Goal: Task Accomplishment & Management: Manage account settings

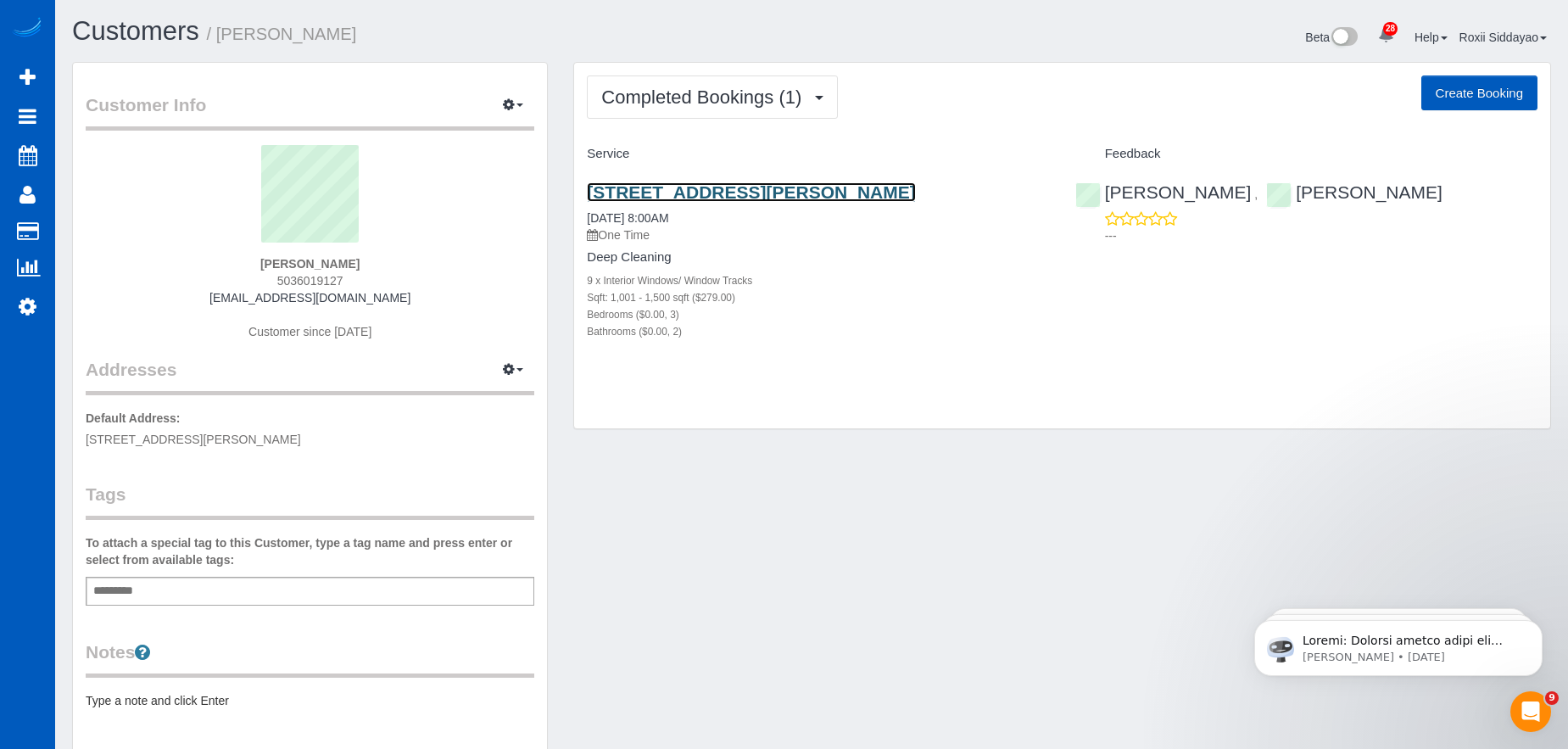
click at [703, 201] on link "[STREET_ADDRESS][PERSON_NAME]" at bounding box center [751, 192] width 328 height 19
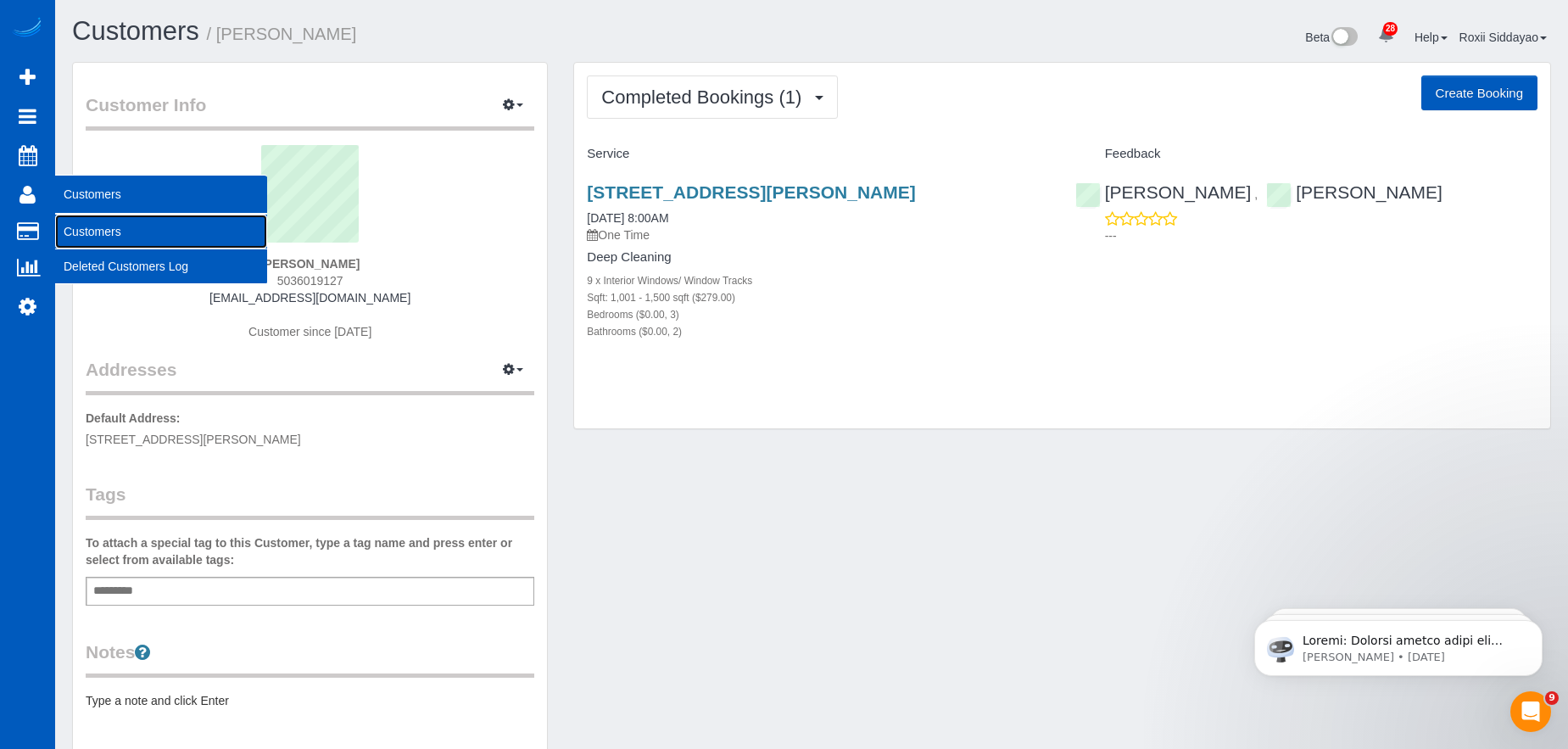
click at [90, 226] on link "Customers" at bounding box center [161, 231] width 212 height 34
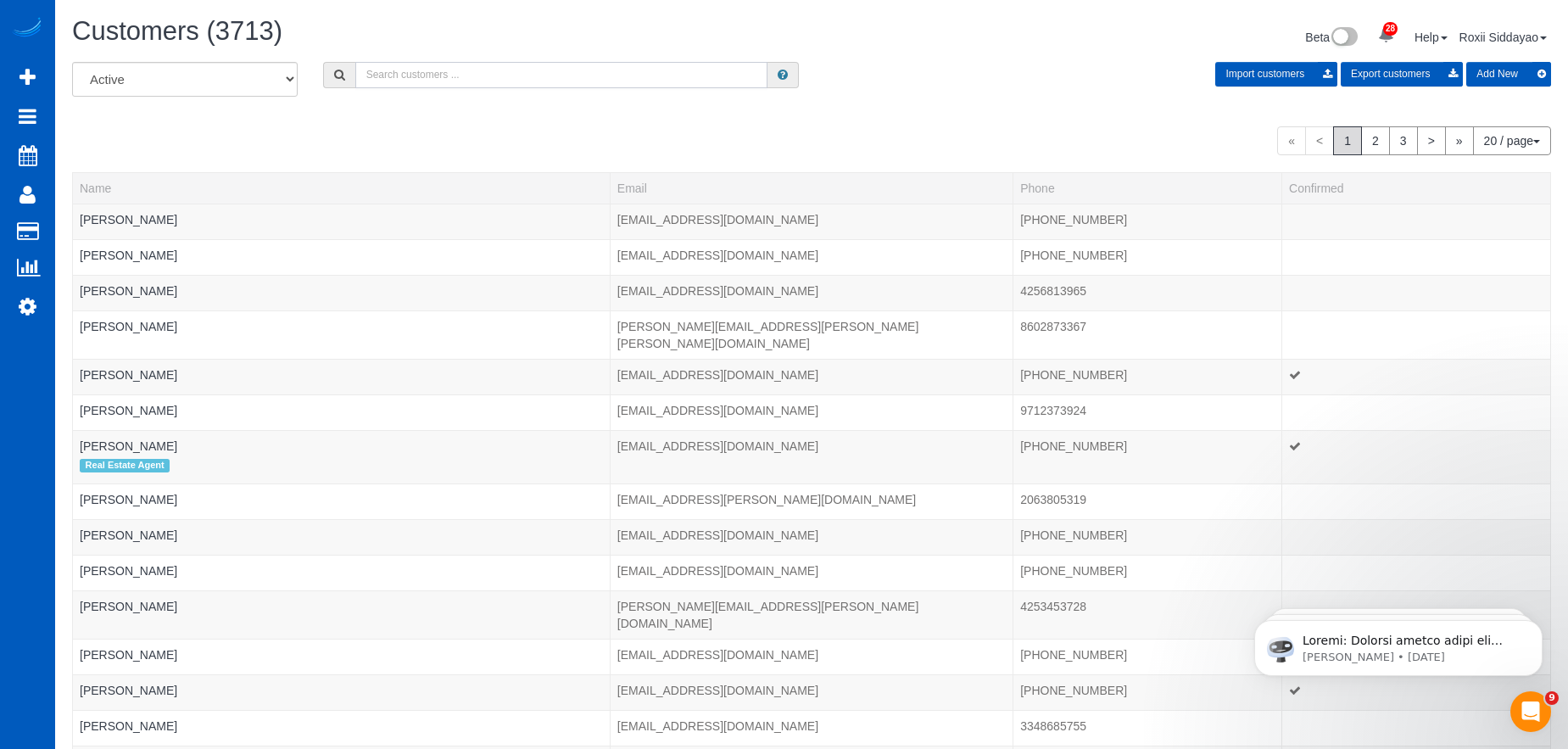
click at [441, 77] on input "text" at bounding box center [561, 75] width 412 height 26
paste input "2135"
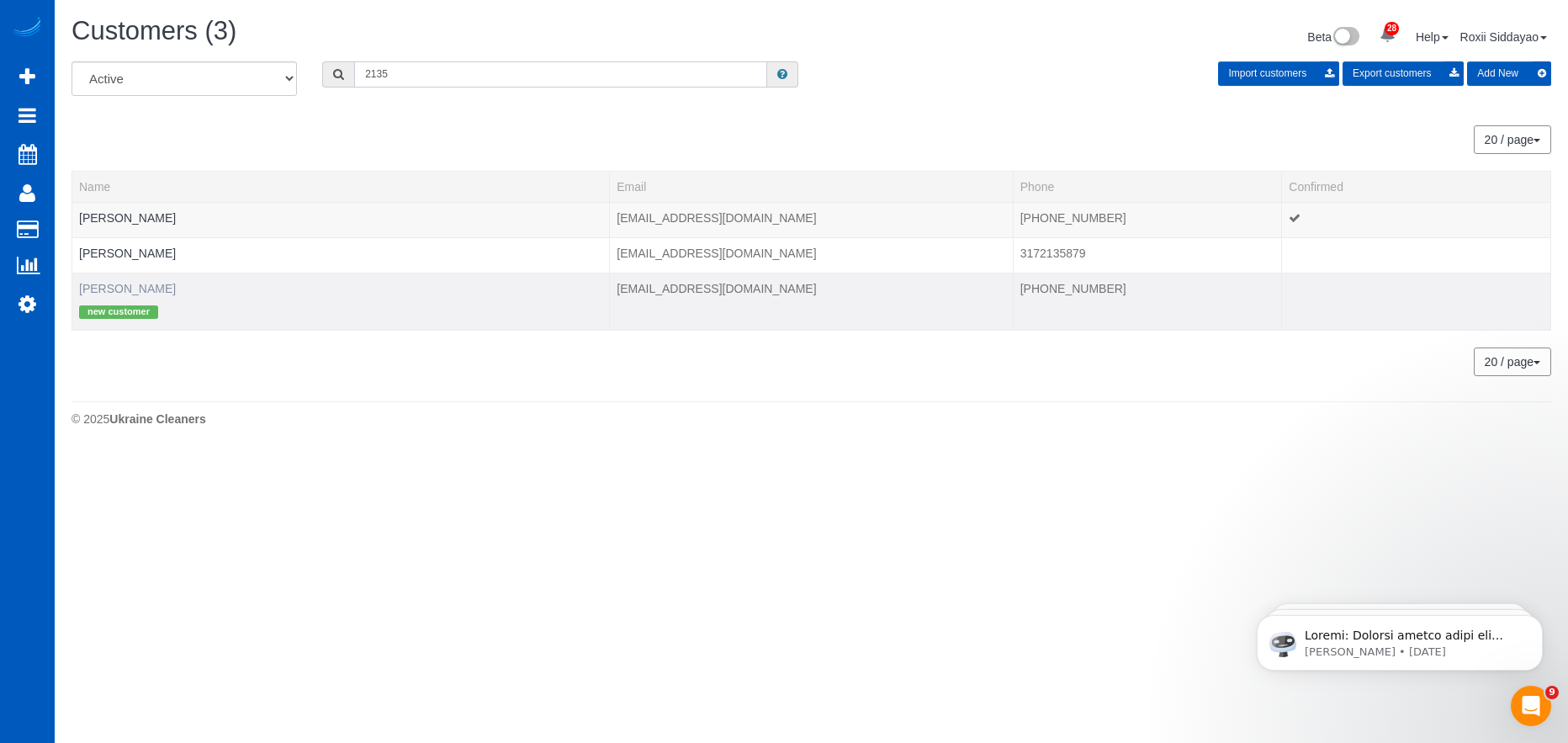
type input "2135"
click at [118, 287] on link "Spencer Ostrem" at bounding box center [127, 289] width 96 height 13
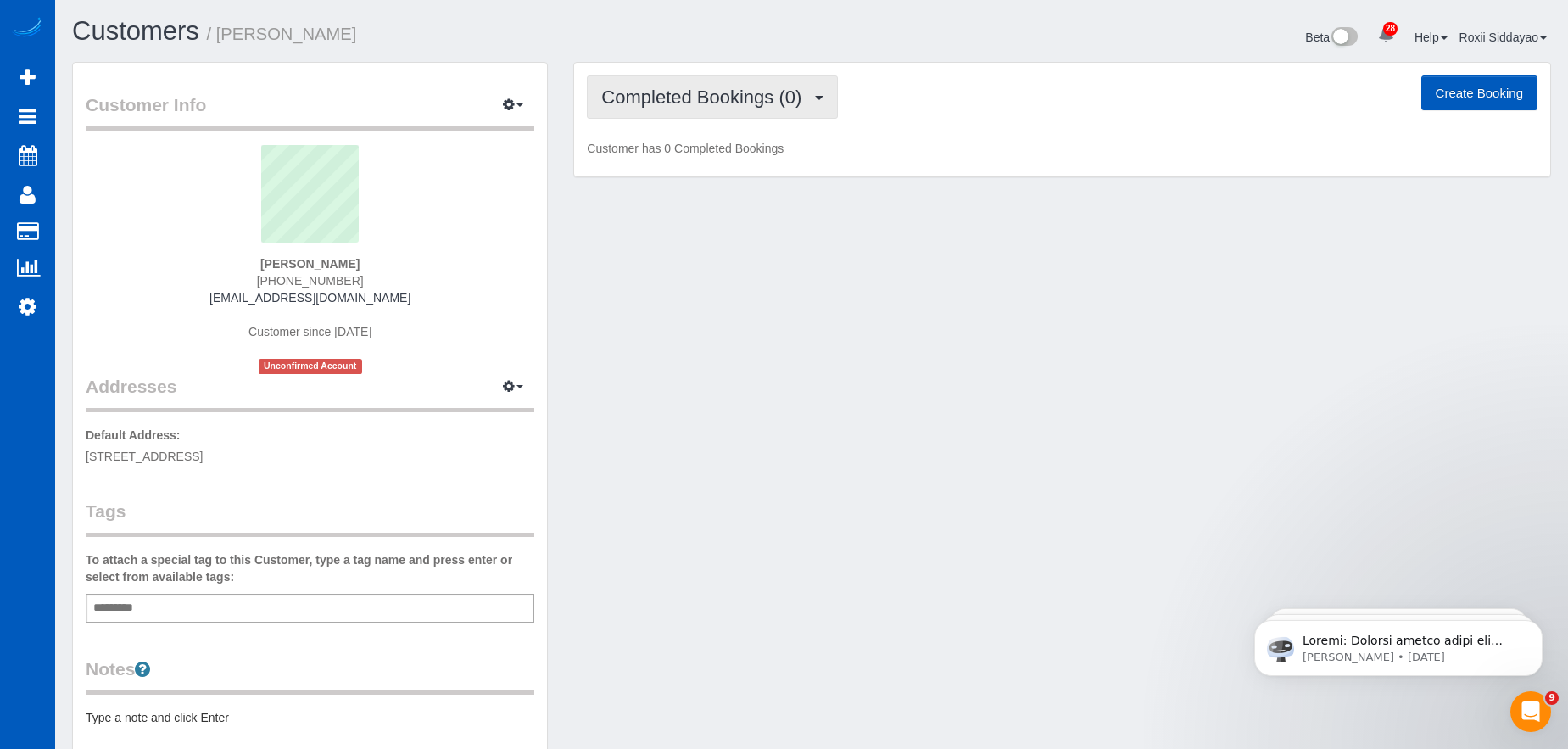
click at [683, 107] on span "Completed Bookings (0)" at bounding box center [705, 97] width 209 height 21
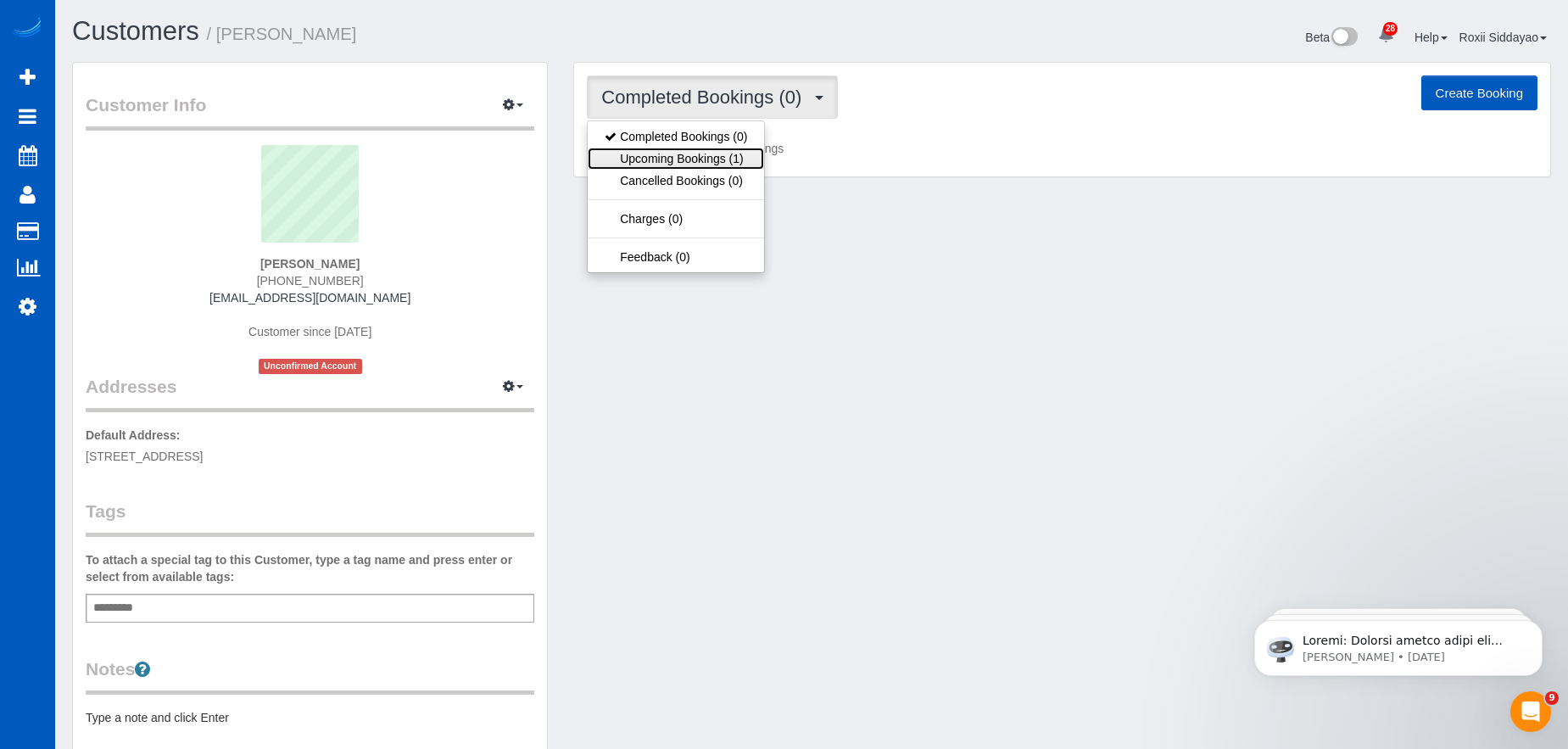
click at [684, 167] on link "Upcoming Bookings (1)" at bounding box center [676, 158] width 177 height 22
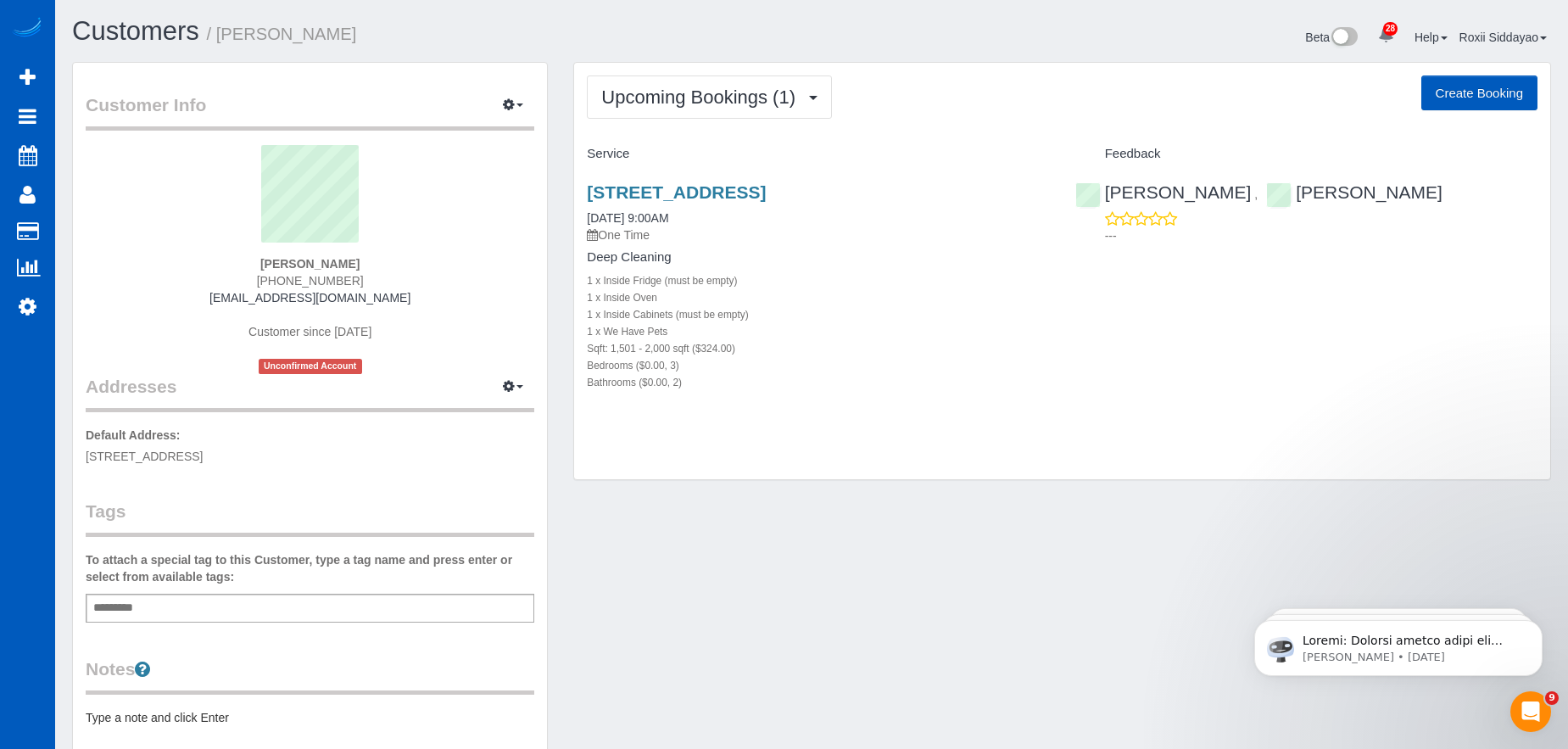
click at [663, 204] on div "22917 Se 241st Pl, Maple Valley, WA 98038 09/02/2025 9:00AM One Time" at bounding box center [817, 213] width 462 height 61
click at [661, 193] on link "22917 Se 241st Pl, Maple Valley, WA 98038" at bounding box center [676, 192] width 179 height 19
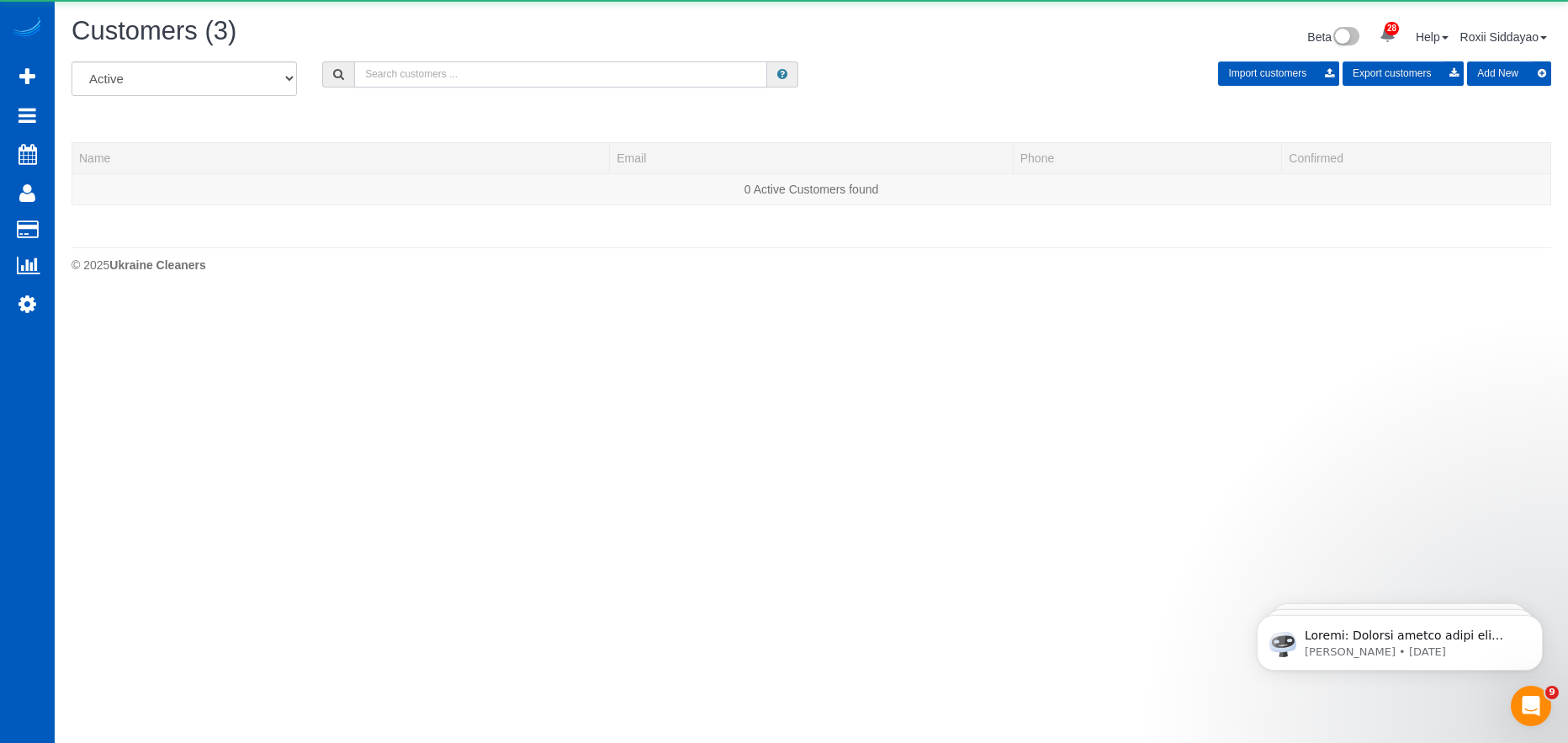
click at [457, 69] on input "text" at bounding box center [561, 74] width 413 height 26
paste input "3636"
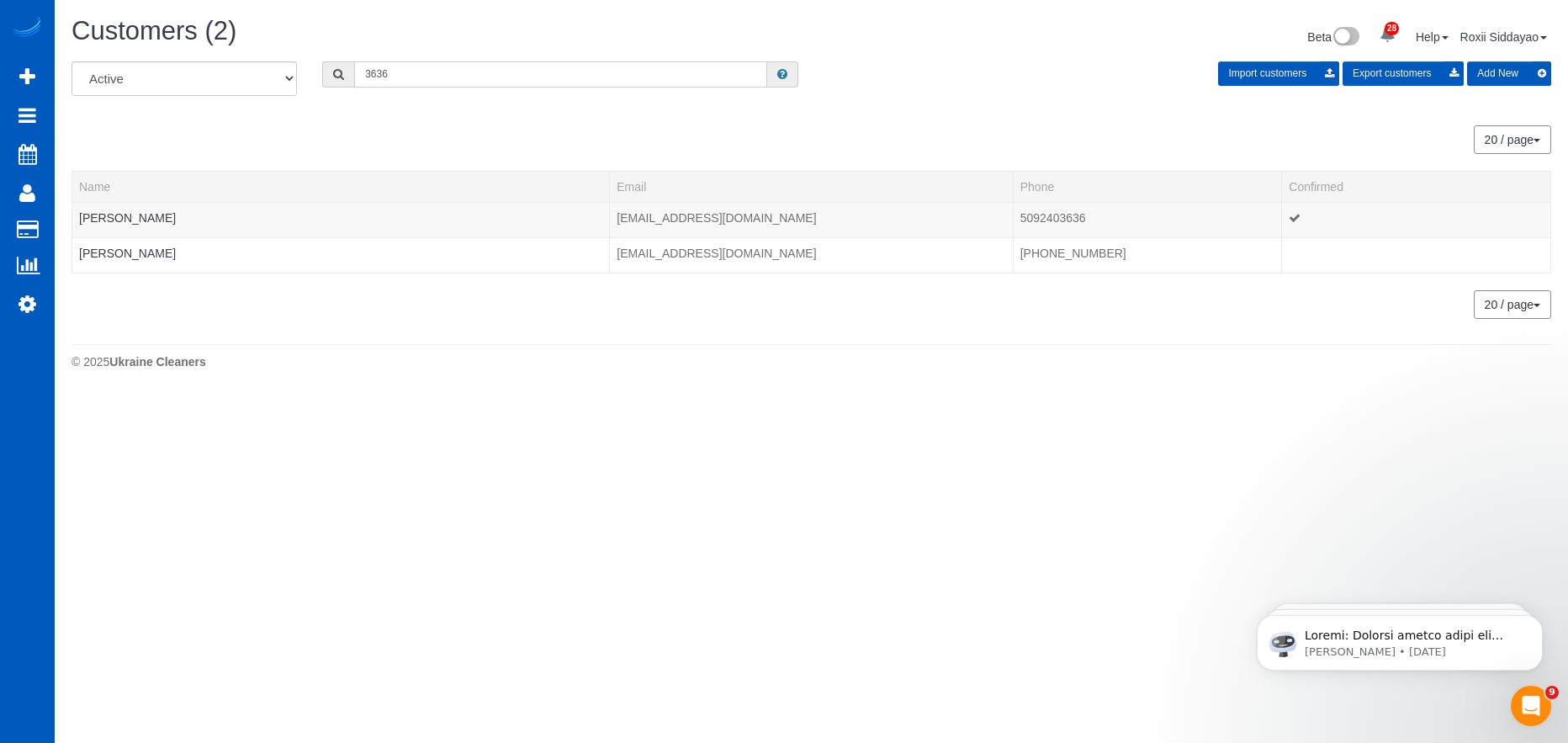
click at [402, 77] on input "3636" at bounding box center [561, 74] width 413 height 26
paste input "5054"
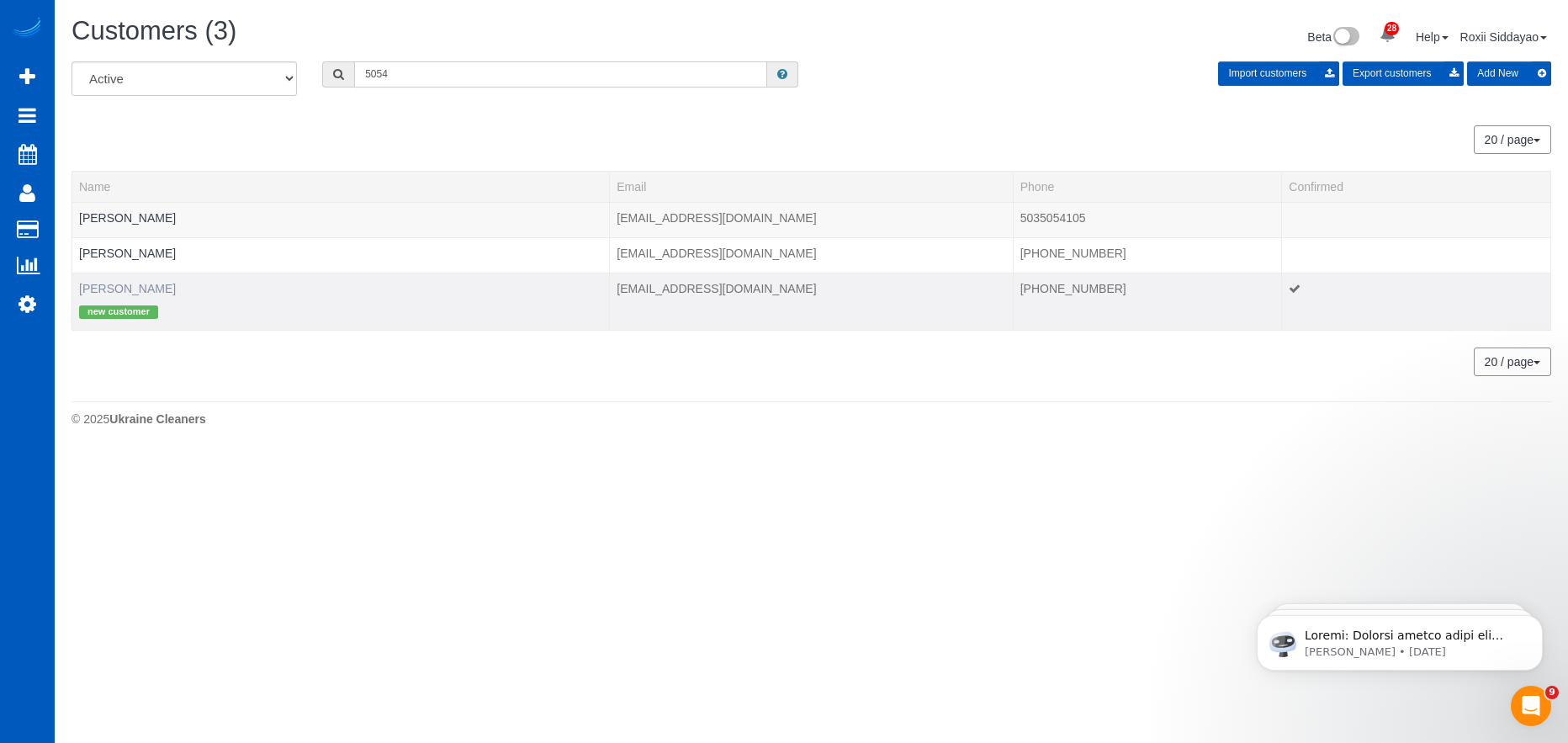
type input "5054"
click at [127, 283] on link "Om Kapoor" at bounding box center [127, 289] width 96 height 13
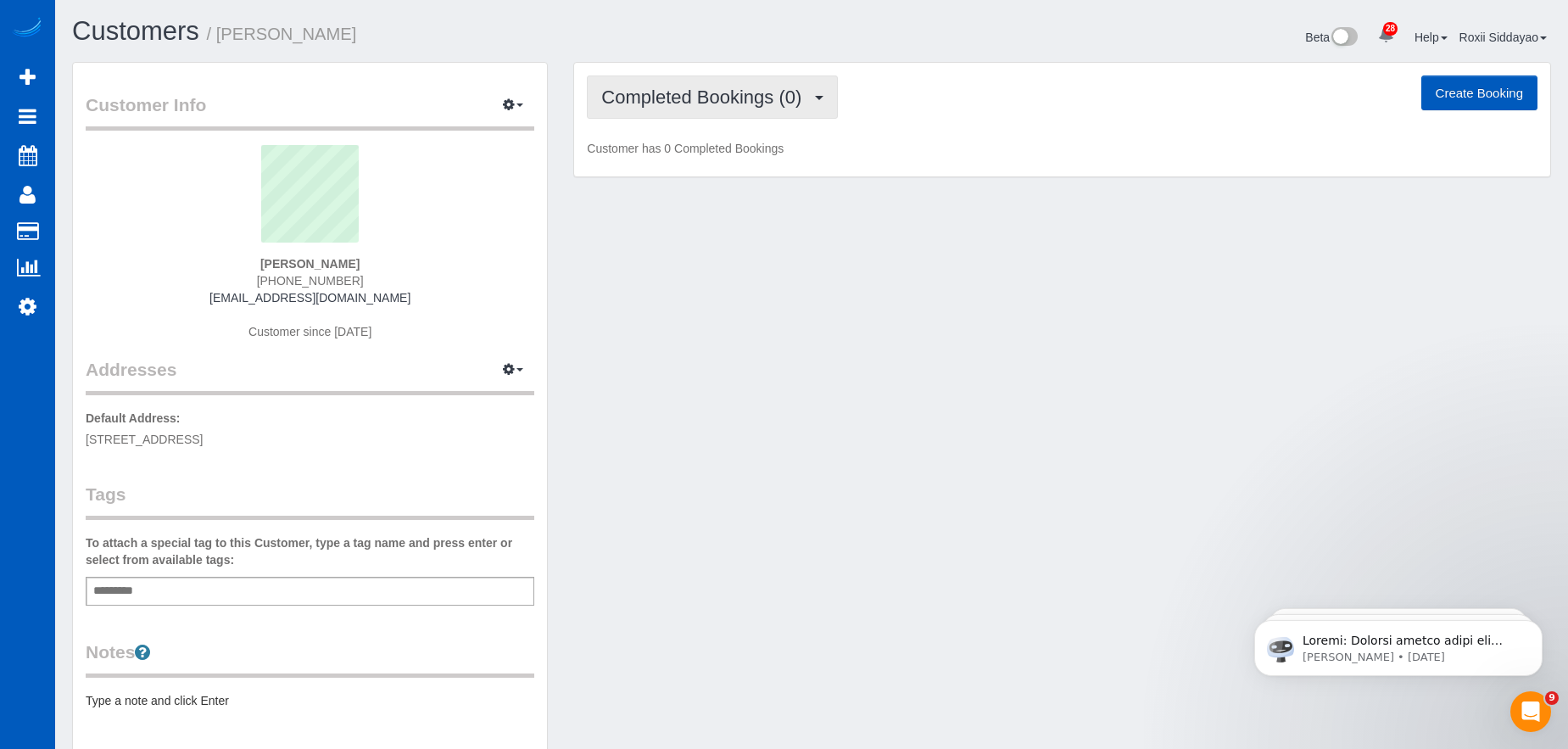
click at [784, 107] on span "Completed Bookings (0)" at bounding box center [705, 97] width 209 height 21
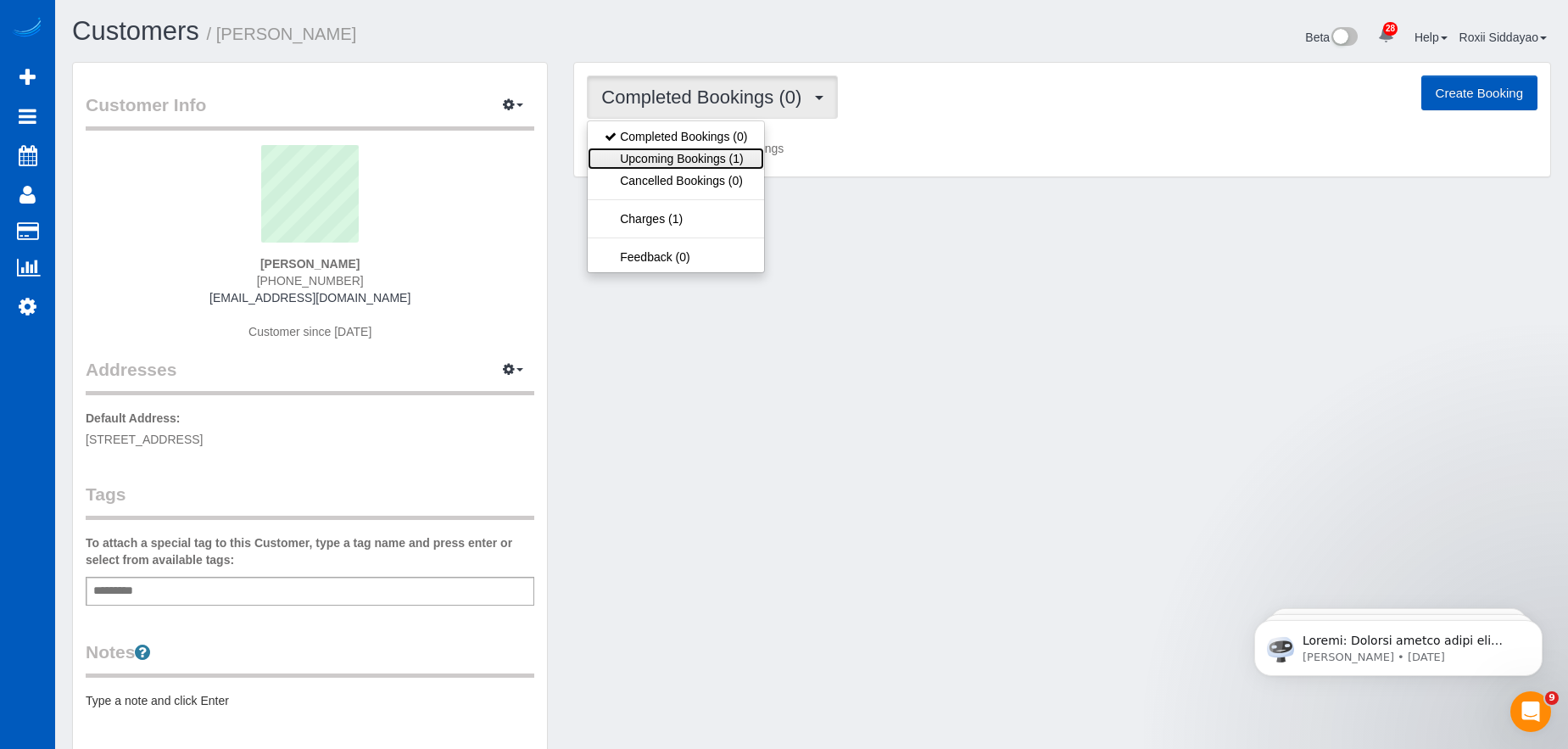
click at [730, 164] on link "Upcoming Bookings (1)" at bounding box center [676, 158] width 177 height 22
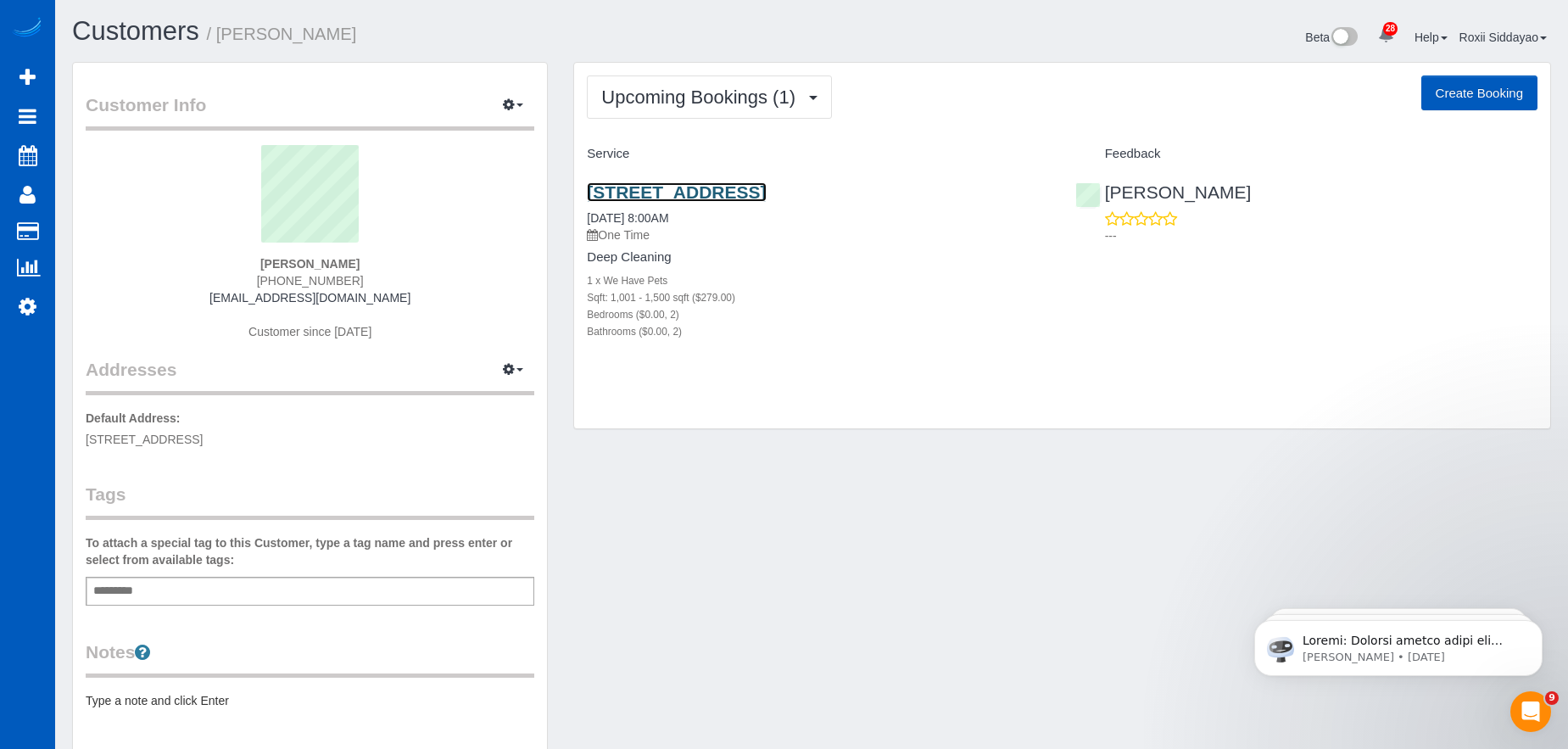
click at [663, 196] on link "809 Olive Way, 1201, Seattle, WA 98101" at bounding box center [676, 192] width 179 height 19
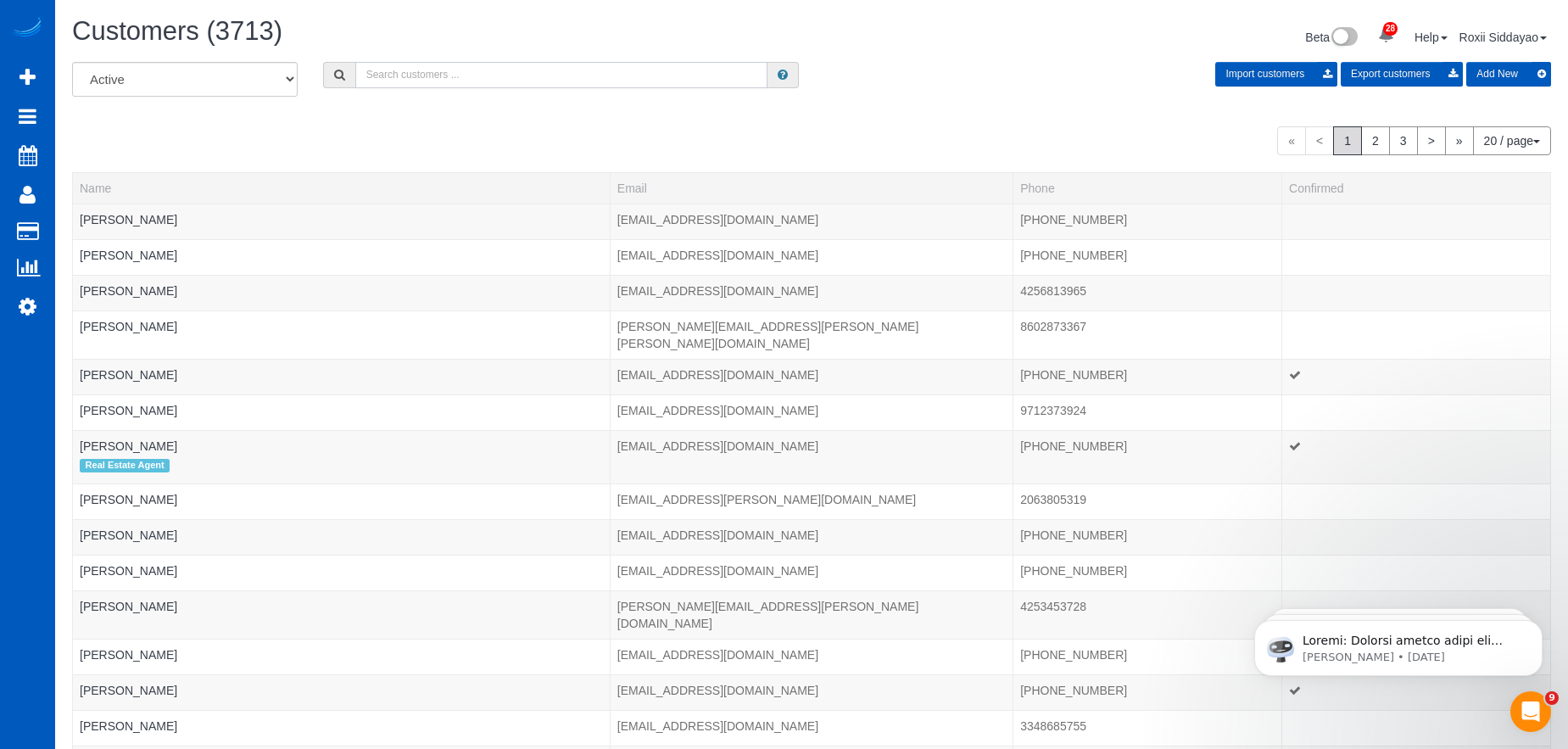
click at [424, 71] on input "text" at bounding box center [561, 75] width 412 height 26
paste input "4126"
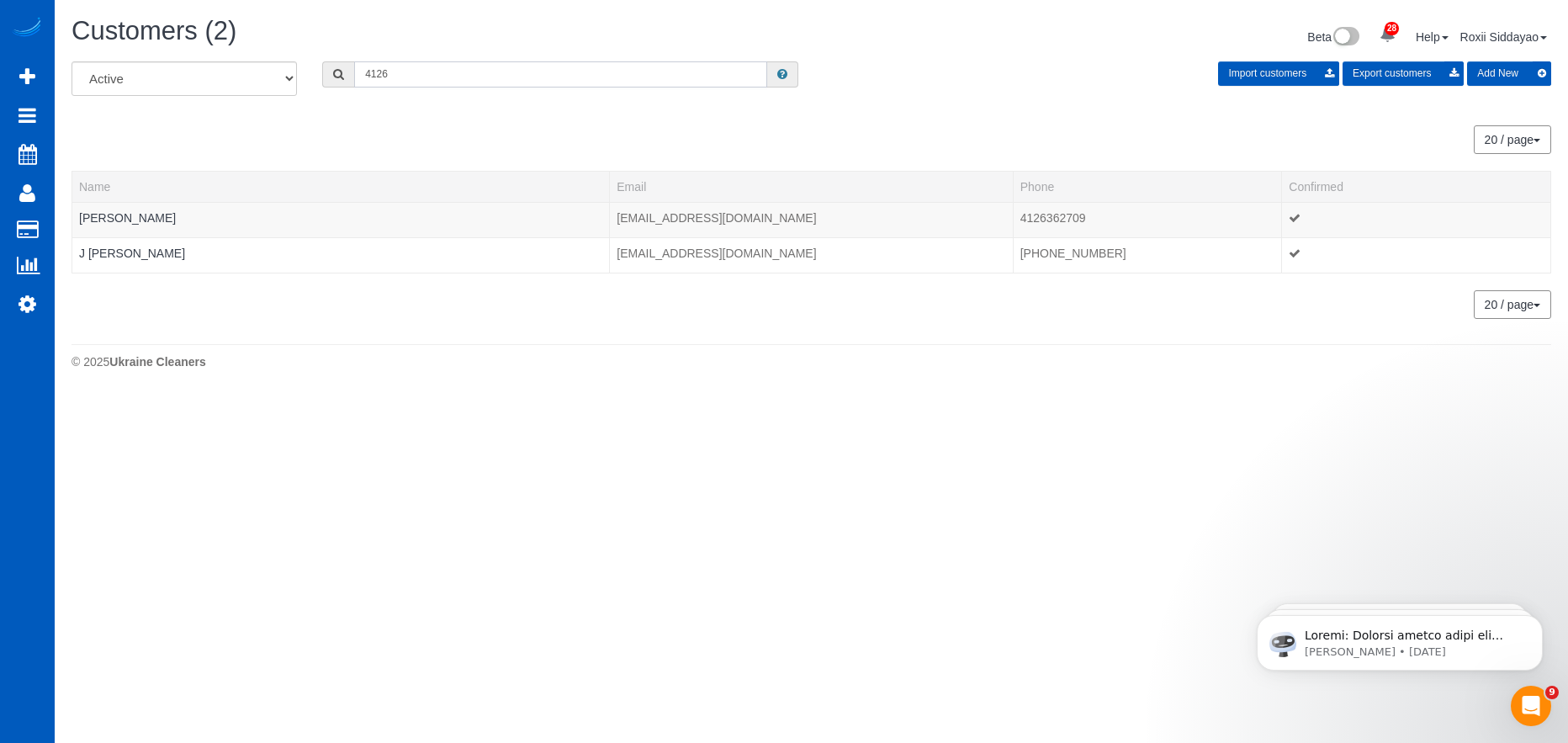
click at [425, 66] on input "4126" at bounding box center [561, 74] width 413 height 26
paste input "9958"
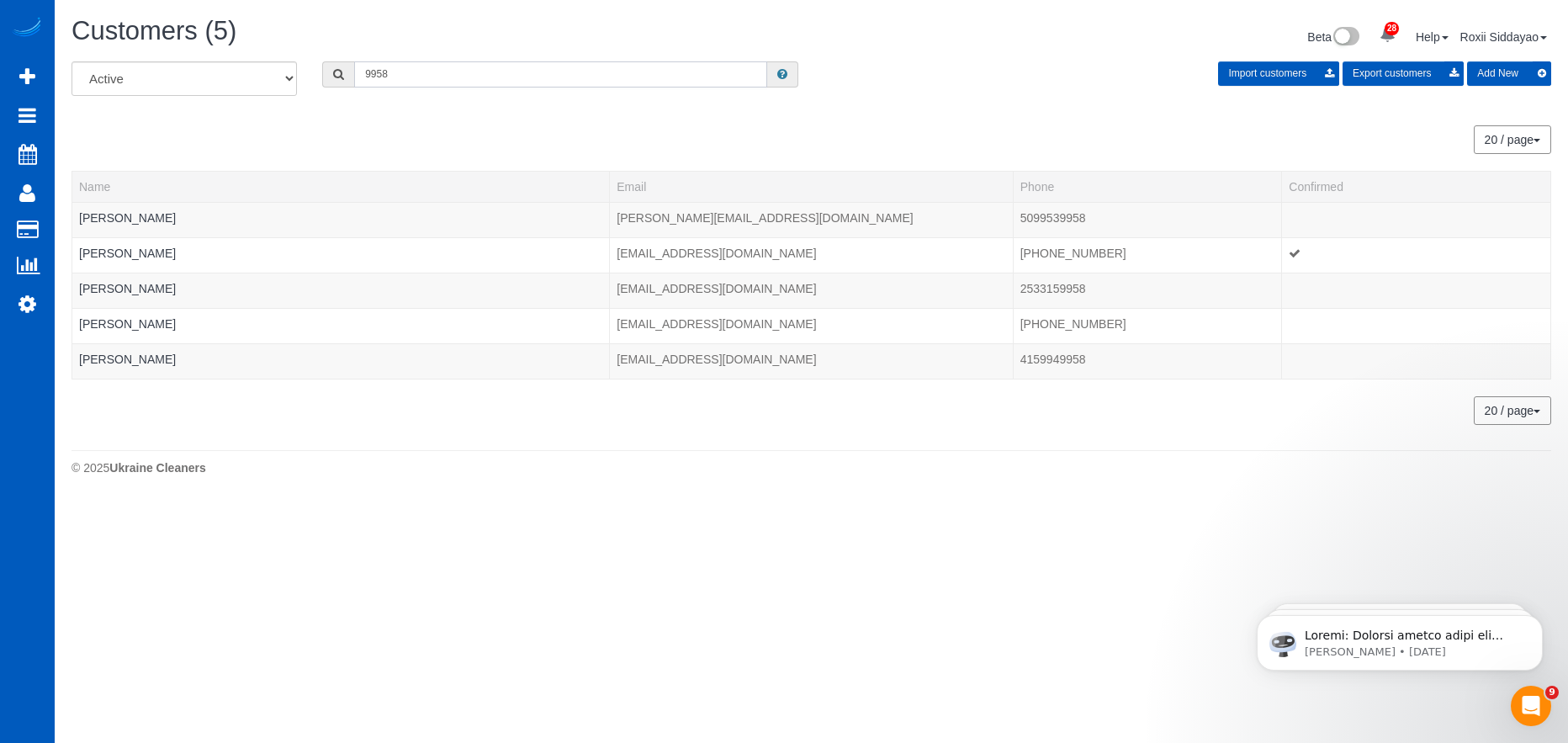
click at [404, 83] on input "9958" at bounding box center [561, 74] width 413 height 26
paste input "0541"
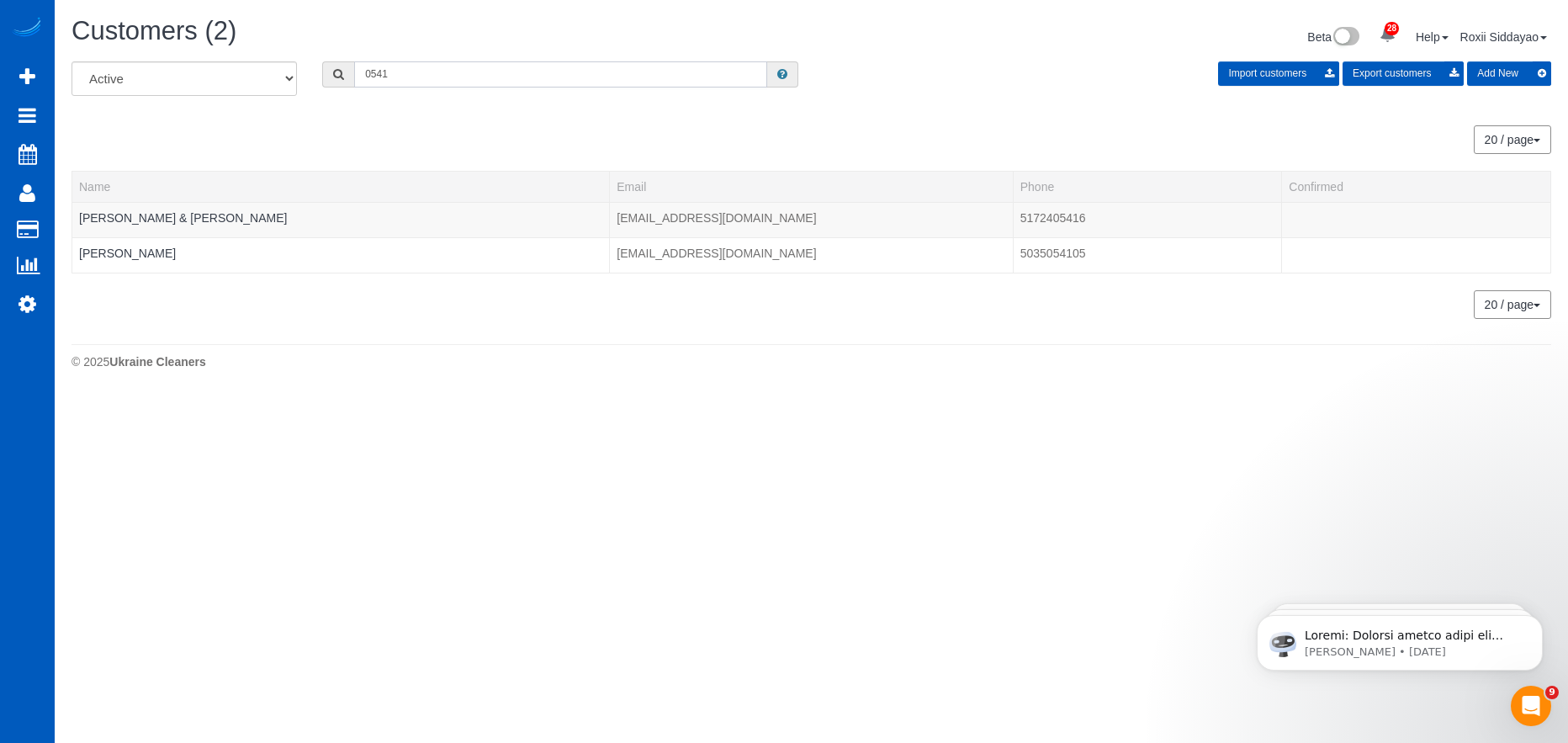
click at [427, 78] on input "0541" at bounding box center [561, 74] width 413 height 26
paste input "1447"
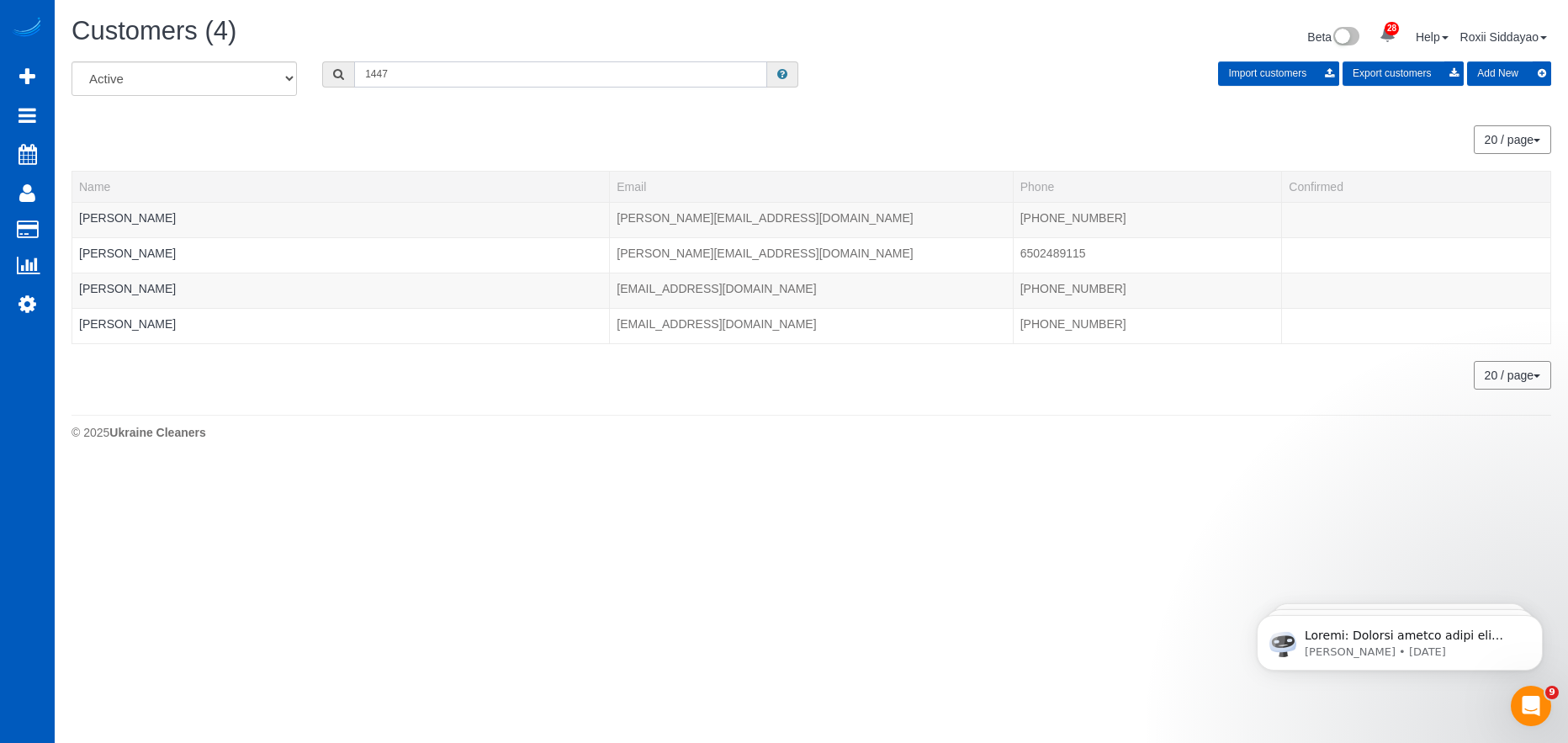
click at [441, 68] on input "1447" at bounding box center [561, 74] width 413 height 26
paste input "646"
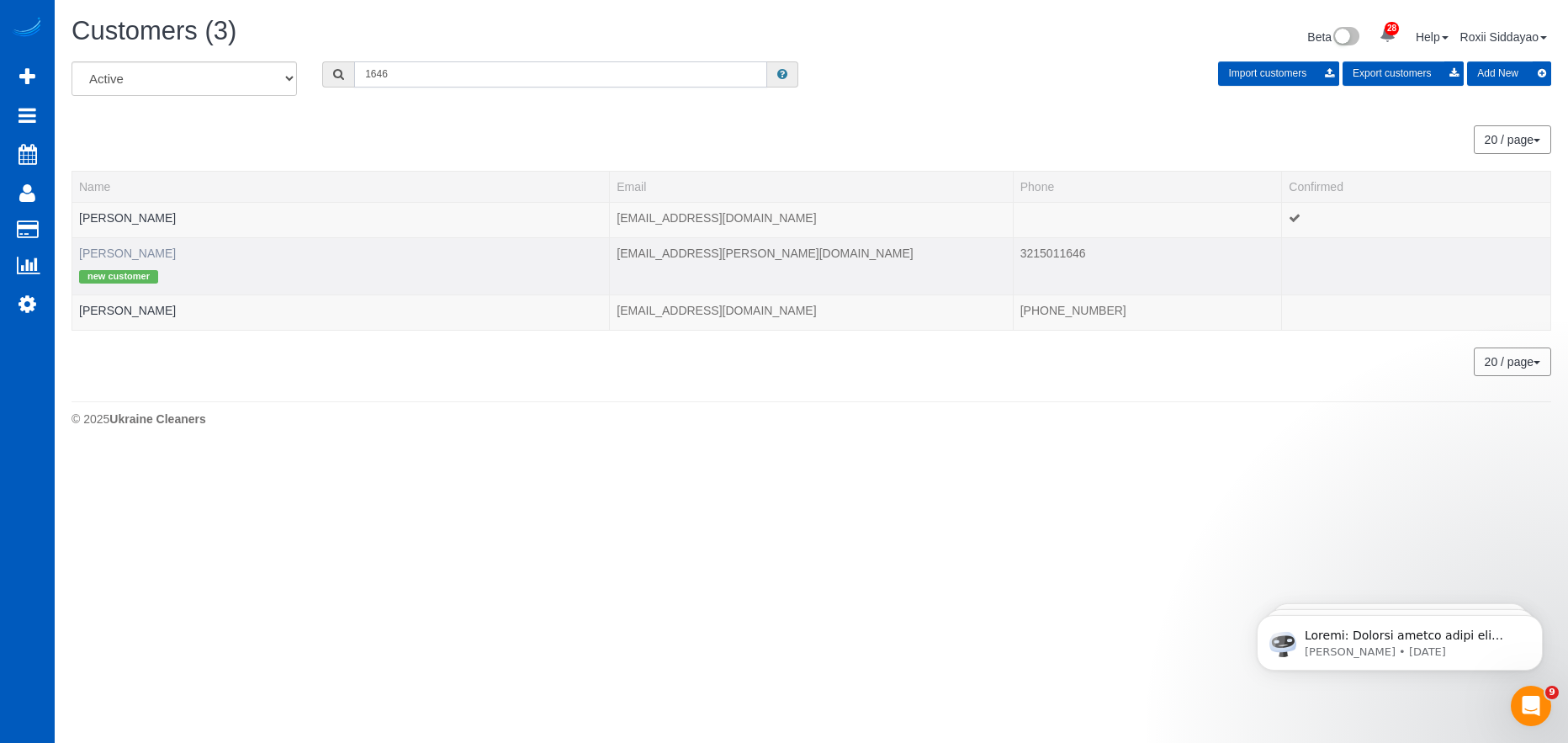
type input "1646"
click at [136, 253] on link "Heidi Steele" at bounding box center [127, 253] width 96 height 13
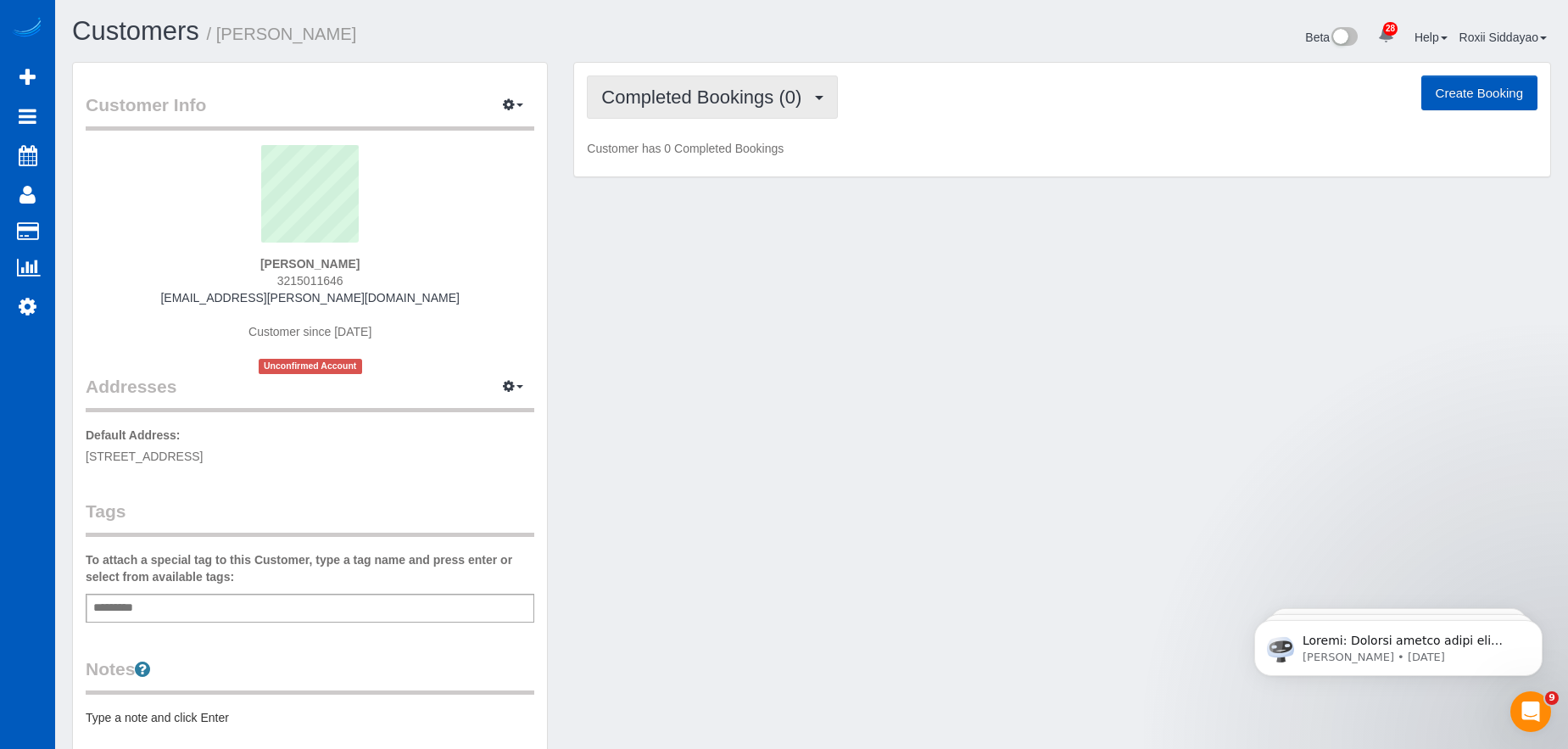
click at [724, 103] on span "Completed Bookings (0)" at bounding box center [705, 97] width 209 height 21
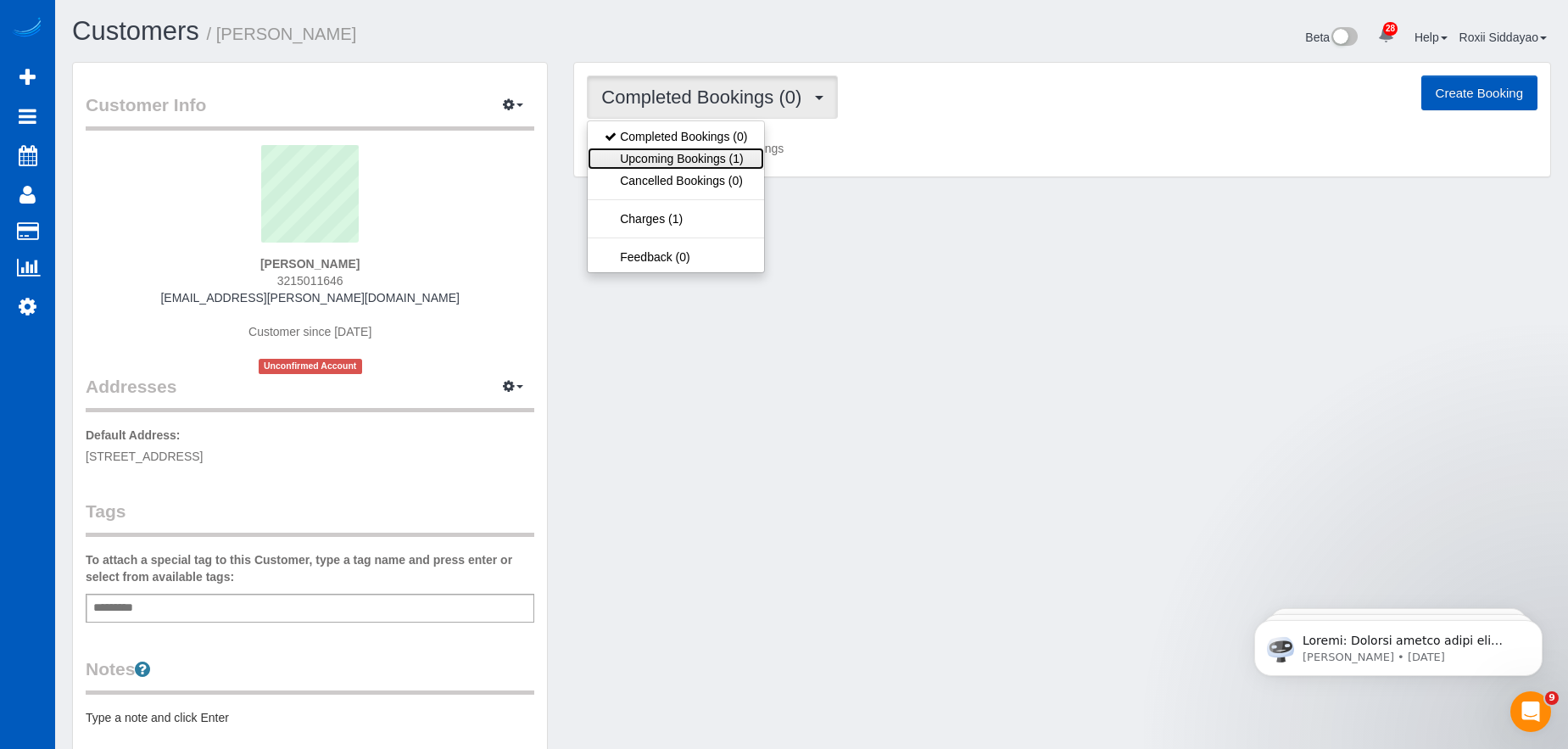
click at [727, 154] on link "Upcoming Bookings (1)" at bounding box center [676, 158] width 177 height 22
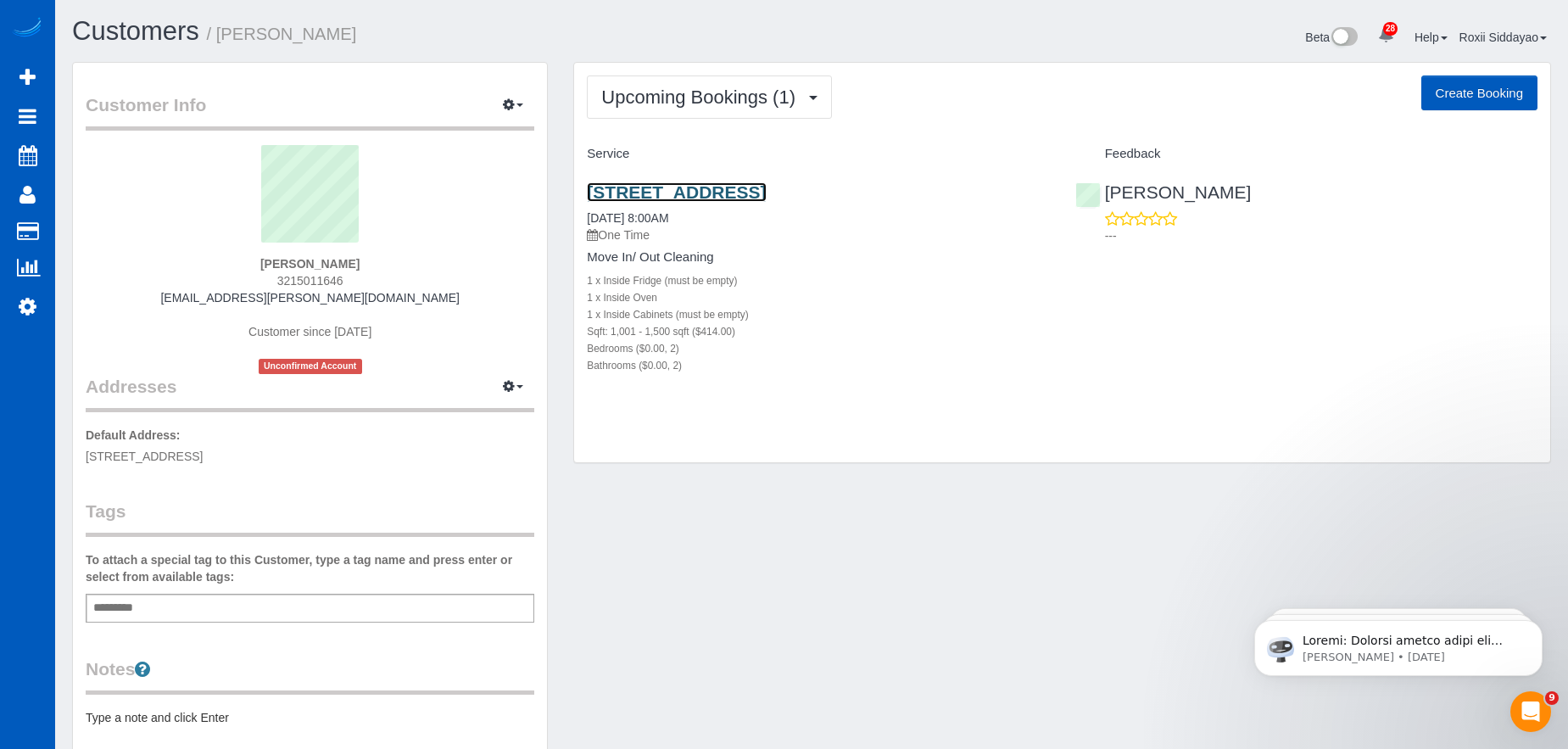
click at [679, 187] on link "12613 80th Ave E, Unit B, Puallup, WA 98373" at bounding box center [676, 192] width 179 height 19
click at [692, 93] on span "Upcoming Bookings (1)" at bounding box center [702, 97] width 203 height 21
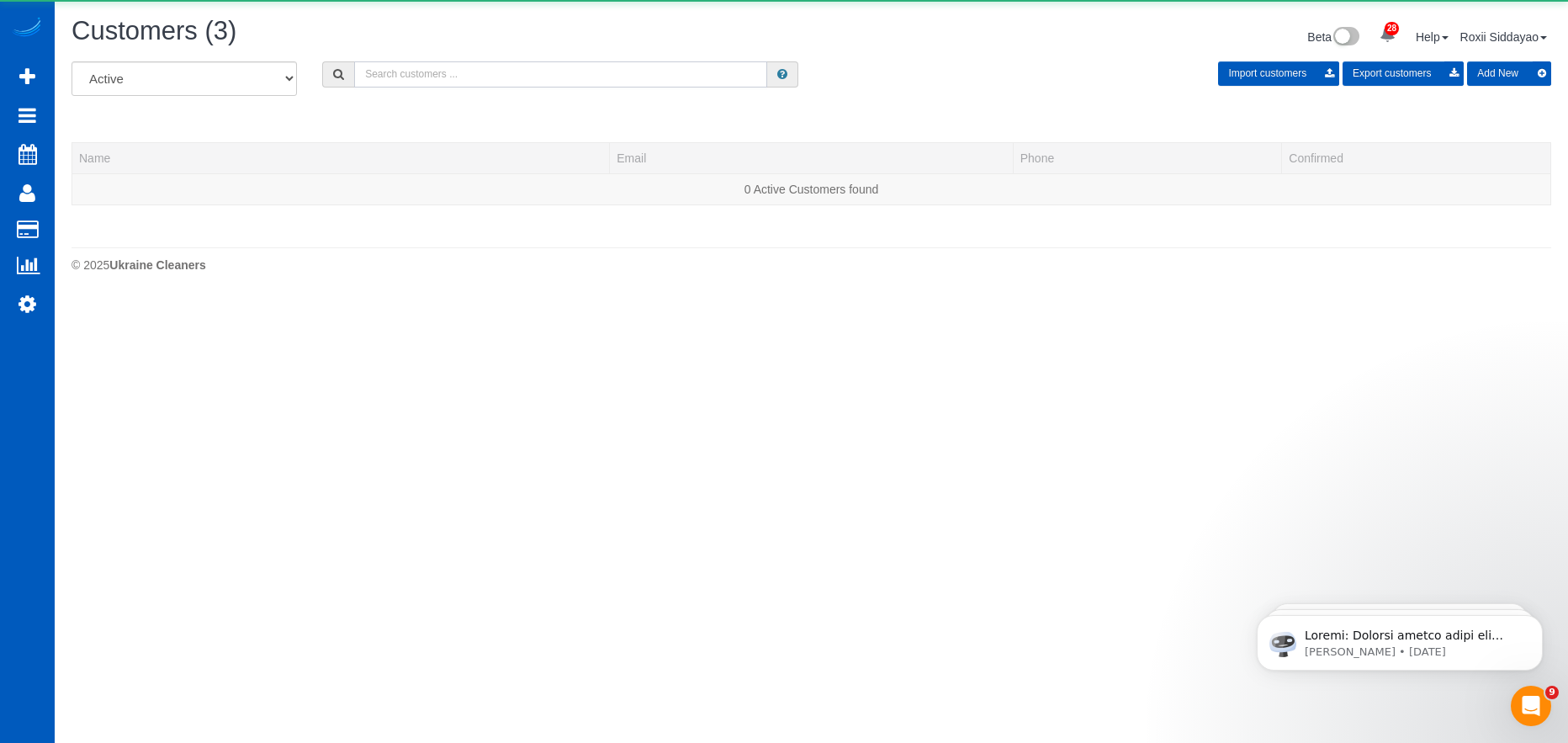
click at [436, 66] on input "text" at bounding box center [561, 74] width 413 height 26
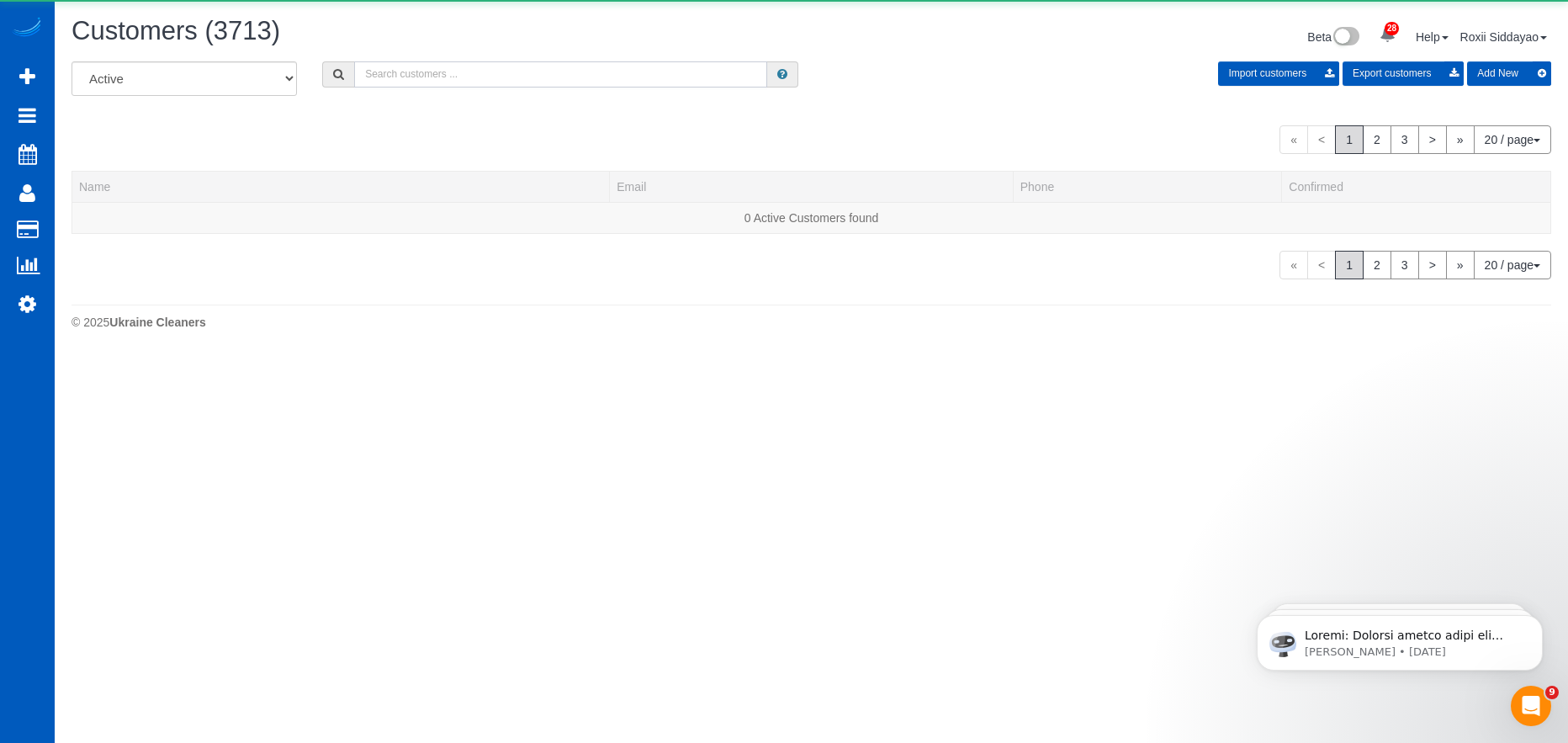
paste input "3281"
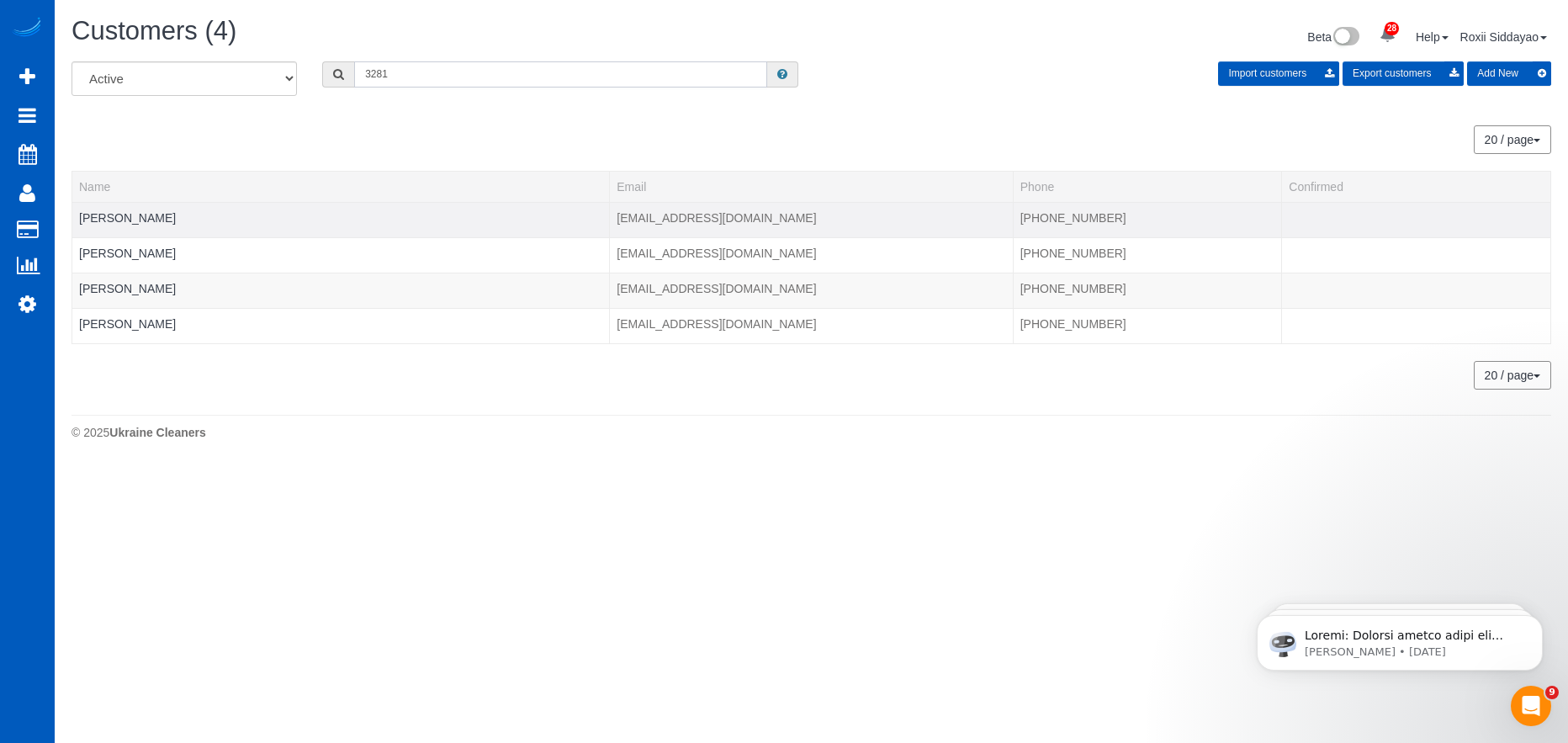
type input "3281"
click at [118, 209] on td "Amy Green" at bounding box center [341, 220] width 537 height 36
click at [116, 216] on link "Amy Green" at bounding box center [127, 218] width 96 height 13
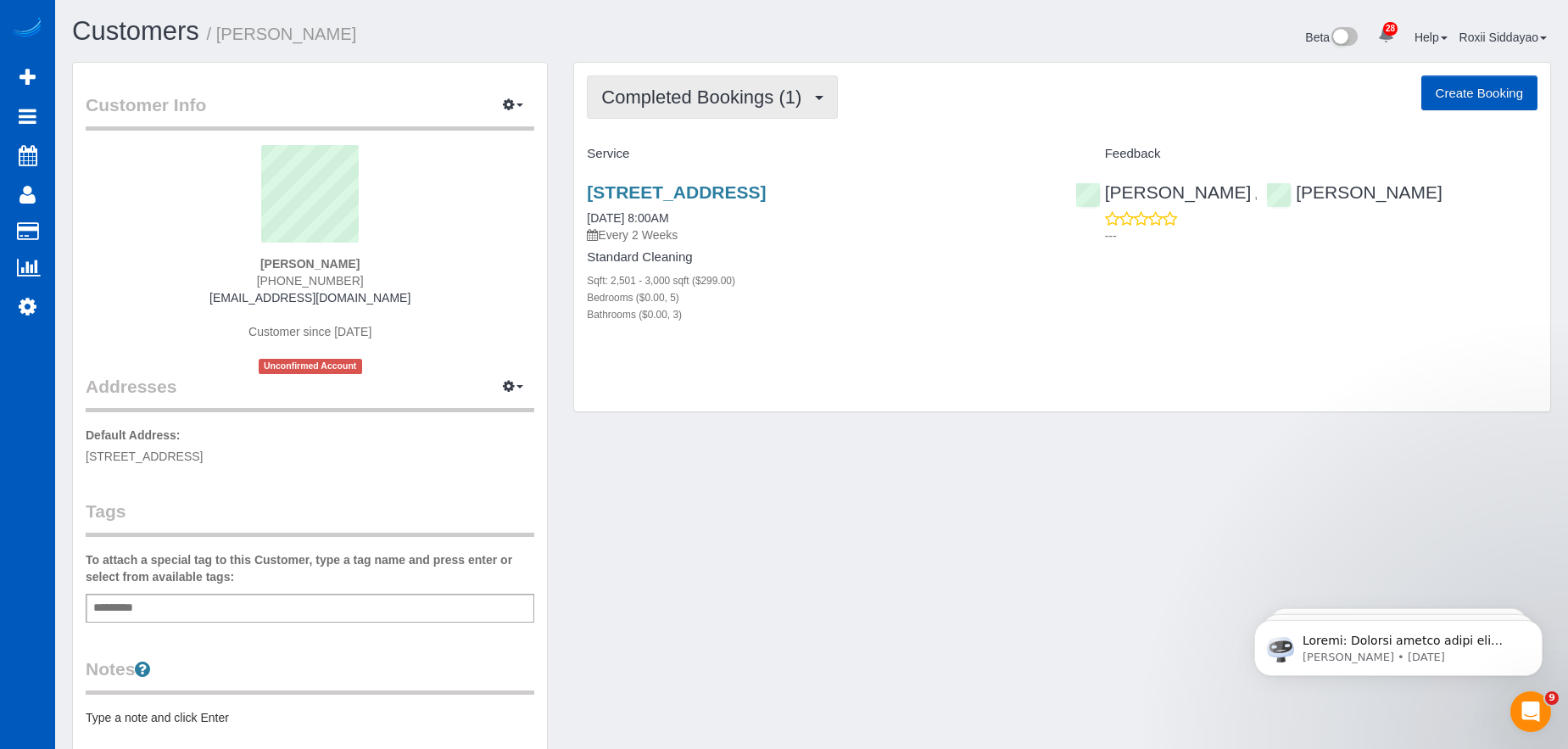
click at [699, 102] on span "Completed Bookings (1)" at bounding box center [705, 97] width 209 height 21
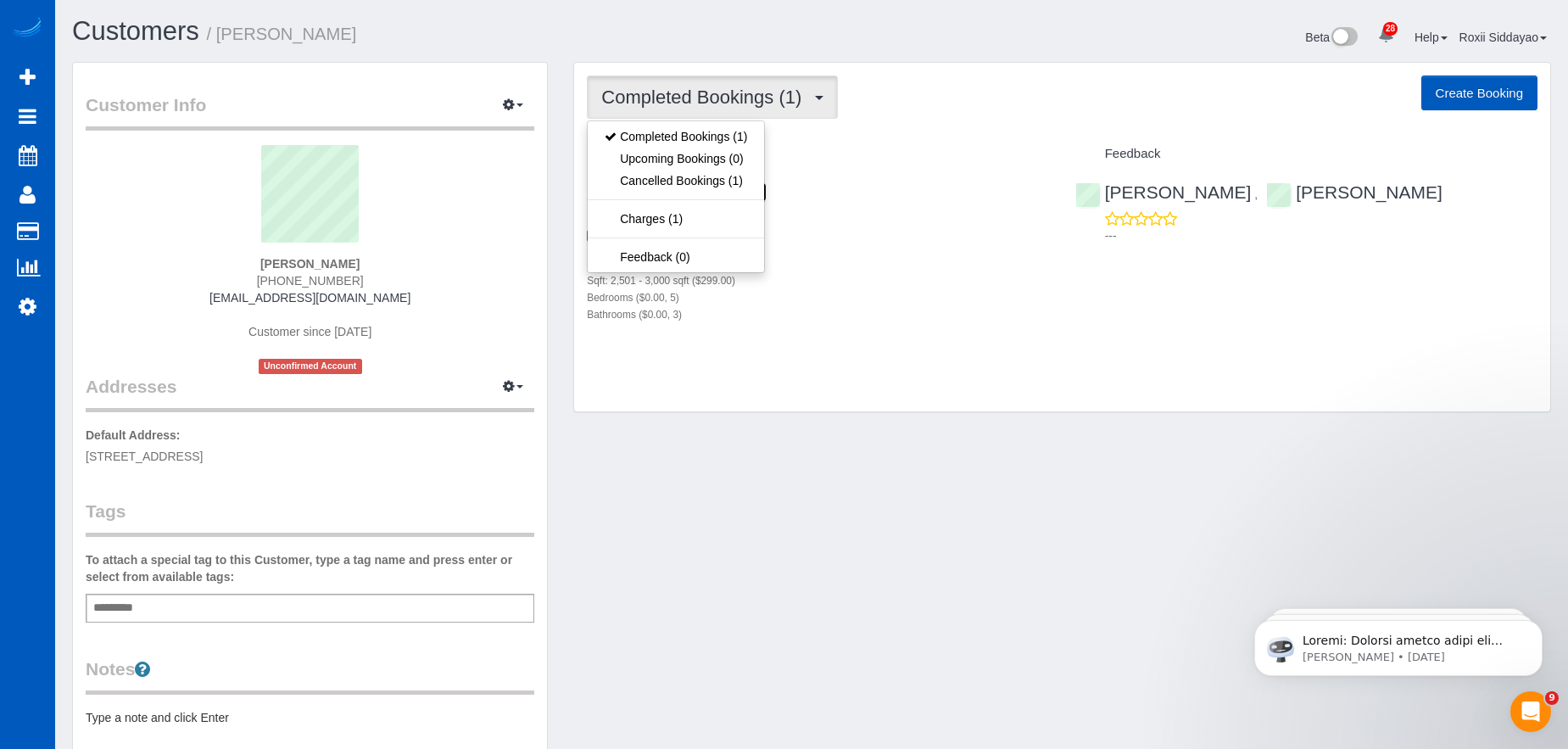
click at [766, 195] on link "5421 S 150th St, Tukwila, WA 98178" at bounding box center [676, 192] width 179 height 19
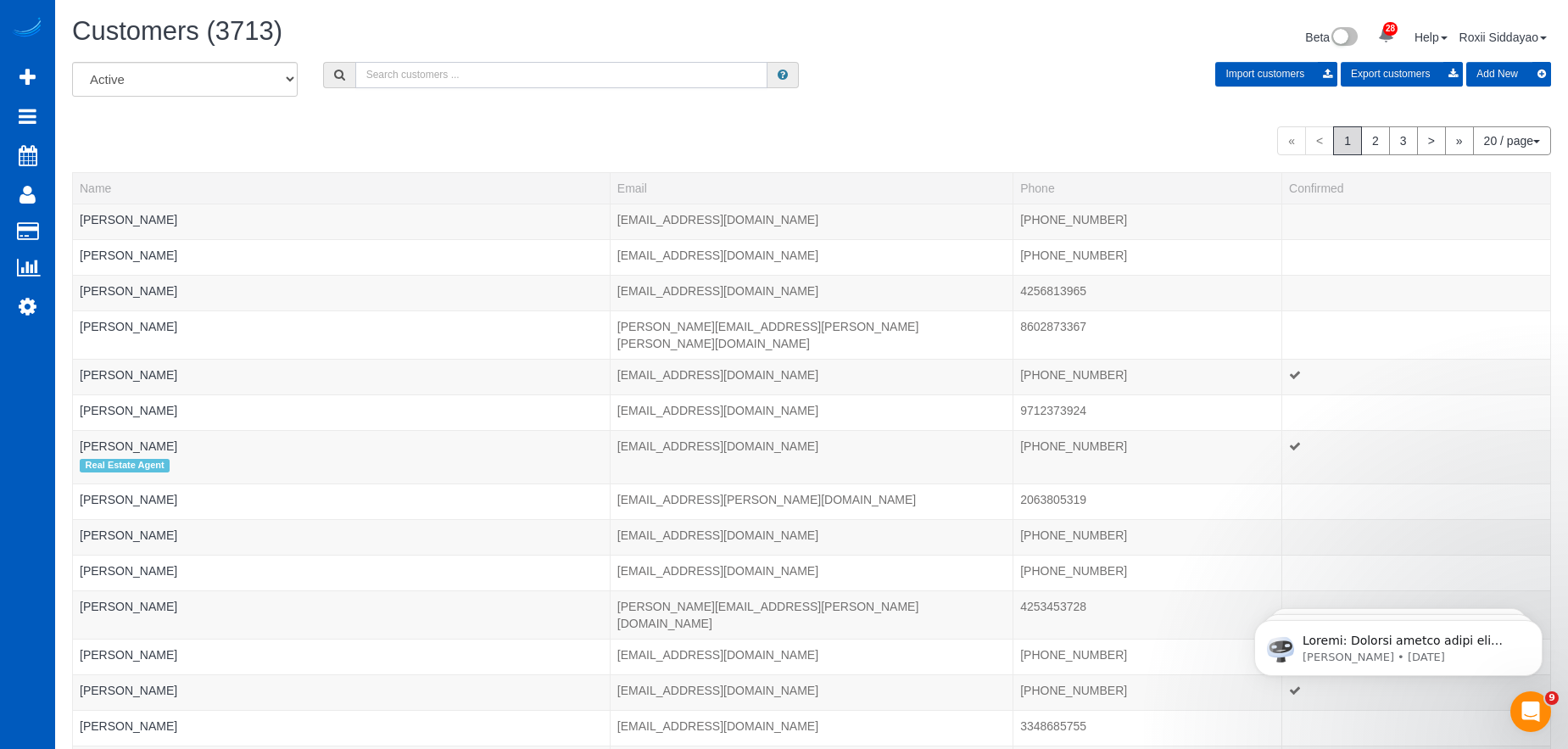
click at [563, 78] on input "text" at bounding box center [561, 75] width 412 height 26
paste input "8159"
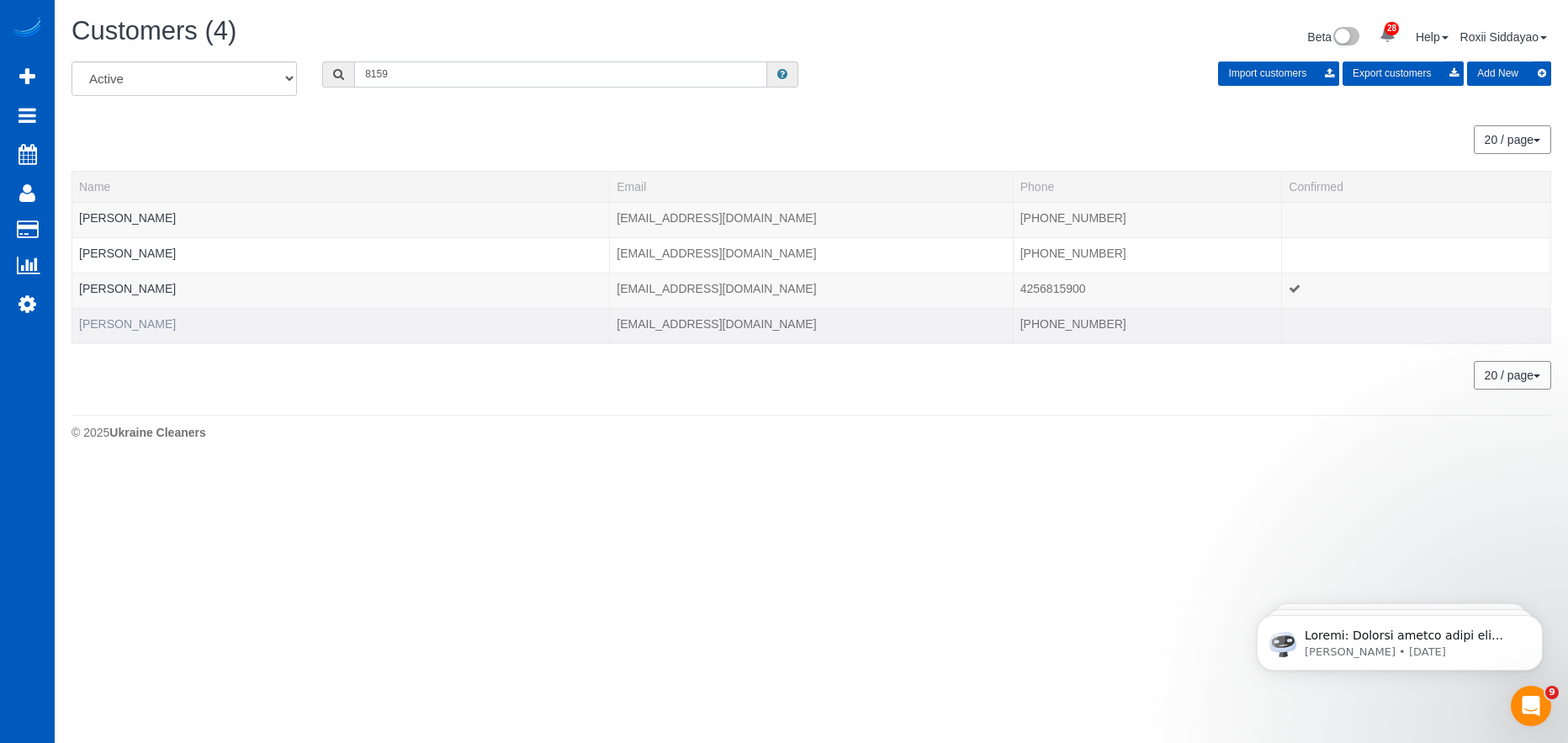
type input "8159"
click at [123, 325] on link "Wenying Hu" at bounding box center [127, 324] width 96 height 13
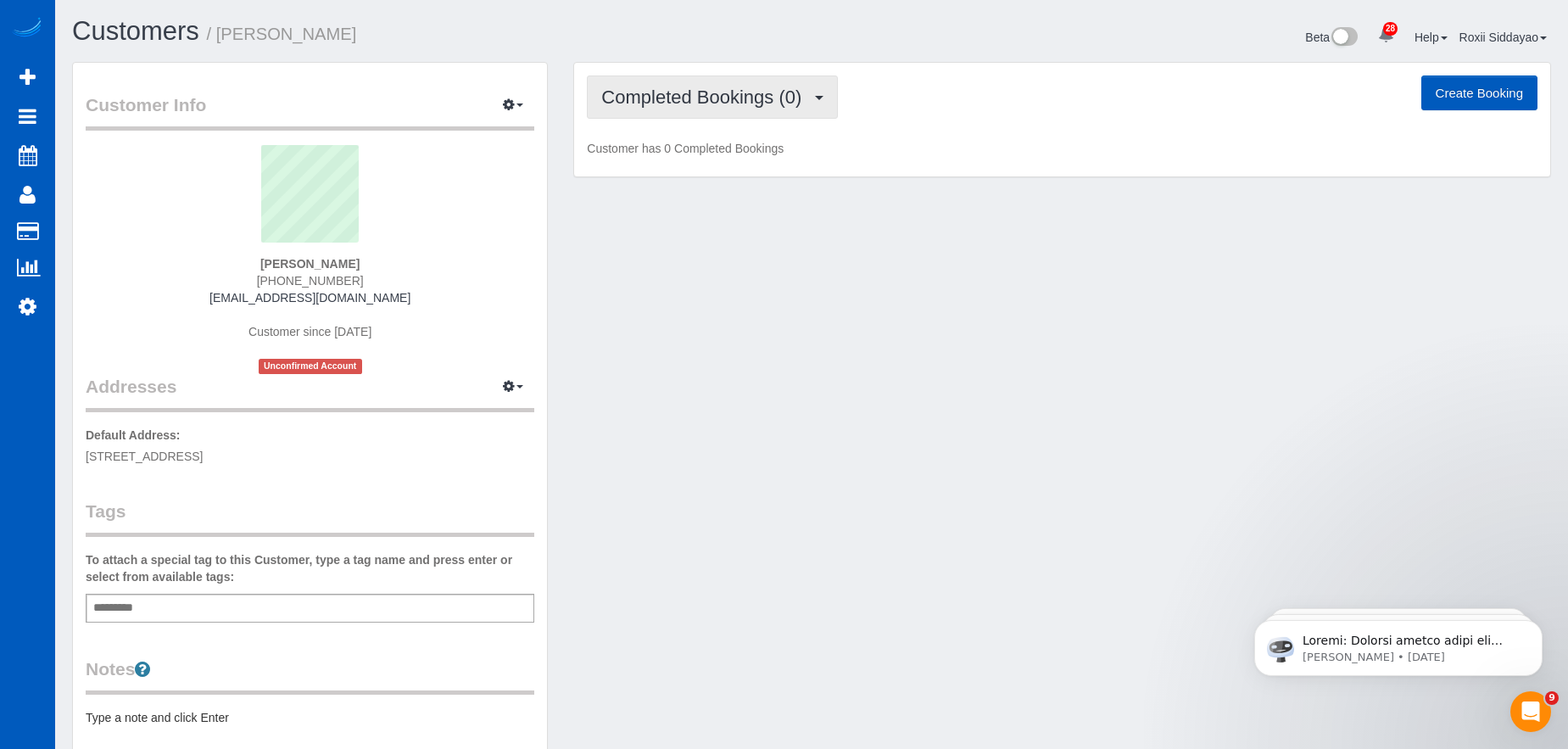
click at [781, 108] on button "Completed Bookings (0)" at bounding box center [712, 97] width 250 height 44
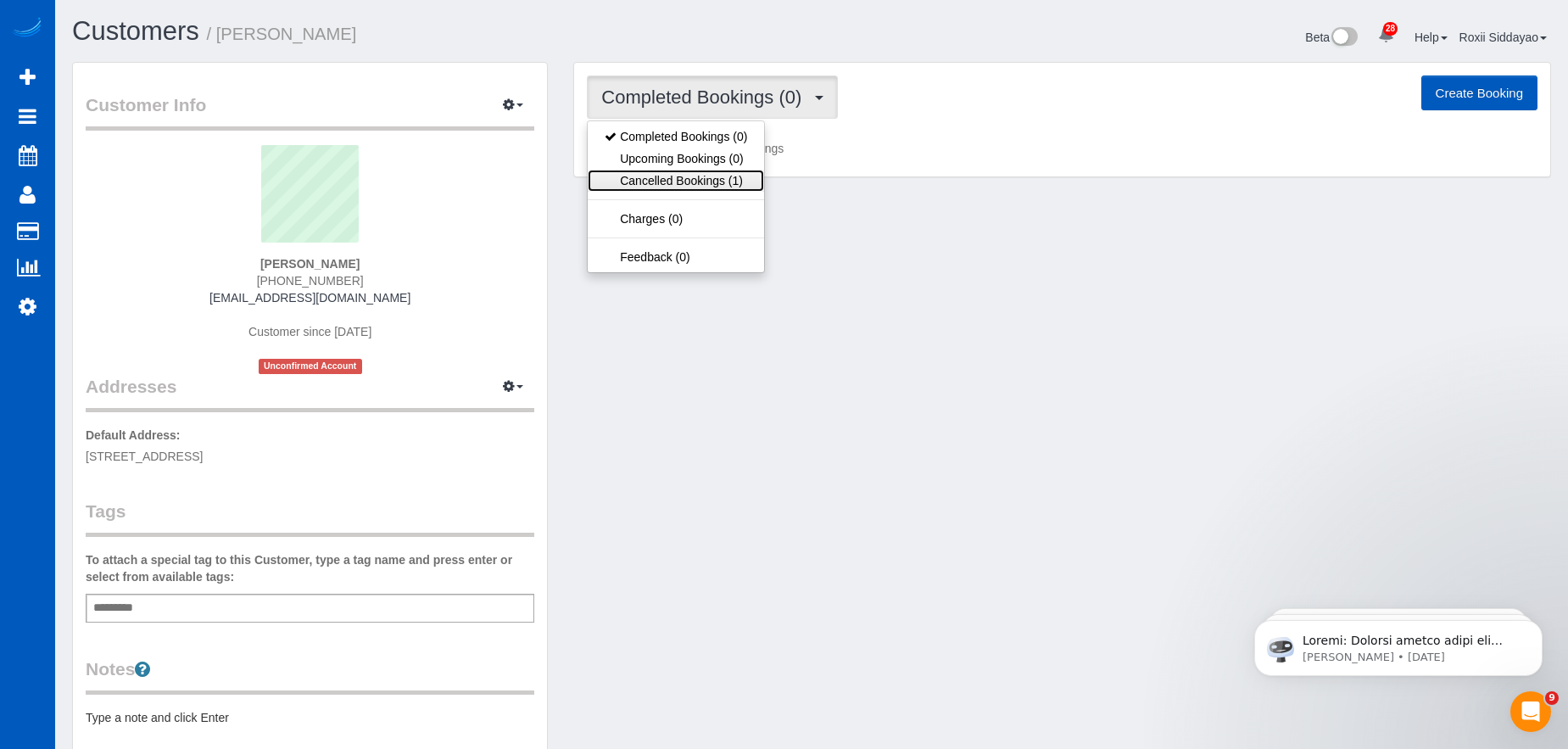
click at [735, 177] on link "Cancelled Bookings (1)" at bounding box center [676, 181] width 177 height 22
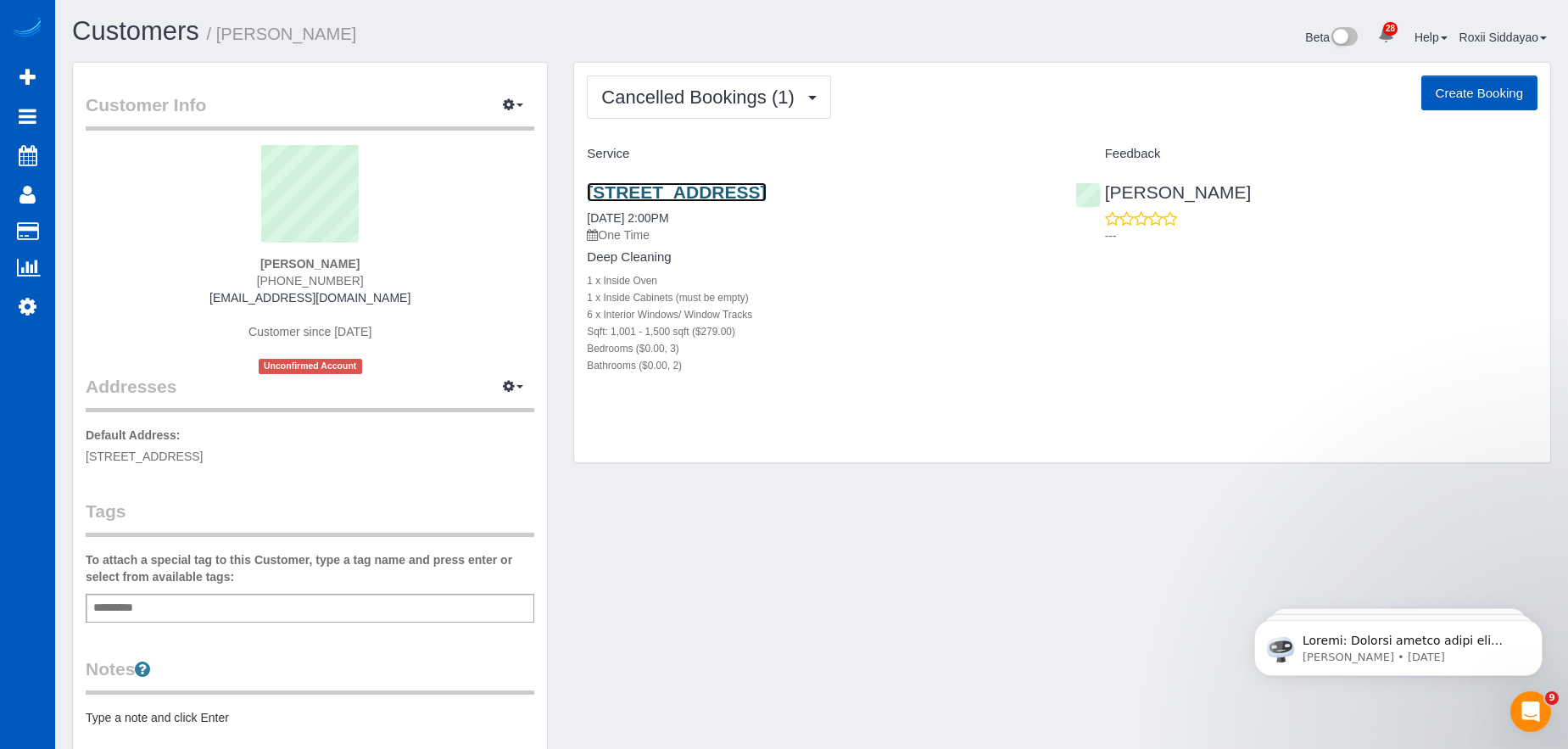
click at [699, 189] on link "1017 Ne 123rd St Unit A, Seattle, WA 98125" at bounding box center [676, 192] width 179 height 19
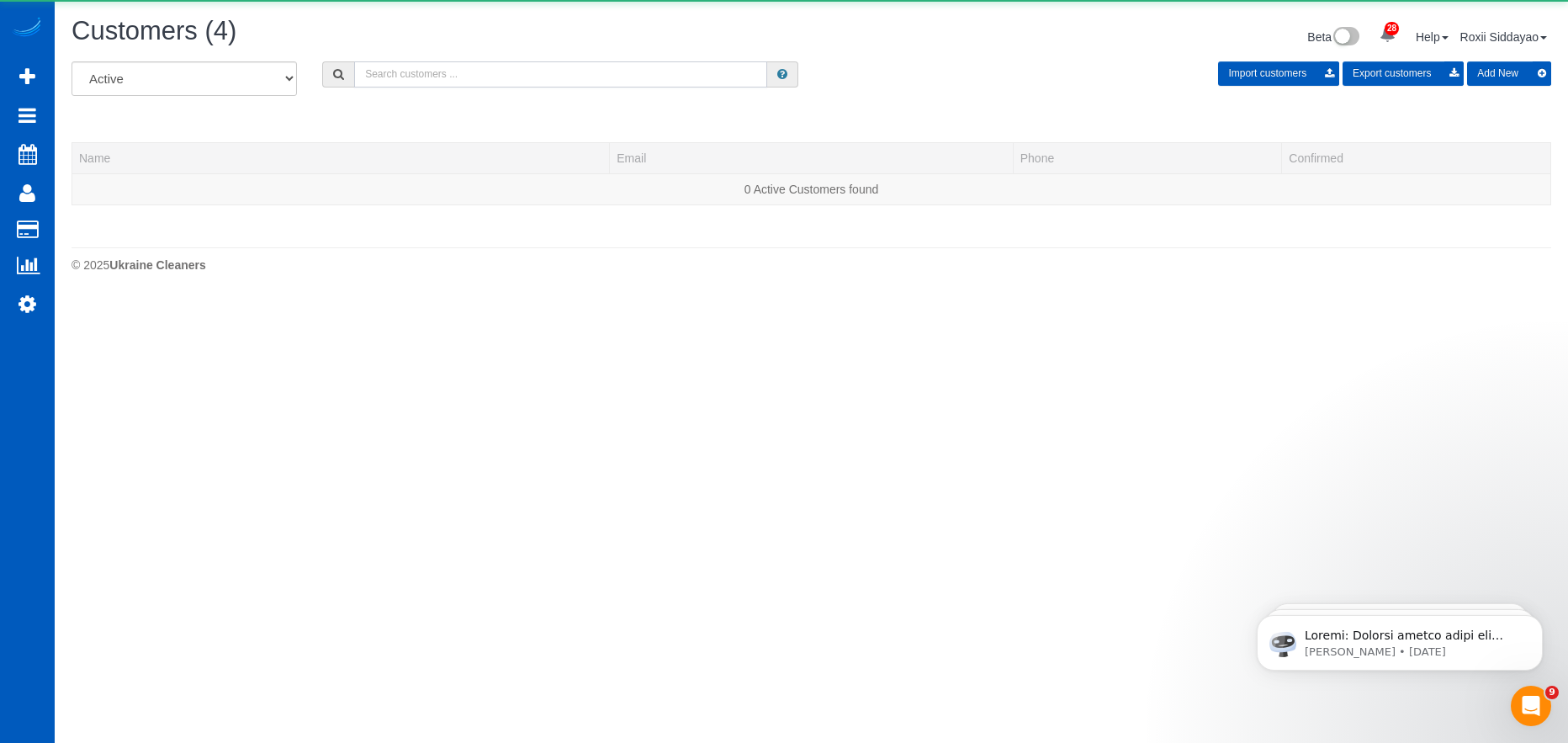
click at [497, 72] on input "text" at bounding box center [561, 74] width 413 height 26
paste input "4301"
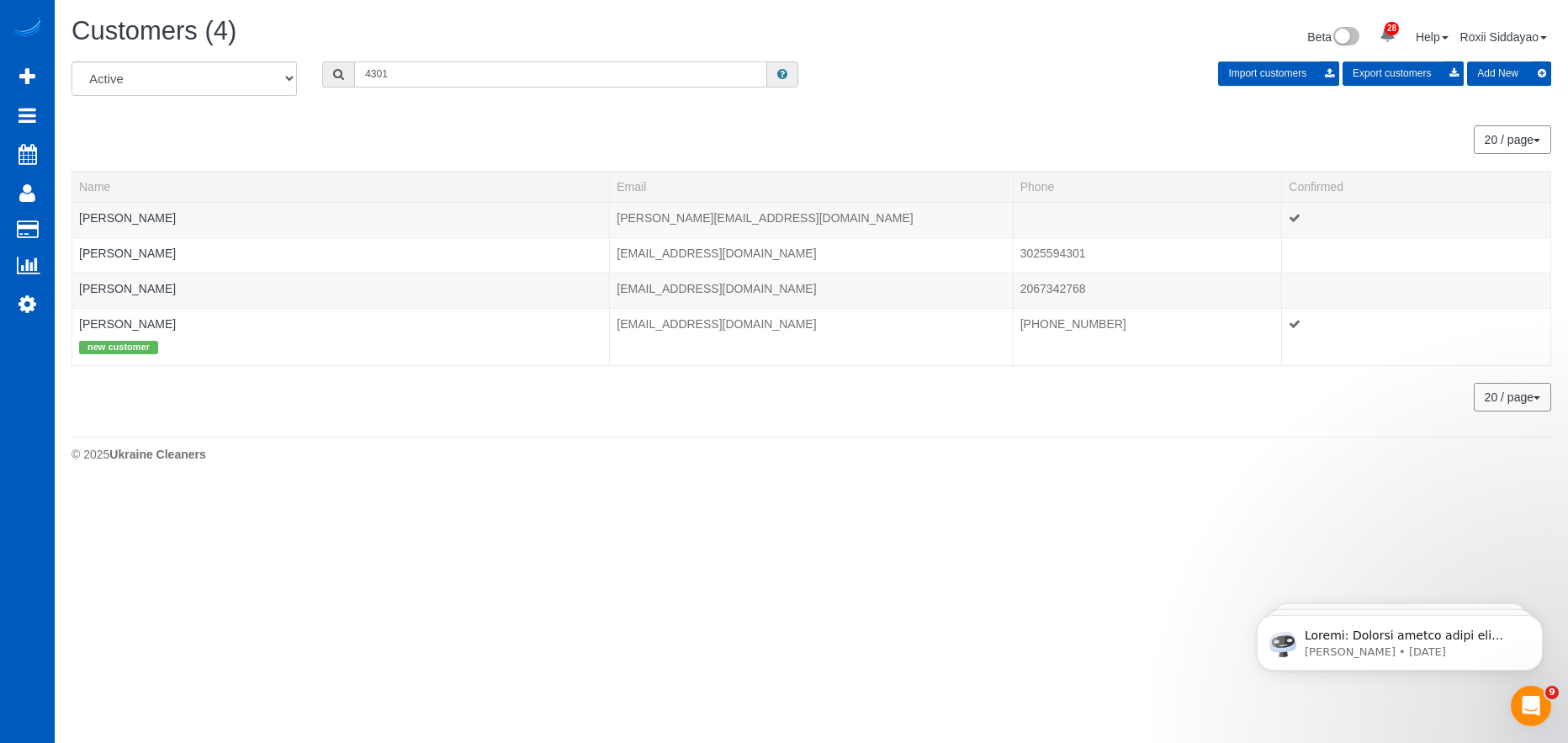
click at [428, 75] on input "4301" at bounding box center [561, 74] width 413 height 26
click at [428, 74] on input "4301" at bounding box center [561, 74] width 413 height 26
paste input "8715"
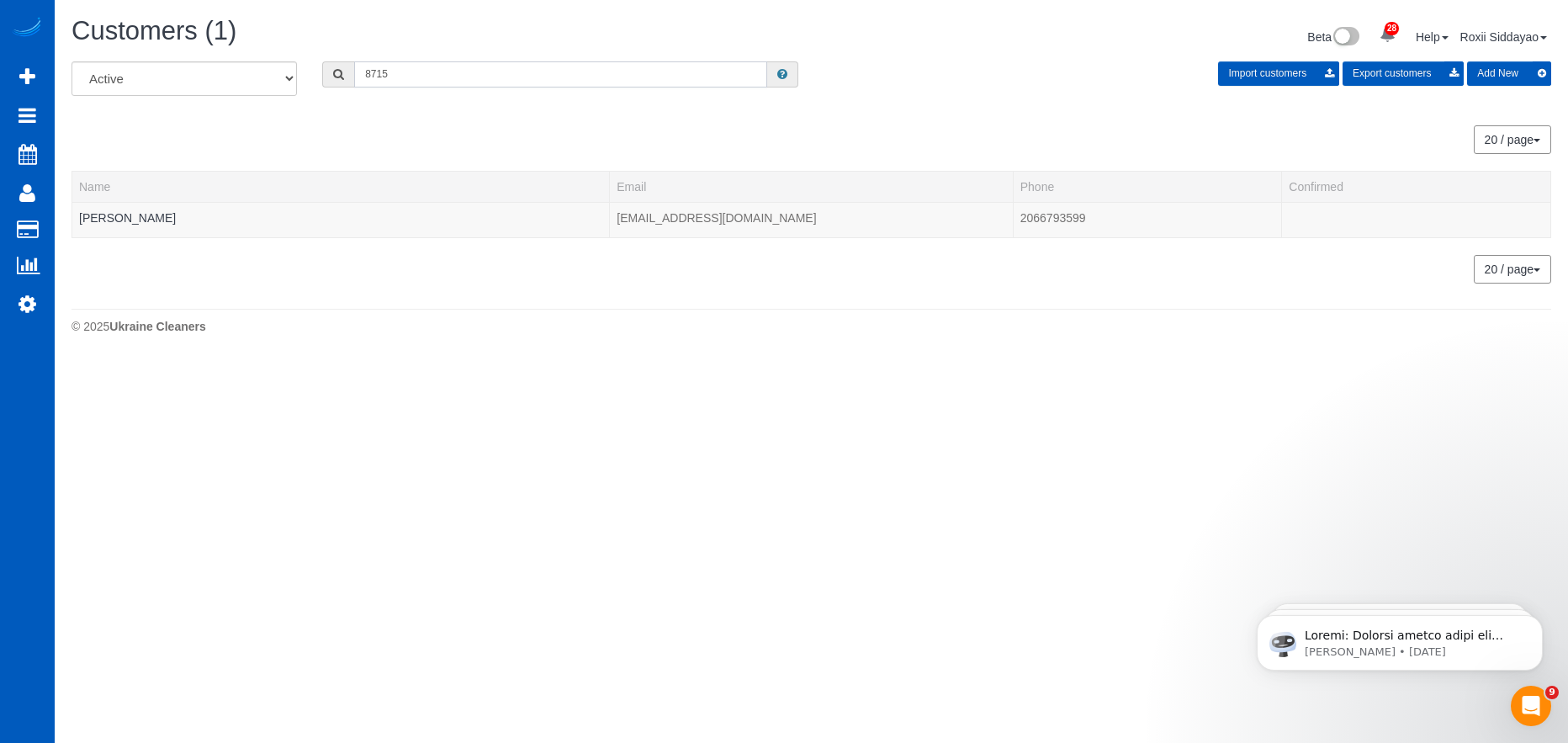
click at [399, 66] on input "8715" at bounding box center [561, 74] width 413 height 26
paste input "430"
click at [509, 73] on input "4305" at bounding box center [561, 74] width 413 height 26
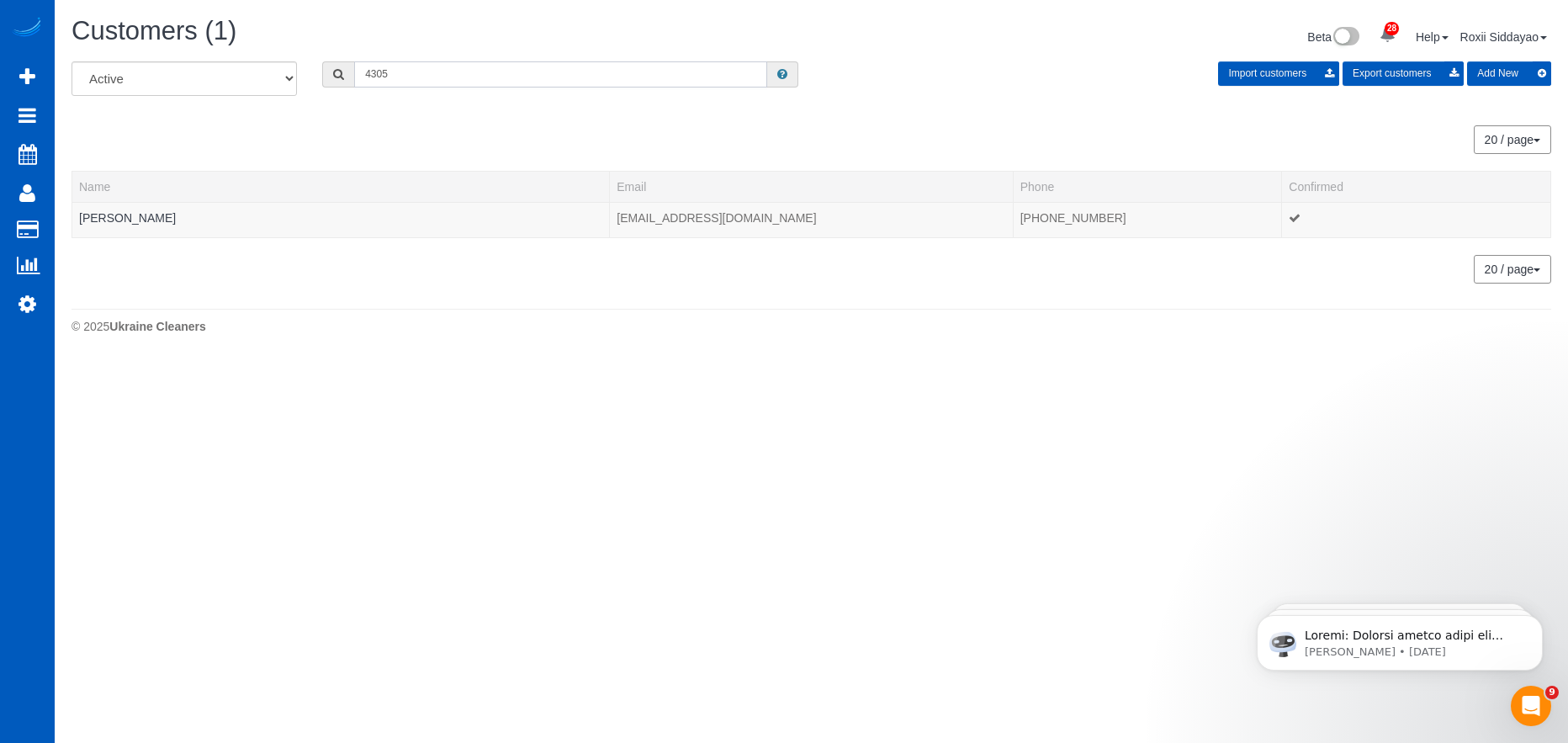
paste input "3800"
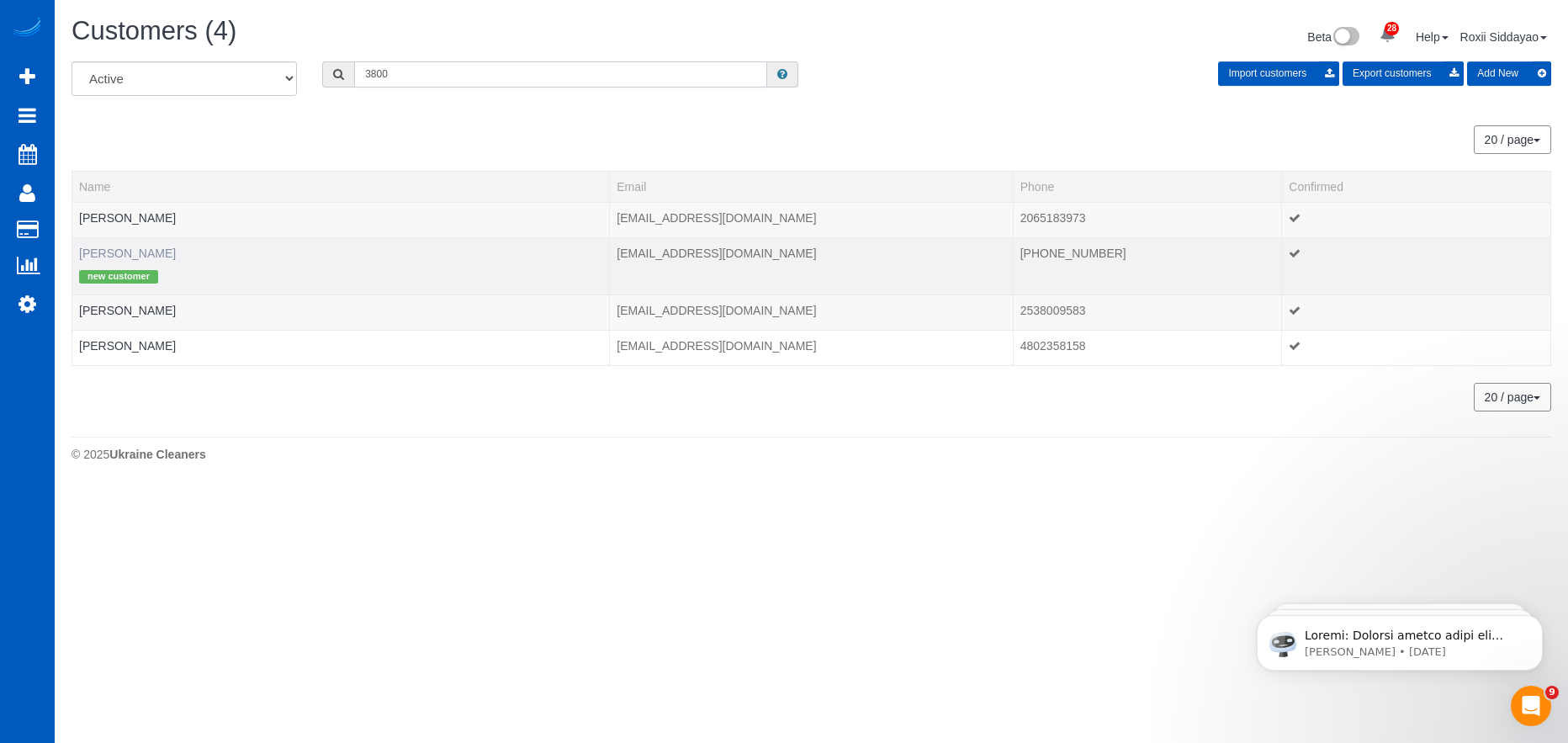
type input "3800"
click at [137, 247] on link "Gwen Kingsley" at bounding box center [127, 253] width 96 height 13
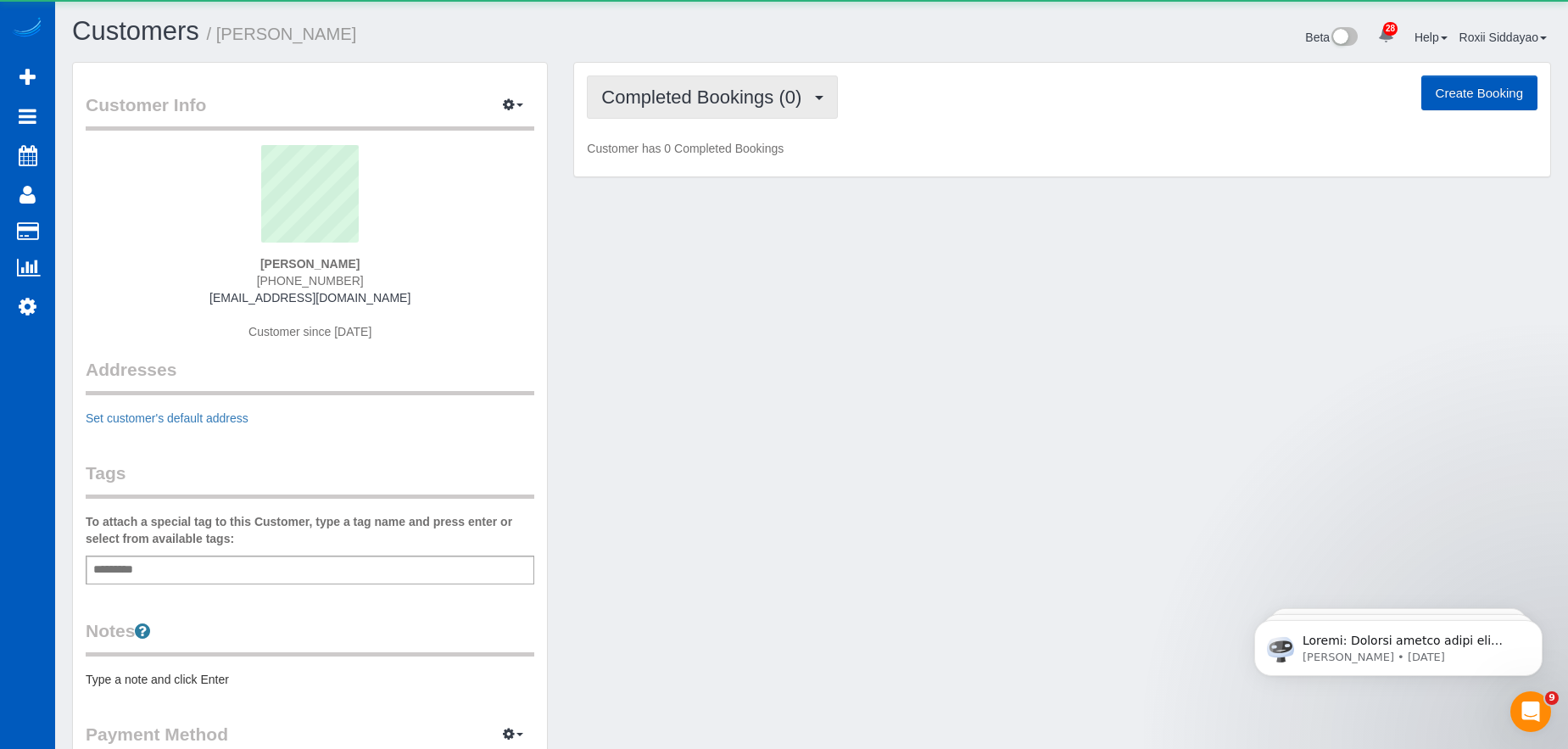
click at [747, 98] on span "Completed Bookings (0)" at bounding box center [705, 97] width 209 height 21
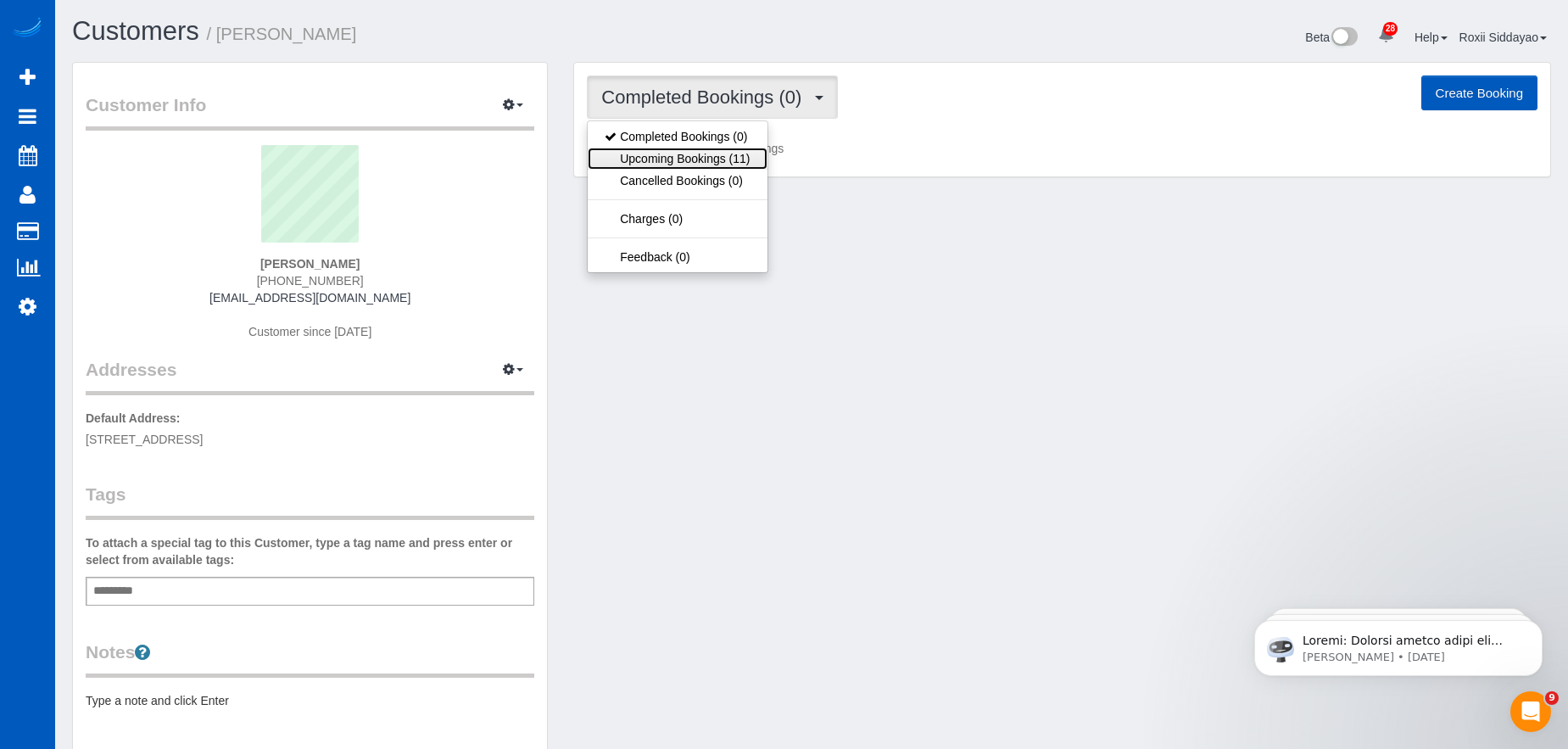
click at [740, 159] on link "Upcoming Bookings (11)" at bounding box center [677, 158] width 179 height 22
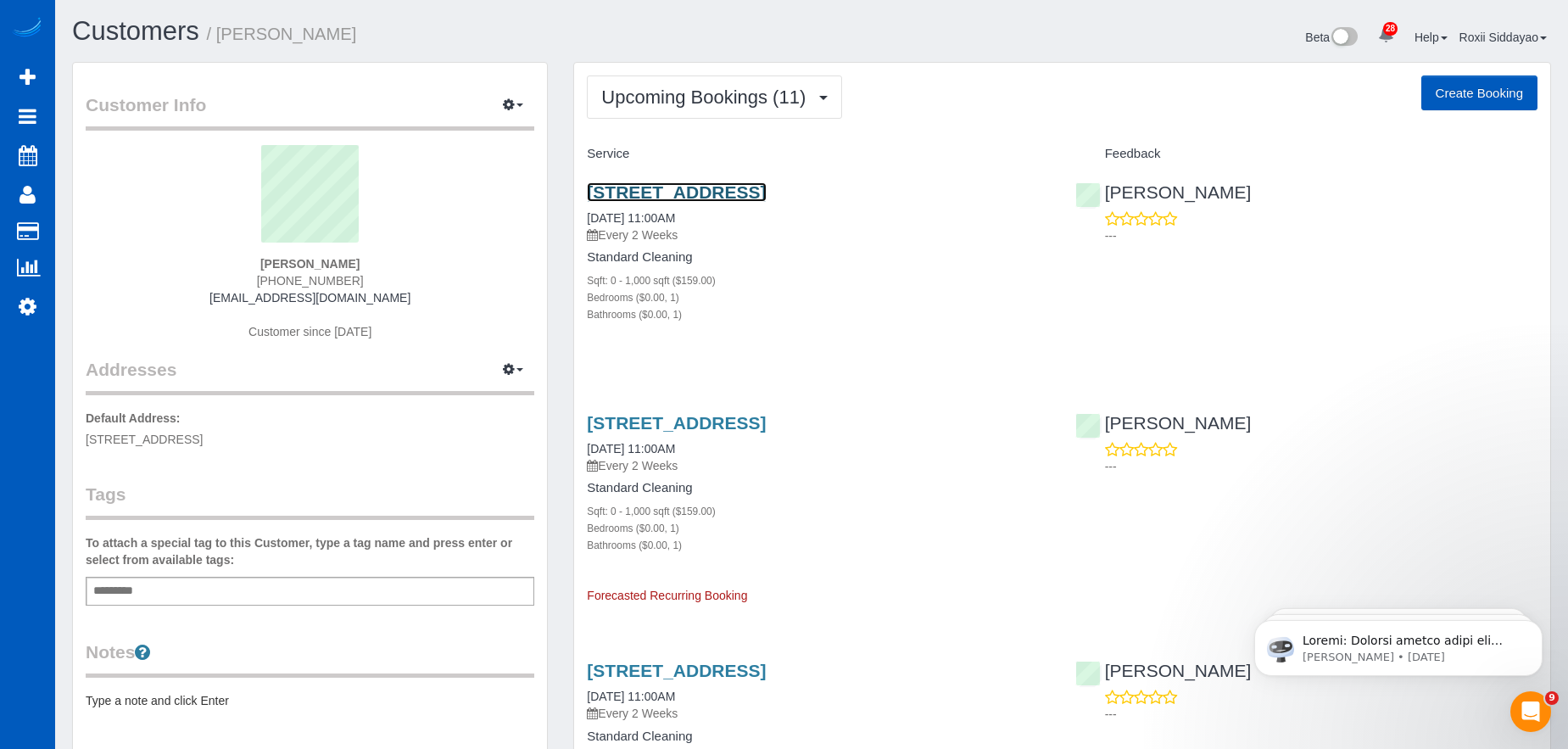
click at [668, 190] on link "300 N 130th St, Unit 7203, Seattle, WA 98133" at bounding box center [676, 192] width 179 height 19
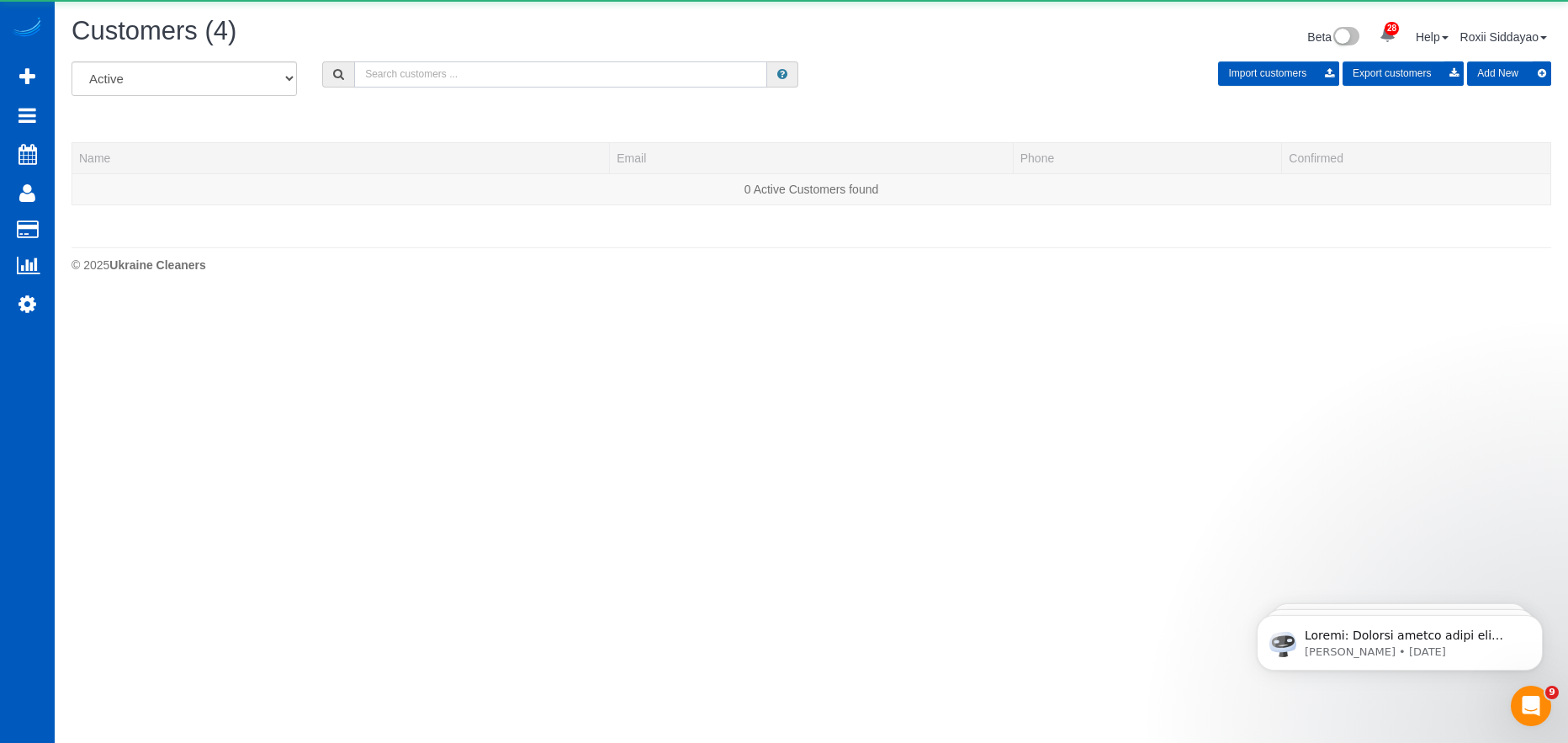
click at [421, 64] on input "text" at bounding box center [561, 74] width 413 height 26
paste input "7993"
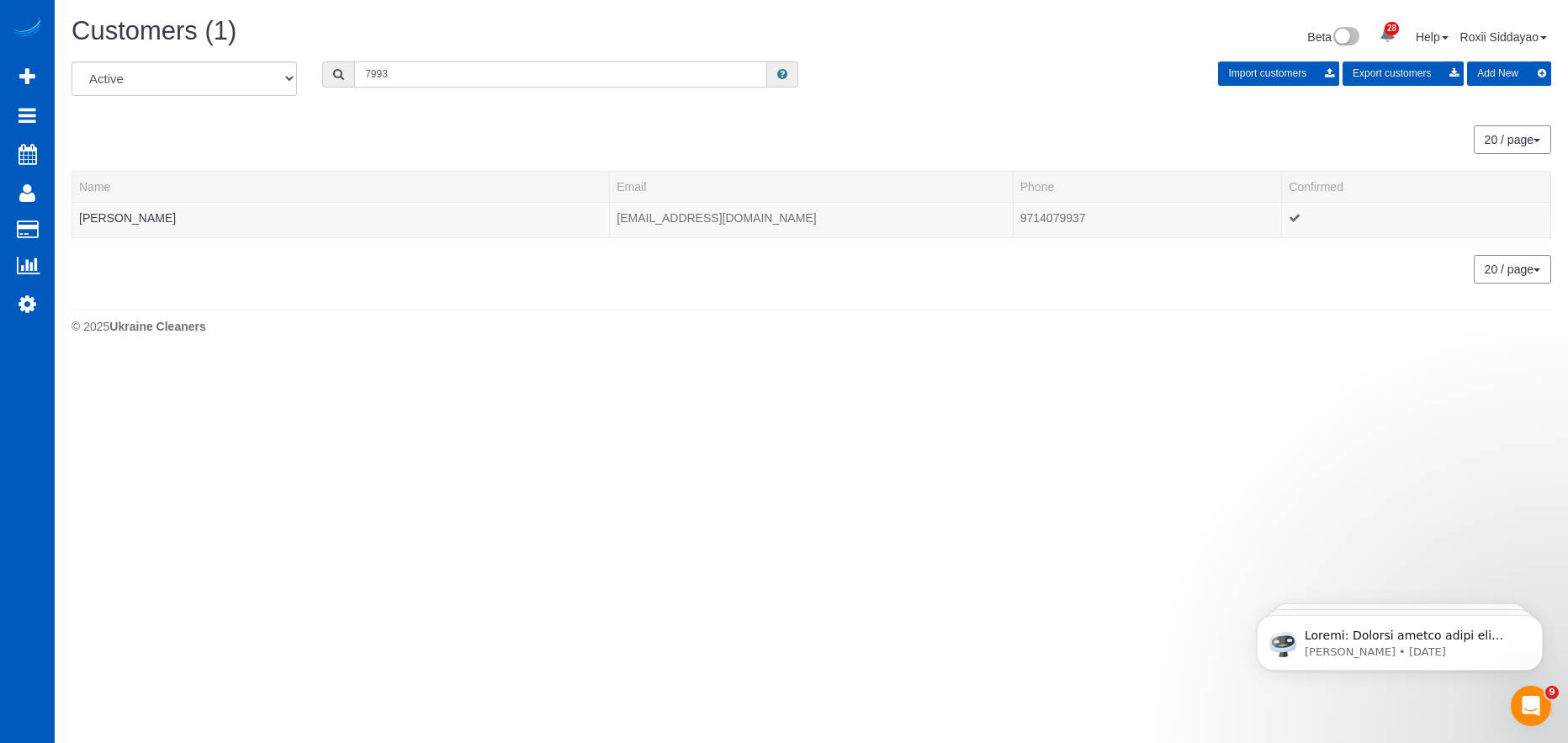
click at [458, 66] on input "7993" at bounding box center [561, 74] width 413 height 26
paste input "8091"
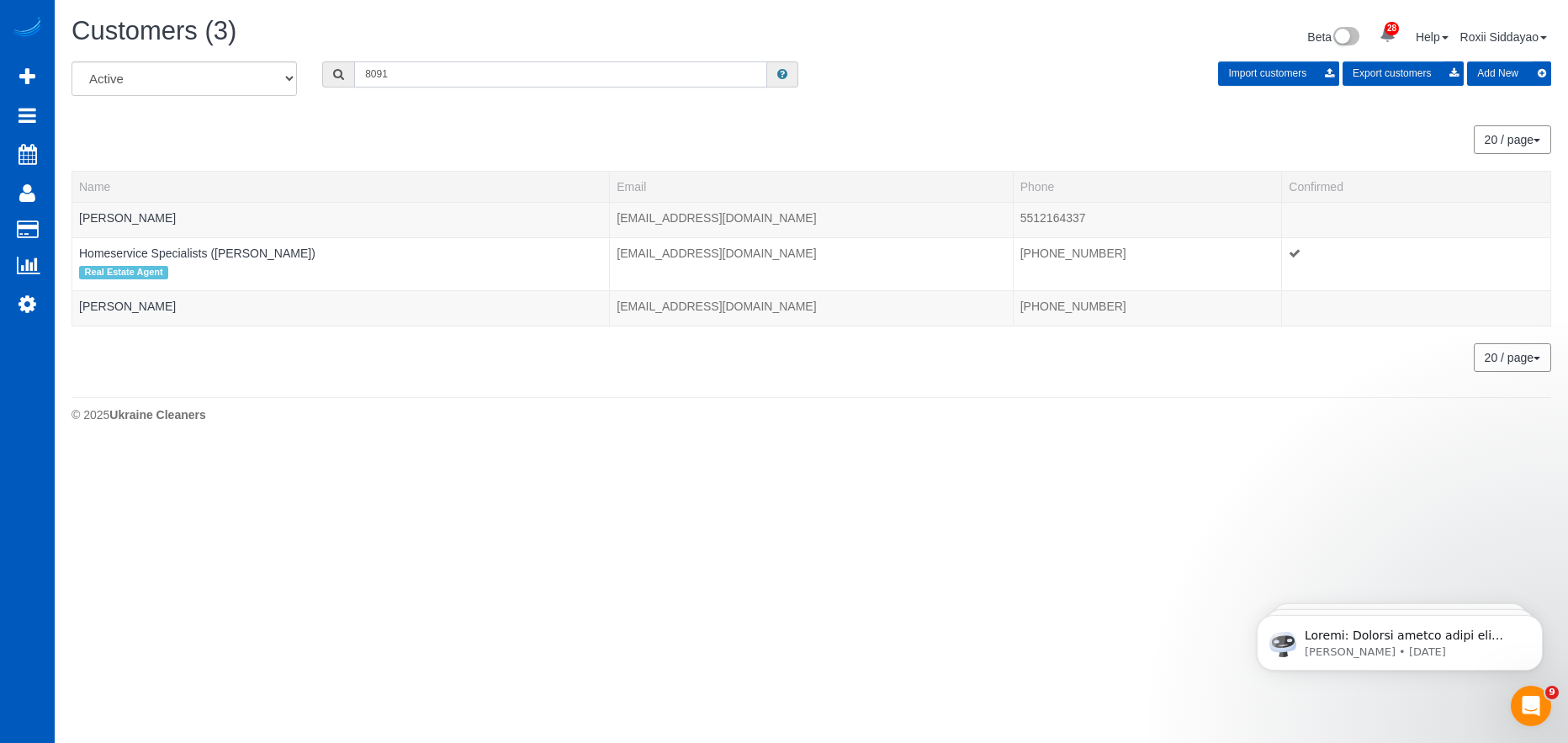
click at [455, 82] on input "8091" at bounding box center [561, 74] width 413 height 26
paste input "1060"
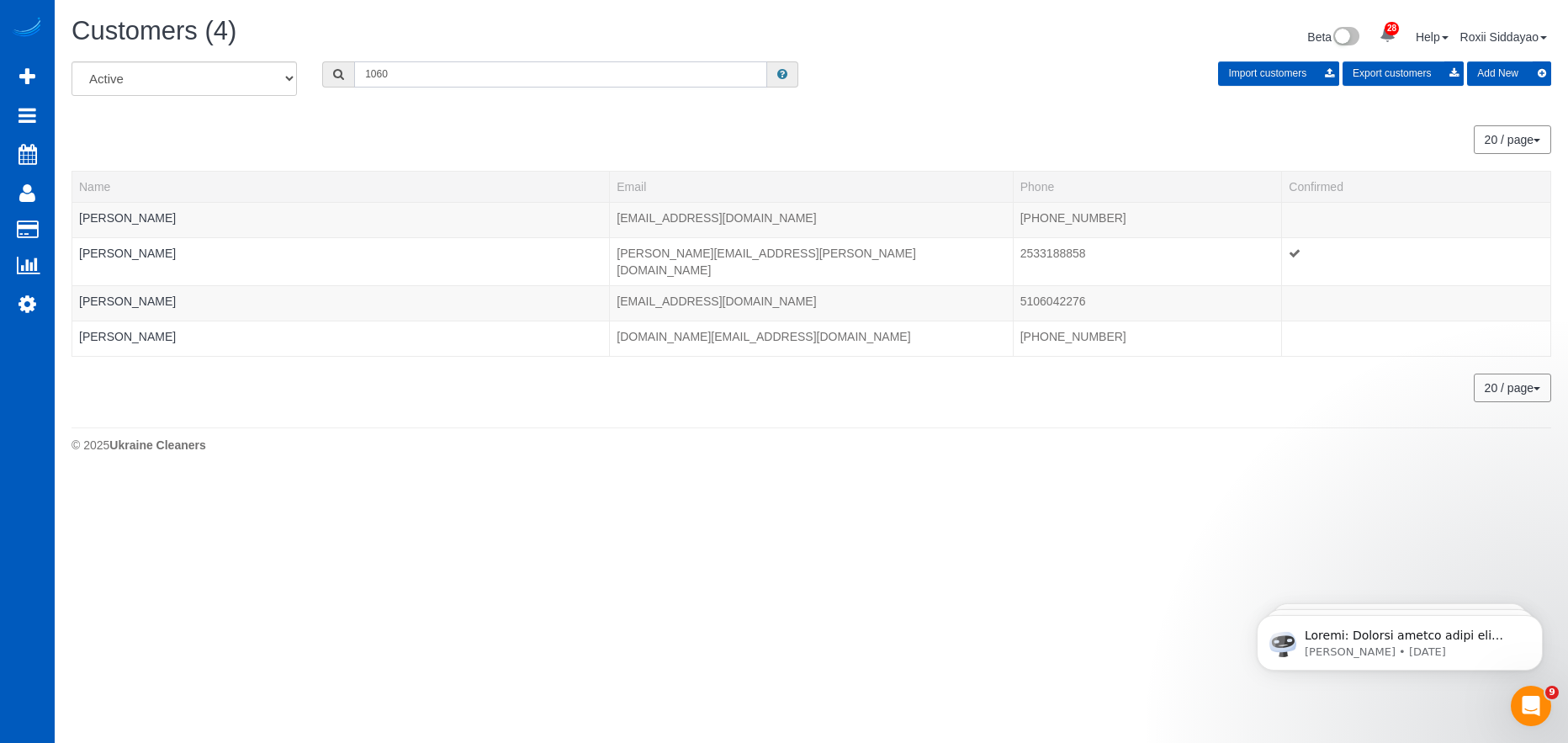
click at [480, 76] on input "1060" at bounding box center [561, 74] width 413 height 26
paste input "5948"
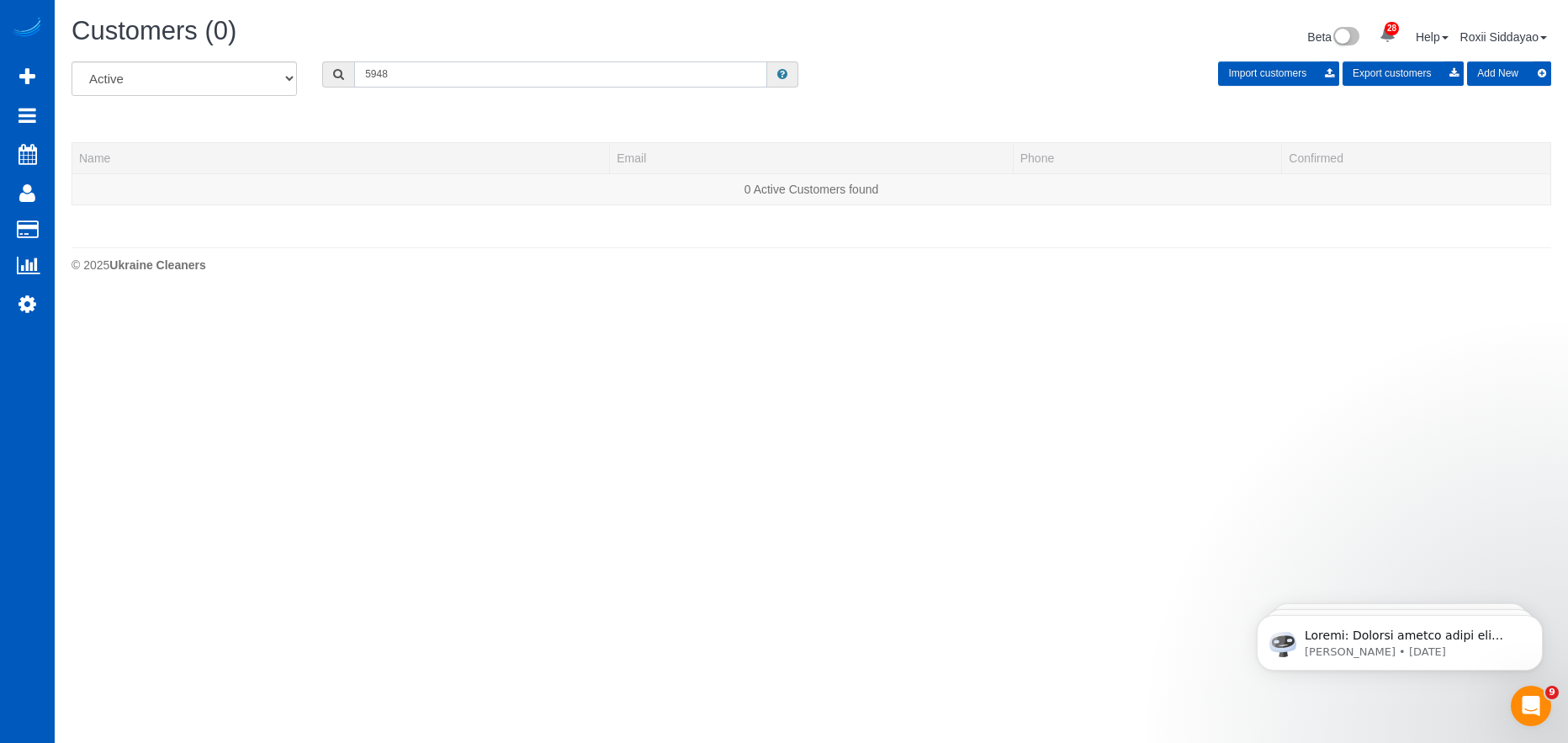
click at [402, 81] on input "5948" at bounding box center [561, 74] width 413 height 26
paste input "8566"
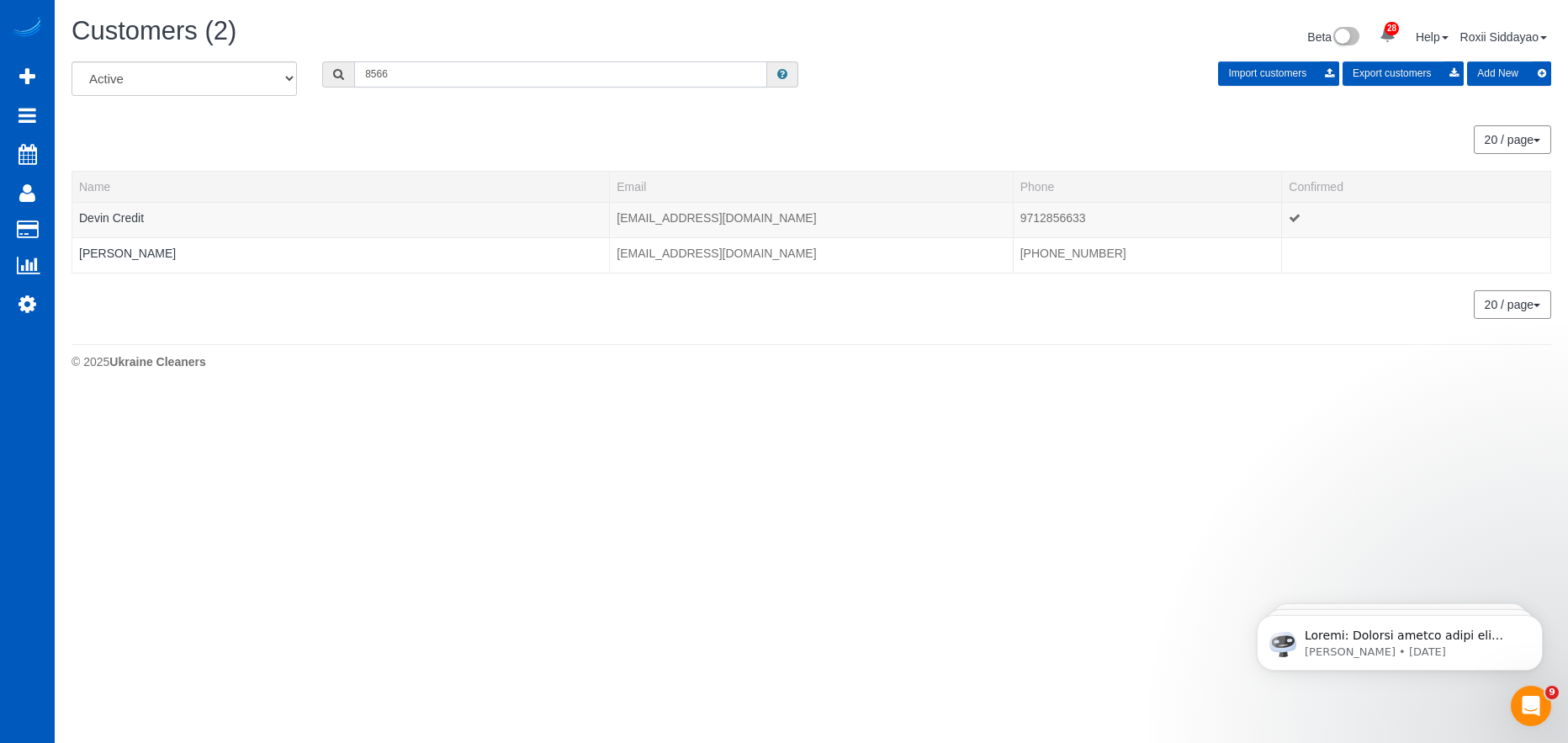
click at [423, 65] on input "8566" at bounding box center [561, 74] width 413 height 26
paste input "7125"
click at [421, 63] on input "7125" at bounding box center [561, 74] width 413 height 26
click at [422, 65] on input "7125" at bounding box center [561, 74] width 413 height 26
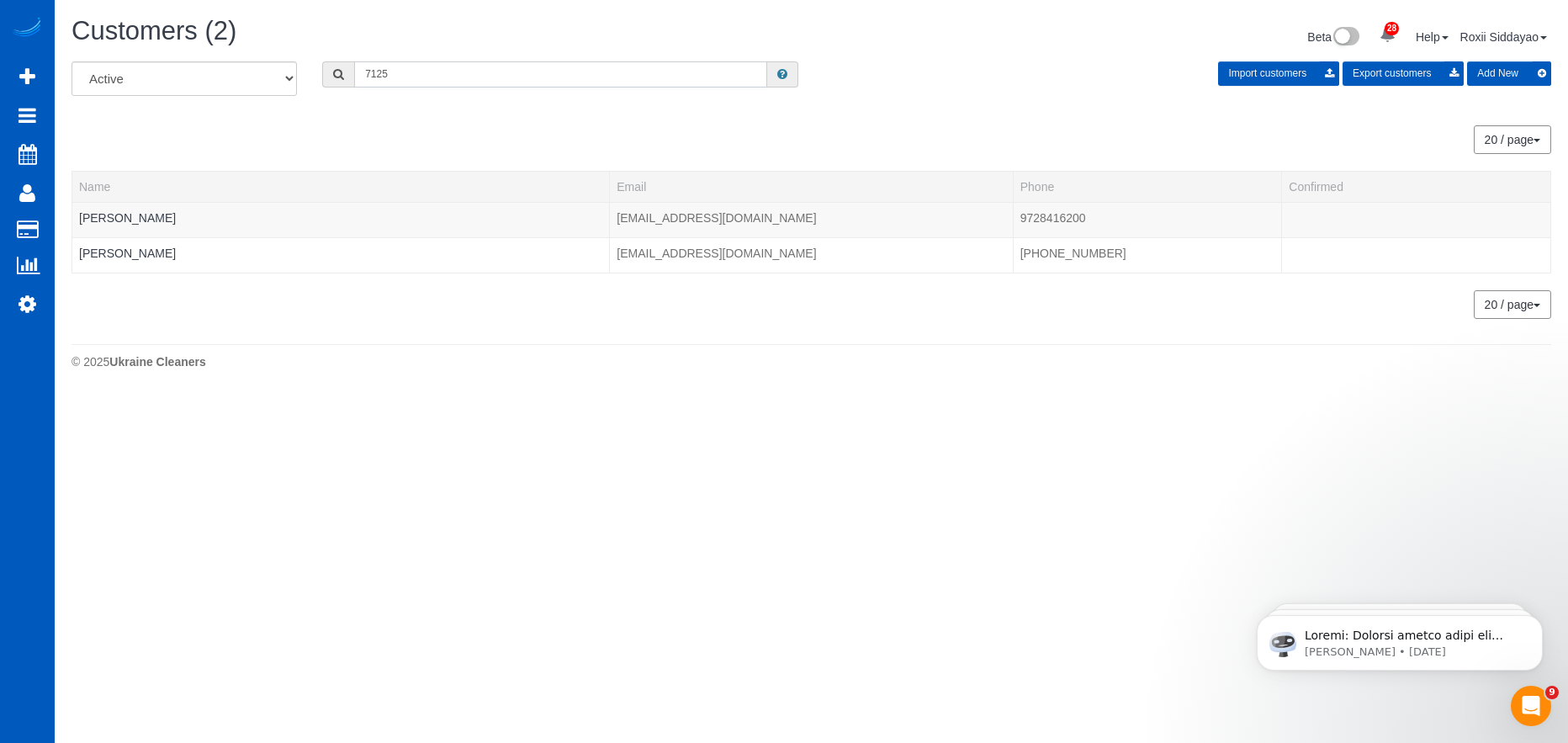
click at [422, 65] on input "7125" at bounding box center [561, 74] width 413 height 26
paste input "08"
click at [405, 81] on input "7108" at bounding box center [561, 74] width 413 height 26
paste input "1420"
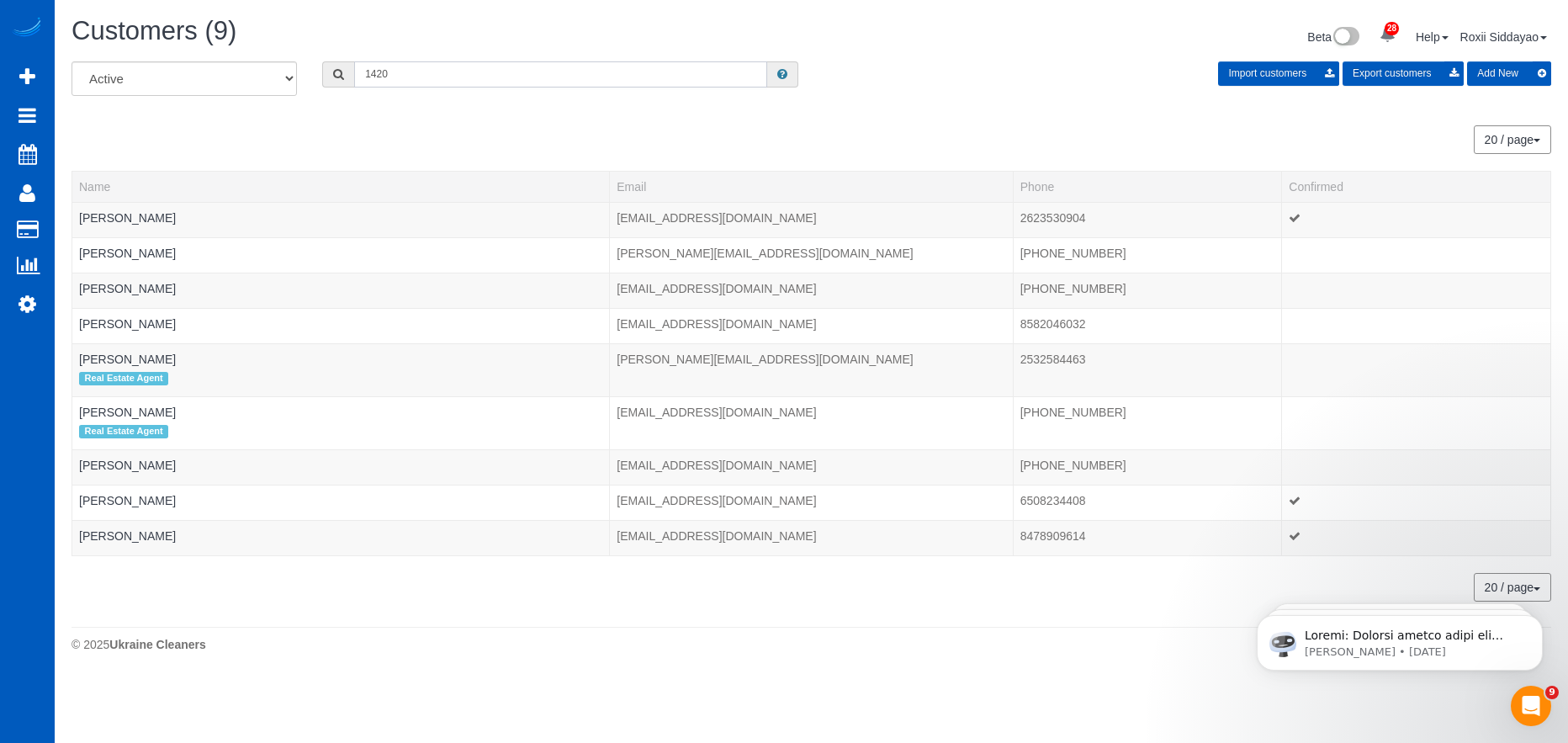
click at [472, 65] on input "1420" at bounding box center [561, 74] width 413 height 26
paste input "4989"
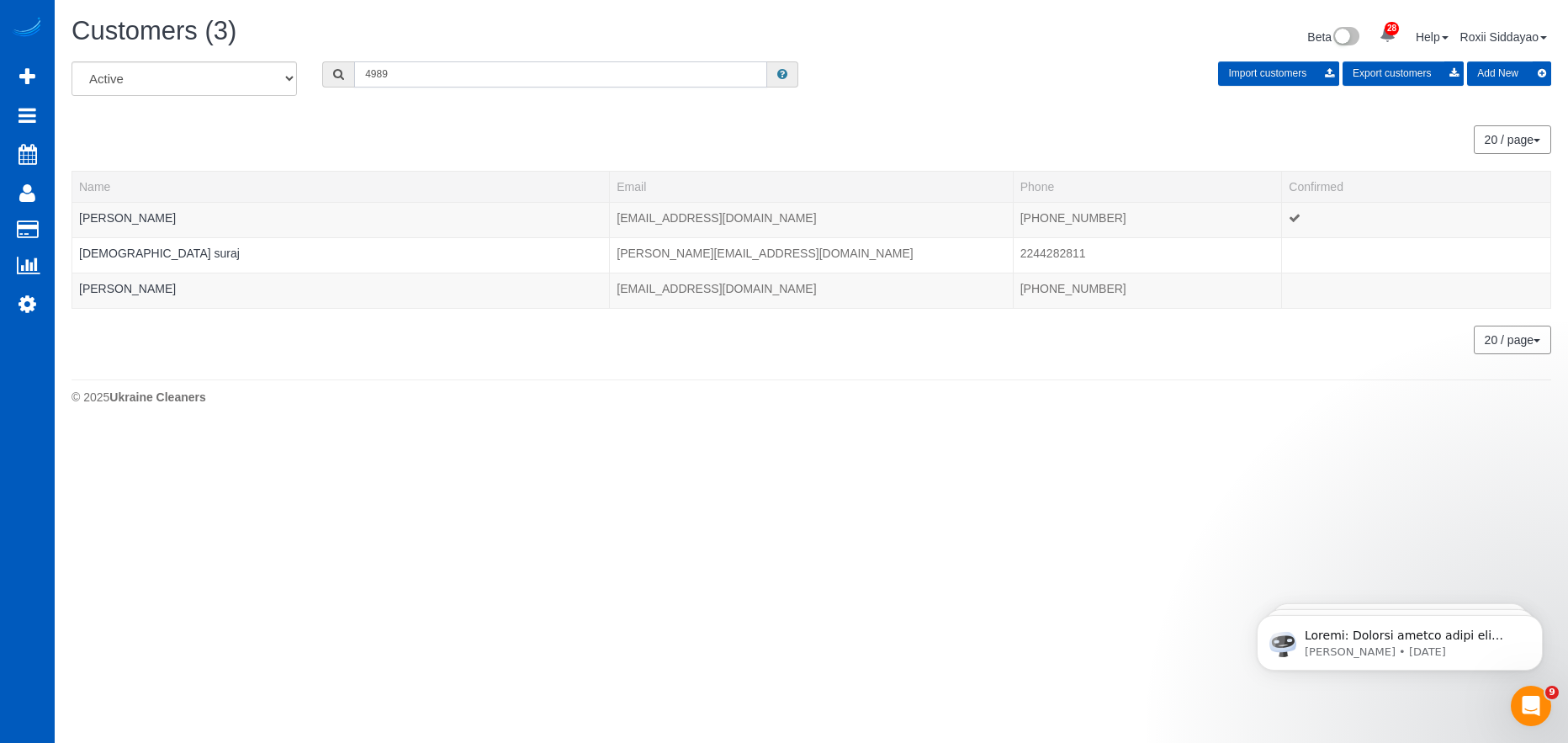
click at [413, 81] on input "4989" at bounding box center [561, 74] width 413 height 26
paste input "3622"
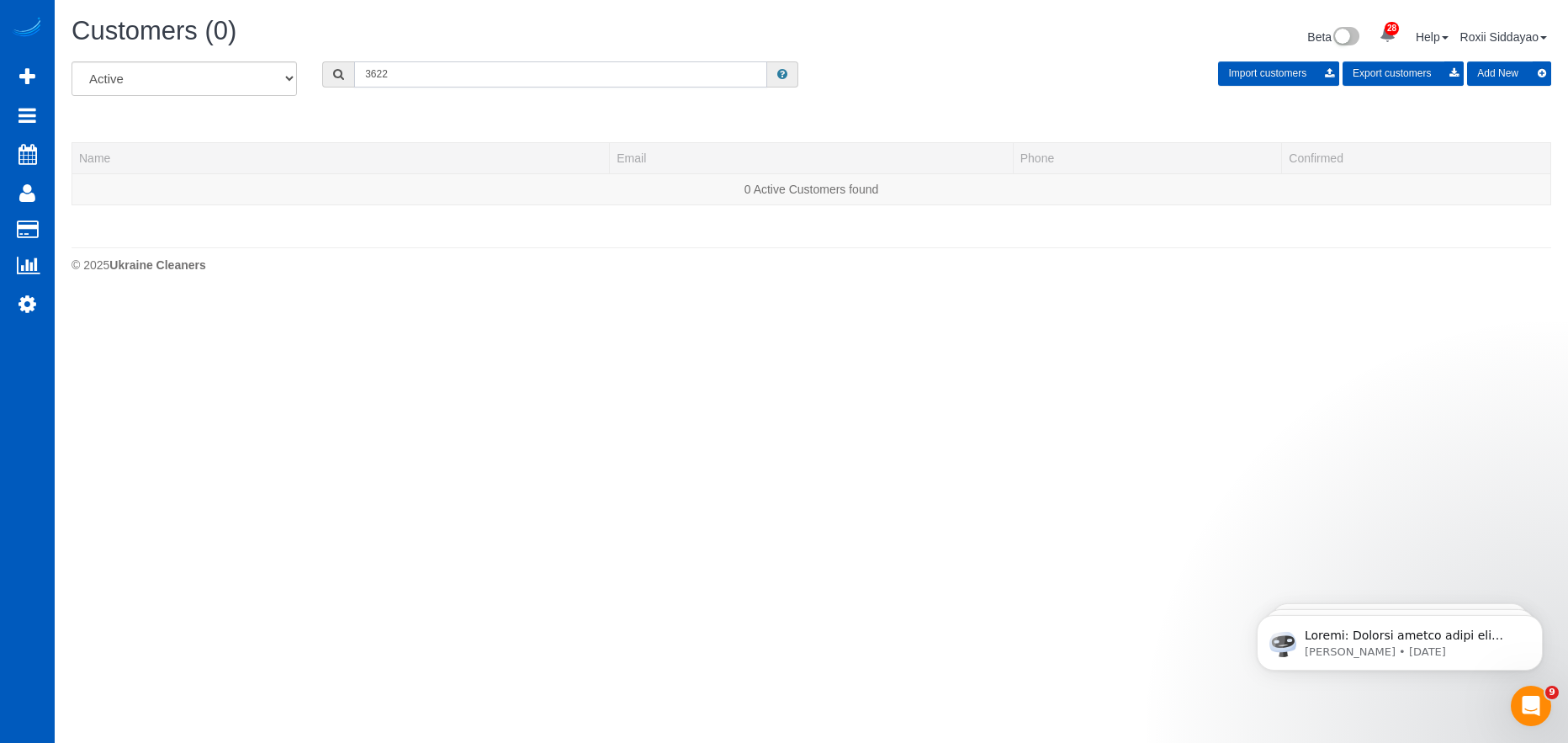
click at [468, 70] on input "3622" at bounding box center [561, 74] width 413 height 26
paste input "0214"
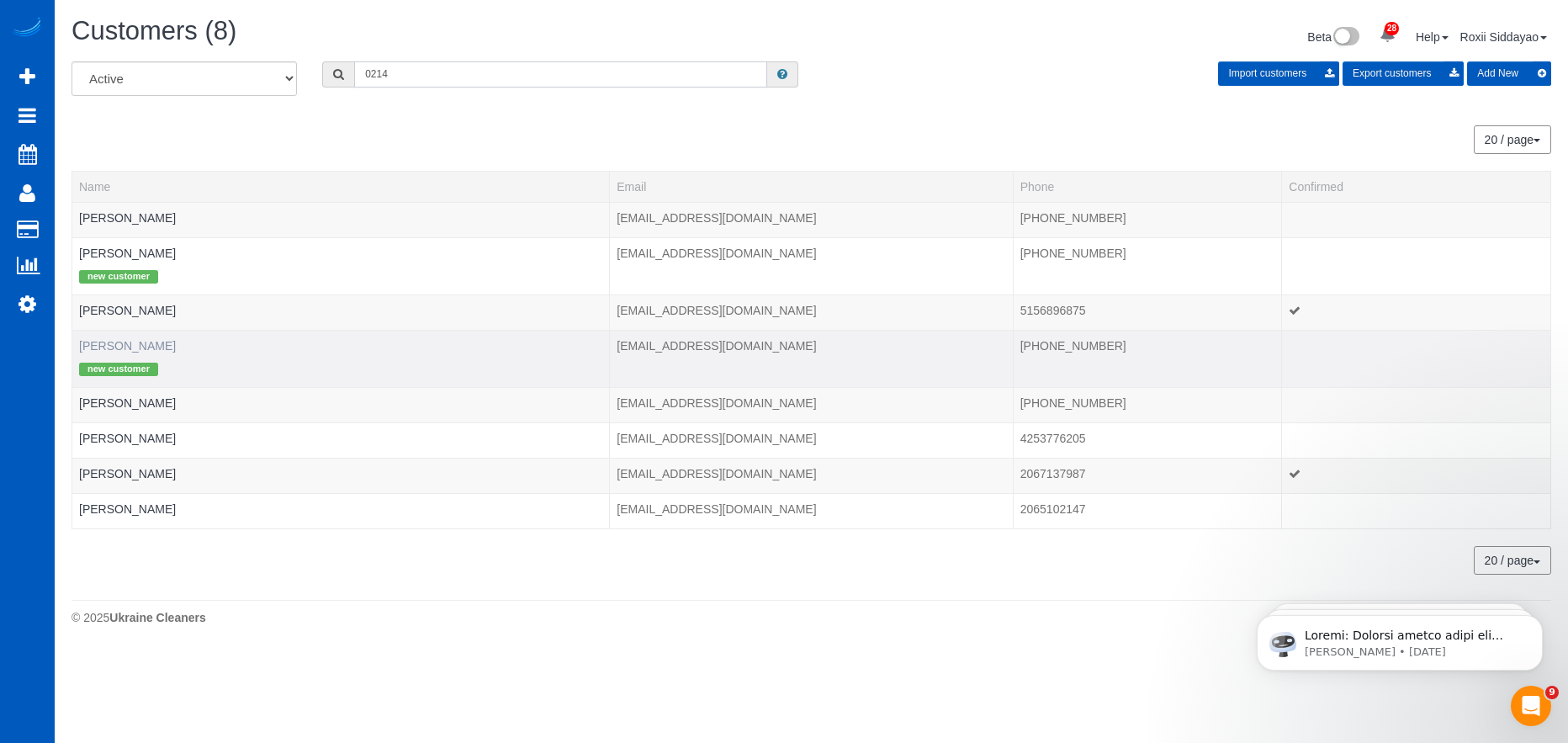
type input "0214"
click at [122, 347] on link "John Newcombe" at bounding box center [127, 346] width 96 height 13
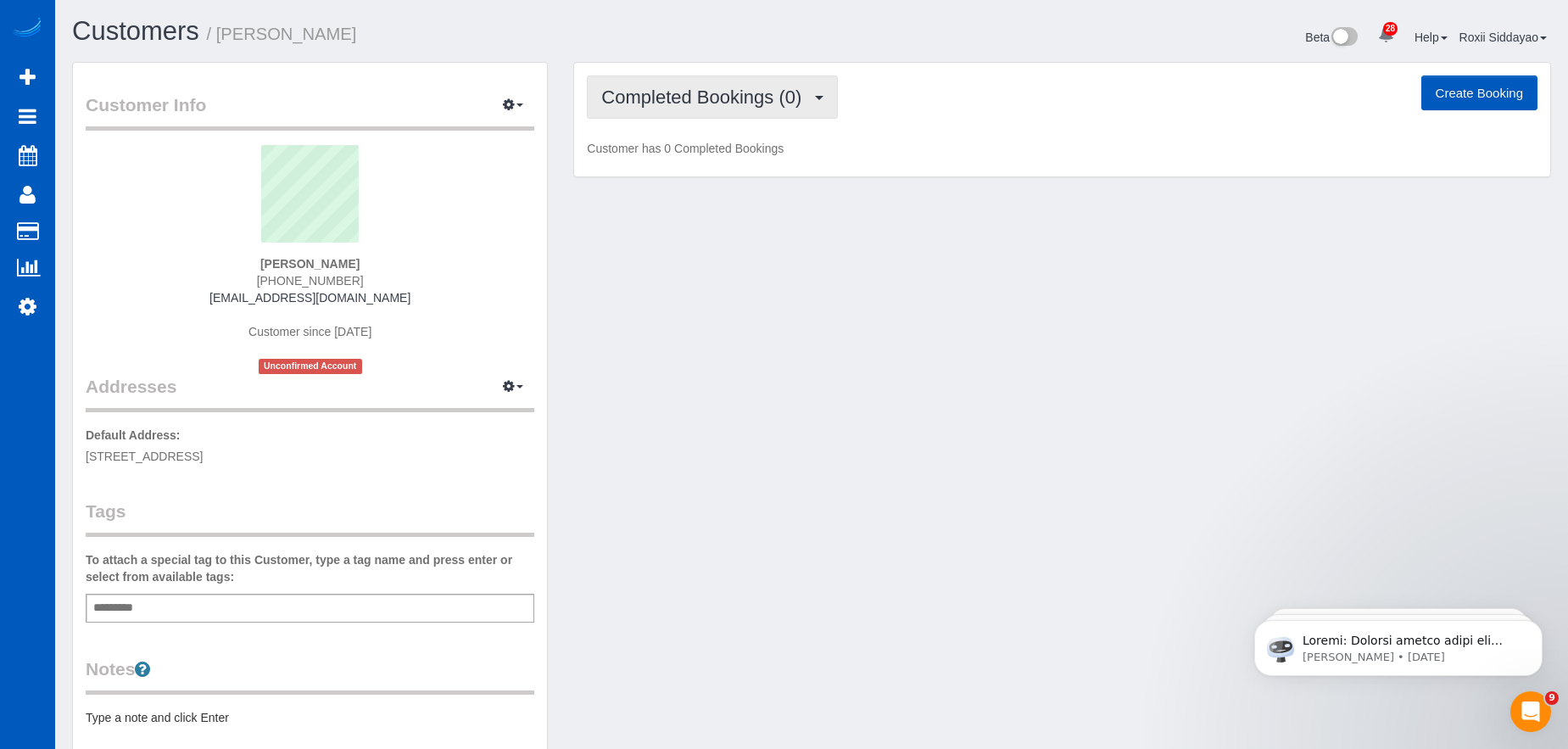
click at [710, 100] on span "Completed Bookings (0)" at bounding box center [705, 97] width 209 height 21
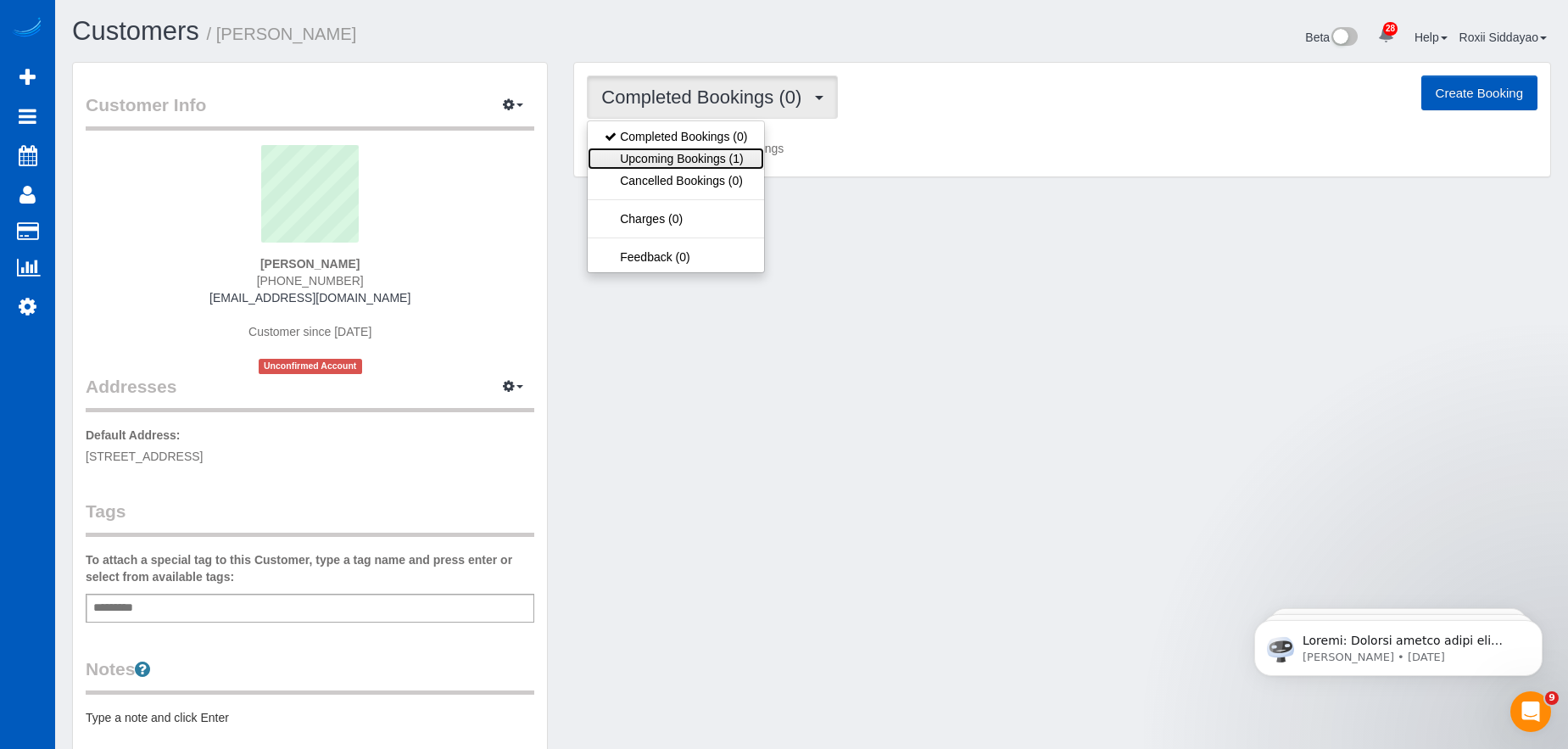
click at [725, 165] on link "Upcoming Bookings (1)" at bounding box center [676, 158] width 177 height 22
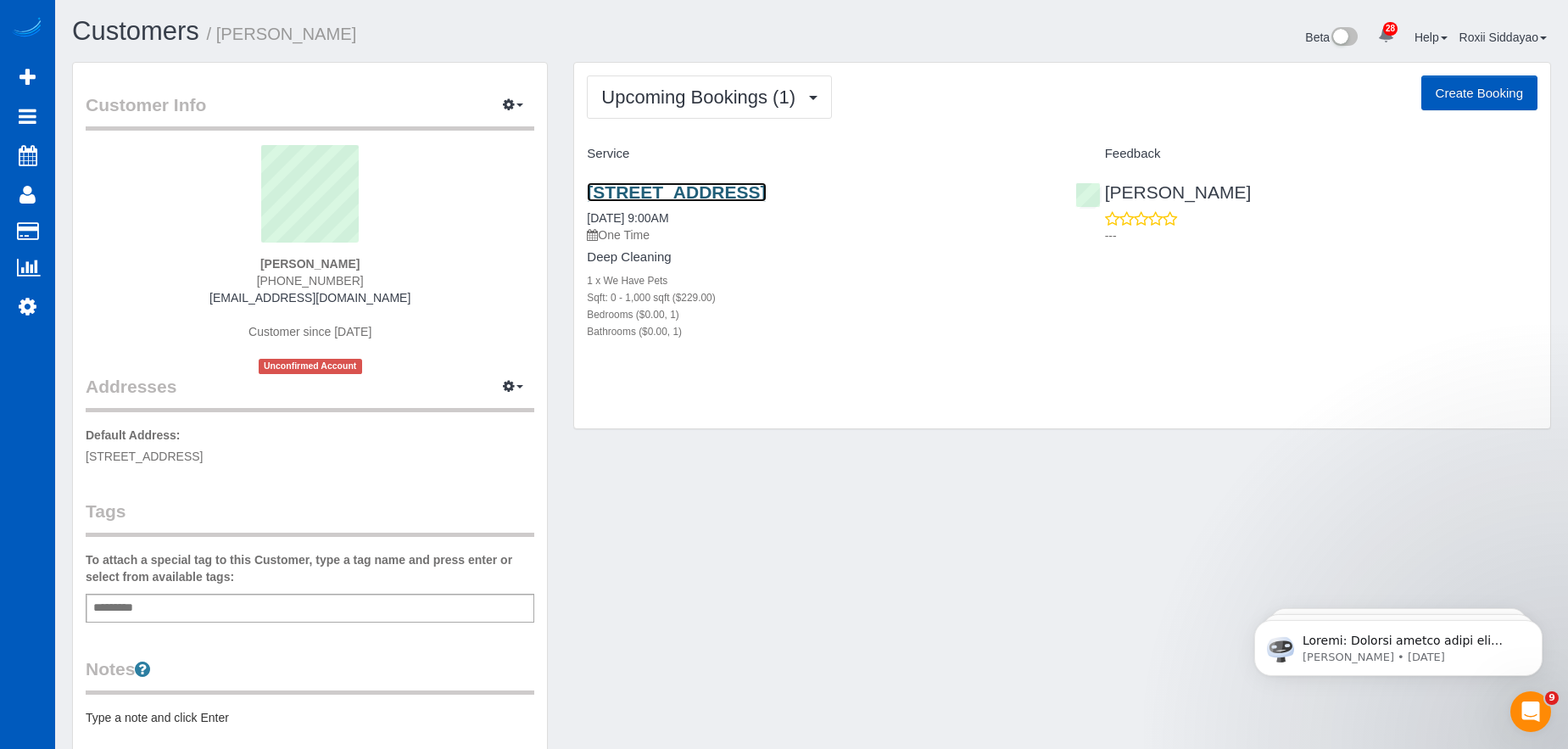
click at [736, 193] on link "6210 Sw Pomona St Unit 19, Portland, OR 97219" at bounding box center [676, 192] width 179 height 19
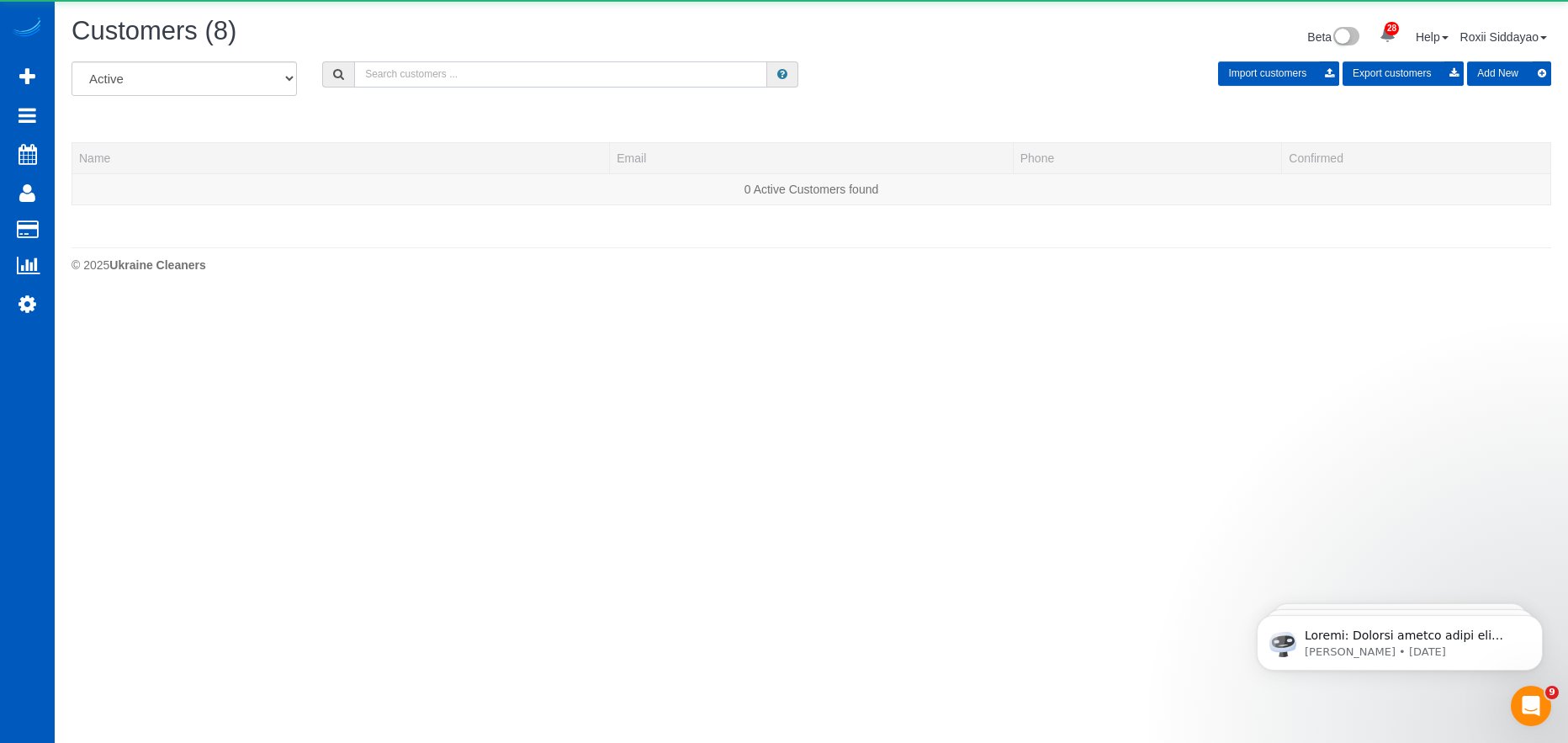
click at [520, 73] on input "text" at bounding box center [561, 74] width 413 height 26
paste input "5073"
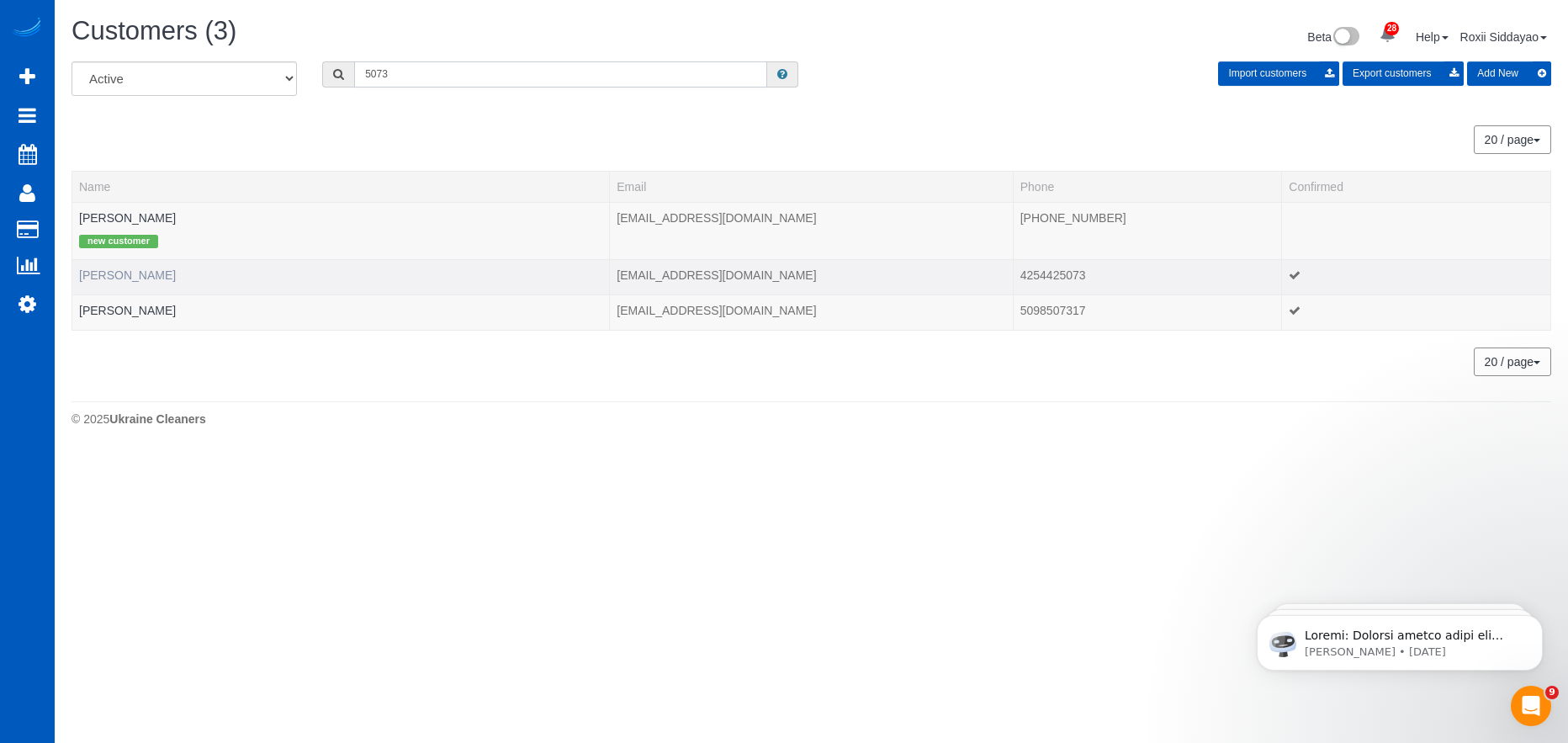
type input "5073"
click at [105, 277] on link "Jessica Drain" at bounding box center [127, 276] width 96 height 13
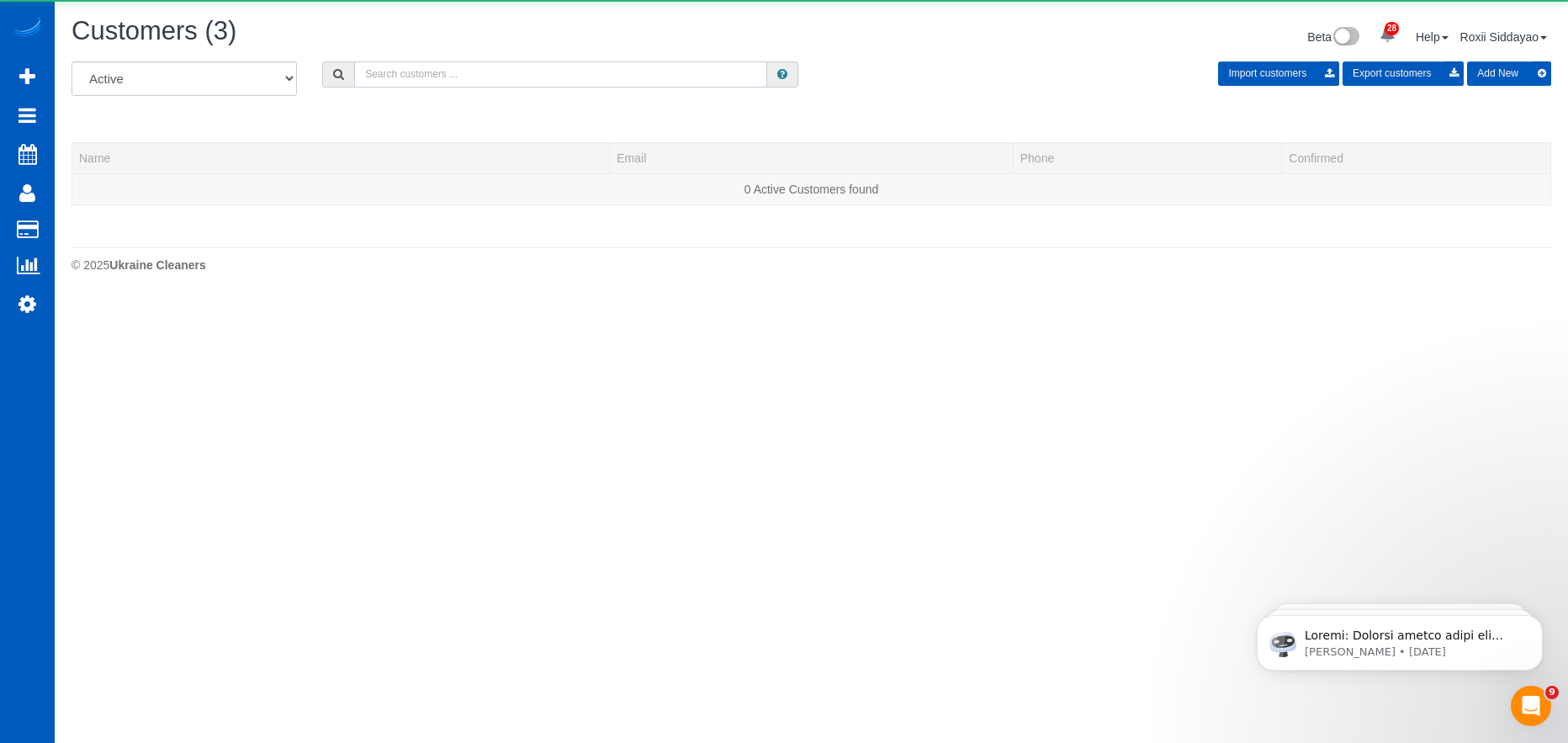
click at [534, 63] on input "text" at bounding box center [561, 74] width 413 height 26
paste input "8115"
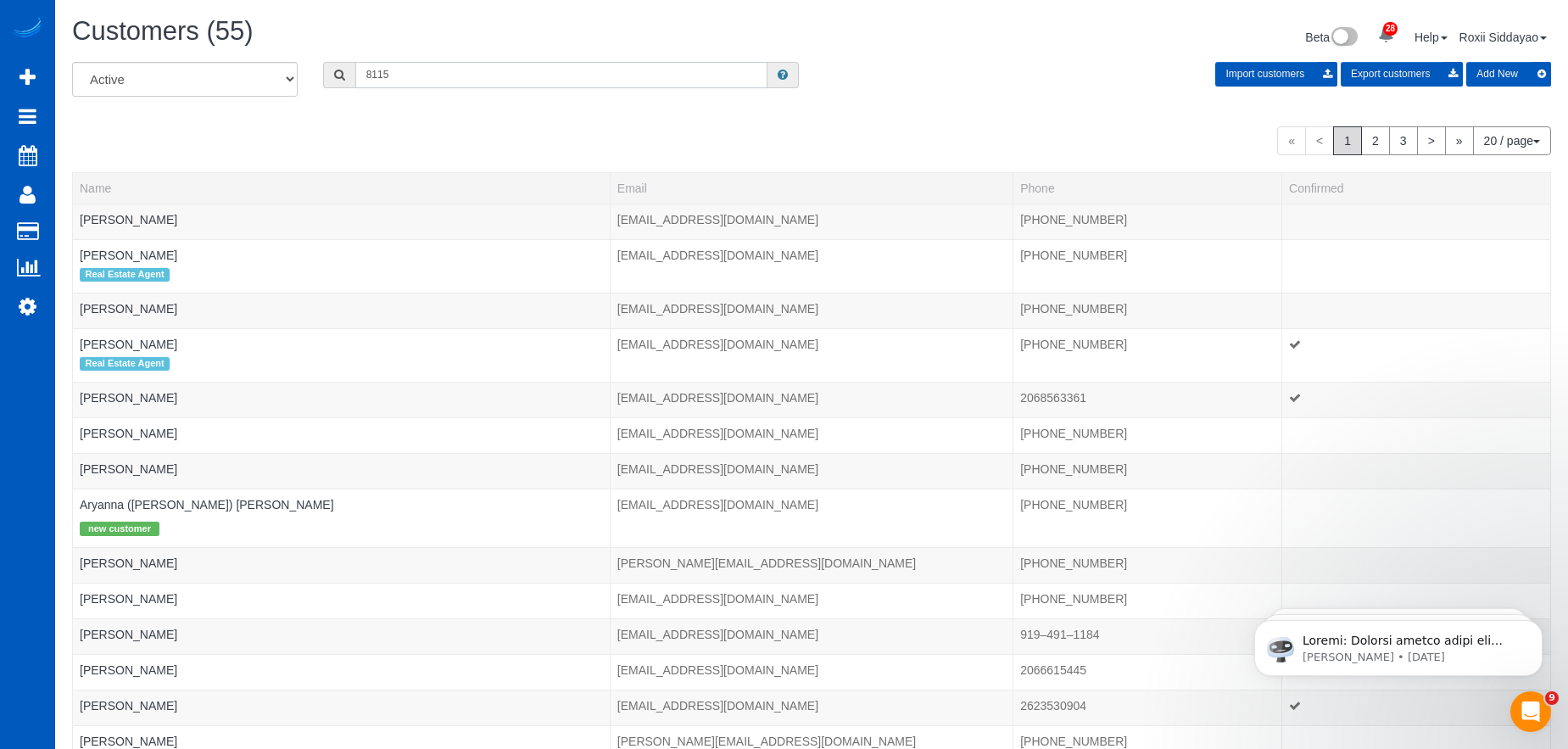
click at [364, 77] on input "8115" at bounding box center [561, 75] width 412 height 26
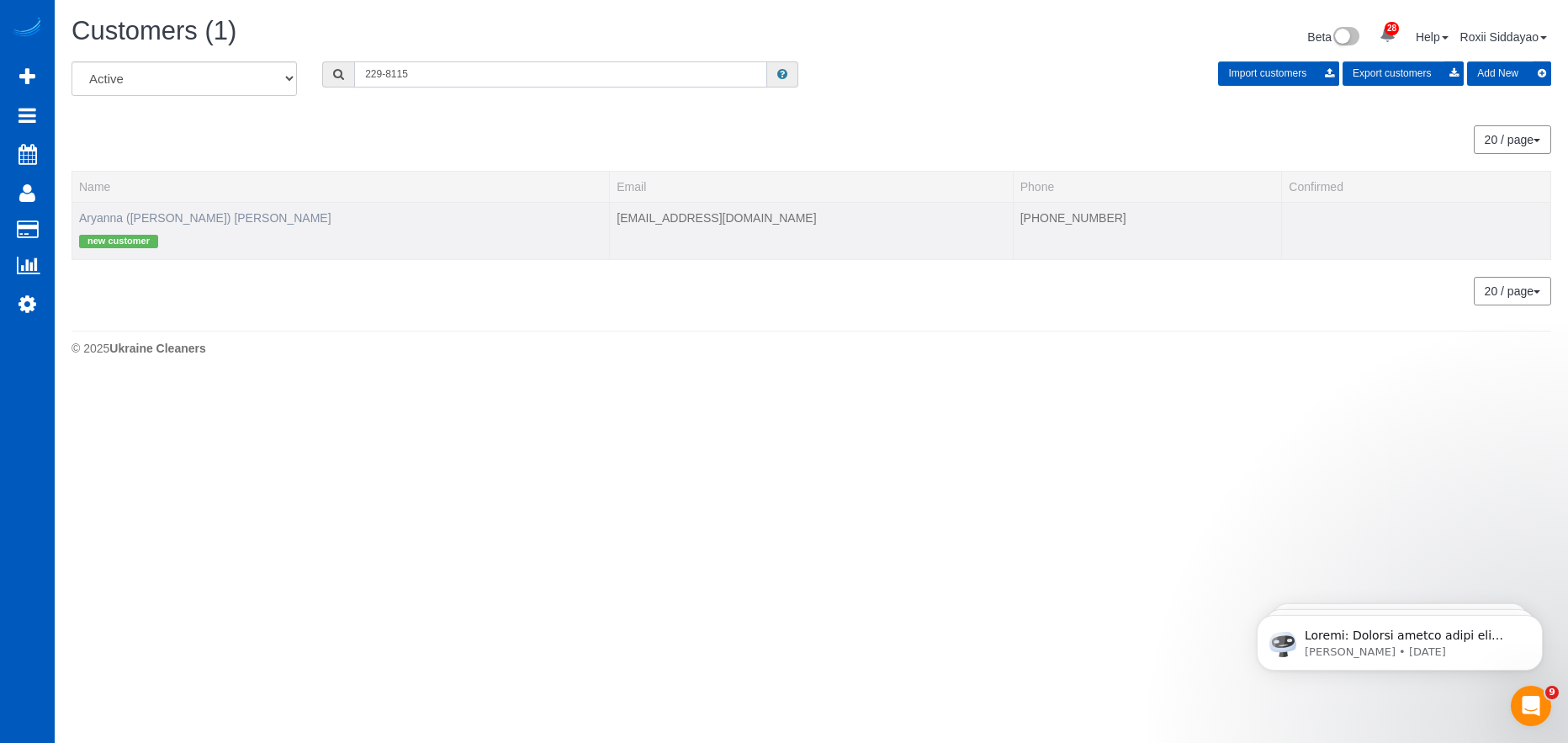
type input "229-8115"
click at [152, 214] on link "Aryanna (Anna) Harris" at bounding box center [205, 218] width 252 height 13
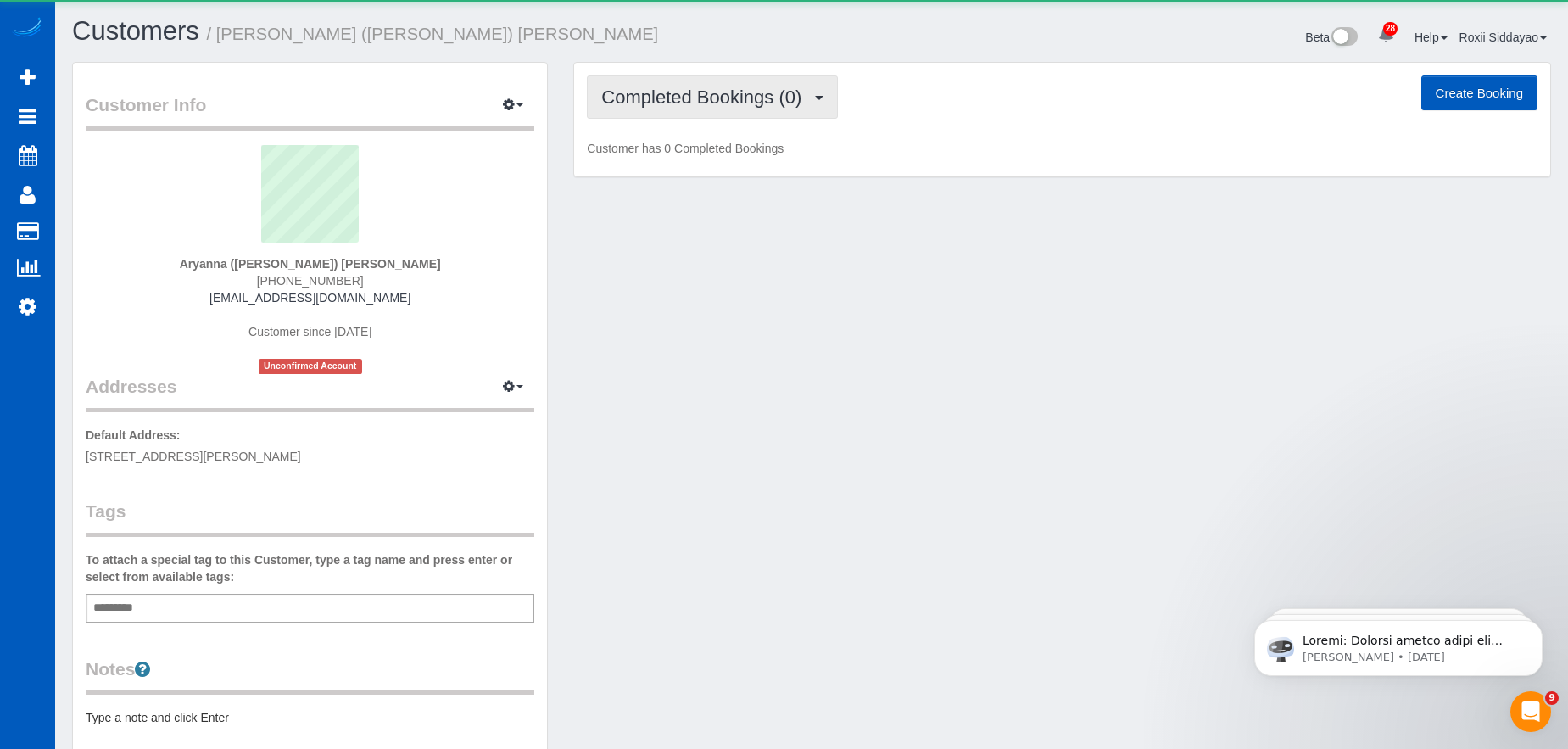
click at [688, 100] on span "Completed Bookings (0)" at bounding box center [705, 97] width 209 height 21
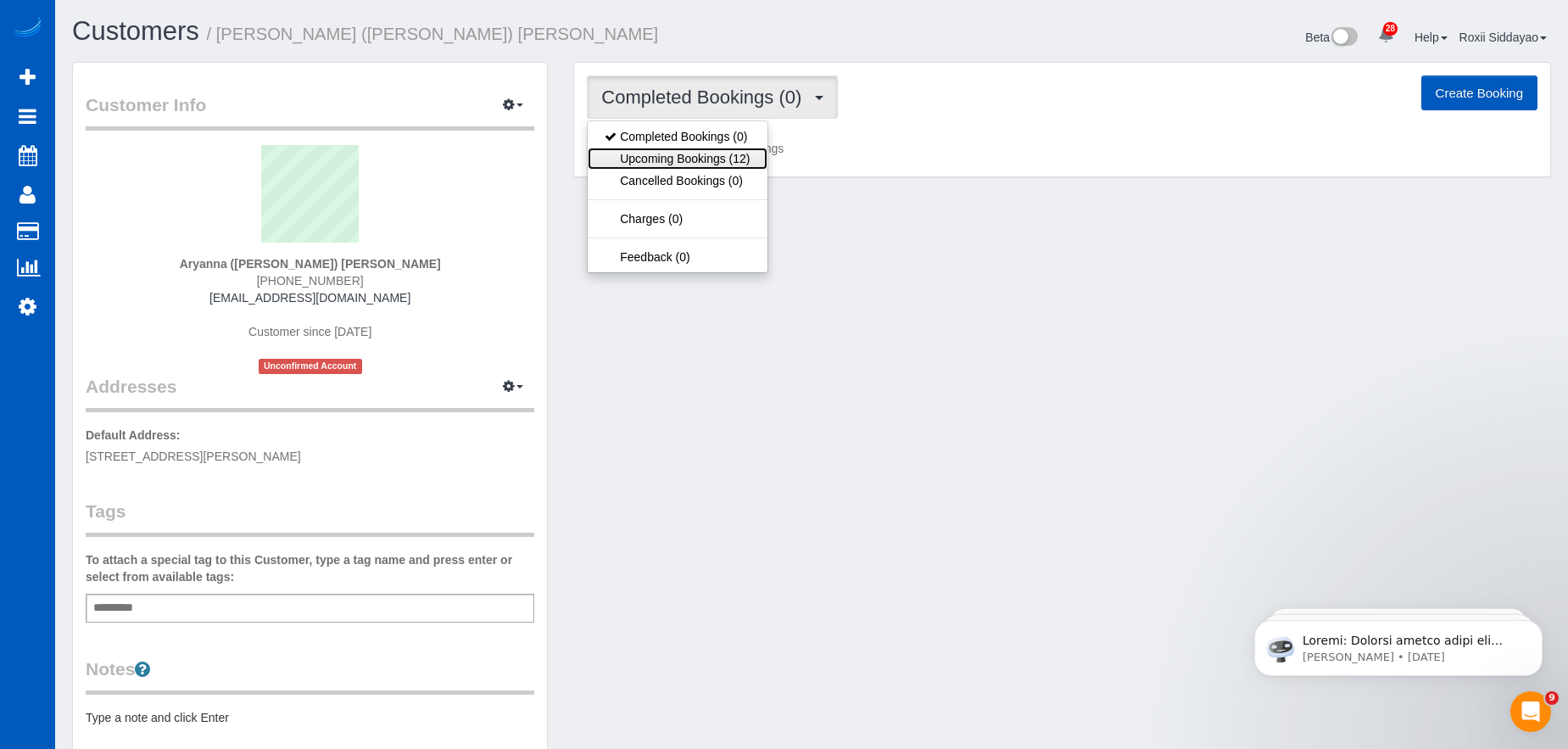
click at [692, 154] on link "Upcoming Bookings (12)" at bounding box center [677, 158] width 179 height 22
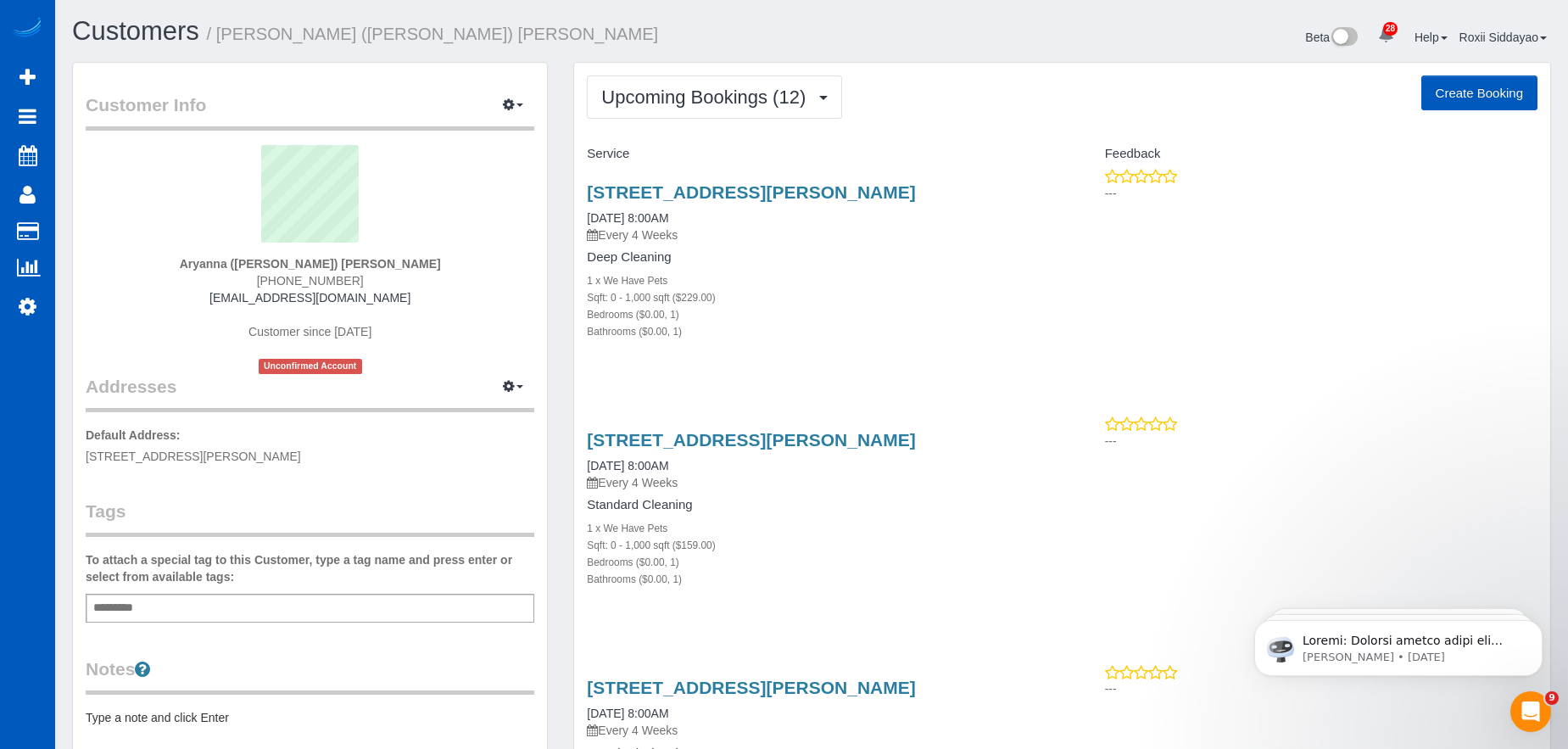
click at [709, 181] on div "8616 Hipkins Rd Sw #9, Lakewood, WA 98498 09/02/2025 8:00AM Every 4 Weeks Deep …" at bounding box center [817, 270] width 487 height 205
click at [709, 187] on link "8616 Hipkins Rd Sw #9, Lakewood, WA 98498" at bounding box center [751, 192] width 328 height 19
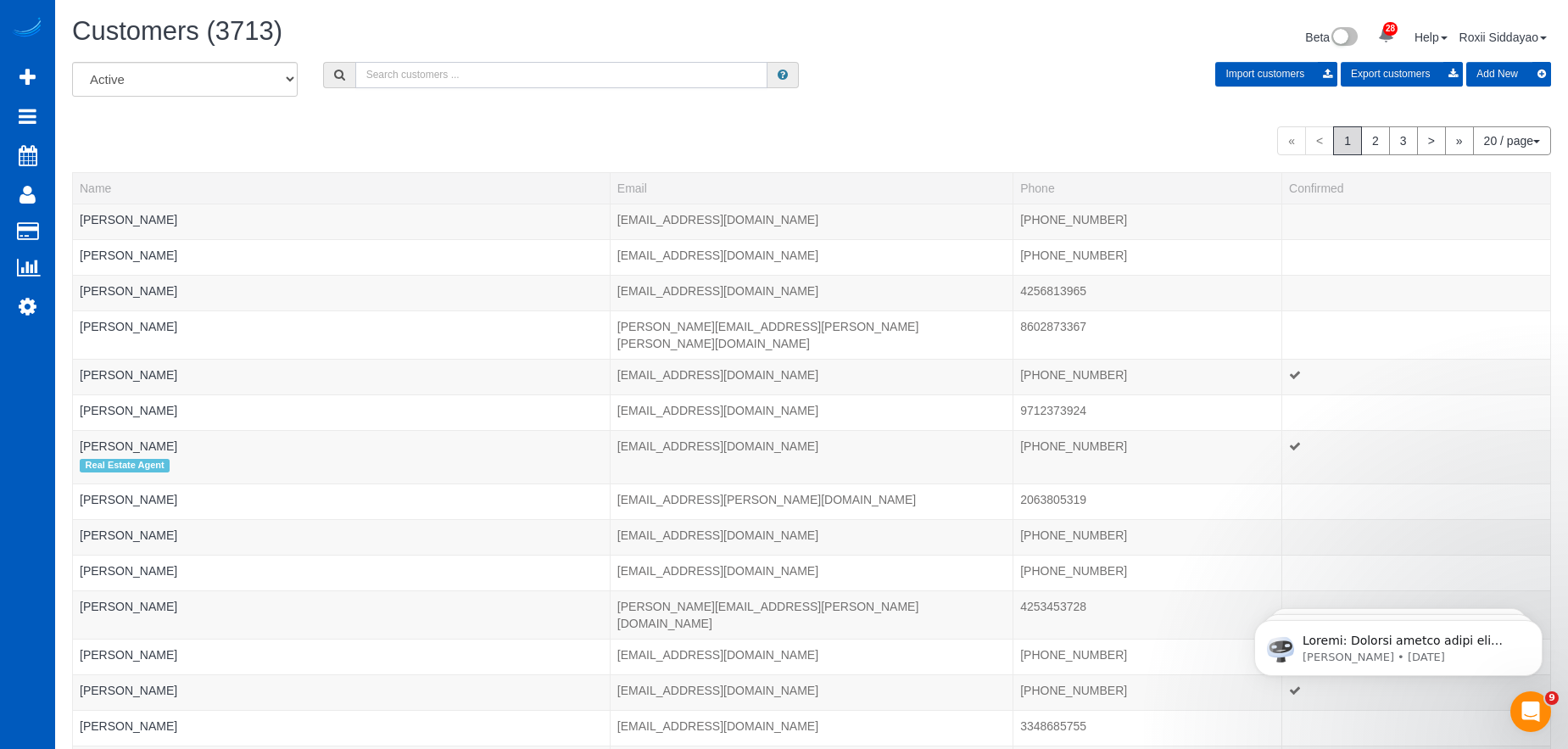
click at [484, 85] on input "text" at bounding box center [561, 75] width 412 height 26
paste input "3177"
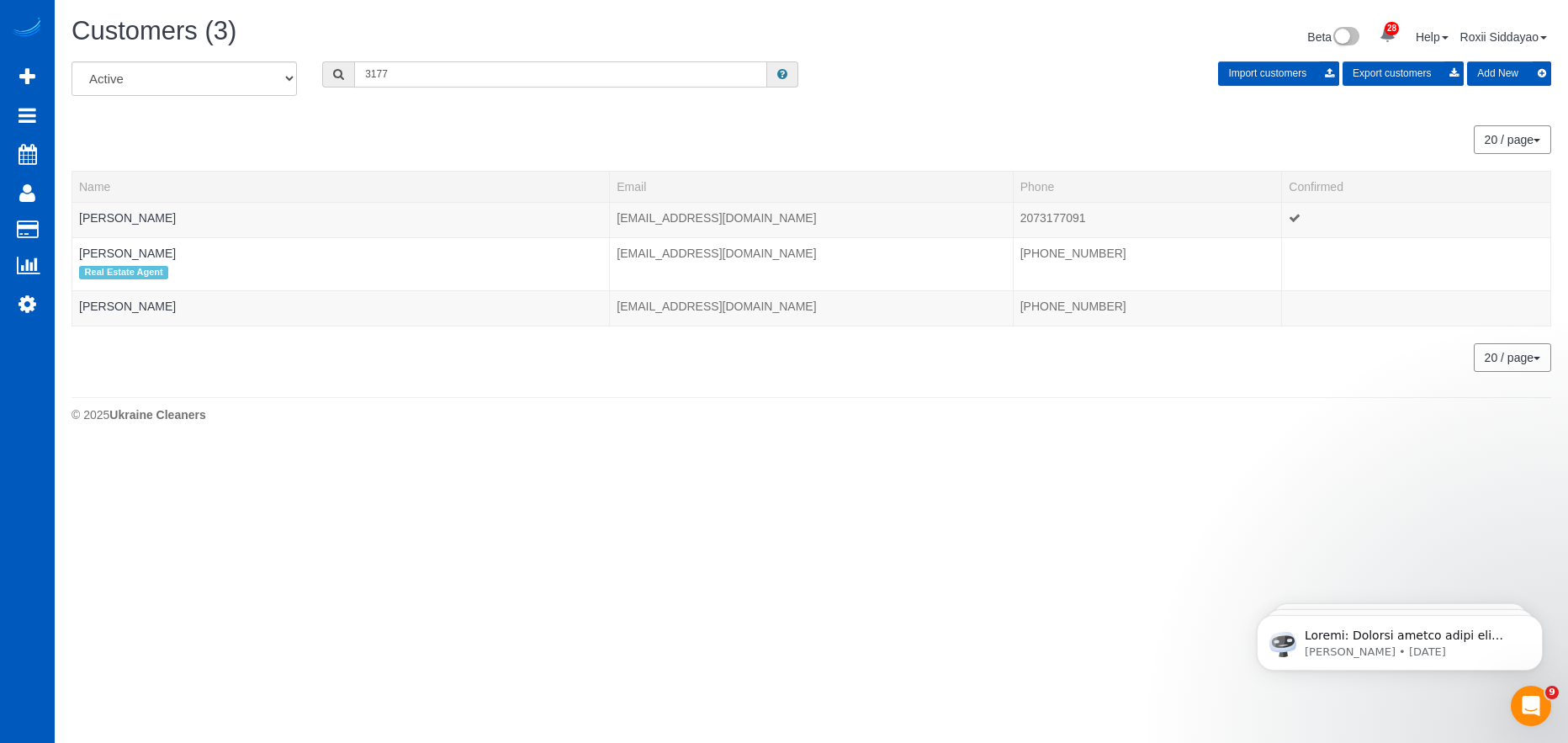
click at [383, 75] on input "3177" at bounding box center [561, 74] width 413 height 26
paste input "0030"
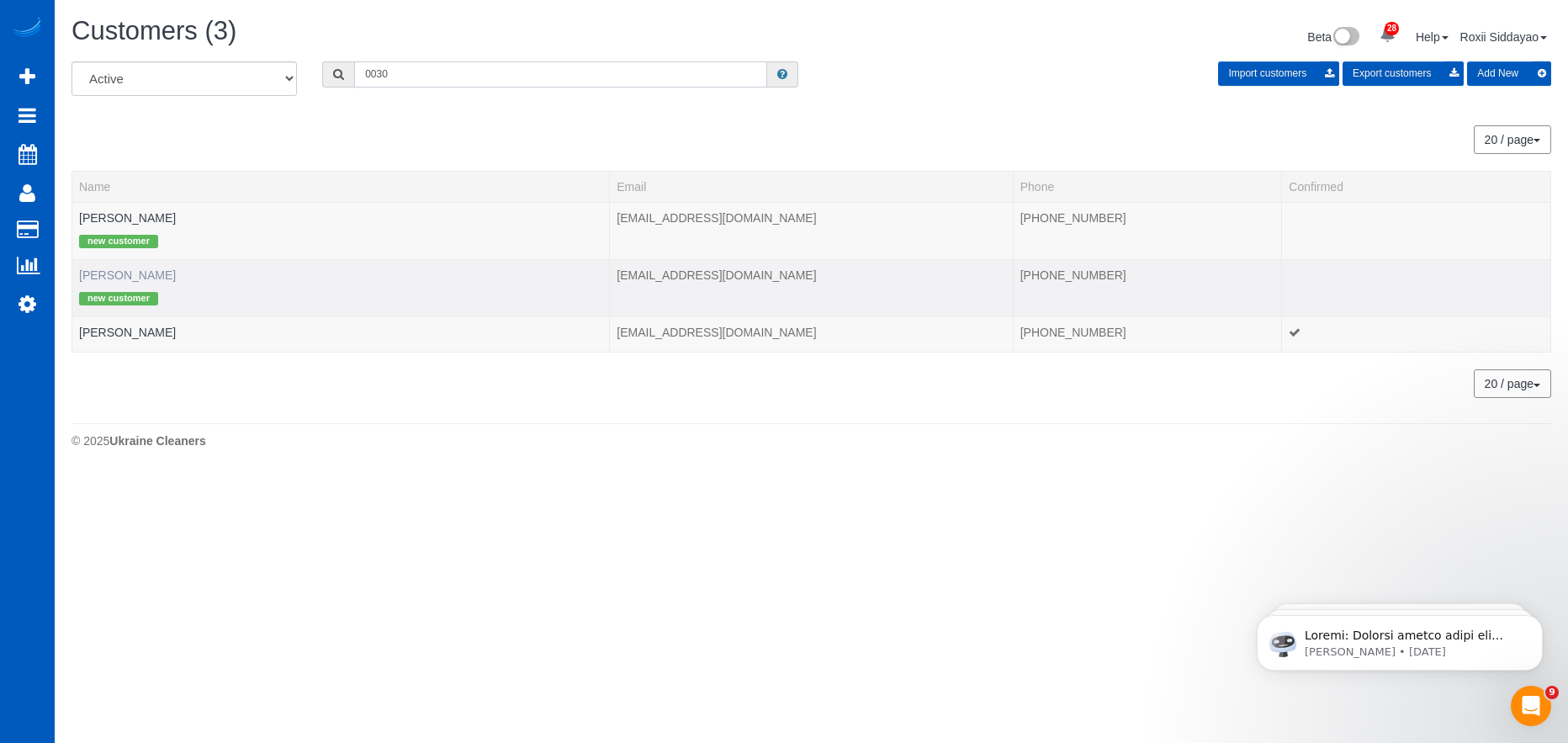
type input "0030"
click at [136, 279] on link "Mary Stowell" at bounding box center [127, 276] width 96 height 13
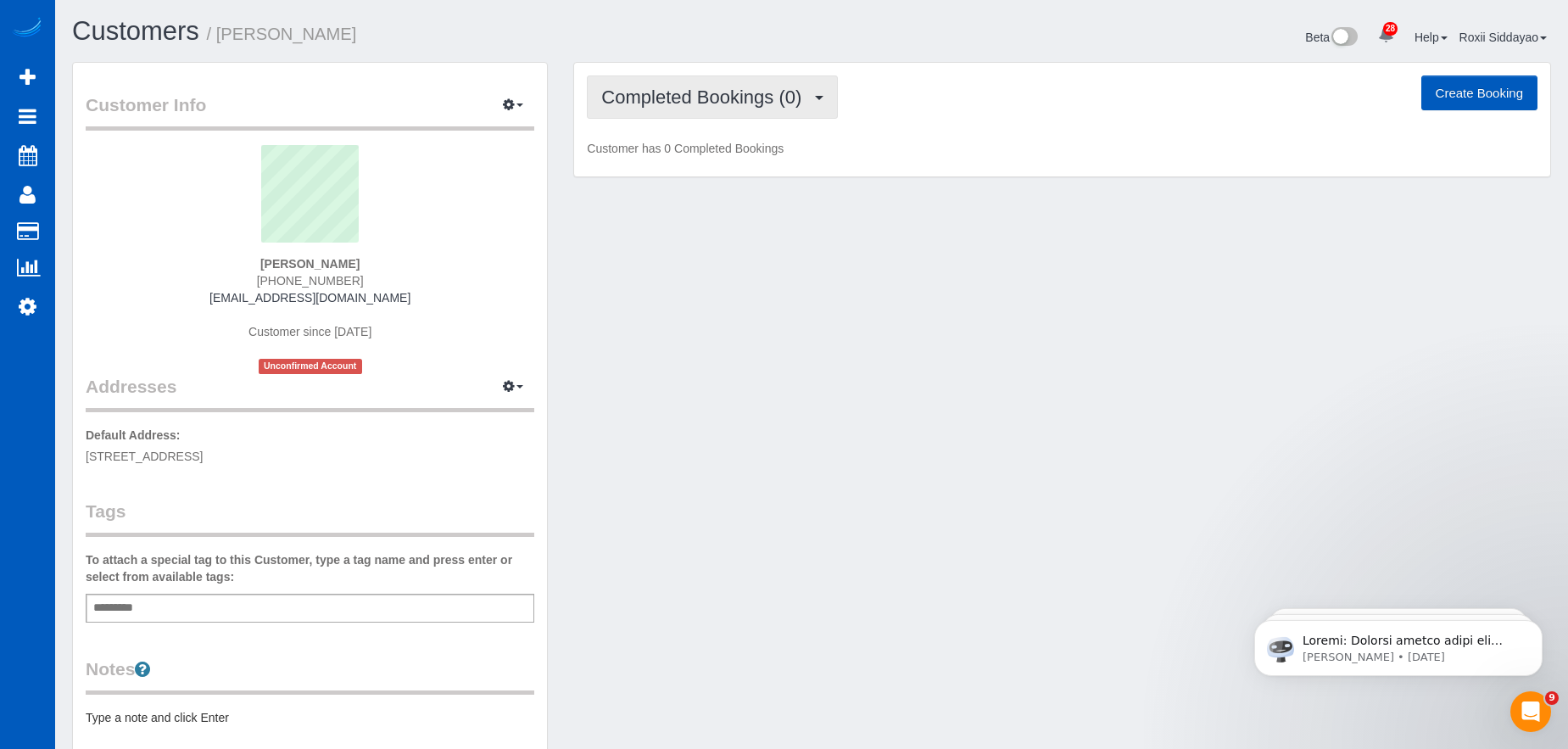
click at [766, 90] on span "Completed Bookings (0)" at bounding box center [705, 97] width 209 height 21
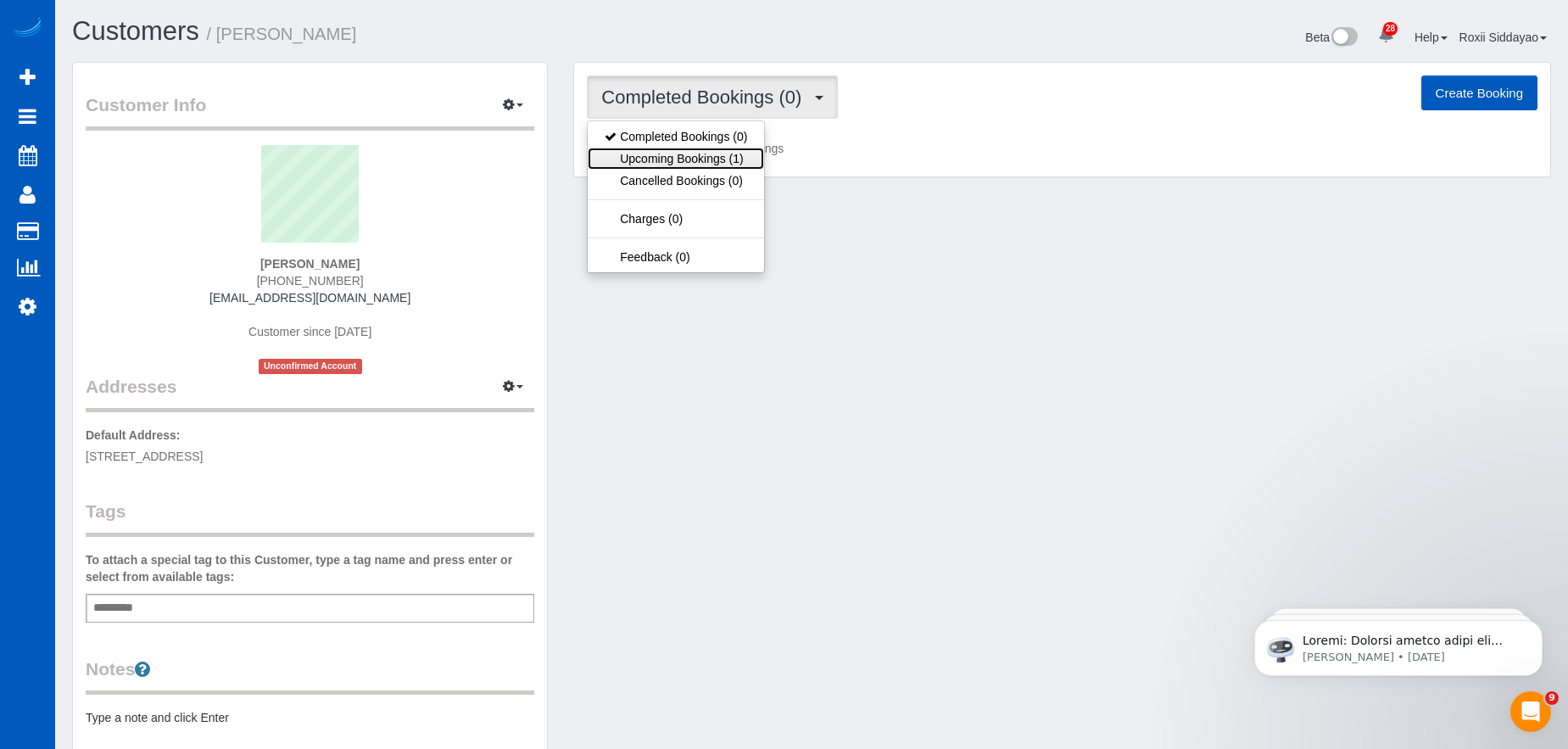
click at [727, 162] on link "Upcoming Bookings (1)" at bounding box center [676, 158] width 177 height 22
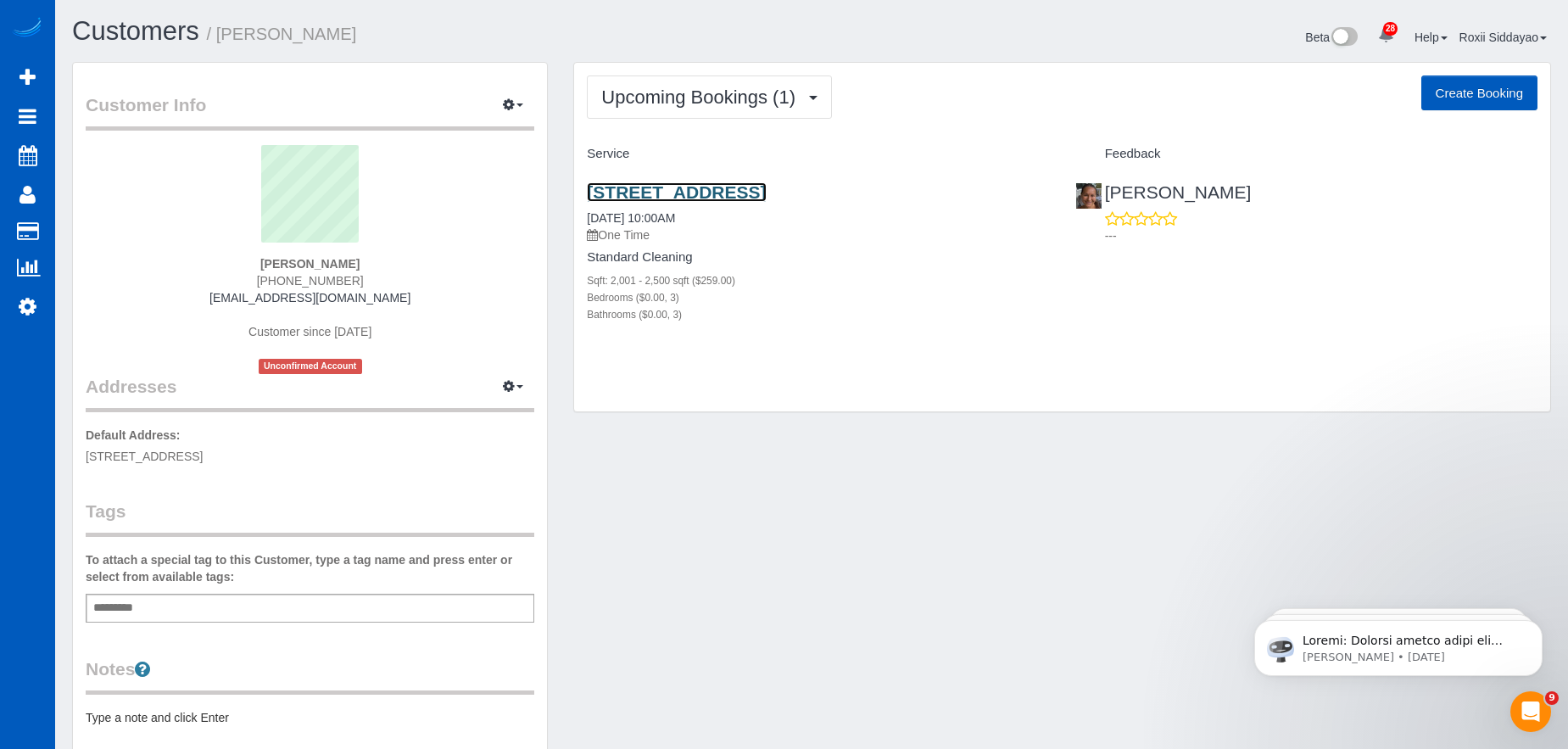
click at [707, 187] on link "21363 E 59th Pl, Aurora, CO 80019" at bounding box center [676, 192] width 179 height 19
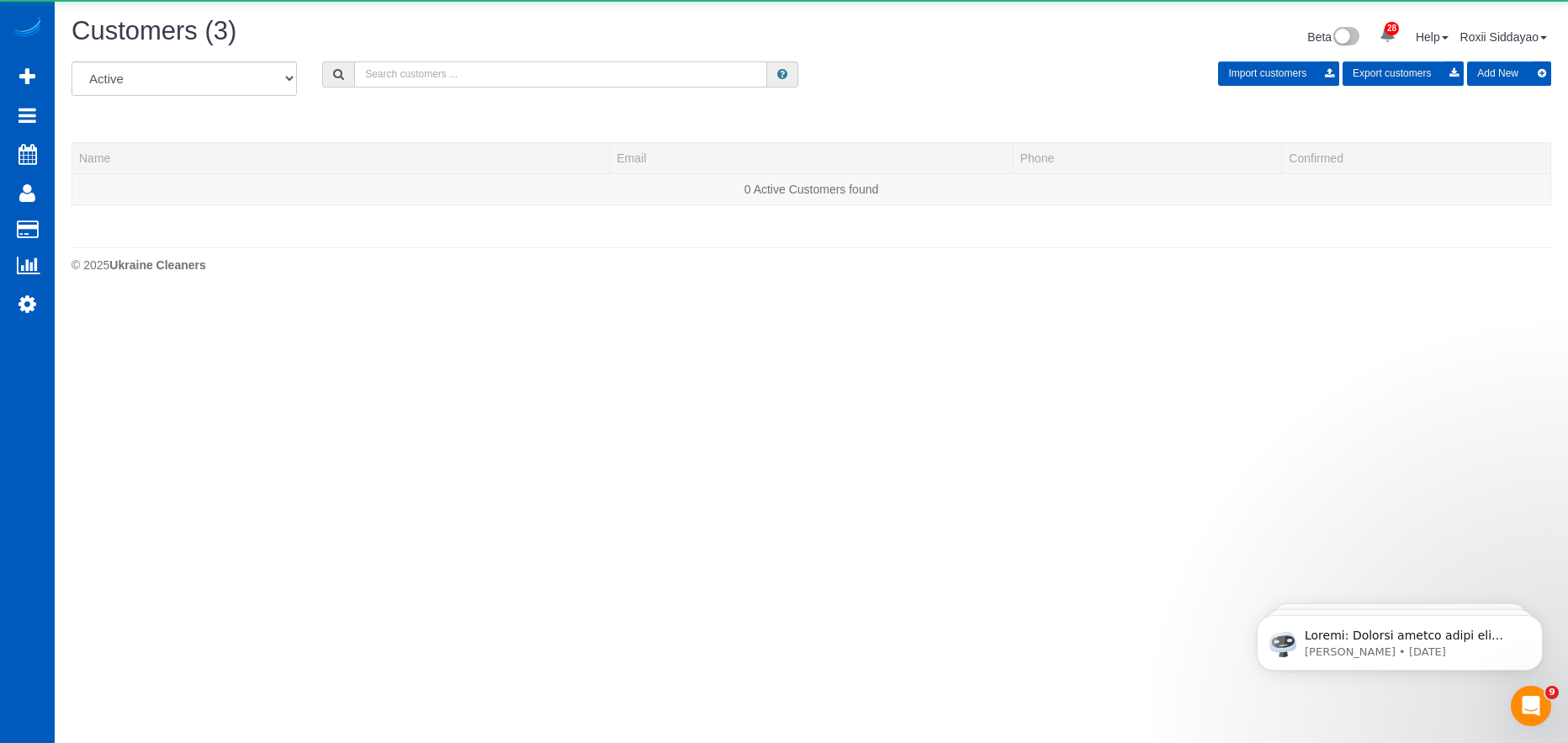
click at [416, 72] on input "text" at bounding box center [561, 74] width 413 height 26
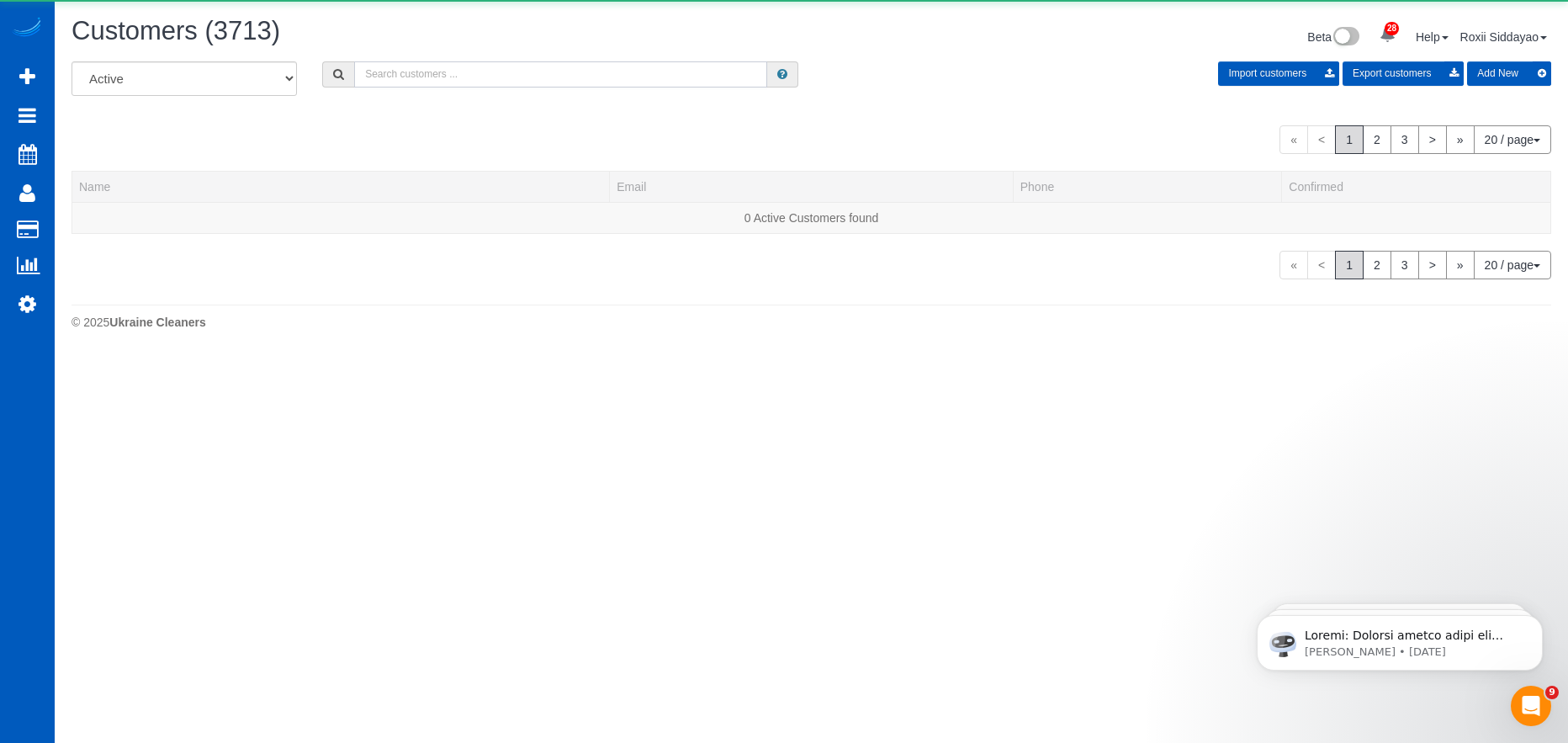
paste input "7905"
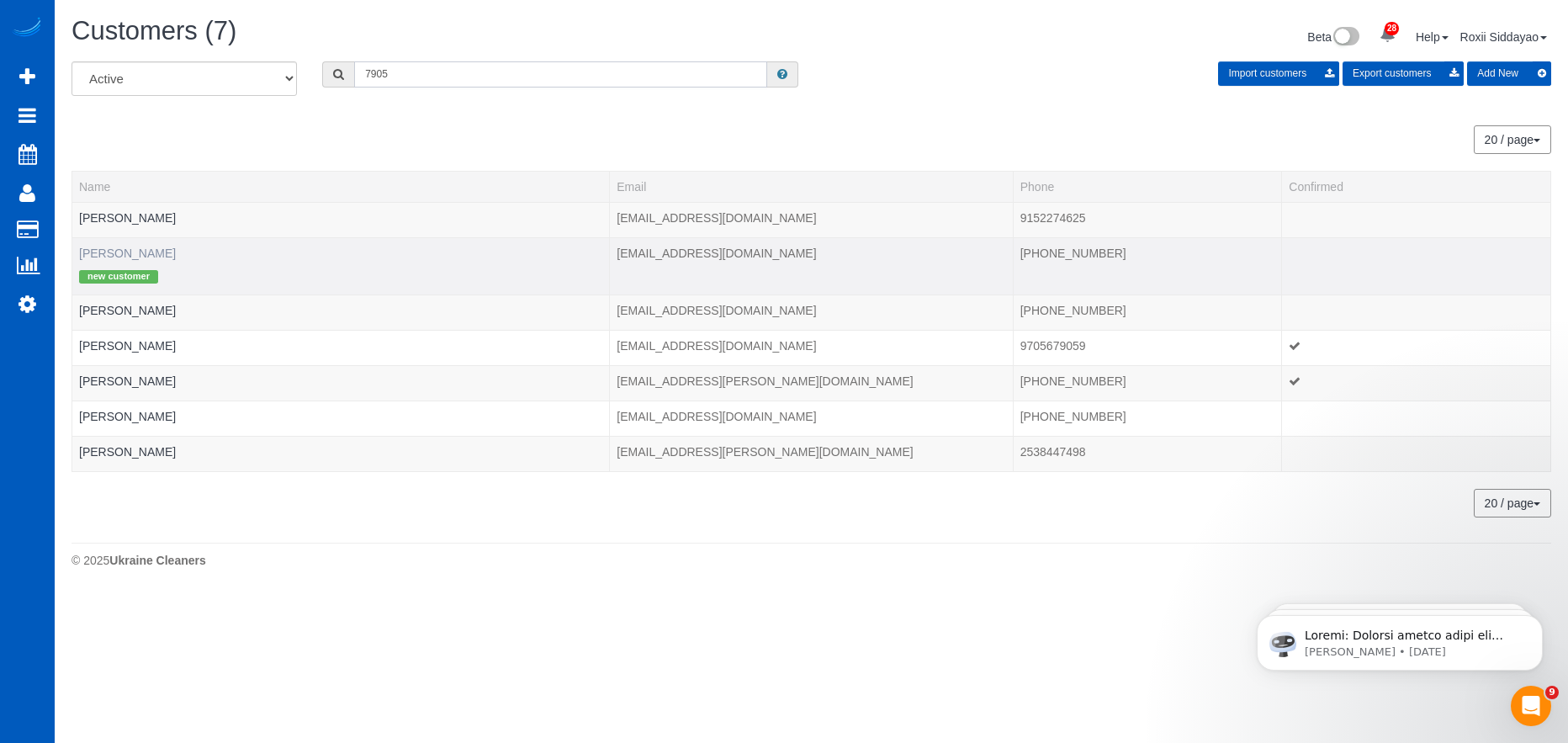
type input "7905"
click at [125, 252] on link "Andrea Dugger" at bounding box center [127, 253] width 96 height 13
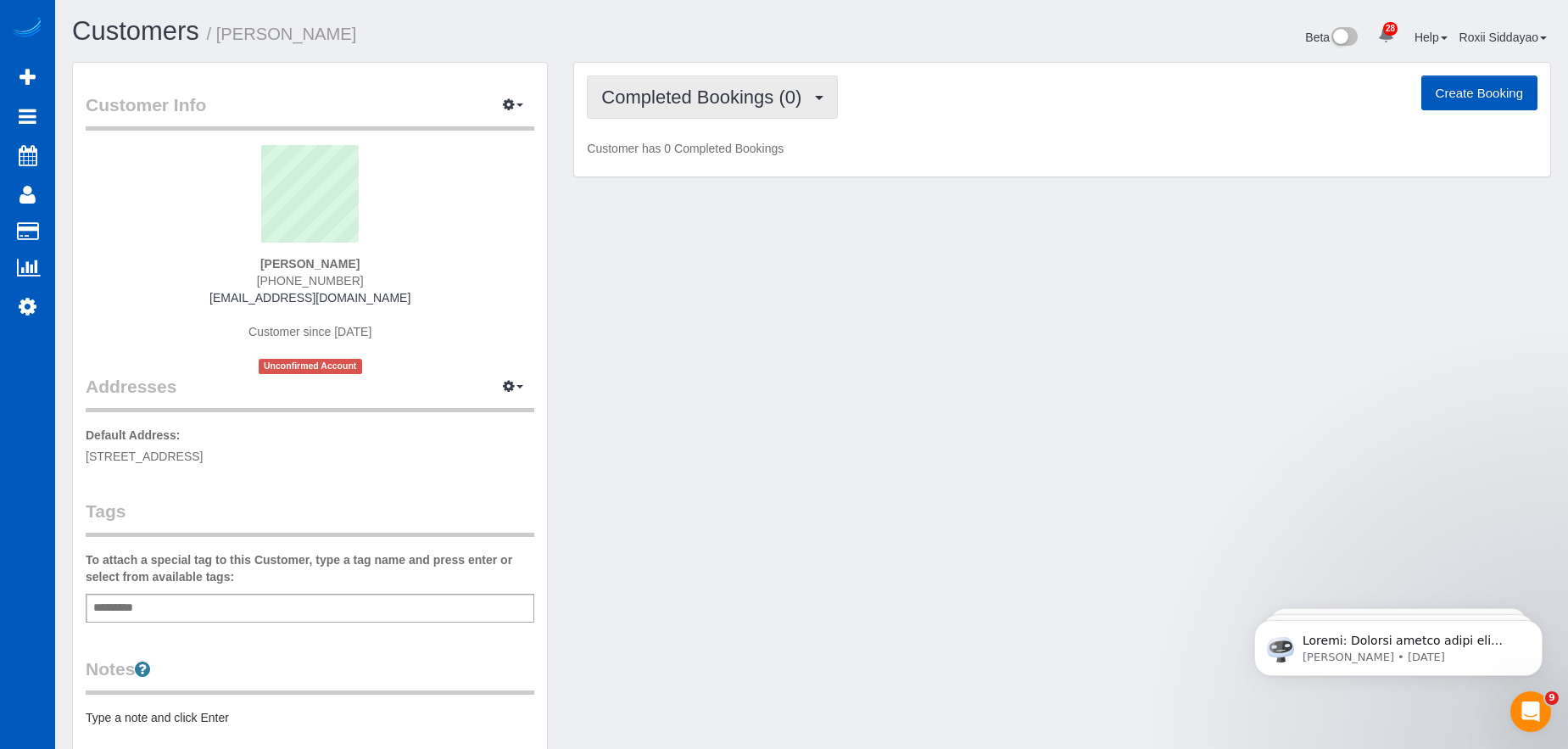
click at [717, 104] on span "Completed Bookings (0)" at bounding box center [705, 97] width 209 height 21
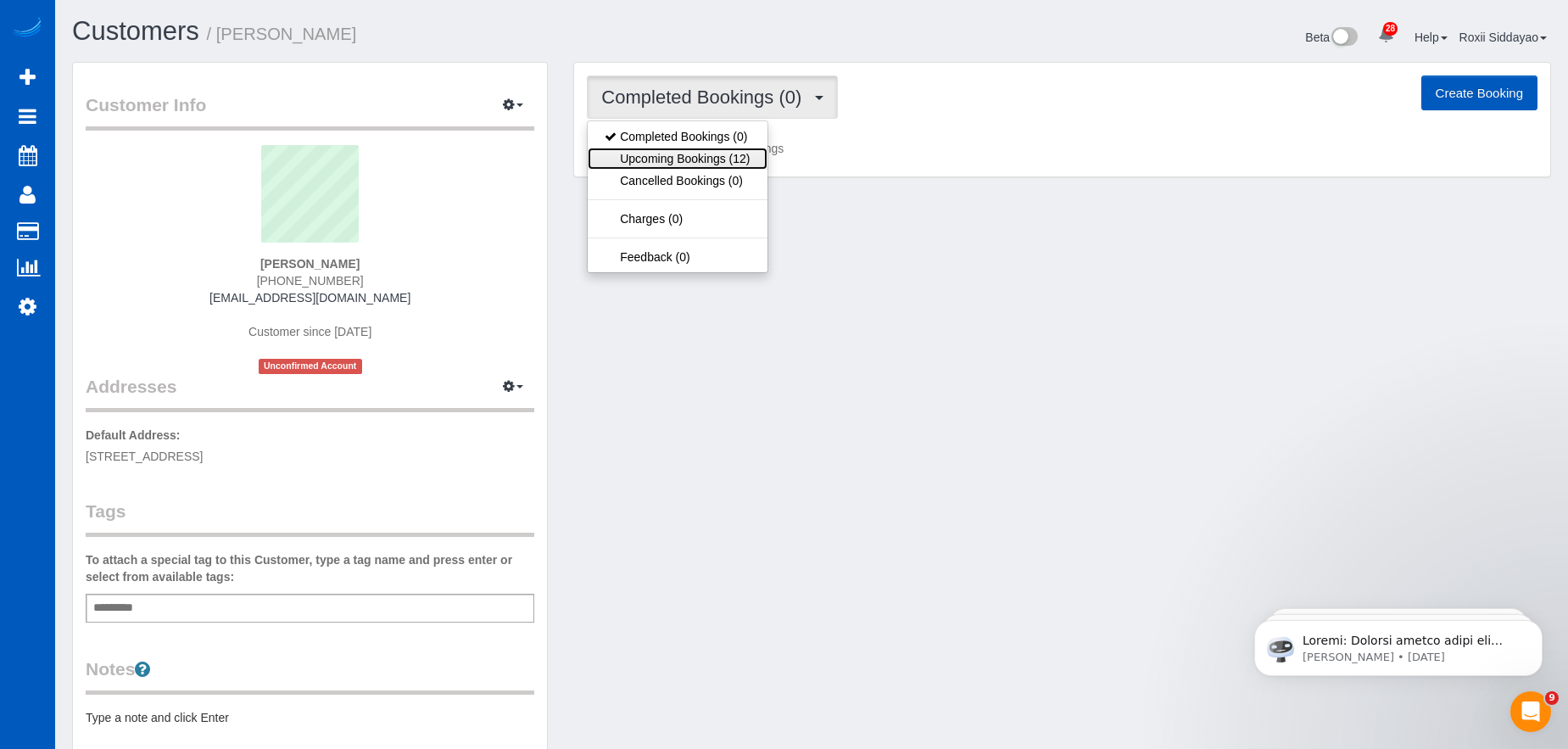
click at [716, 158] on link "Upcoming Bookings (12)" at bounding box center [677, 158] width 179 height 22
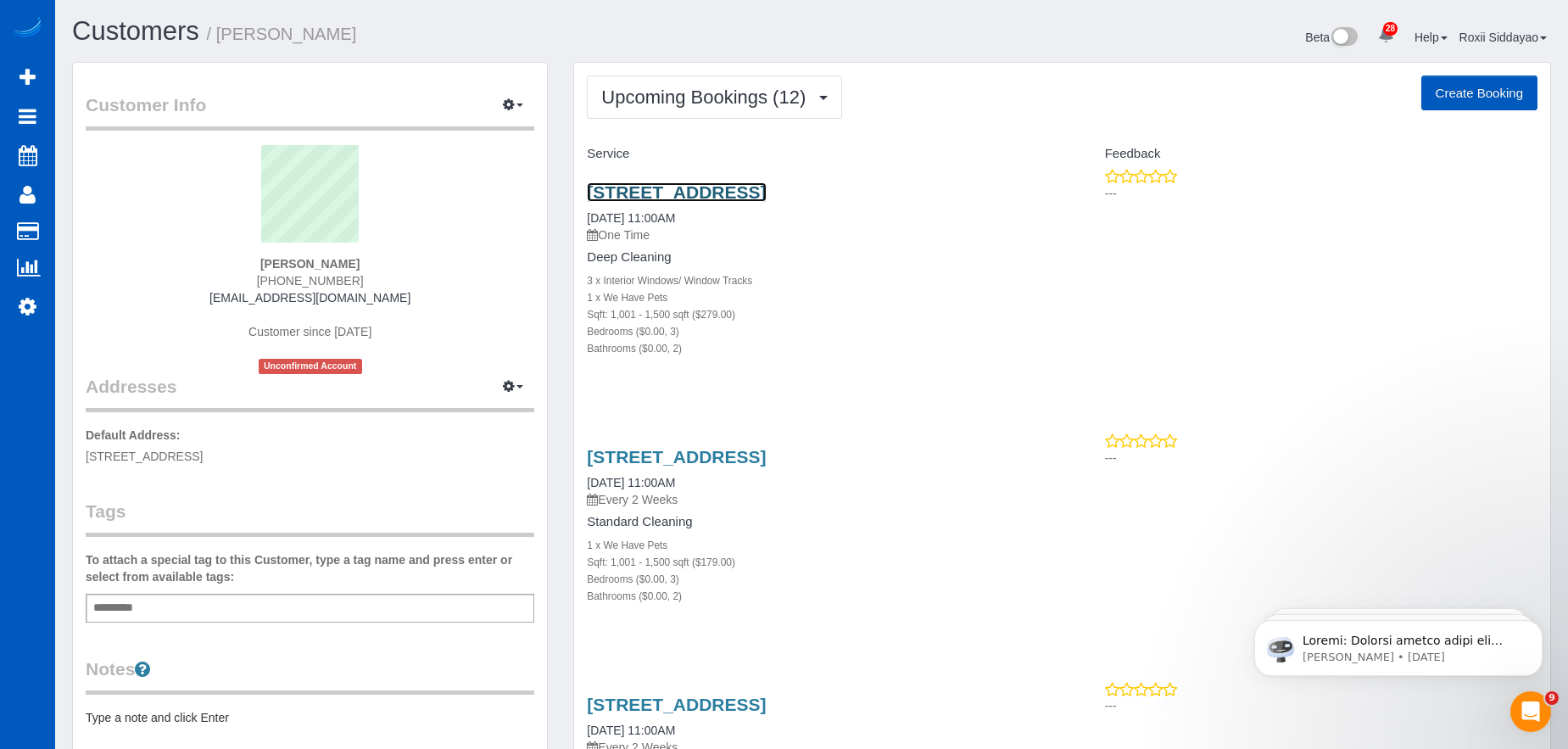
click at [706, 197] on link "810 Dexter Ave N, 745, Seattle, WA 98109" at bounding box center [676, 192] width 179 height 19
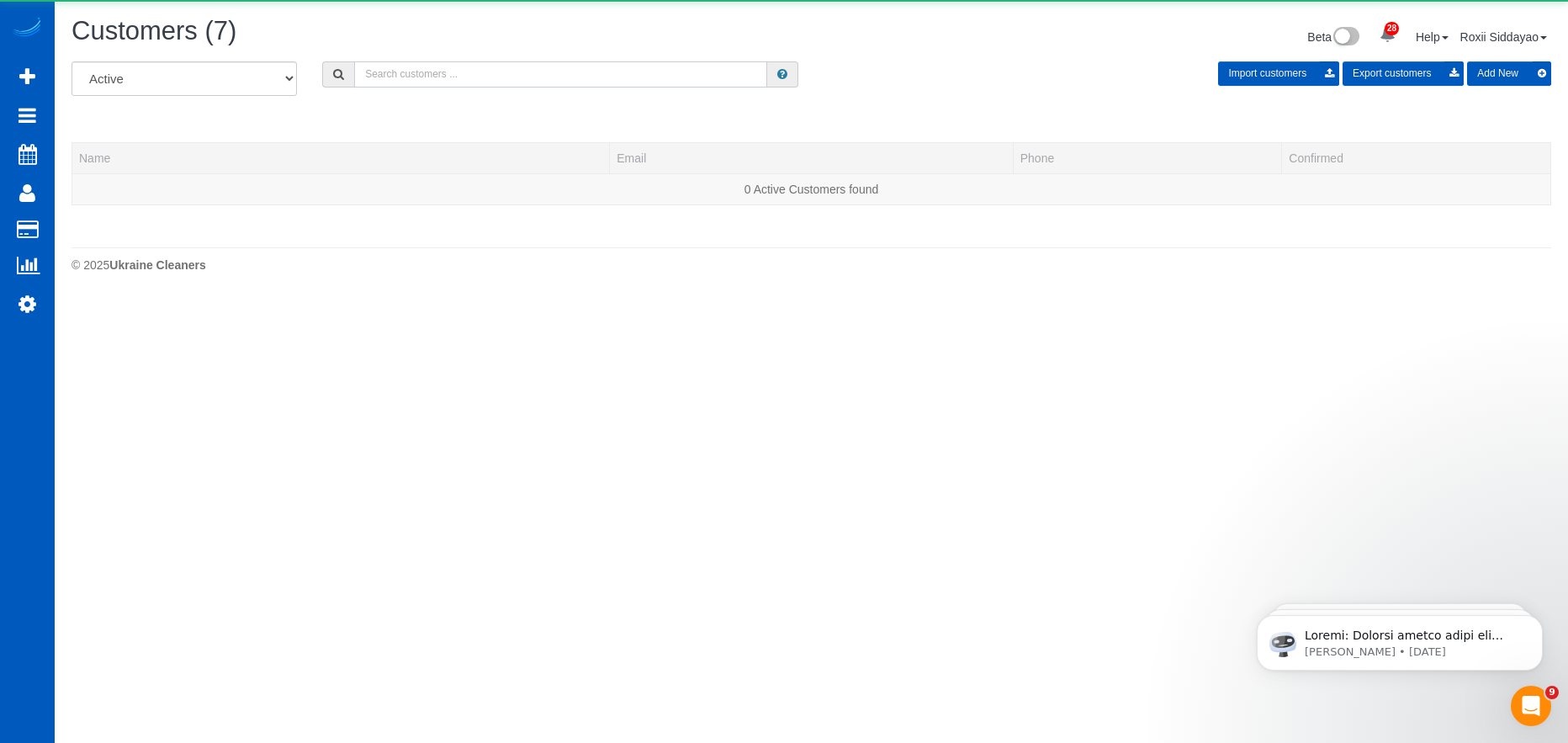
click at [378, 73] on input "text" at bounding box center [561, 74] width 413 height 26
paste input "8428"
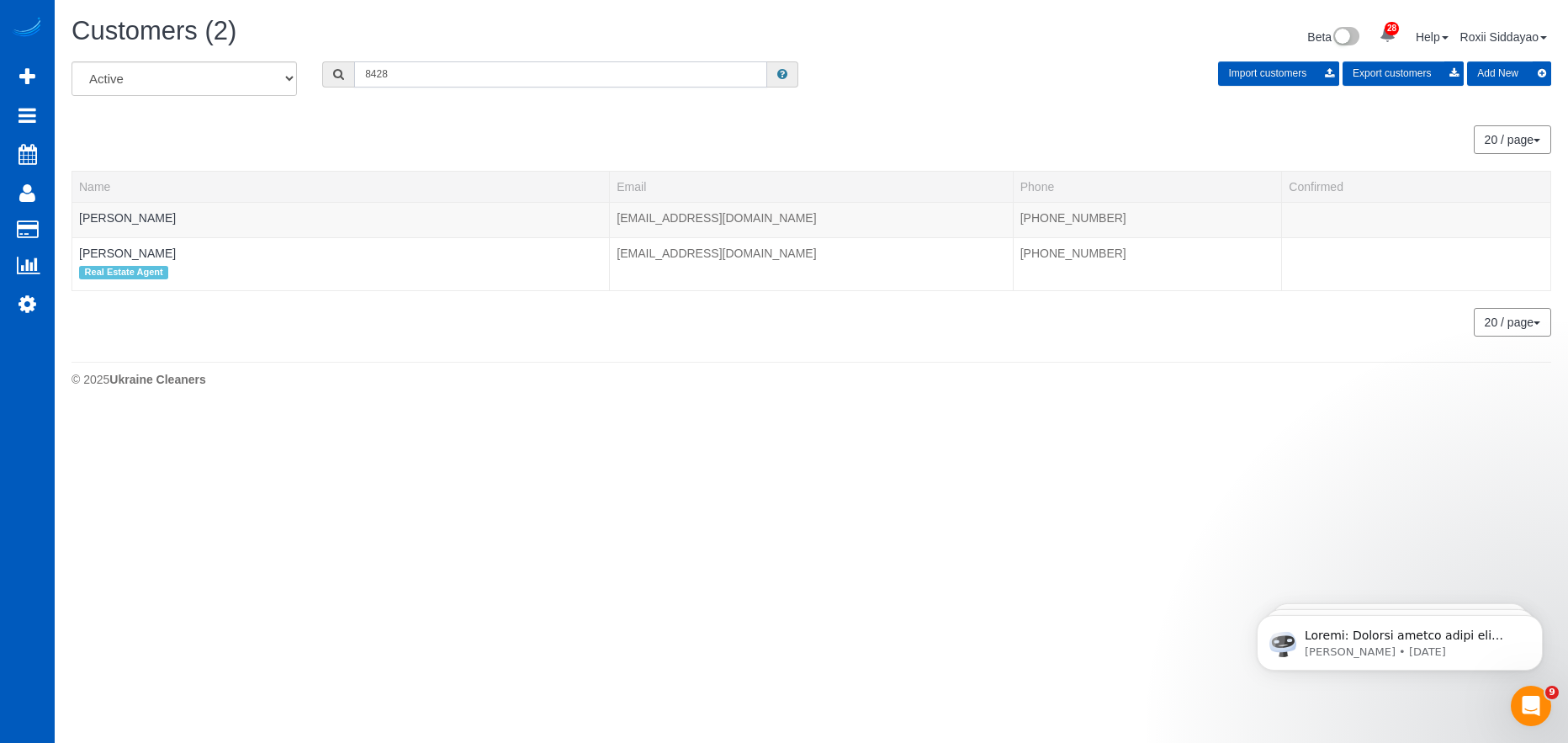
click at [392, 79] on input "8428" at bounding box center [561, 74] width 413 height 26
paste input "0942"
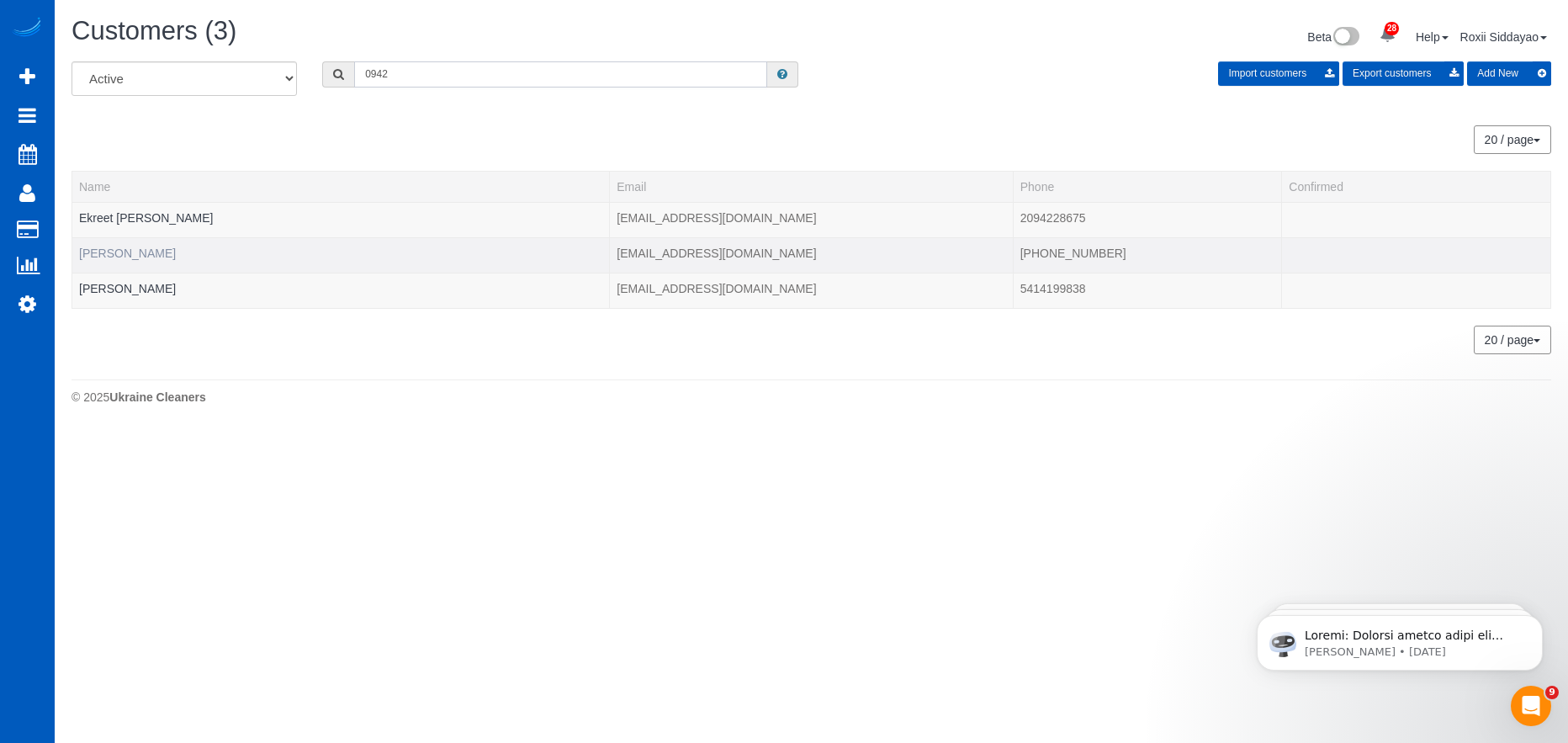
type input "0942"
click at [126, 254] on link "Jim Hickey" at bounding box center [127, 253] width 96 height 13
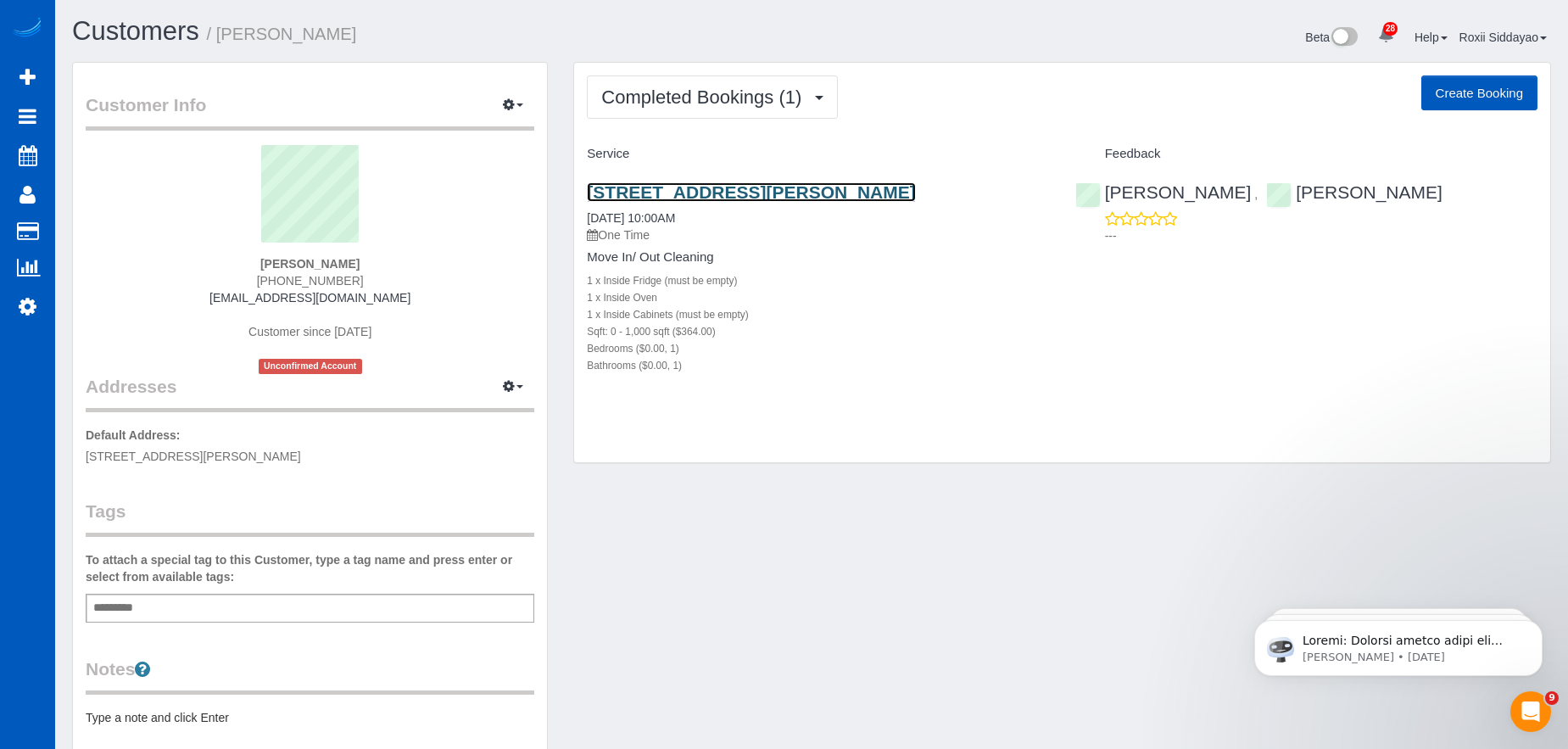
click at [732, 188] on link "835 N Sherman St, Apt 5, Denver, CO 80203" at bounding box center [751, 192] width 328 height 19
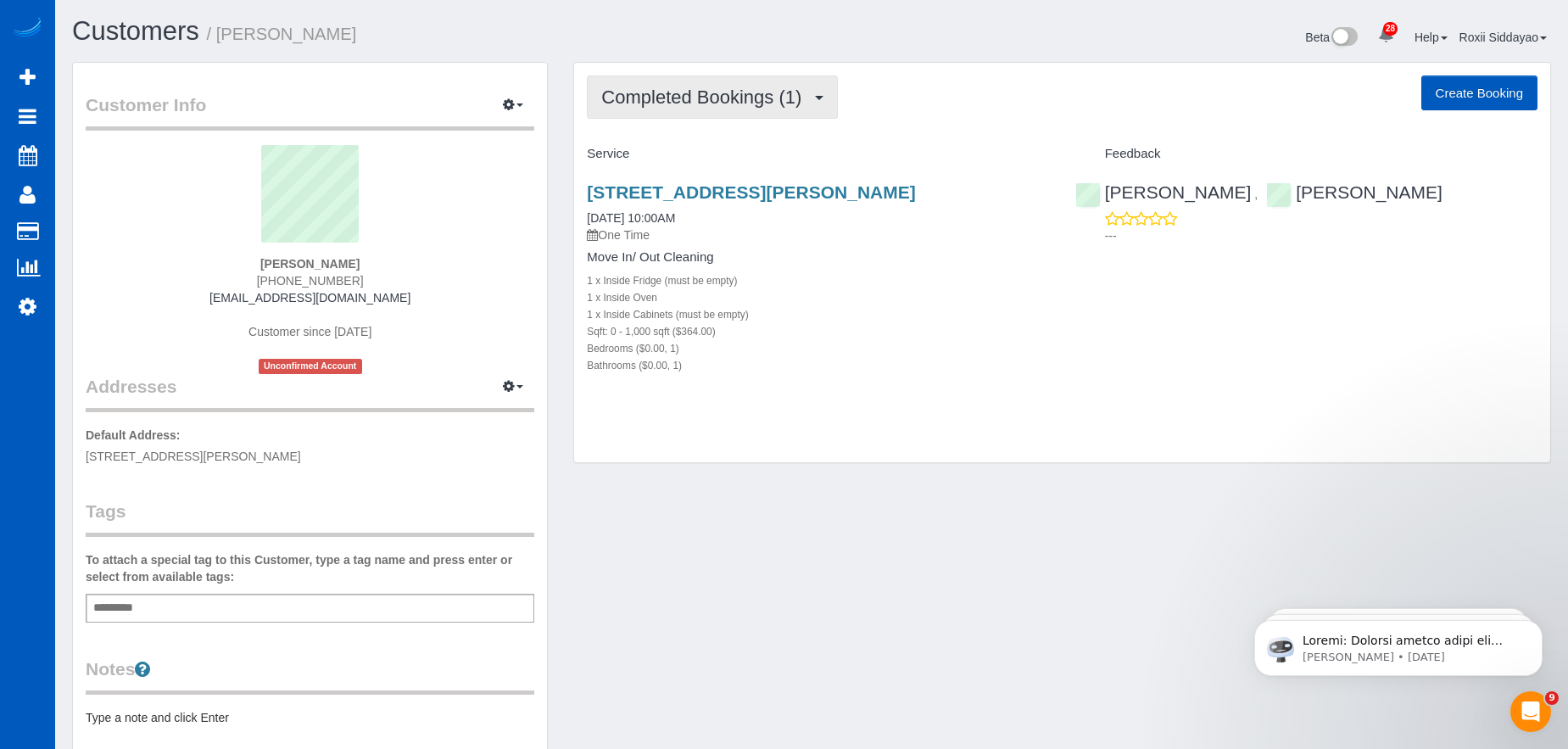
click at [754, 105] on span "Completed Bookings (1)" at bounding box center [705, 97] width 209 height 21
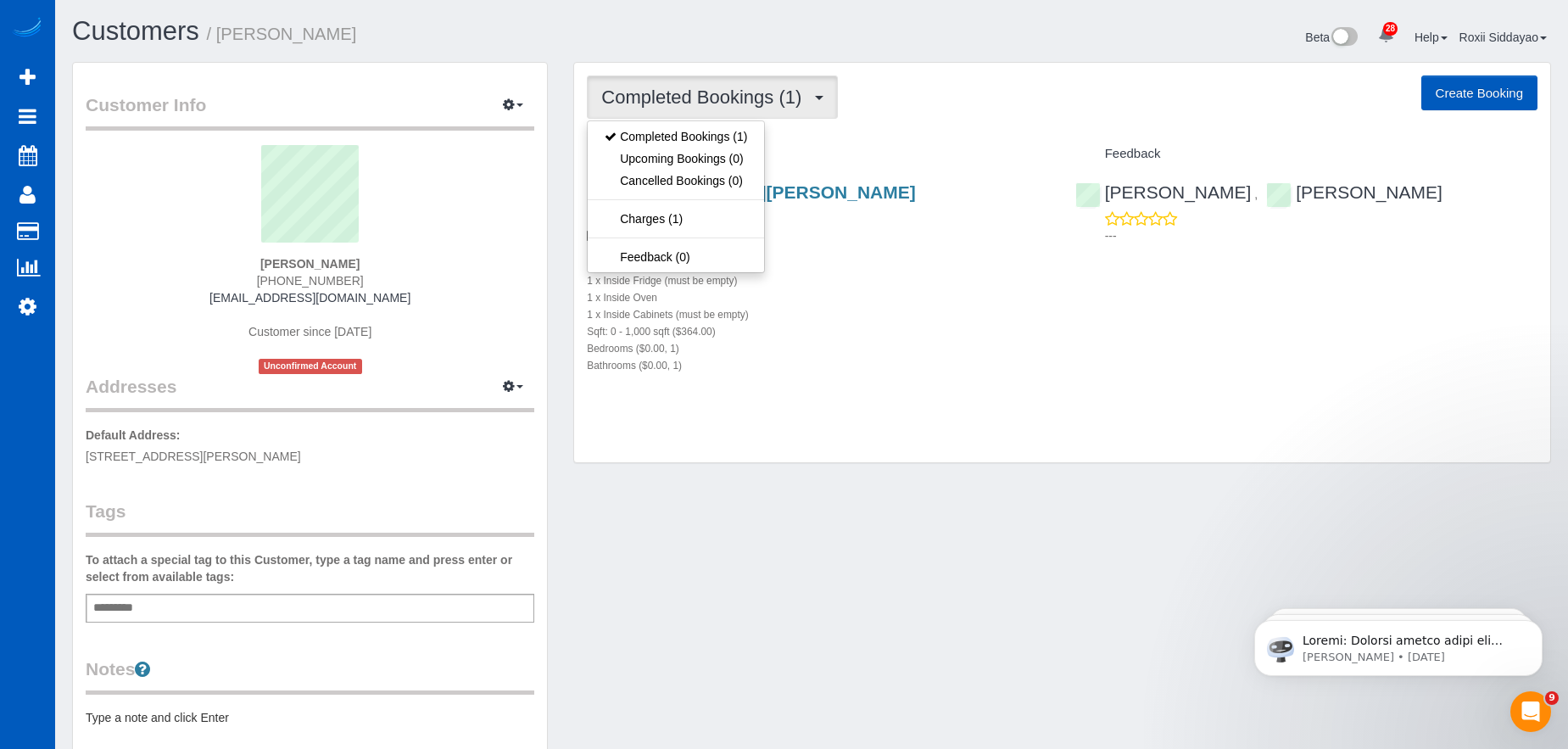
click at [755, 97] on span "Completed Bookings (1)" at bounding box center [705, 97] width 209 height 21
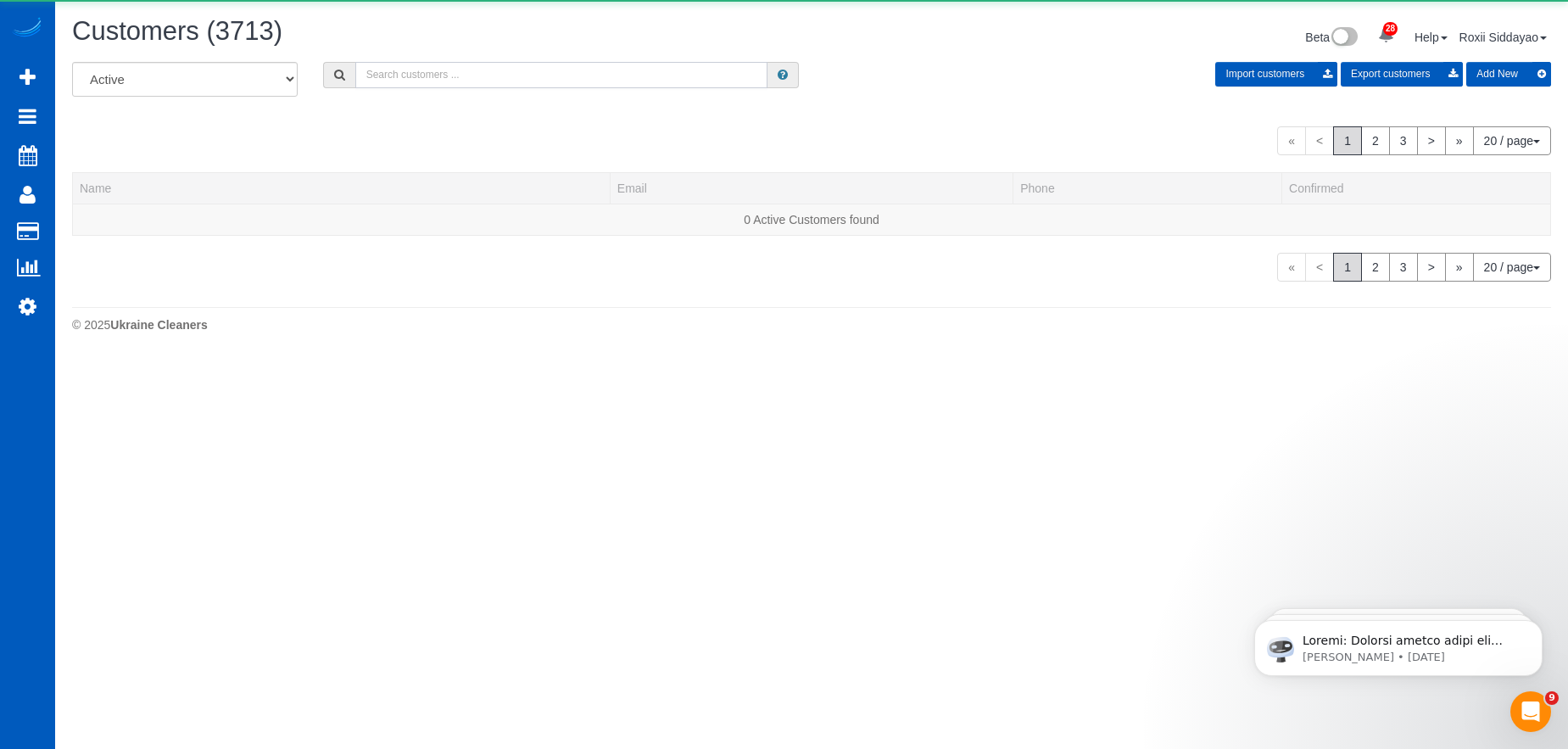
click at [437, 78] on input "text" at bounding box center [561, 75] width 412 height 26
paste input "7426"
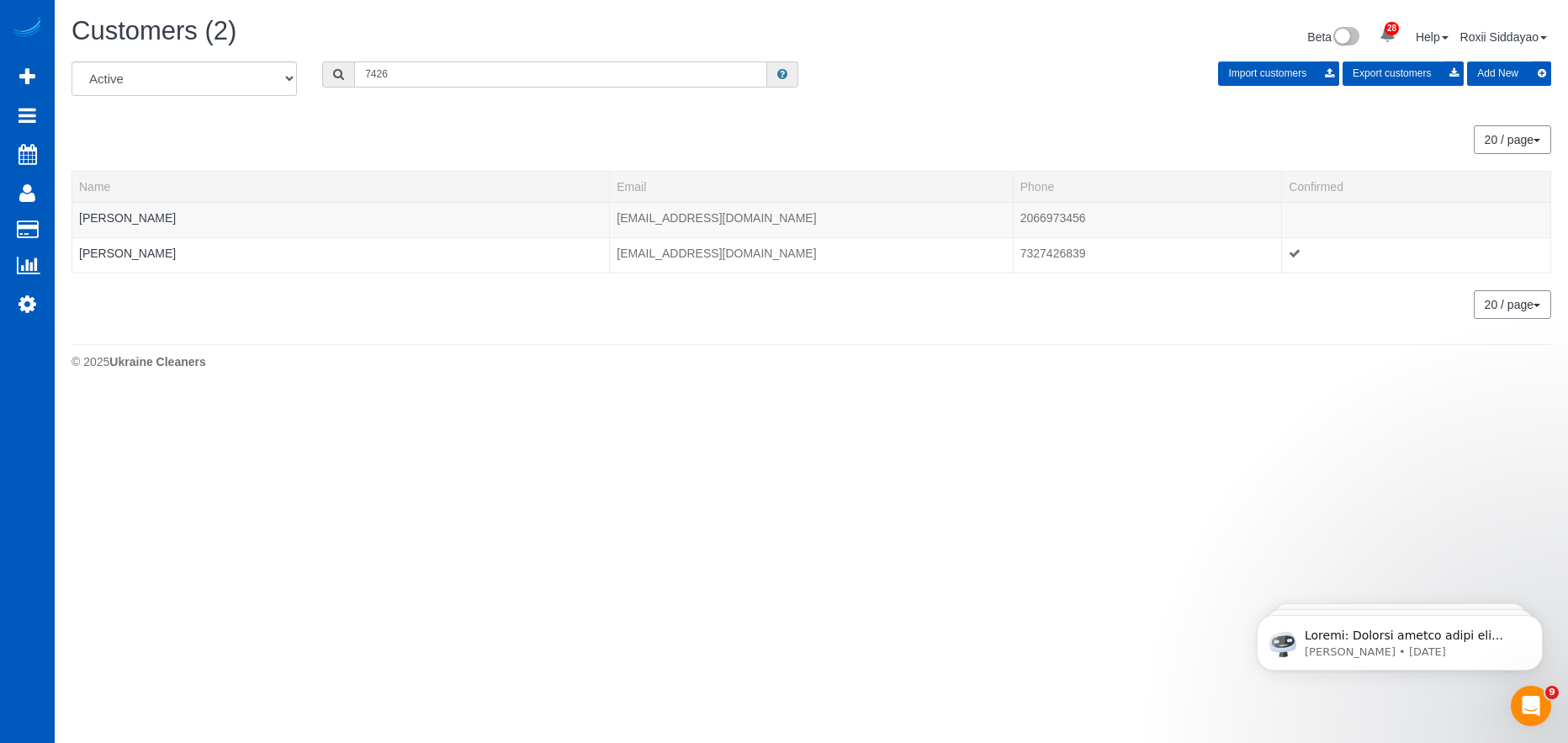
click at [466, 72] on input "7426" at bounding box center [561, 74] width 413 height 26
paste input "2339"
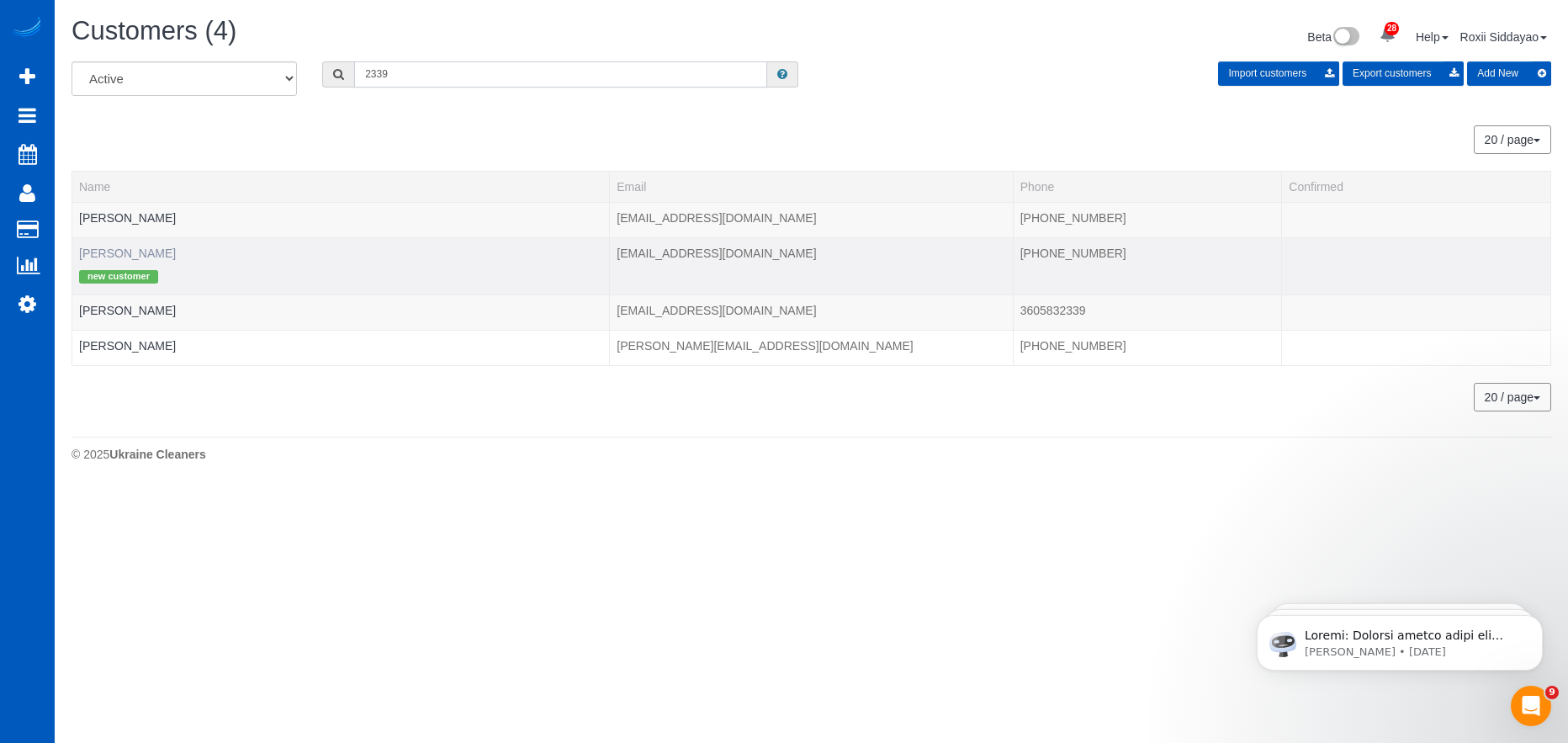
type input "2339"
click at [151, 259] on link "Joseth Cordova" at bounding box center [127, 253] width 96 height 13
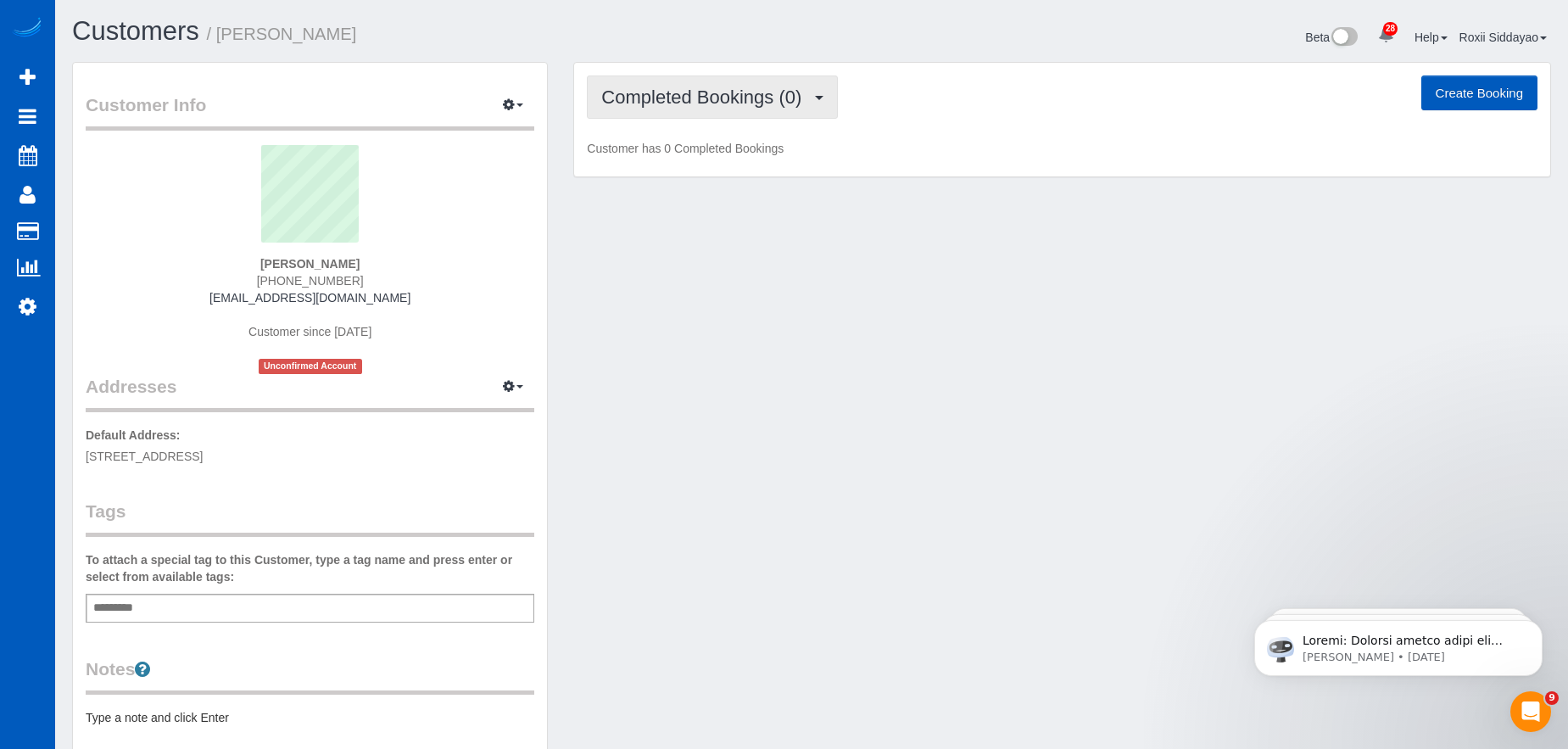
click at [725, 111] on button "Completed Bookings (0)" at bounding box center [712, 97] width 250 height 44
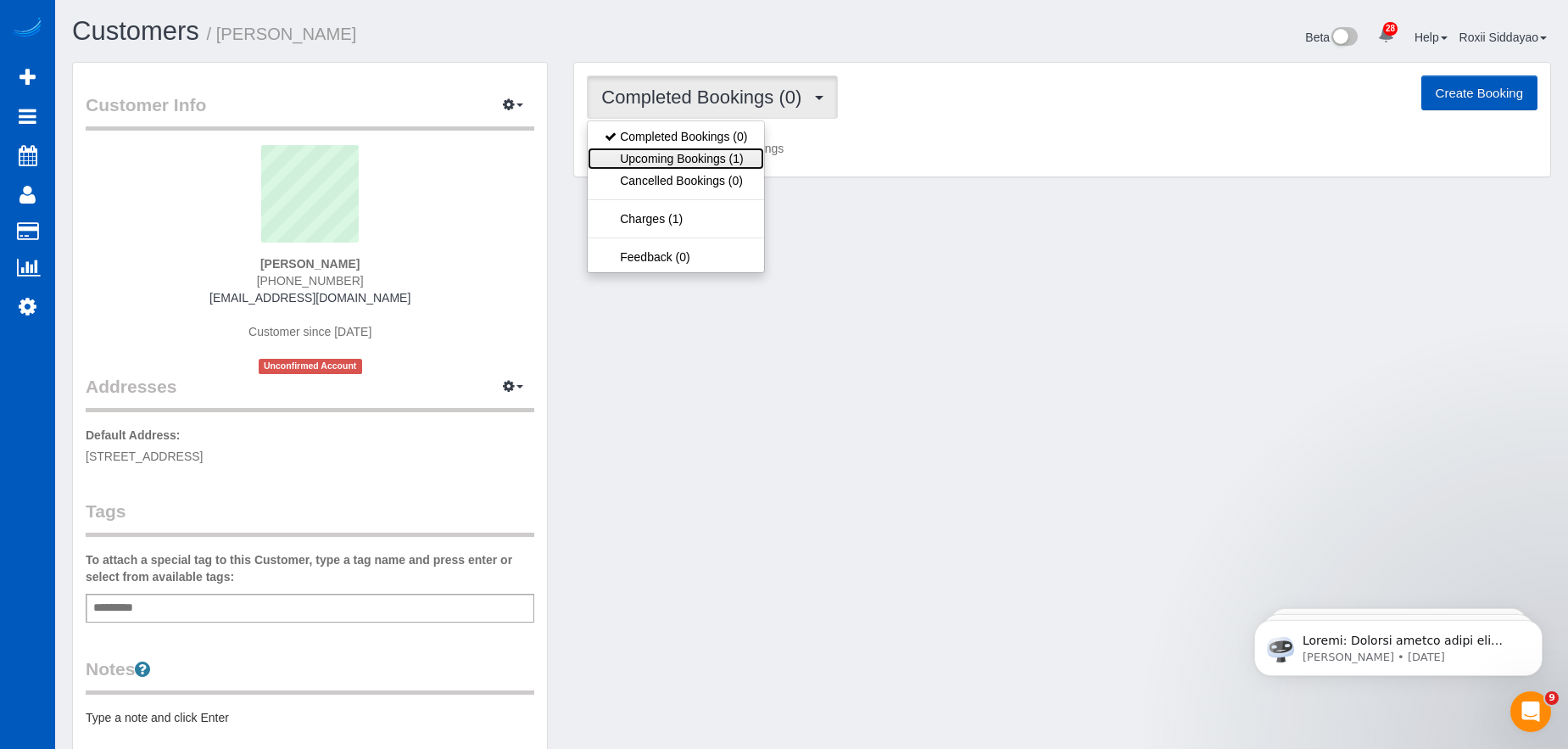
click at [731, 155] on link "Upcoming Bookings (1)" at bounding box center [676, 158] width 177 height 22
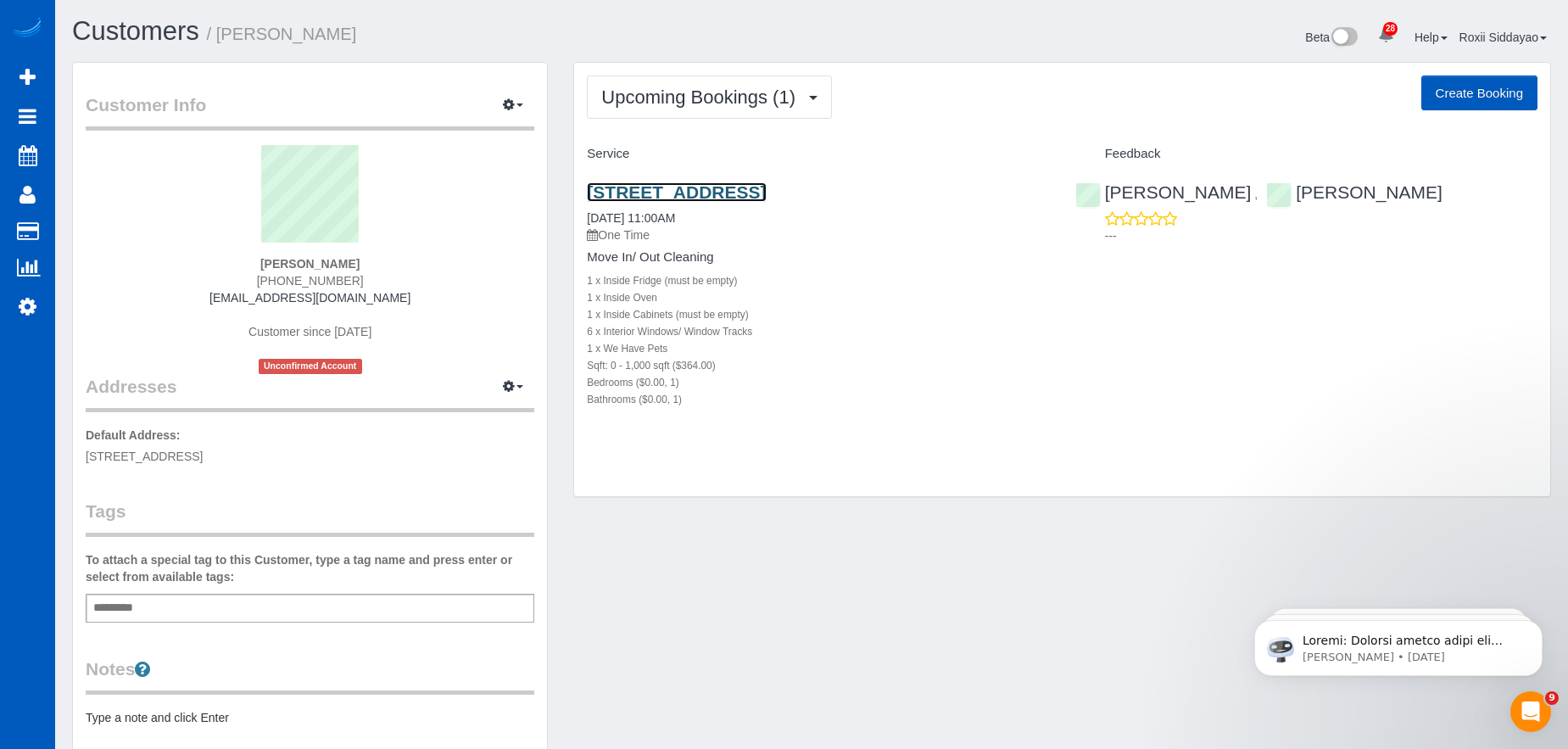
click at [646, 187] on link "813 Rimington Lane, Decatur, GA 30030" at bounding box center [676, 192] width 179 height 19
click at [773, 94] on span "Upcoming Bookings (1)" at bounding box center [702, 97] width 203 height 21
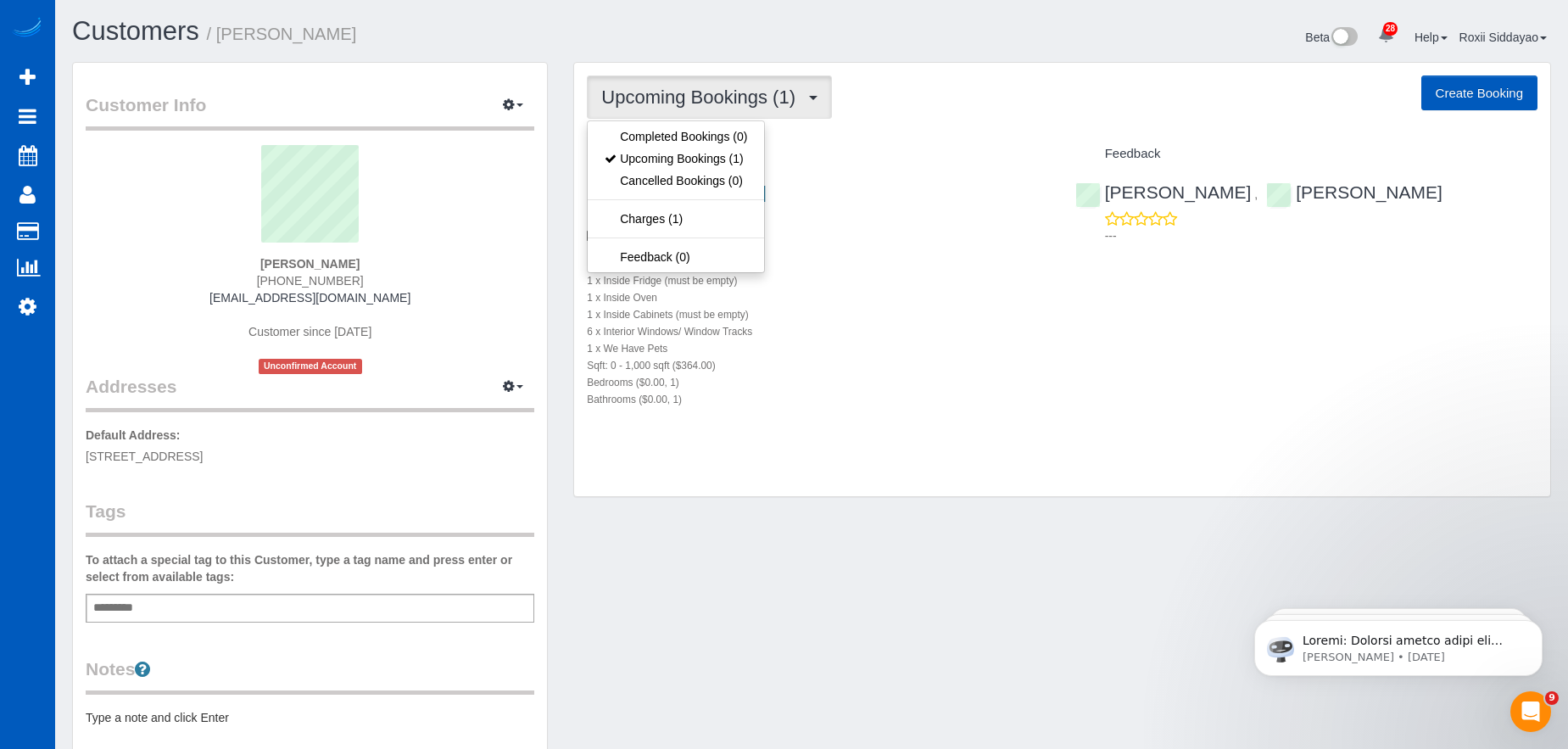
click at [772, 94] on span "Upcoming Bookings (1)" at bounding box center [702, 97] width 203 height 21
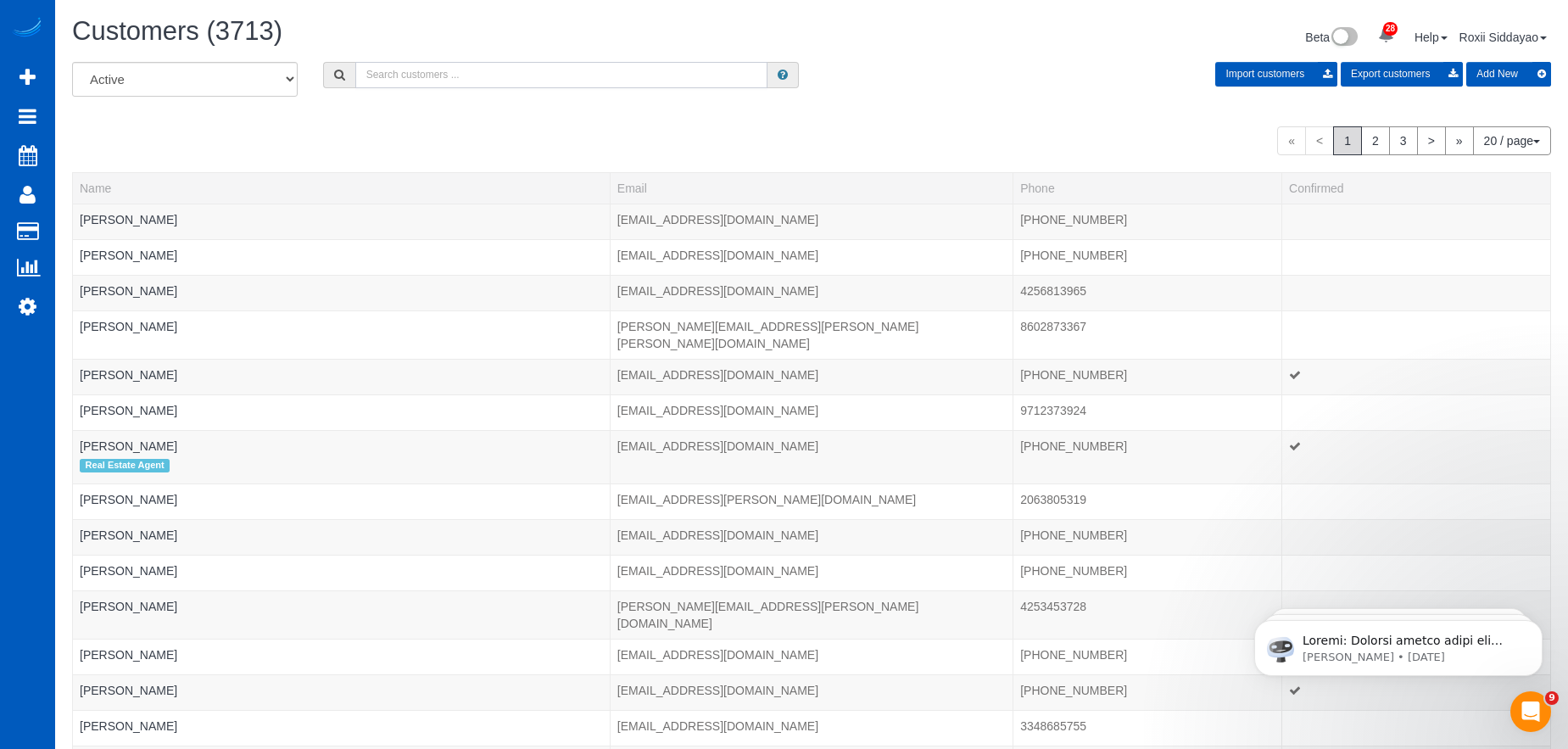
click at [439, 76] on input "text" at bounding box center [561, 75] width 412 height 26
paste input "4635"
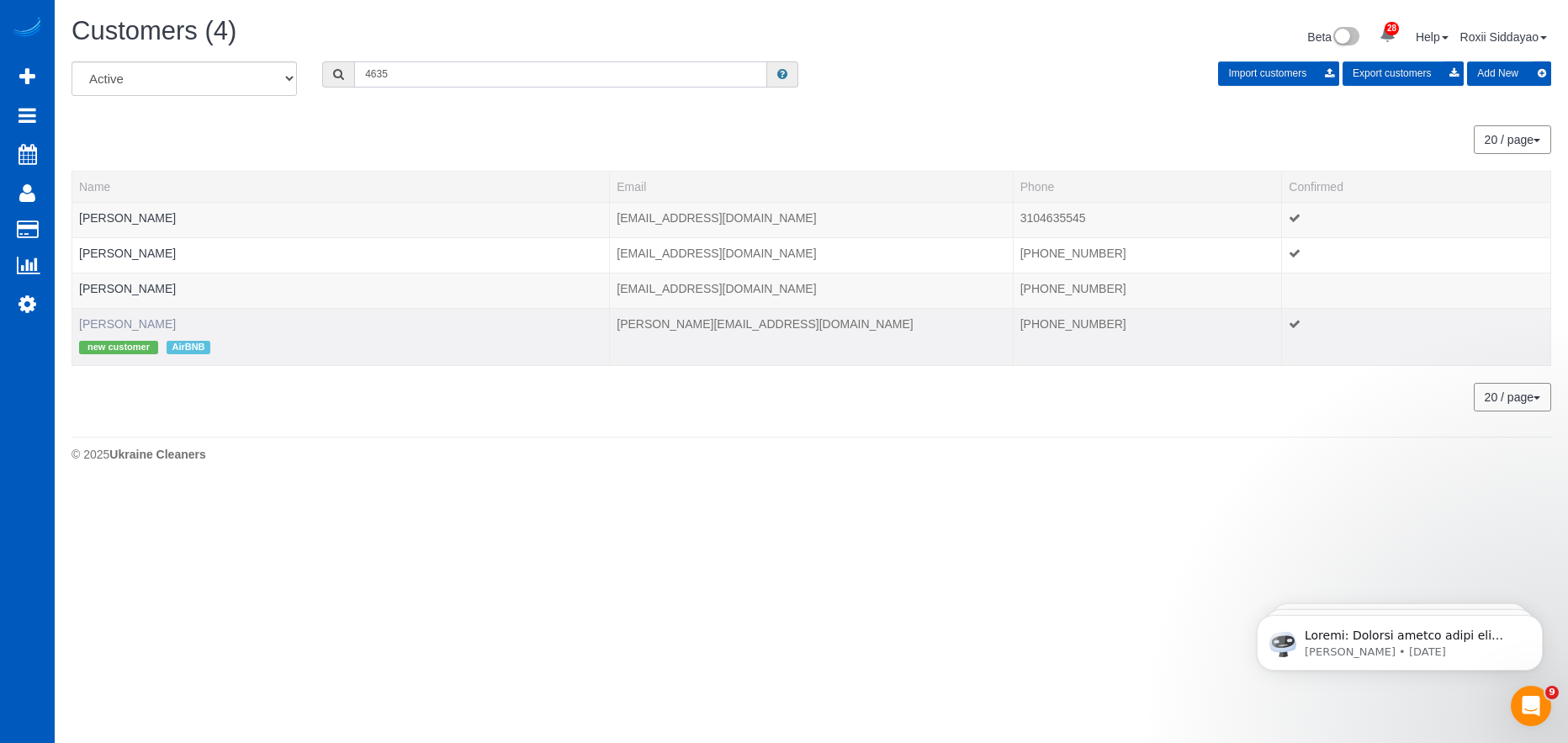
type input "4635"
click at [139, 323] on link "Scott Douglass" at bounding box center [127, 324] width 96 height 13
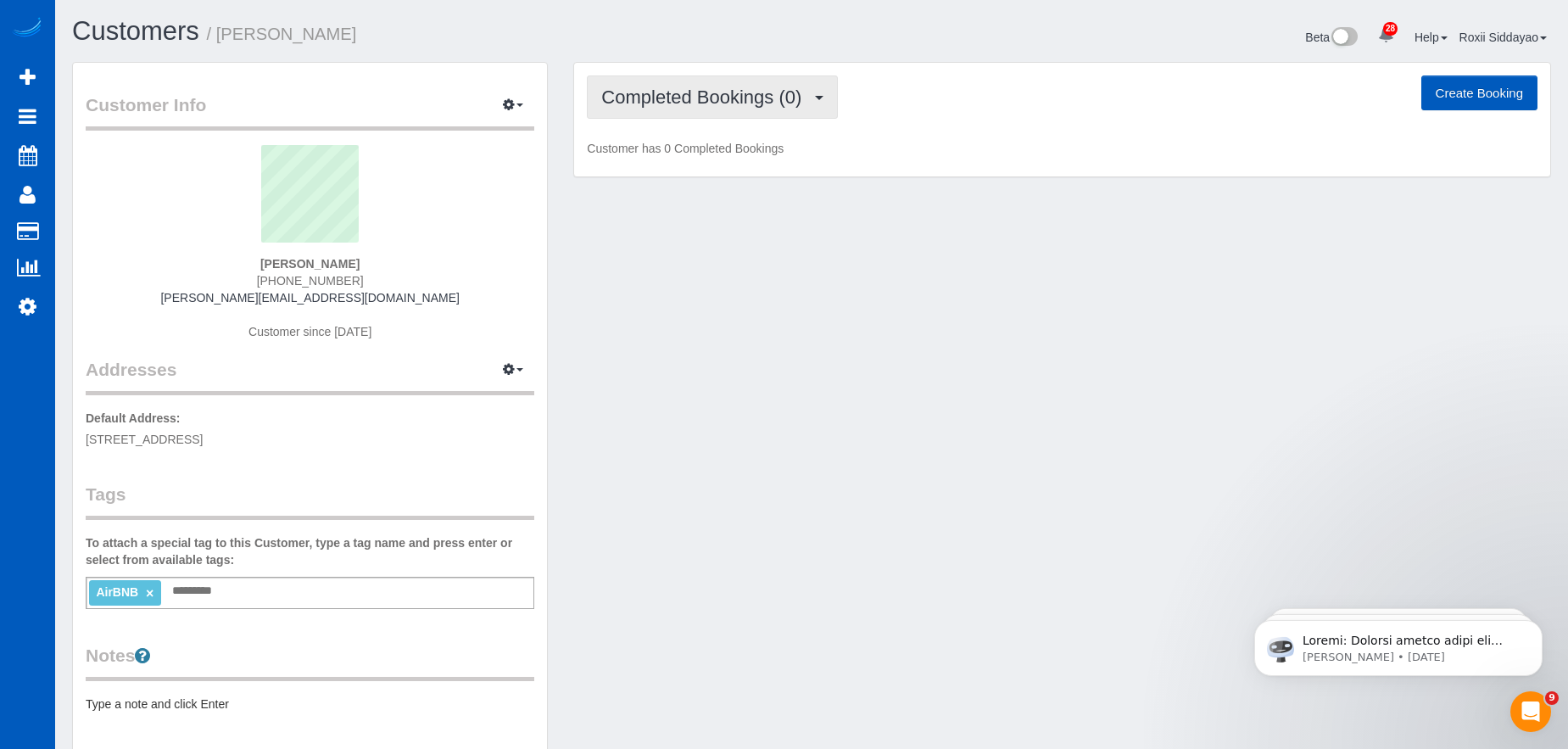
click at [729, 102] on span "Completed Bookings (0)" at bounding box center [705, 97] width 209 height 21
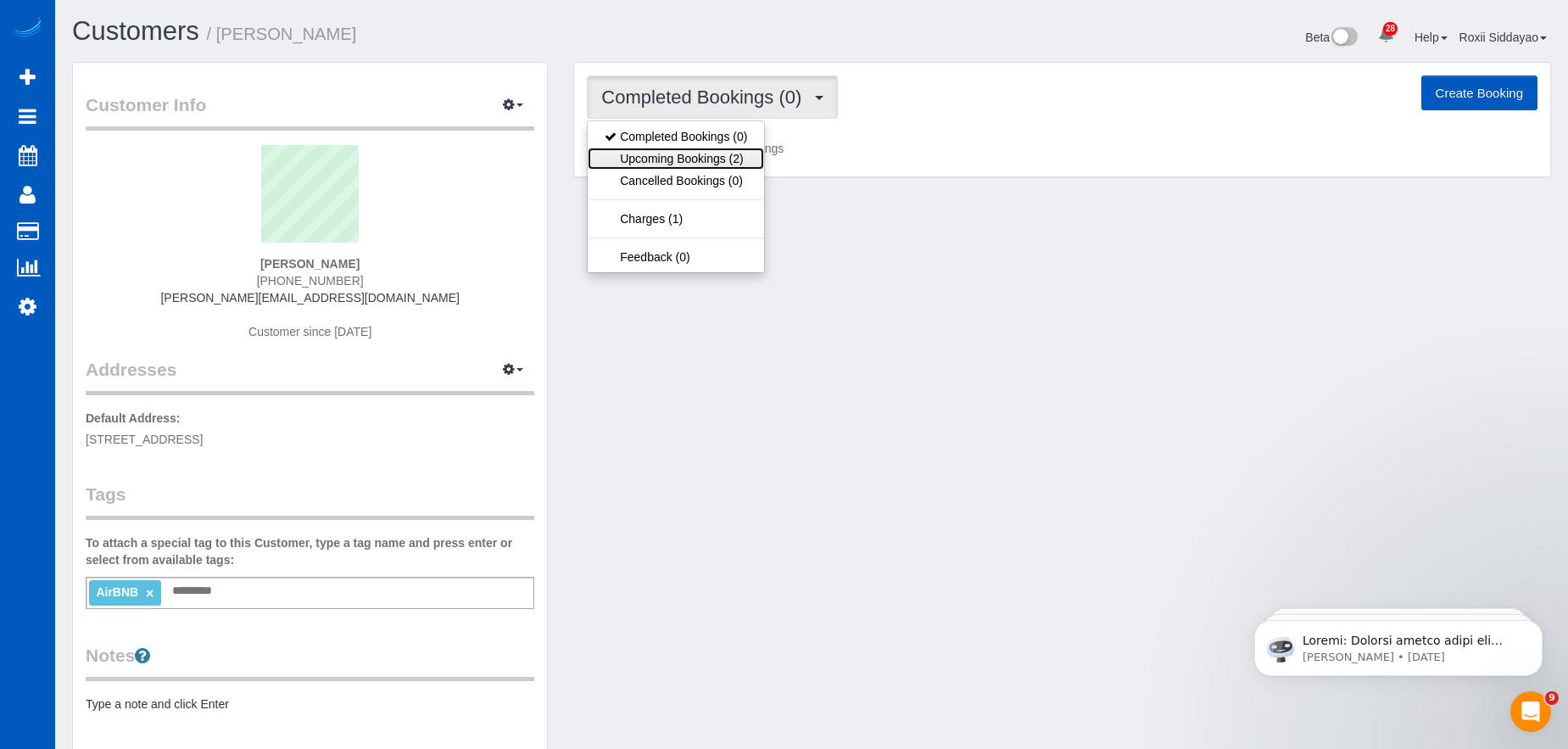
click at [726, 156] on link "Upcoming Bookings (2)" at bounding box center [676, 158] width 177 height 22
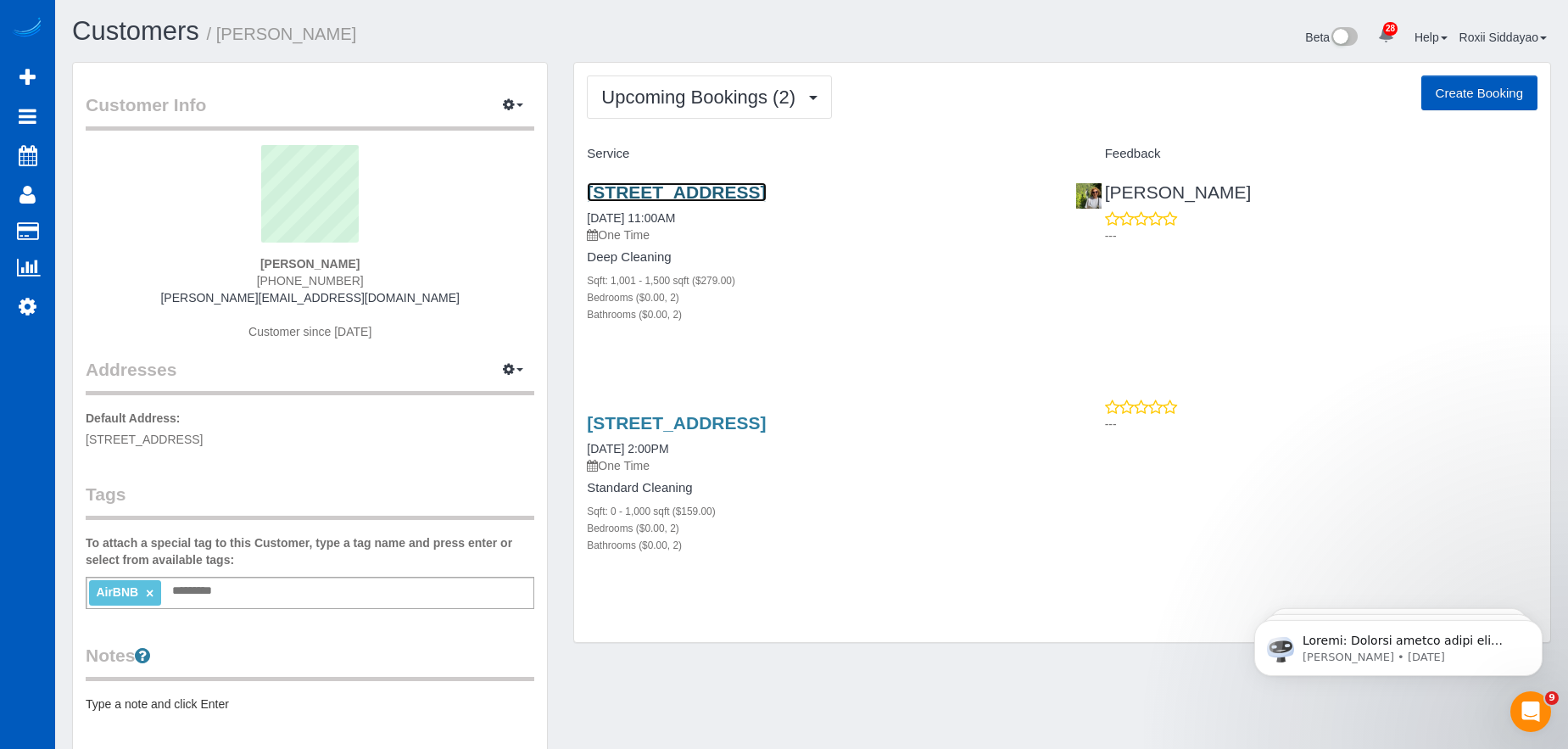
click at [766, 185] on link "312 W Olympic Pl Unit C, Seattle, WA 98119" at bounding box center [676, 192] width 179 height 19
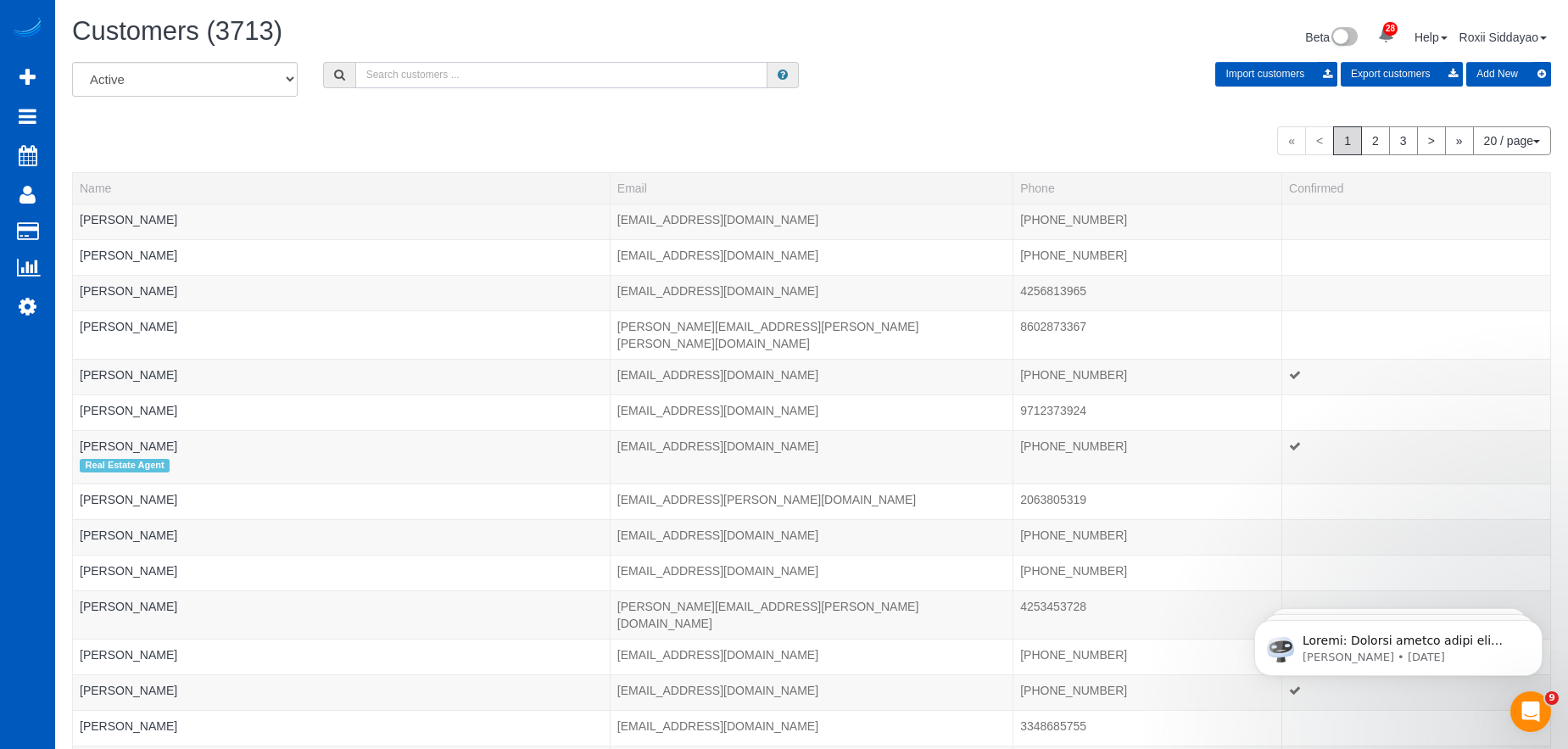
click at [453, 70] on input "text" at bounding box center [561, 75] width 412 height 26
paste input "2747"
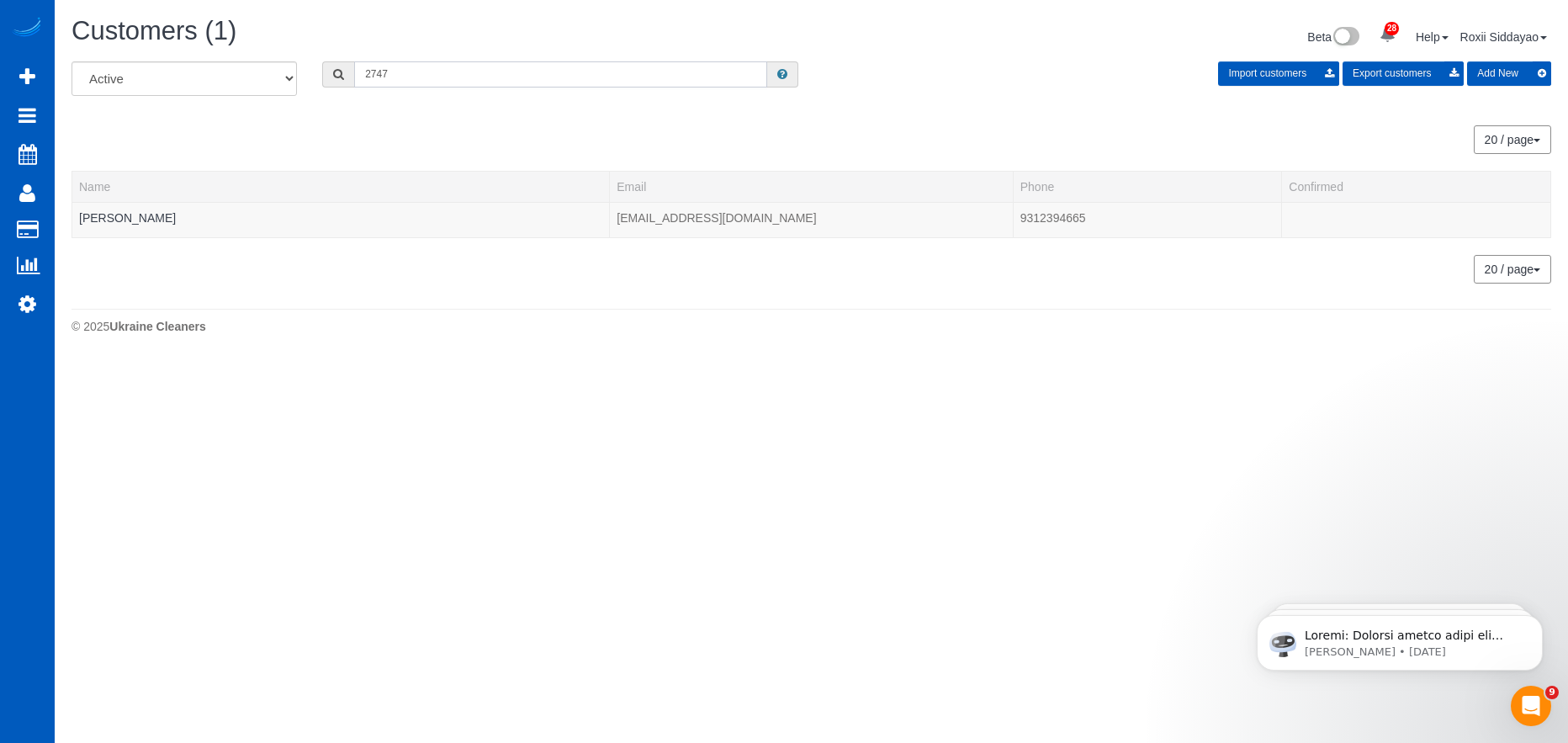
click at [420, 69] on input "2747" at bounding box center [561, 74] width 413 height 26
paste input "9639"
click at [390, 76] on input "9639" at bounding box center [561, 74] width 413 height 26
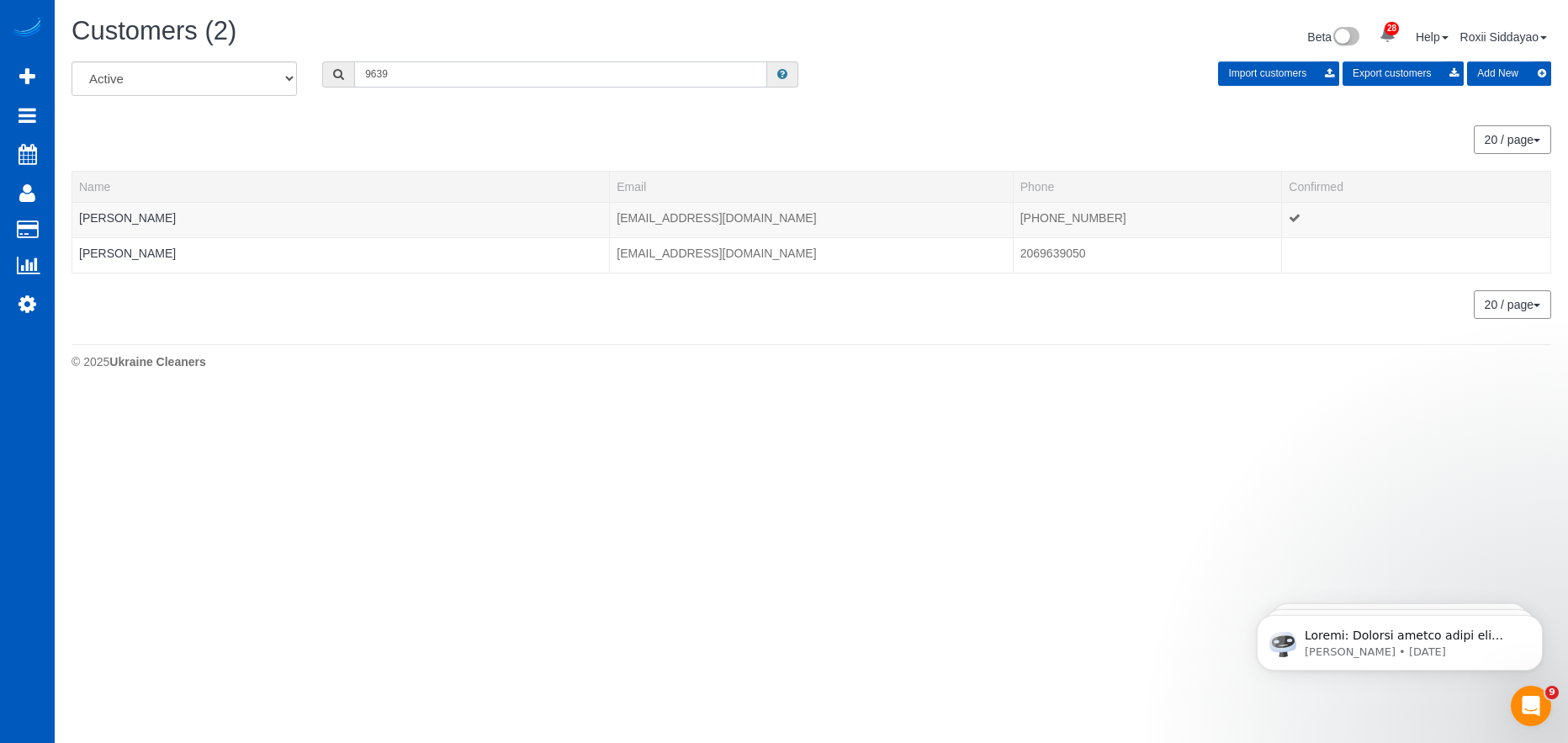
paste input "8241"
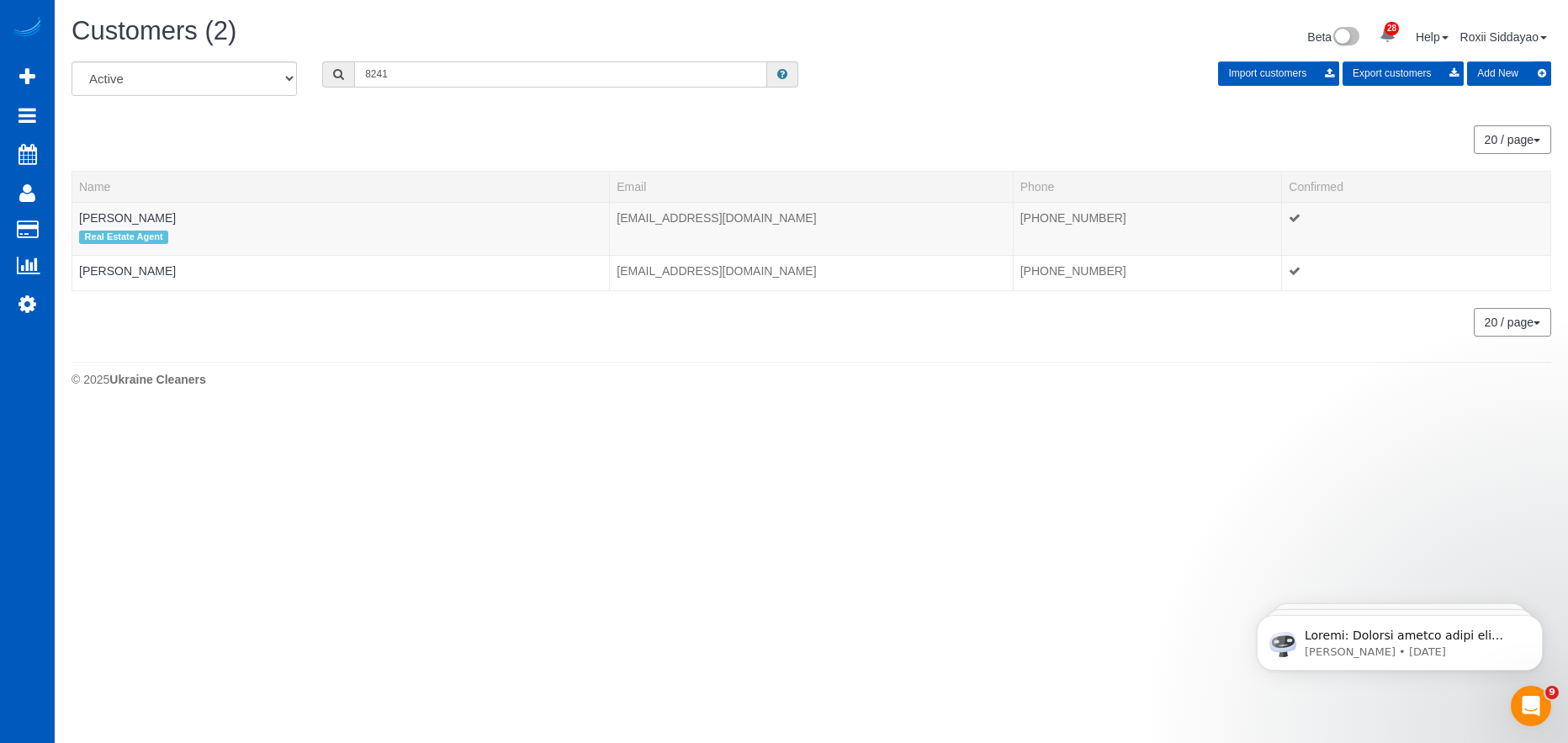
click at [468, 70] on input "8241" at bounding box center [561, 74] width 413 height 26
paste input "499"
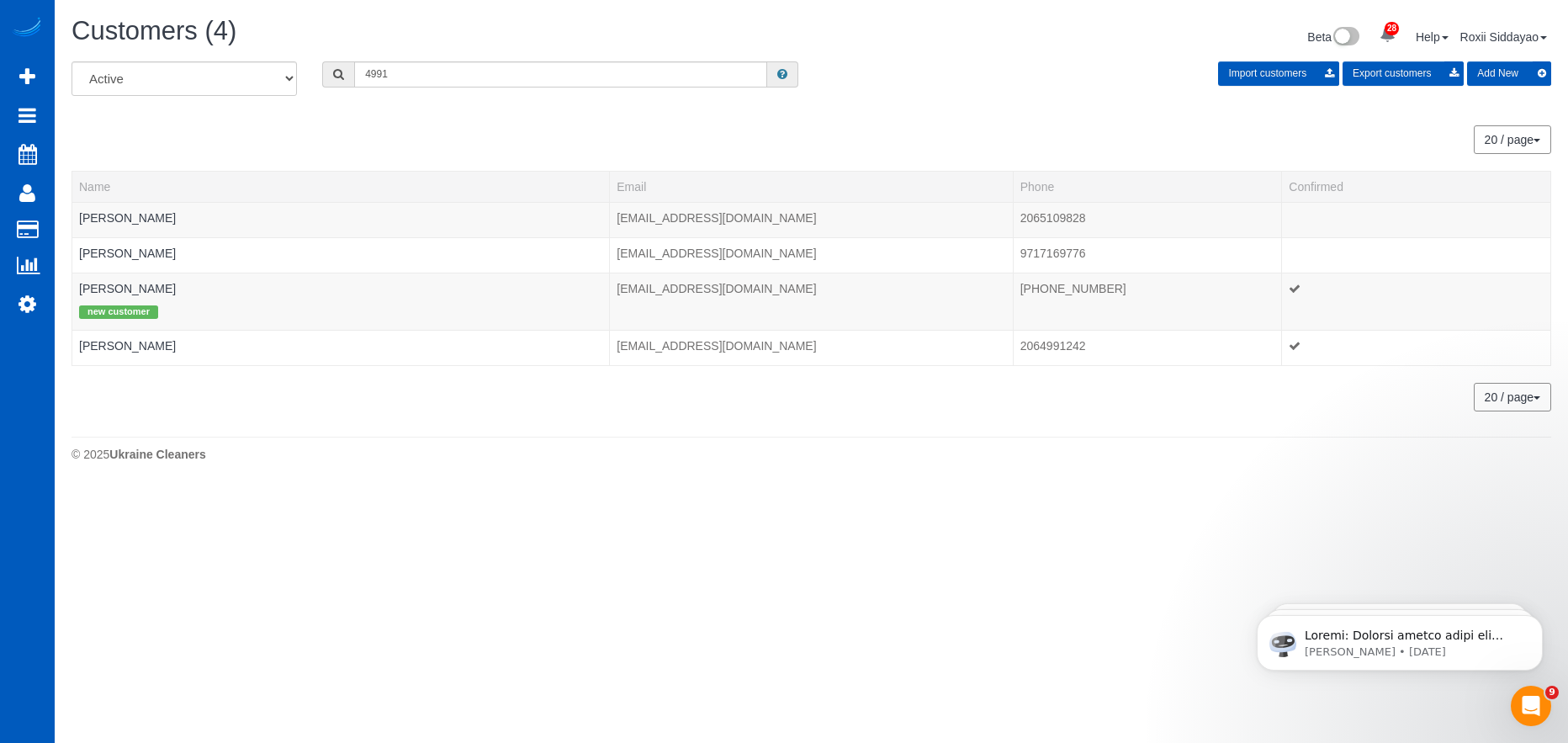
drag, startPoint x: 459, startPoint y: 57, endPoint x: 455, endPoint y: 68, distance: 11.7
click at [459, 57] on div "Customers (4) Beta 28 Your Notifications You have 0 alerts × You have 3 to char…" at bounding box center [811, 39] width 1504 height 44
click at [455, 68] on input "4991" at bounding box center [561, 74] width 413 height 26
paste input "0463"
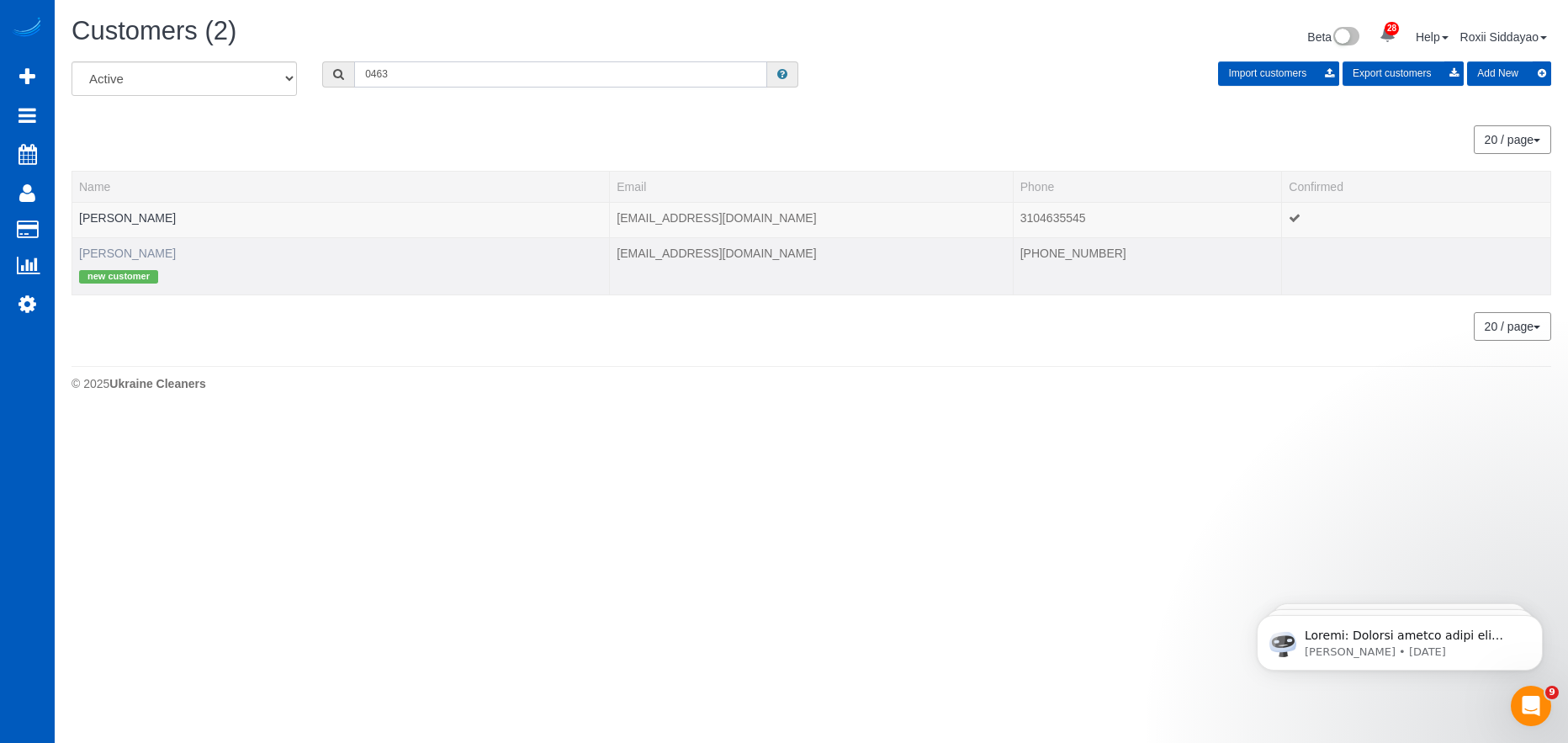
type input "0463"
click at [146, 251] on link "Joseph Raymond" at bounding box center [127, 253] width 96 height 13
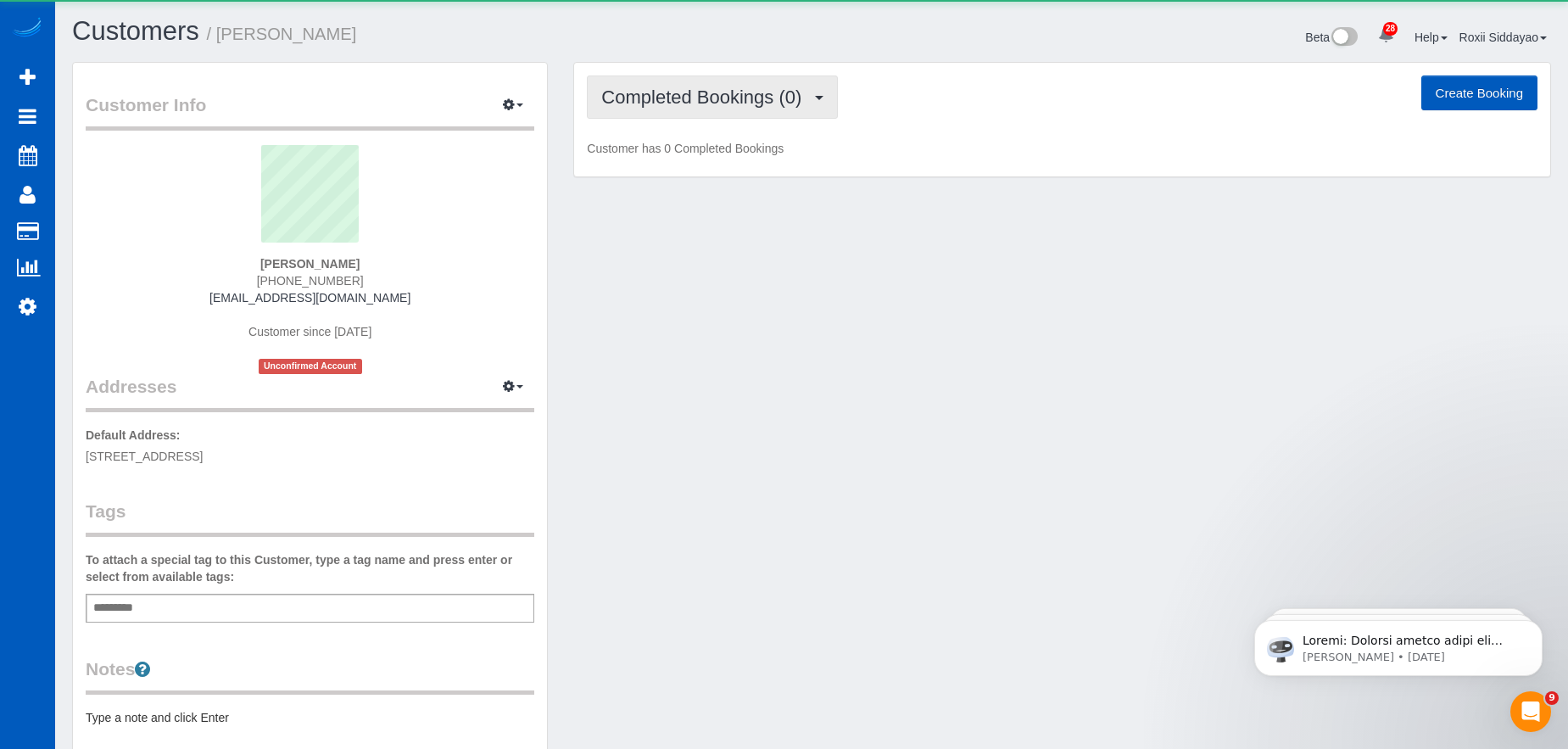
click at [719, 97] on span "Completed Bookings (0)" at bounding box center [705, 97] width 209 height 21
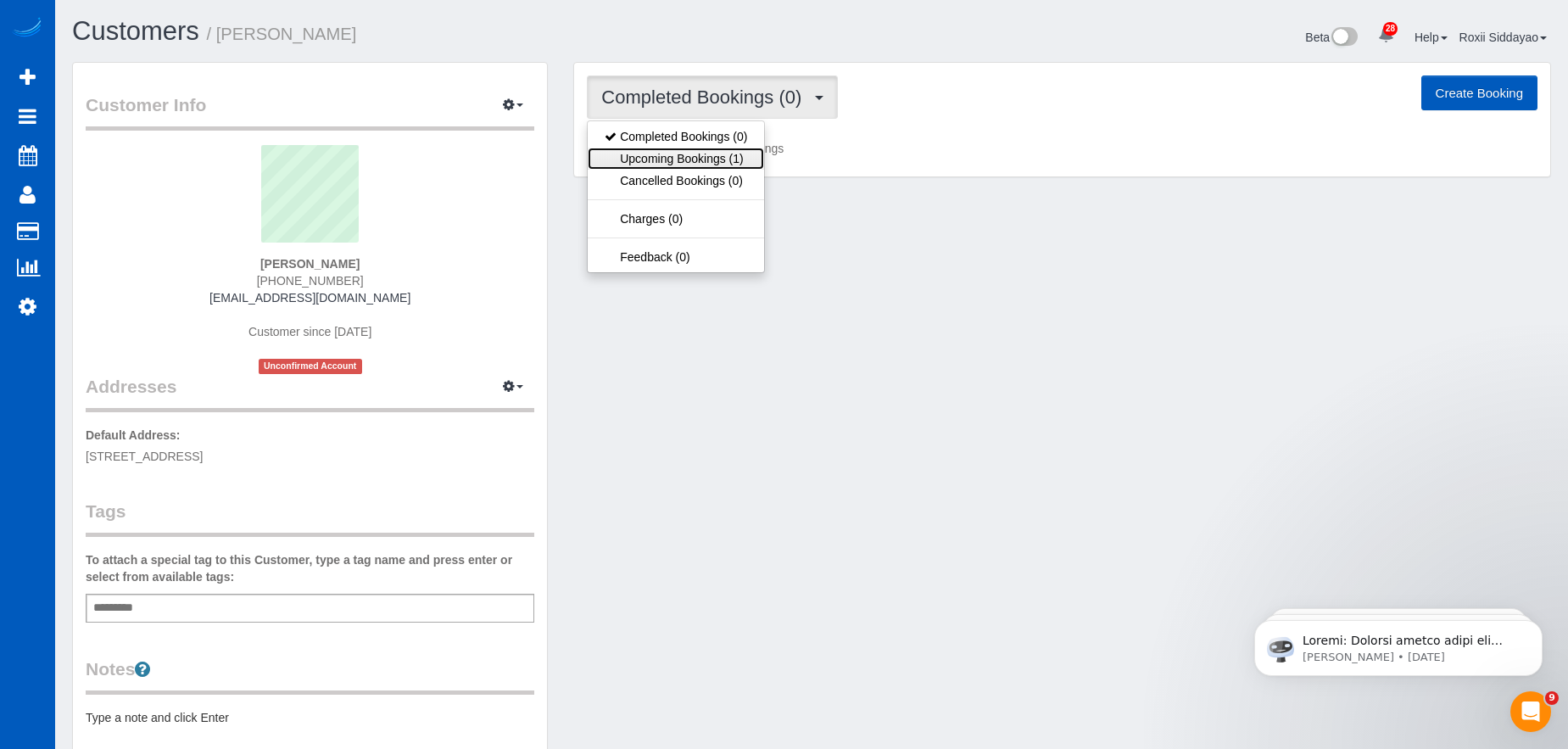
click at [721, 157] on link "Upcoming Bookings (1)" at bounding box center [676, 158] width 177 height 22
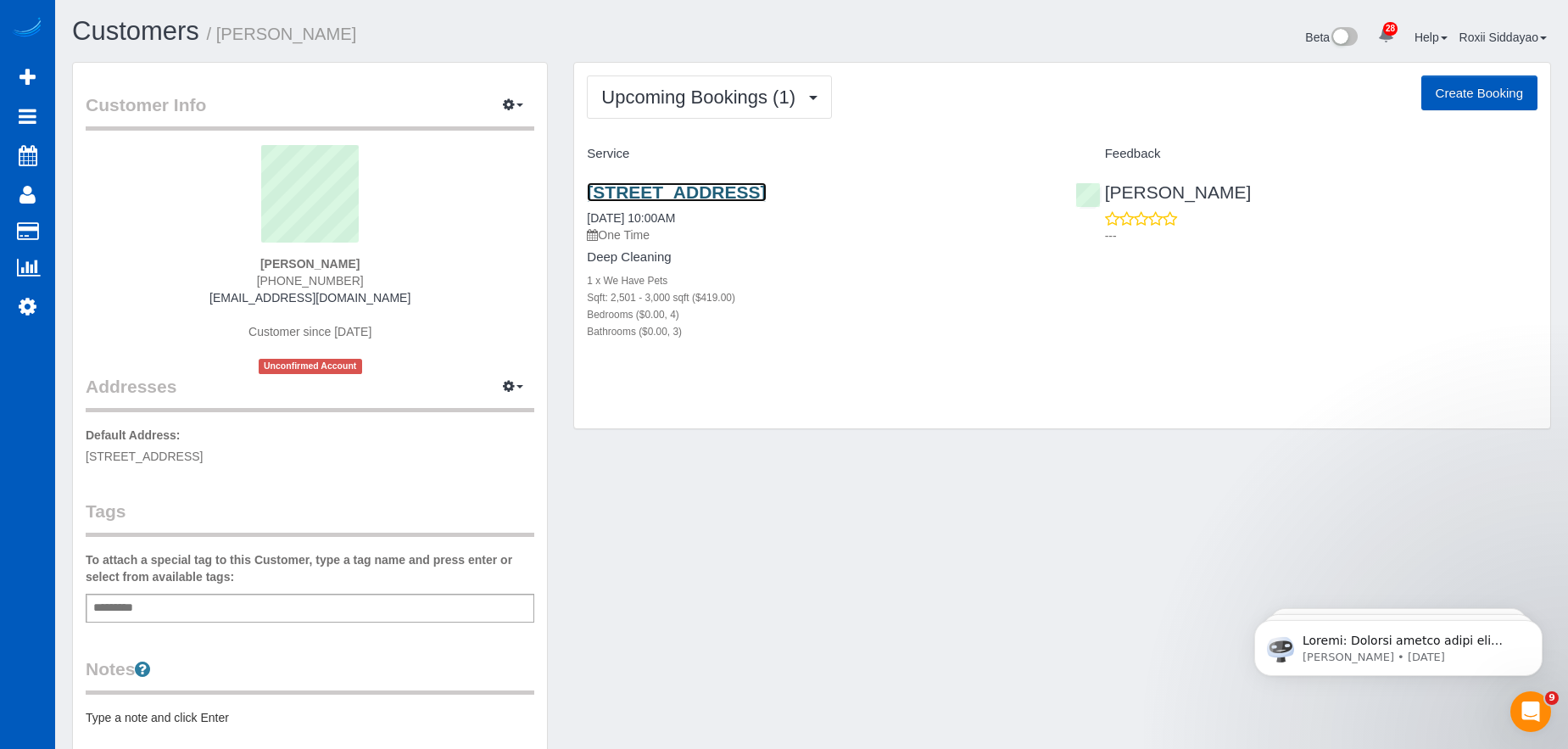
click at [666, 194] on link "921 Blue Lake Circle, Richardson, TX 75080" at bounding box center [676, 192] width 179 height 19
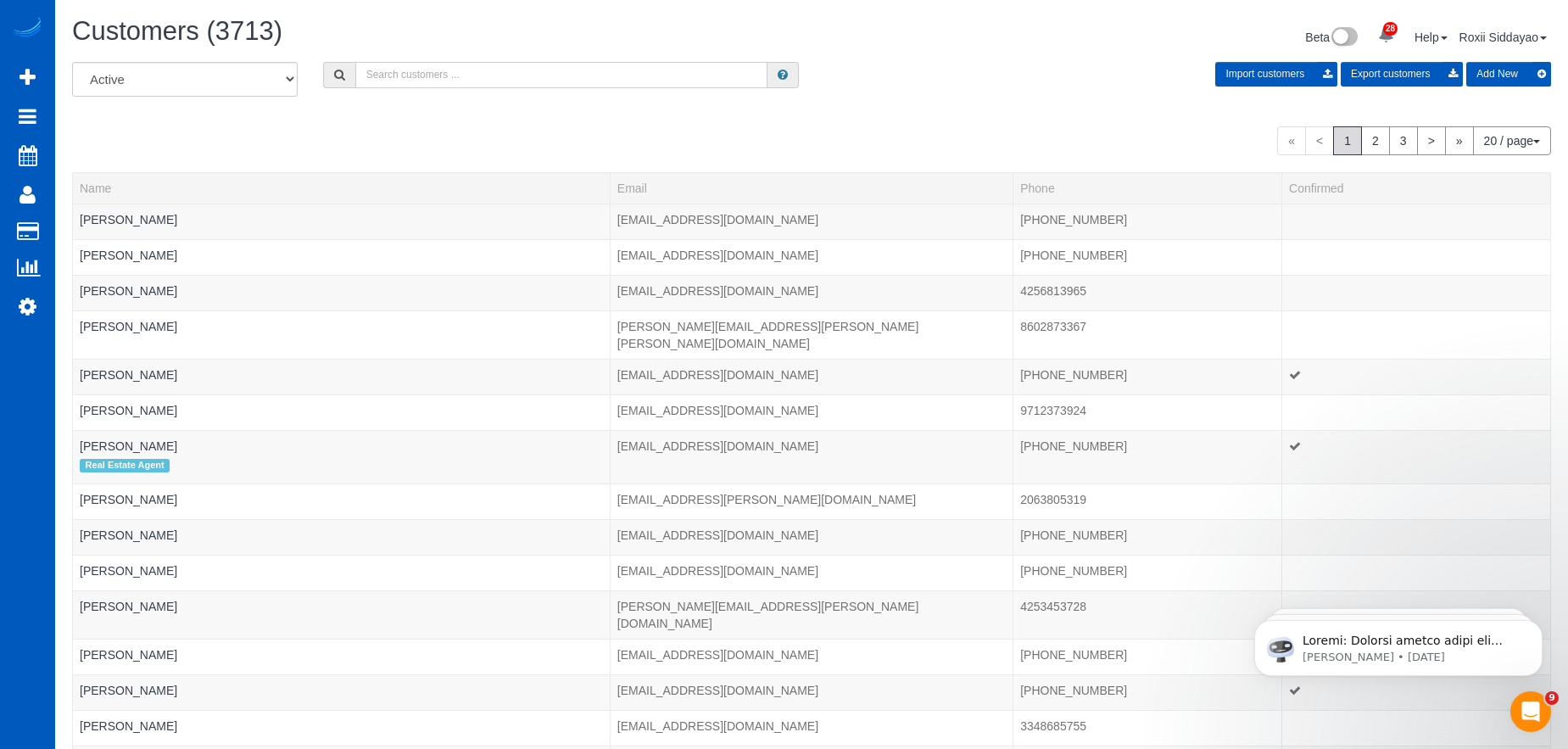
click at [402, 84] on input "text" at bounding box center [561, 75] width 412 height 26
paste input "5554"
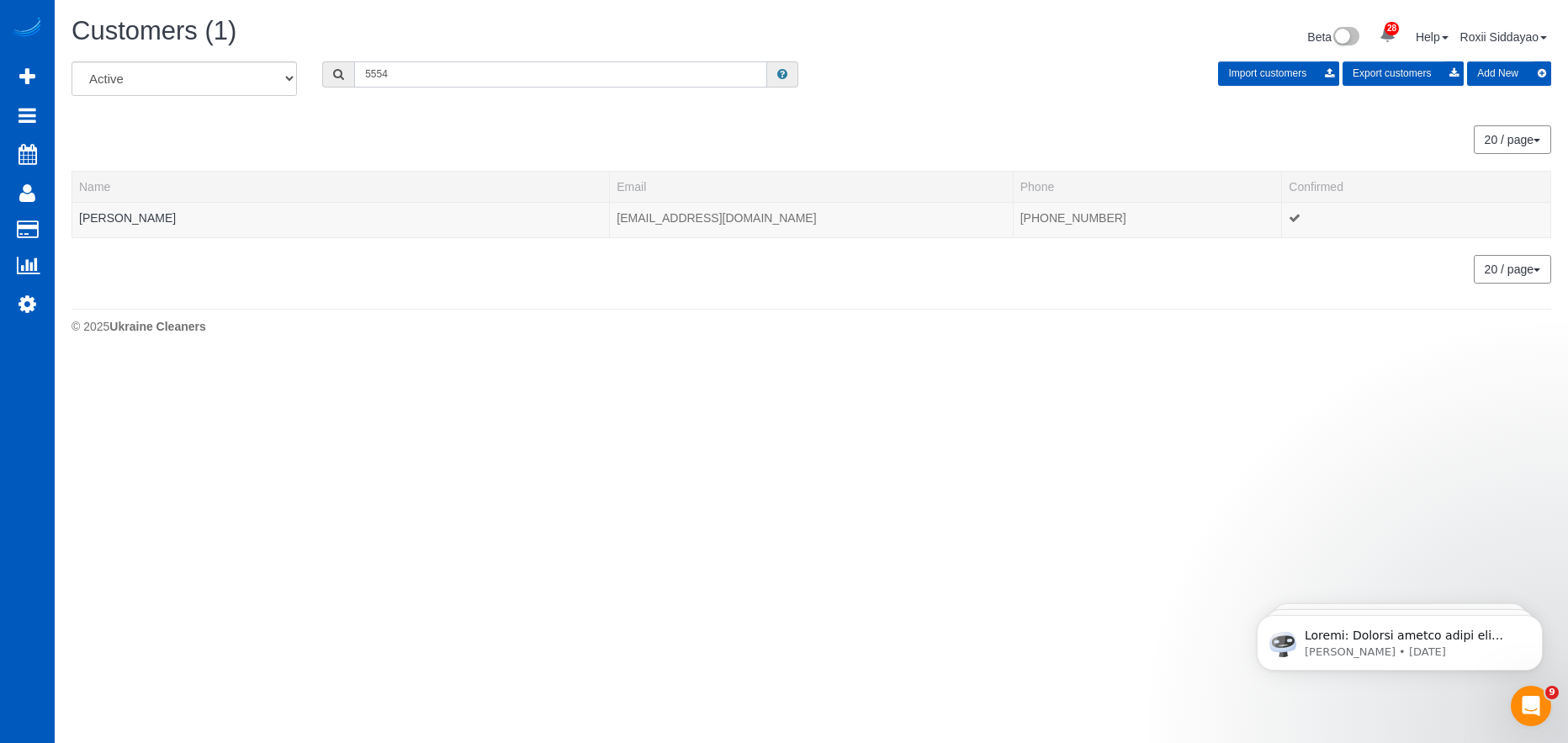
click at [385, 80] on input "5554" at bounding box center [561, 74] width 413 height 26
paste input "9956"
click at [437, 76] on input "9956" at bounding box center [561, 74] width 413 height 26
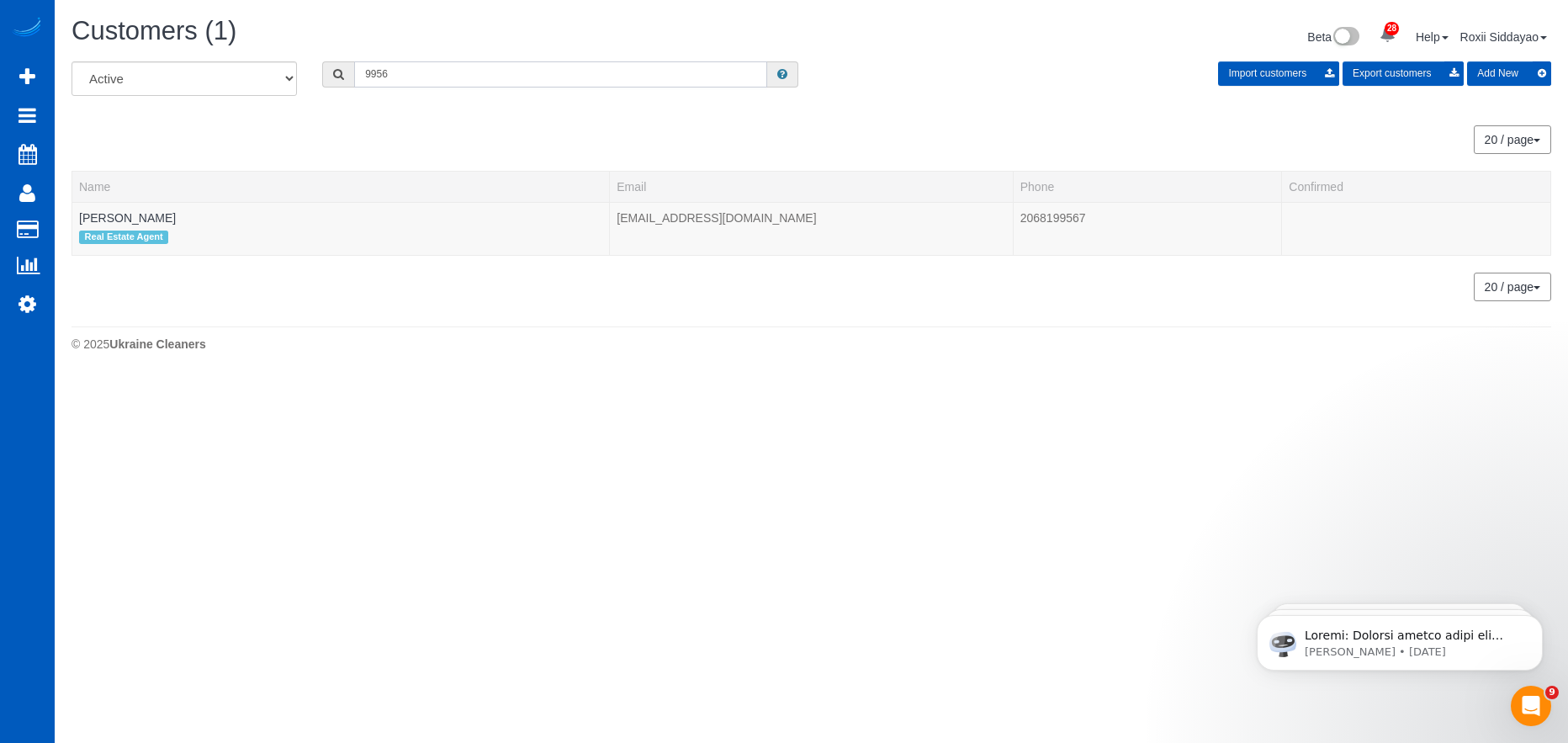
paste input "7223"
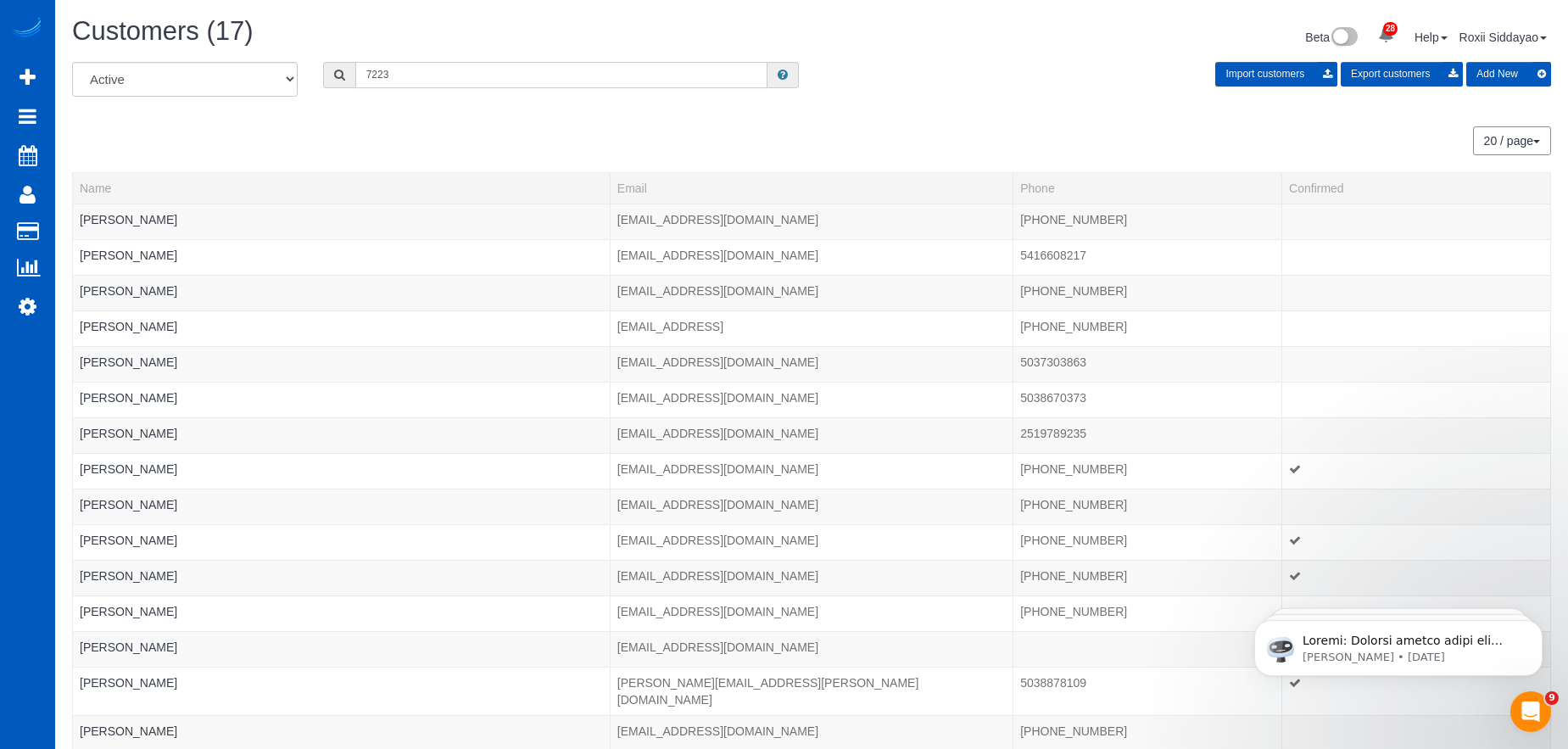
click at [439, 76] on input "7223" at bounding box center [561, 75] width 412 height 26
paste input "9502"
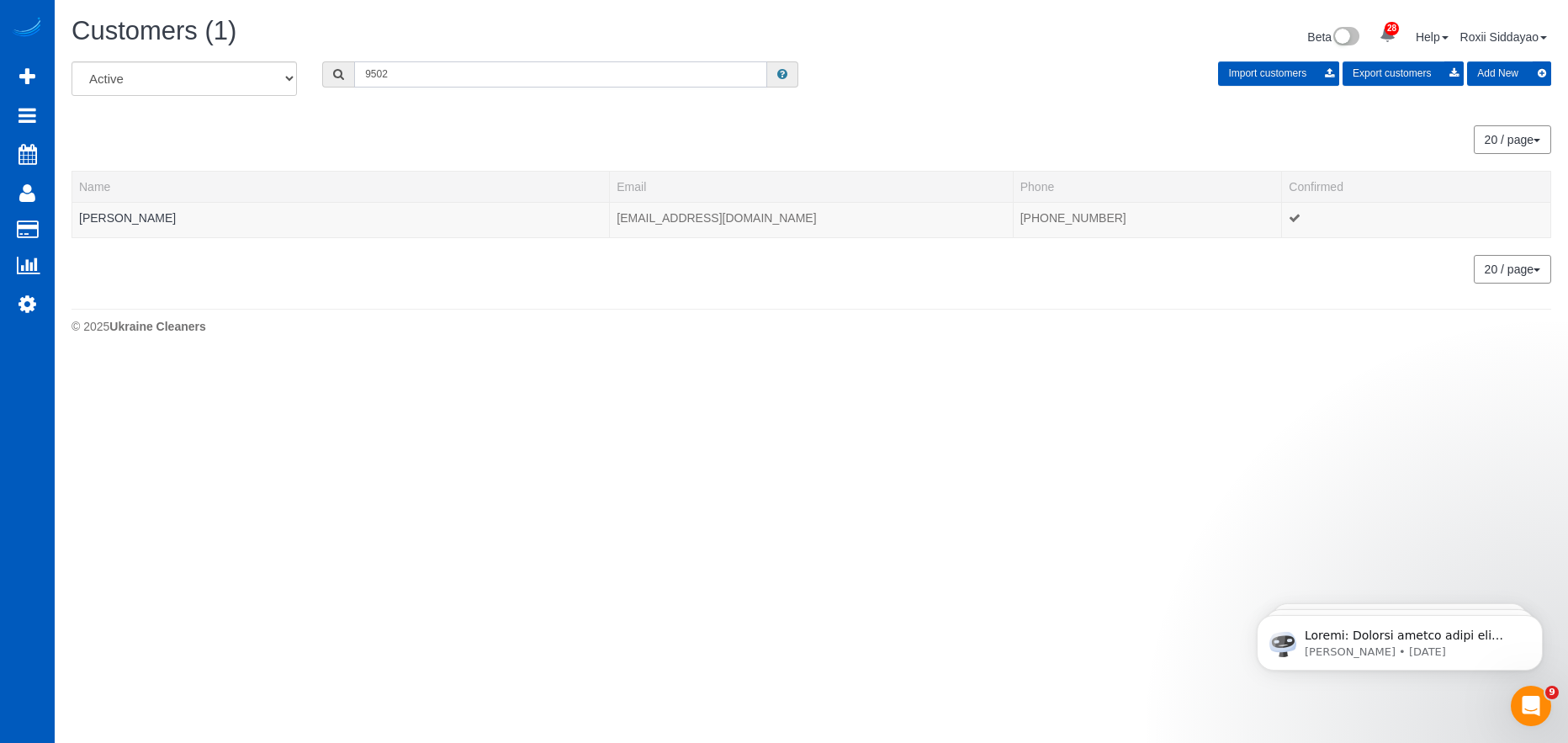
click at [456, 72] on input "9502" at bounding box center [561, 74] width 413 height 26
paste input "143"
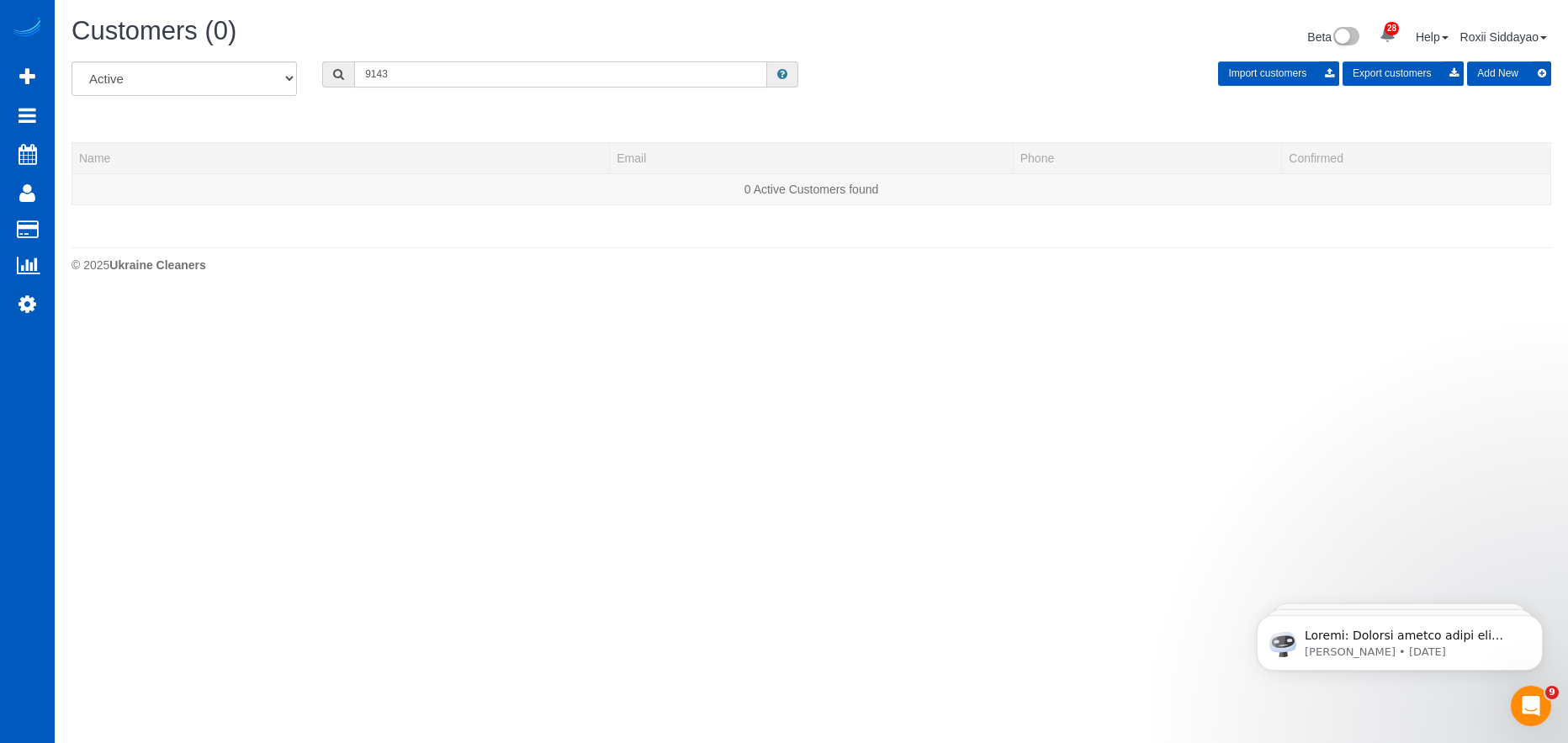
click at [396, 74] on input "9143" at bounding box center [561, 74] width 413 height 26
paste input "8064"
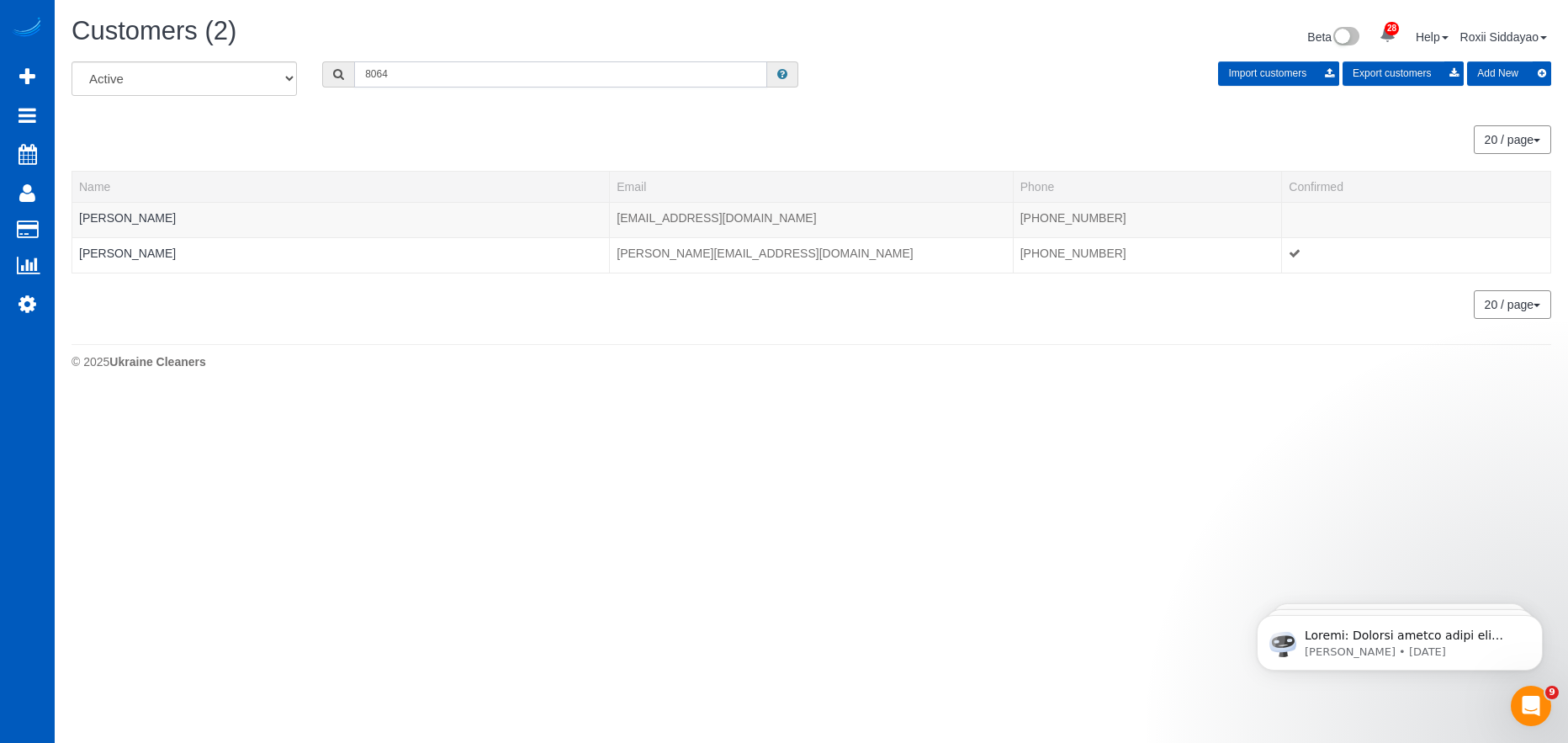
click at [495, 69] on input "8064" at bounding box center [561, 74] width 413 height 26
paste input "48"
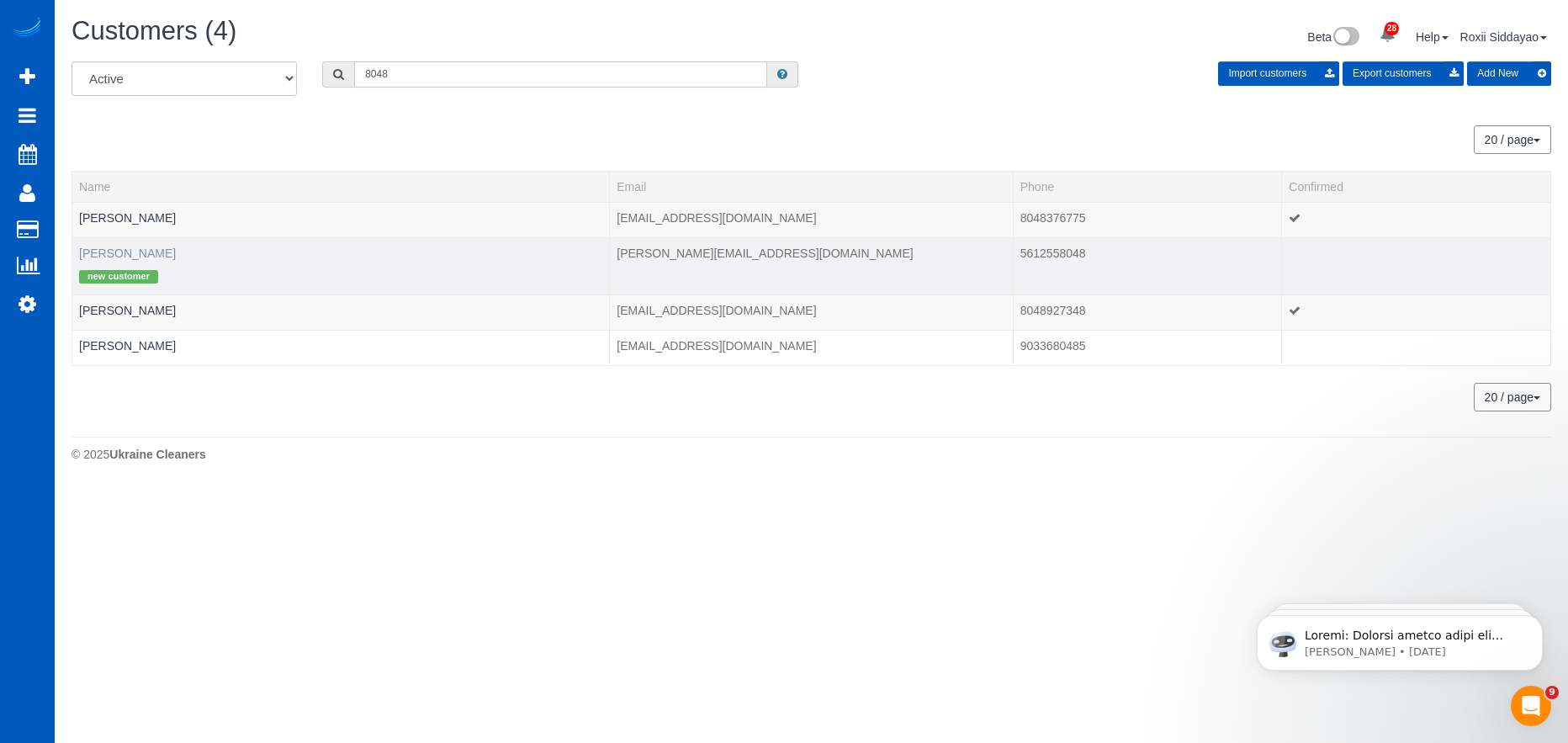
type input "8048"
click at [138, 252] on link "Gianina Gibelli" at bounding box center [127, 253] width 96 height 13
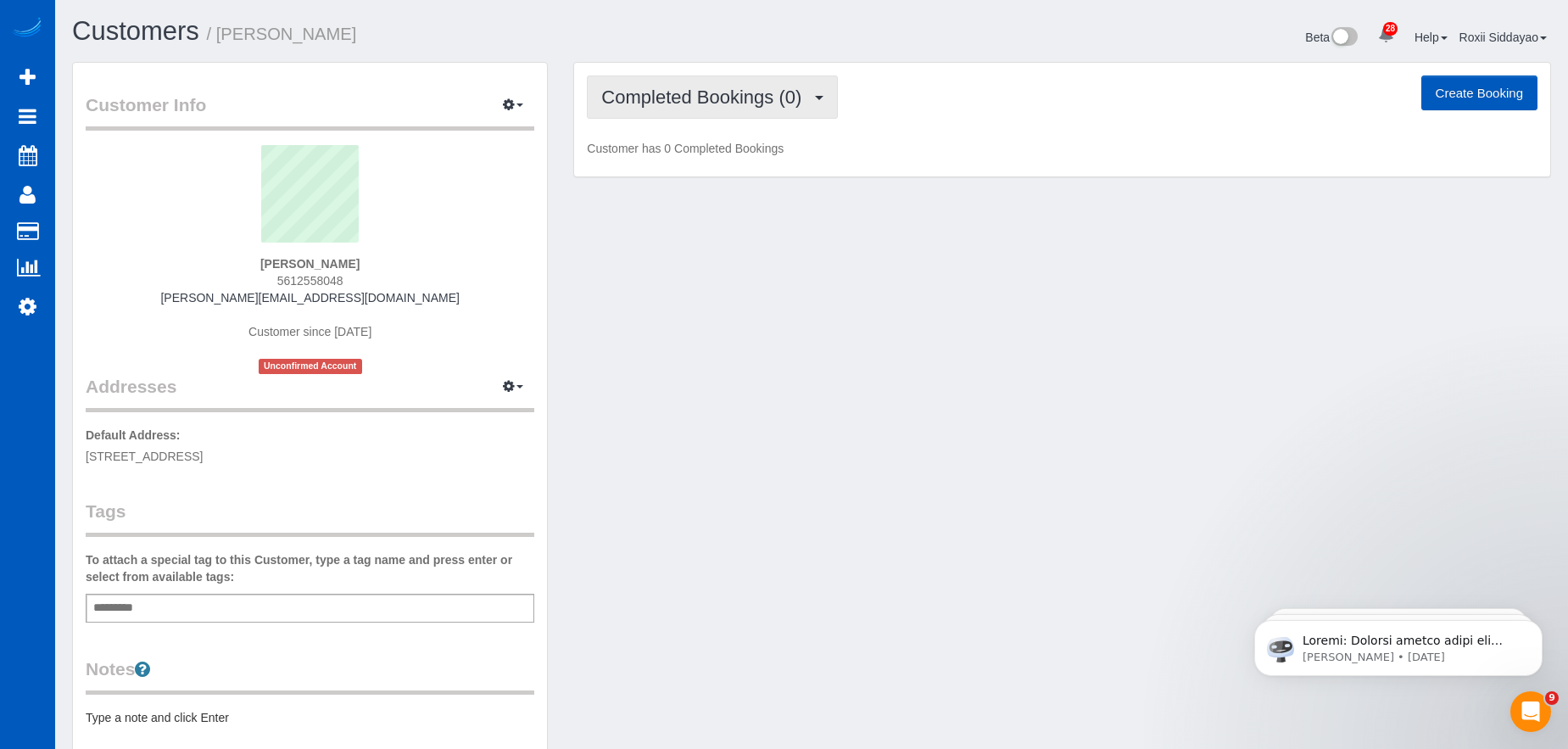
click at [647, 103] on span "Completed Bookings (0)" at bounding box center [705, 97] width 209 height 21
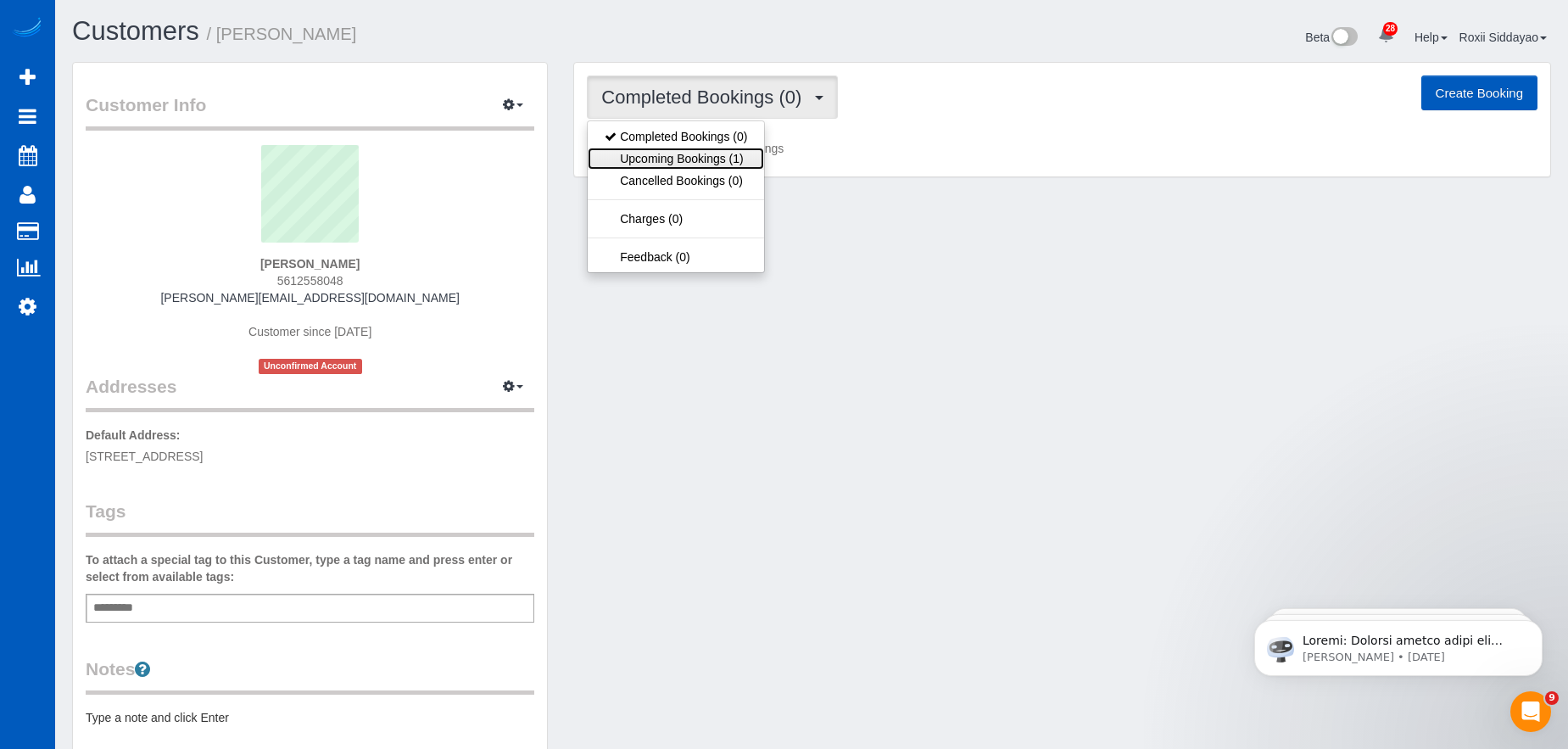
click at [656, 162] on link "Upcoming Bookings (1)" at bounding box center [676, 158] width 177 height 22
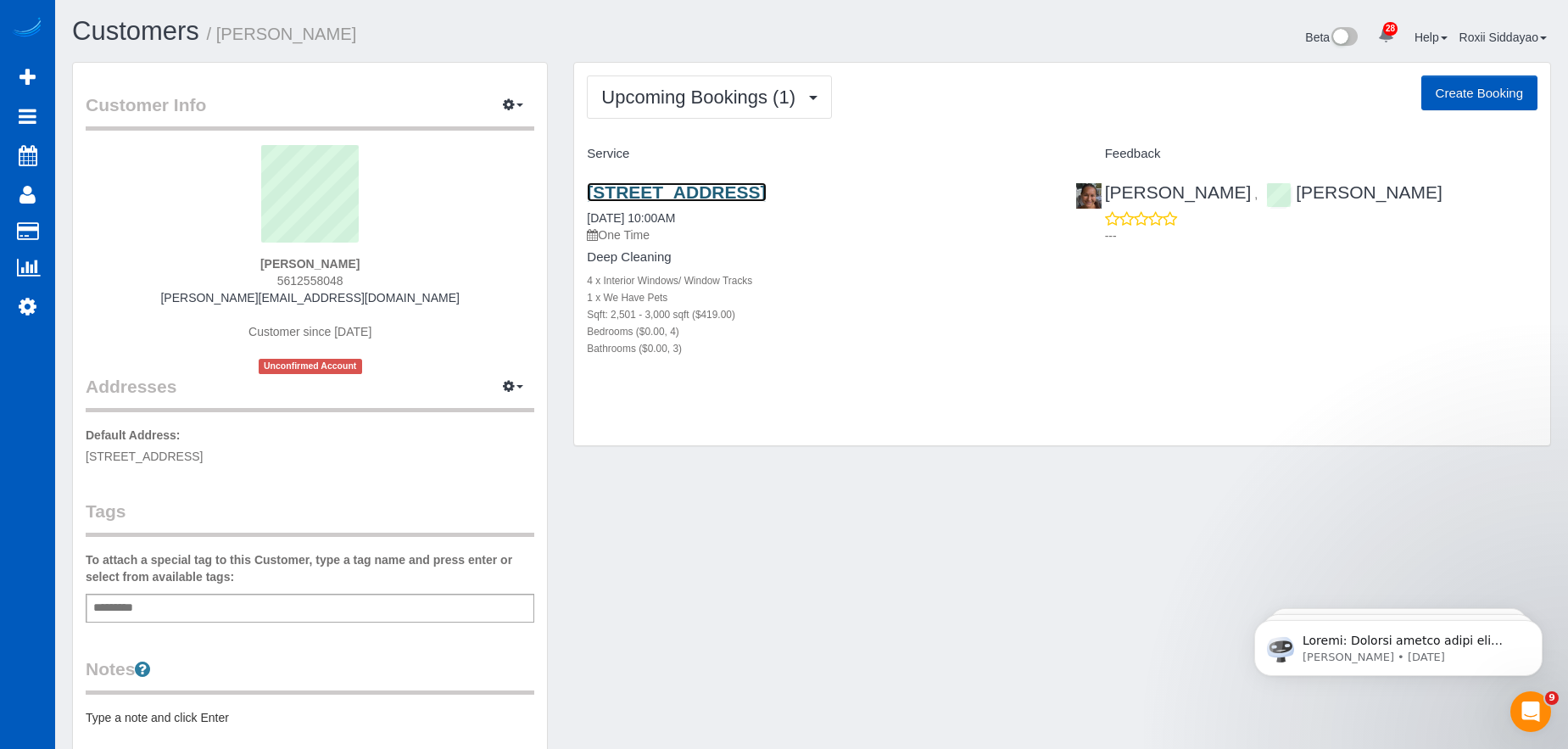
click at [666, 196] on link "1033 S University Blvd, Denver, CO 80209" at bounding box center [676, 192] width 179 height 19
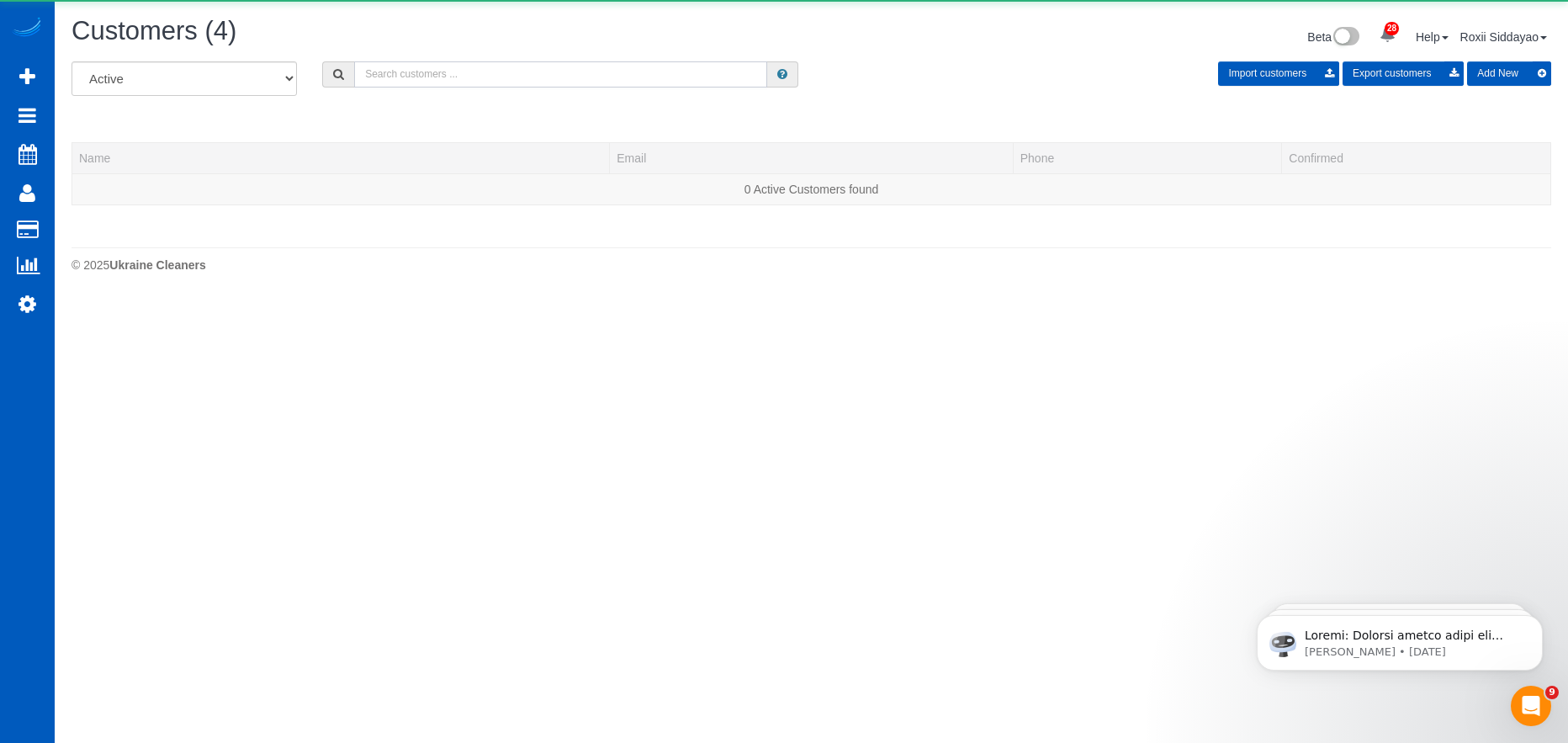
click at [426, 66] on input "text" at bounding box center [561, 74] width 413 height 26
paste input "1691"
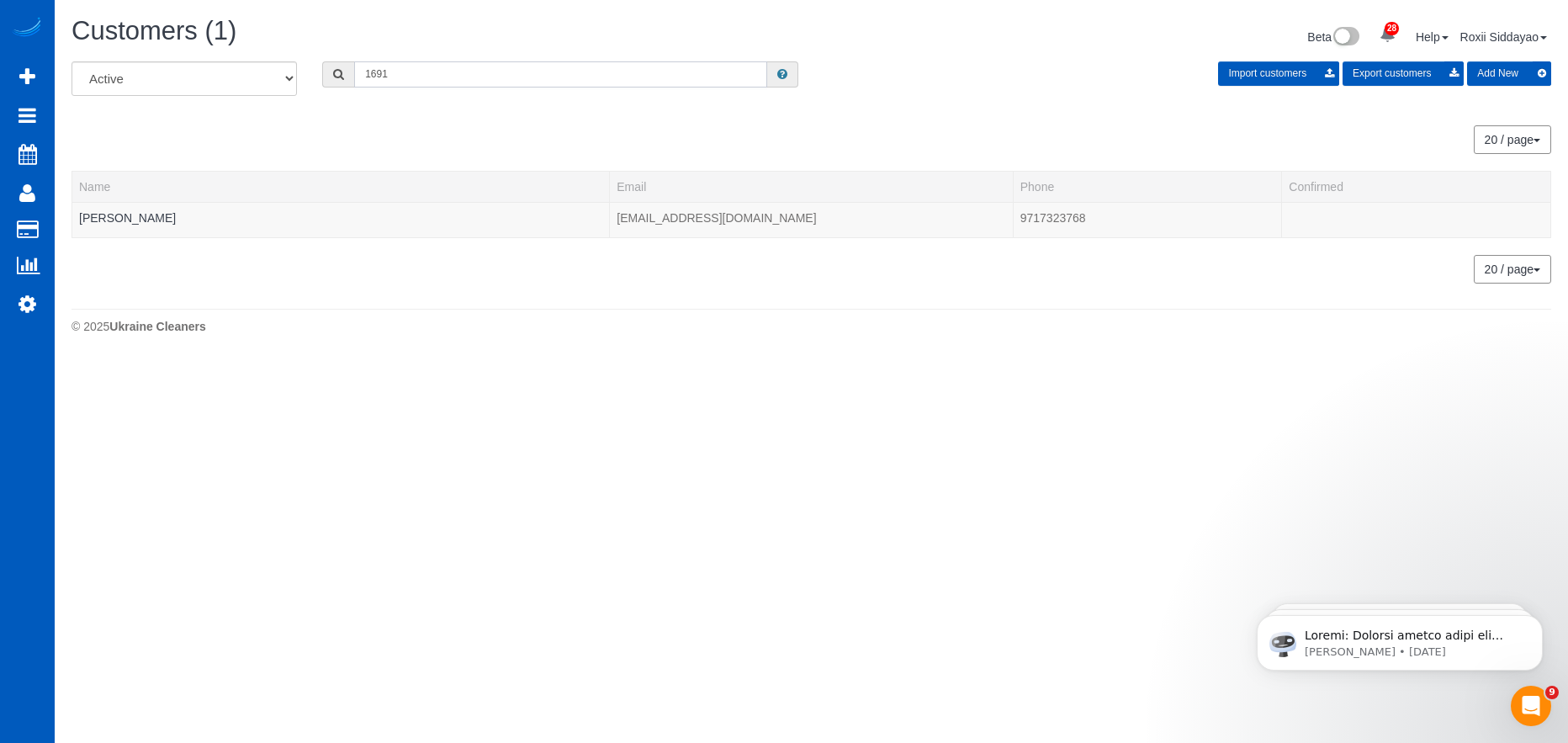
click at [392, 78] on input "1691" at bounding box center [561, 74] width 413 height 26
paste input "6554"
click at [457, 73] on input "6554" at bounding box center [561, 74] width 413 height 26
click at [457, 73] on input "6554" at bounding box center [561, 74] width 413 height 26
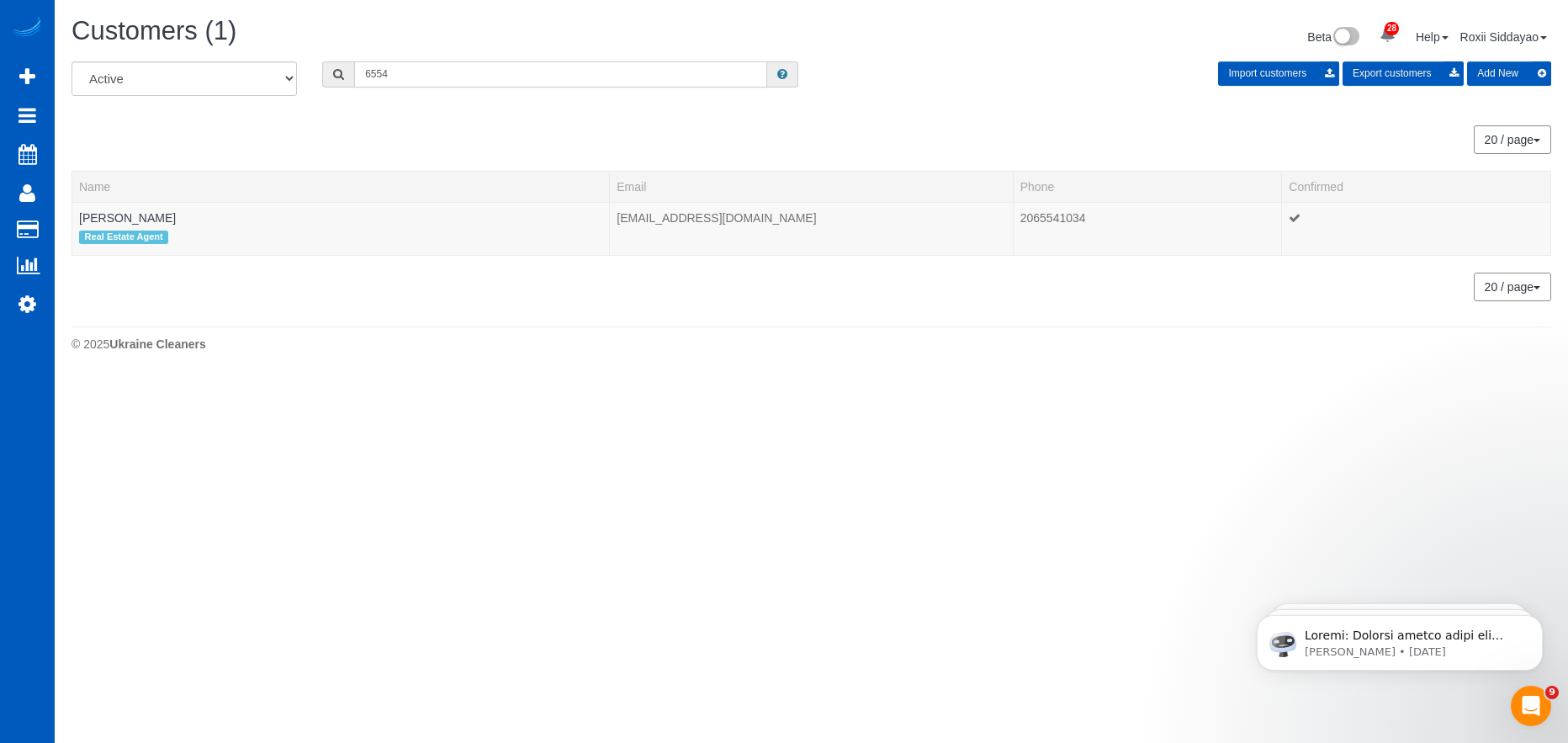
paste input "170"
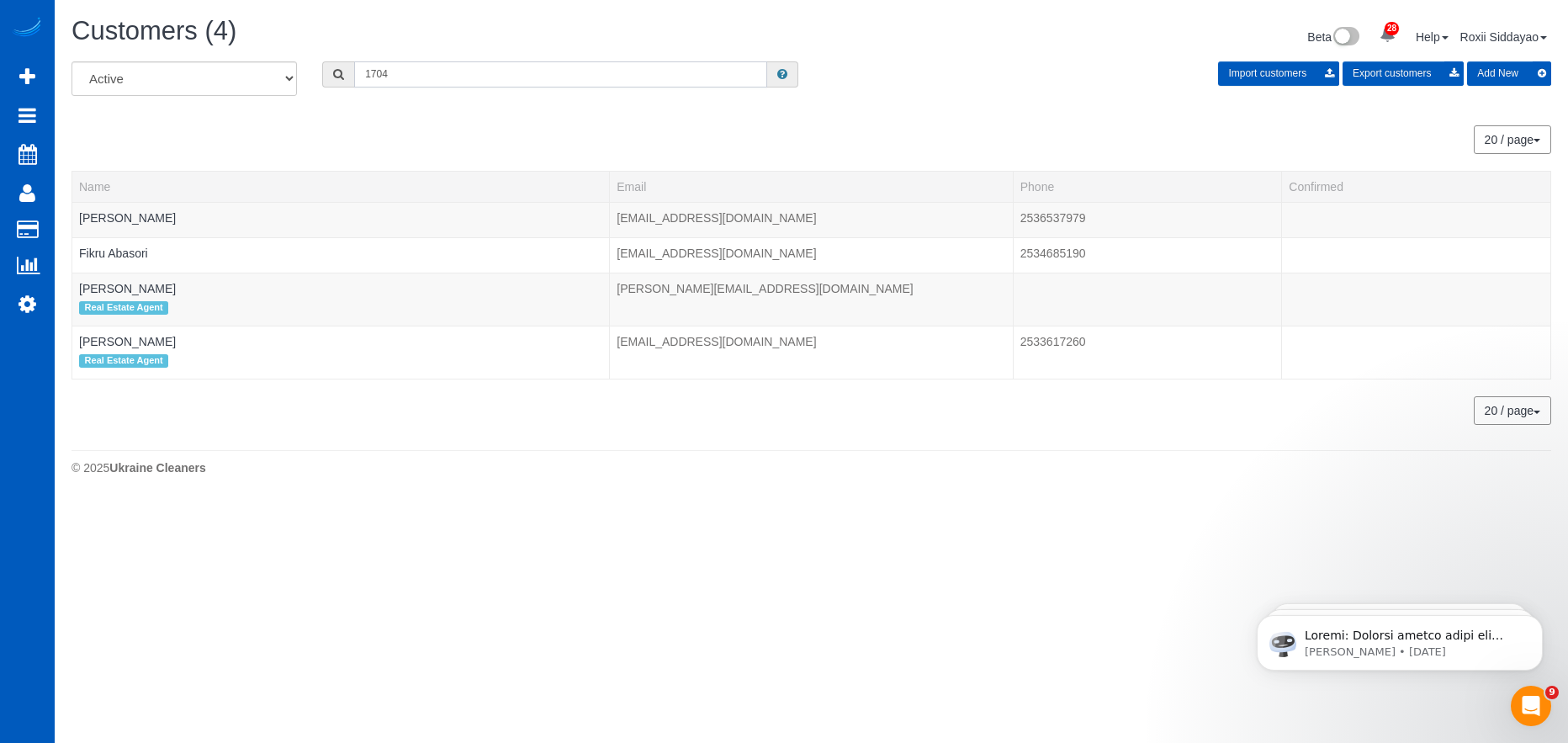
click at [384, 83] on input "1704" at bounding box center [561, 74] width 413 height 26
paste input "3111"
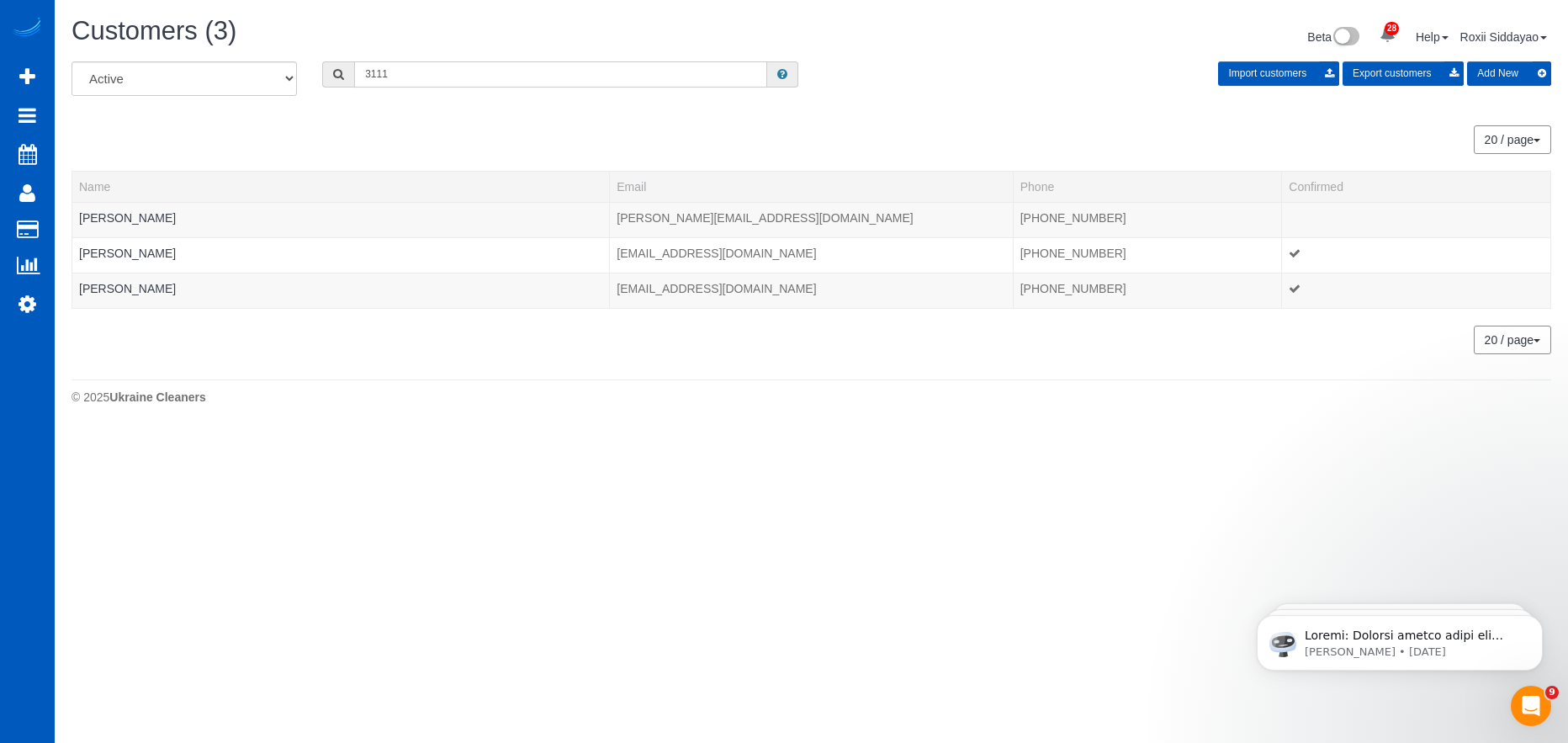
click at [505, 85] on input "3111" at bounding box center [561, 74] width 413 height 26
click at [504, 85] on input "3111" at bounding box center [561, 74] width 413 height 26
paste input "1303"
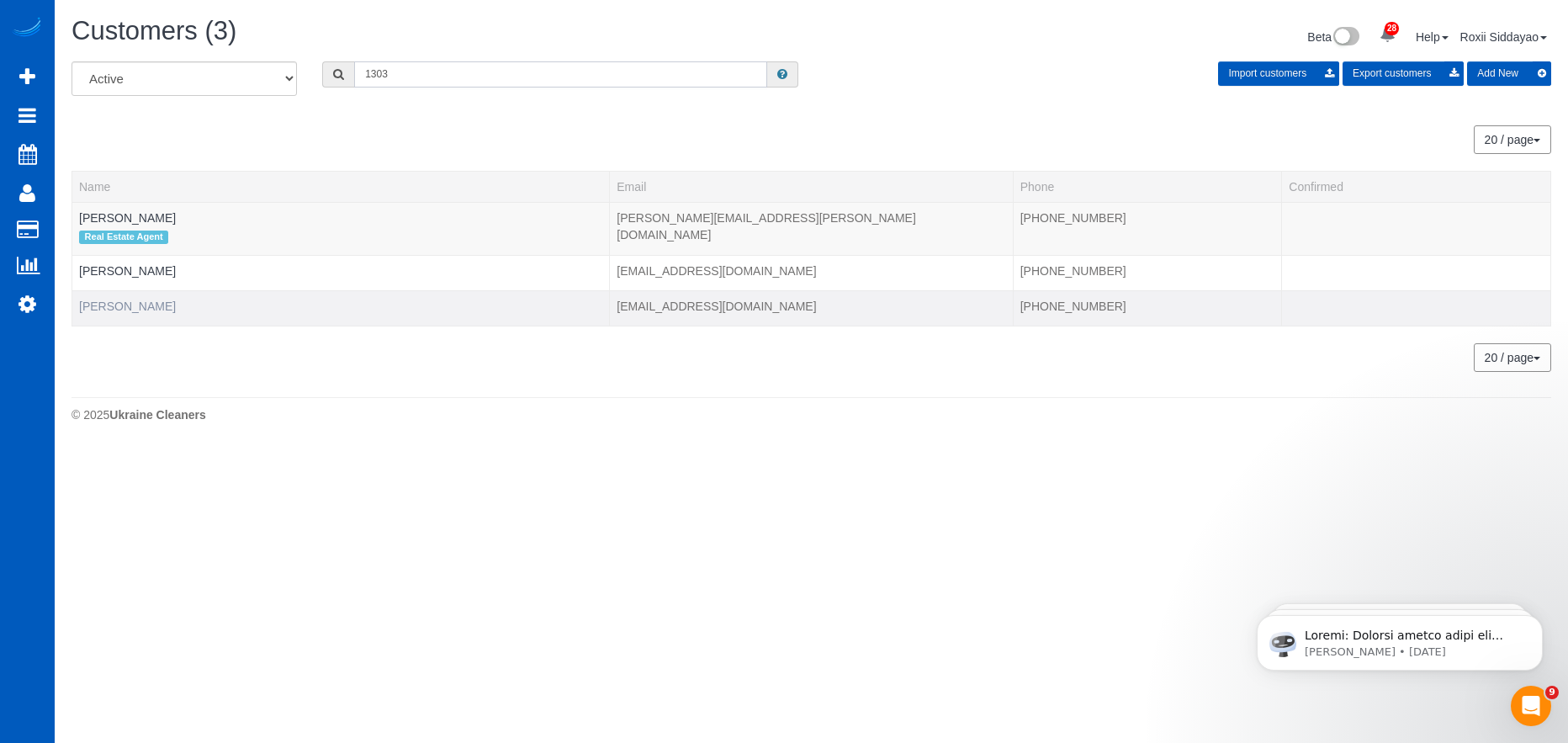
type input "1303"
click at [128, 300] on link "Ursula Barril" at bounding box center [127, 306] width 96 height 13
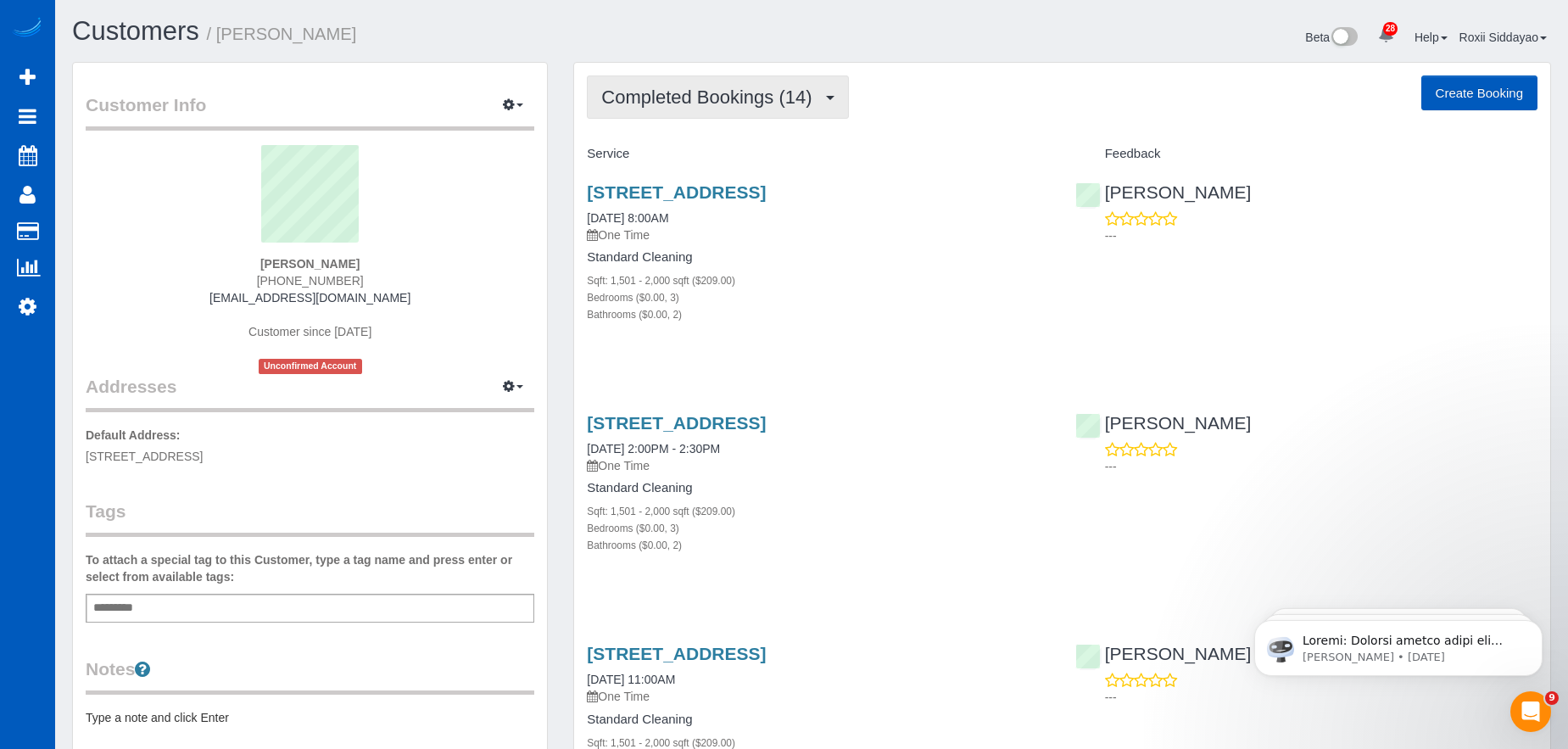
click at [738, 96] on span "Completed Bookings (14)" at bounding box center [710, 97] width 218 height 21
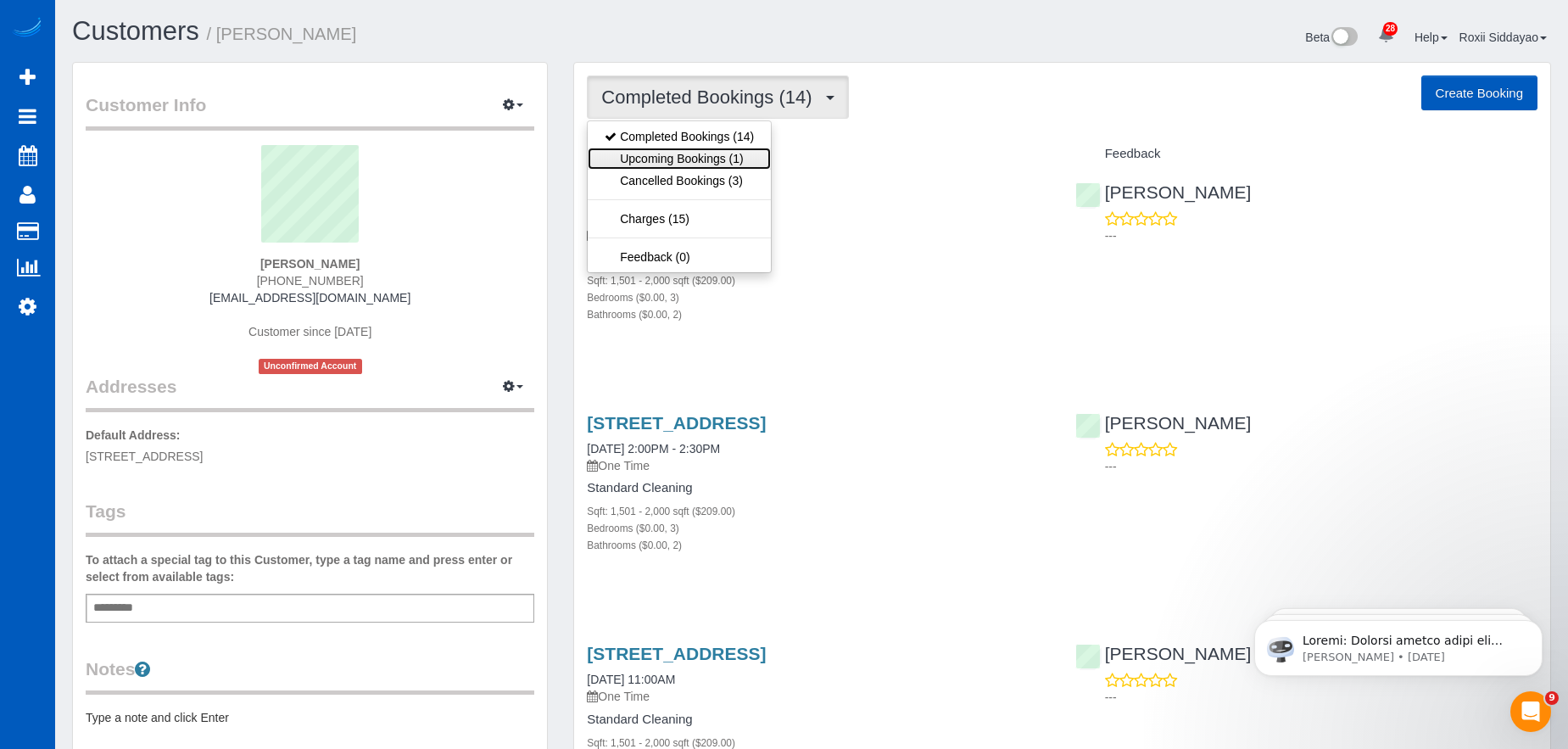
click at [712, 157] on link "Upcoming Bookings (1)" at bounding box center [679, 158] width 183 height 22
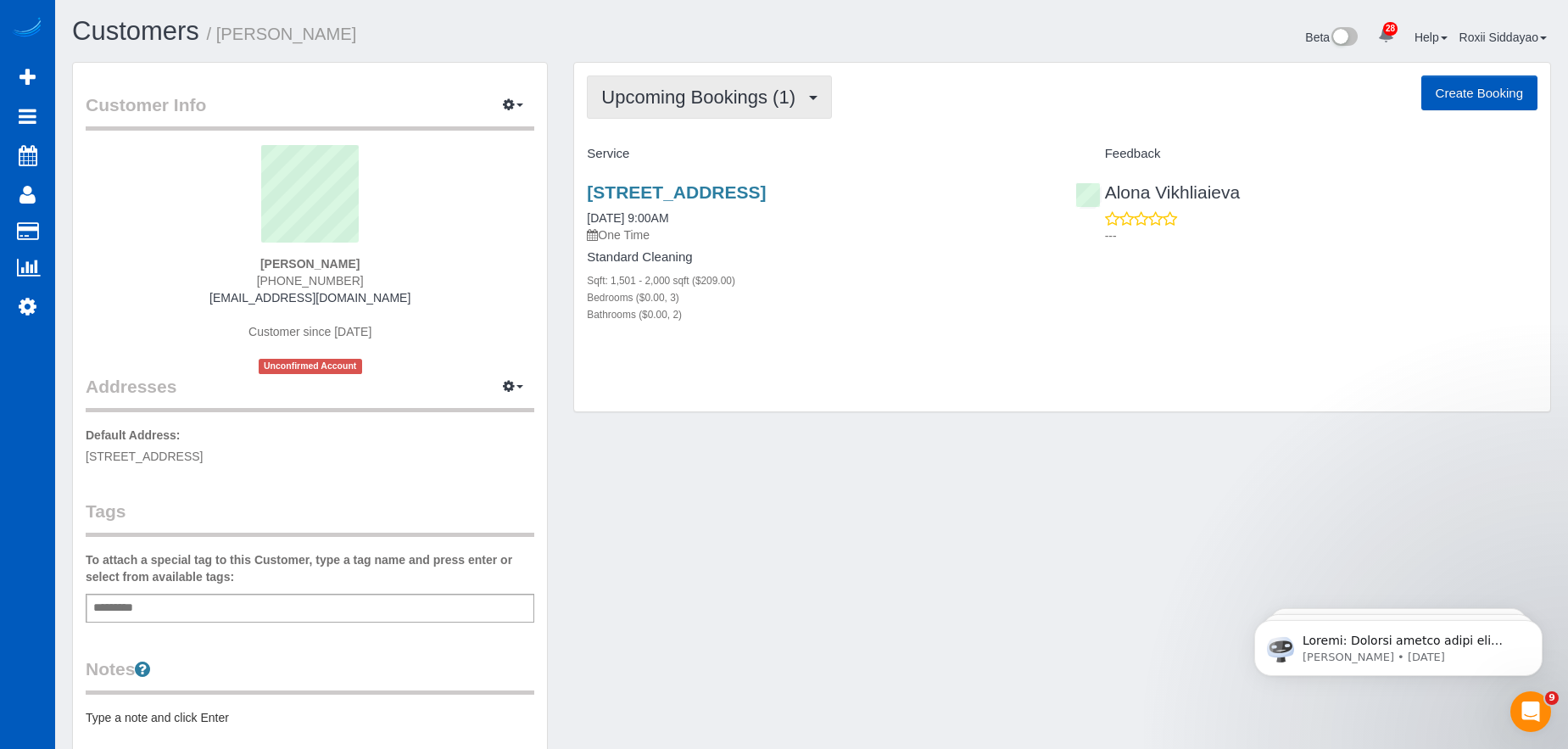
click at [691, 106] on span "Upcoming Bookings (1)" at bounding box center [702, 97] width 203 height 21
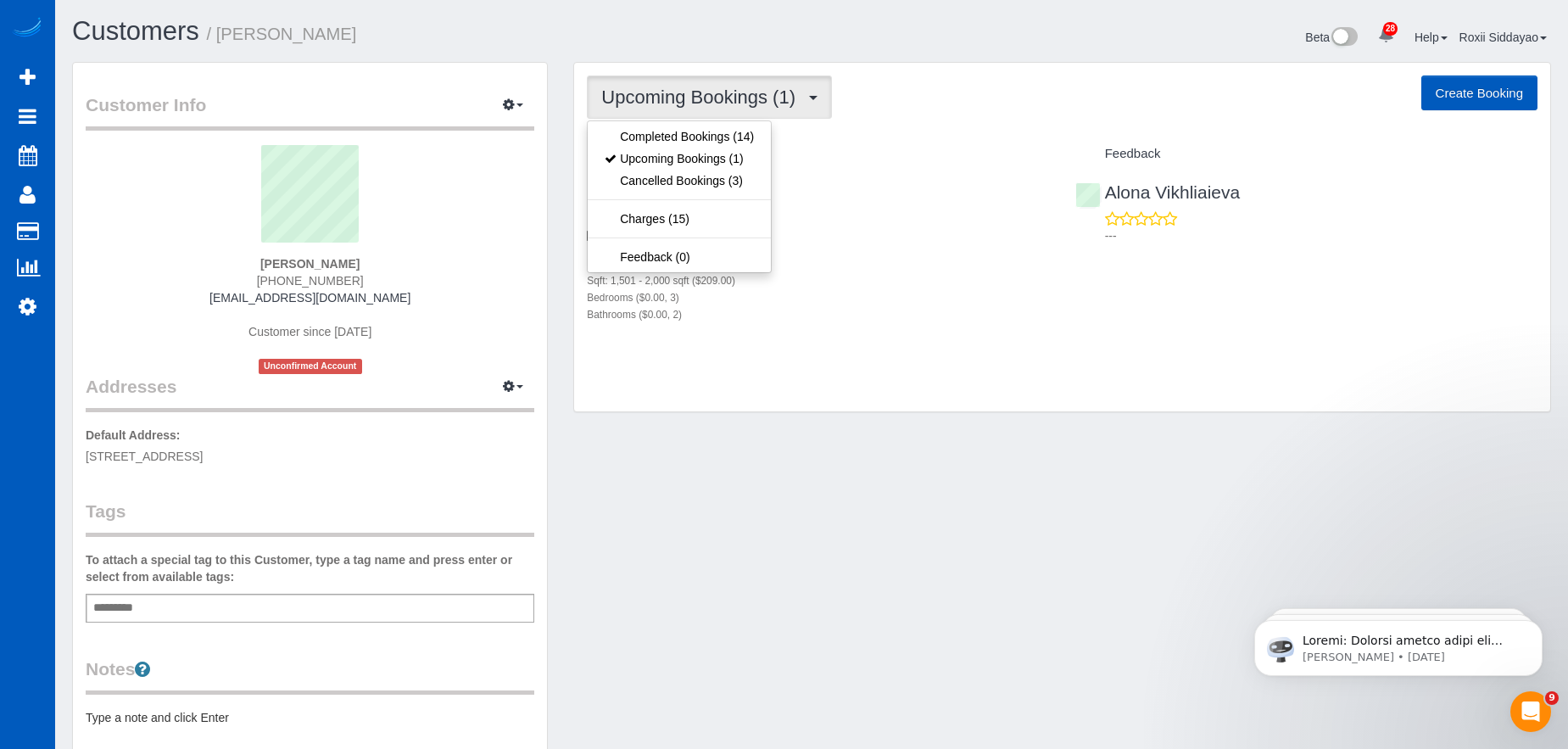
click at [947, 140] on div "Service" at bounding box center [817, 154] width 487 height 29
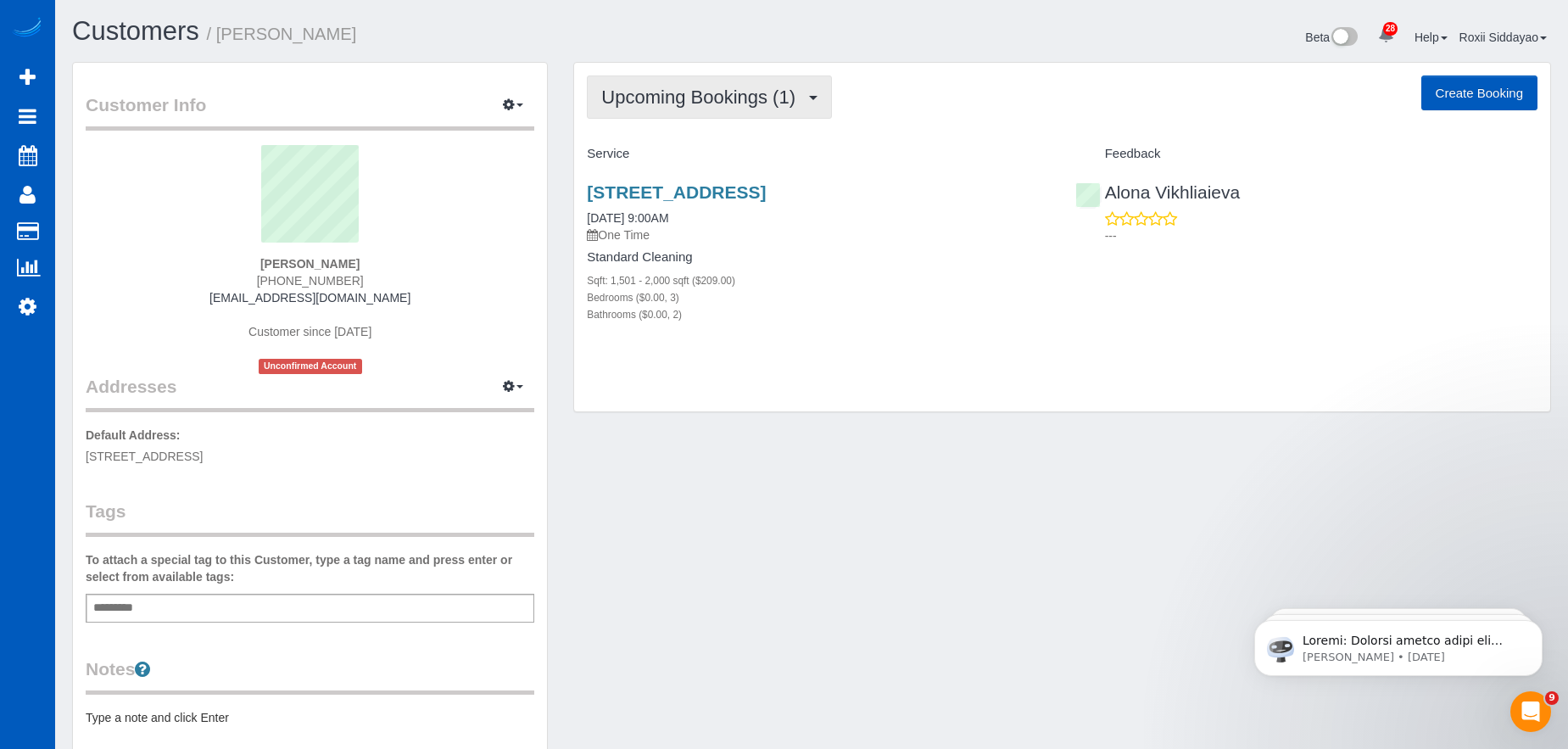
click at [693, 102] on span "Upcoming Bookings (1)" at bounding box center [702, 97] width 203 height 21
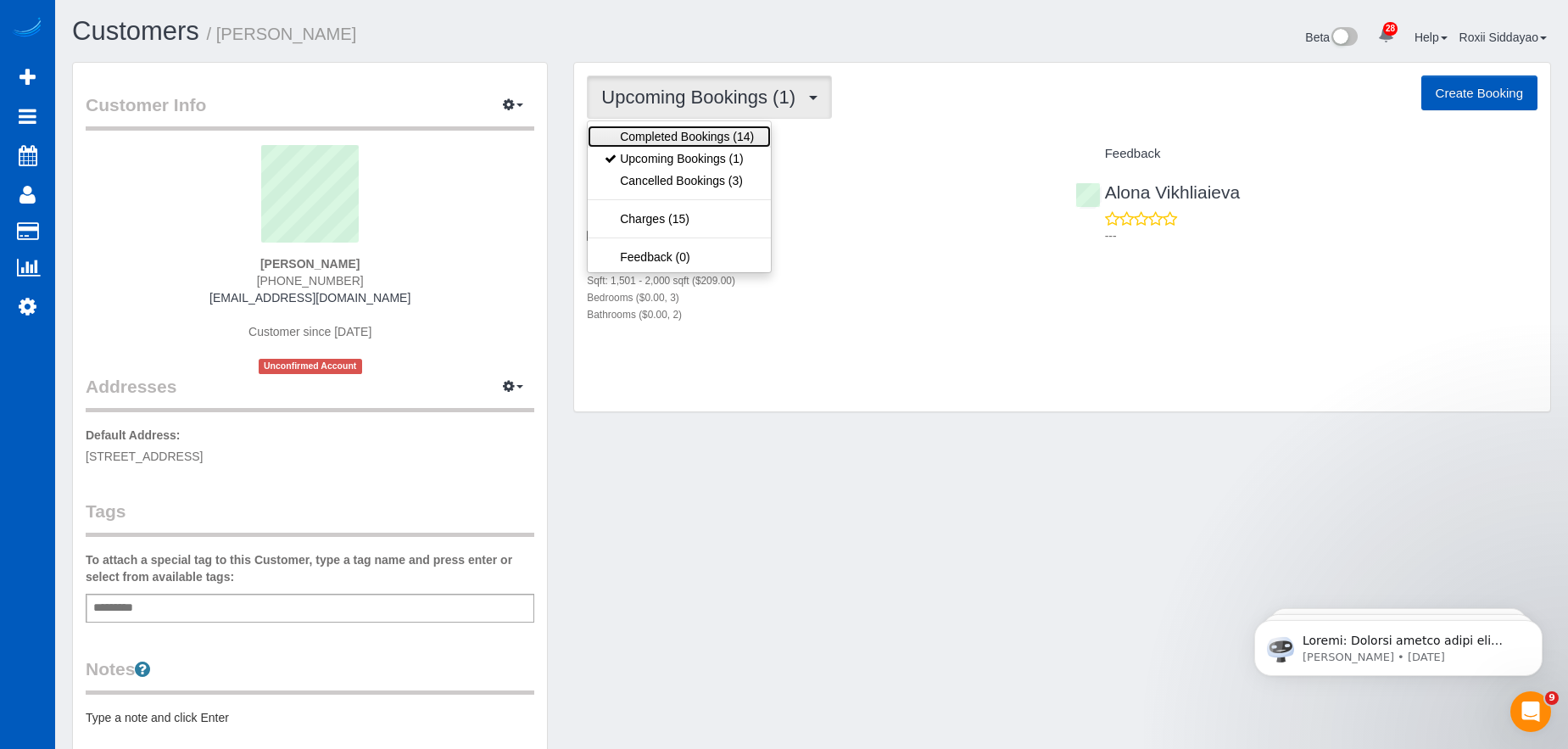
click at [692, 137] on link "Completed Bookings (14)" at bounding box center [679, 136] width 183 height 22
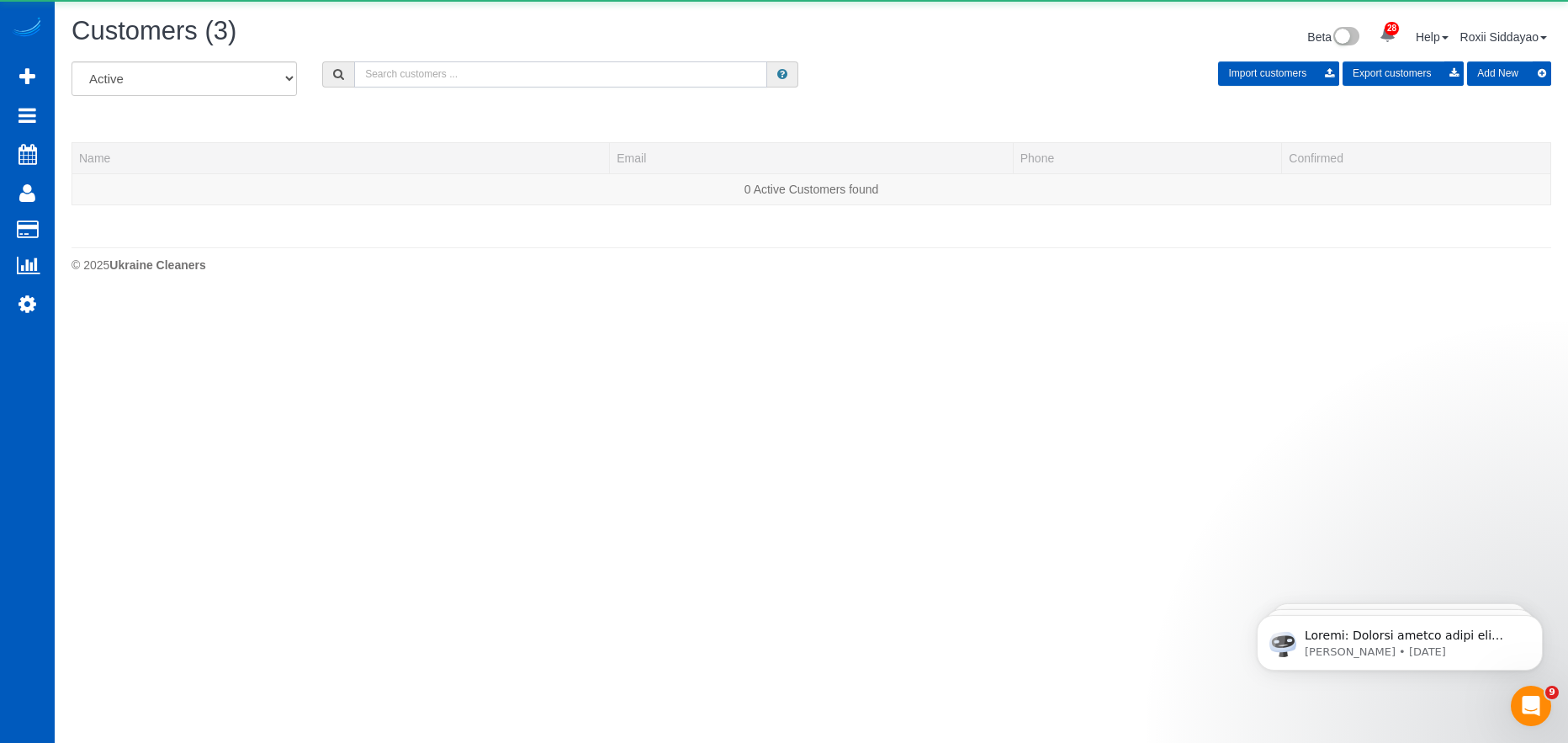
click at [402, 62] on input "text" at bounding box center [561, 74] width 413 height 26
paste input "4986"
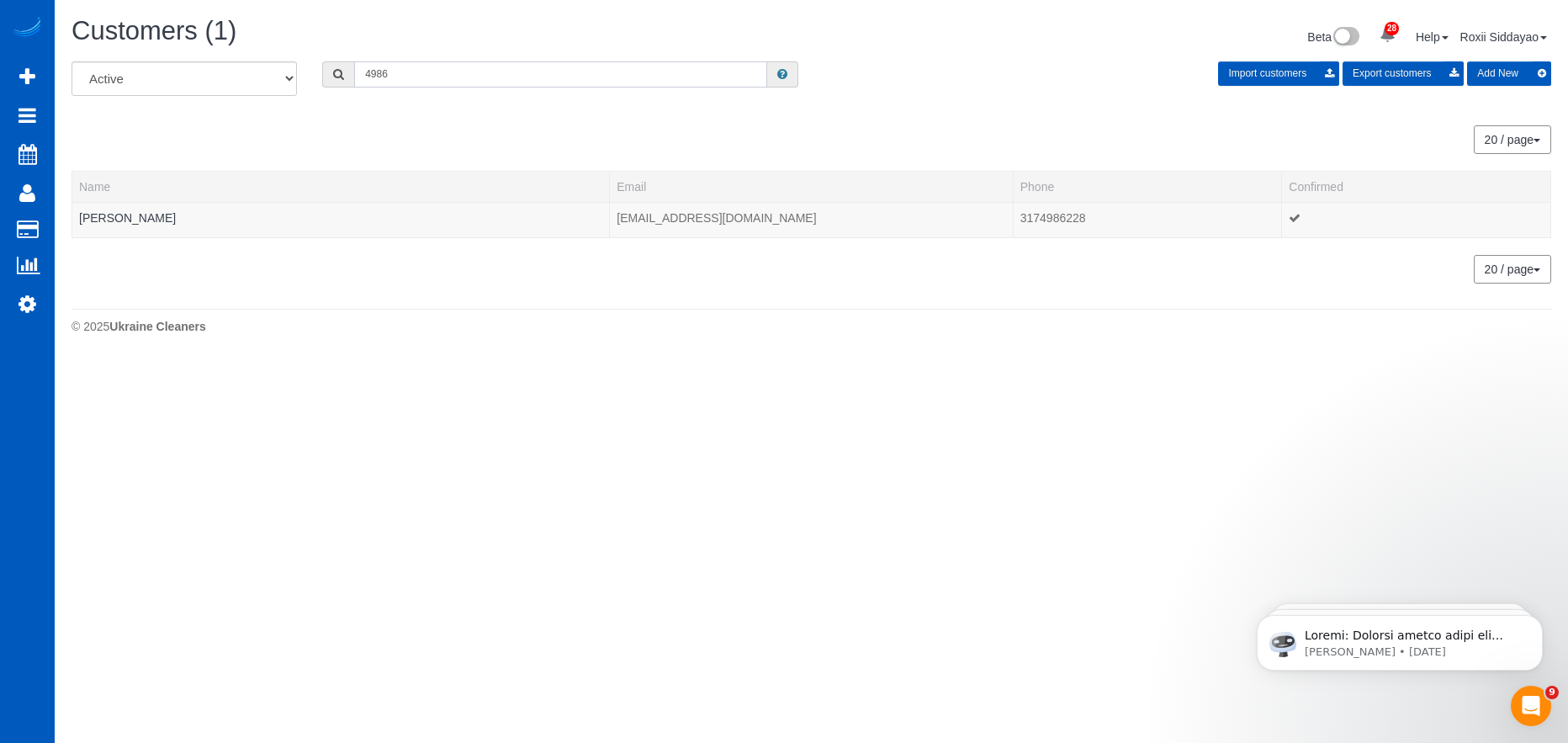
click at [402, 63] on input "4986" at bounding box center [561, 74] width 413 height 26
paste input "7820"
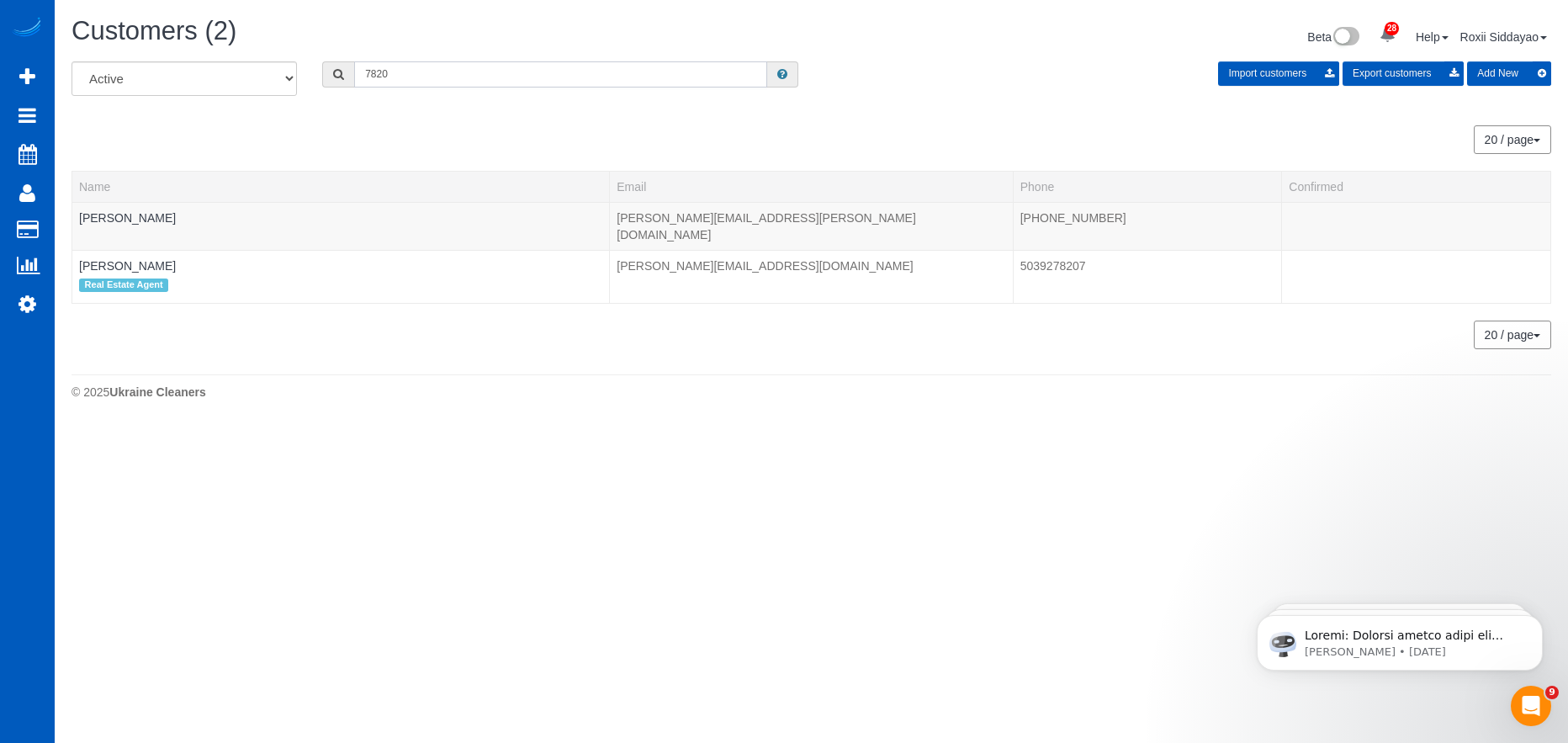
click at [375, 74] on input "7820" at bounding box center [561, 74] width 413 height 26
paste input "2999"
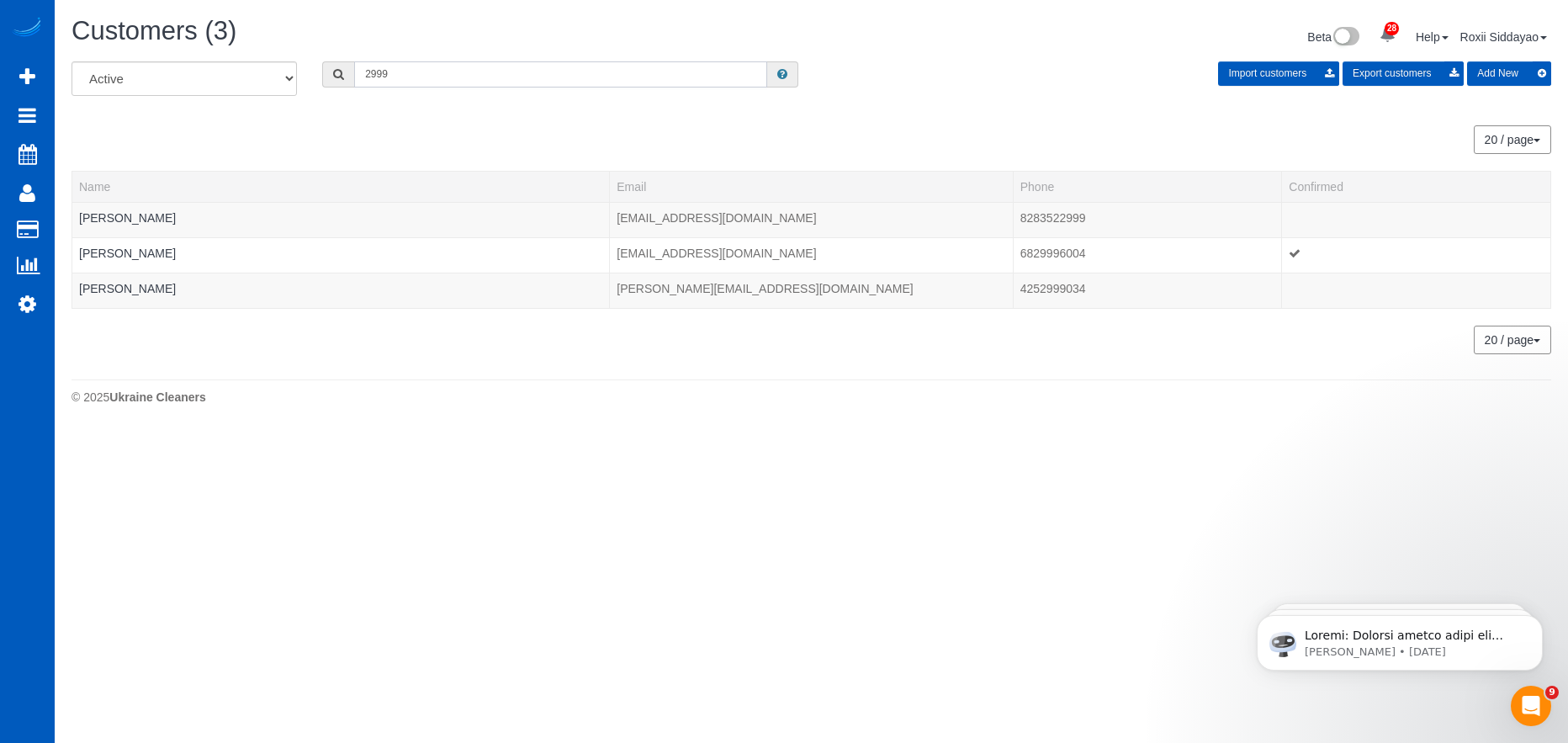
click at [395, 66] on input "2999" at bounding box center [561, 74] width 413 height 26
paste input "9283"
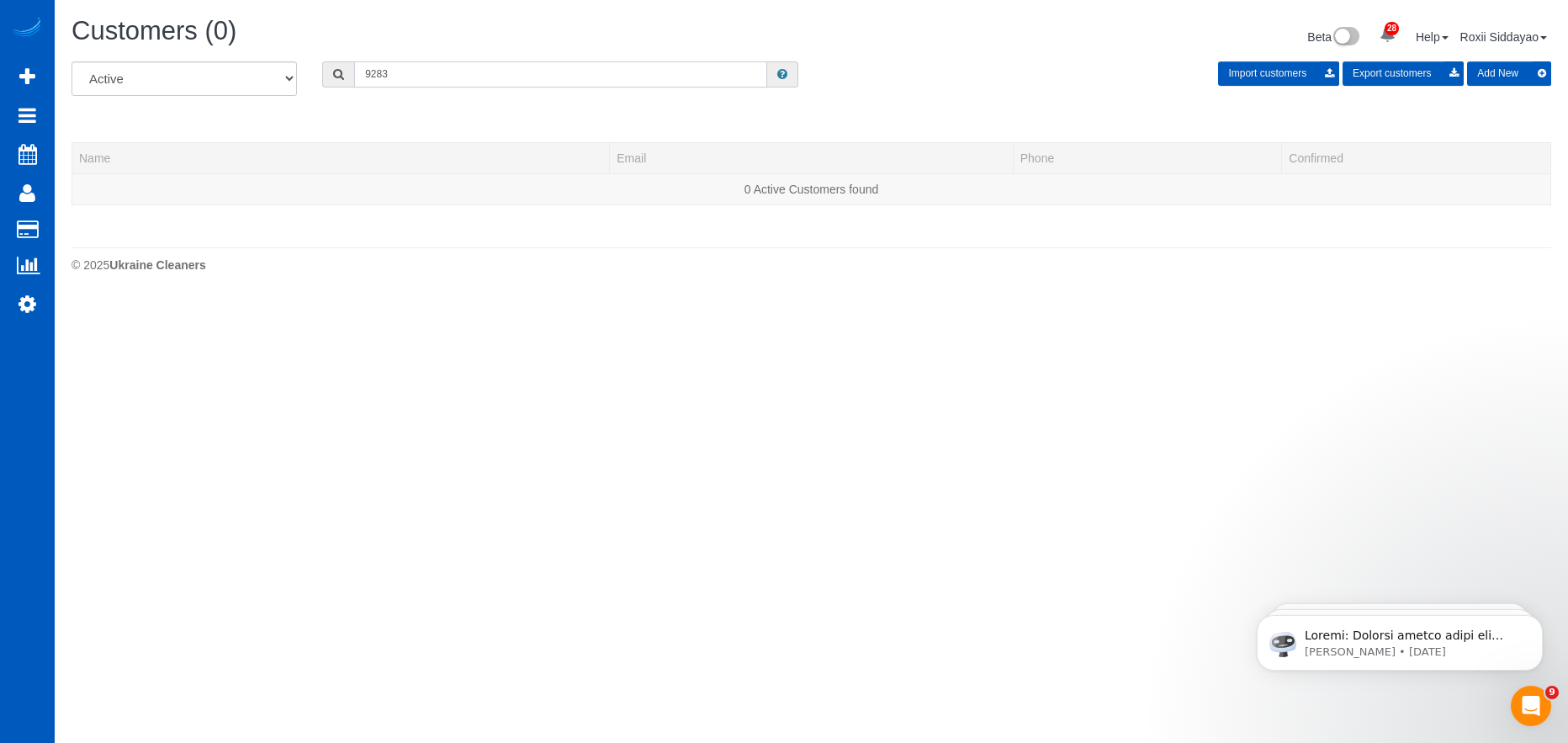
click at [421, 86] on input "9283" at bounding box center [561, 74] width 413 height 26
click at [421, 85] on input "9283" at bounding box center [561, 74] width 413 height 26
paste input "5739"
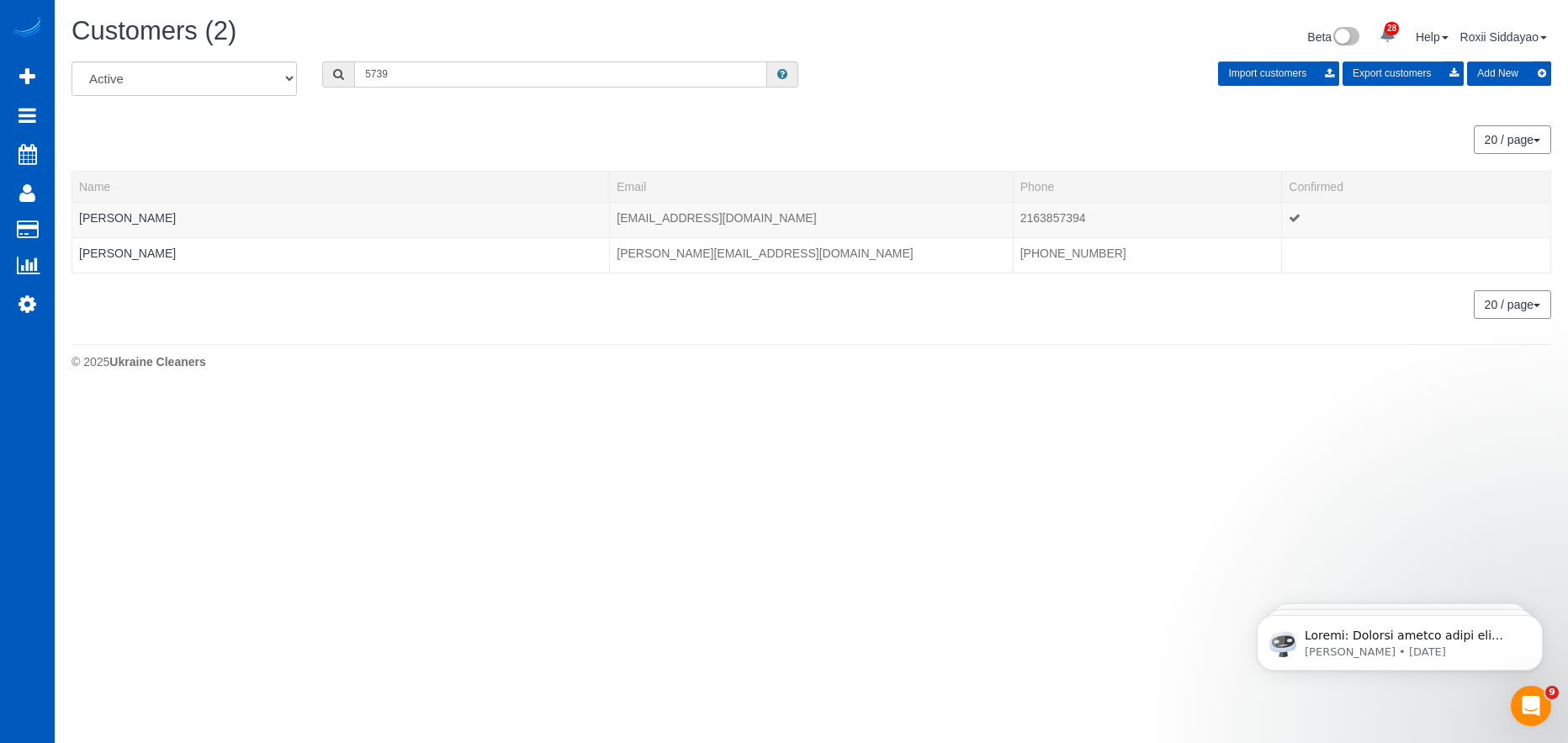
click at [408, 69] on input "5739" at bounding box center [561, 74] width 413 height 26
paste input "1980"
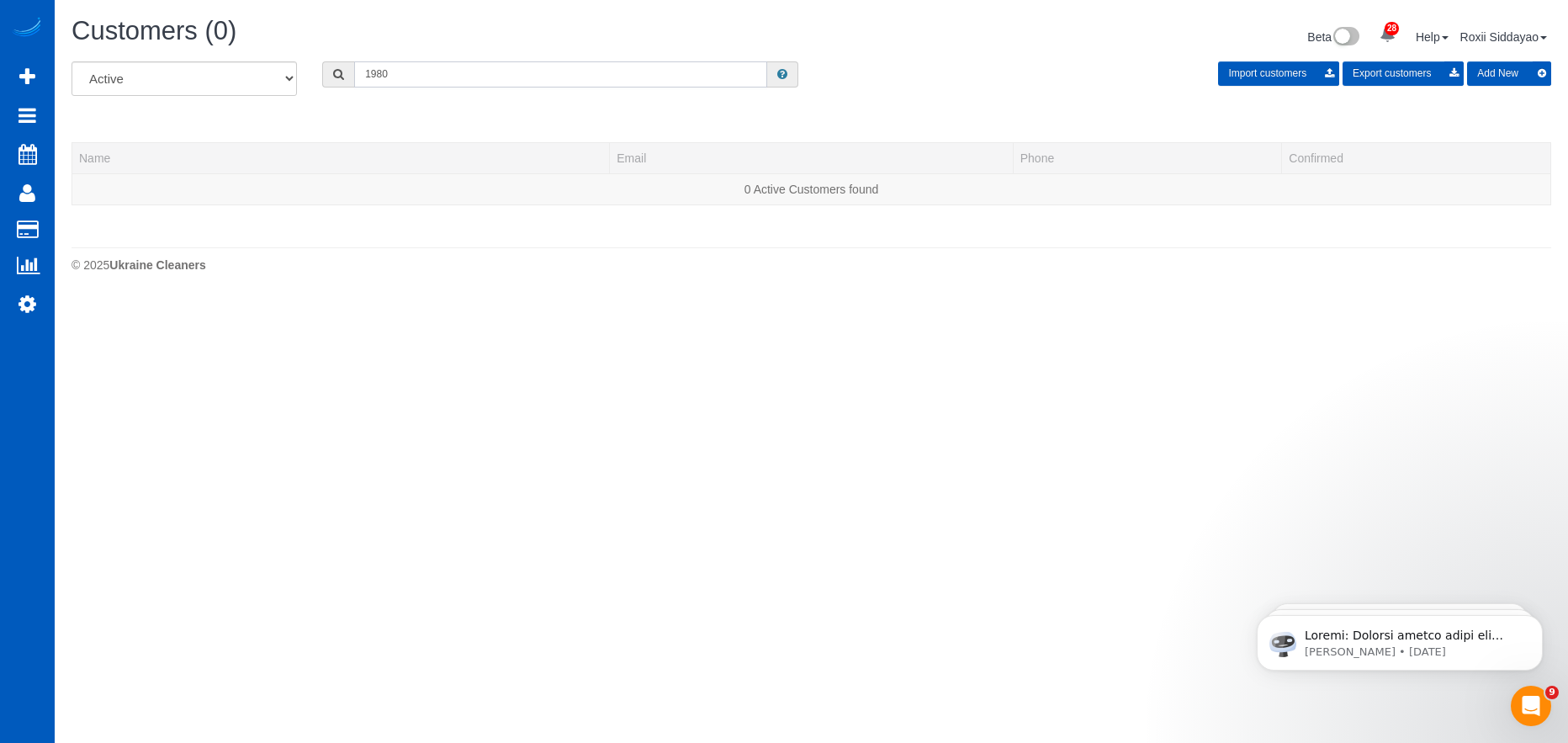
click at [457, 69] on input "1980" at bounding box center [561, 74] width 413 height 26
paste input "3357"
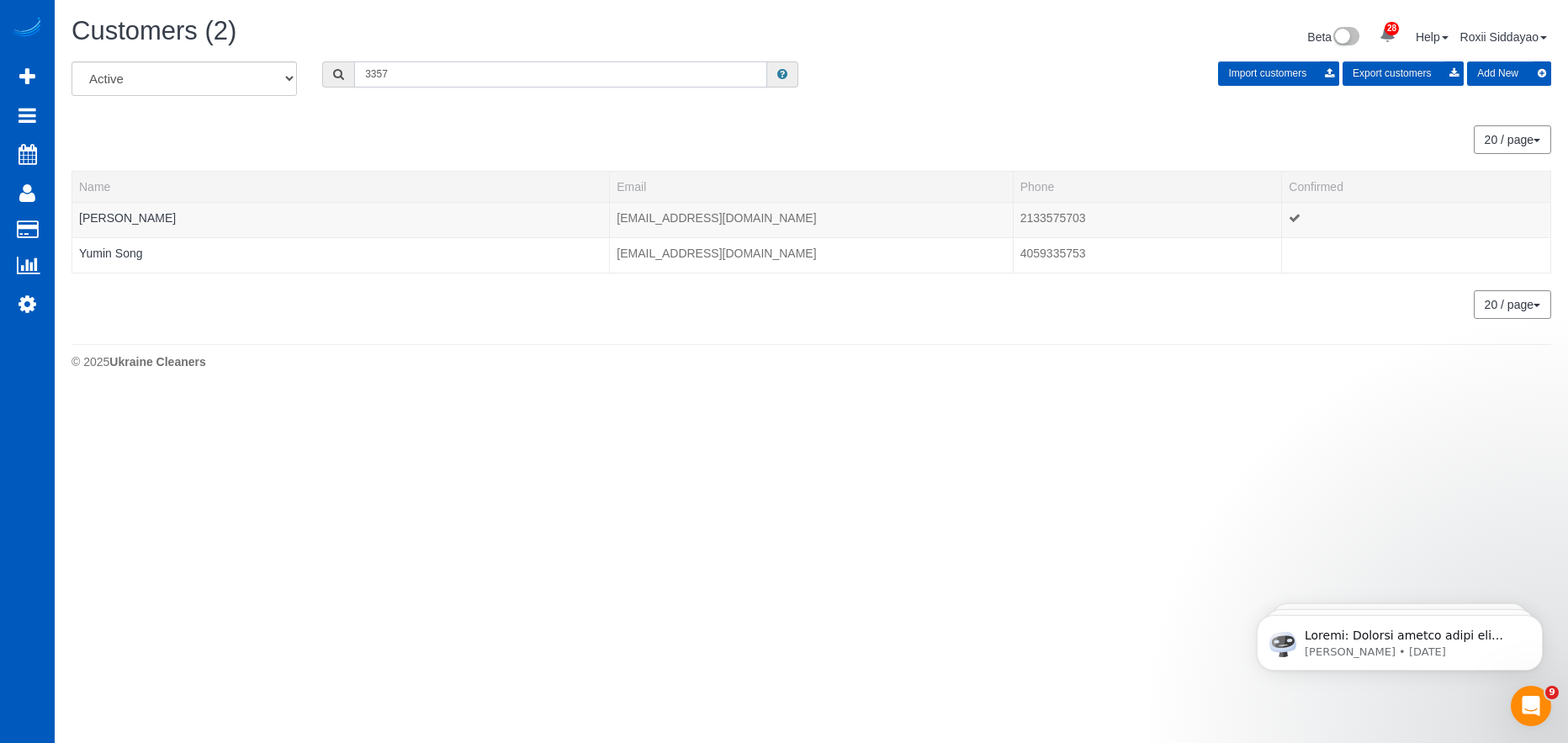
click at [421, 76] on input "3357" at bounding box center [561, 74] width 413 height 26
paste input "8234"
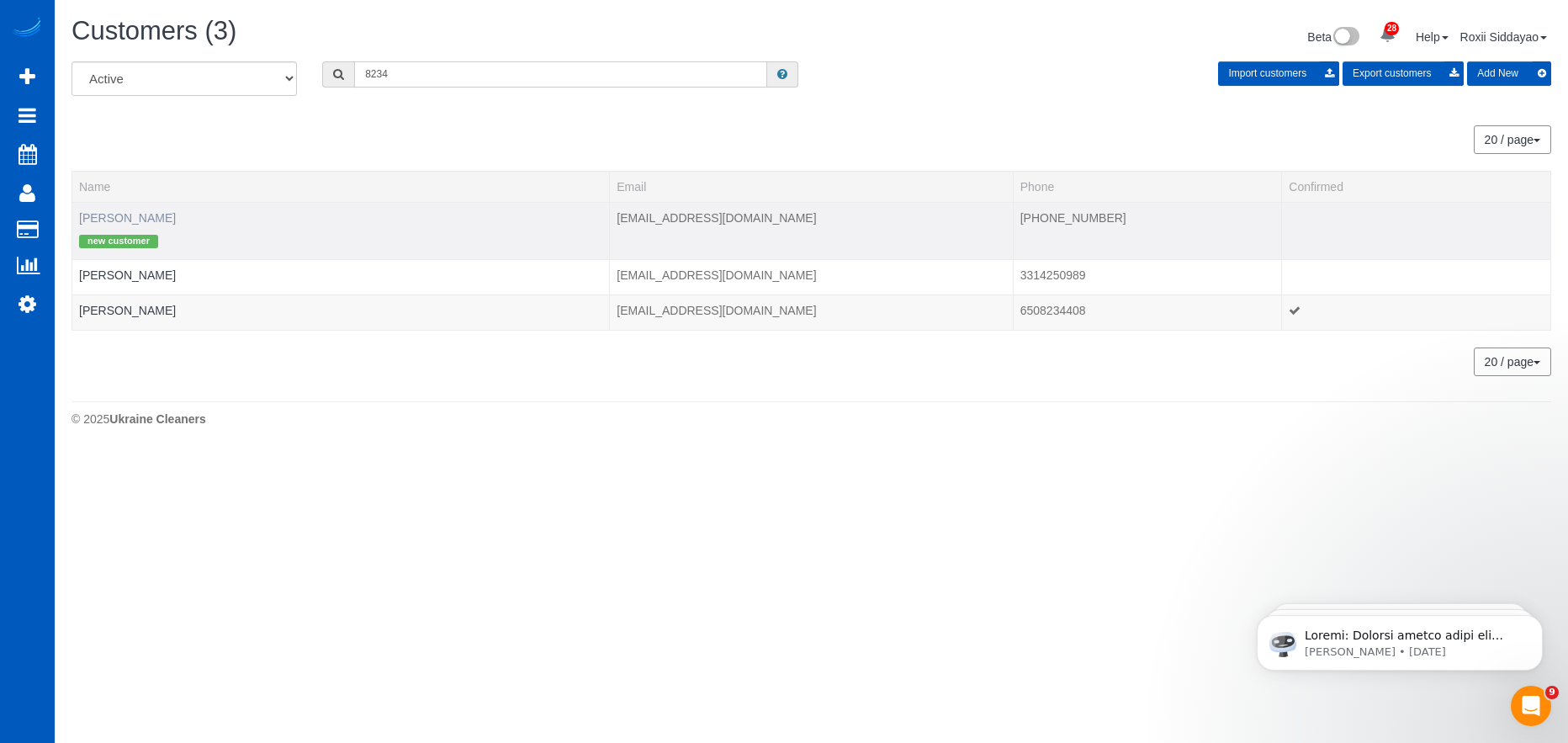
type input "8234"
click at [134, 214] on link "David Howard" at bounding box center [127, 218] width 96 height 13
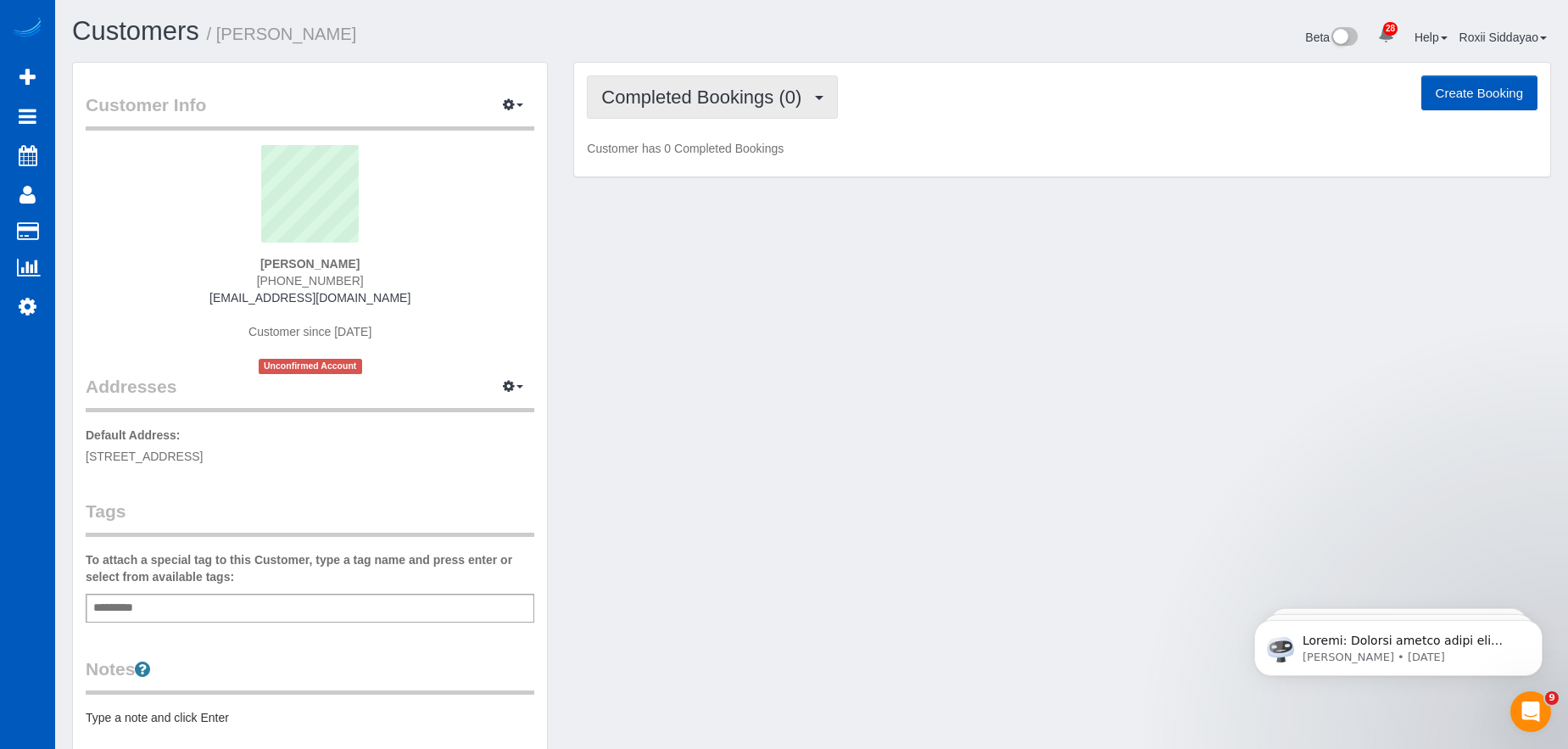
click at [765, 100] on span "Completed Bookings (0)" at bounding box center [705, 97] width 209 height 21
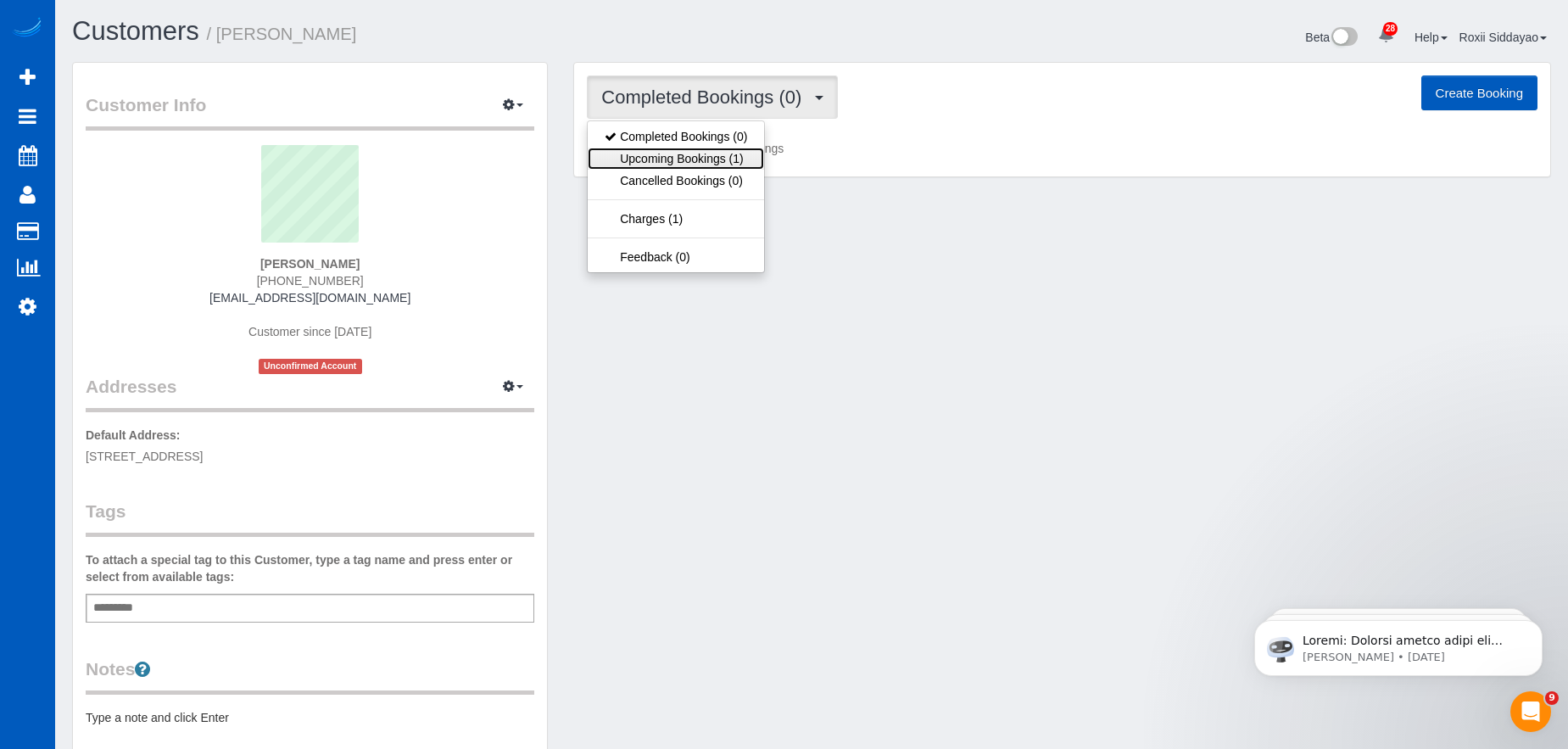
click at [732, 159] on link "Upcoming Bookings (1)" at bounding box center [676, 158] width 177 height 22
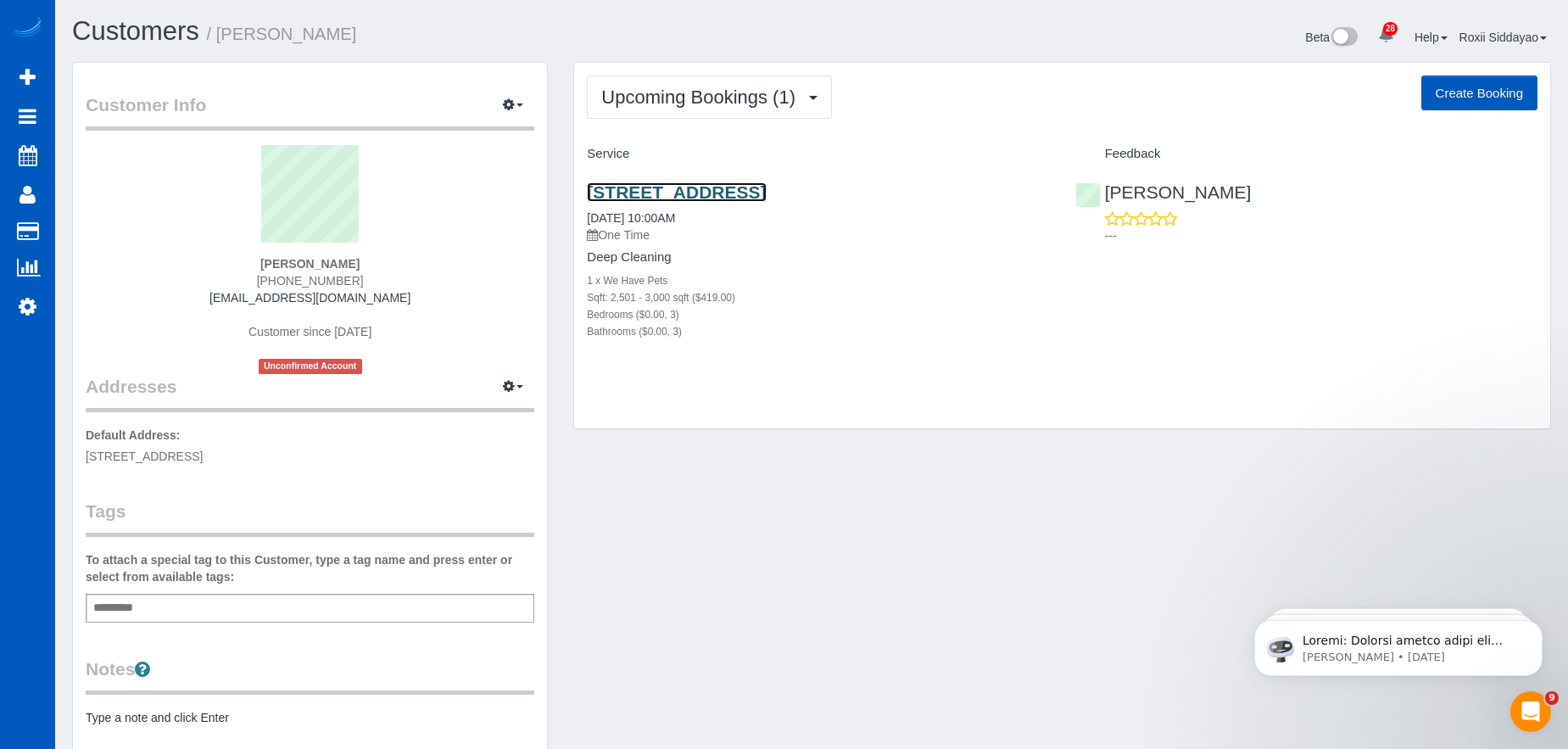
click at [706, 193] on link "8958 East 59th Place, Denver, CO 80238" at bounding box center [676, 192] width 179 height 19
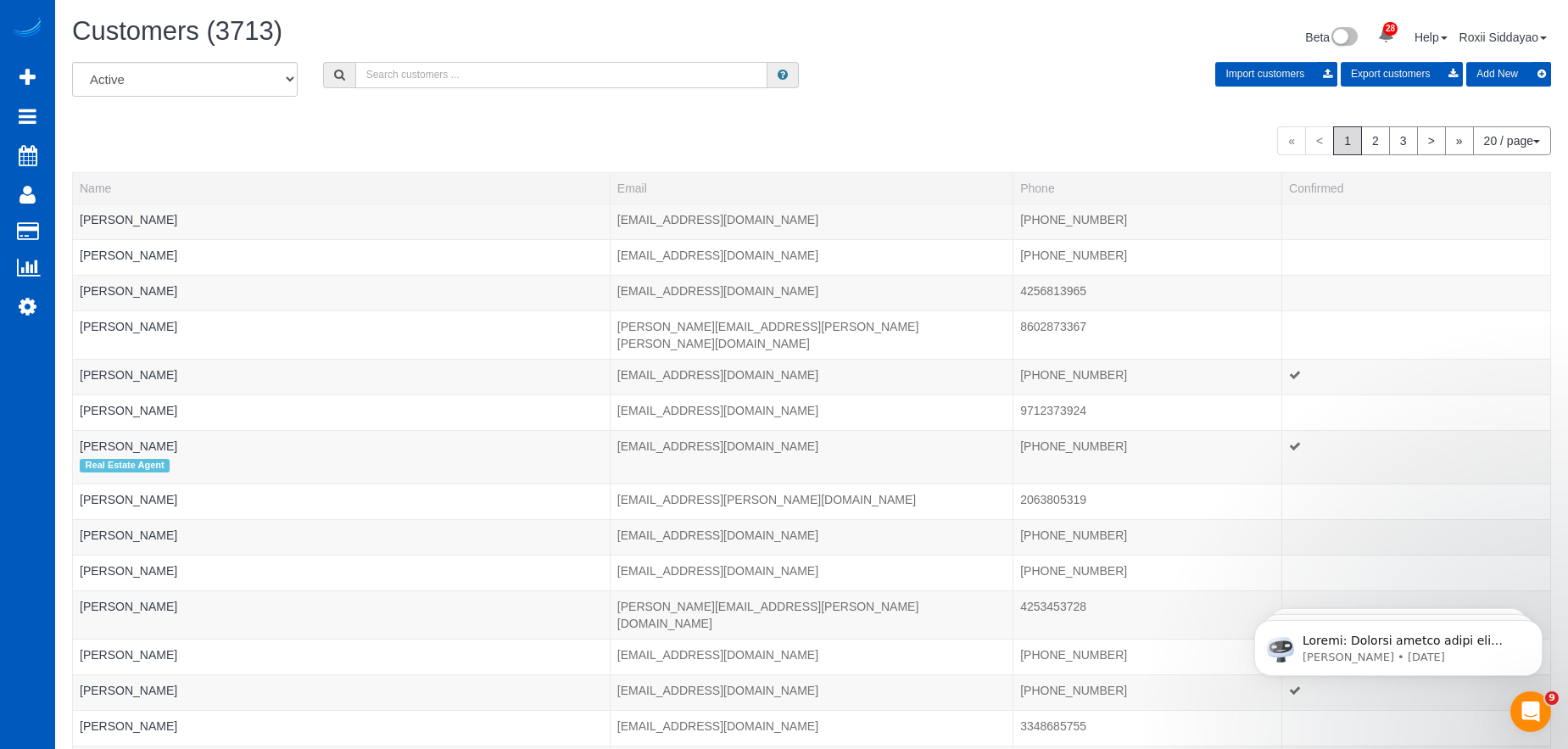
click at [438, 66] on input "text" at bounding box center [561, 75] width 412 height 26
paste input "8476"
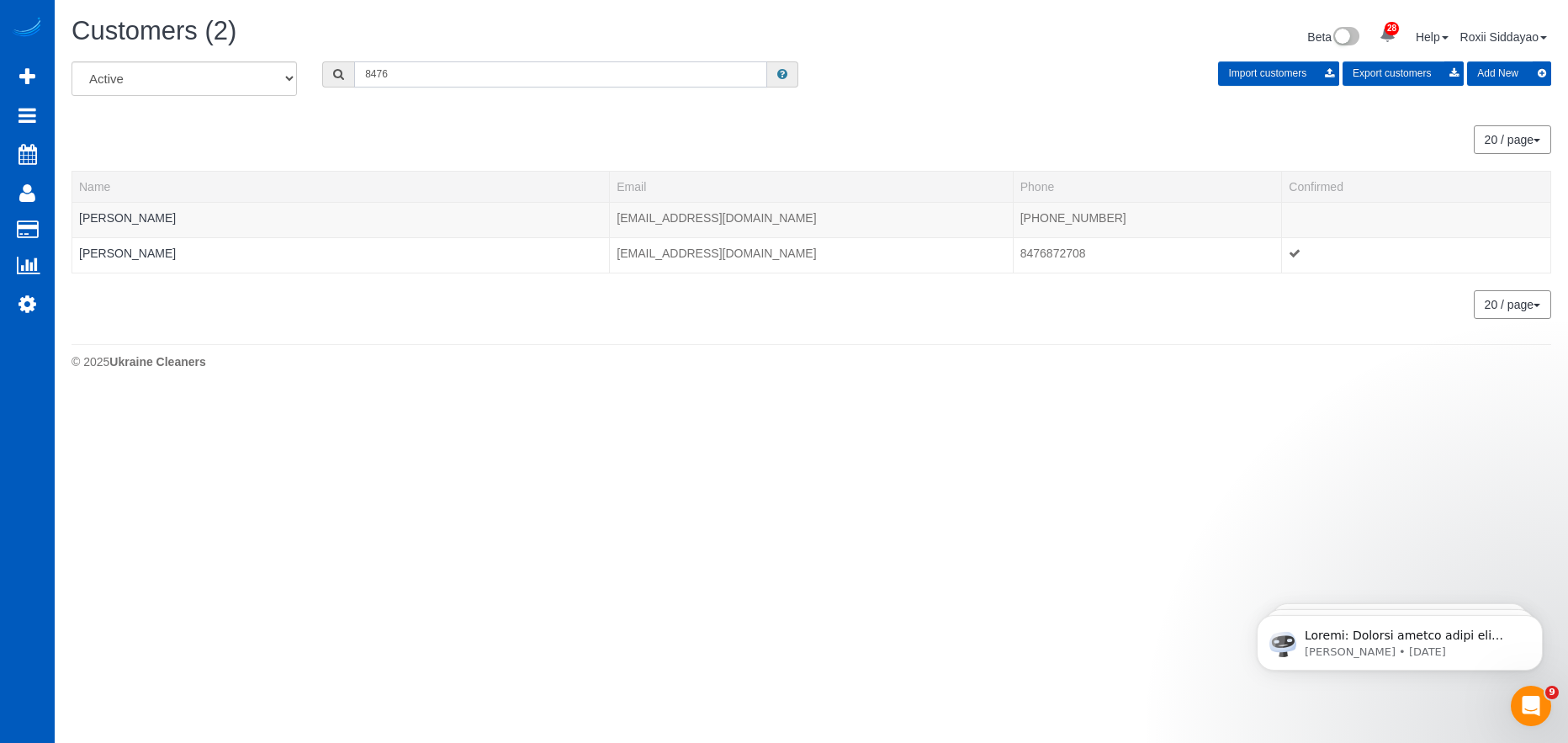
click at [451, 80] on input "8476" at bounding box center [561, 74] width 413 height 26
paste input "965"
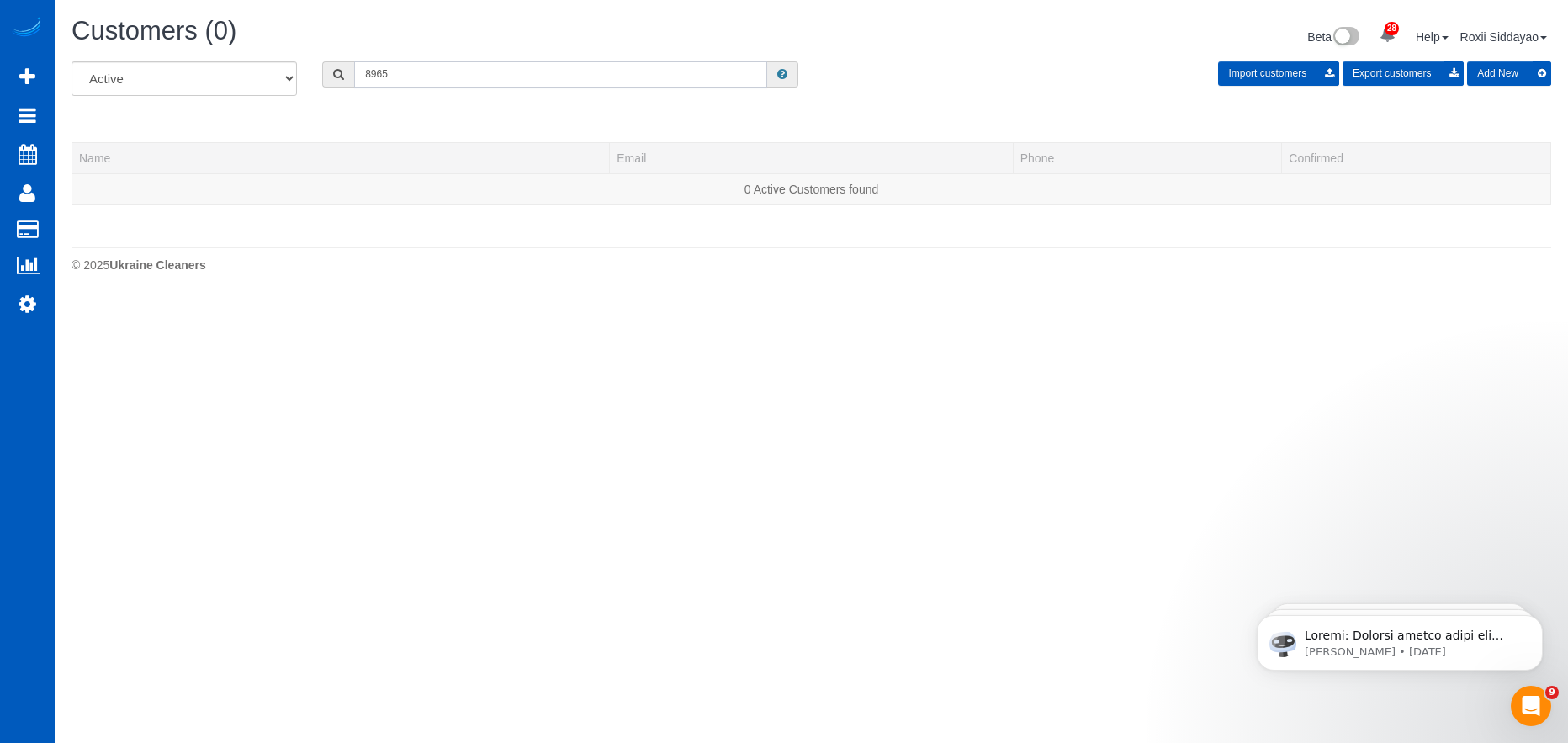
click at [431, 83] on input "8965" at bounding box center [561, 74] width 413 height 26
paste input "5690"
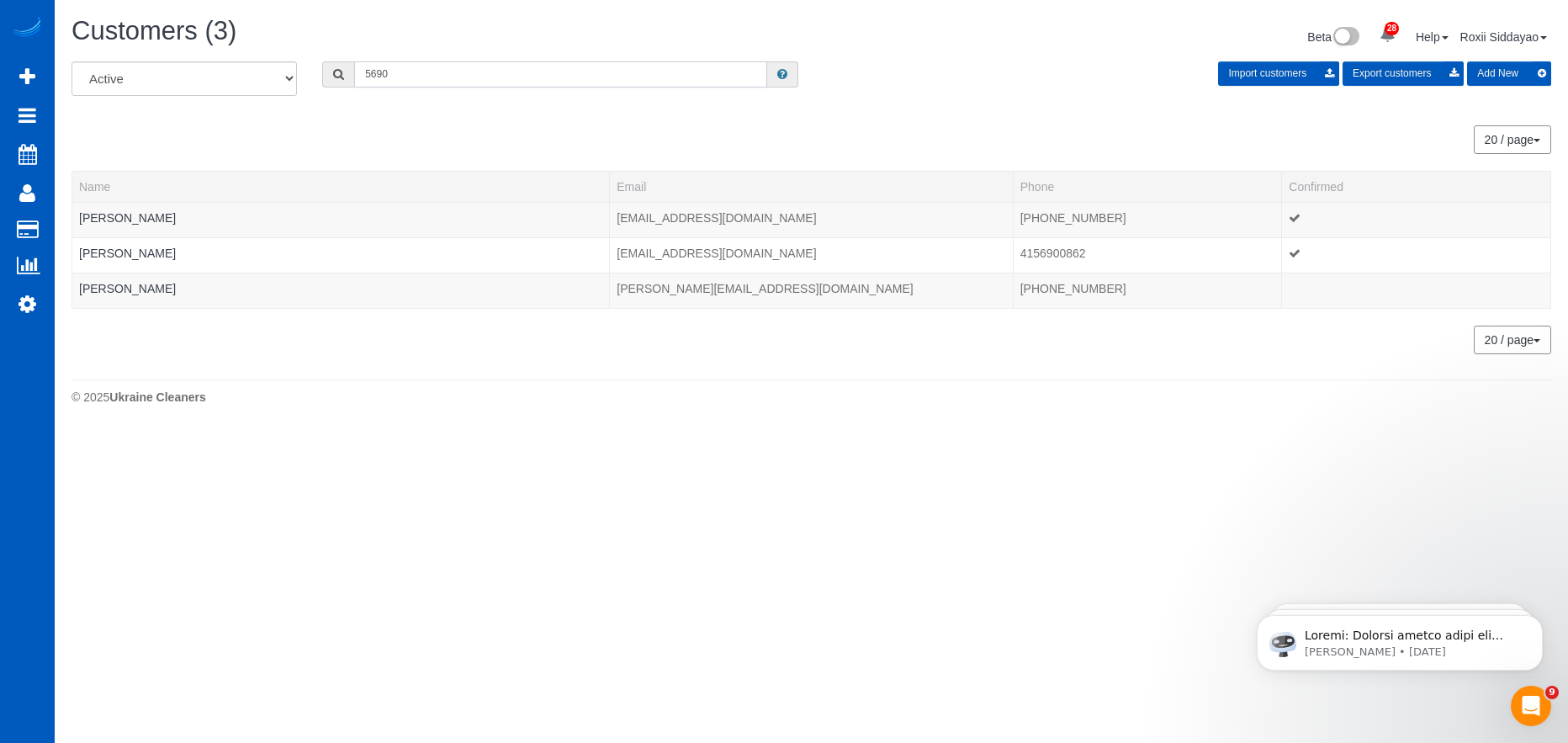
click at [469, 69] on input "5690" at bounding box center [561, 74] width 413 height 26
paste input "7599"
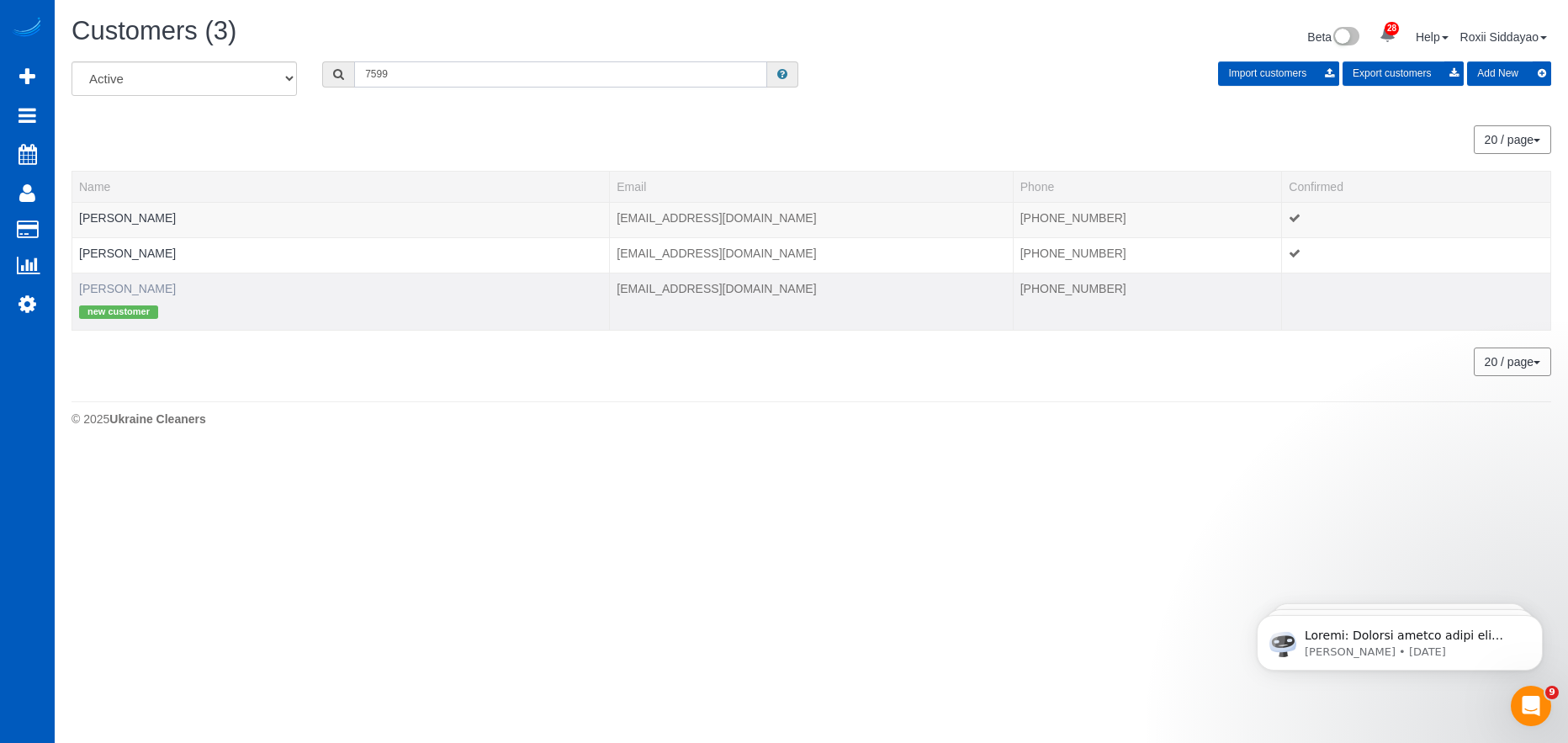
type input "7599"
click at [153, 283] on link "Sydney Greene" at bounding box center [127, 289] width 96 height 13
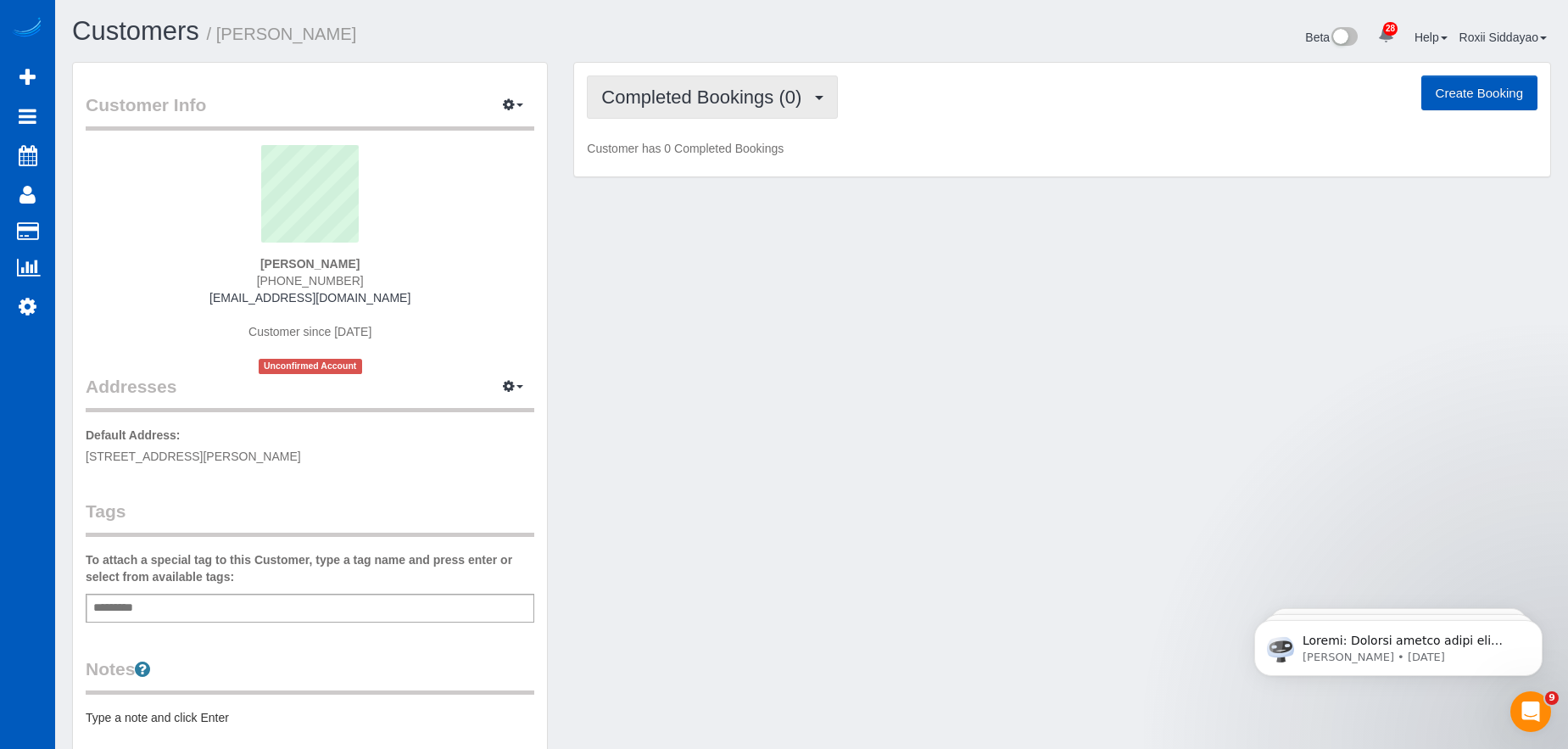
click at [721, 100] on span "Completed Bookings (0)" at bounding box center [705, 97] width 209 height 21
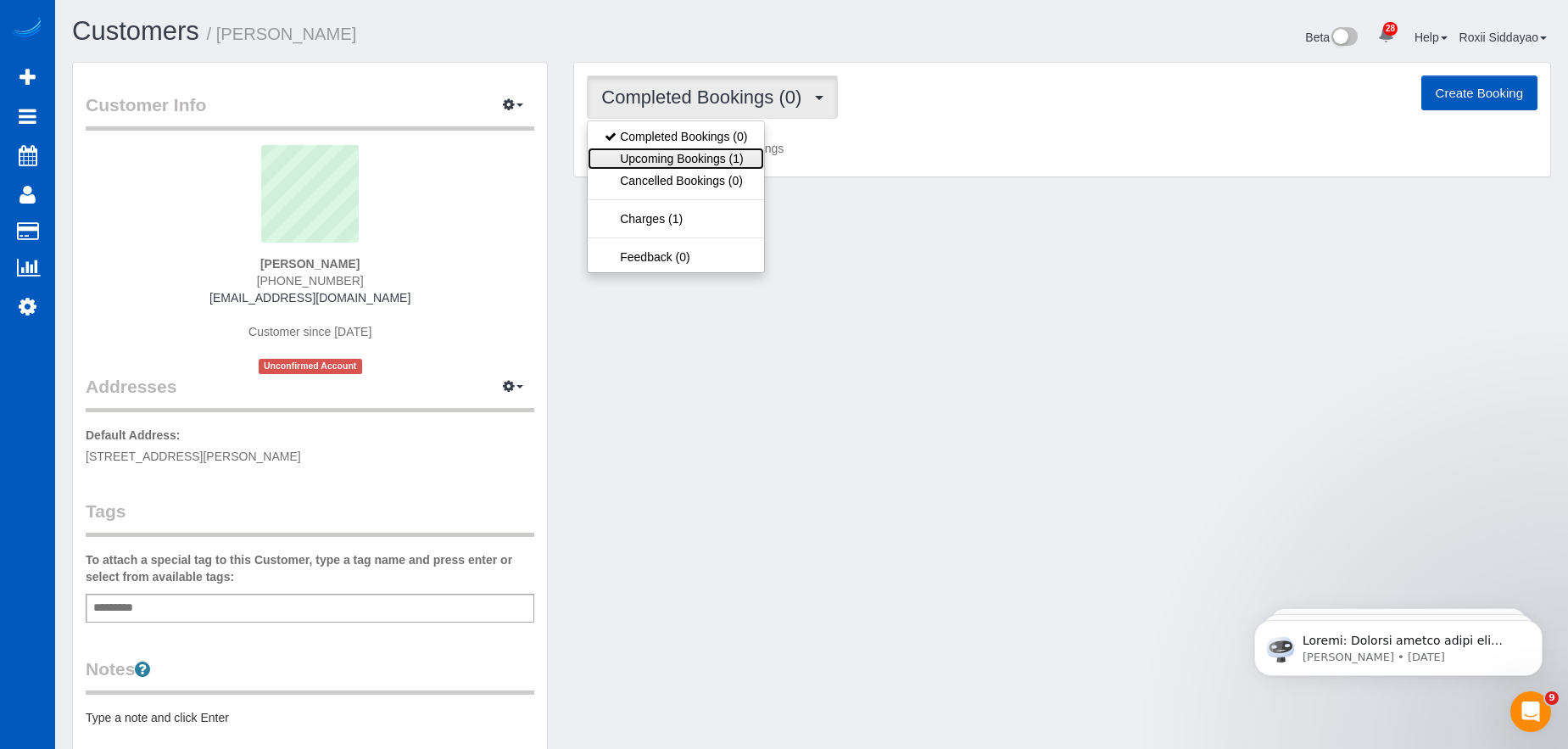
click at [728, 156] on link "Upcoming Bookings (1)" at bounding box center [676, 158] width 177 height 22
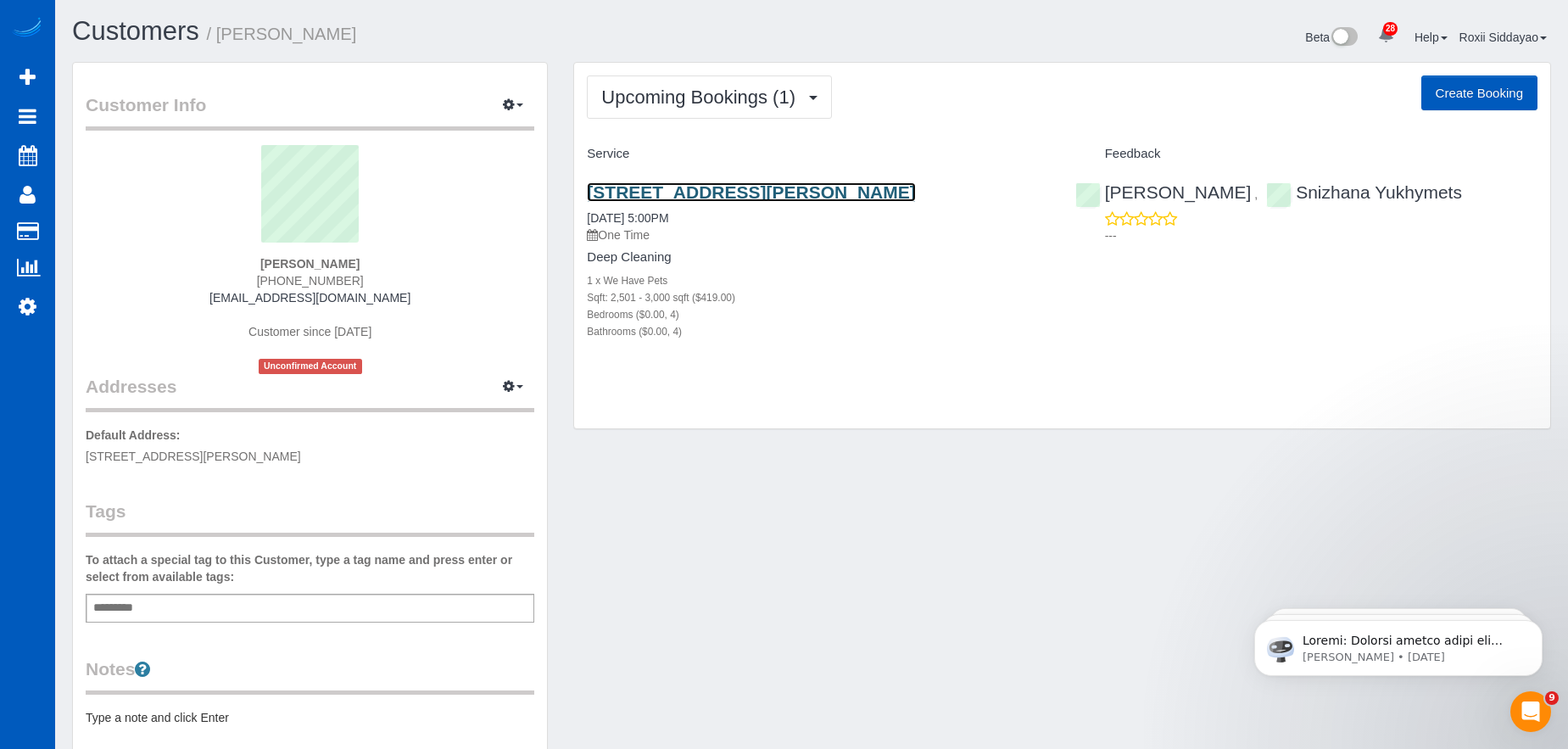
click at [723, 196] on link "1321 S Wright Blvd, Liberty Lake, WA 99019" at bounding box center [751, 192] width 328 height 19
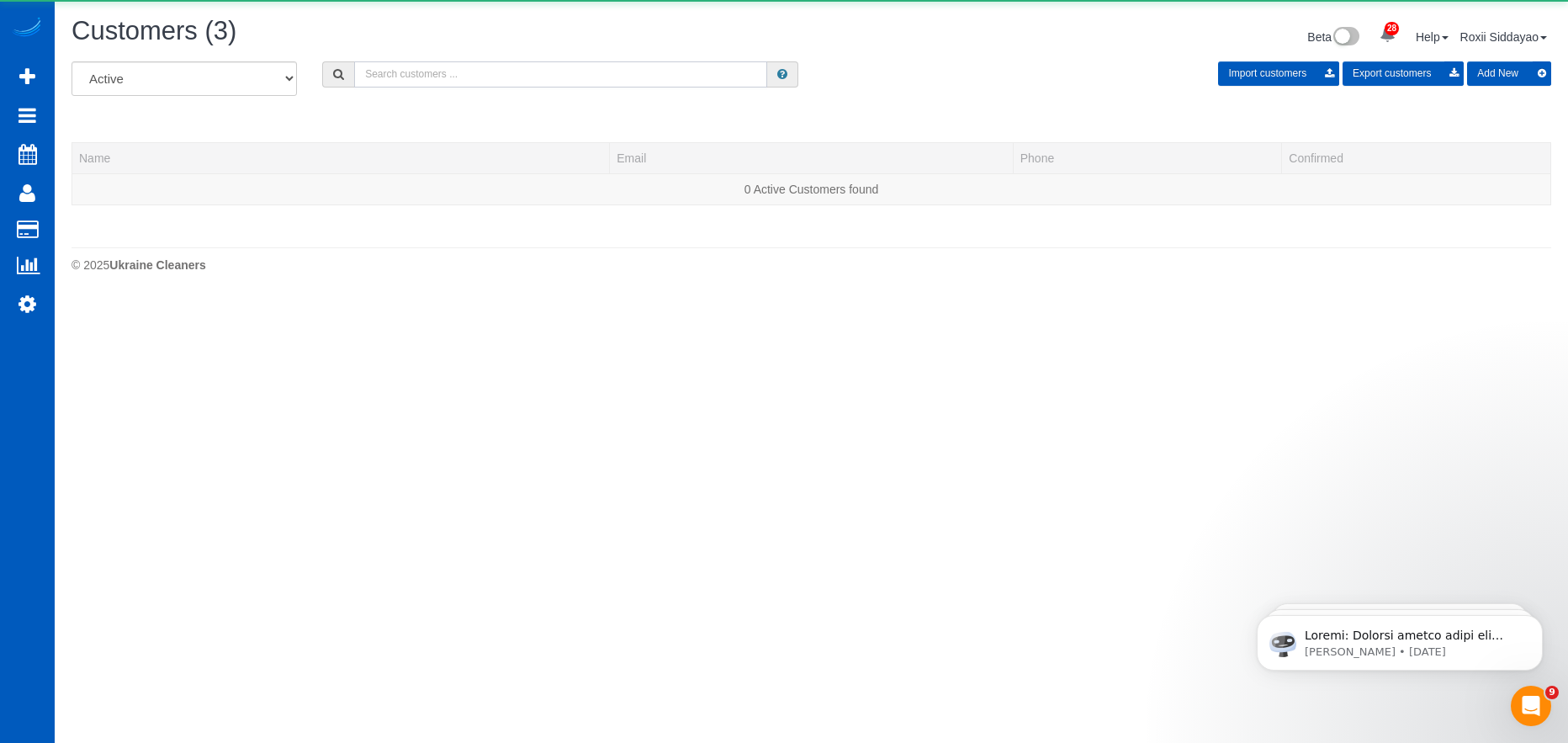
click at [515, 87] on input "text" at bounding box center [561, 74] width 413 height 26
click at [511, 76] on input "text" at bounding box center [561, 74] width 413 height 26
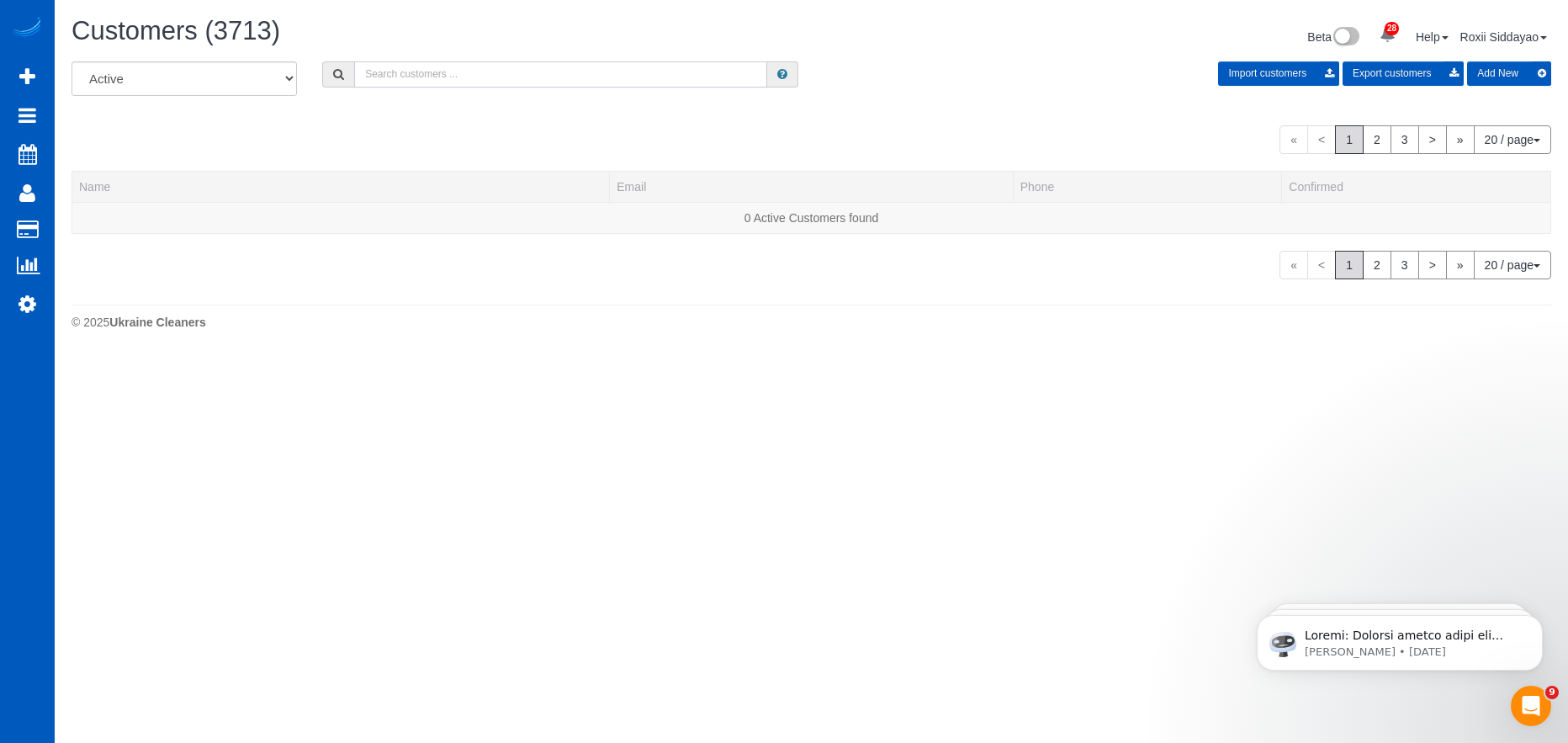
paste input "4814"
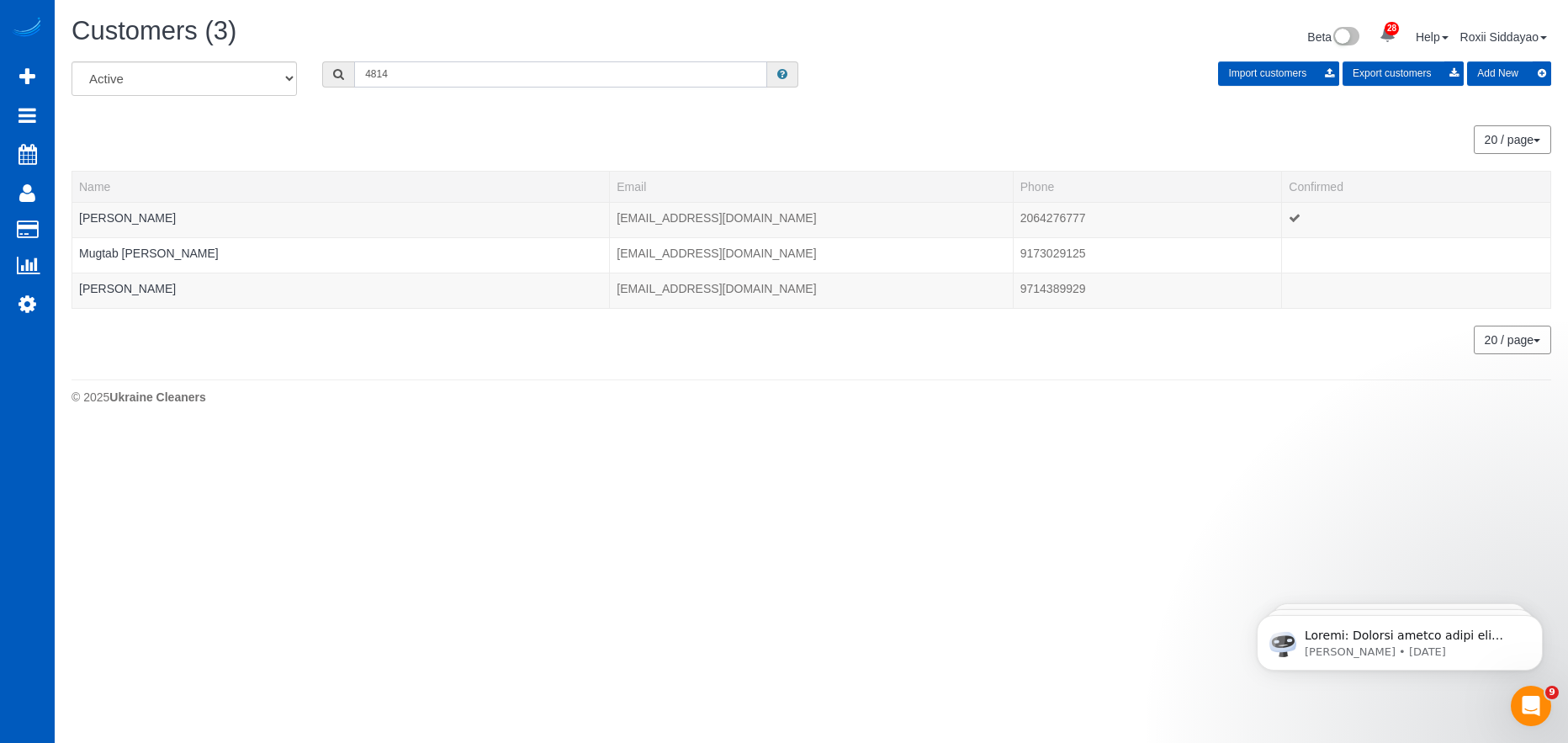
click at [442, 73] on input "4814" at bounding box center [561, 74] width 413 height 26
paste input "282"
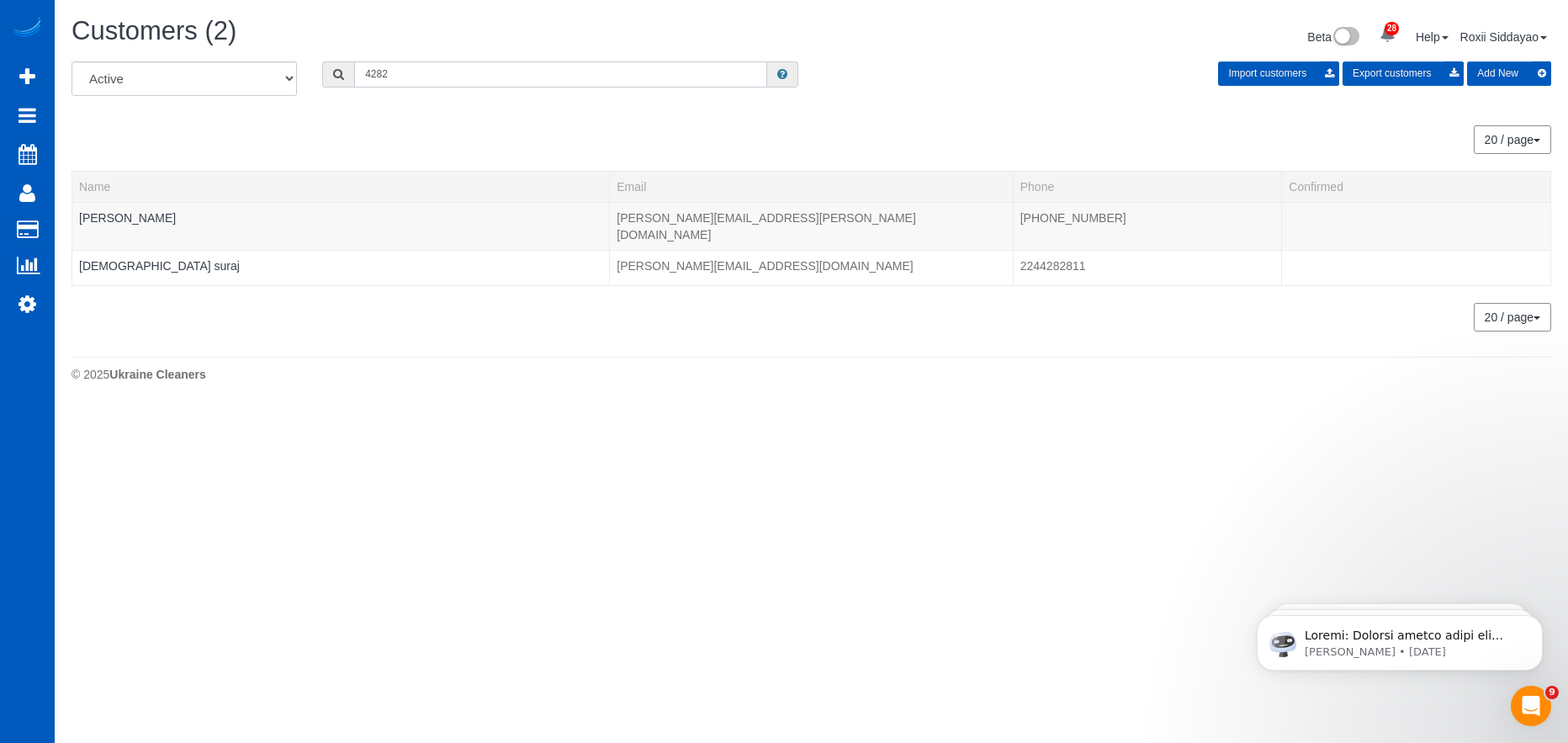
click at [453, 86] on input "4282" at bounding box center [561, 74] width 413 height 26
paste input "3085"
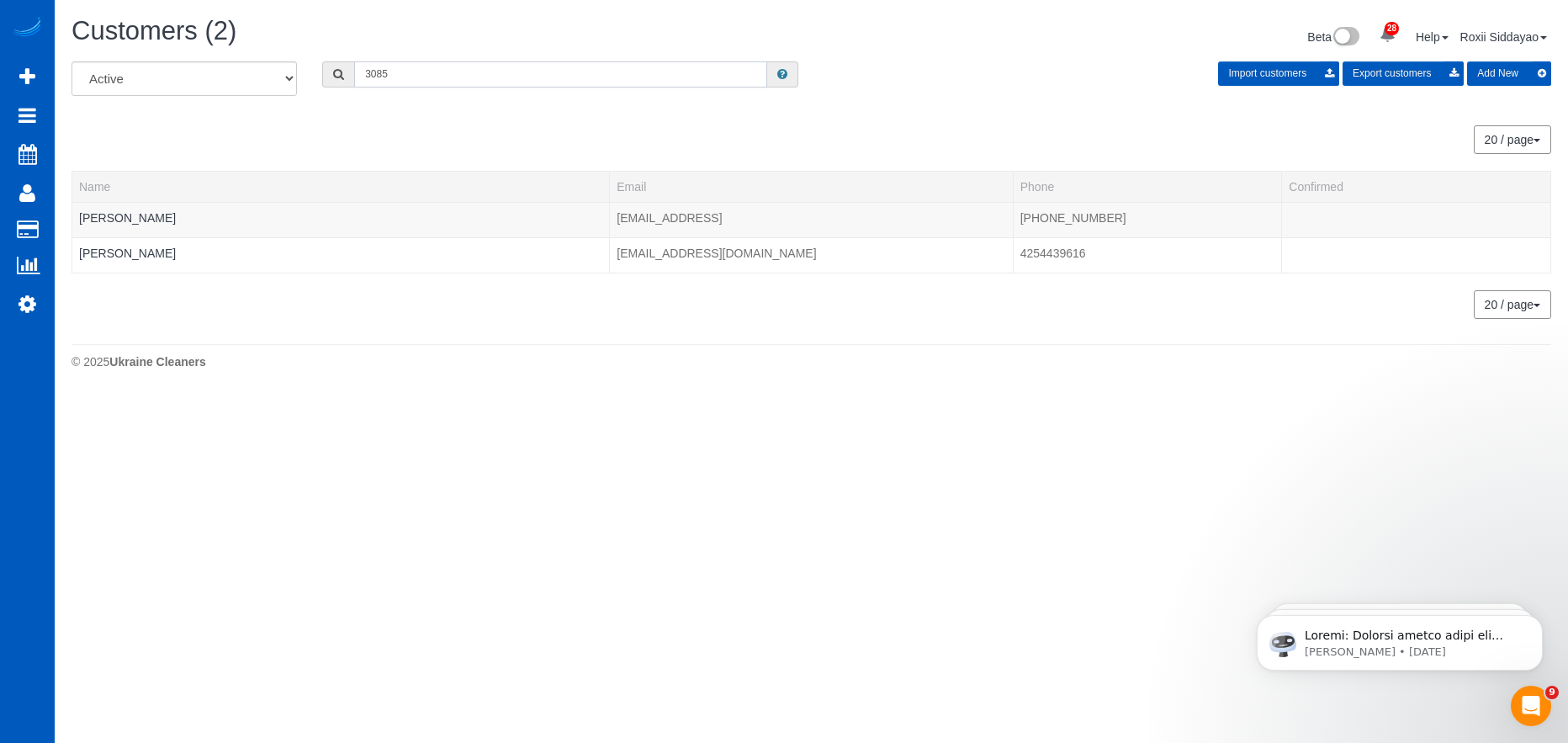
click at [427, 74] on input "3085" at bounding box center [561, 74] width 413 height 26
paste input "0703"
click at [458, 66] on input "0703" at bounding box center [561, 74] width 413 height 26
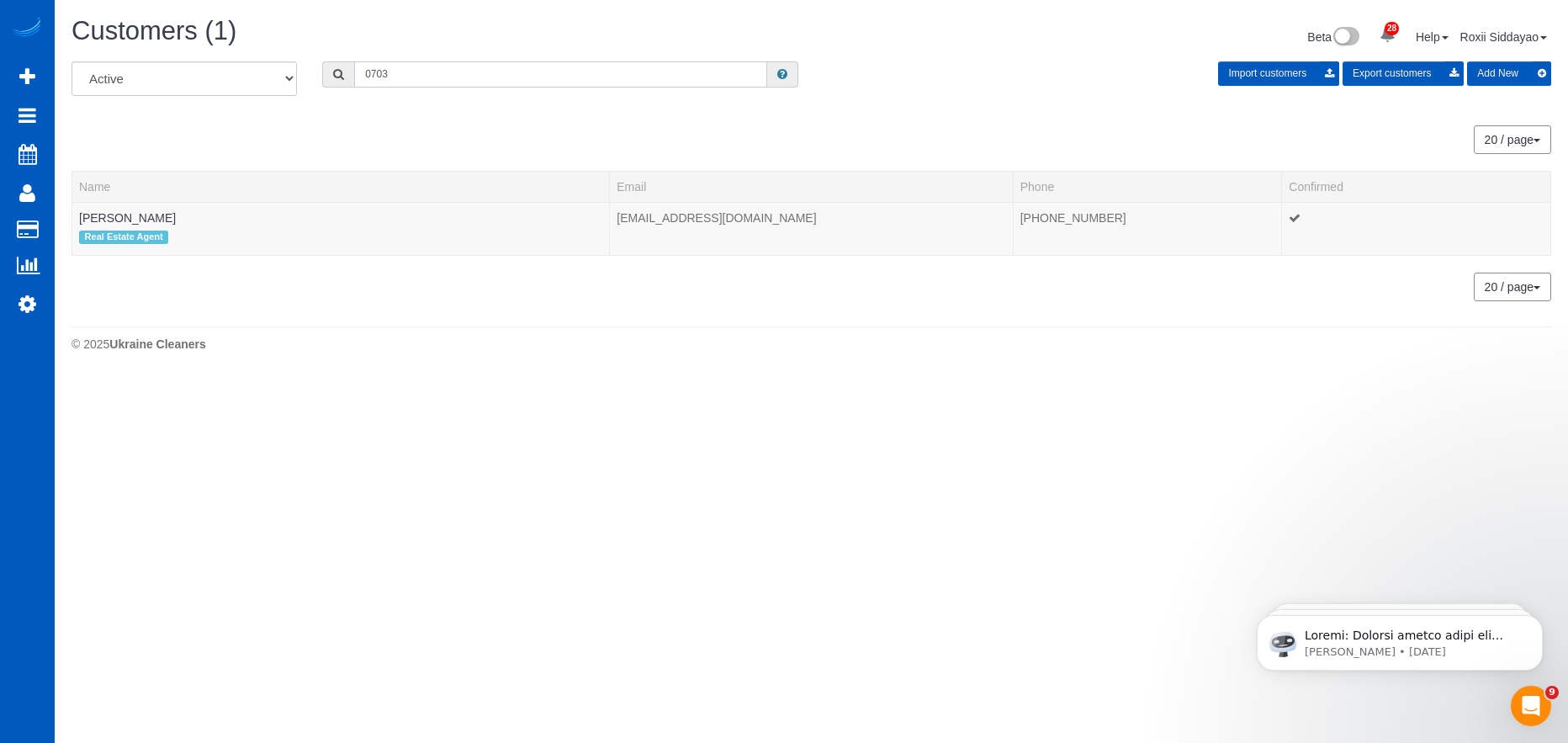
paste input "9289"
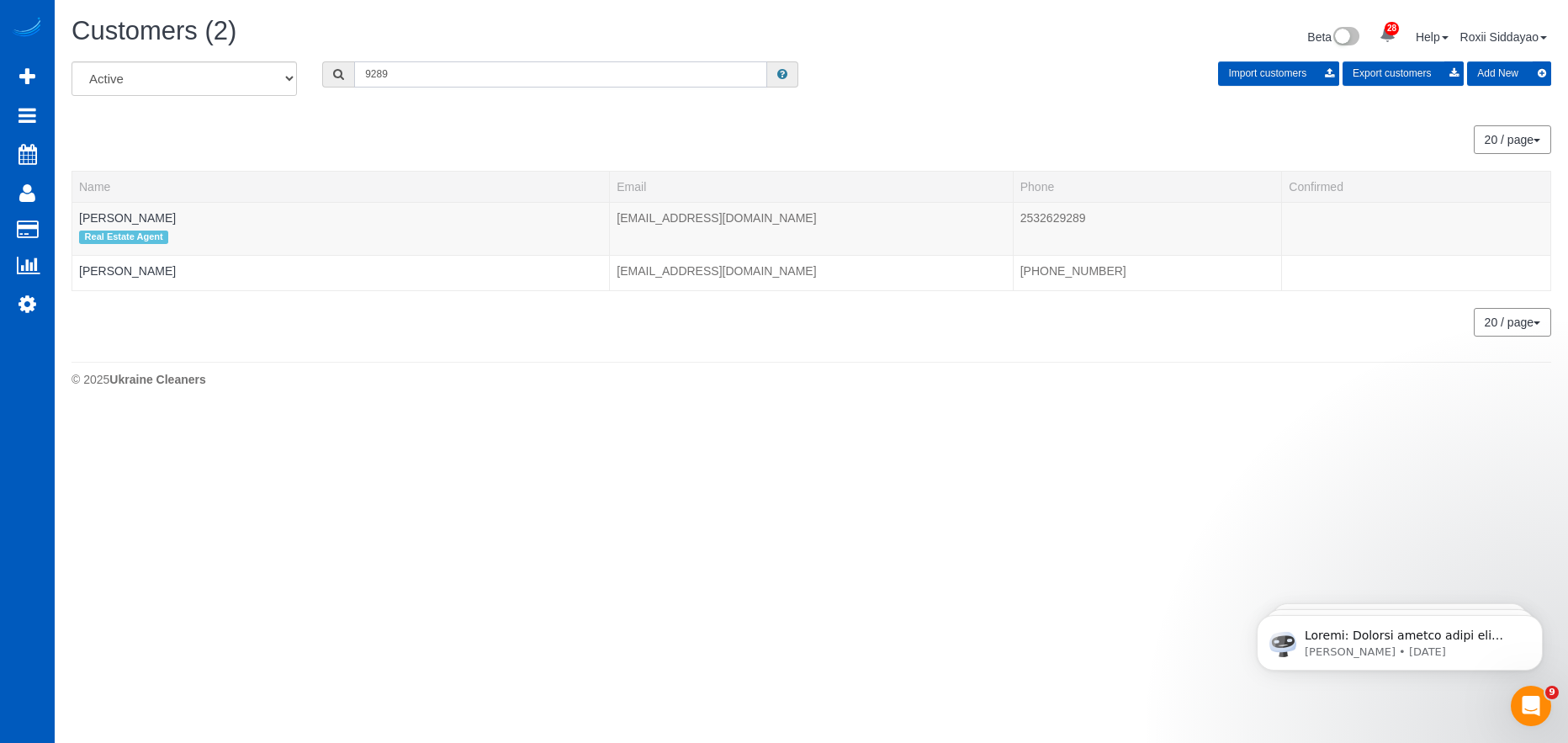
click at [408, 64] on input "9289" at bounding box center [561, 74] width 413 height 26
paste input "1668"
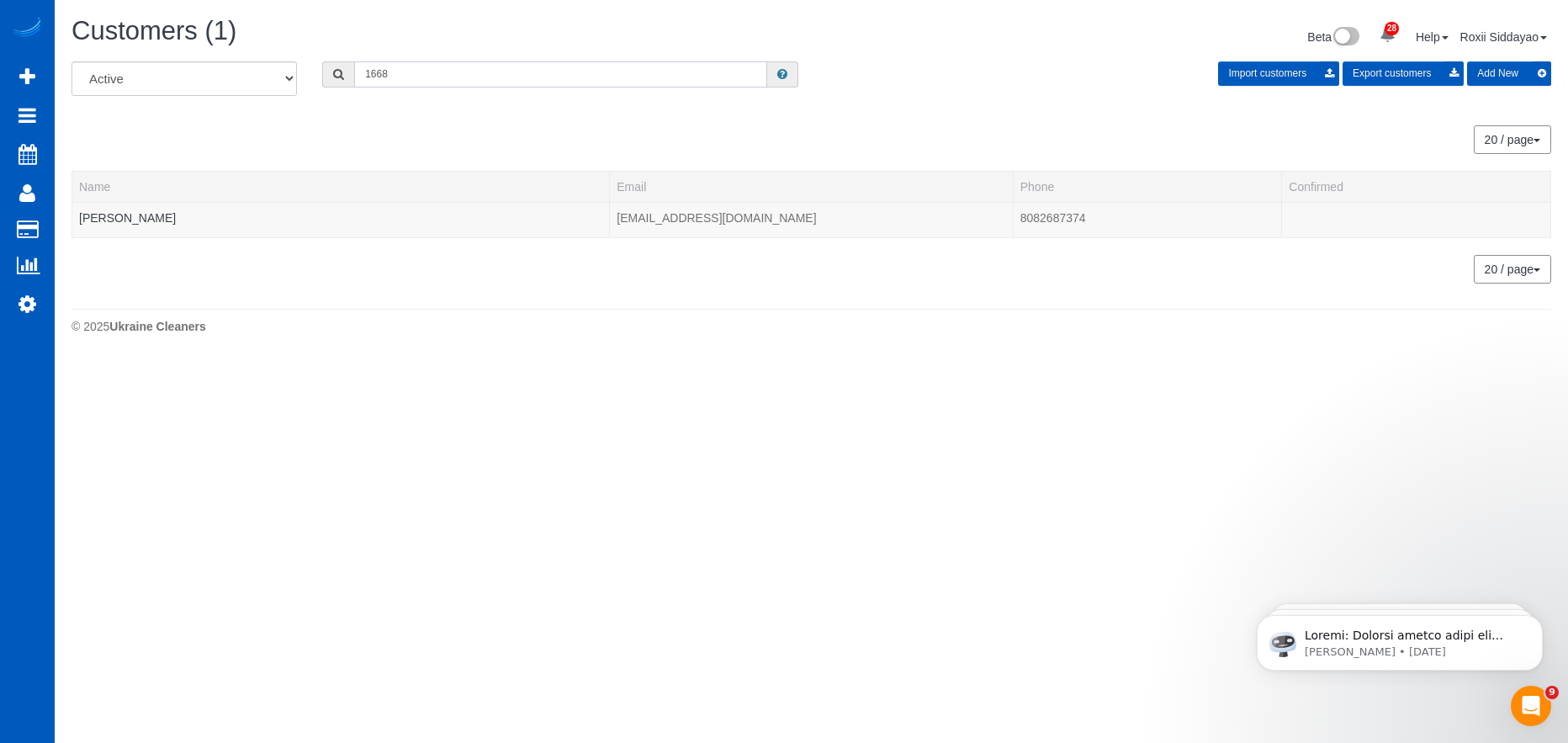
click at [394, 79] on input "1668" at bounding box center [561, 74] width 413 height 26
paste input "9083"
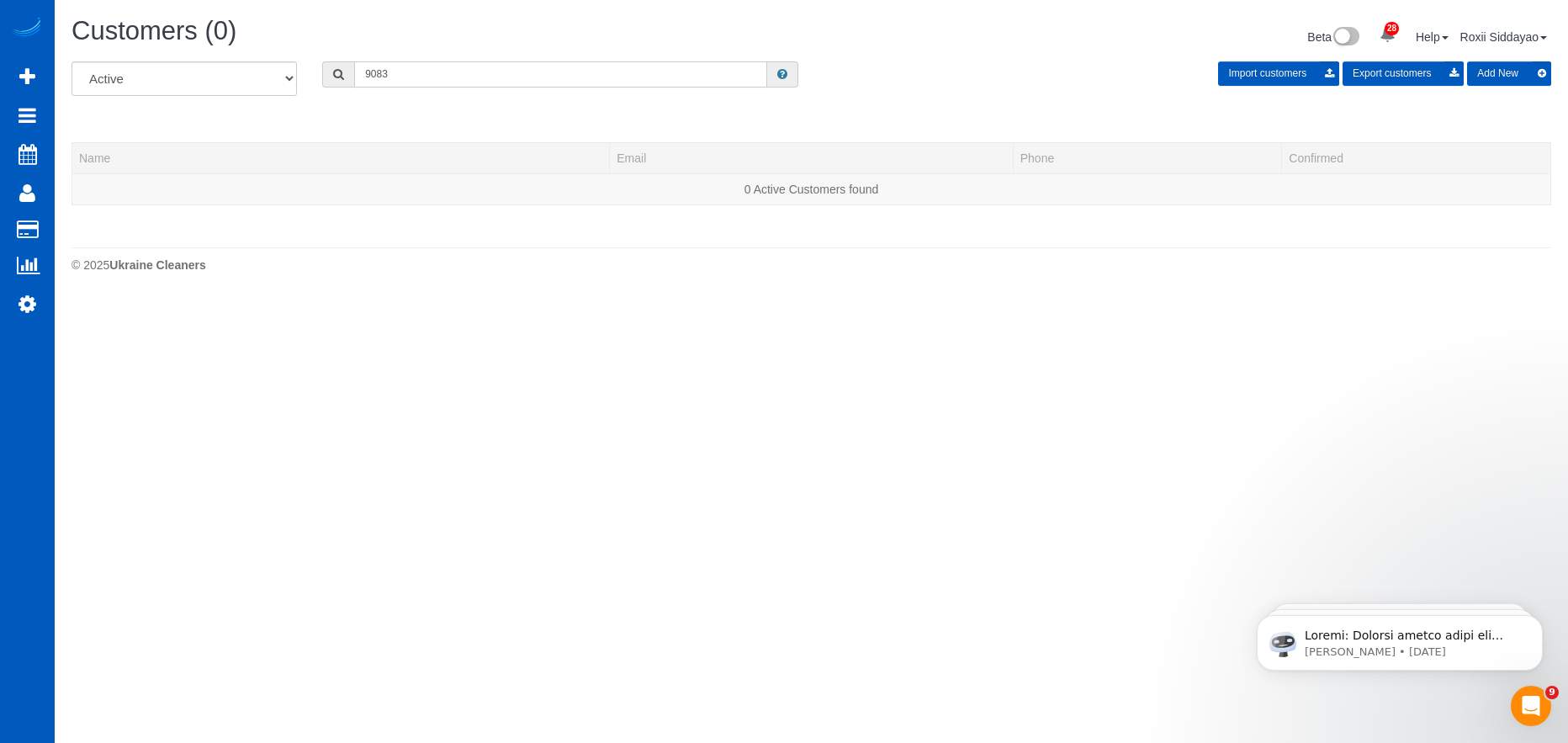
click at [431, 62] on input "9083" at bounding box center [561, 74] width 413 height 26
paste input "8749"
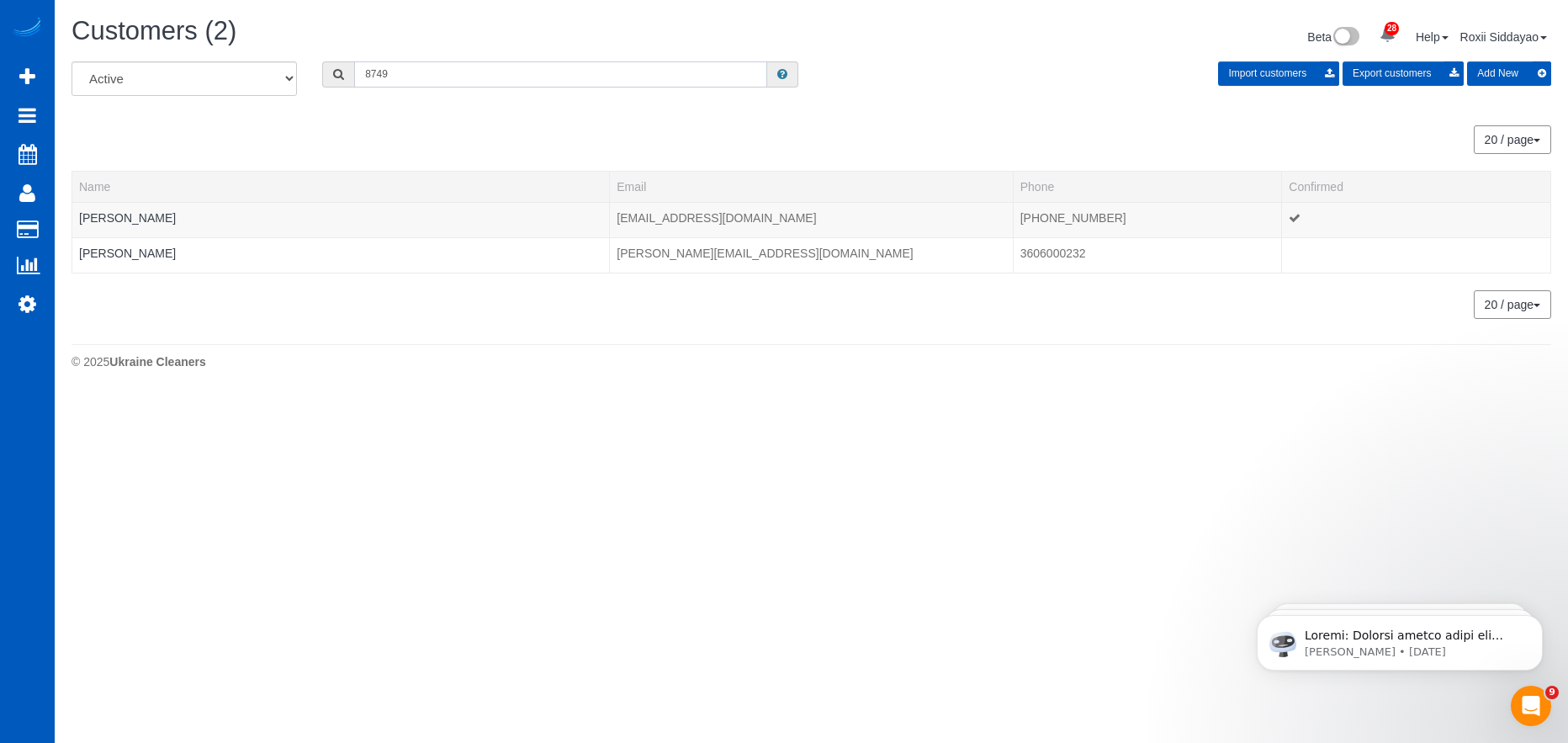
click at [398, 69] on input "8749" at bounding box center [561, 74] width 413 height 26
paste input "9496"
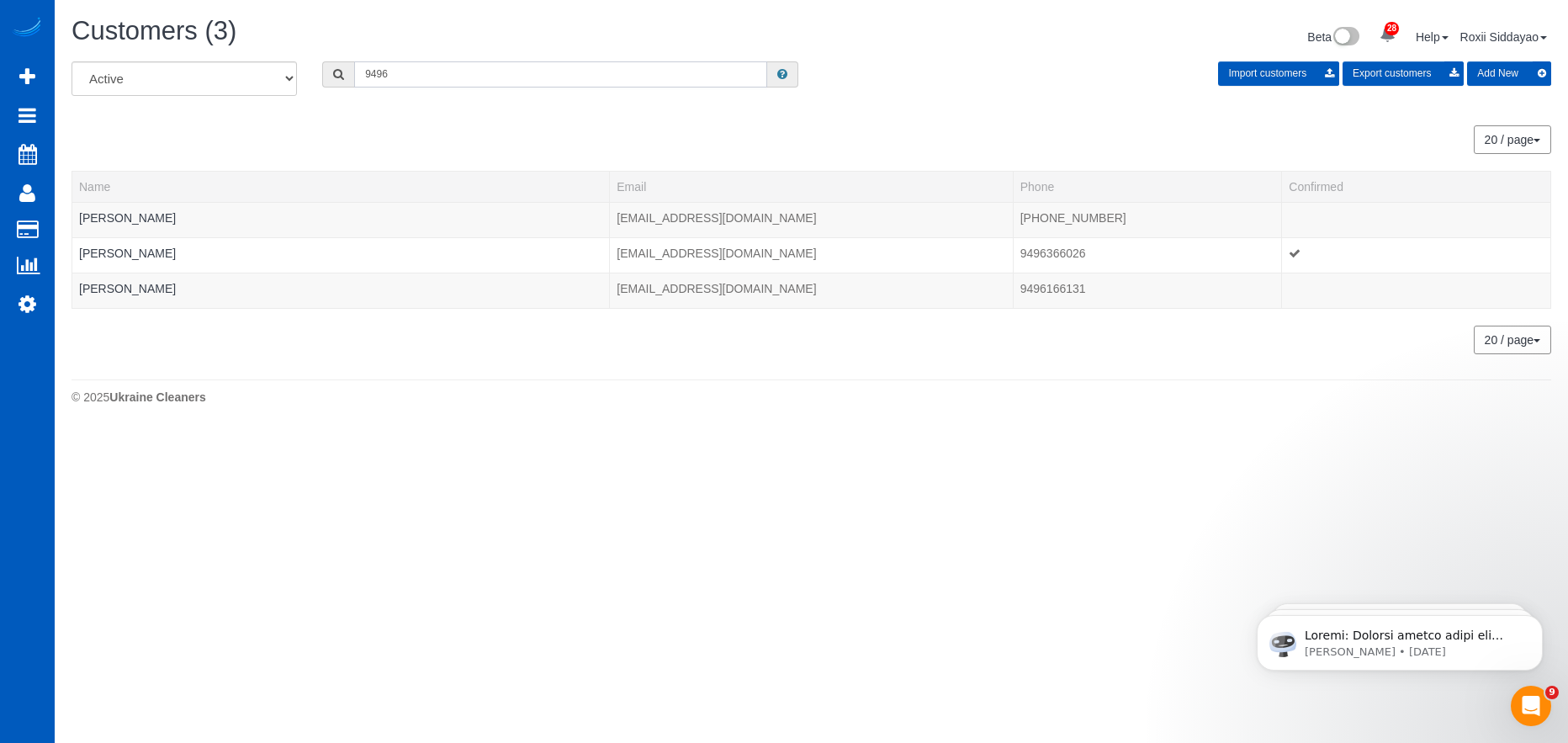
click at [398, 69] on input "9496" at bounding box center [561, 74] width 413 height 26
paste input "1035"
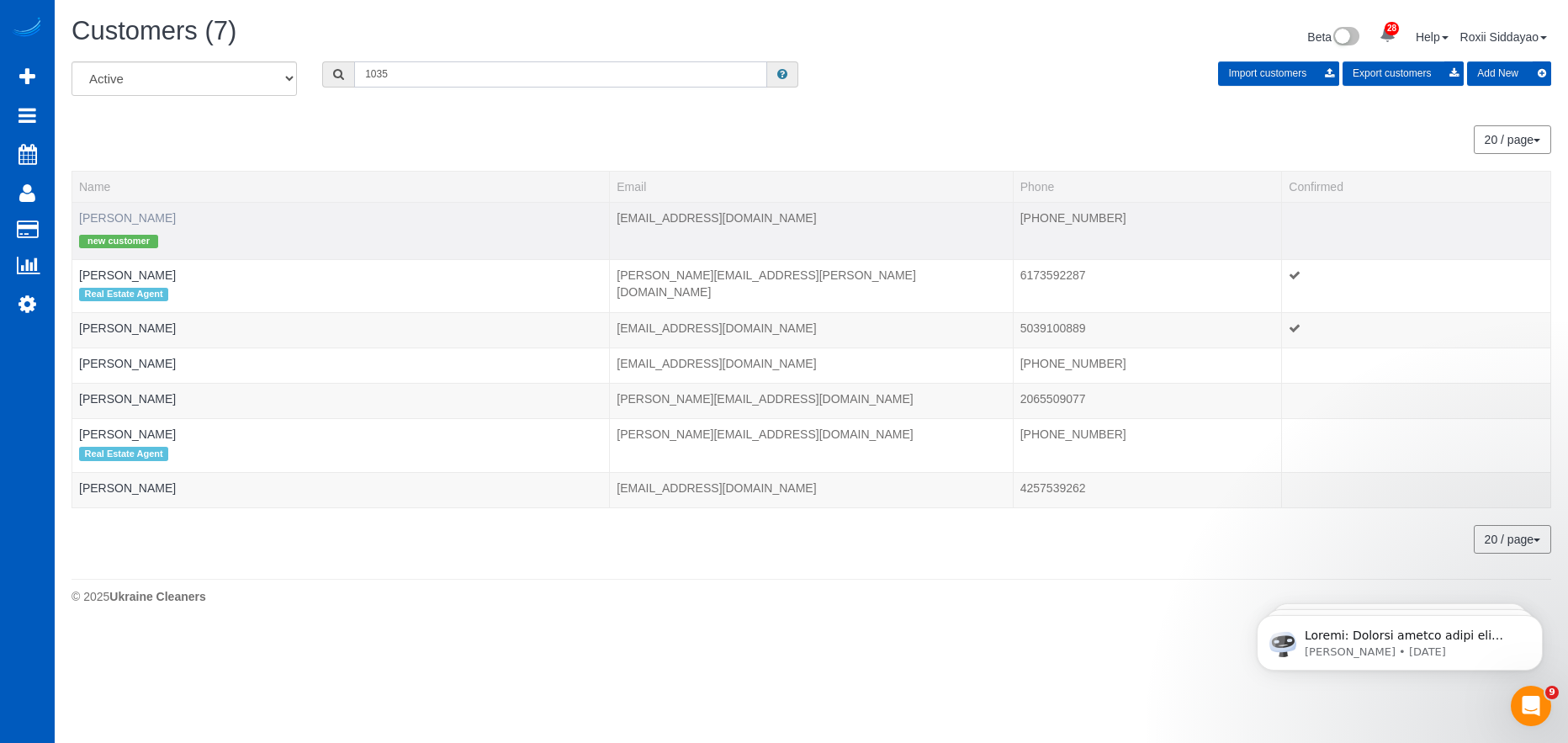
type input "1035"
click at [111, 216] on link "David Posso" at bounding box center [127, 218] width 96 height 13
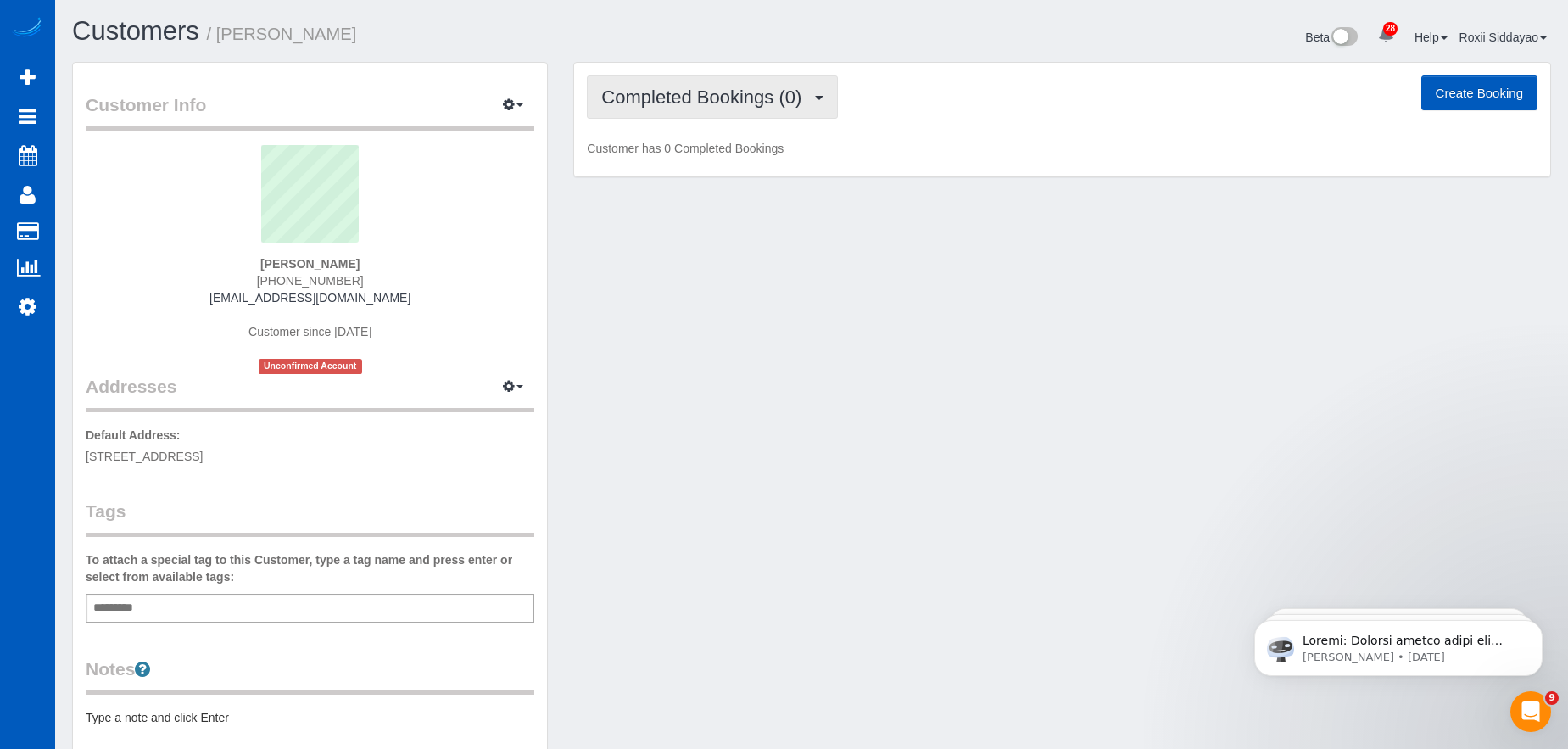
click at [726, 90] on span "Completed Bookings (0)" at bounding box center [705, 97] width 209 height 21
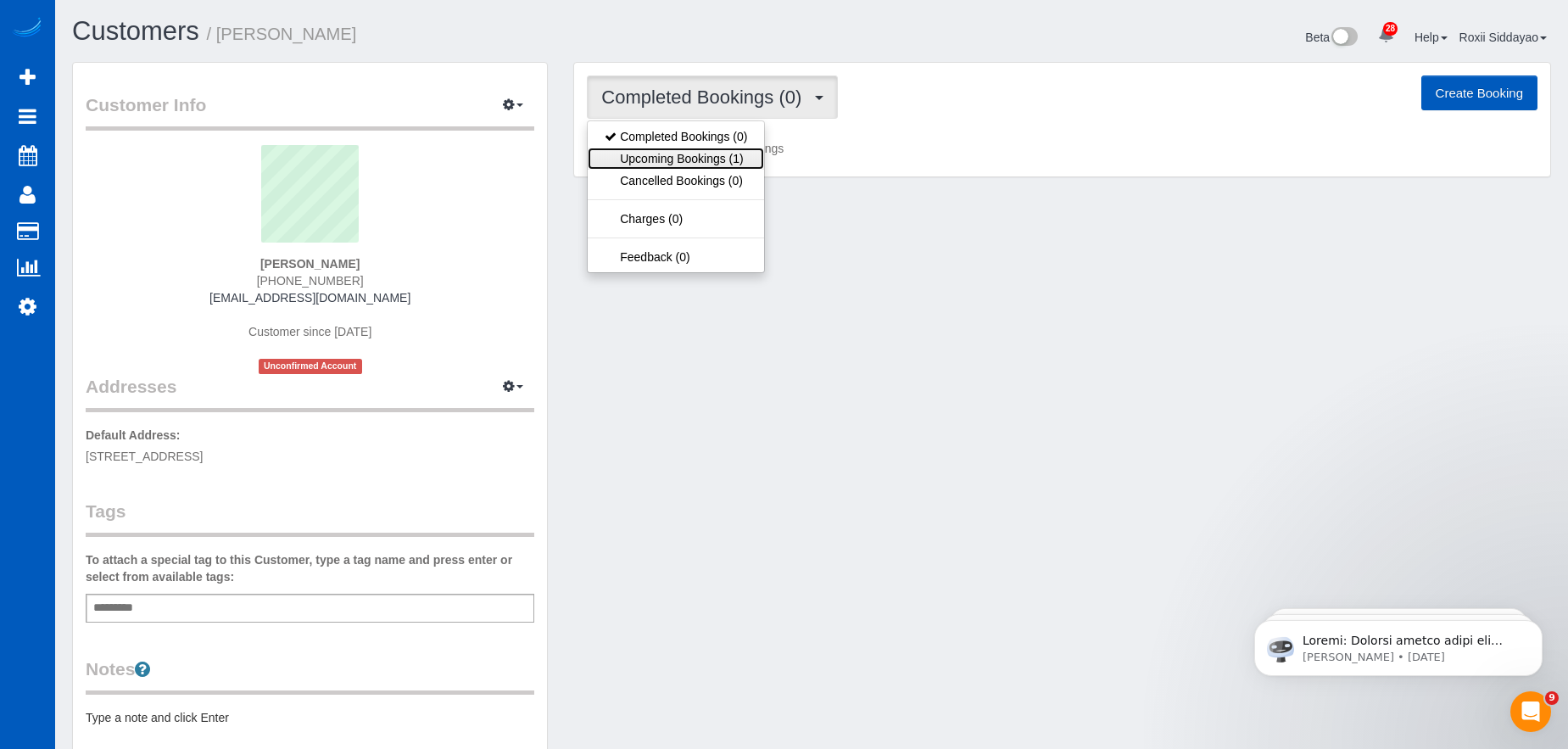
click at [725, 153] on link "Upcoming Bookings (1)" at bounding box center [676, 158] width 177 height 22
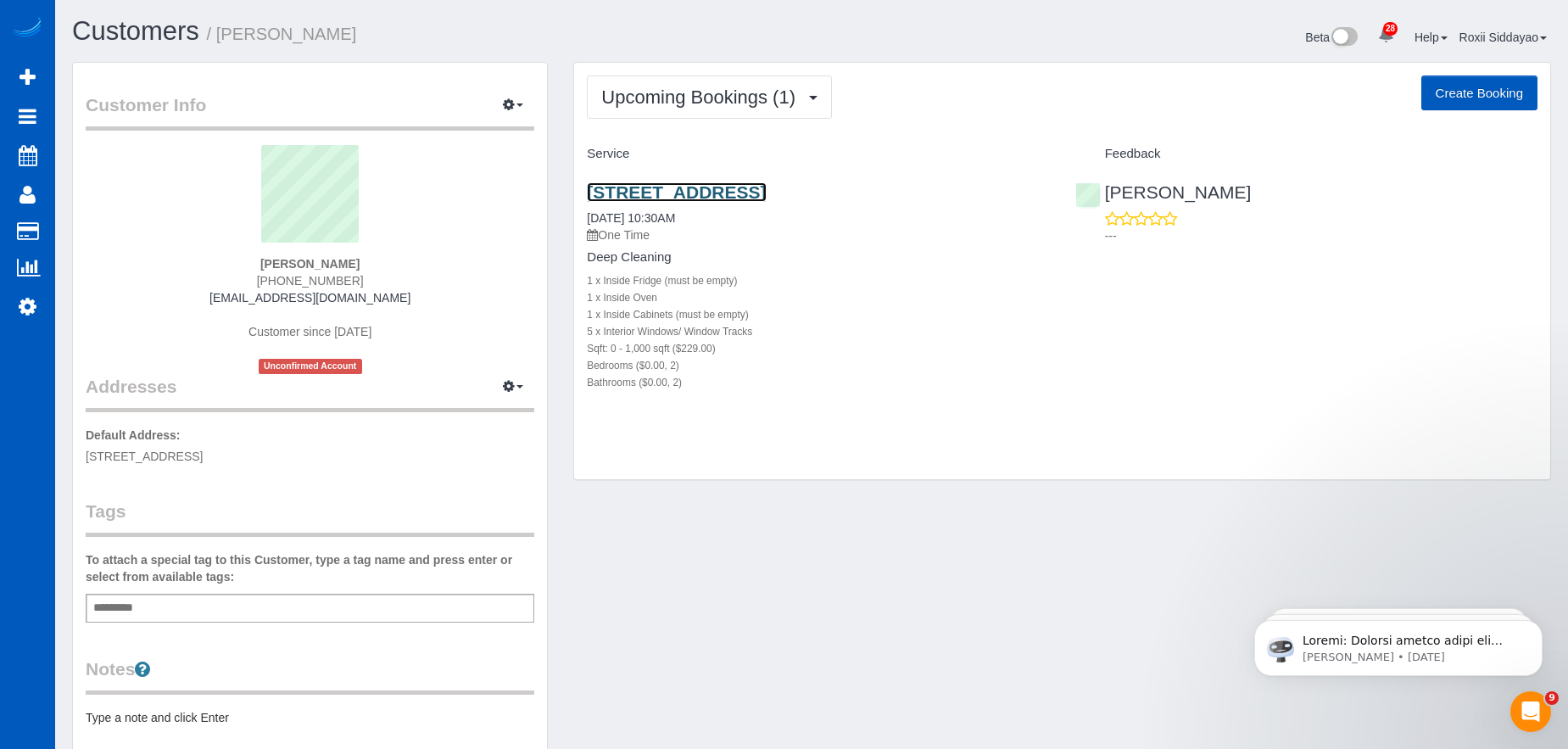
click at [758, 187] on link "430 Buckingham Road Unit 527, Richardson, TX 75081" at bounding box center [676, 192] width 179 height 19
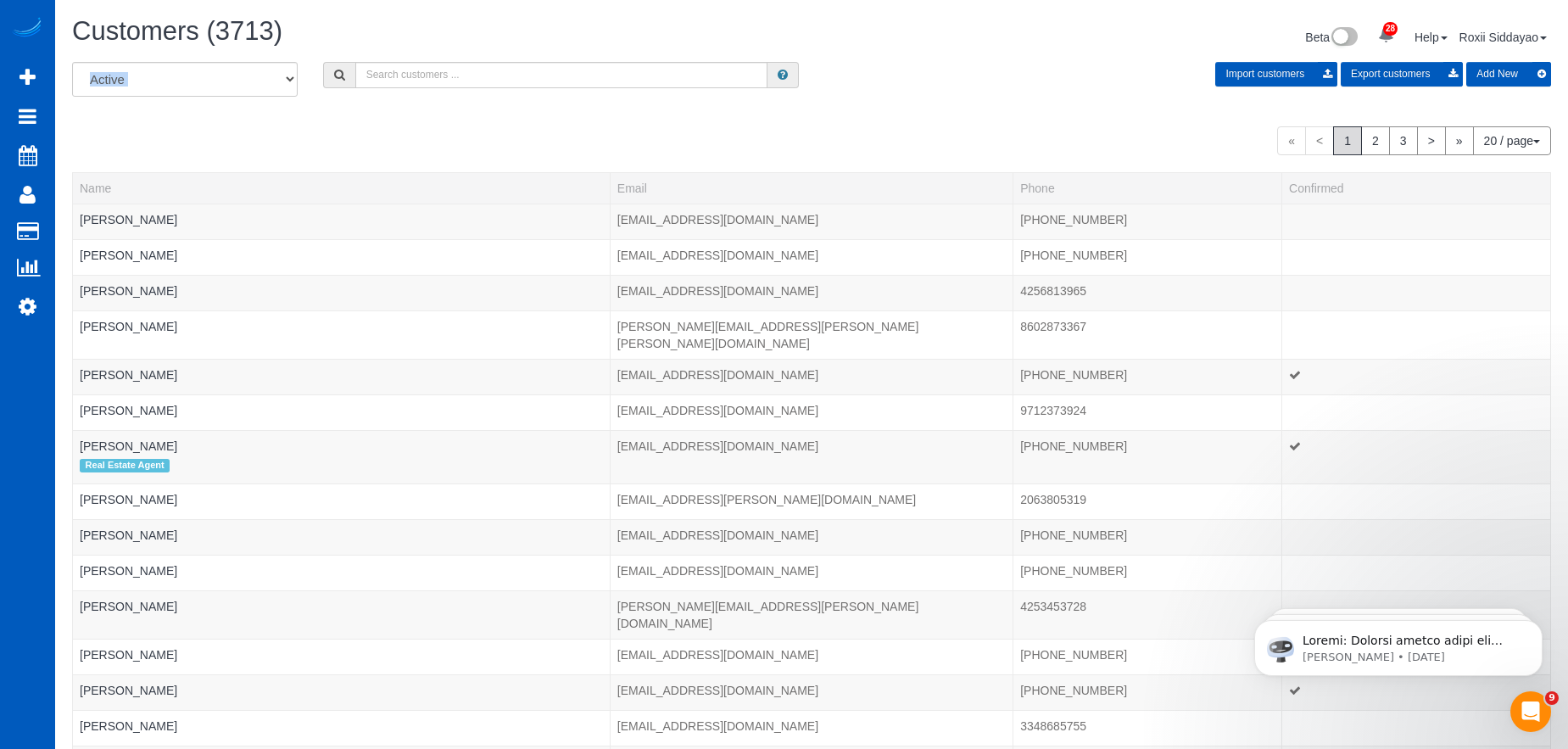
click at [427, 61] on div "Customers (3713) Beta 28 Your Notifications You have 0 alerts × You have 3 to c…" at bounding box center [812, 560] width 1513 height 1119
click at [423, 82] on input "text" at bounding box center [561, 75] width 412 height 26
paste input "9585"
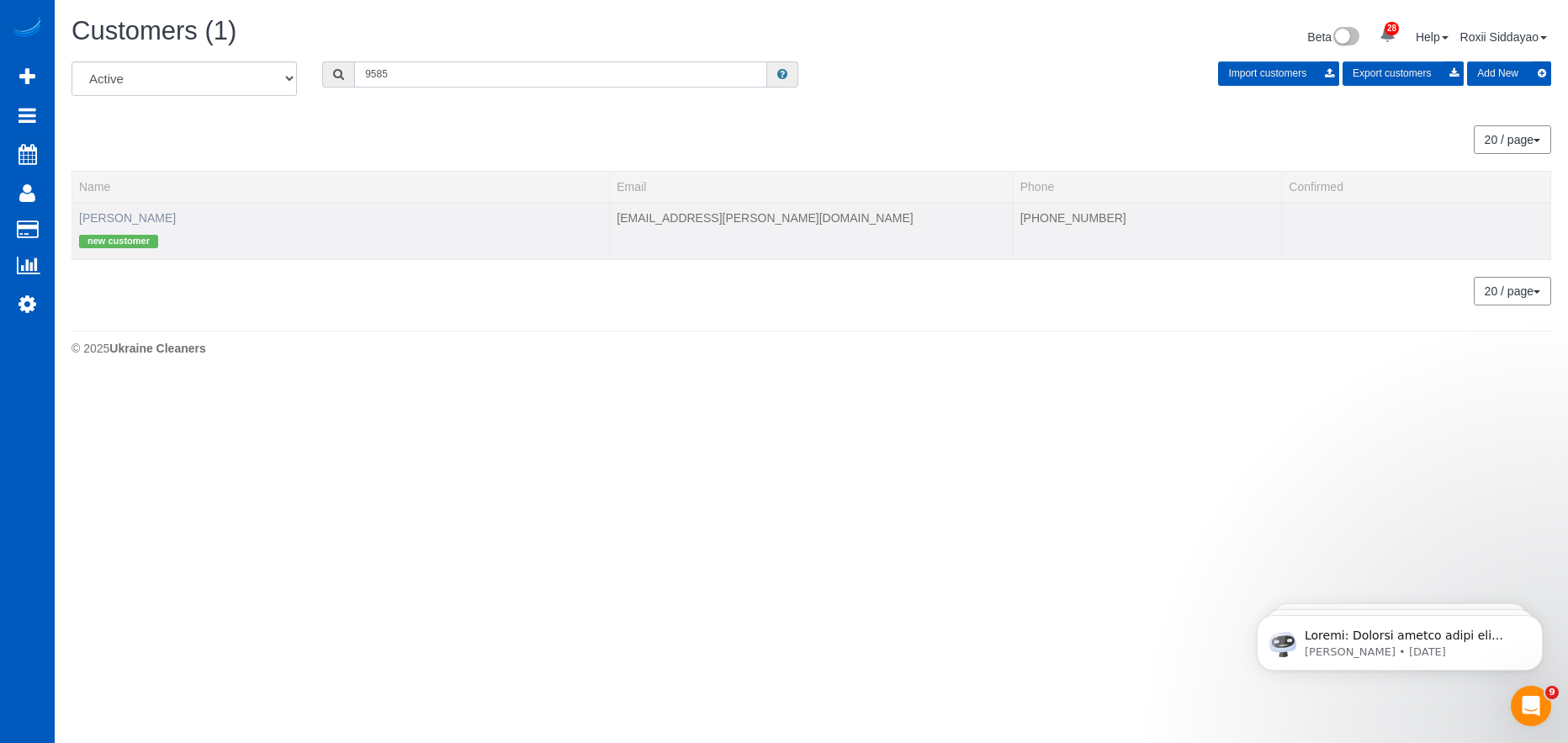
type input "9585"
click at [121, 213] on link "Hannah Ricker" at bounding box center [127, 218] width 96 height 13
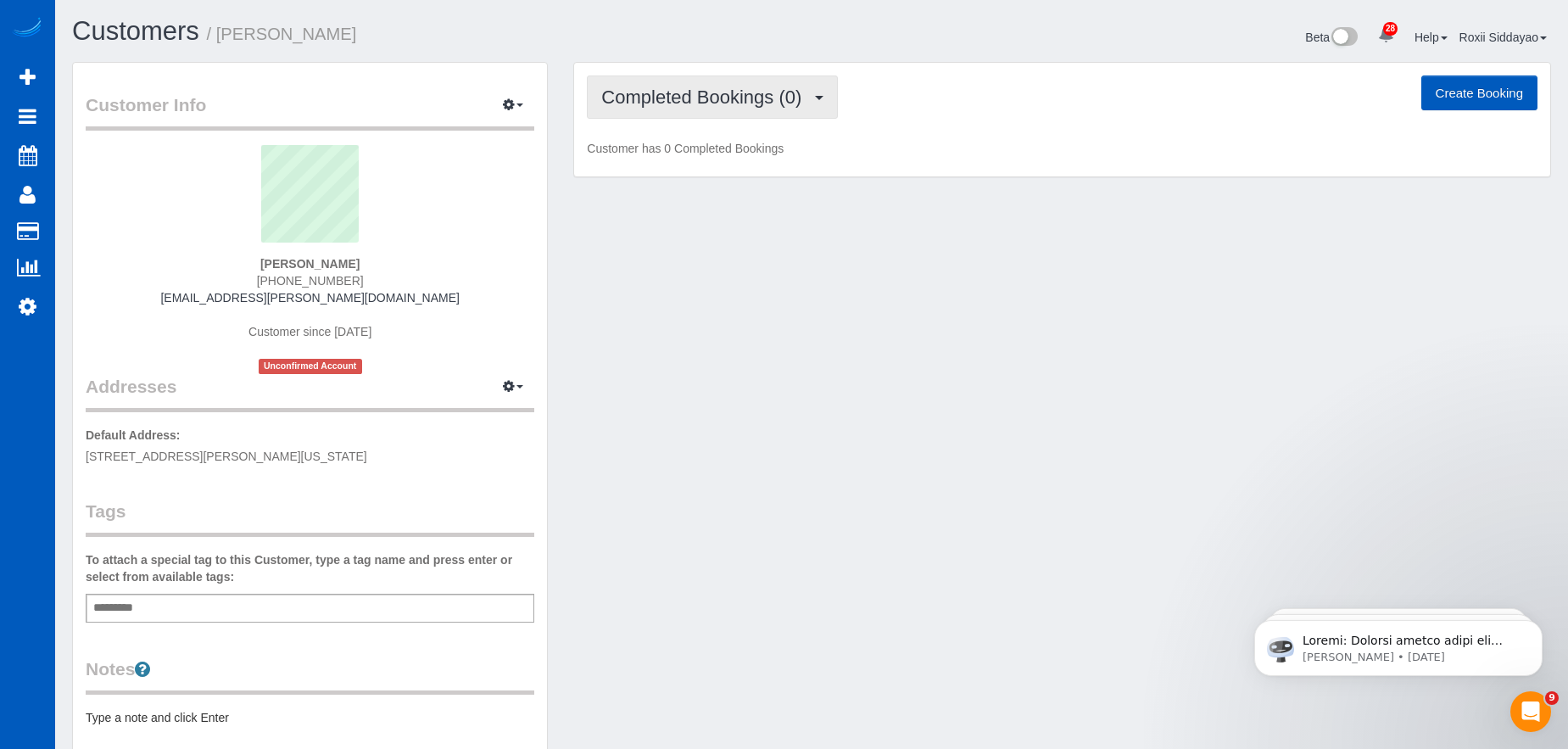
click at [707, 100] on span "Completed Bookings (0)" at bounding box center [705, 97] width 209 height 21
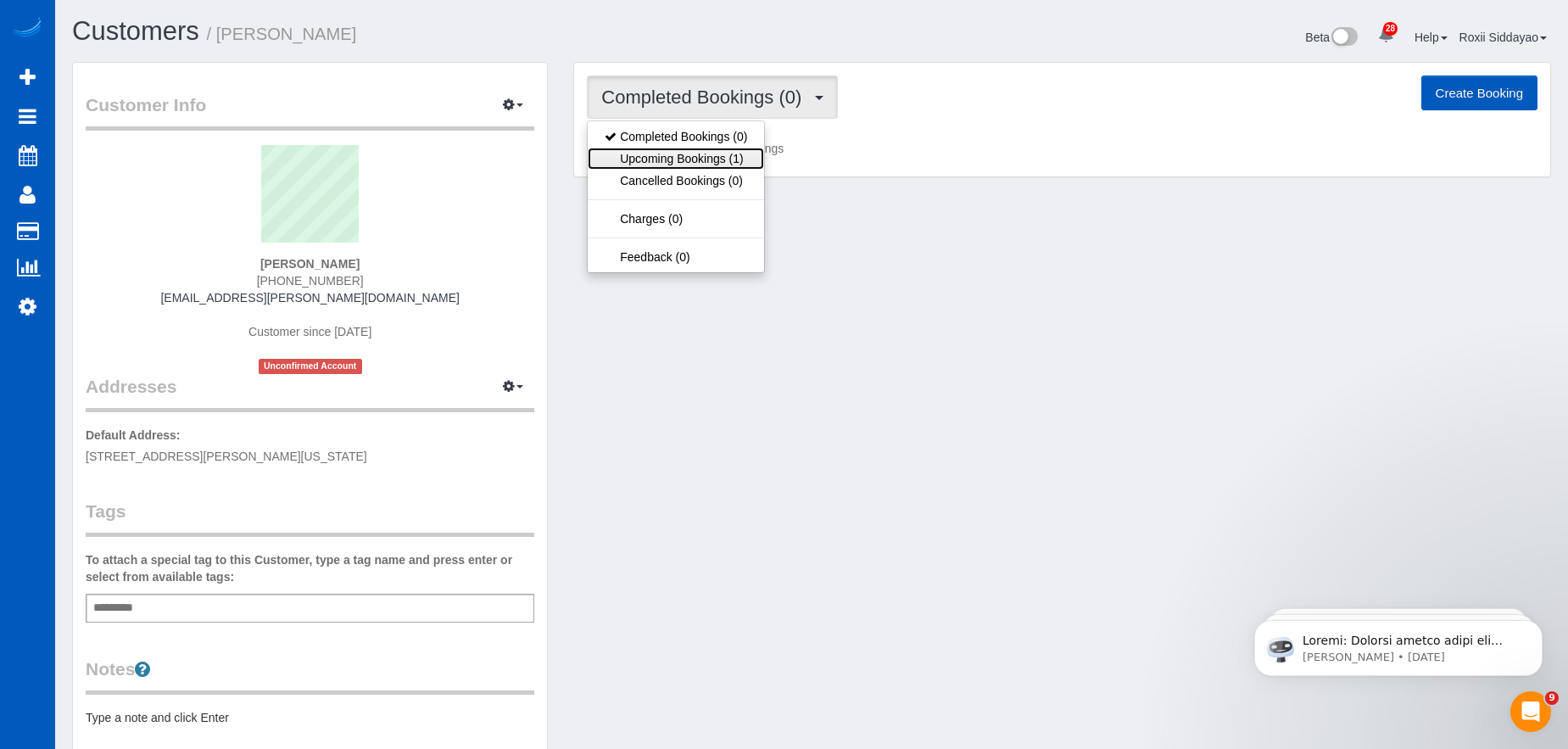
click at [701, 158] on link "Upcoming Bookings (1)" at bounding box center [676, 158] width 177 height 22
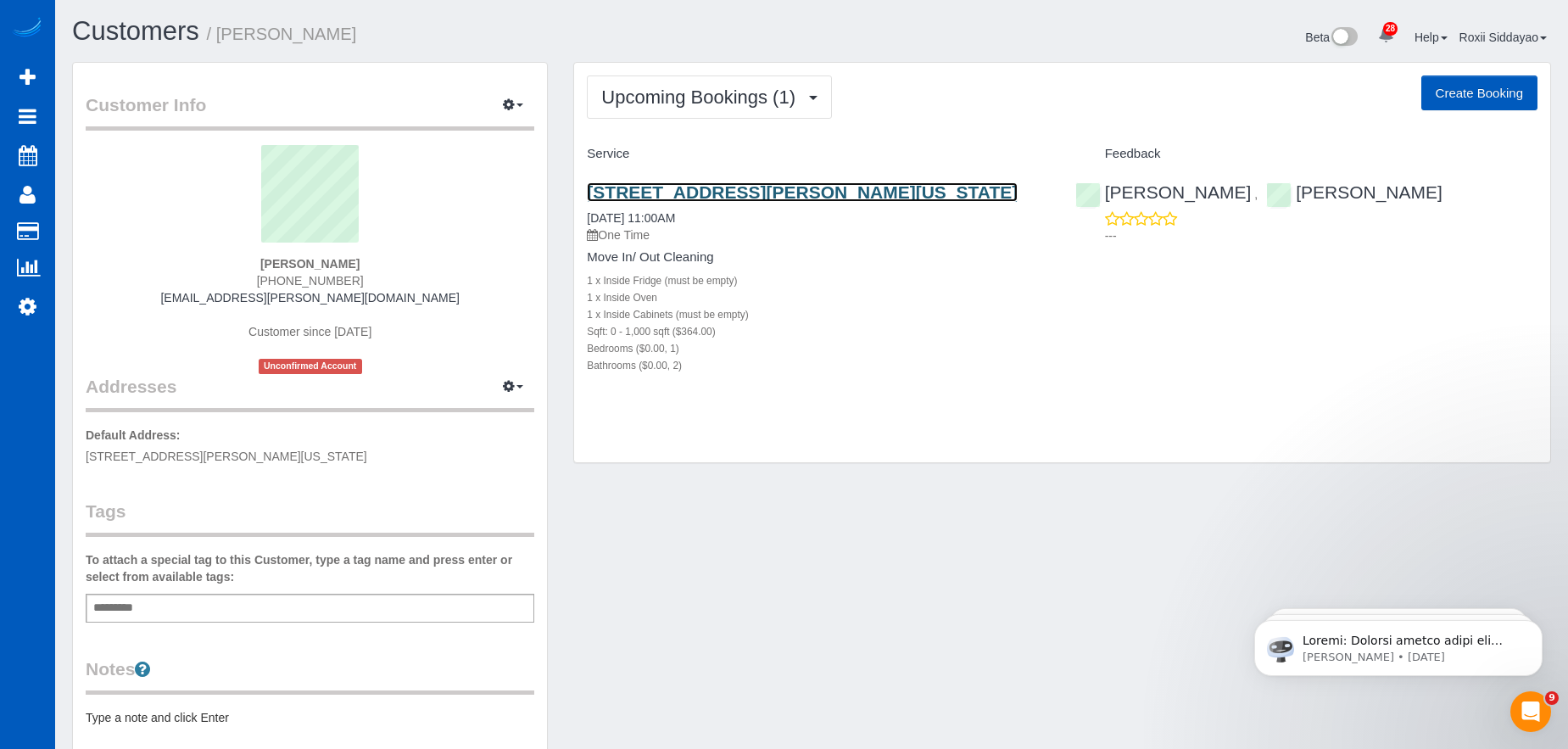
click at [662, 197] on link "559 Hartke Loop, Oregon City, OR 97045" at bounding box center [802, 192] width 431 height 19
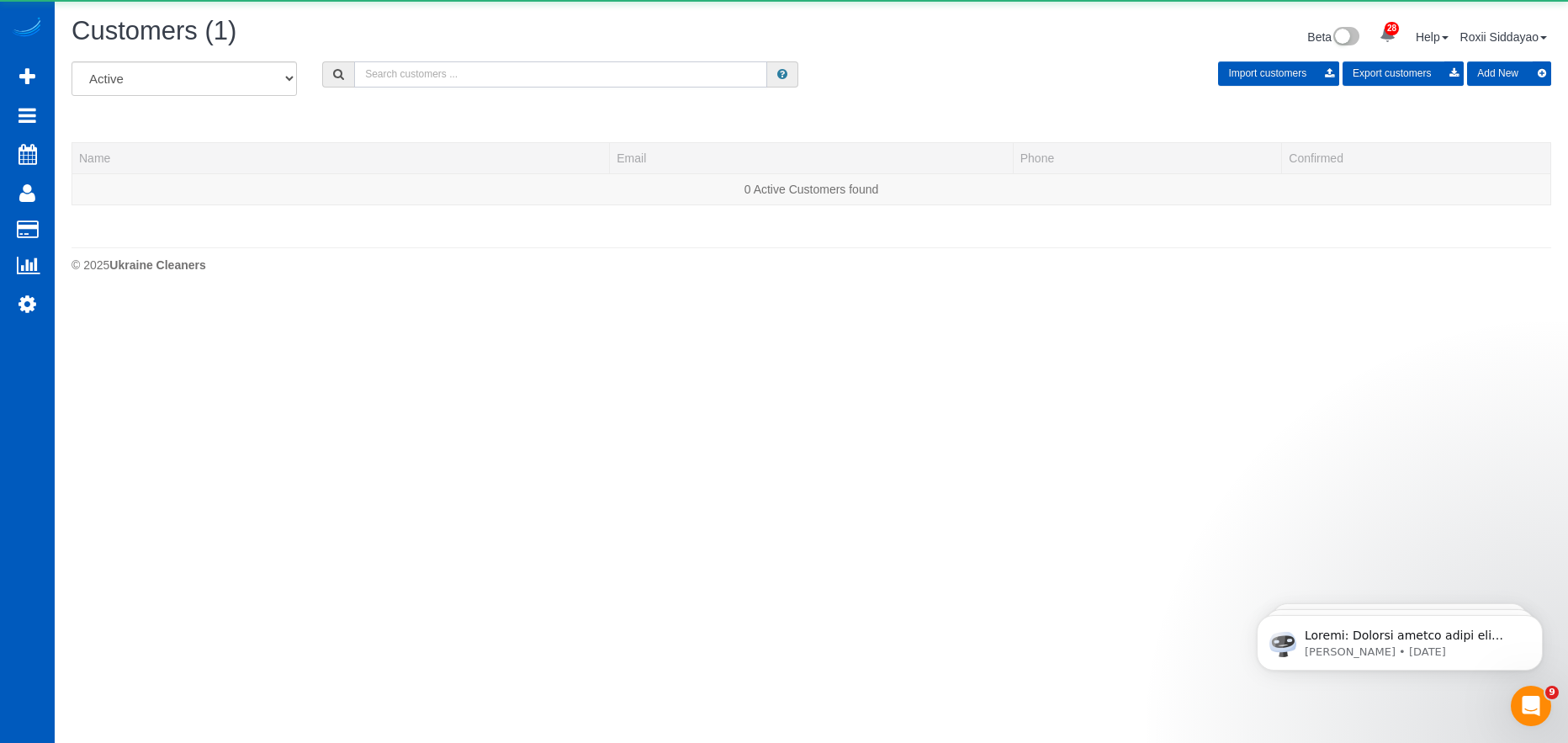
click at [522, 66] on input "text" at bounding box center [561, 74] width 413 height 26
paste input "2611"
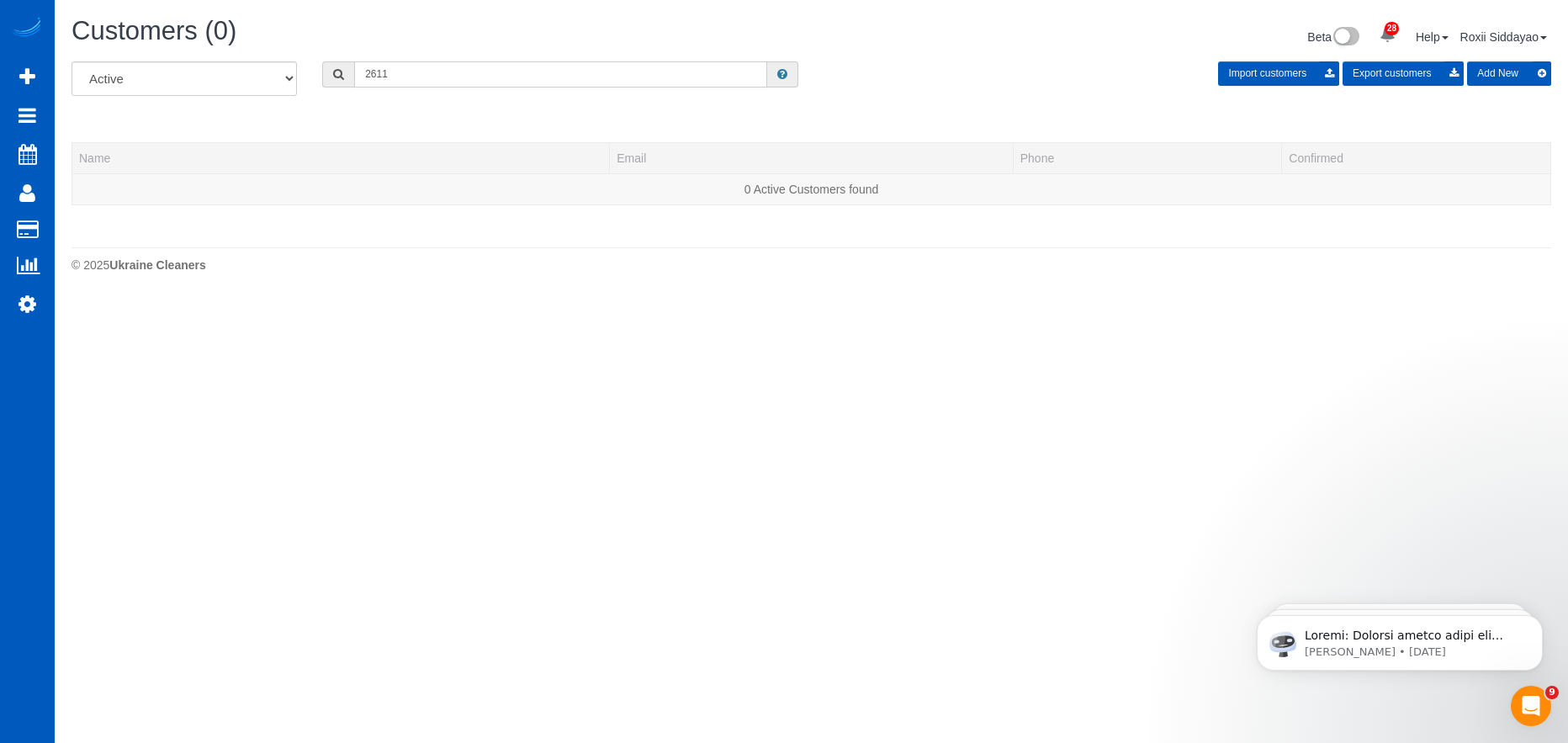
click at [504, 72] on input "2611" at bounding box center [561, 74] width 413 height 26
paste input "1984"
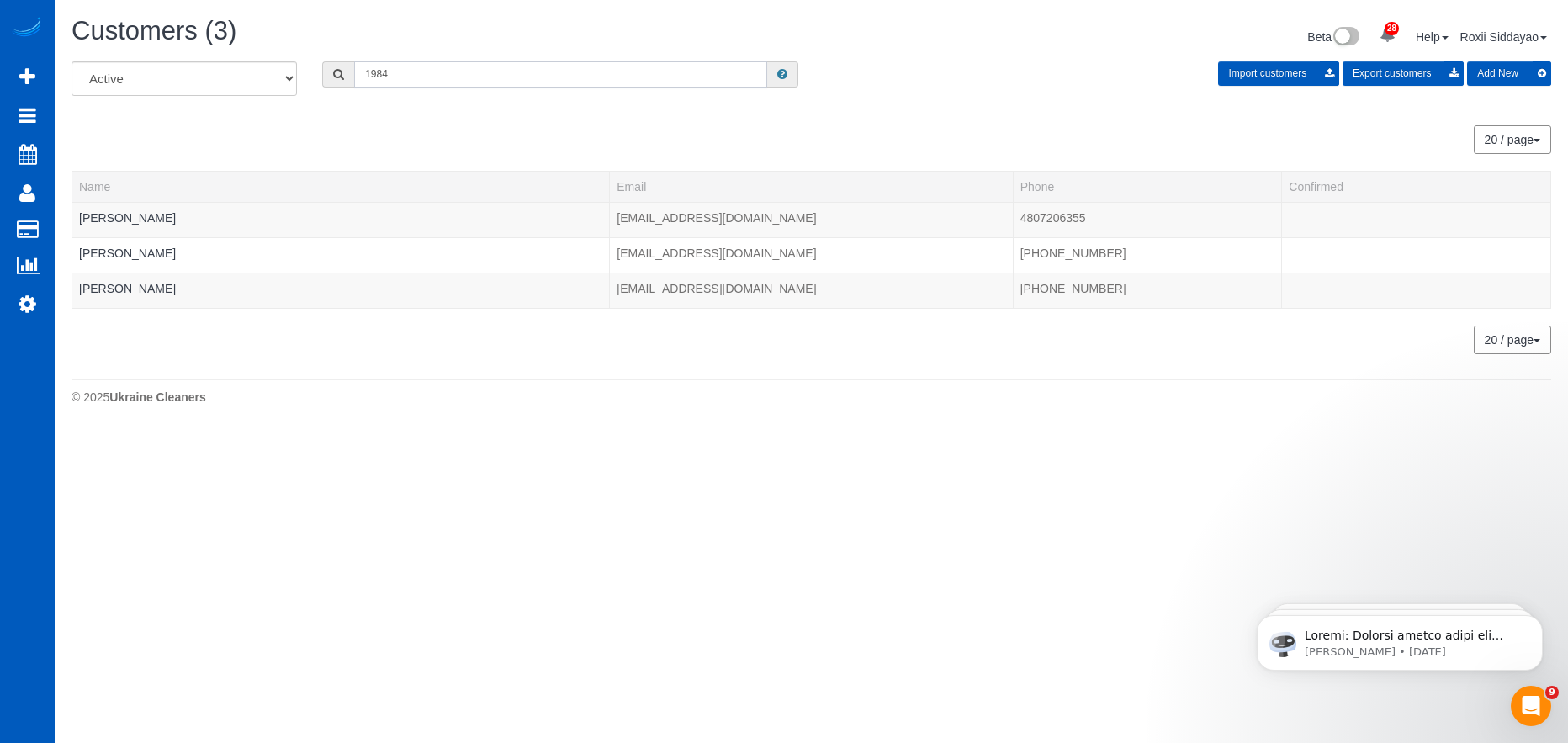
click at [396, 74] on input "1984" at bounding box center [561, 74] width 413 height 26
paste input "370"
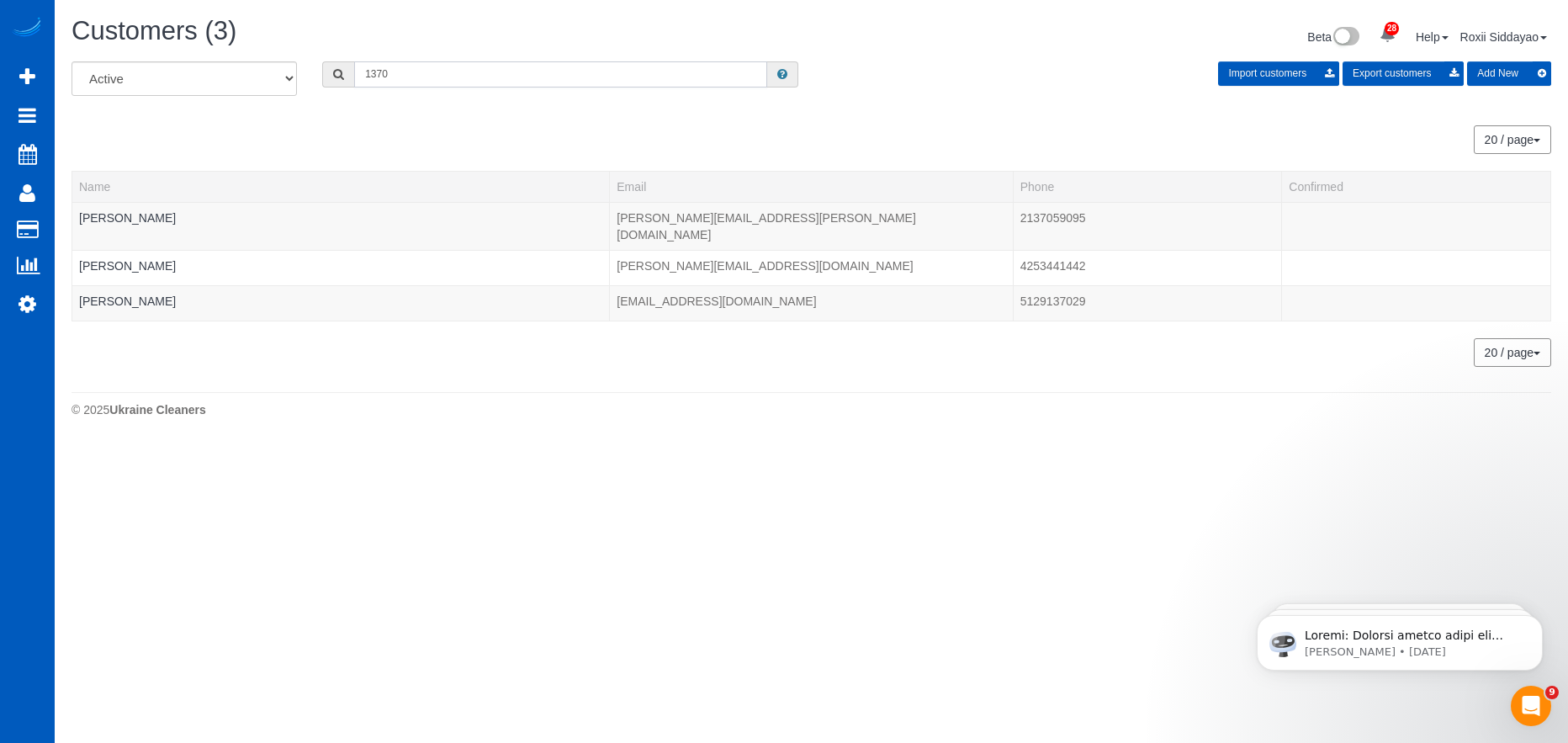
click at [369, 82] on input "1370" at bounding box center [561, 74] width 413 height 26
paste input "0446"
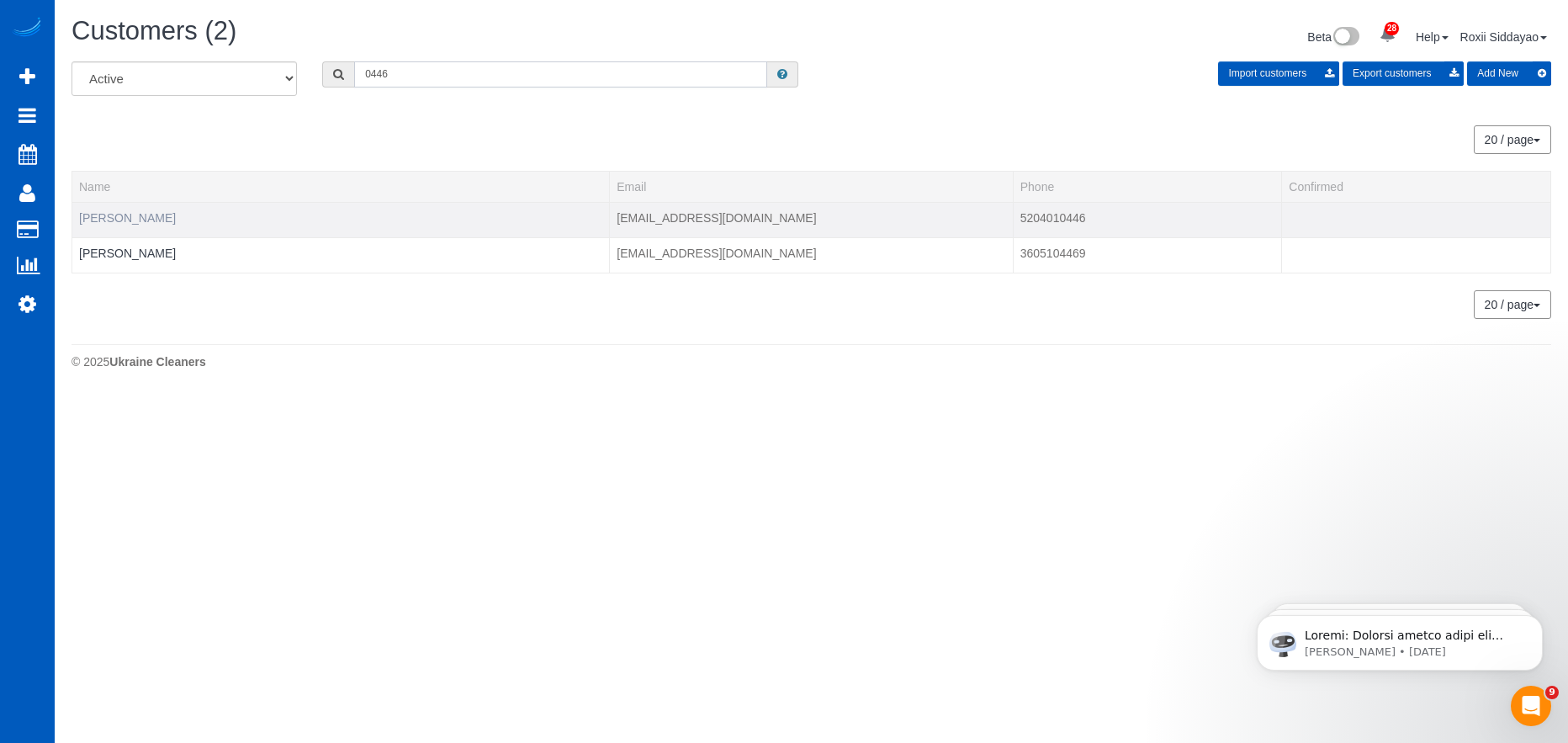
type input "0446"
click at [131, 222] on link "Shayyan Mahmood" at bounding box center [127, 218] width 96 height 13
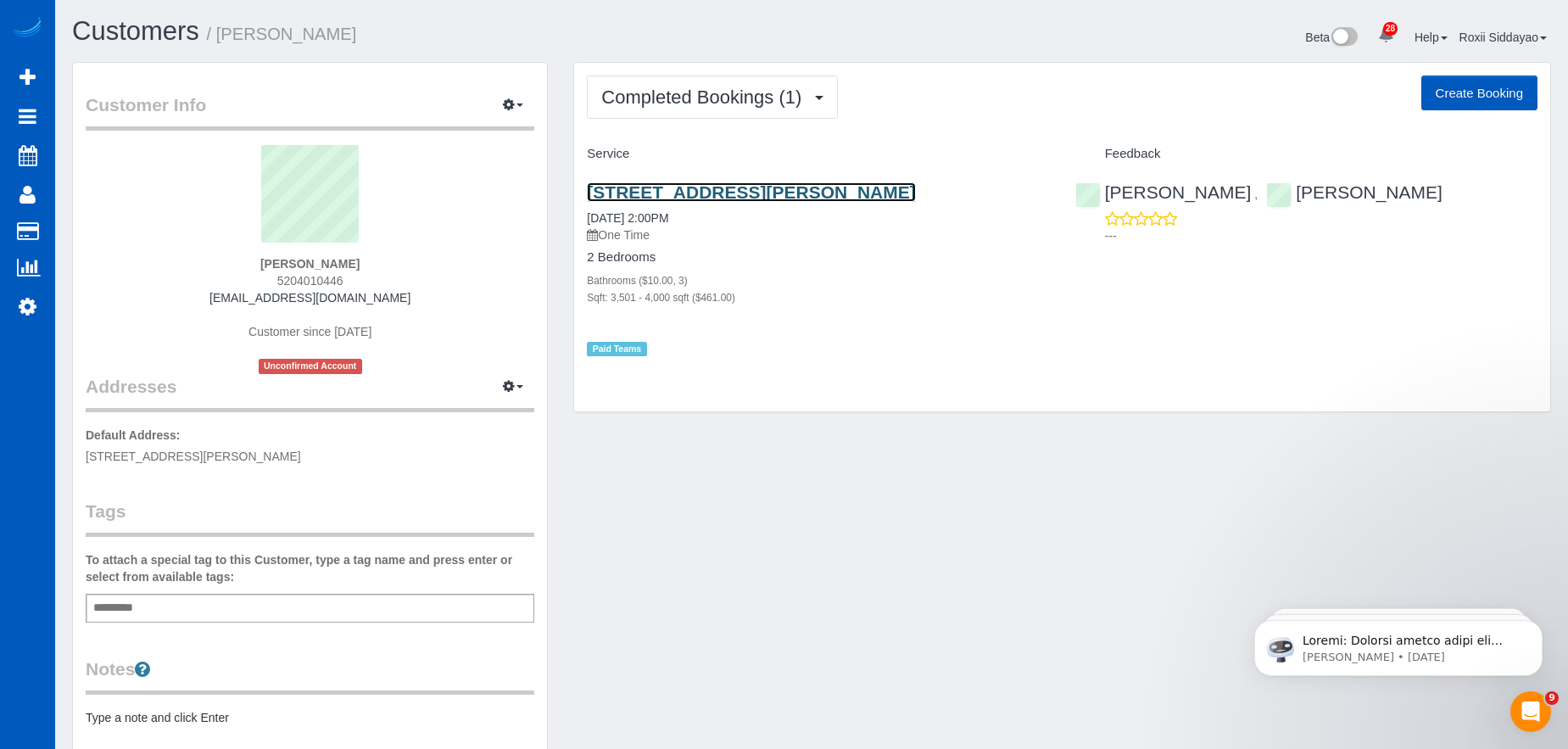
click at [744, 190] on link "806 N Knudson St, Liberty Lake, WA 99019" at bounding box center [751, 192] width 328 height 19
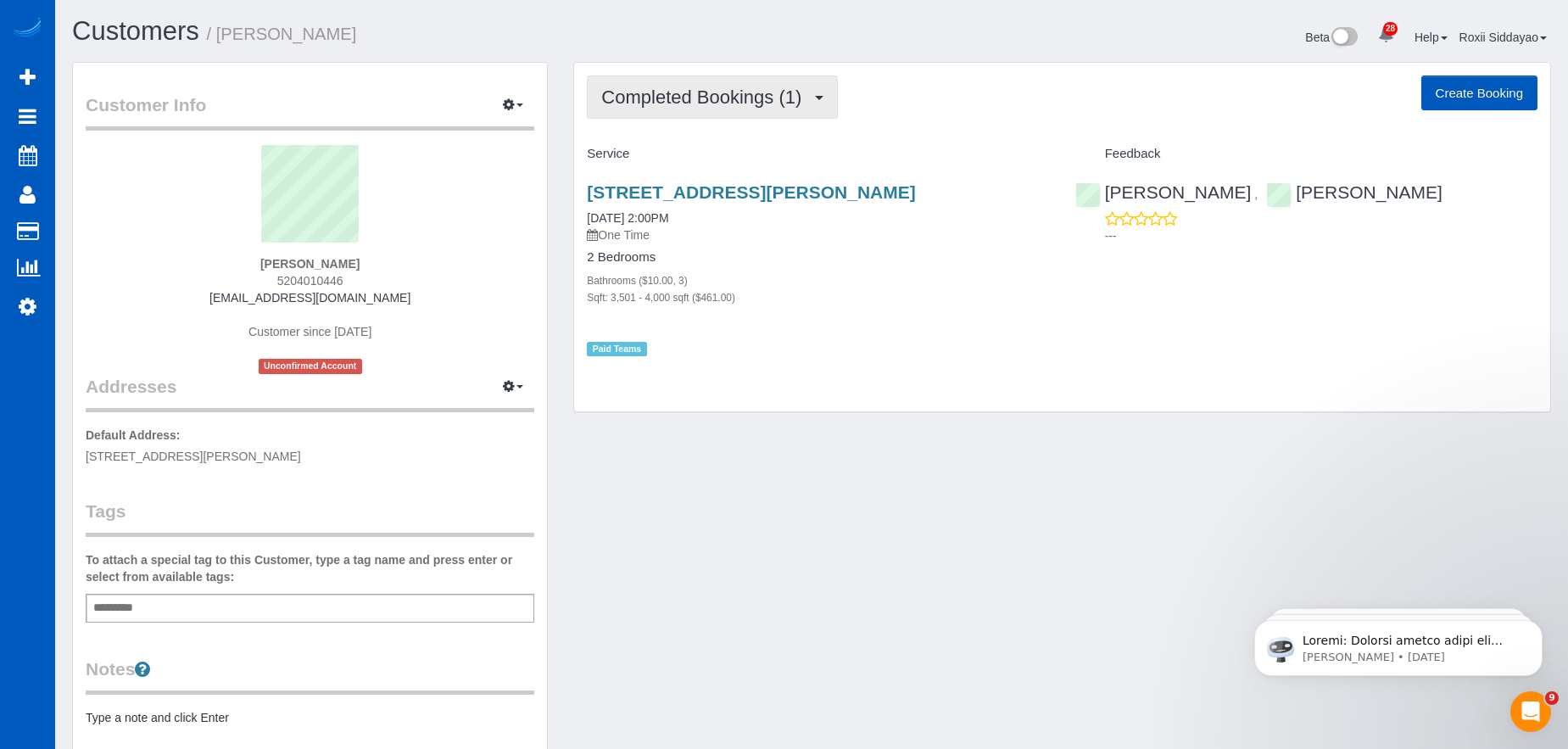
click at [759, 95] on span "Completed Bookings (1)" at bounding box center [705, 97] width 209 height 21
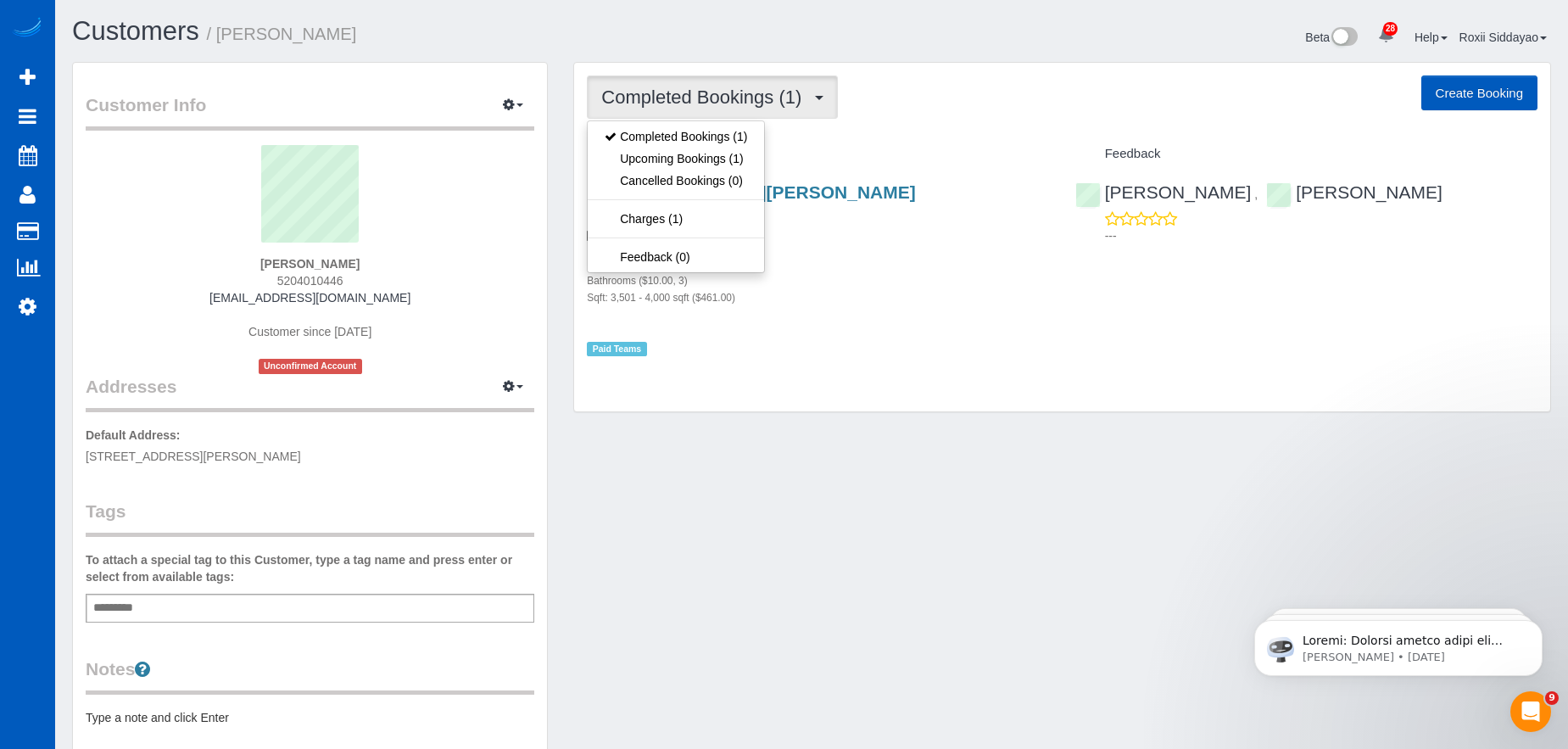
click at [896, 280] on div "Bathrooms ($10.00, 3)" at bounding box center [817, 279] width 462 height 17
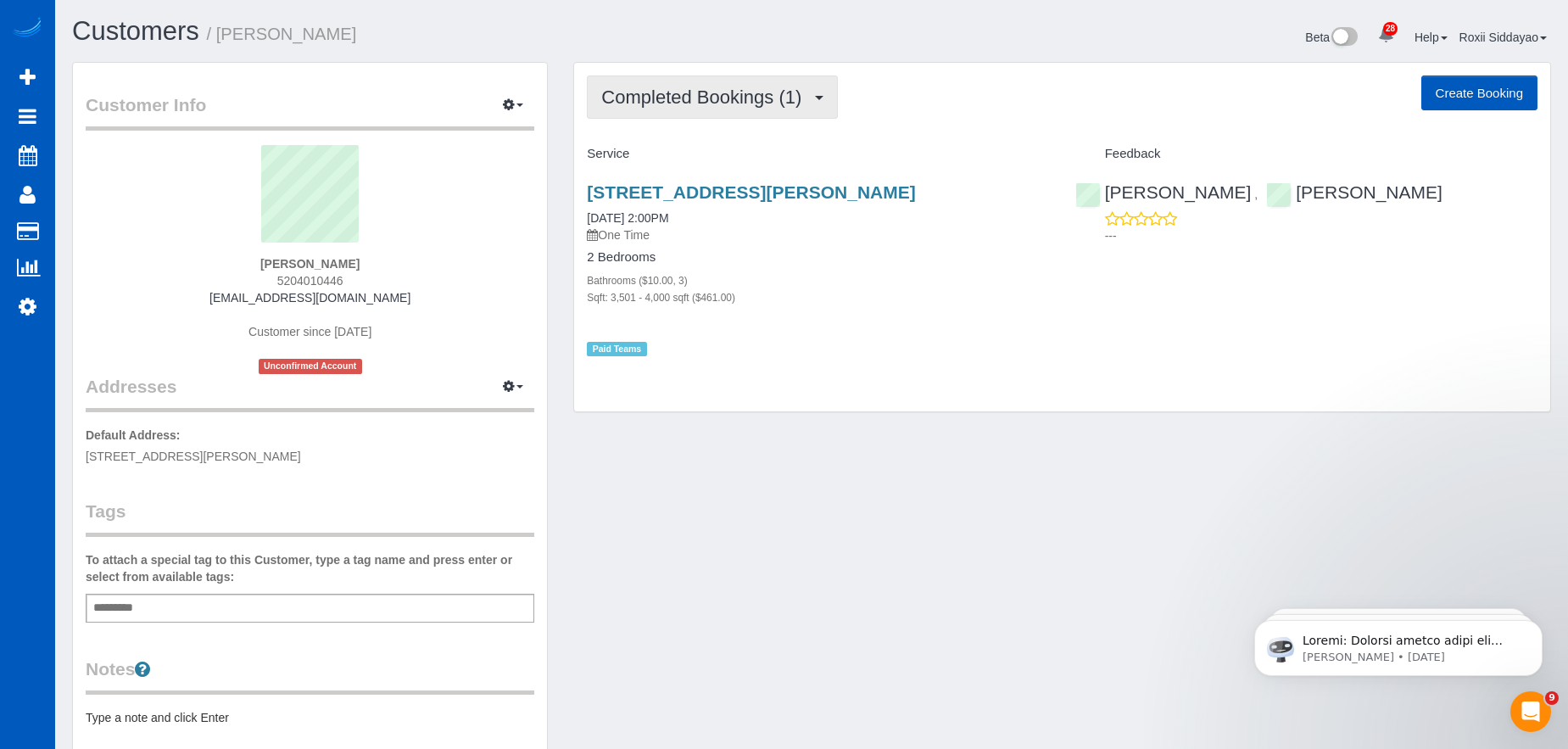
click at [749, 93] on span "Completed Bookings (1)" at bounding box center [705, 97] width 209 height 21
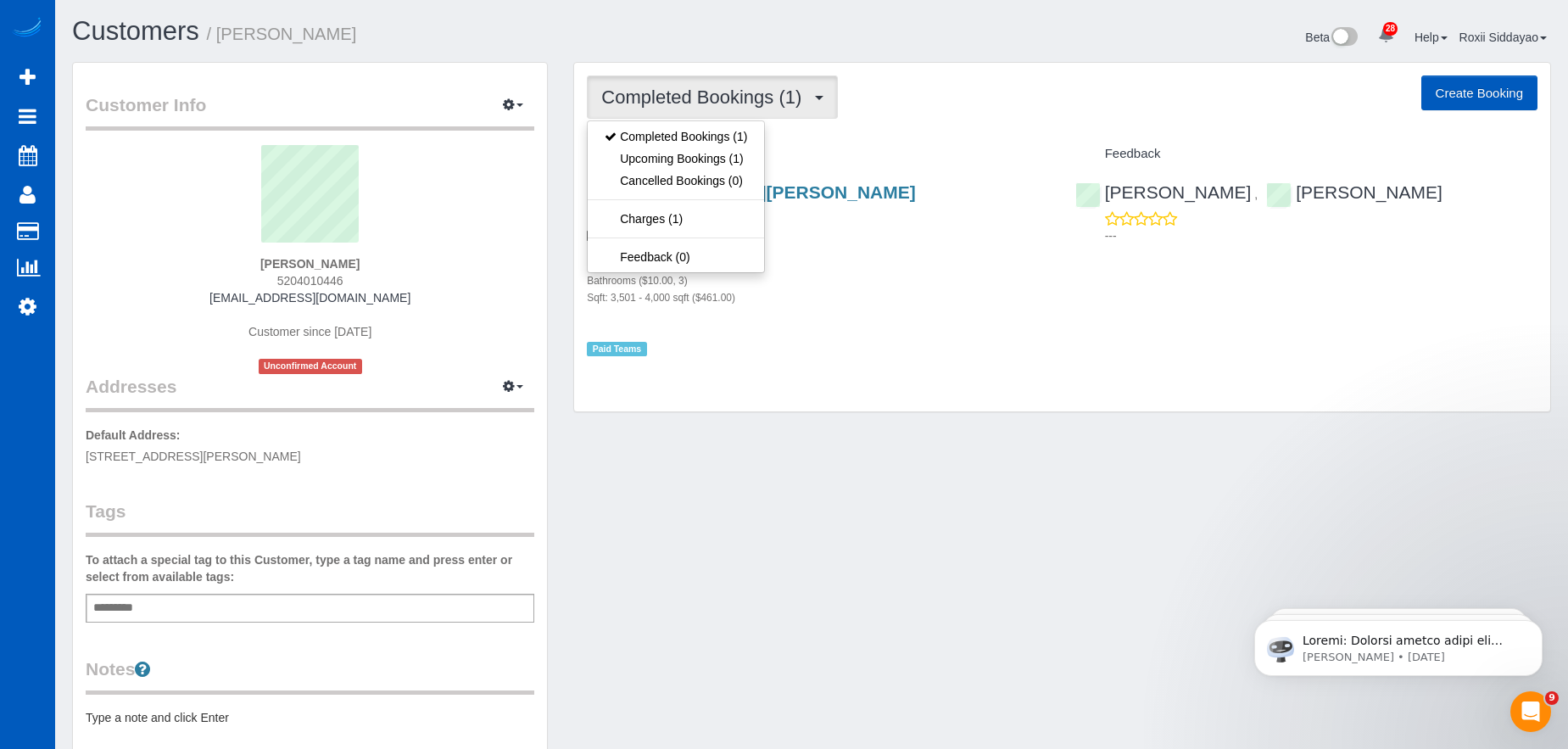
click at [880, 357] on div "Completed Bookings (1) Completed Bookings (1) Upcoming Bookings (1) Cancelled B…" at bounding box center [1061, 238] width 976 height 350
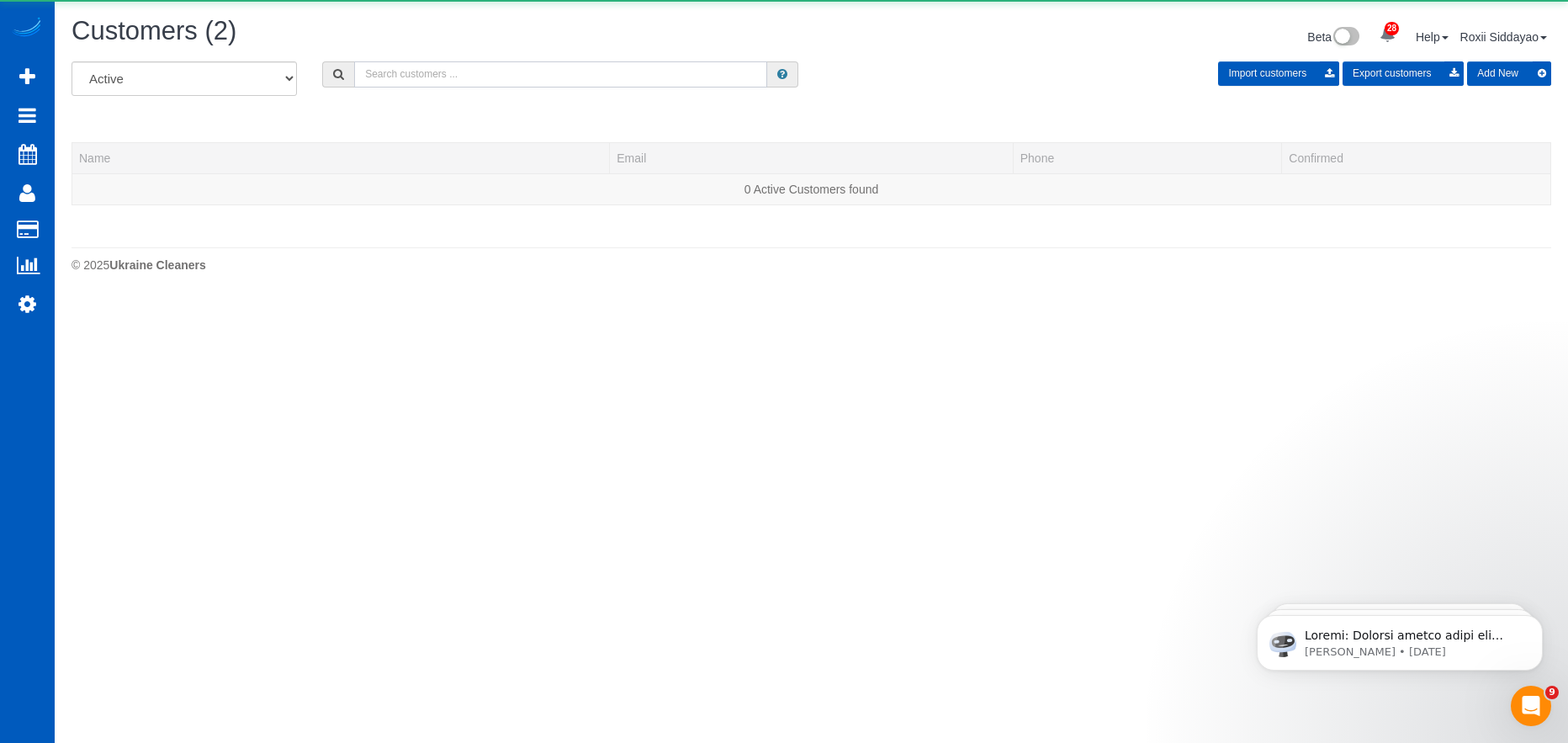
click at [456, 65] on input "text" at bounding box center [561, 74] width 413 height 26
paste input "7040"
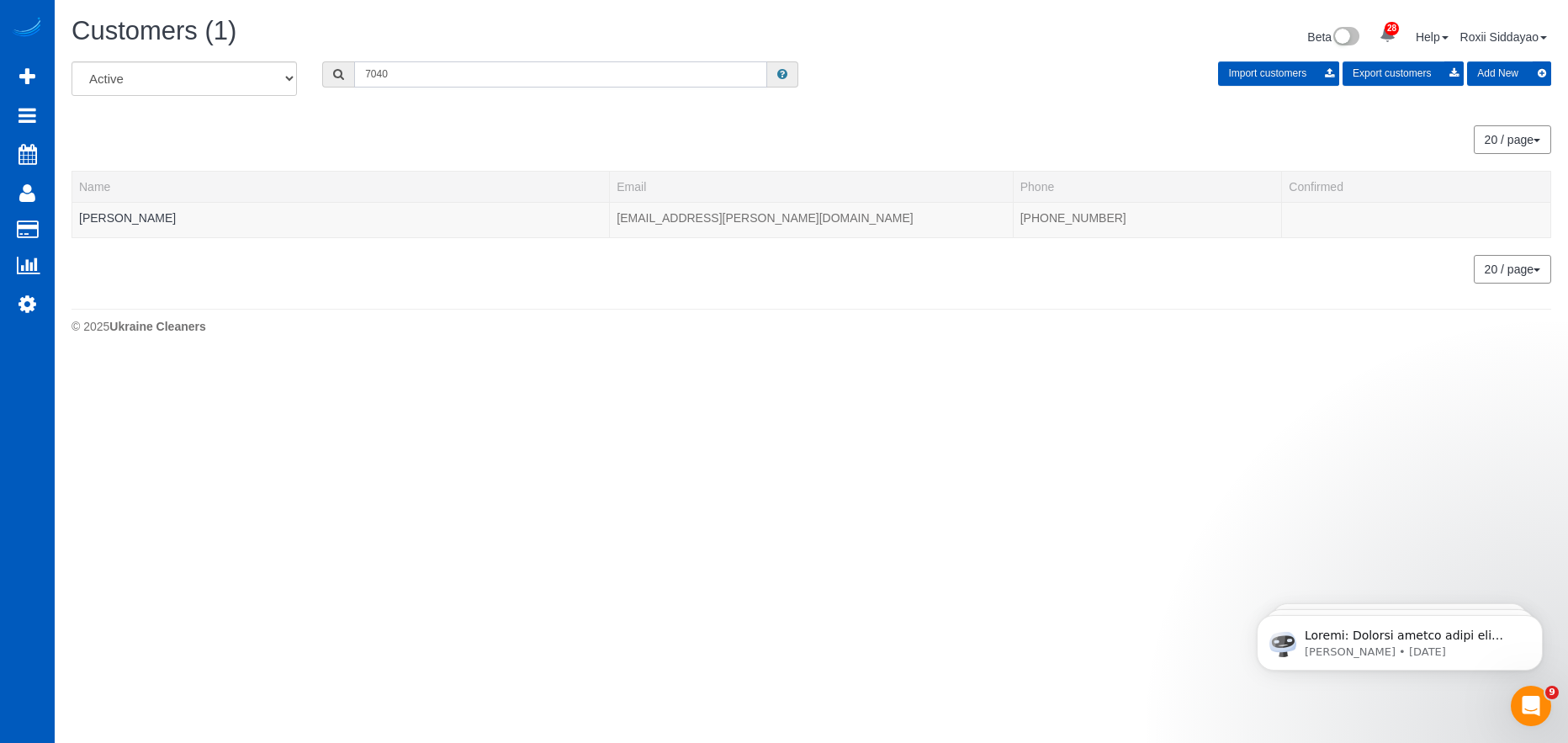
click at [378, 69] on input "7040" at bounding box center [561, 74] width 413 height 26
paste input "4407"
click at [463, 78] on input "4407" at bounding box center [561, 74] width 413 height 26
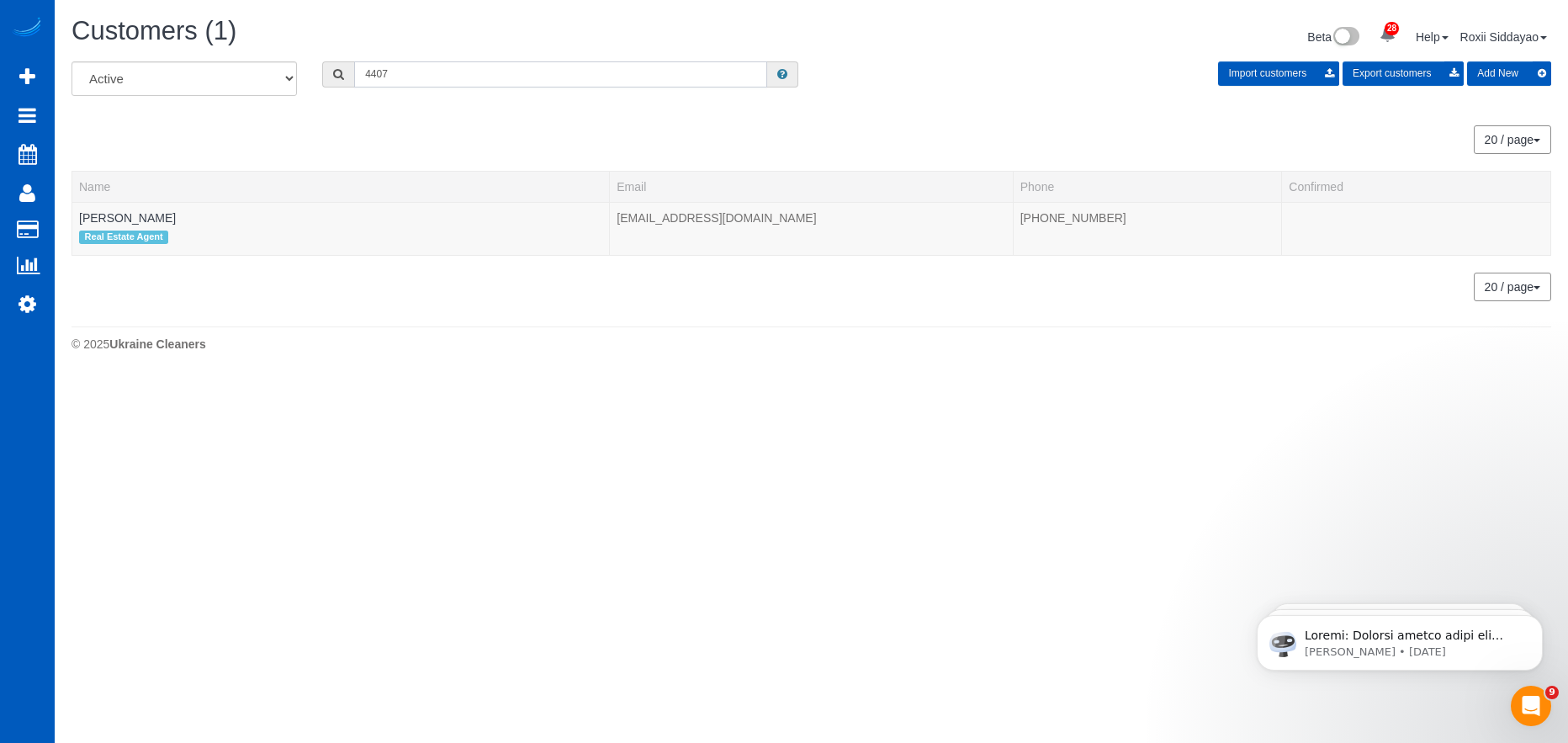
paste input "5274"
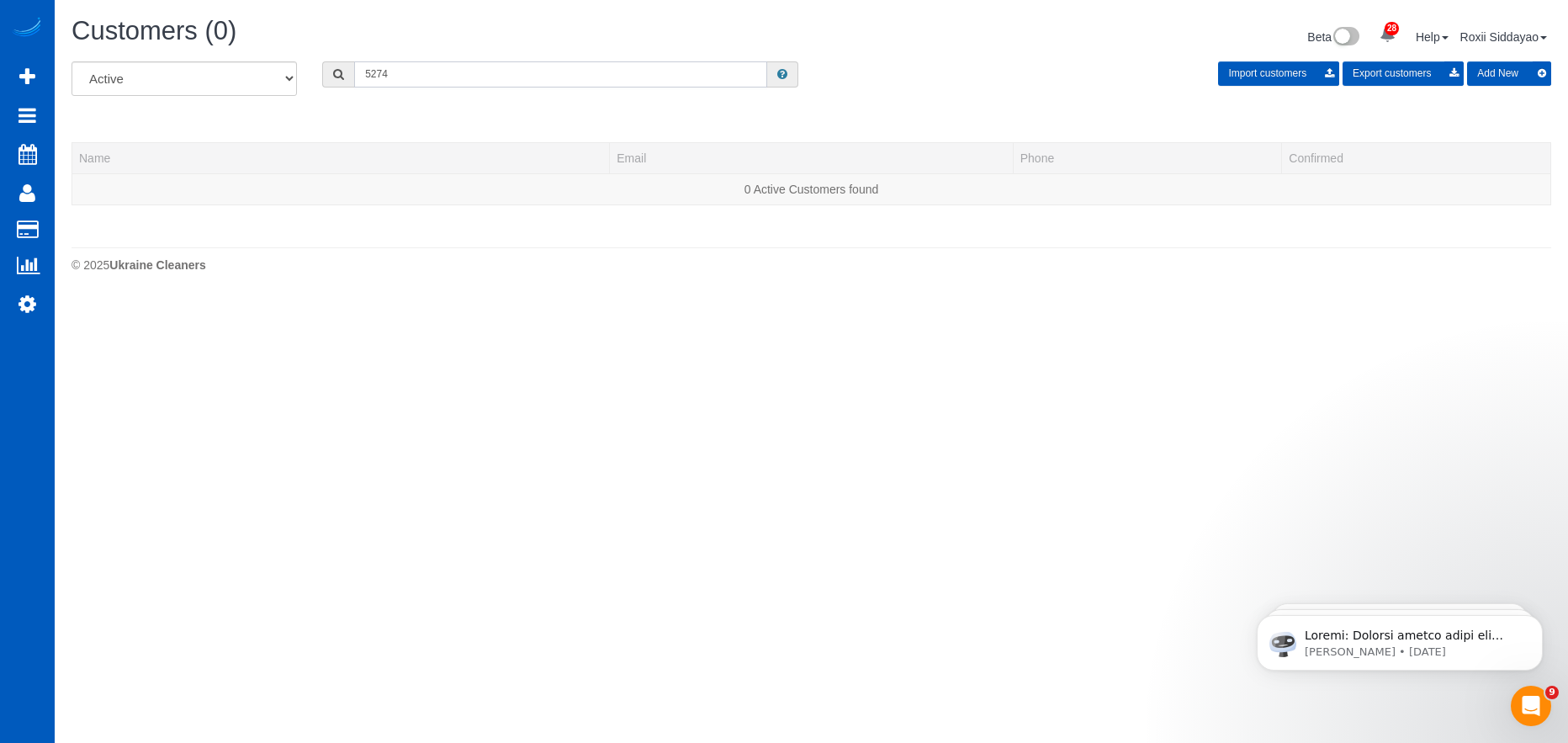
click at [388, 73] on input "5274" at bounding box center [561, 74] width 413 height 26
paste input "4"
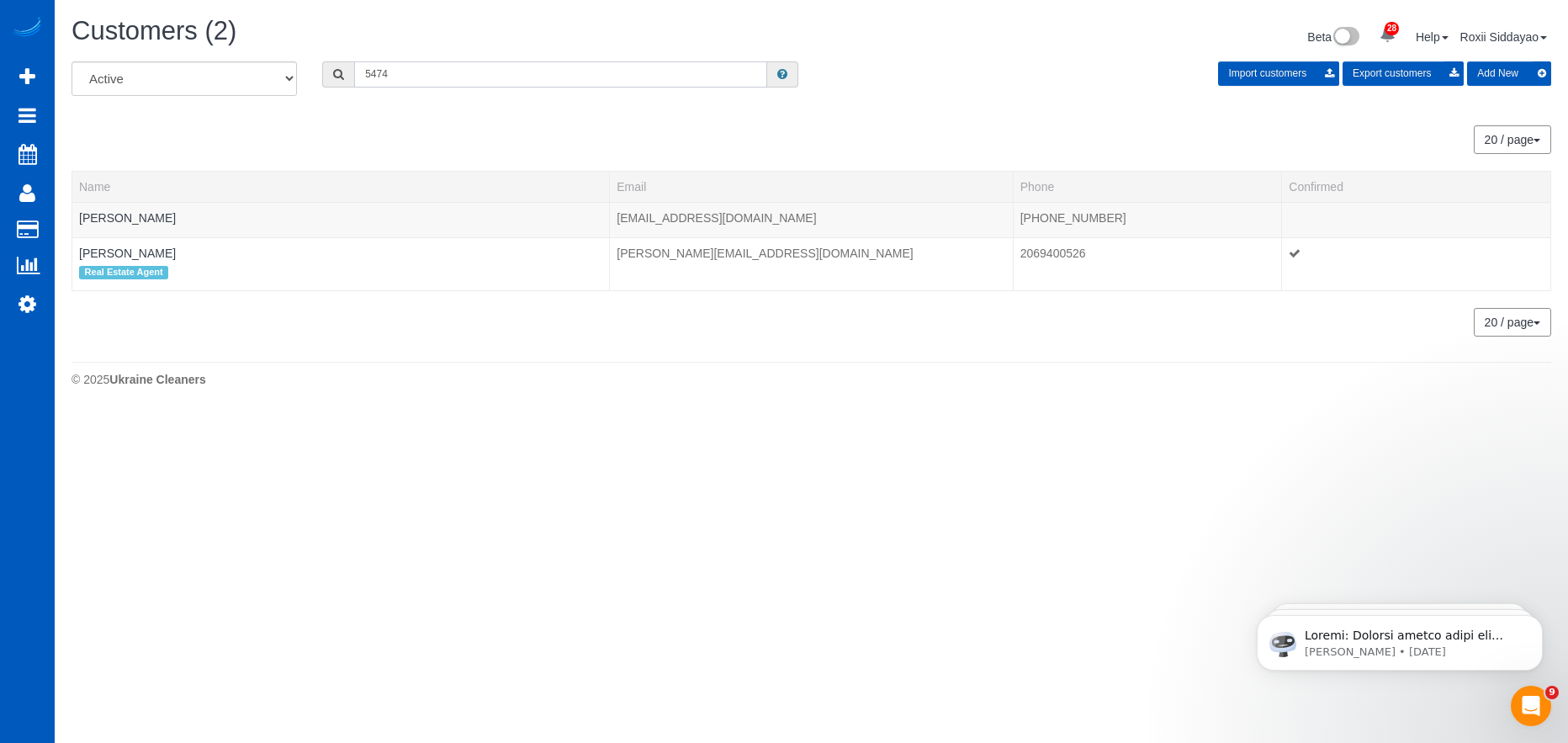
click at [408, 75] on input "5474" at bounding box center [561, 74] width 413 height 26
paste input "4651"
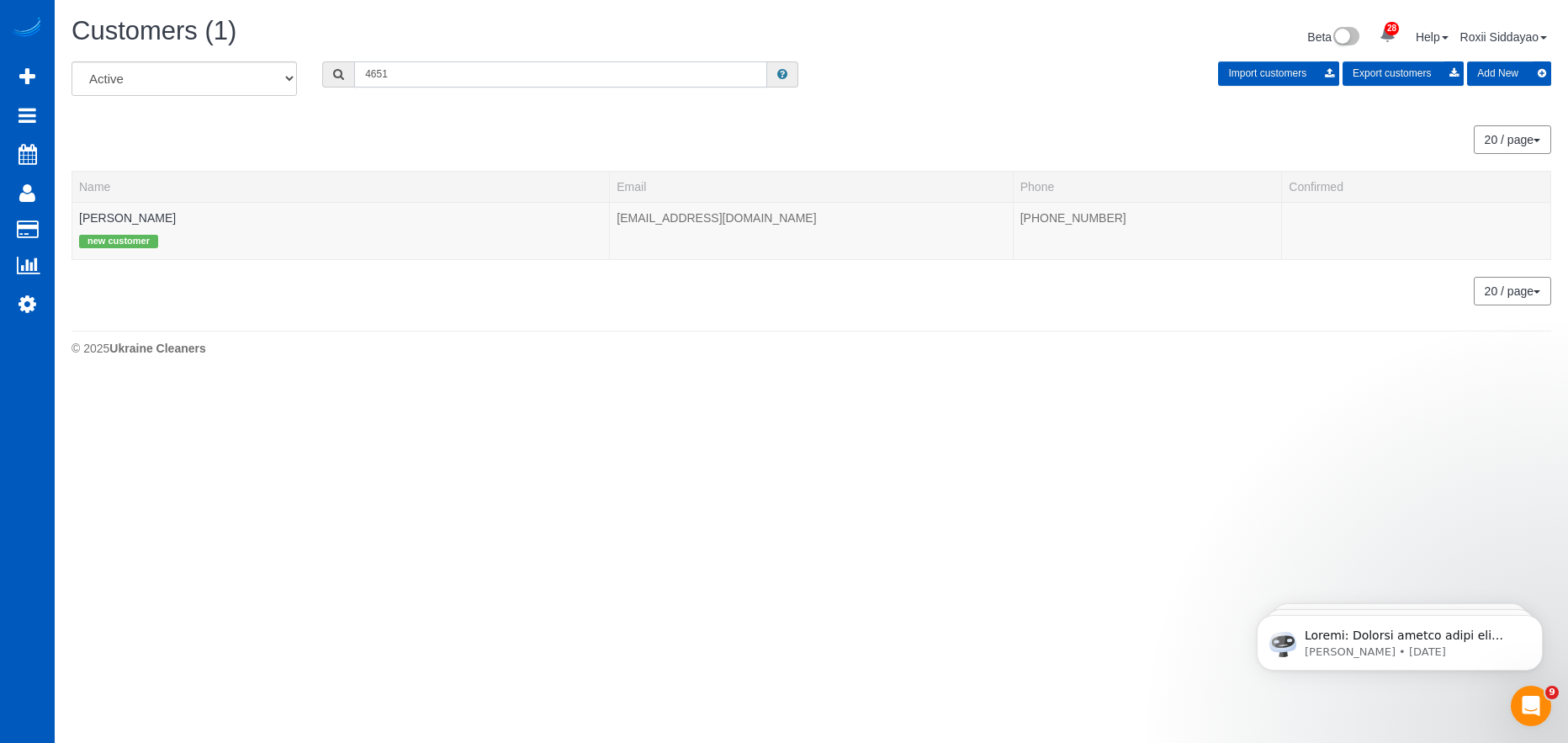
click at [419, 69] on input "4651" at bounding box center [561, 74] width 413 height 26
paste input "515"
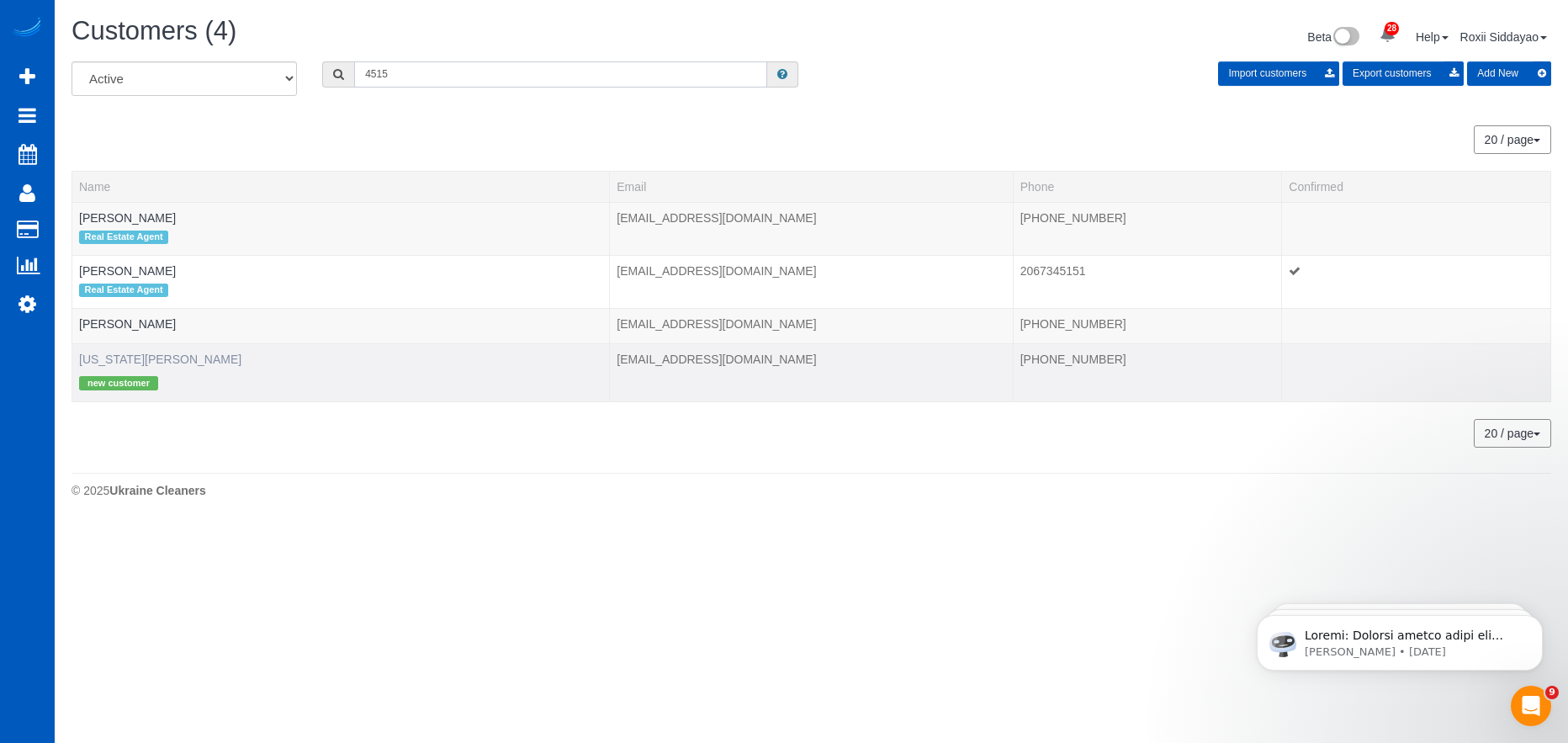
type input "4515"
click at [157, 361] on link "Virginia Steinmiller" at bounding box center [160, 359] width 163 height 13
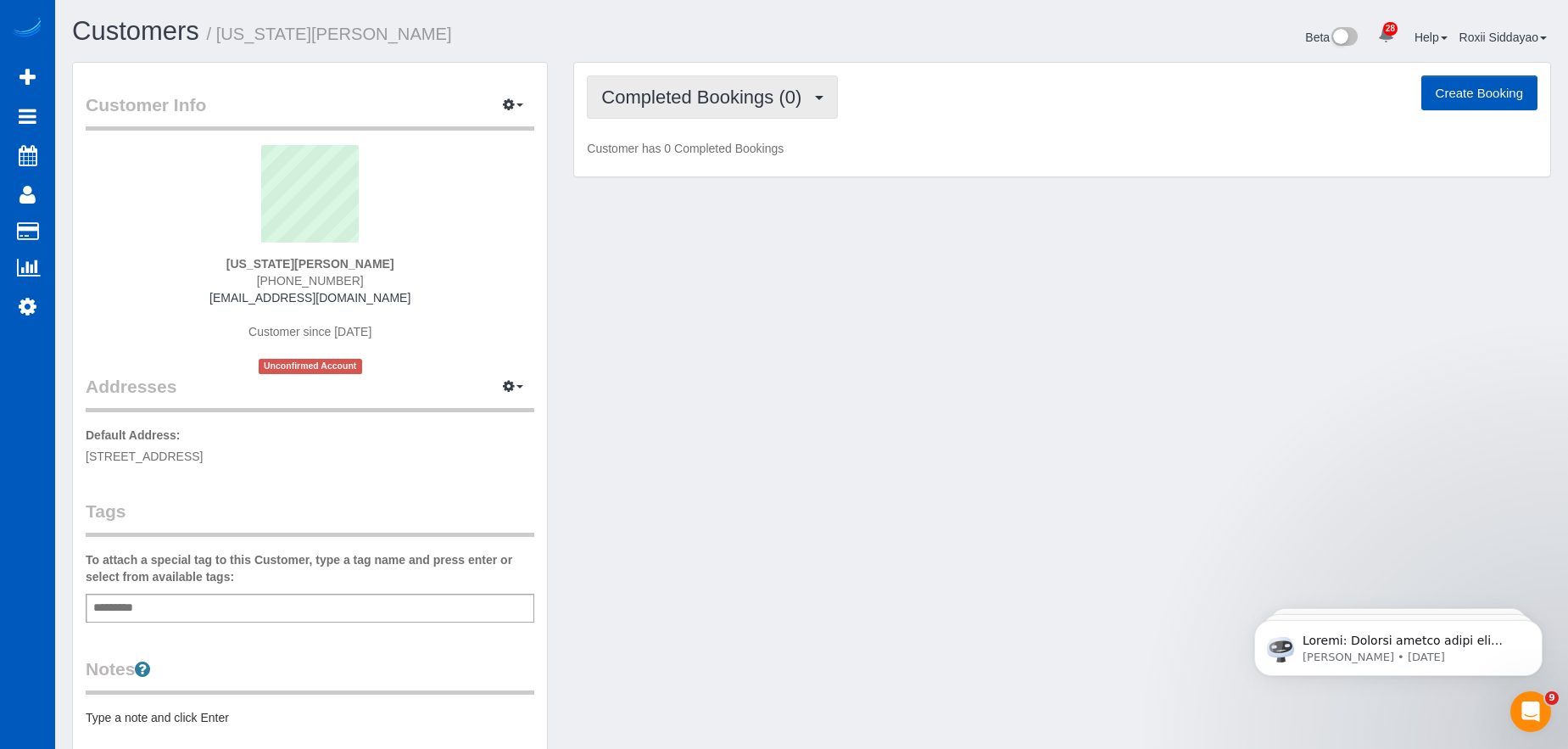
click at [682, 105] on span "Completed Bookings (0)" at bounding box center [705, 97] width 209 height 21
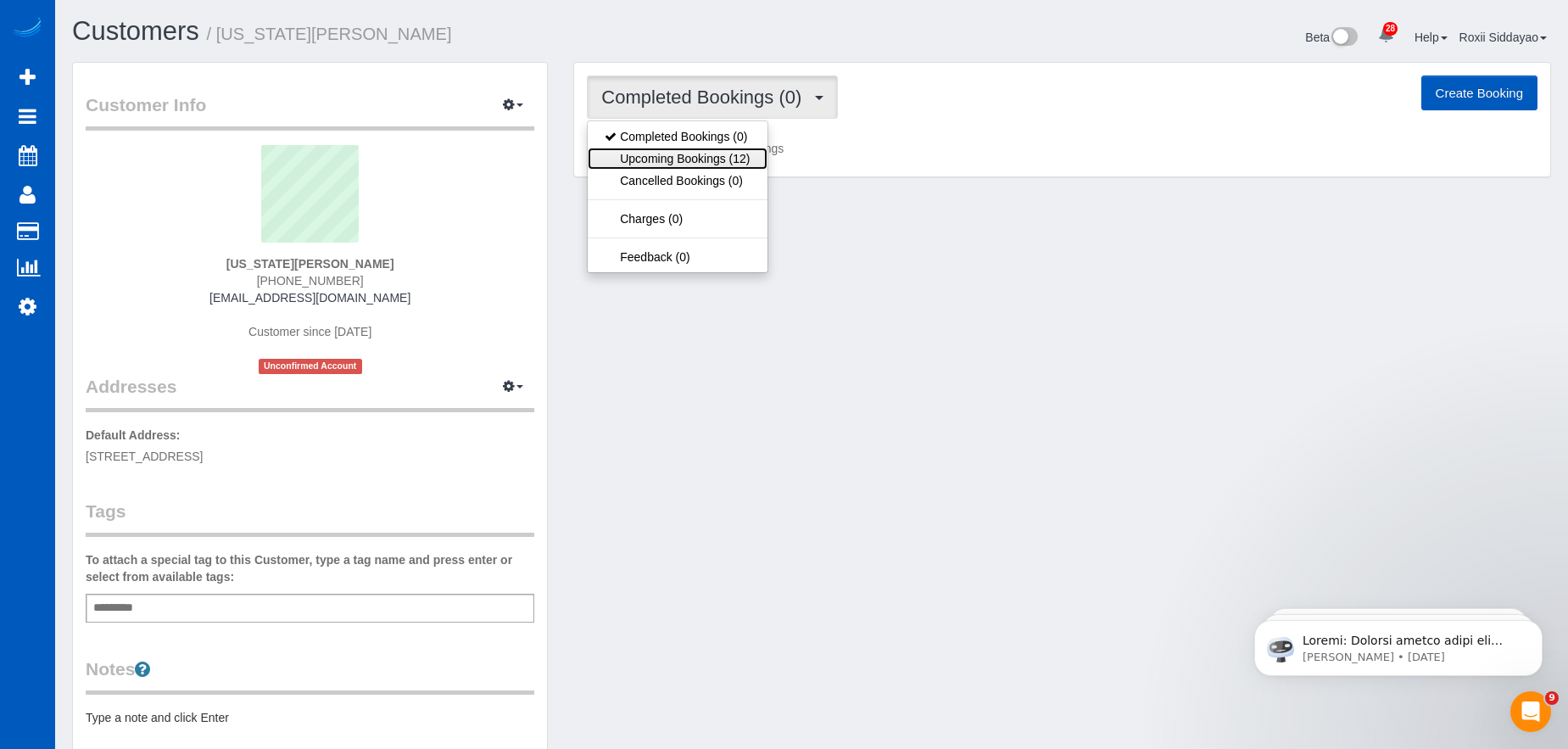
click at [692, 157] on link "Upcoming Bookings (12)" at bounding box center [677, 158] width 179 height 22
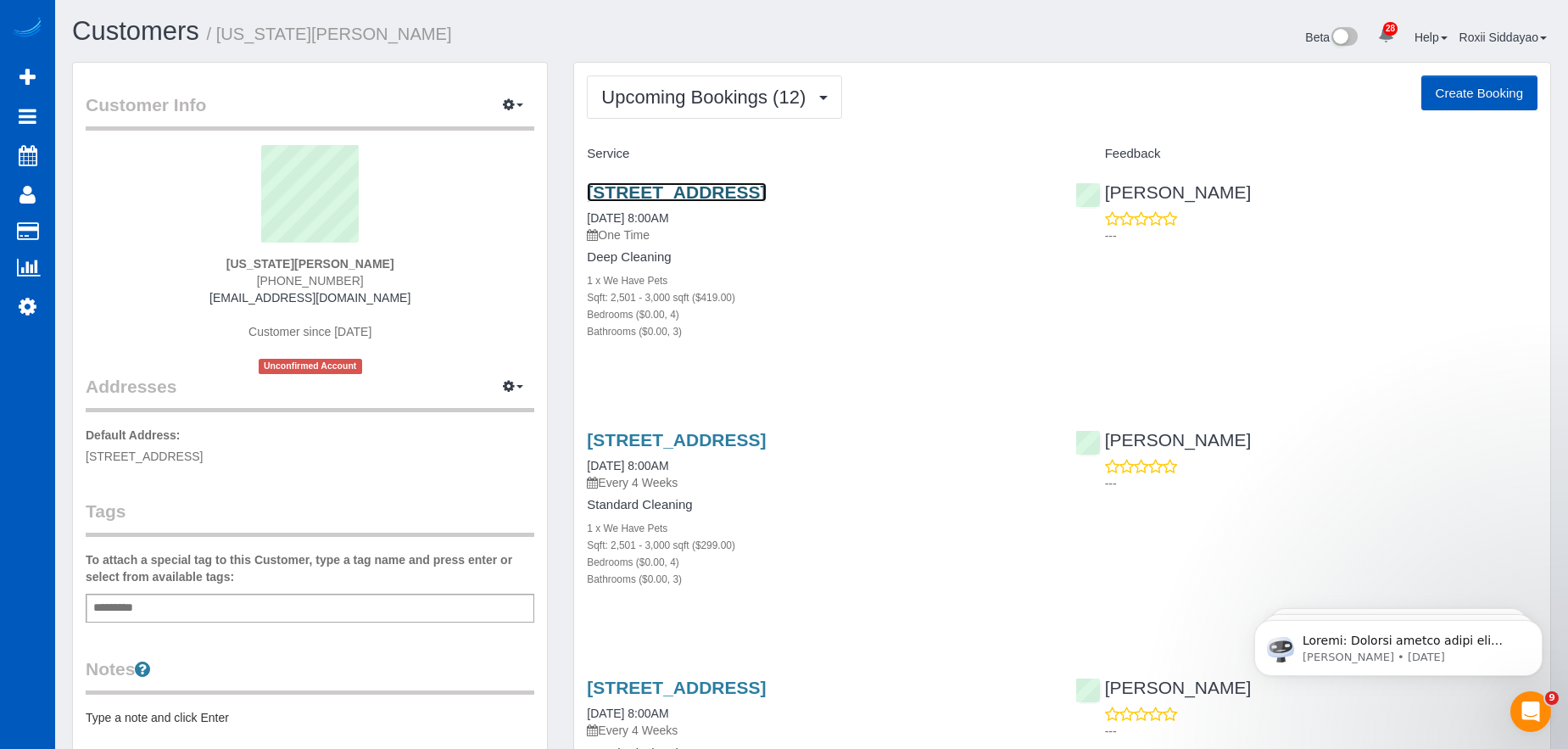
click at [667, 189] on link "16893 Nw Tucson St, Beaverton, OR 97006" at bounding box center [676, 192] width 179 height 19
click at [751, 189] on link "16893 Nw Tucson St, Beaverton, OR 97006" at bounding box center [676, 192] width 179 height 19
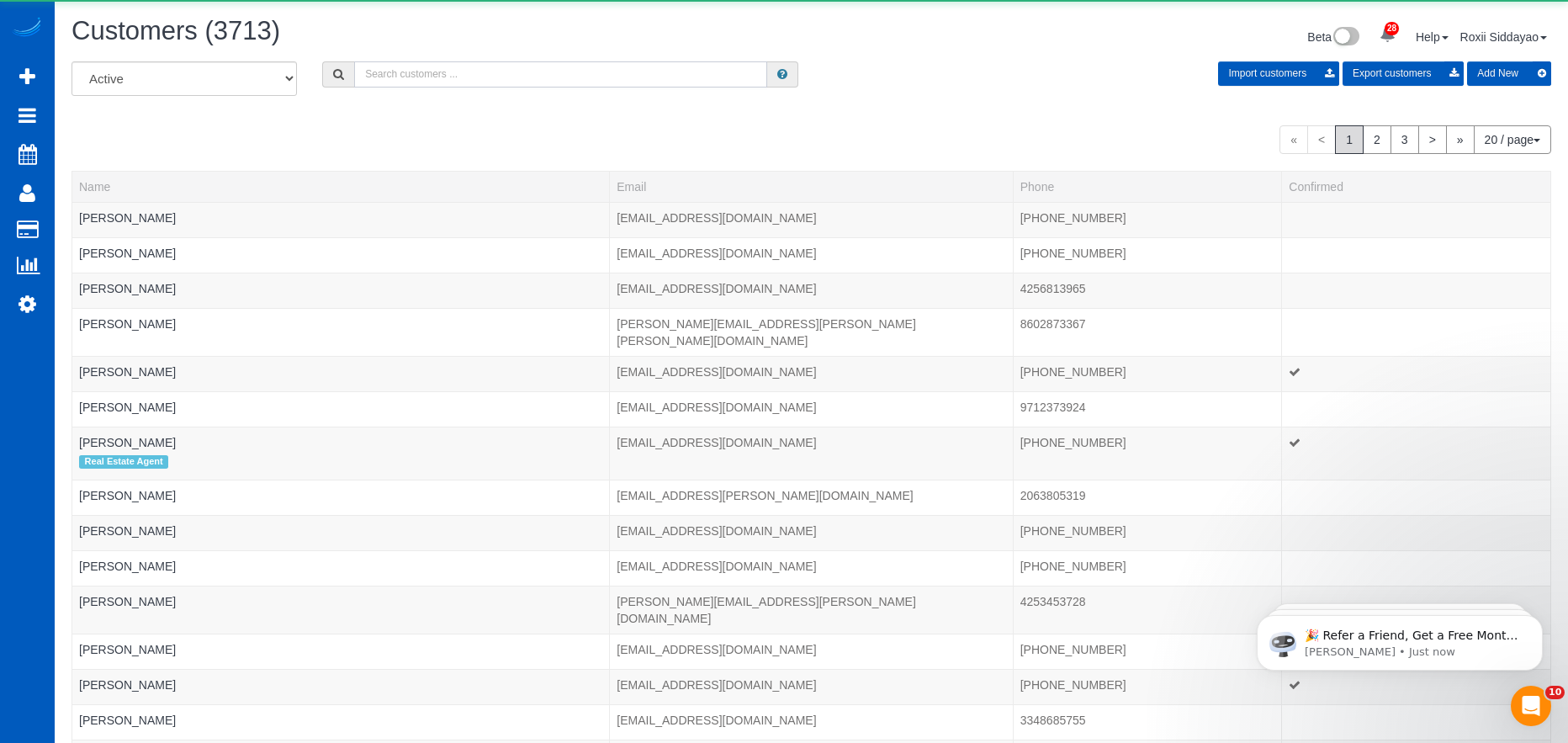
click at [586, 78] on input "text" at bounding box center [561, 74] width 413 height 26
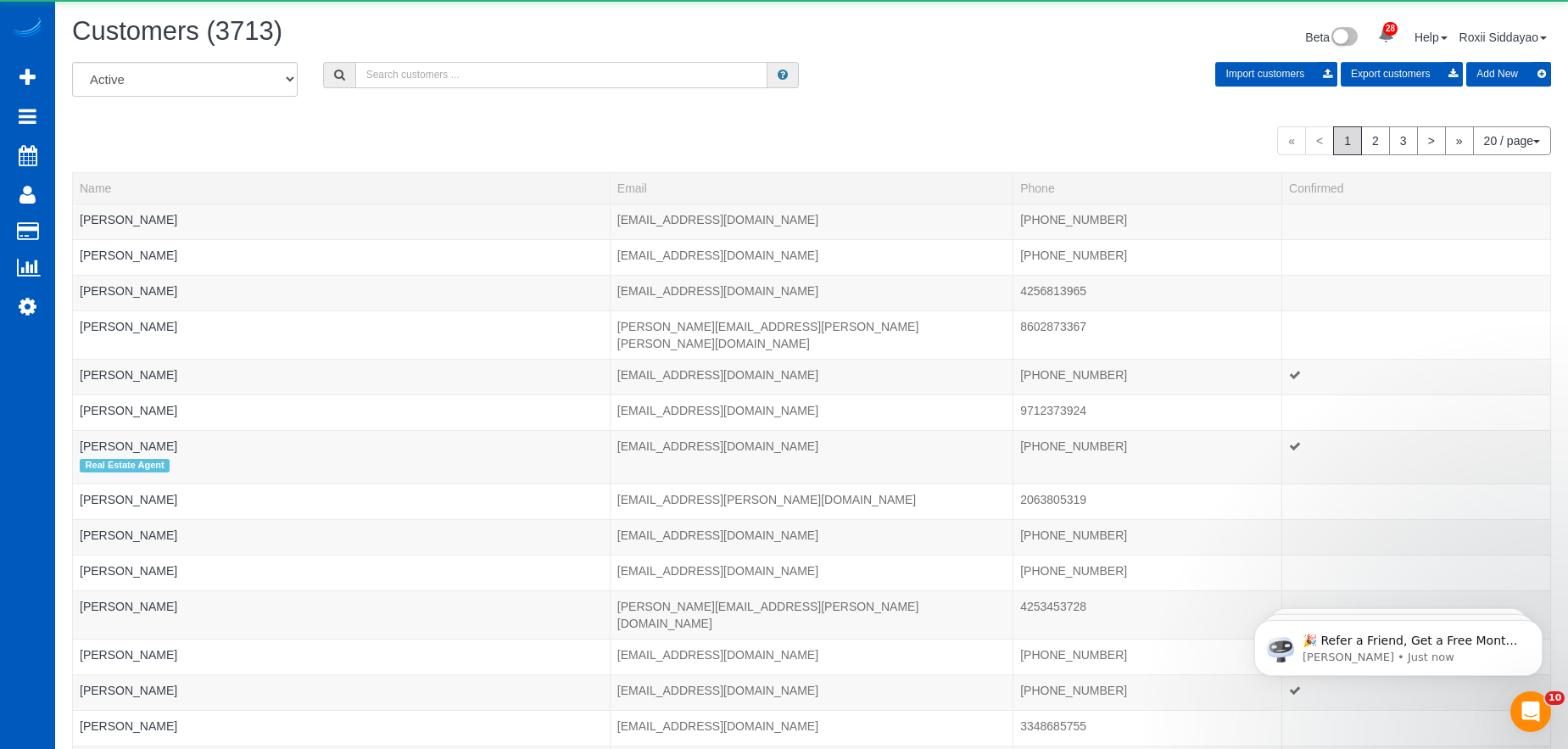
paste input "5065"
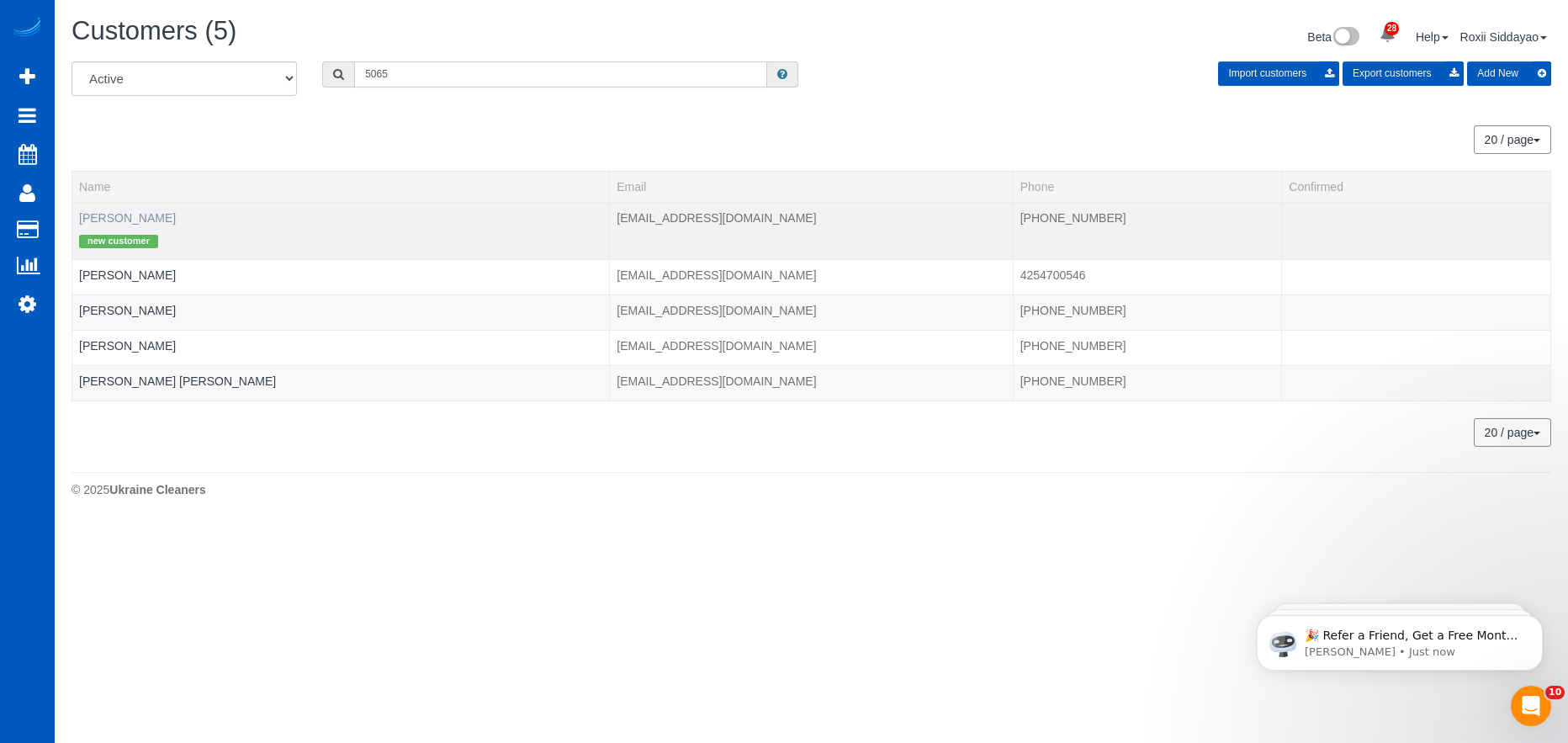
type input "5065"
click at [143, 221] on link "Alex Glasgow" at bounding box center [127, 218] width 96 height 13
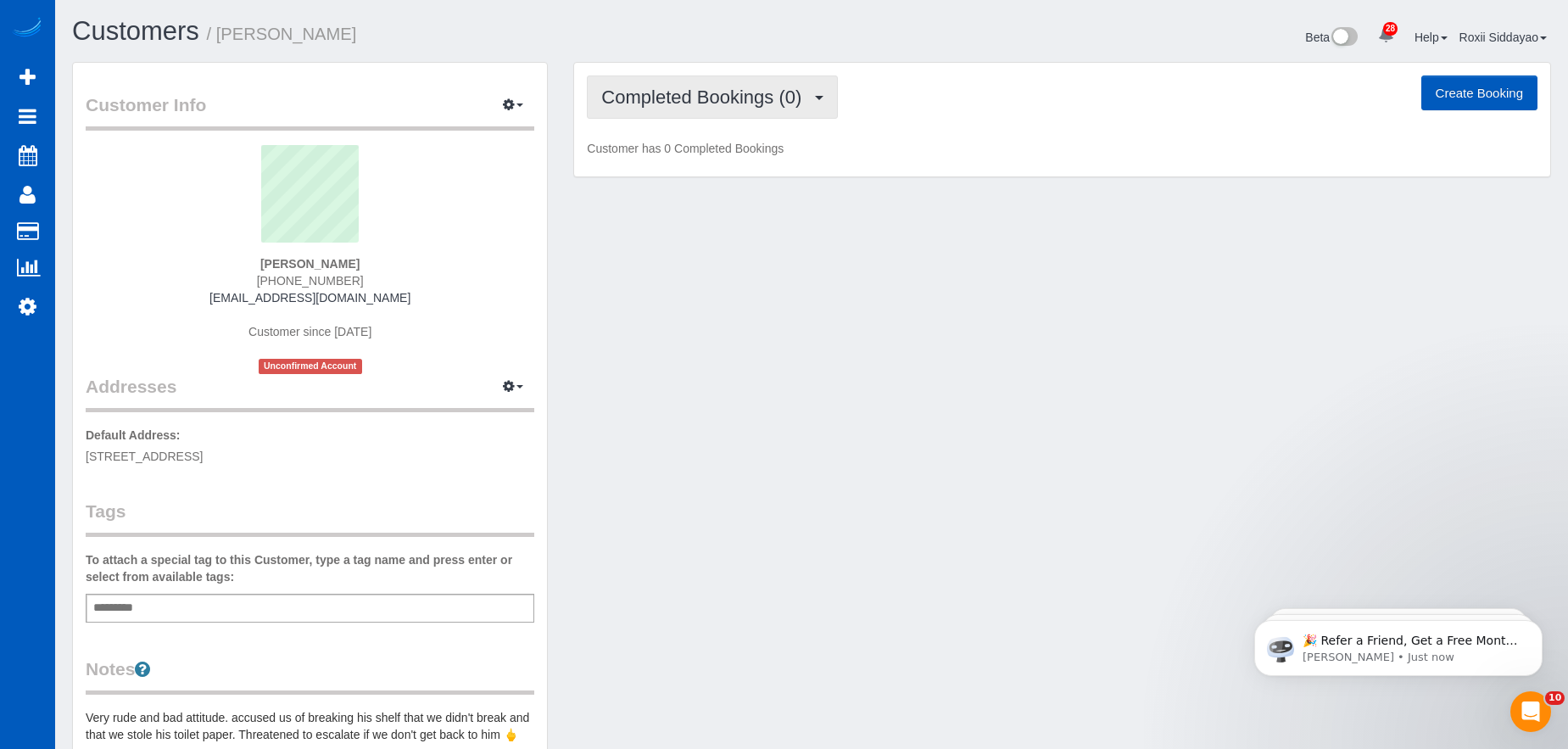
click at [684, 102] on span "Completed Bookings (0)" at bounding box center [705, 97] width 209 height 21
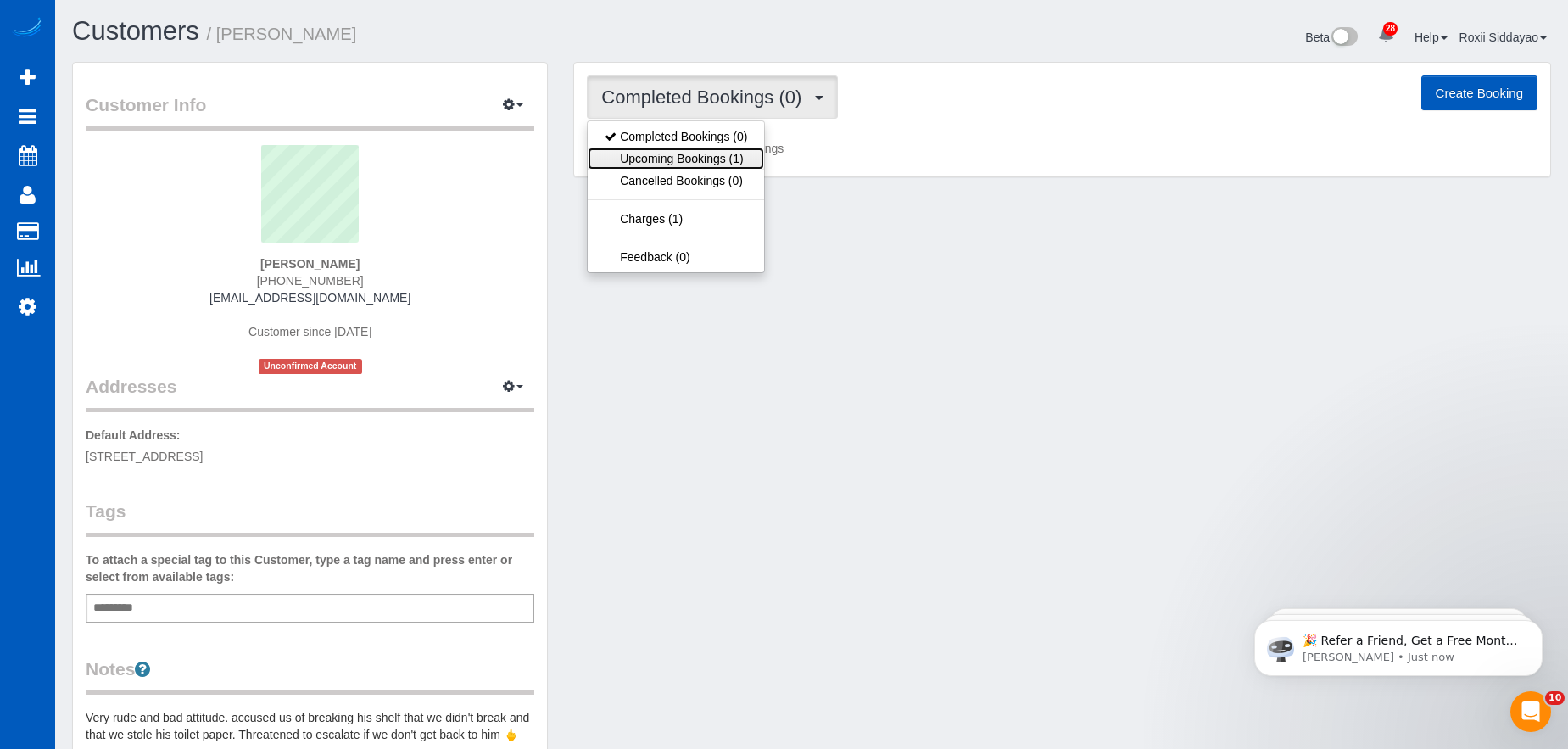
click at [686, 158] on link "Upcoming Bookings (1)" at bounding box center [676, 158] width 177 height 22
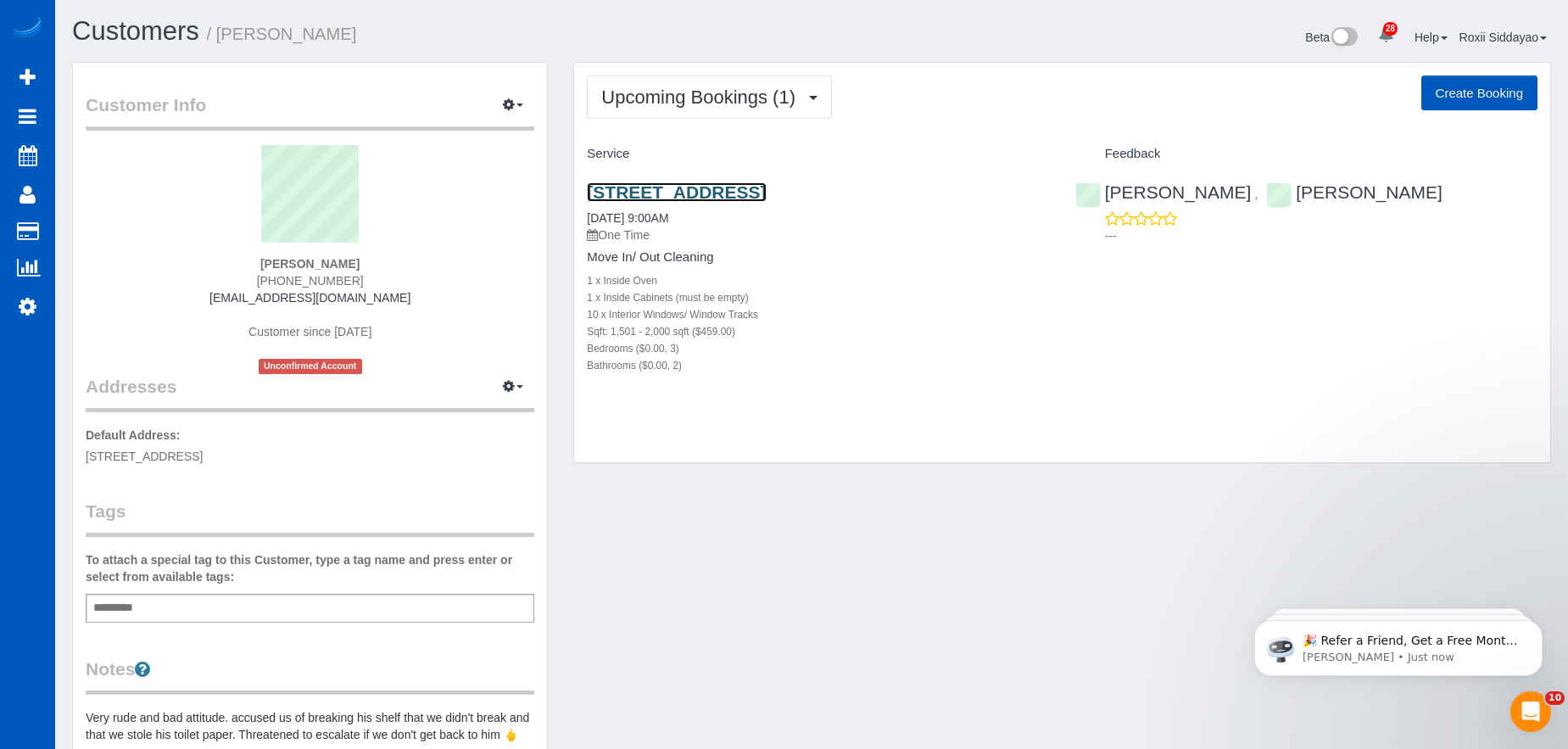
click at [695, 195] on link "2651 E 121st Pl, Thornton, CO 80241" at bounding box center [676, 192] width 179 height 19
click at [638, 101] on span "Upcoming Bookings (1)" at bounding box center [702, 97] width 203 height 21
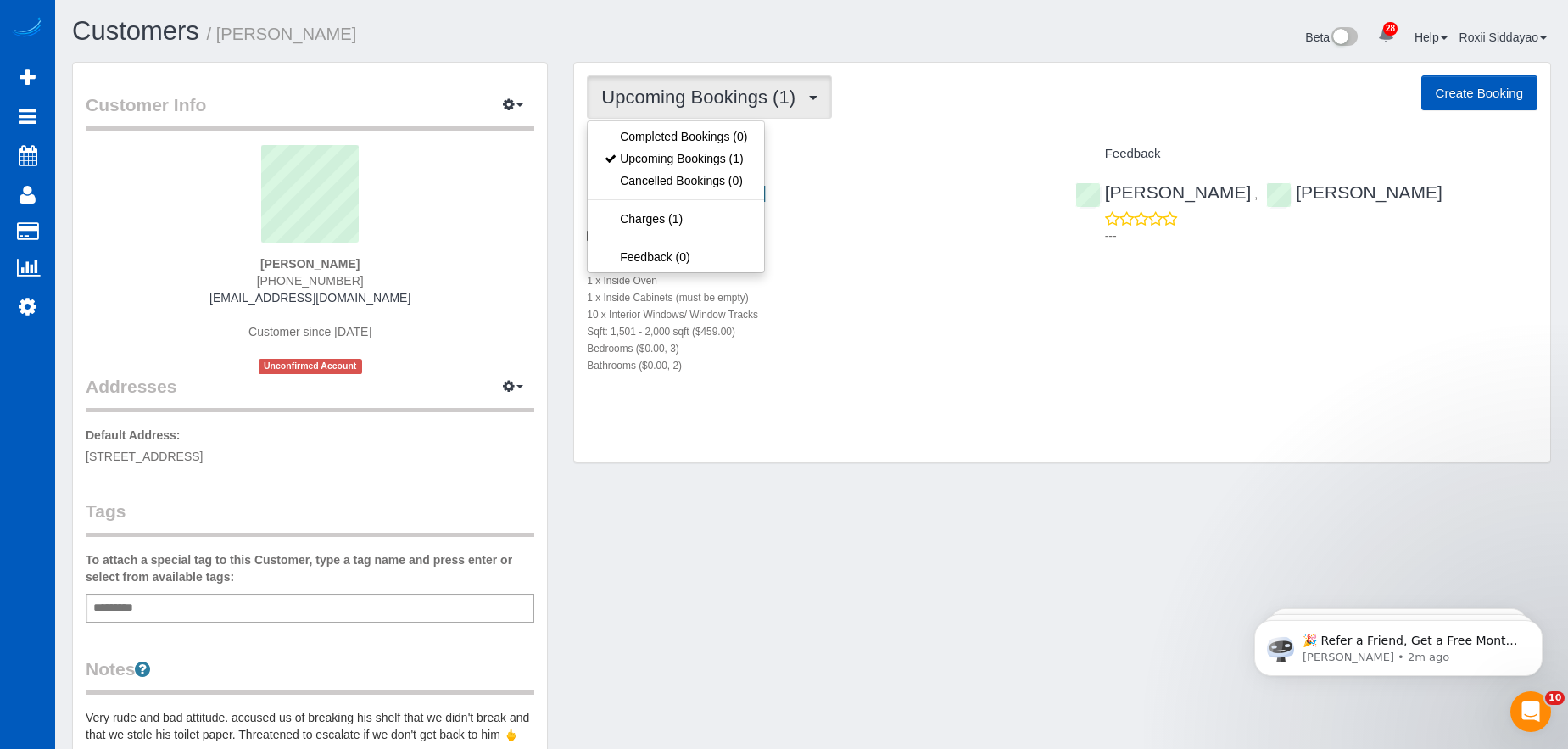
click at [638, 101] on span "Upcoming Bookings (1)" at bounding box center [702, 97] width 203 height 21
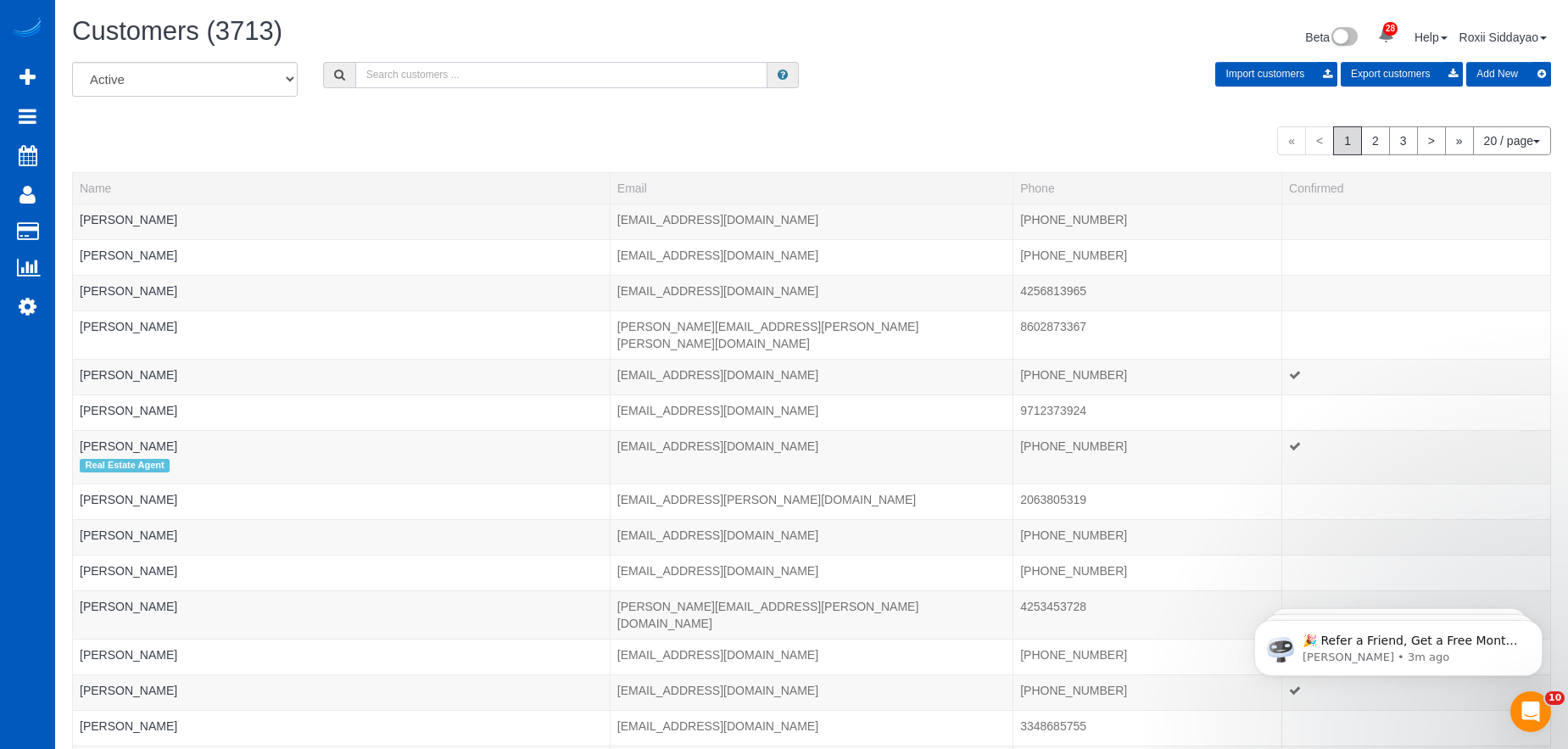
click at [405, 74] on input "text" at bounding box center [561, 75] width 412 height 26
paste input "5588"
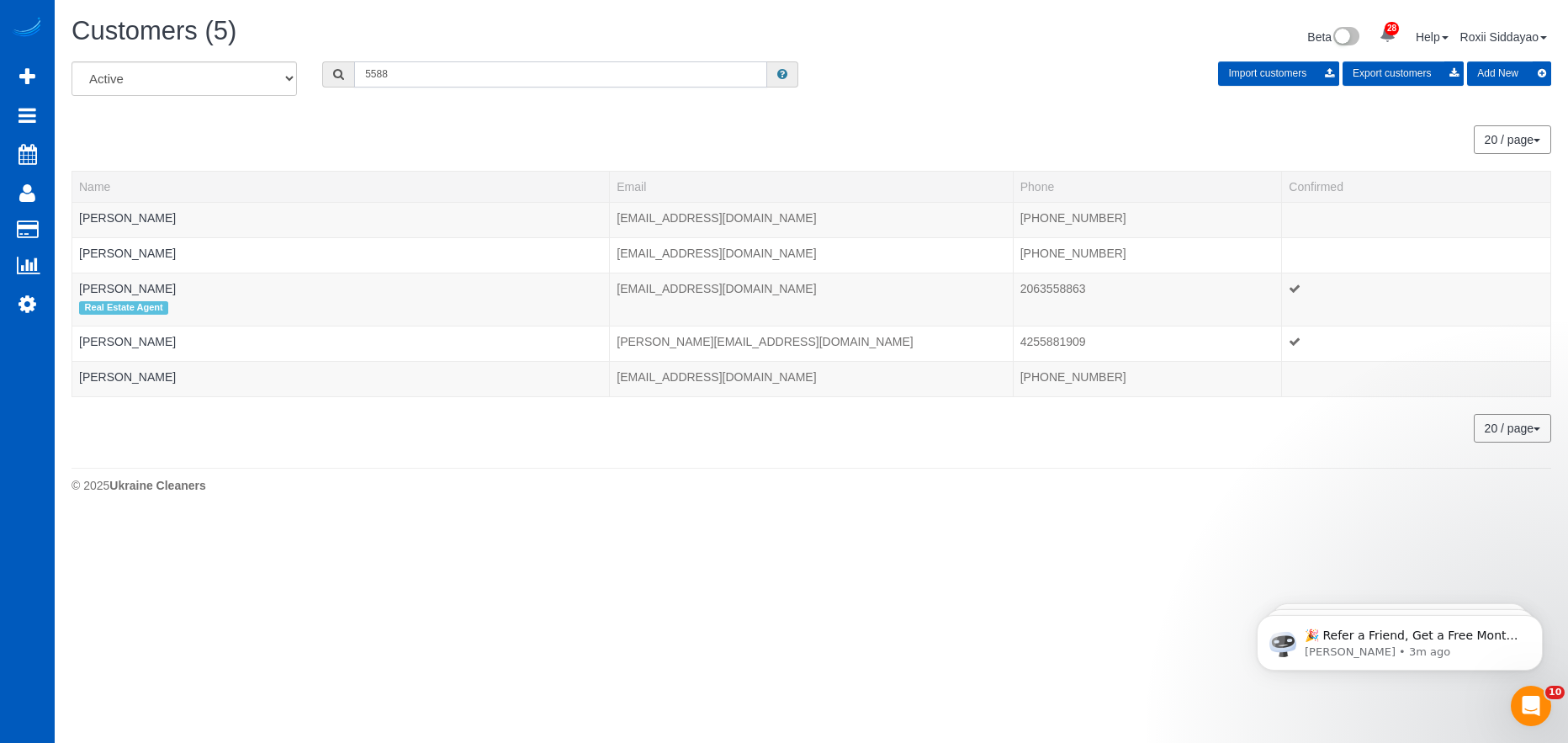
click at [475, 76] on input "5588" at bounding box center [561, 74] width 413 height 26
paste input "7482"
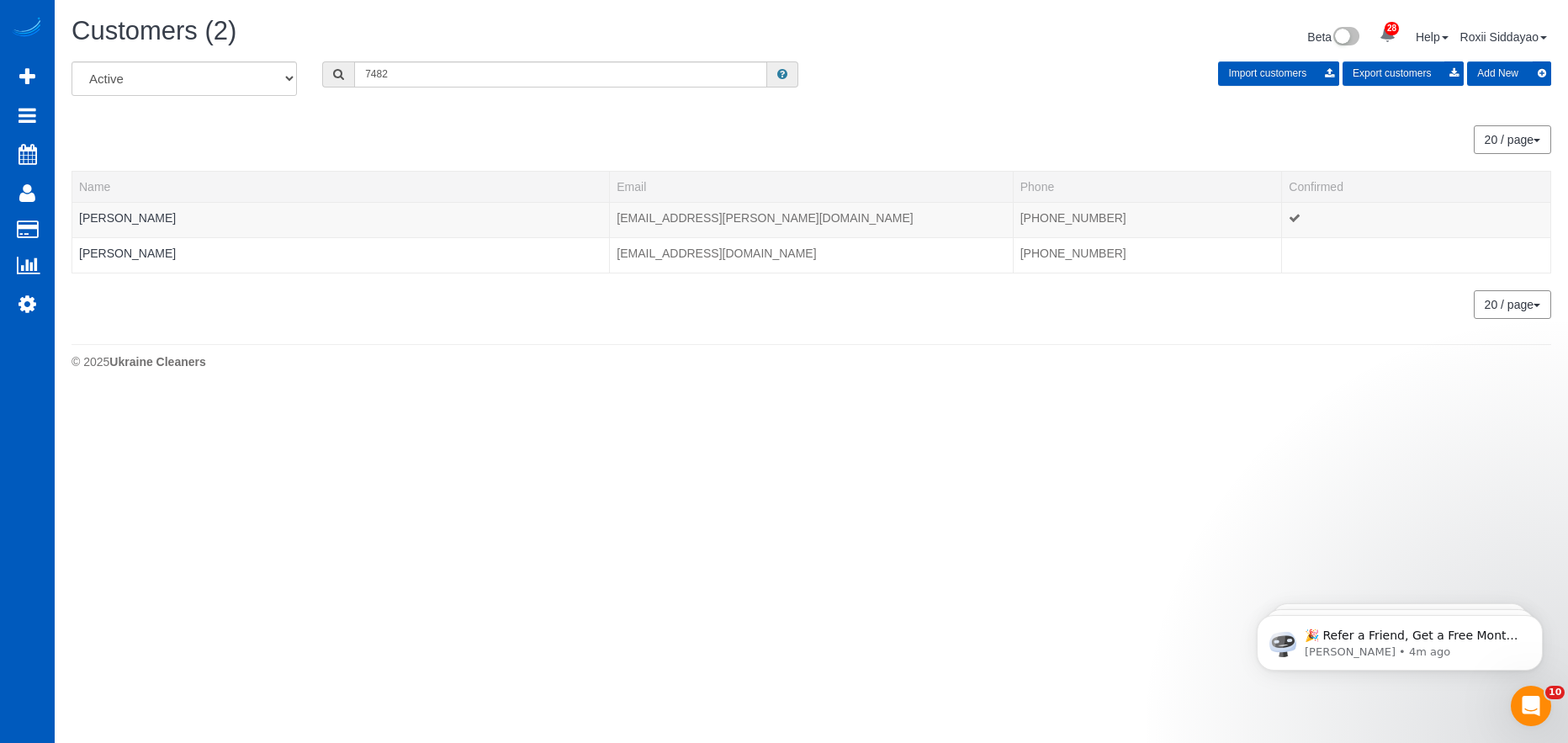
click at [522, 60] on div "Customers (2) Beta 28 Your Notifications You have 0 alerts × You have 3 to char…" at bounding box center [811, 39] width 1504 height 44
click at [521, 61] on div "Customers (2) Beta 28 Your Notifications You have 0 alerts × You have 3 to char…" at bounding box center [811, 198] width 1513 height 395
click at [515, 76] on input "7482" at bounding box center [561, 74] width 413 height 26
paste input "4651"
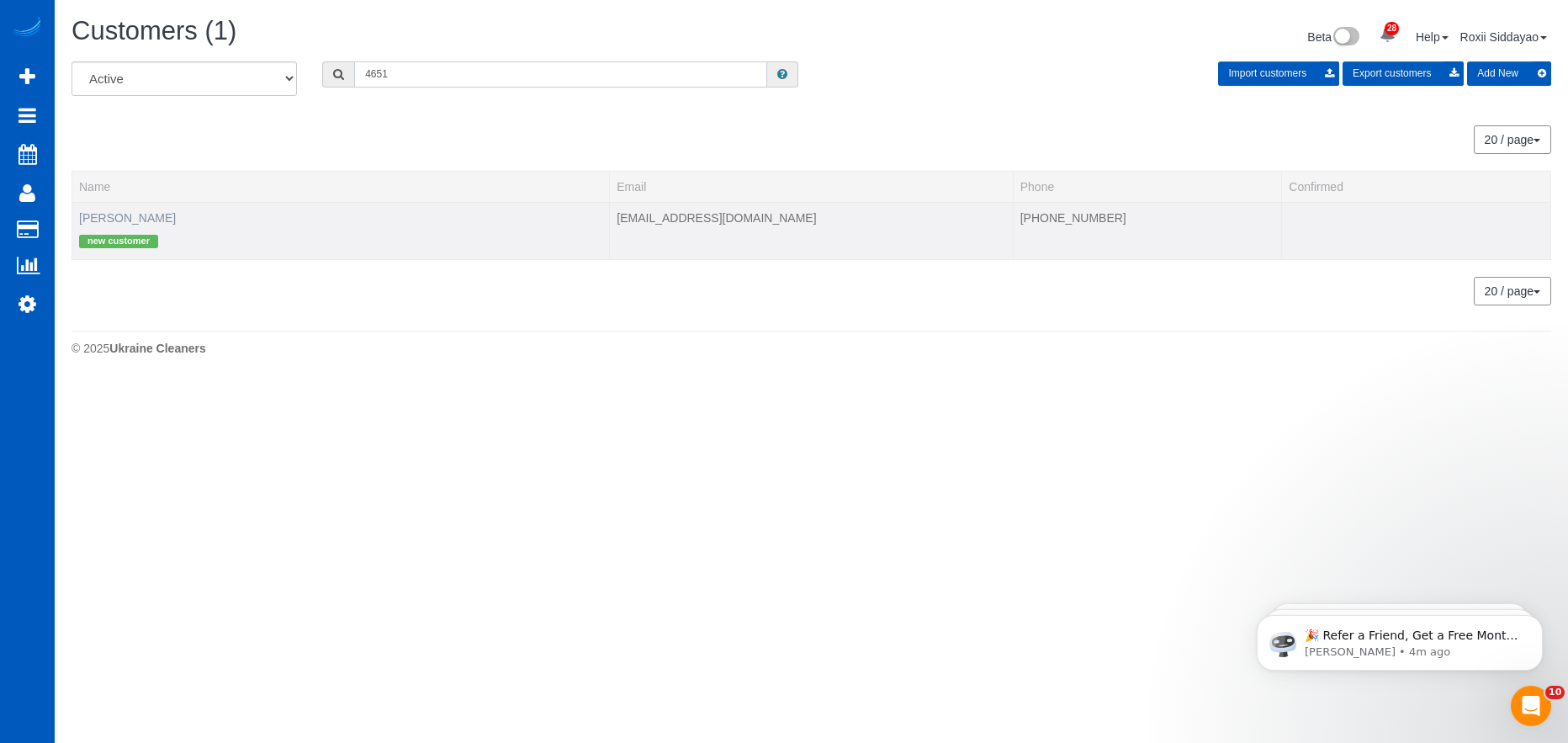
type input "4651"
click at [117, 217] on link "Dilan Sosa" at bounding box center [127, 218] width 96 height 13
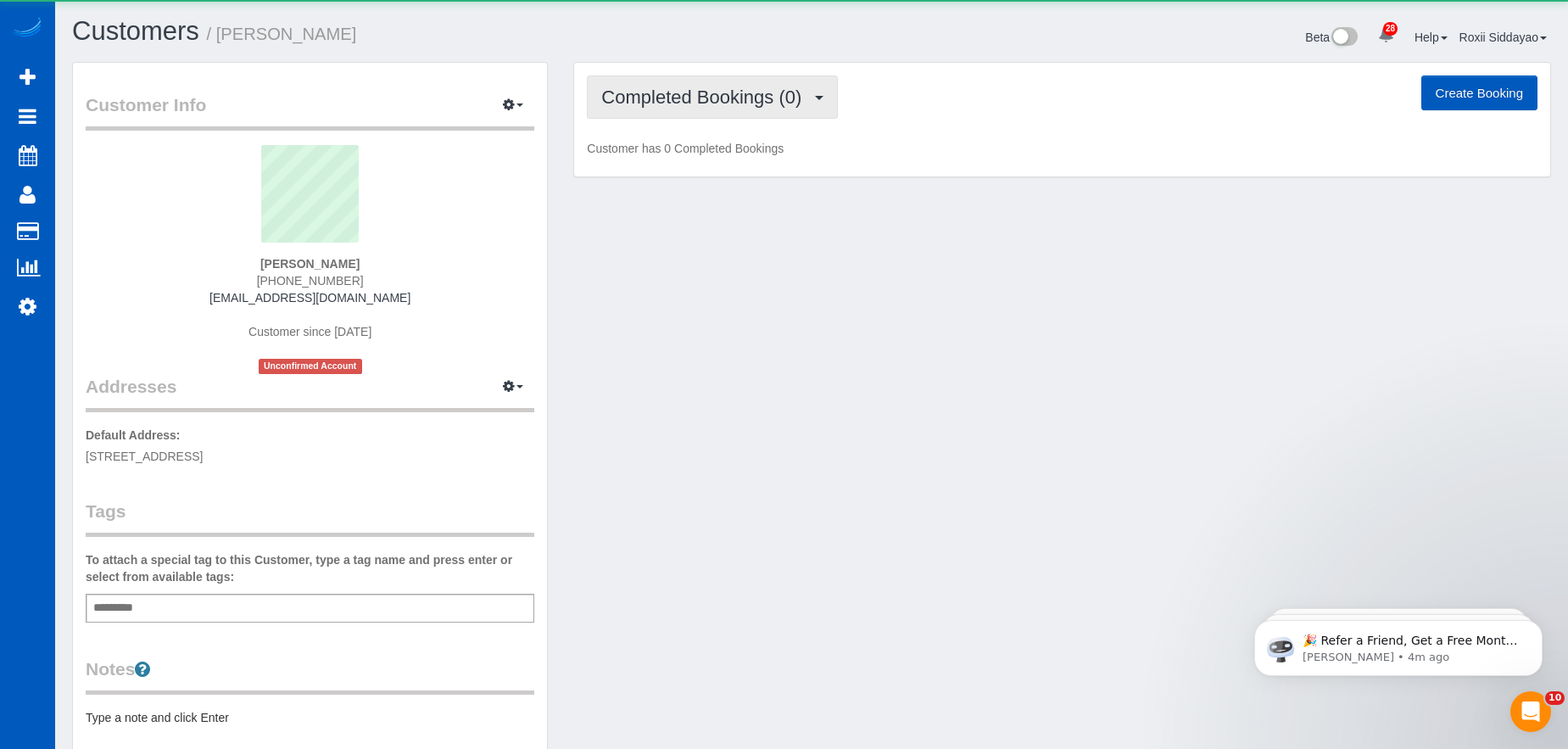
click at [699, 108] on button "Completed Bookings (0)" at bounding box center [712, 97] width 250 height 44
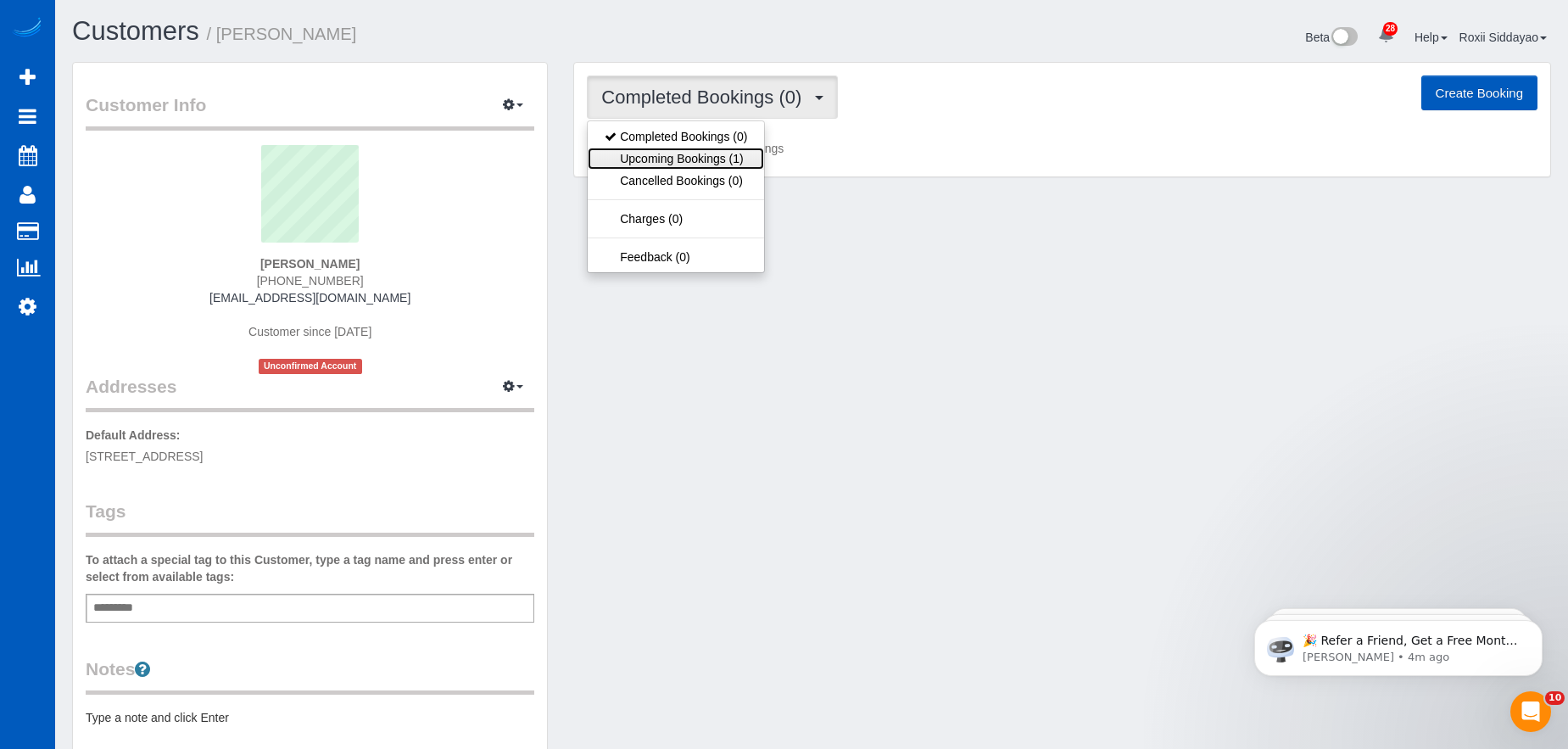
click at [699, 162] on link "Upcoming Bookings (1)" at bounding box center [676, 158] width 177 height 22
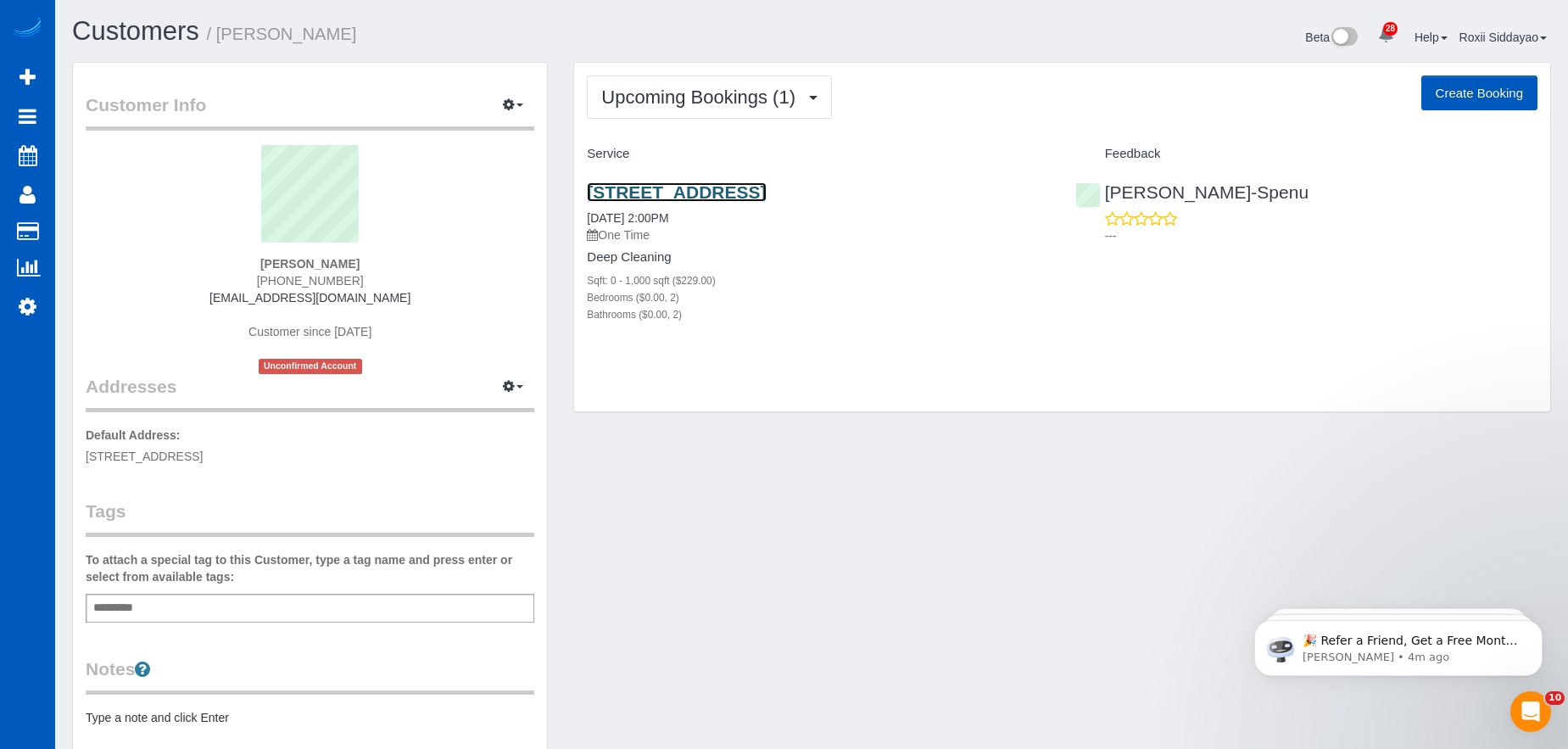
click at [685, 190] on link "1900 Sw Campus Dr, Apt 14303, Federal Way, WA 98023" at bounding box center [676, 192] width 179 height 19
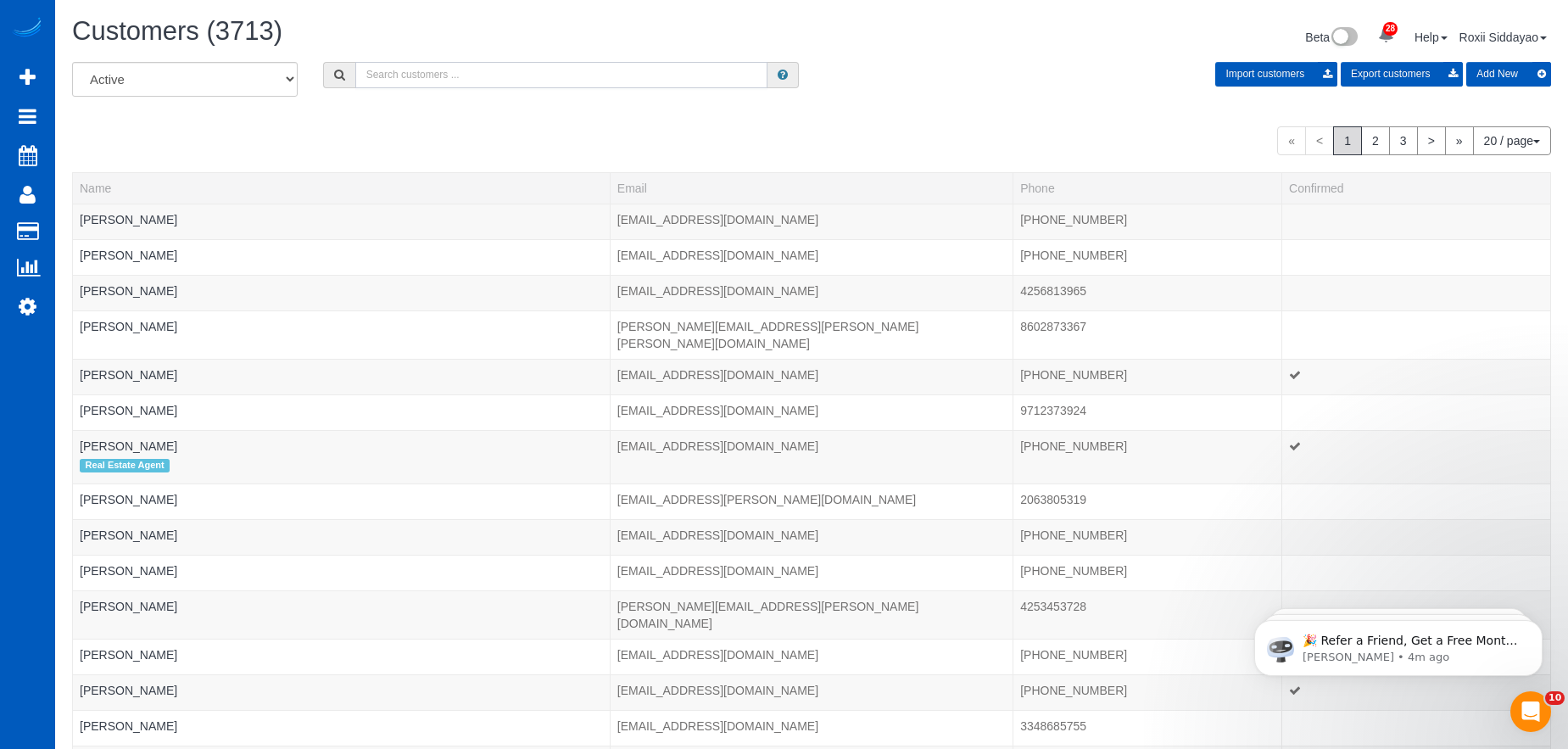
click at [485, 84] on input "text" at bounding box center [561, 75] width 412 height 26
paste input "4306"
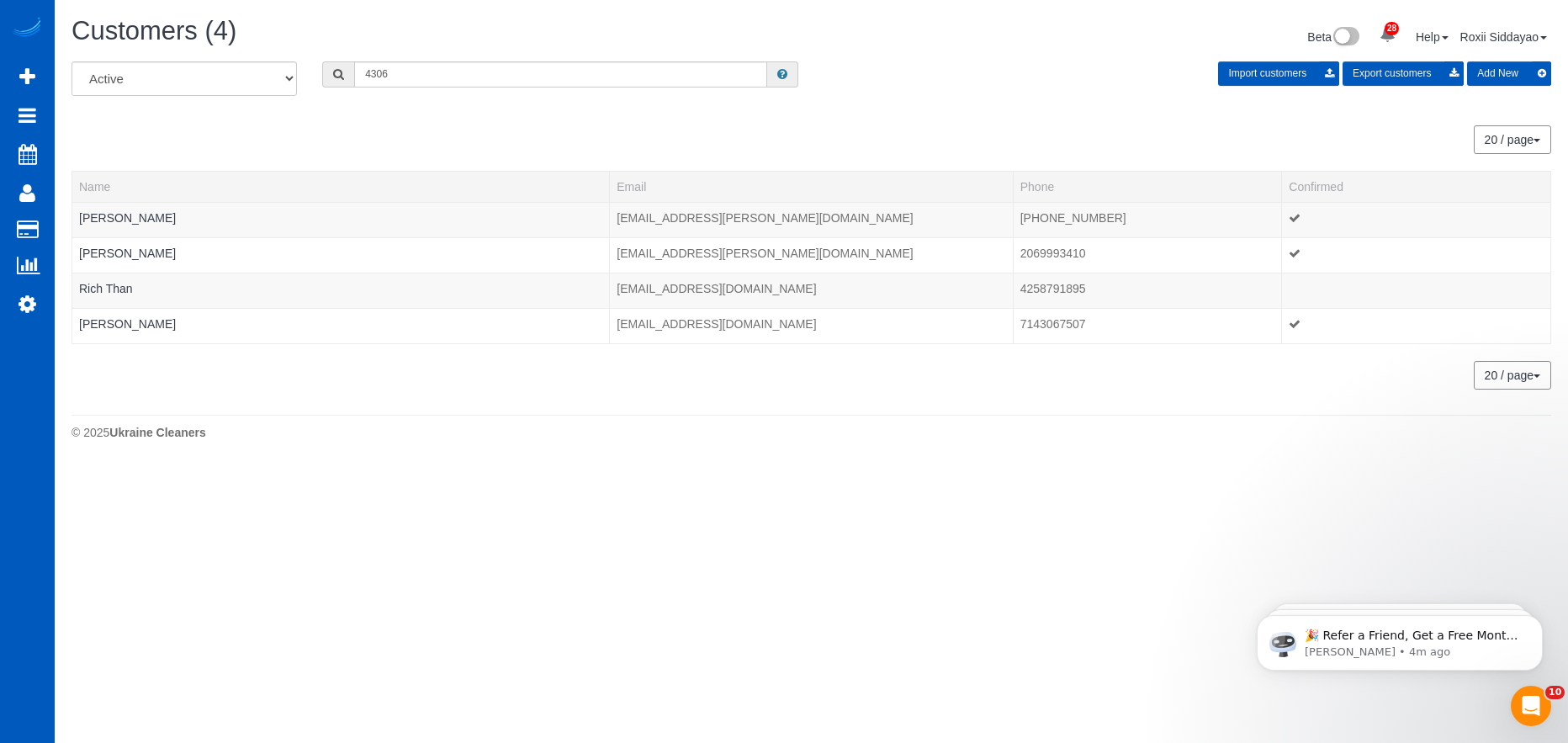
click at [466, 90] on div "All Active Archived 4306 Import customers Export customers Add New" at bounding box center [811, 85] width 1504 height 47
click at [466, 80] on input "4306" at bounding box center [561, 74] width 413 height 26
paste input "9558"
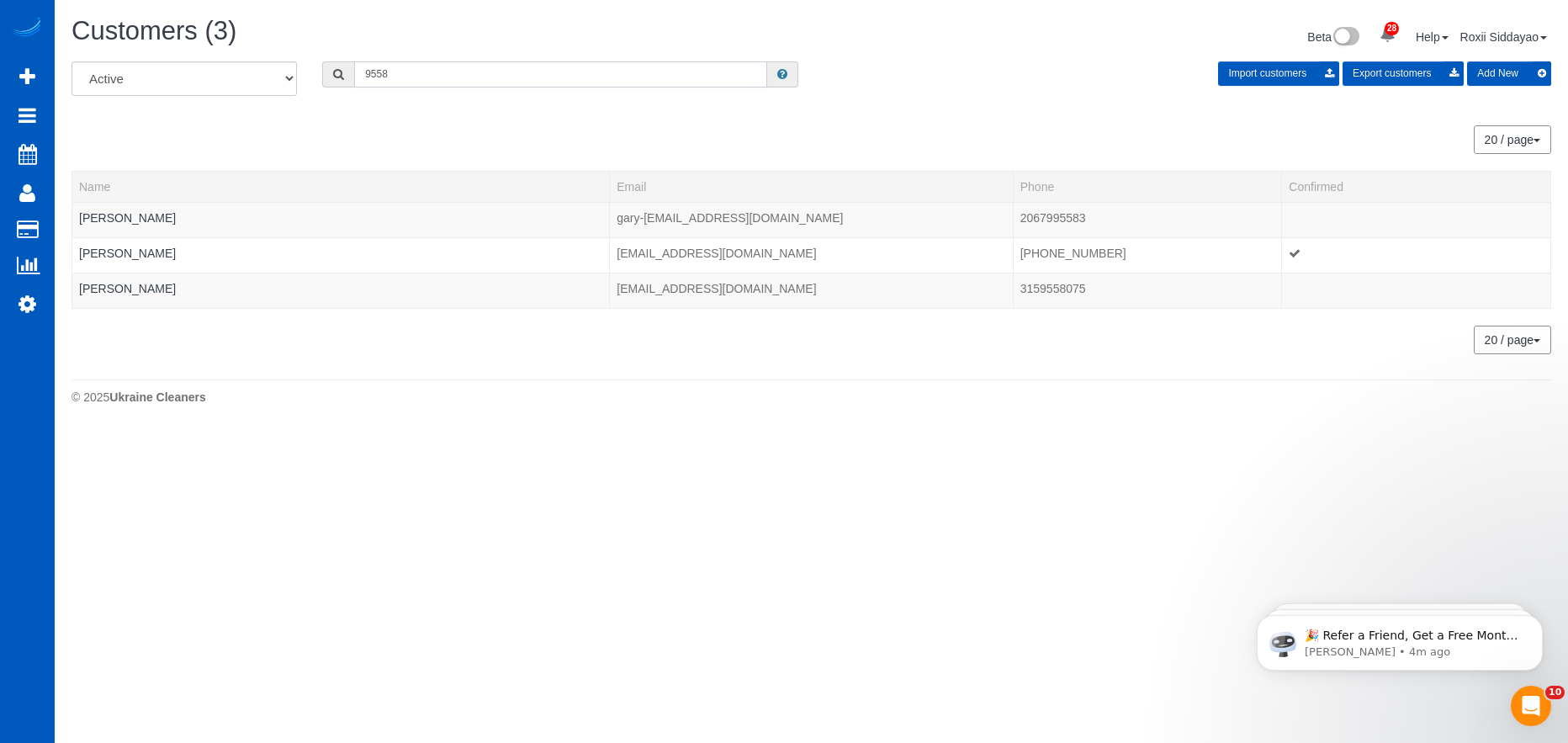
click at [403, 82] on input "9558" at bounding box center [561, 74] width 413 height 26
paste input "0077"
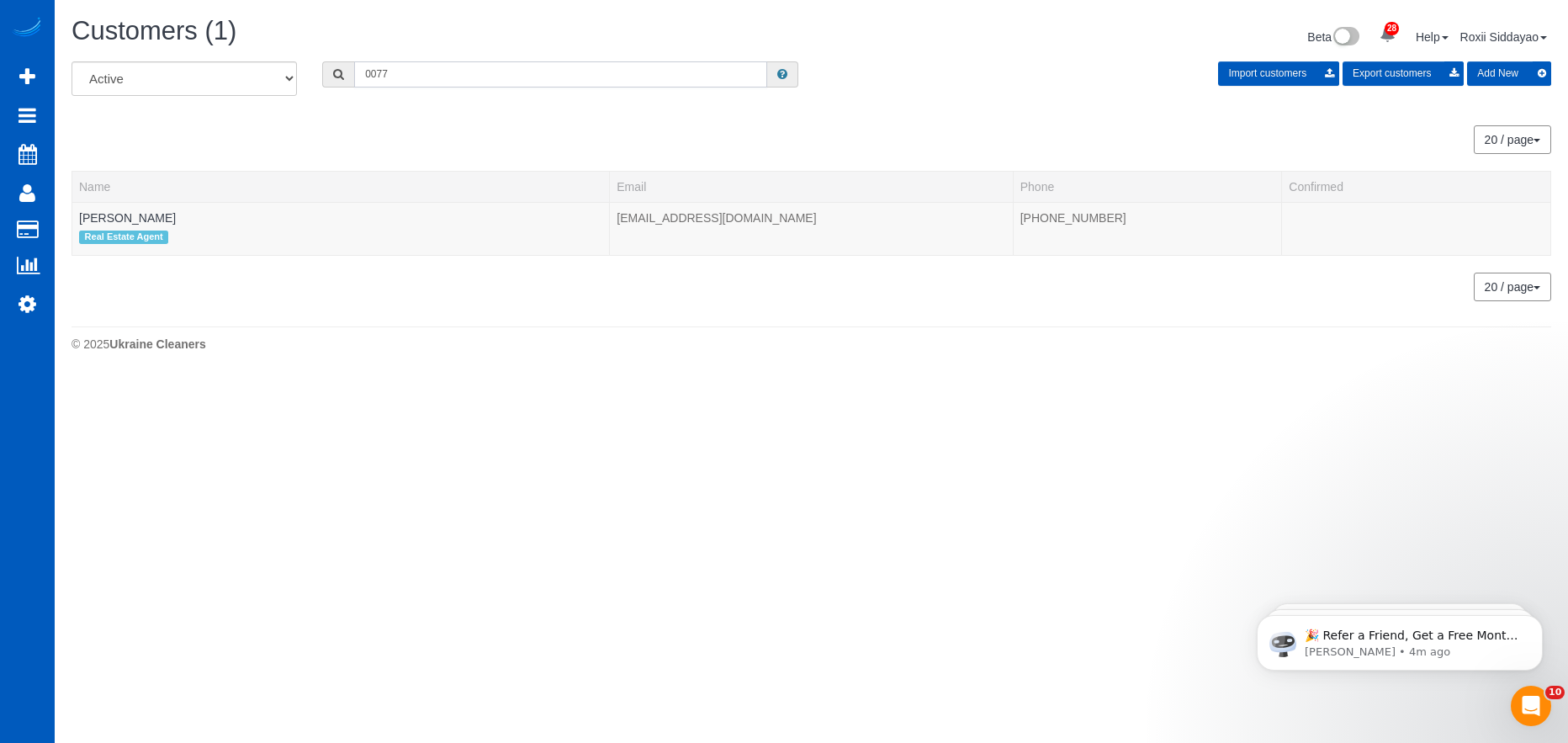
click at [417, 83] on input "0077" at bounding box center [561, 74] width 413 height 26
paste input "119"
type input "1197"
click at [128, 222] on link "Kari Erickson" at bounding box center [127, 218] width 96 height 13
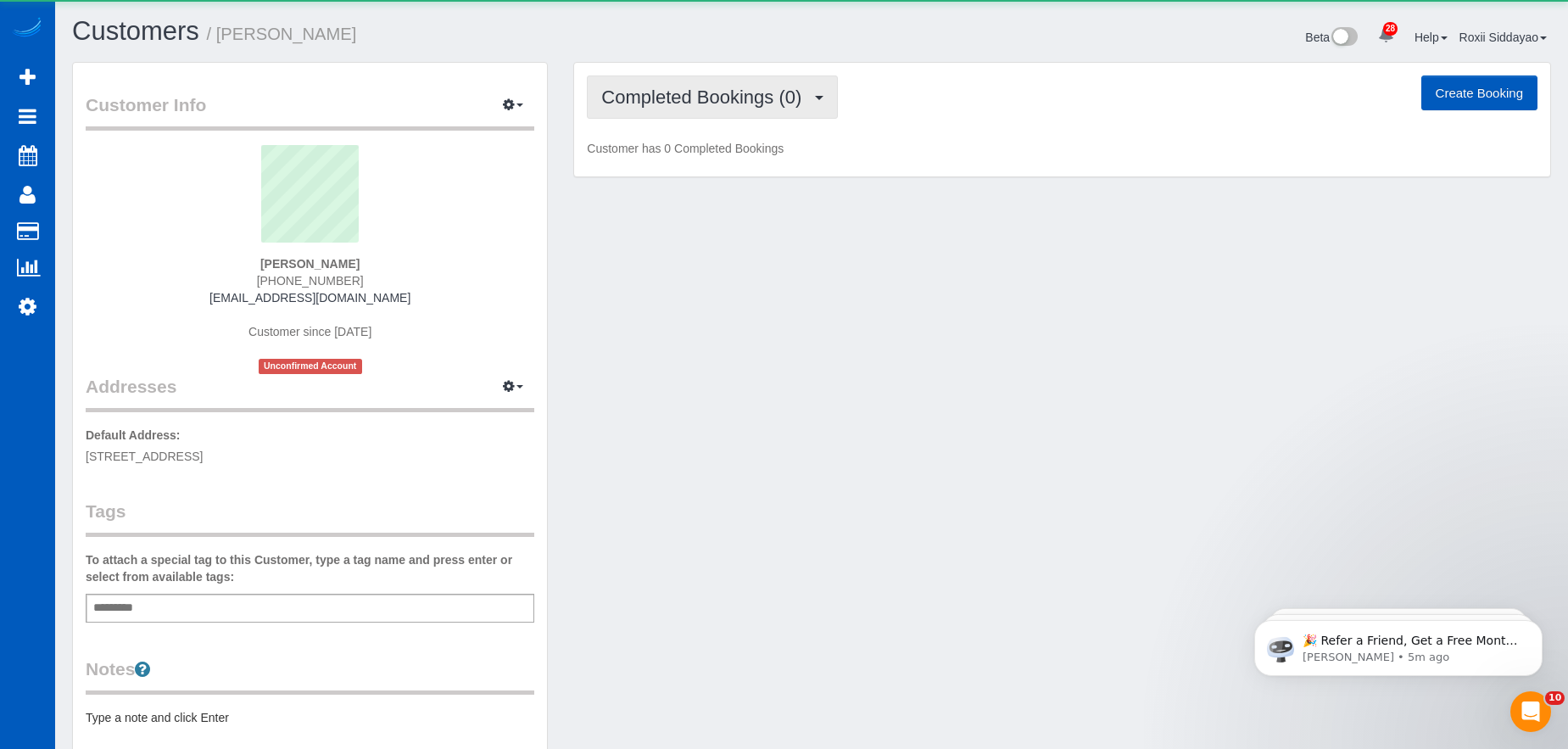
click at [685, 105] on span "Completed Bookings (0)" at bounding box center [705, 97] width 209 height 21
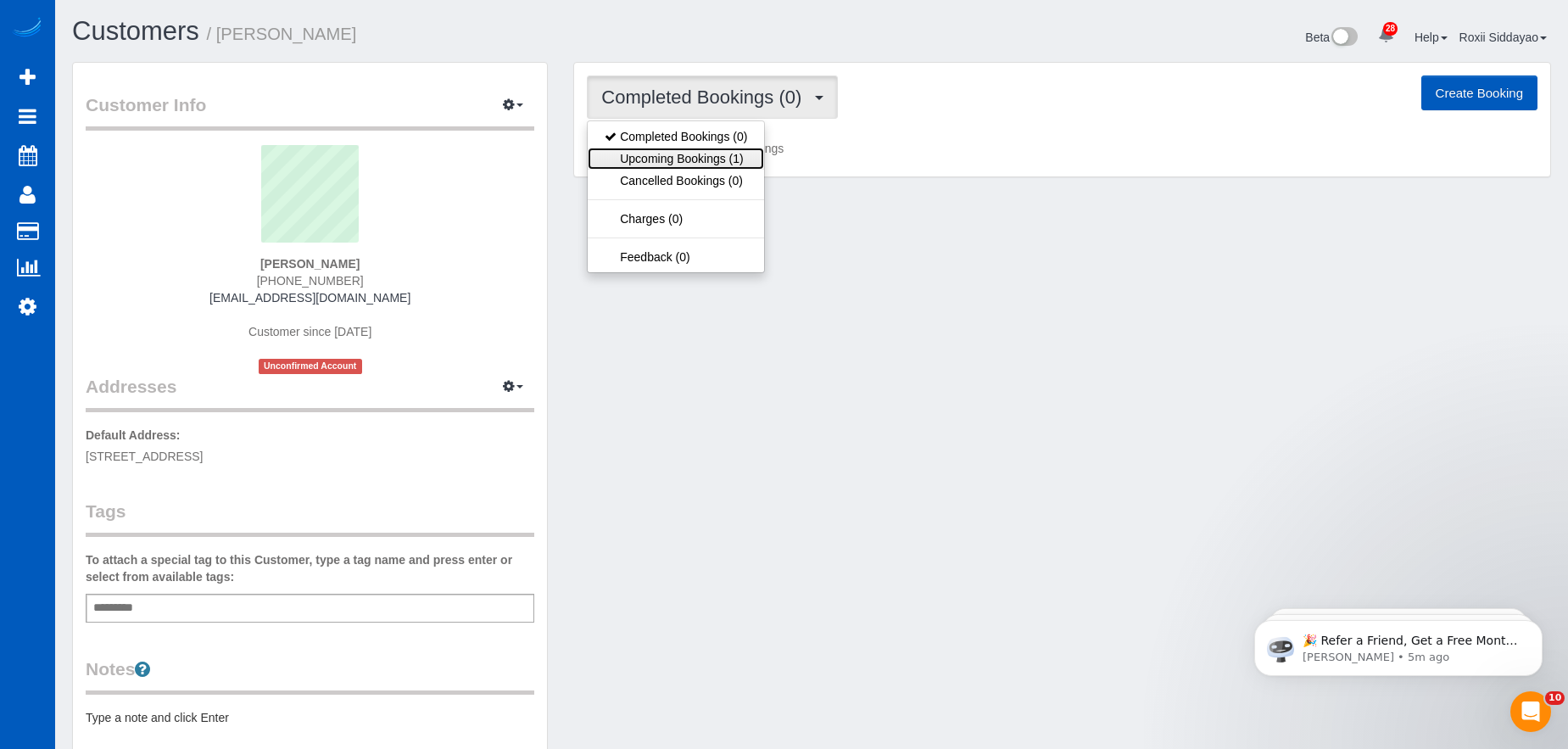
click at [688, 165] on link "Upcoming Bookings (1)" at bounding box center [676, 158] width 177 height 22
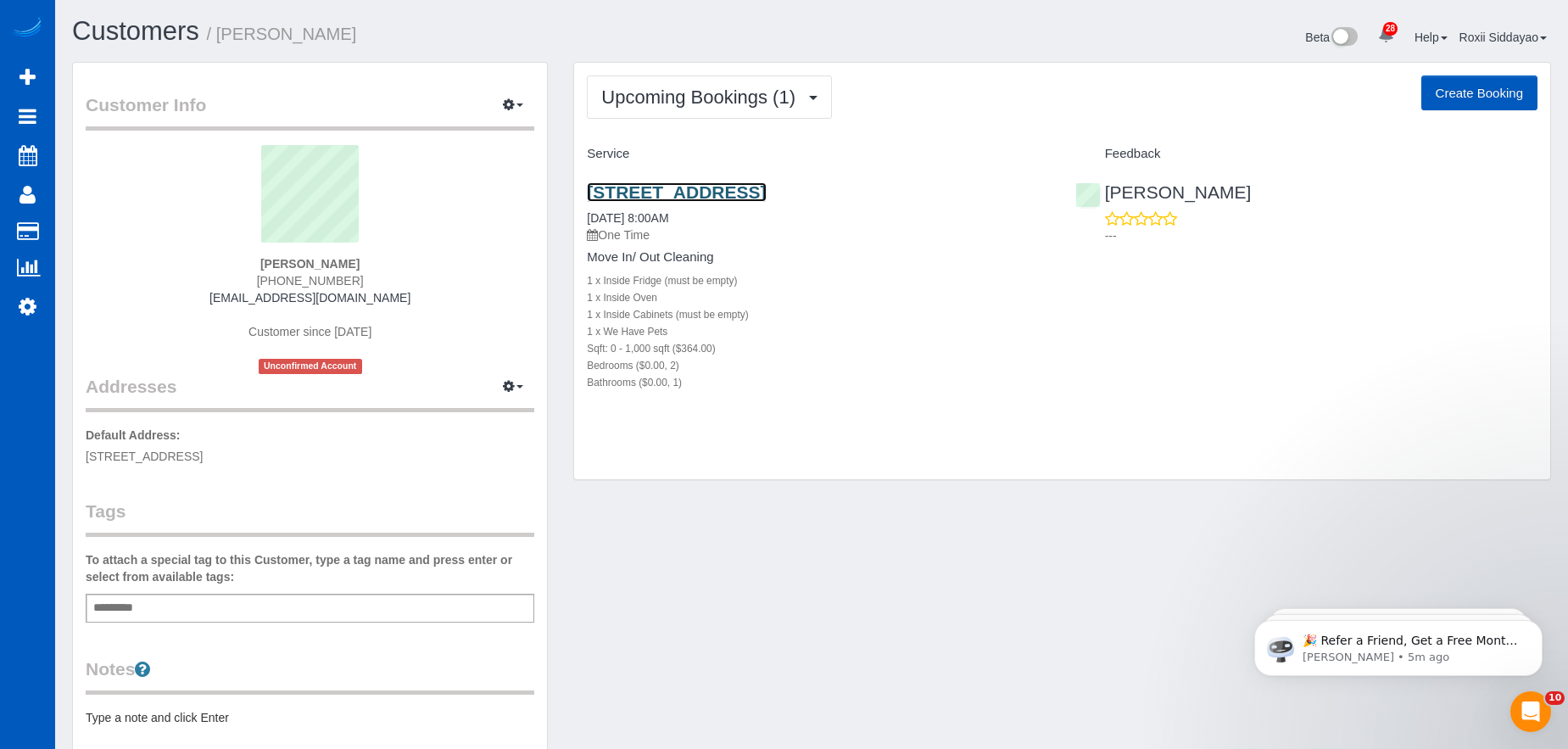
click at [699, 191] on link "3520 Sw 98th St, Seattle, WA 98126" at bounding box center [676, 192] width 179 height 19
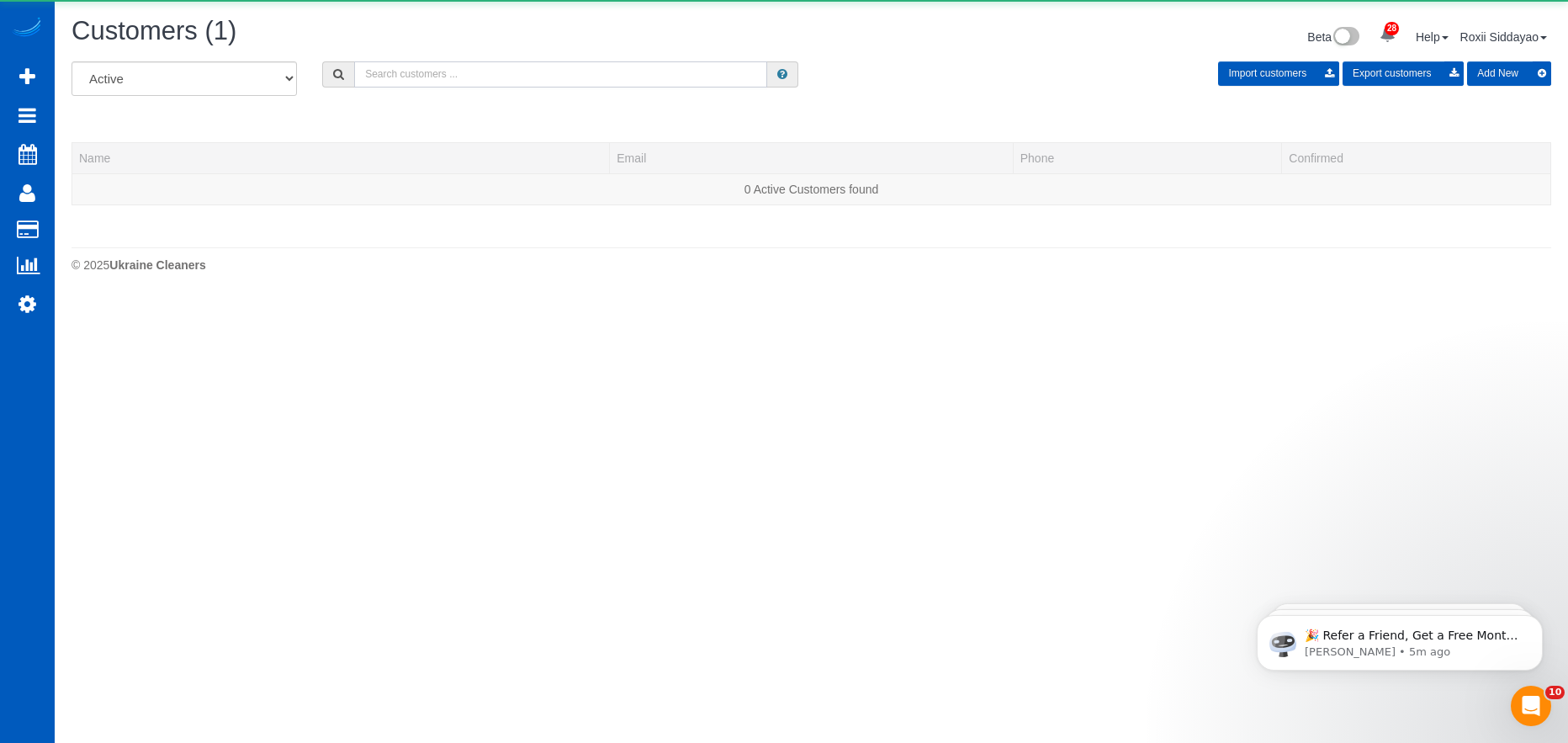
click at [450, 62] on input "text" at bounding box center [561, 74] width 413 height 26
paste input "6064"
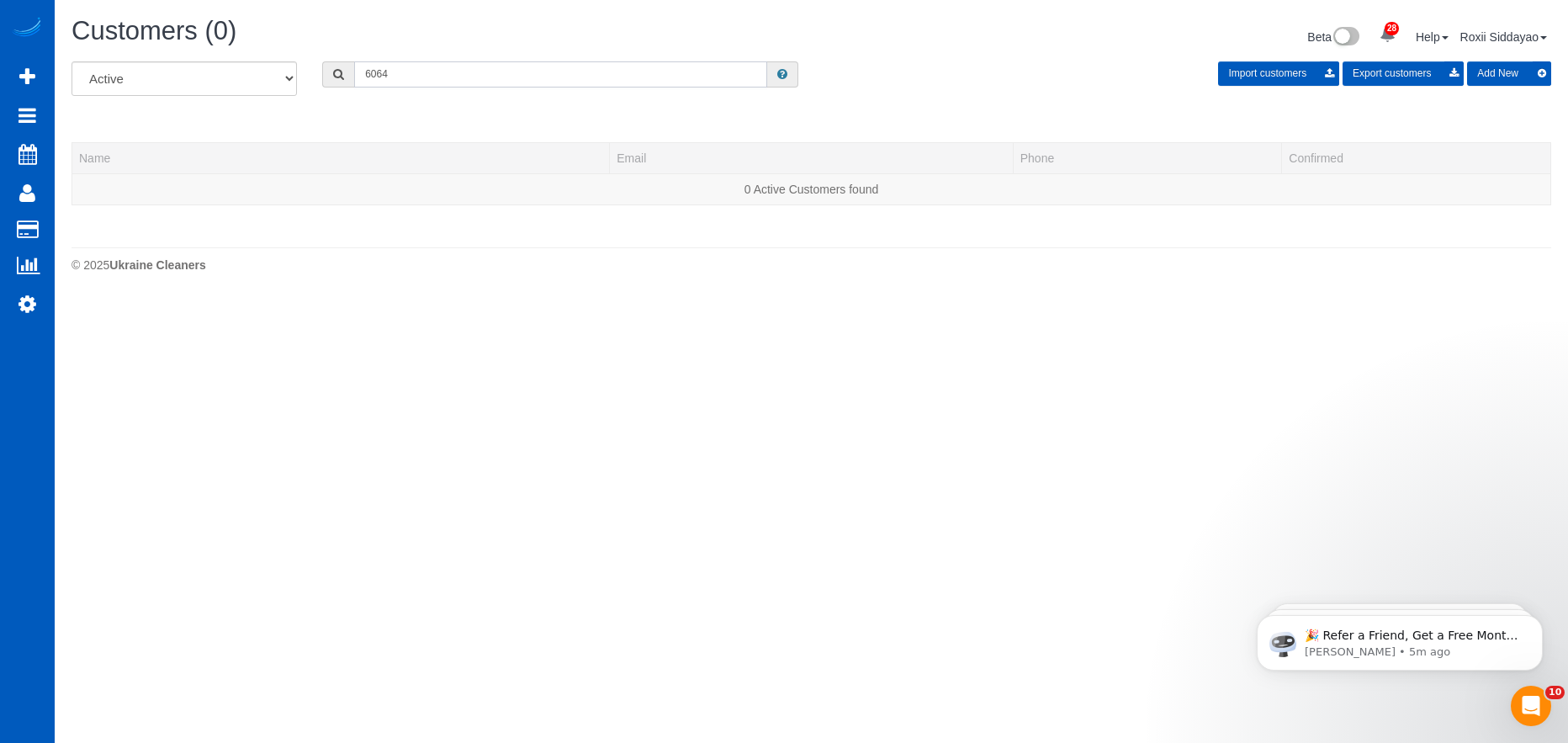
click at [431, 73] on input "6064" at bounding box center [561, 74] width 413 height 26
paste input "9367"
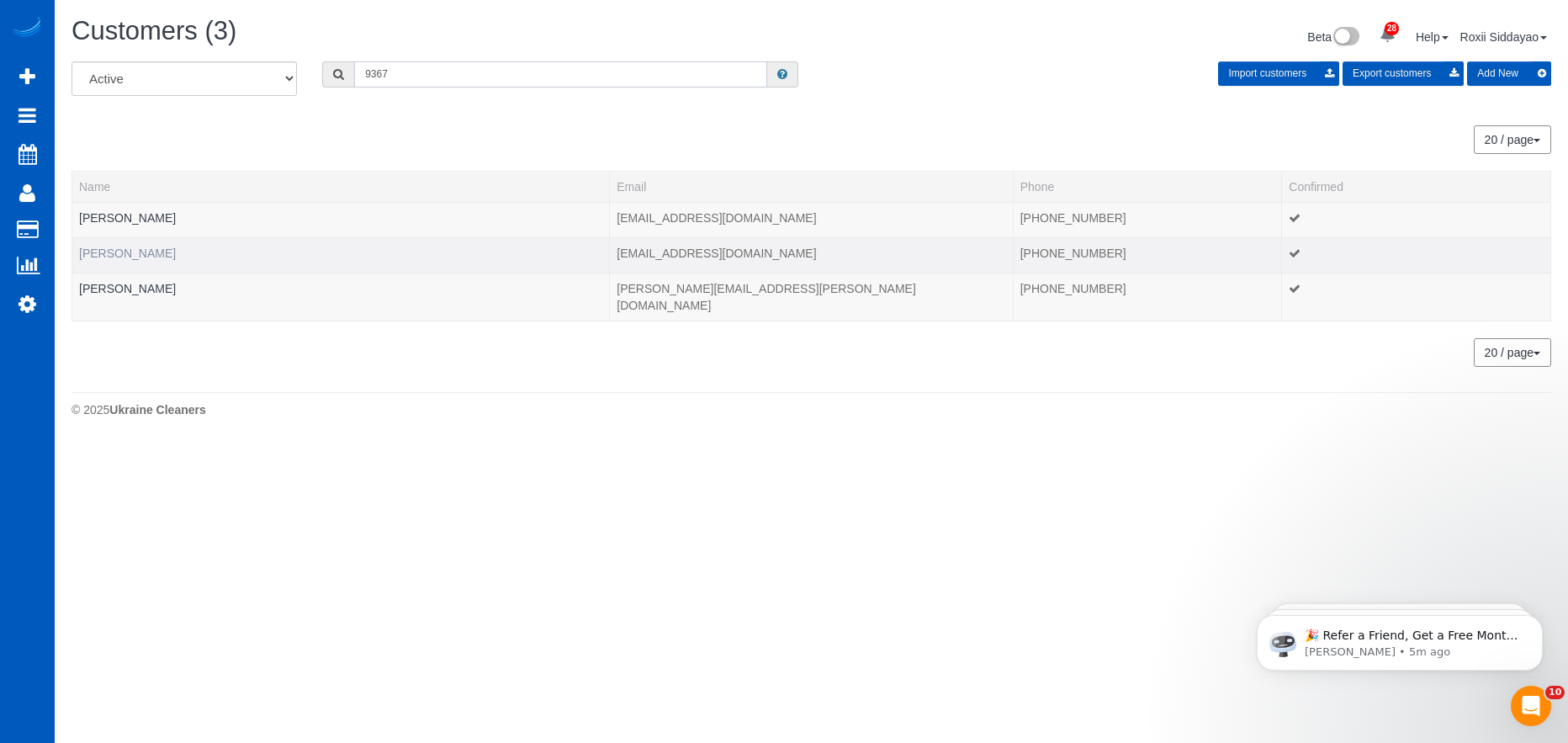
type input "9367"
click at [122, 251] on link "Jon Yeargers" at bounding box center [127, 253] width 96 height 13
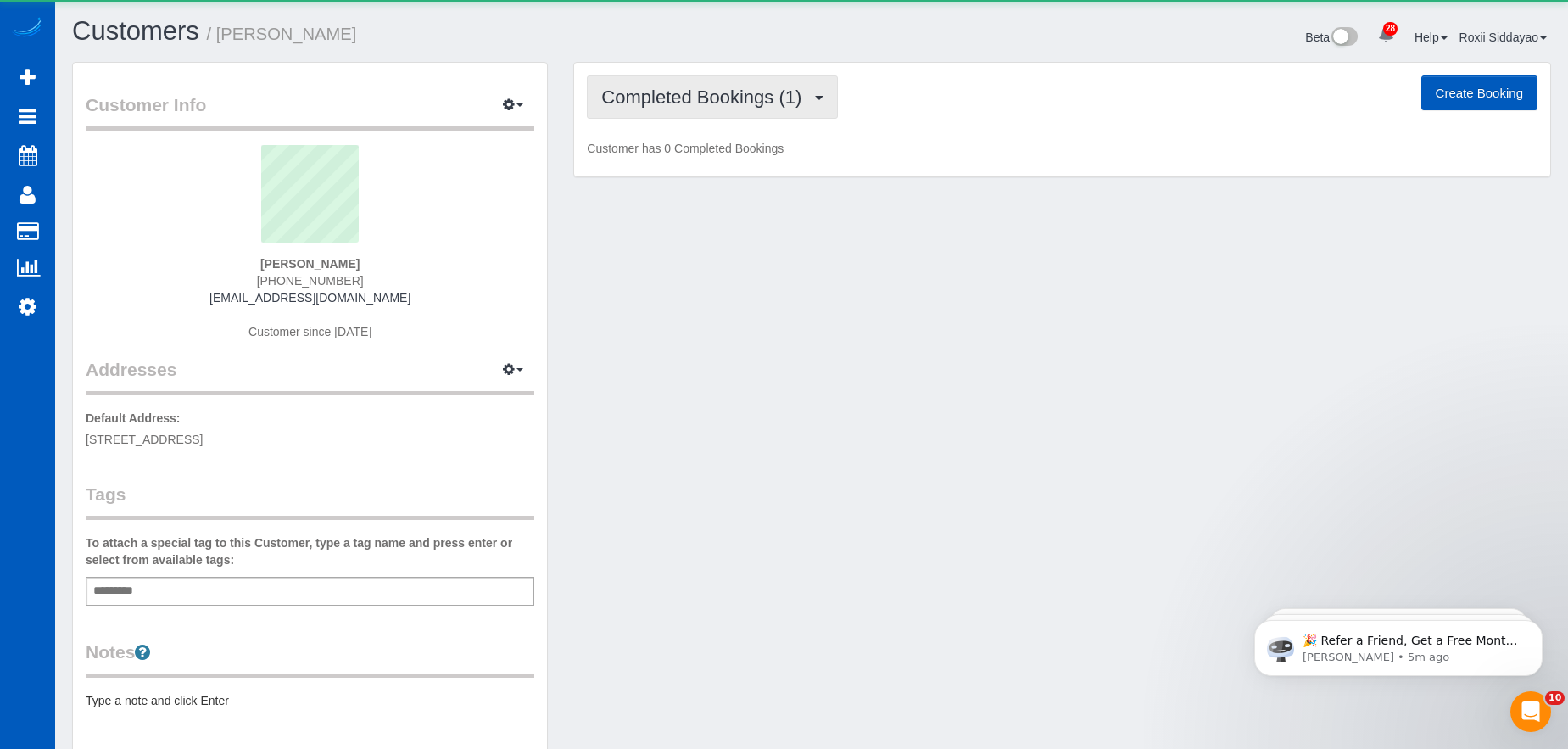
click at [794, 97] on span "Completed Bookings (1)" at bounding box center [705, 97] width 209 height 21
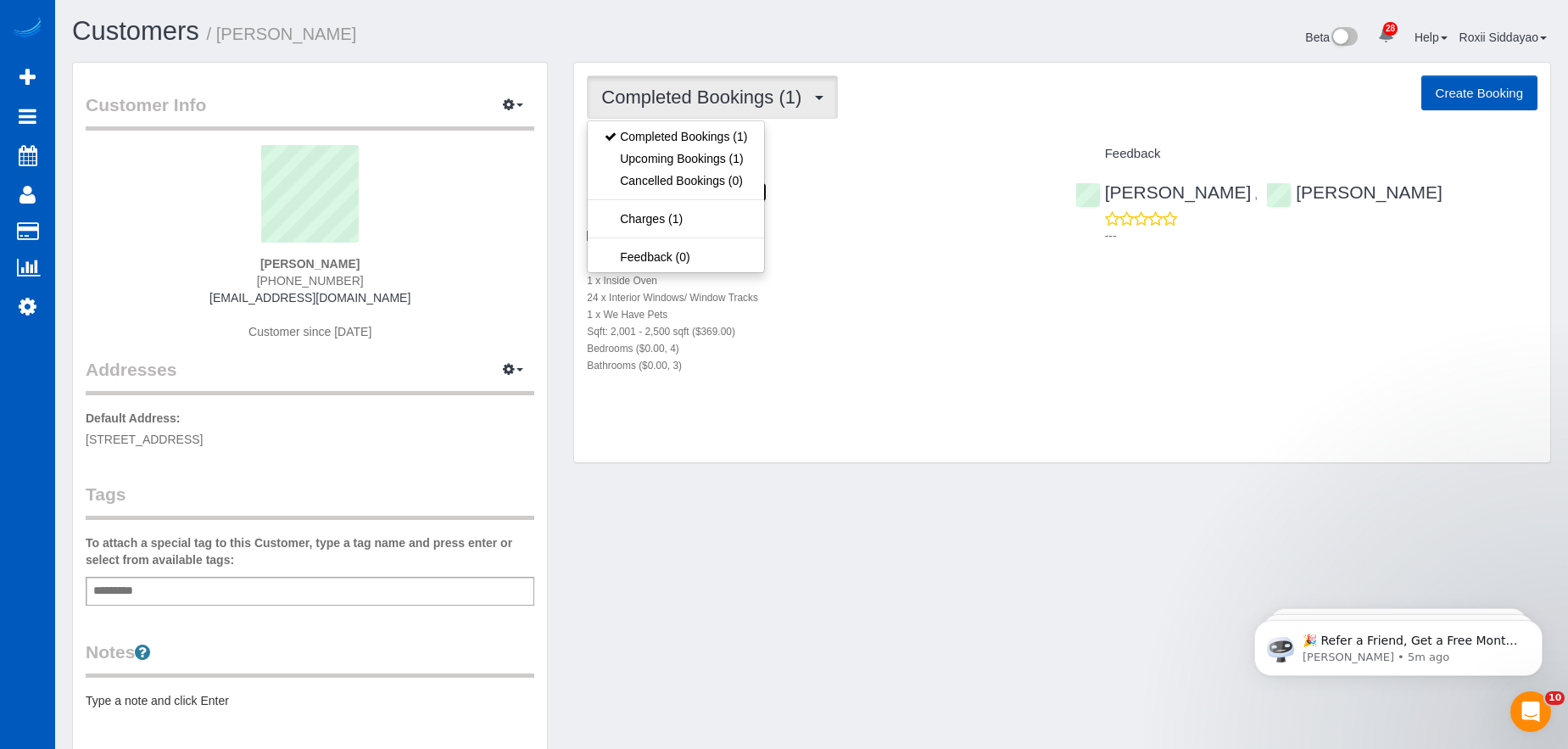
click at [766, 189] on link "635 Sw Colony Dr, Portland, OR 97219" at bounding box center [676, 192] width 179 height 19
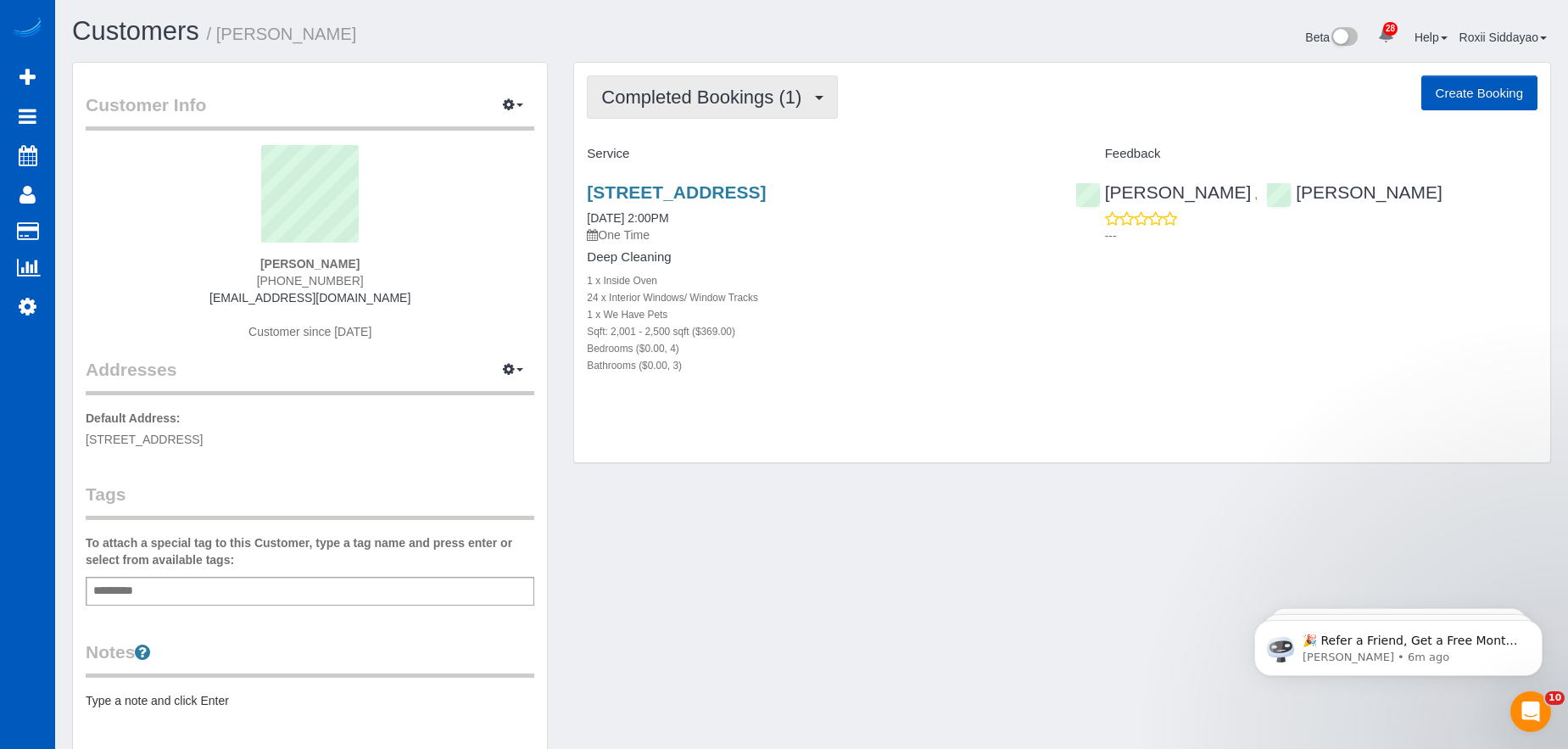
click at [666, 90] on span "Completed Bookings (1)" at bounding box center [705, 97] width 209 height 21
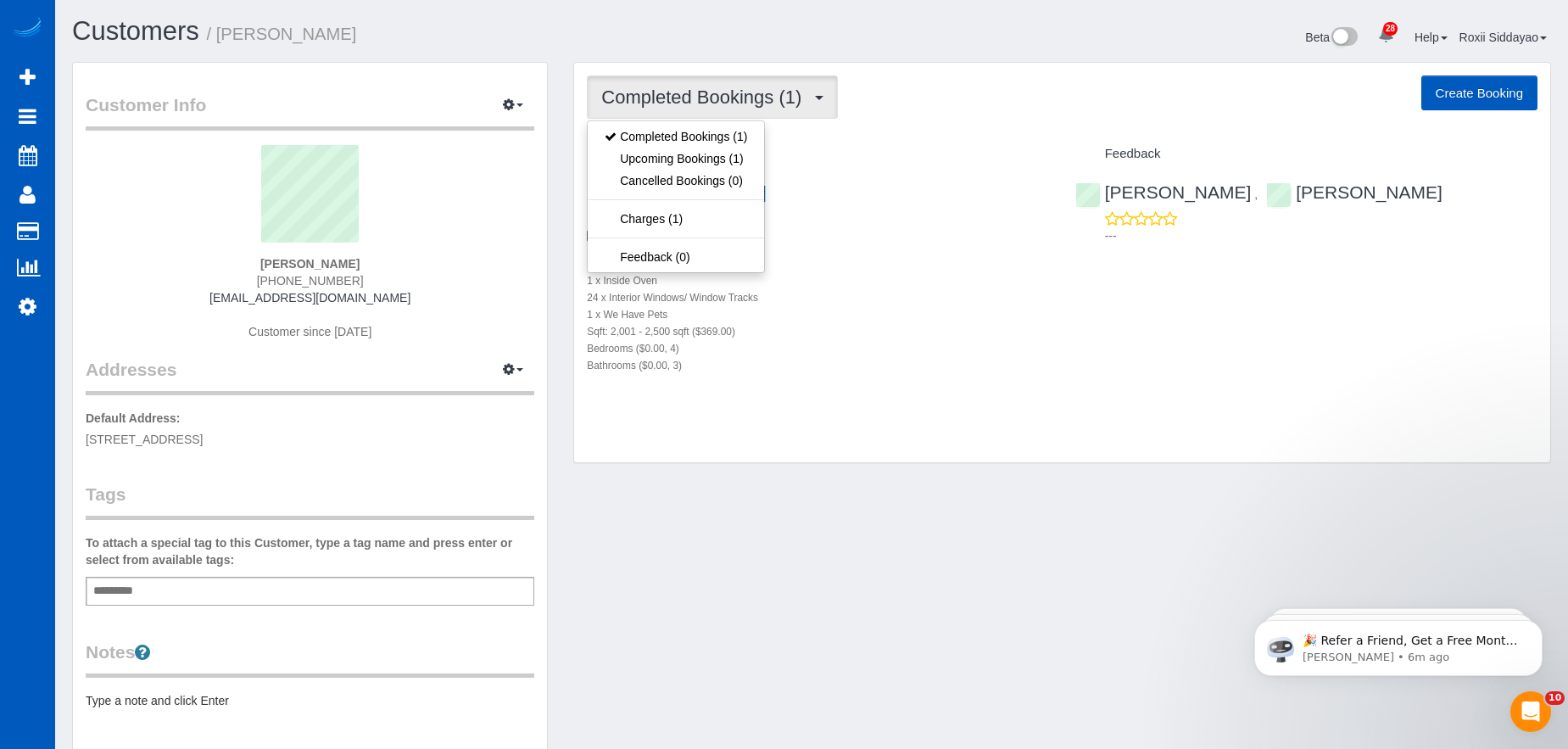
click at [691, 100] on span "Completed Bookings (1)" at bounding box center [705, 97] width 209 height 21
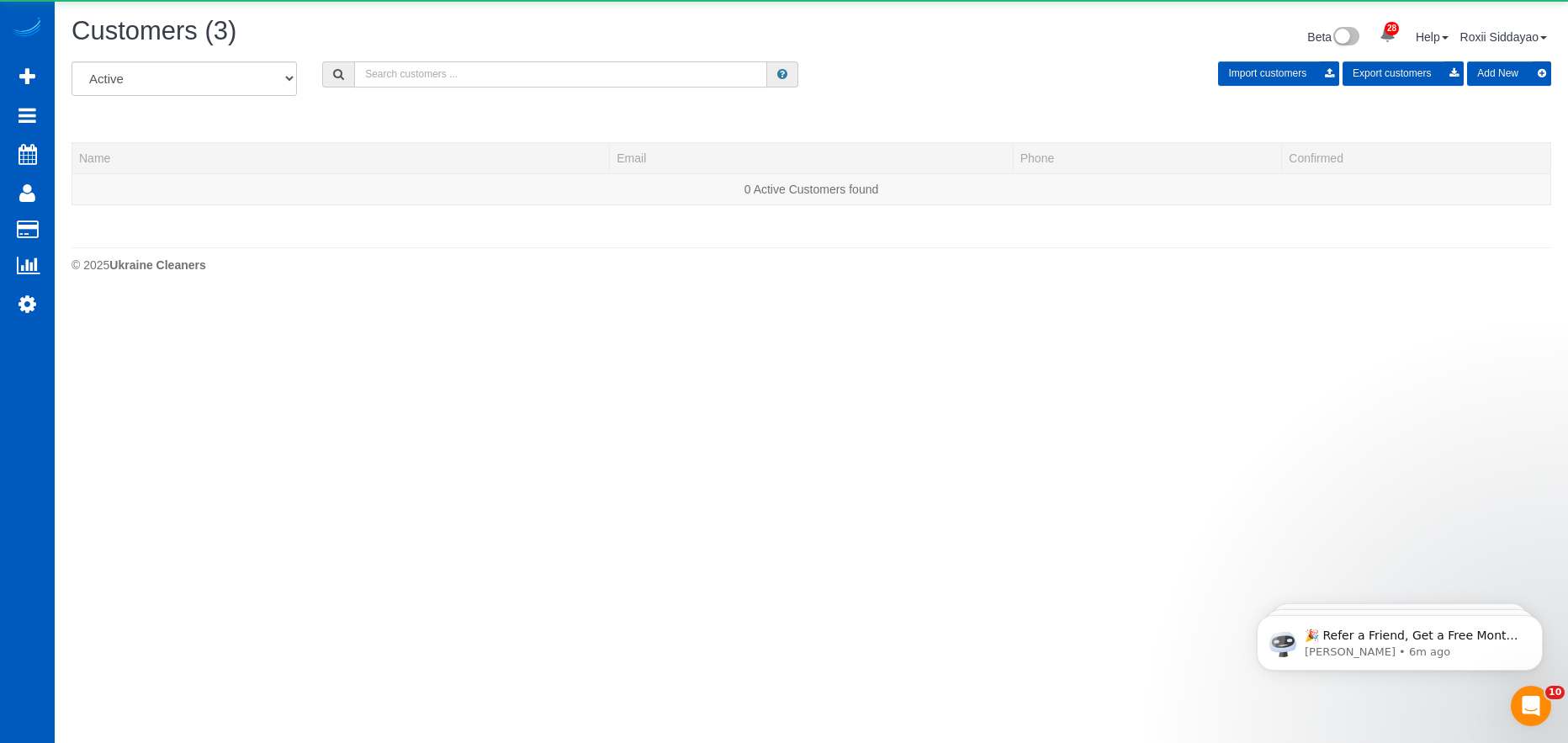
click at [465, 68] on input "text" at bounding box center [561, 74] width 413 height 26
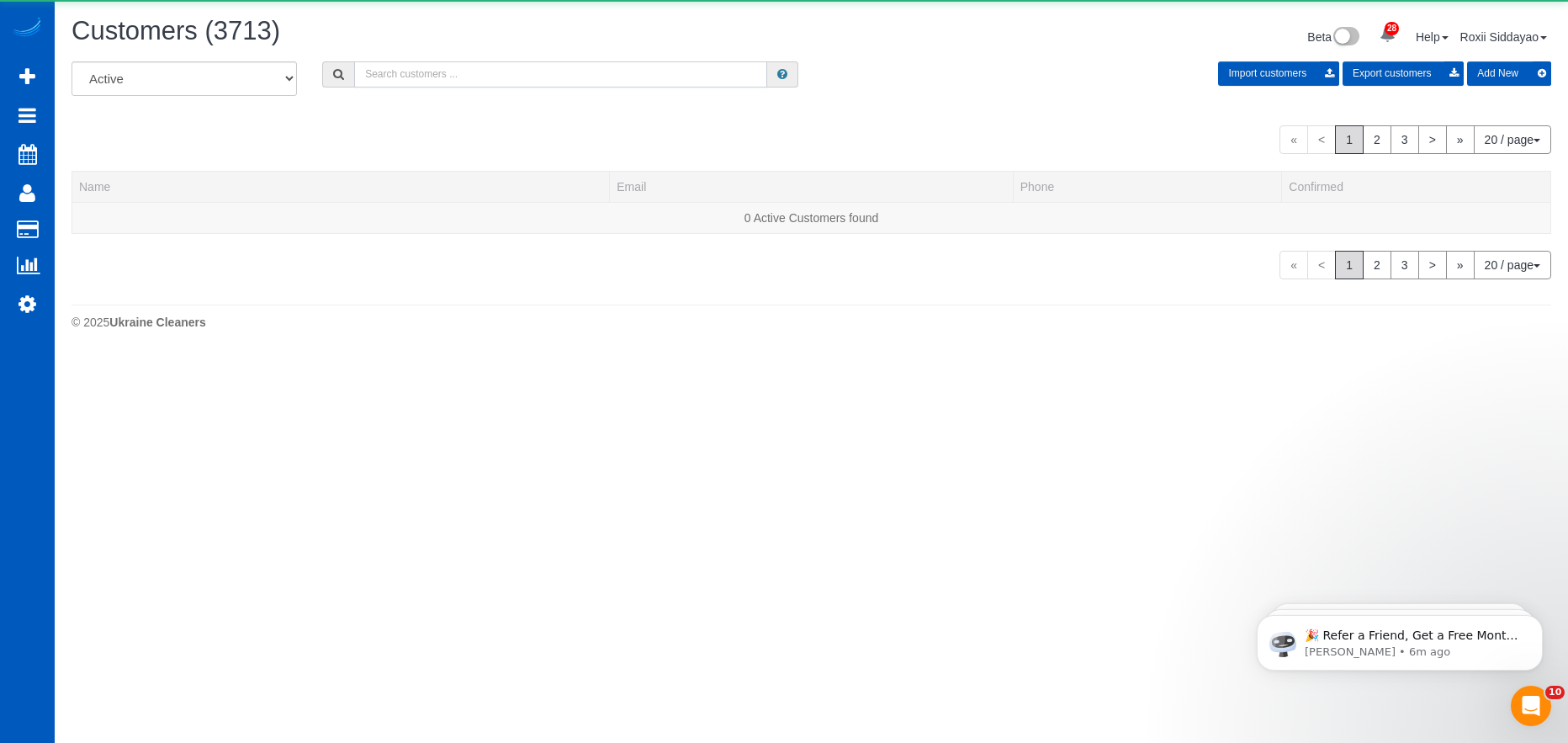
paste input "4285"
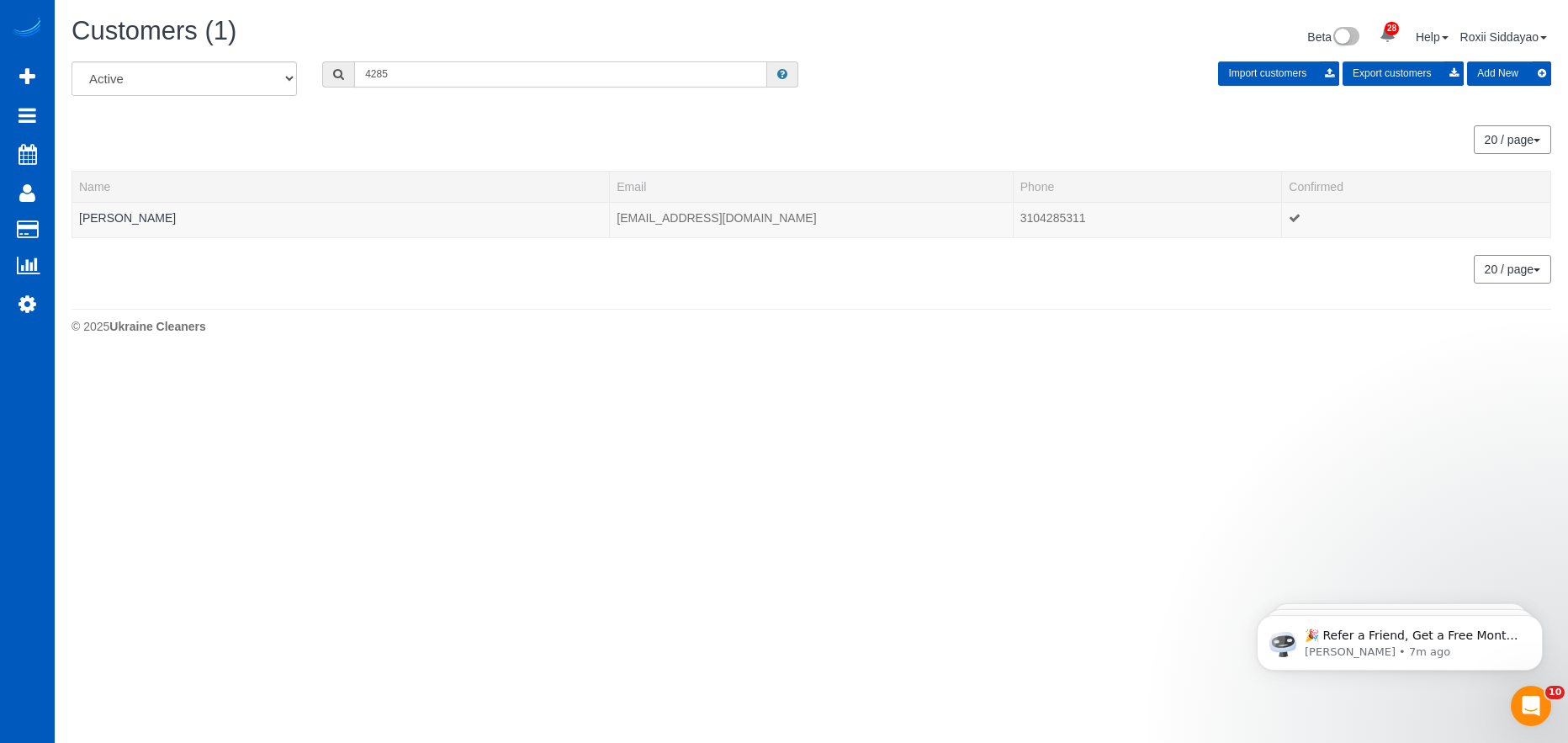
click at [405, 69] on input "4285" at bounding box center [561, 74] width 413 height 26
paste input "0678"
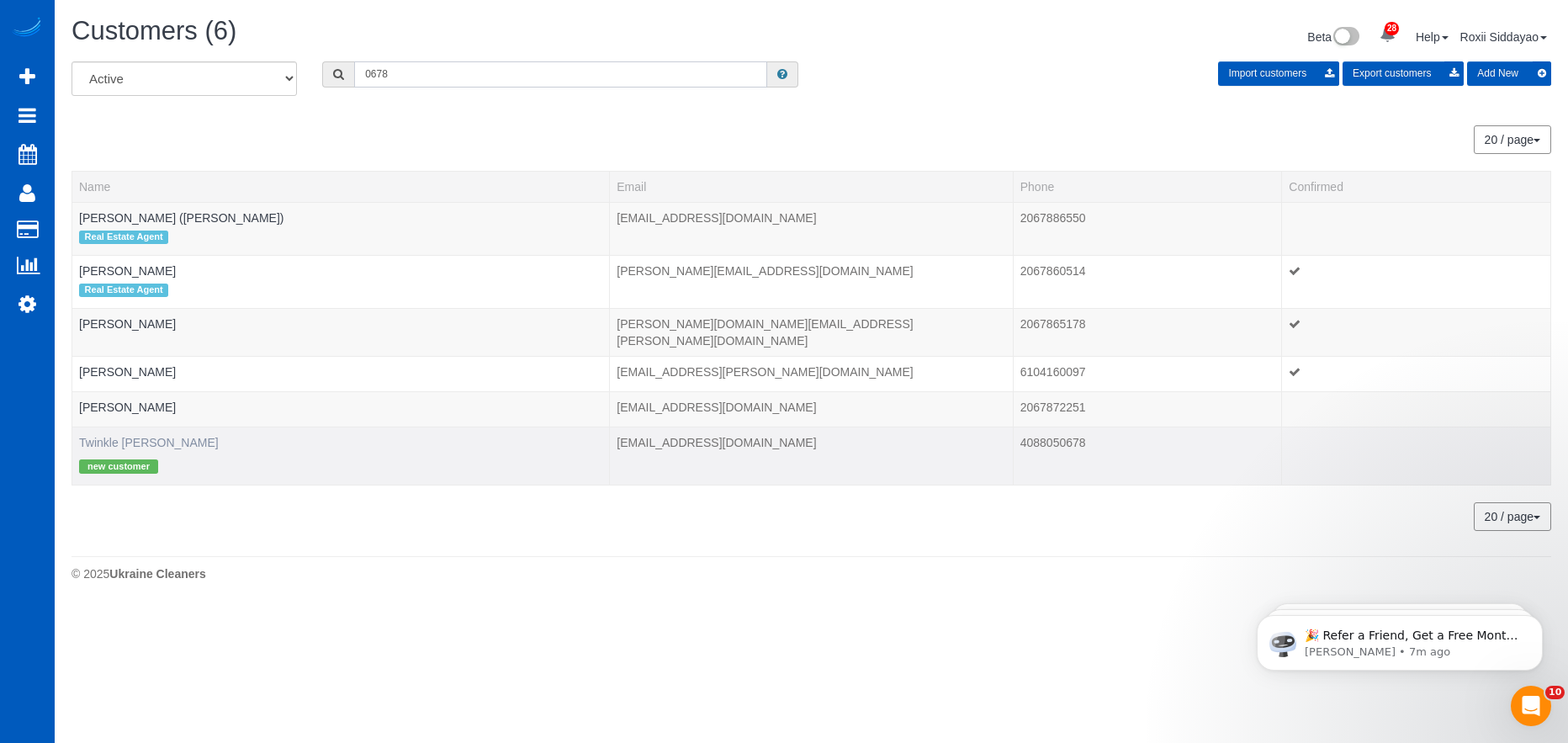
type input "0678"
click at [139, 436] on link "Twinkle Kukreja" at bounding box center [148, 442] width 140 height 13
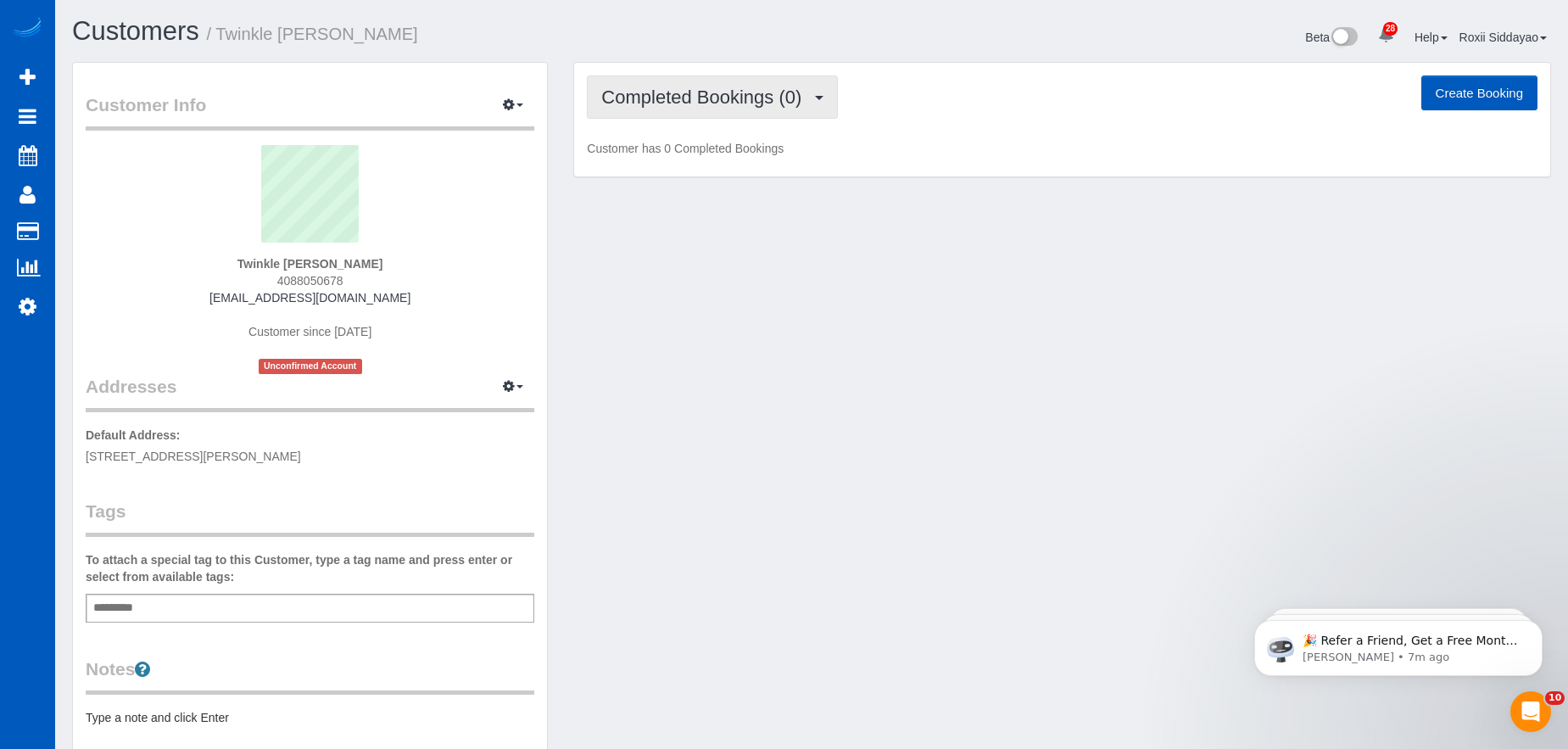
drag, startPoint x: 706, startPoint y: 104, endPoint x: 705, endPoint y: 121, distance: 17.0
click at [706, 104] on span "Completed Bookings (0)" at bounding box center [705, 97] width 209 height 21
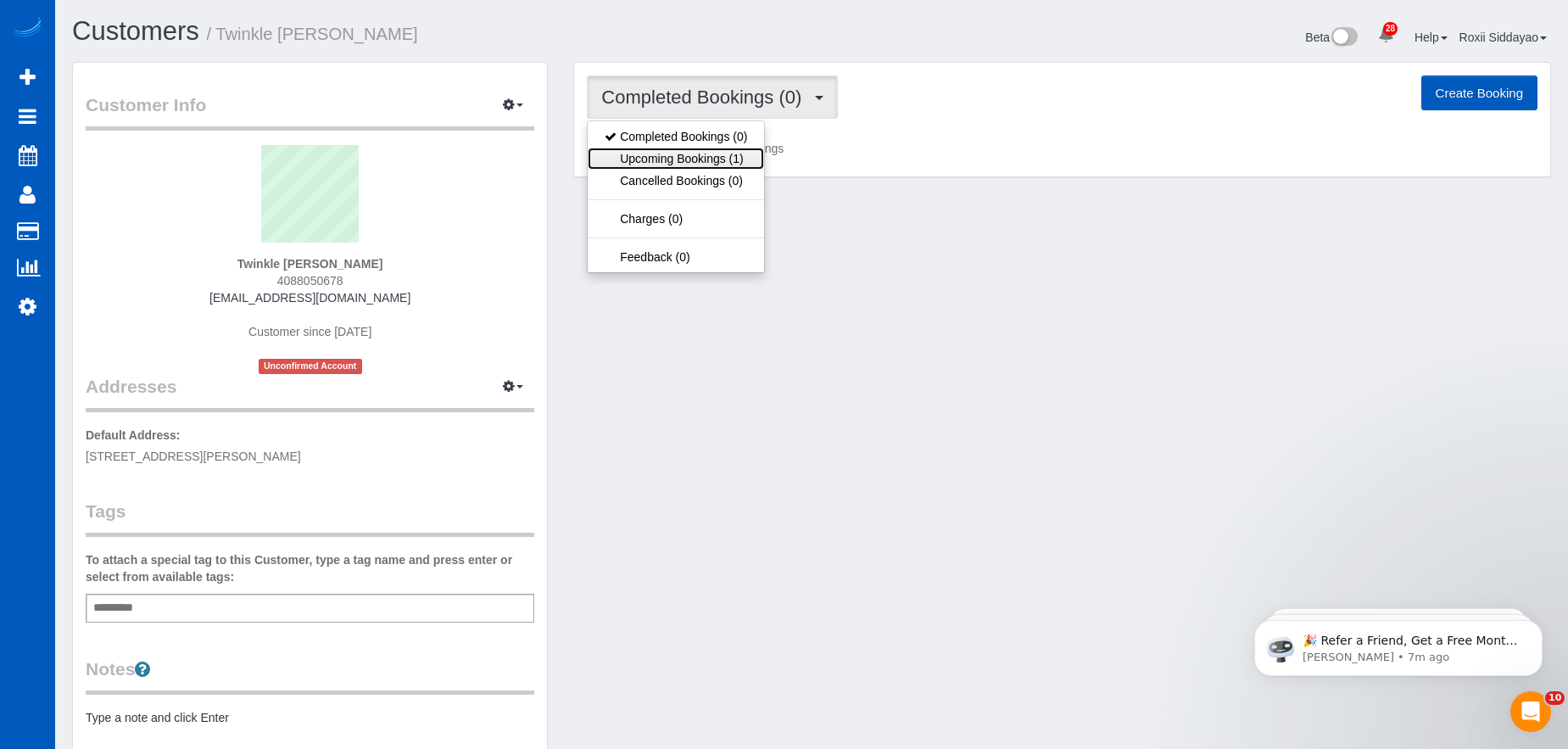
click at [705, 160] on link "Upcoming Bookings (1)" at bounding box center [676, 158] width 177 height 22
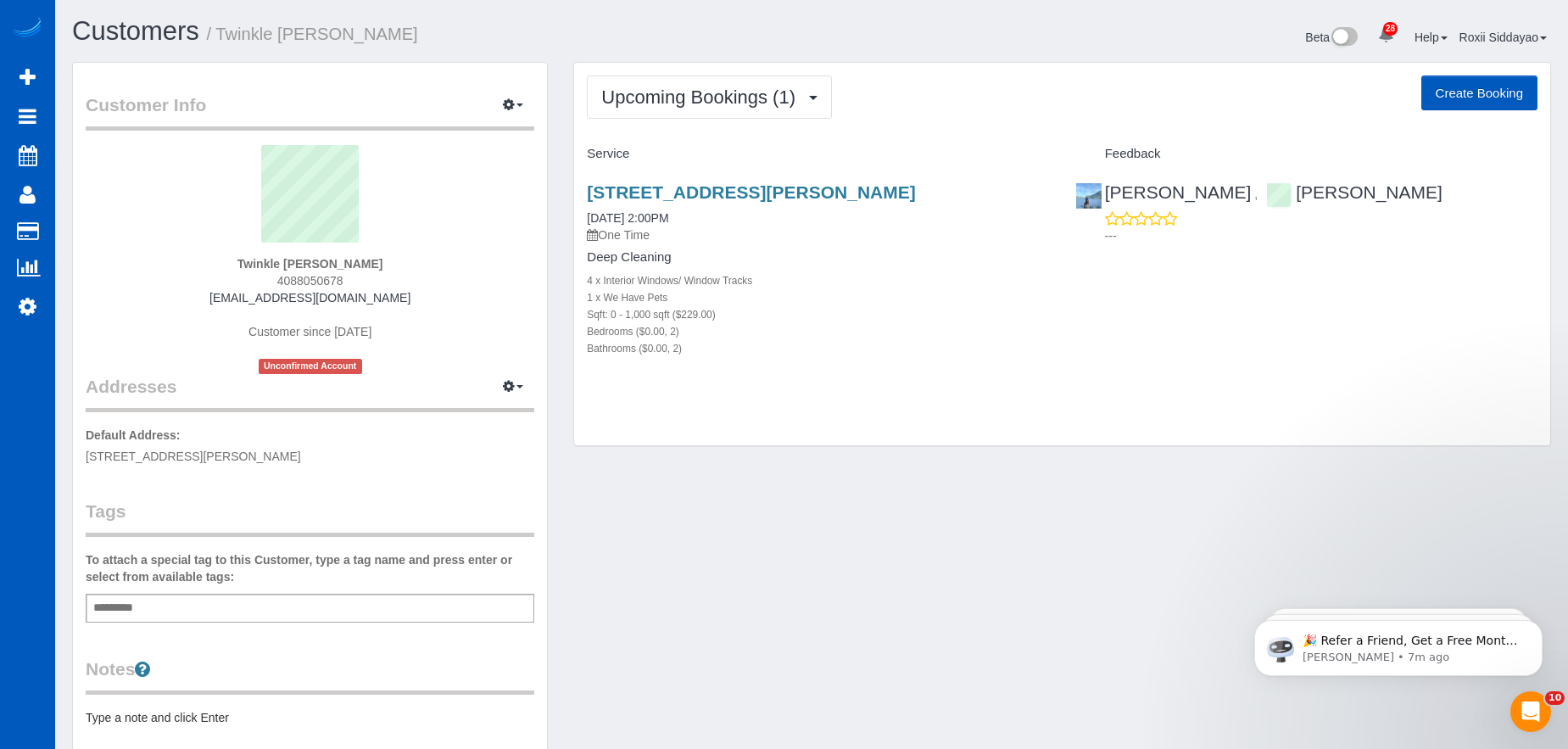
click at [686, 207] on div "420 Pontius Ave N, 119, Seattle, WA 98109 09/03/2025 2:00PM One Time" at bounding box center [817, 213] width 462 height 61
click at [686, 195] on link "420 Pontius Ave N, 119, Seattle, WA 98109" at bounding box center [751, 192] width 328 height 19
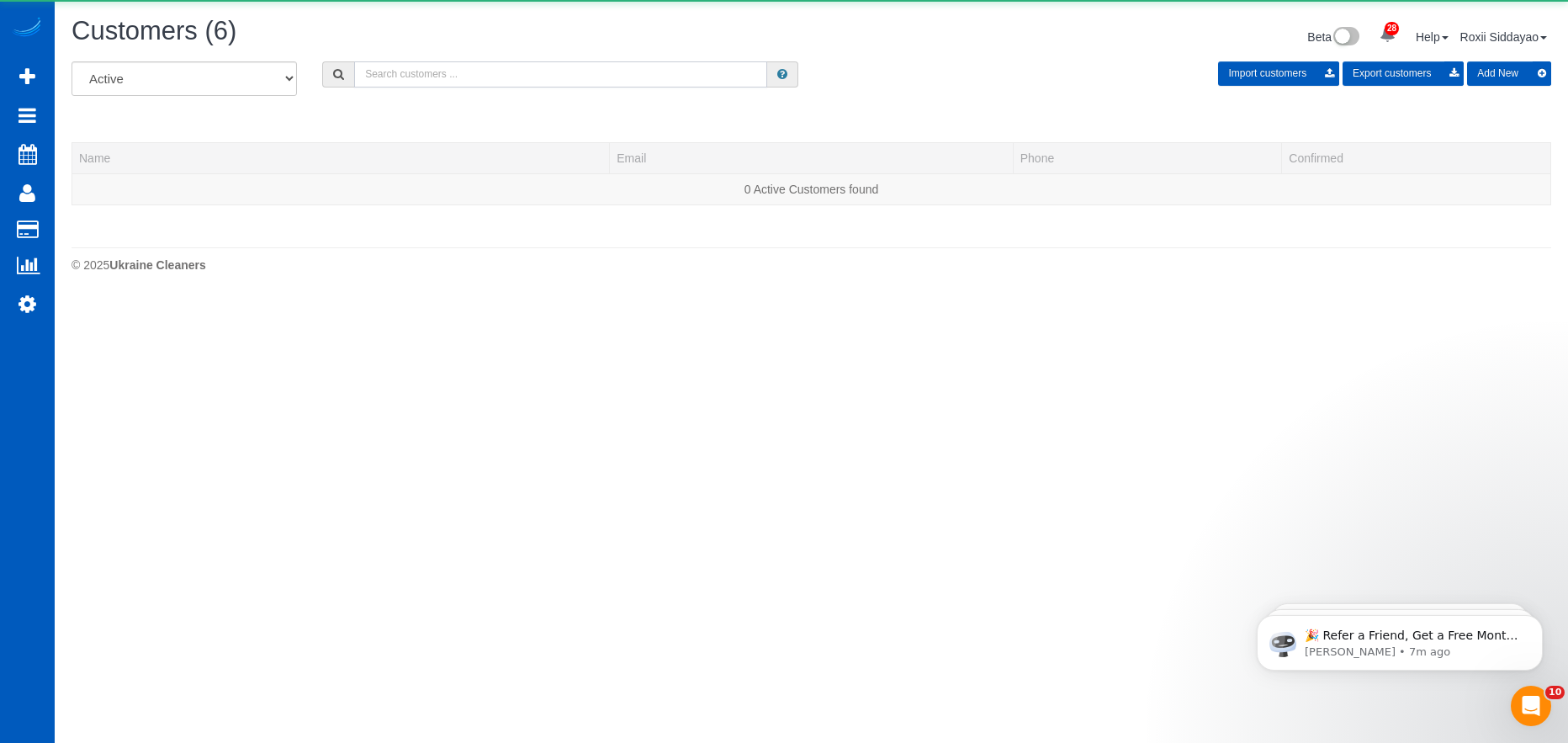
click at [534, 71] on input "text" at bounding box center [561, 74] width 413 height 26
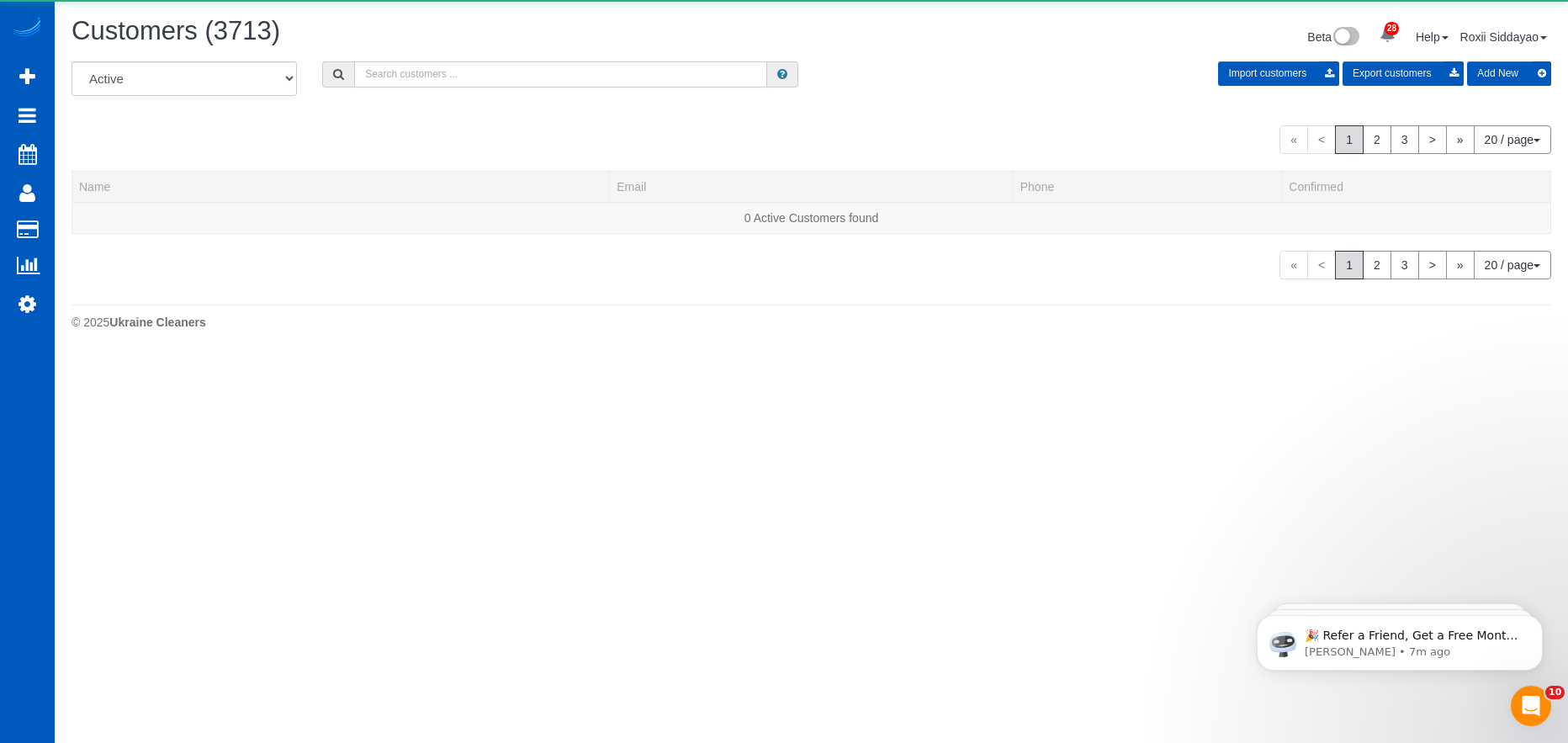
paste input "9753"
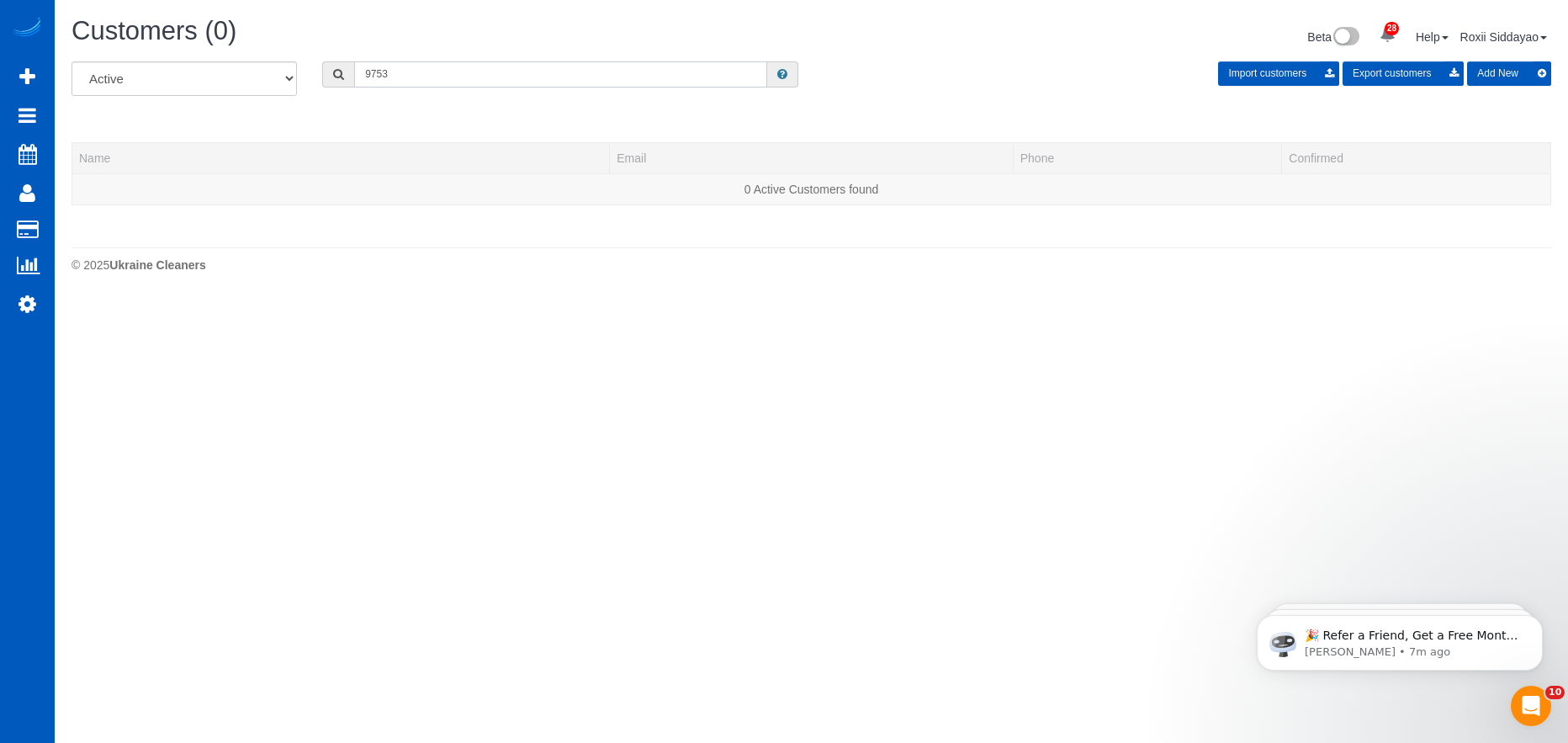
click at [432, 72] on input "9753" at bounding box center [561, 74] width 413 height 26
paste input "5202"
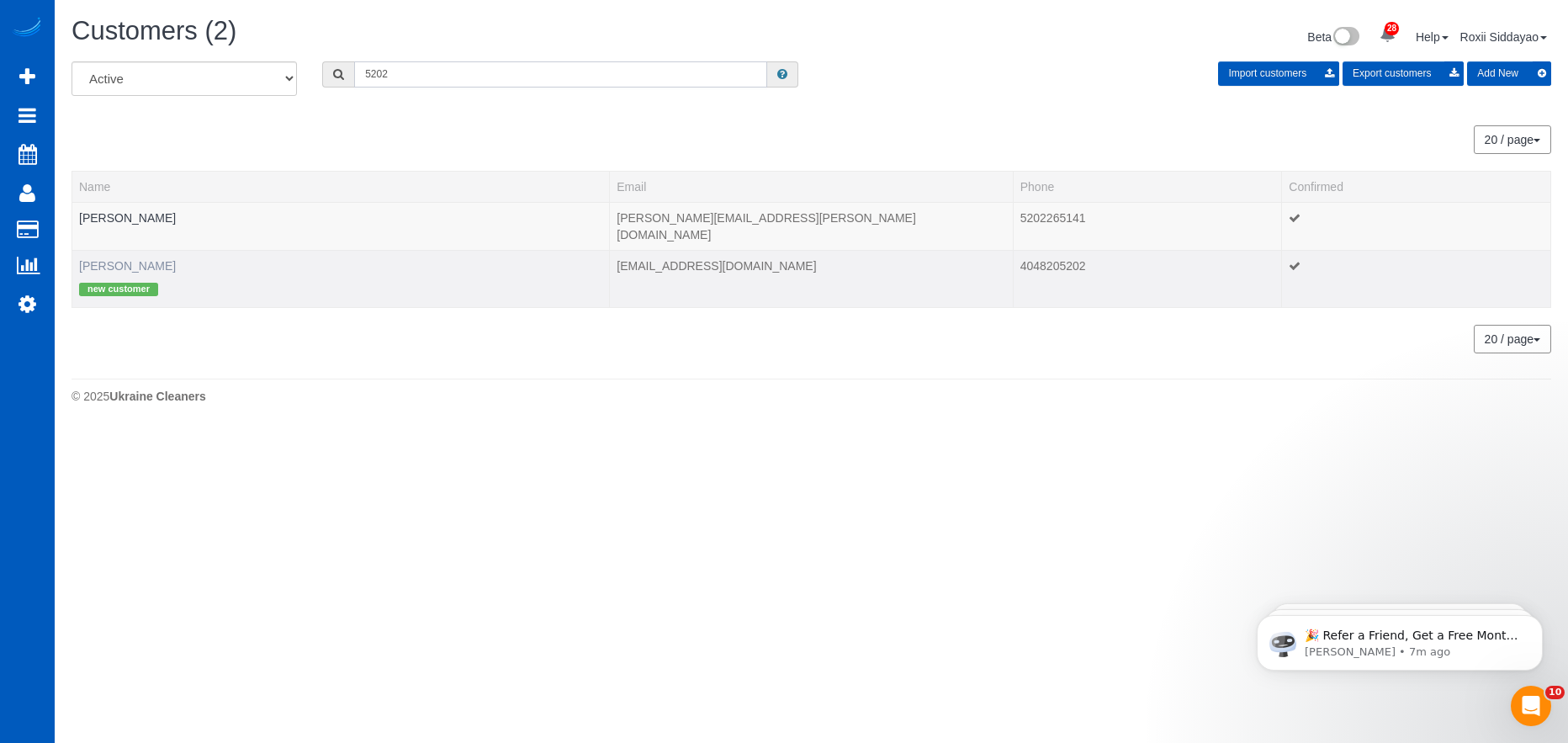
type input "5202"
click at [167, 259] on link "Samantha Worthey" at bounding box center [127, 266] width 96 height 13
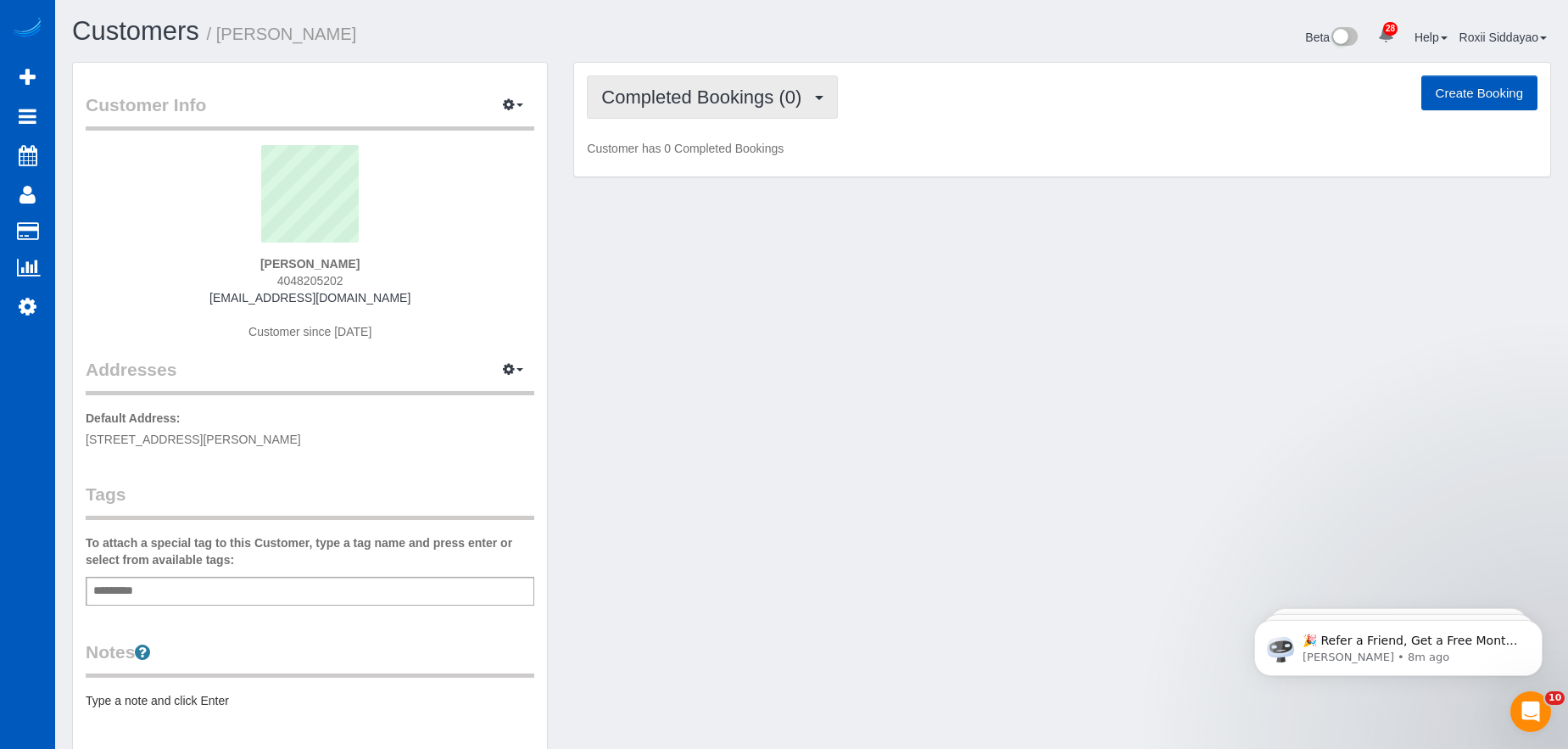
click at [739, 104] on span "Completed Bookings (0)" at bounding box center [705, 97] width 209 height 21
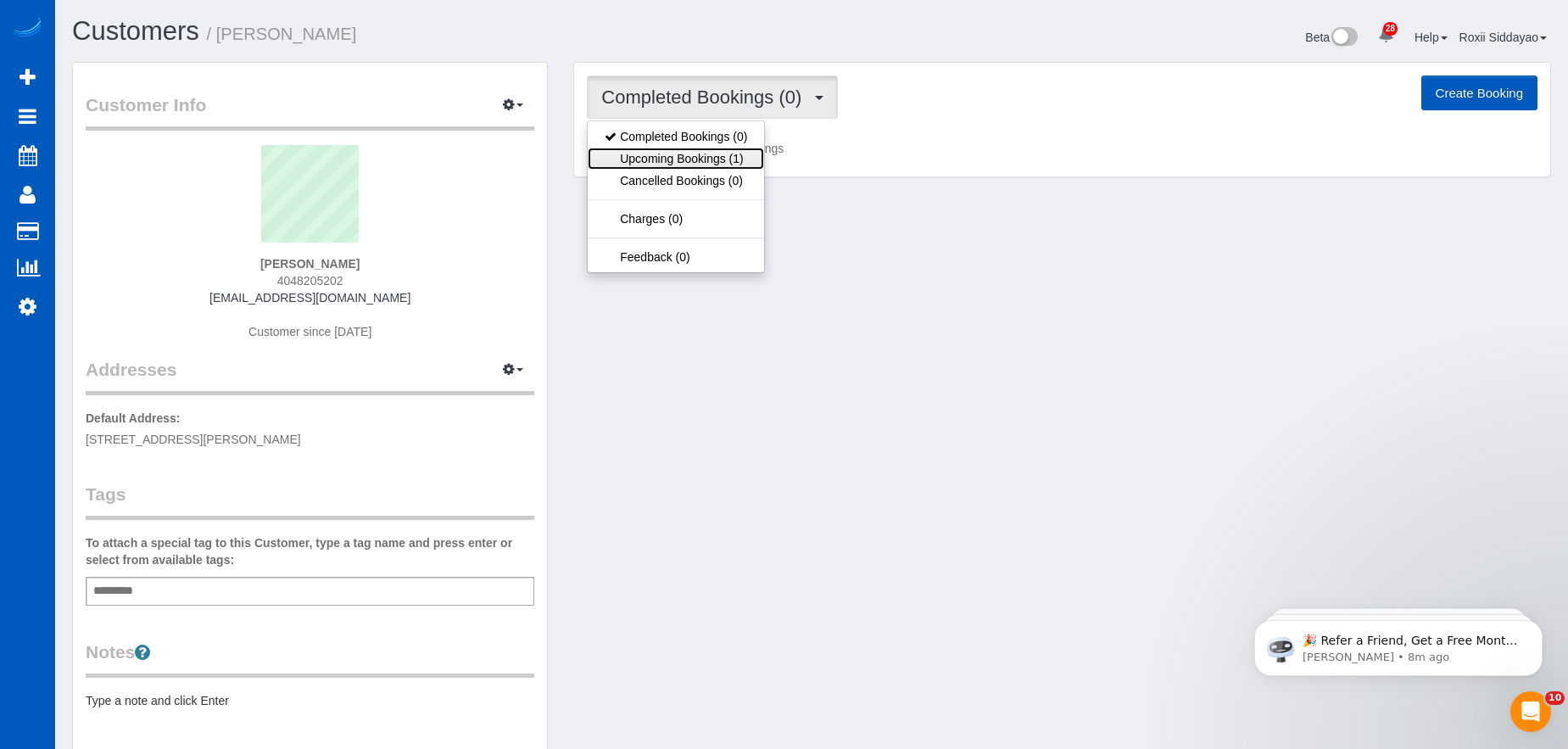
click at [746, 157] on link "Upcoming Bookings (1)" at bounding box center [676, 158] width 177 height 22
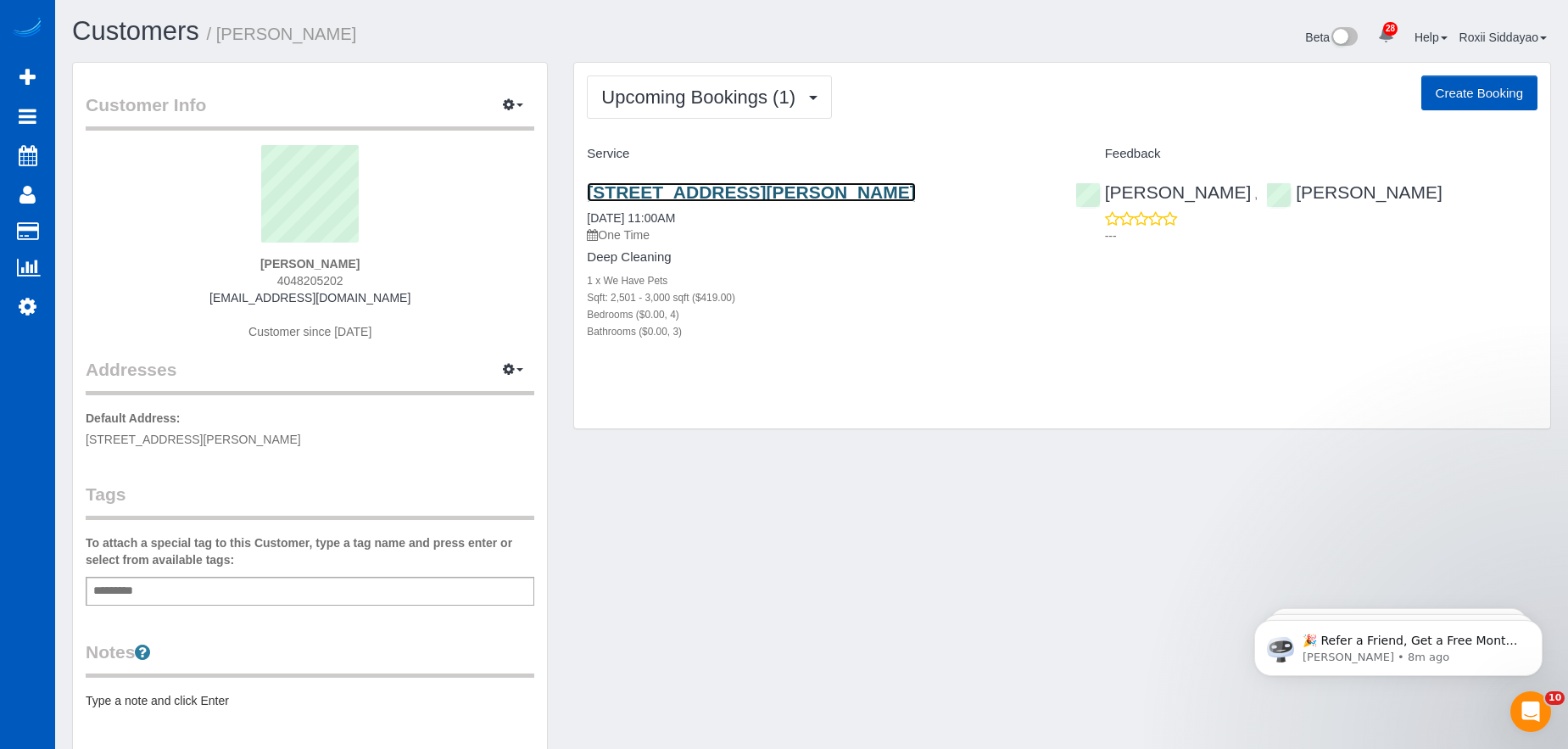
click at [657, 191] on link "12900 Sw Katherine St, Tigard, OR 97223" at bounding box center [751, 192] width 328 height 19
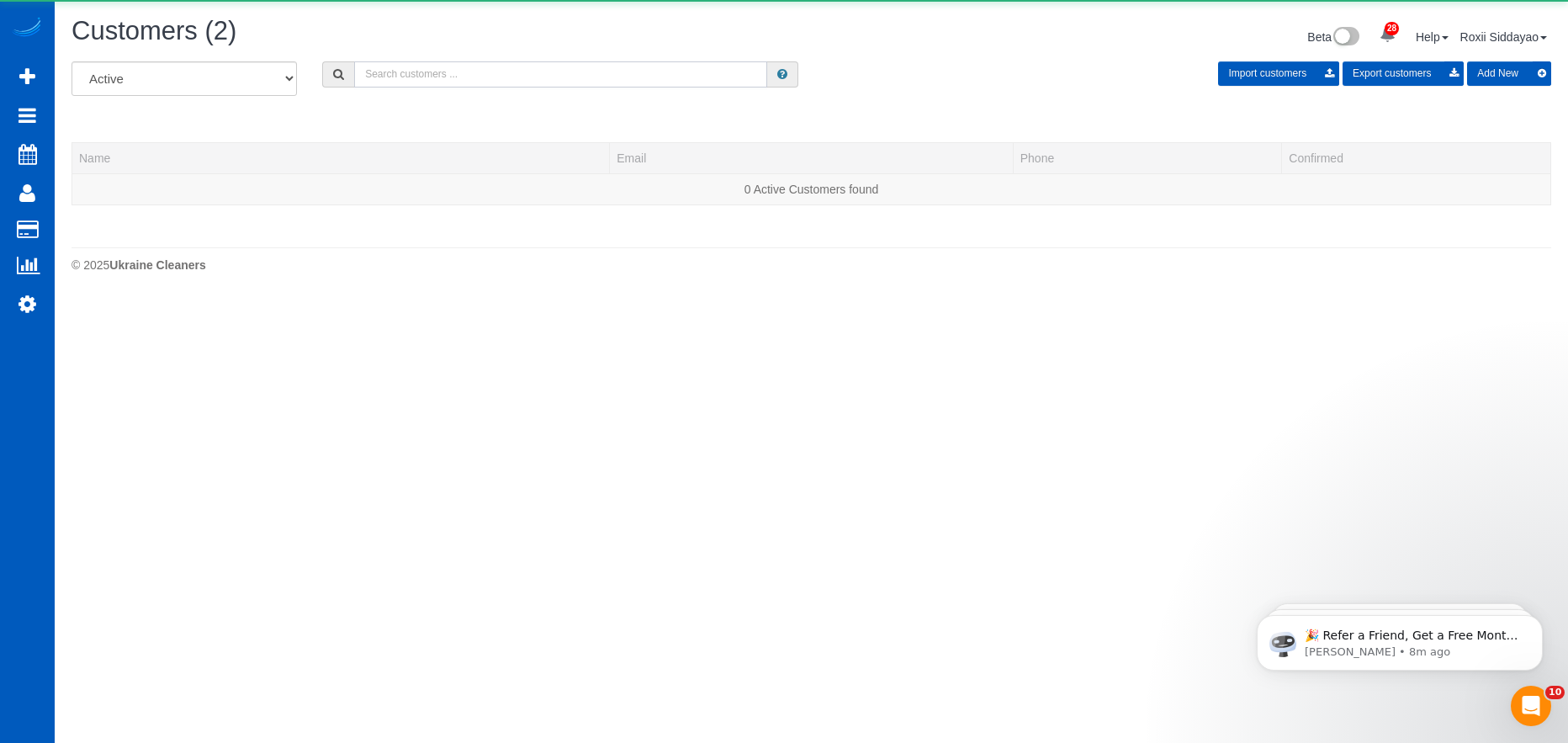
click at [434, 71] on input "text" at bounding box center [561, 74] width 413 height 26
paste input "0356"
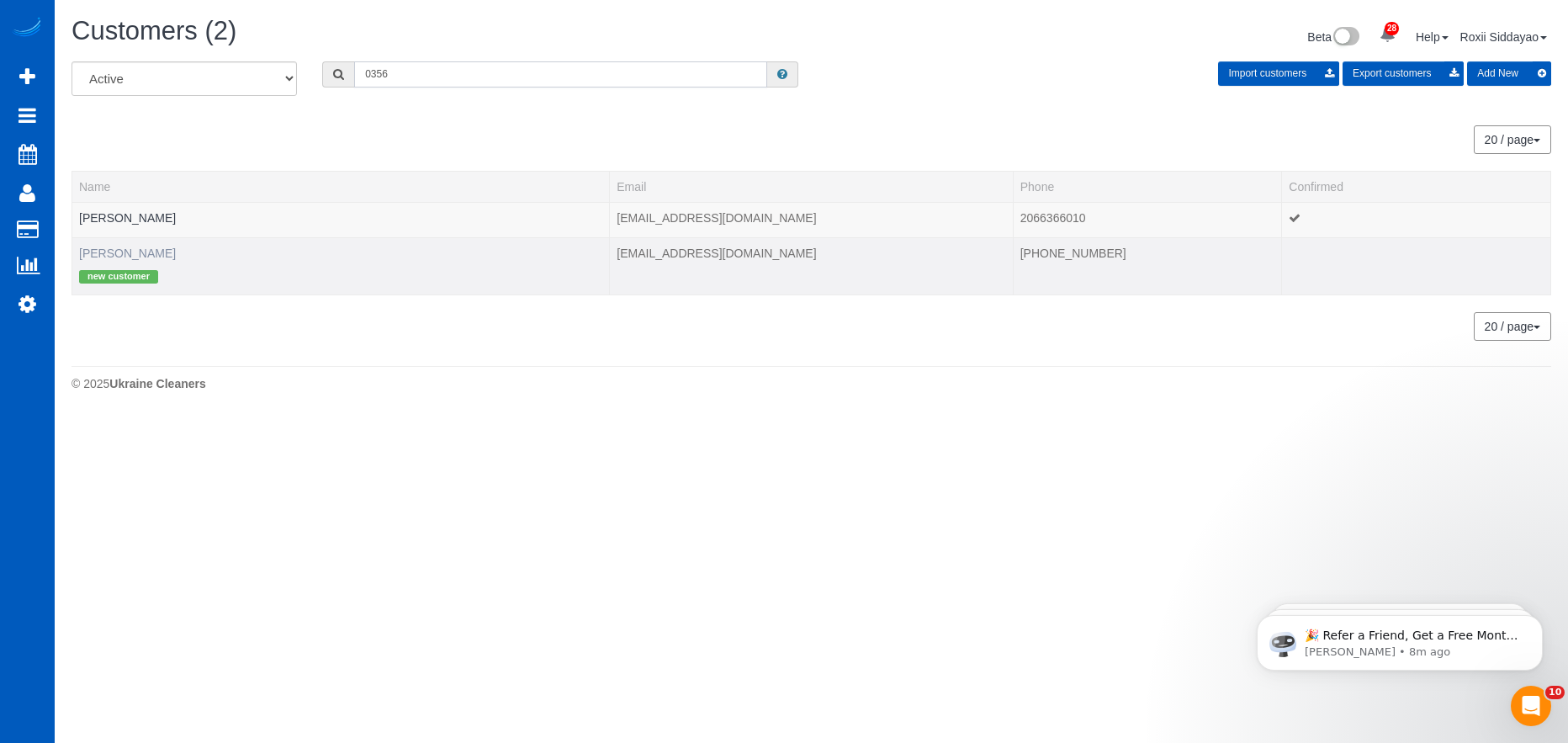
type input "0356"
click at [121, 257] on link "Rick Moser" at bounding box center [127, 253] width 96 height 13
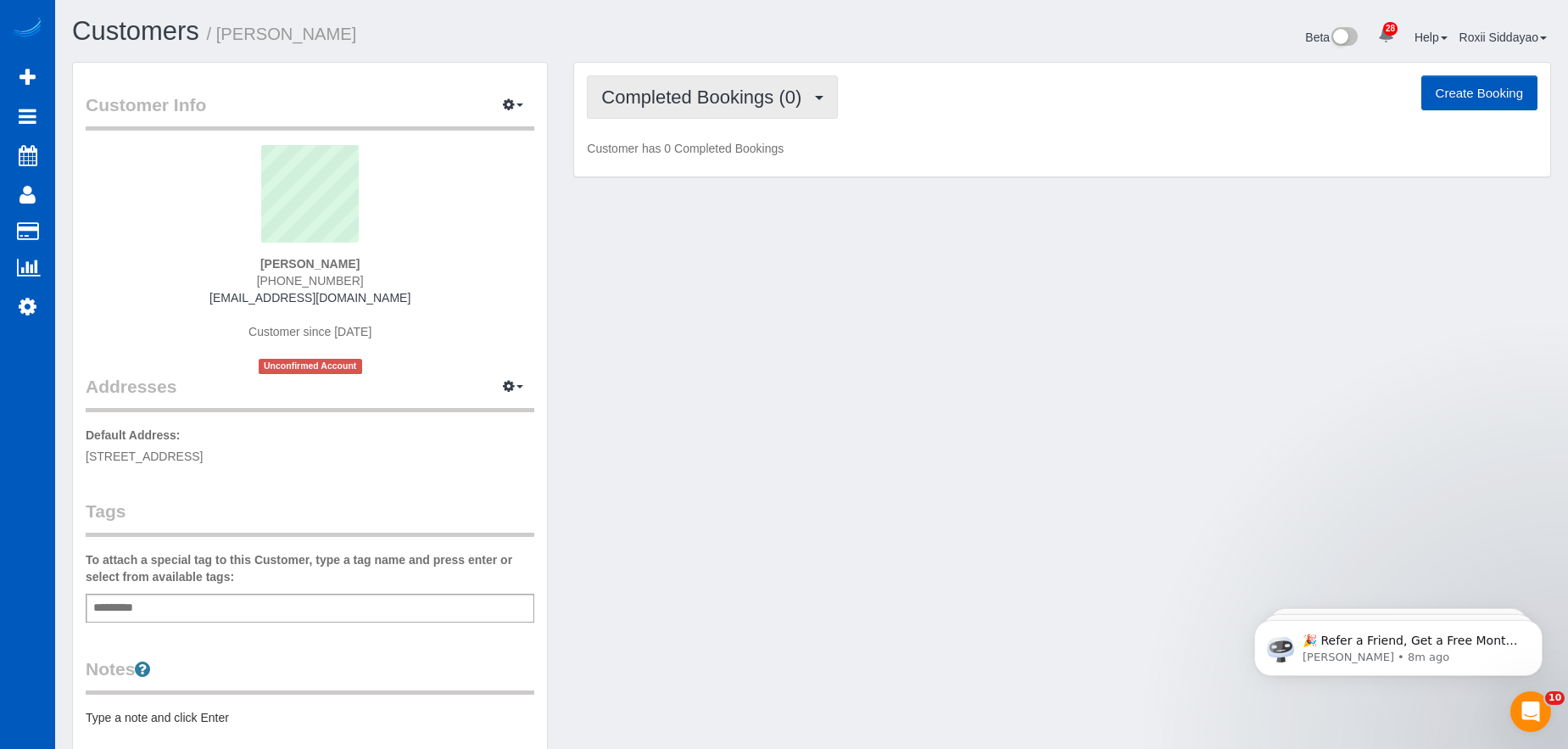
click at [655, 101] on span "Completed Bookings (0)" at bounding box center [705, 97] width 209 height 21
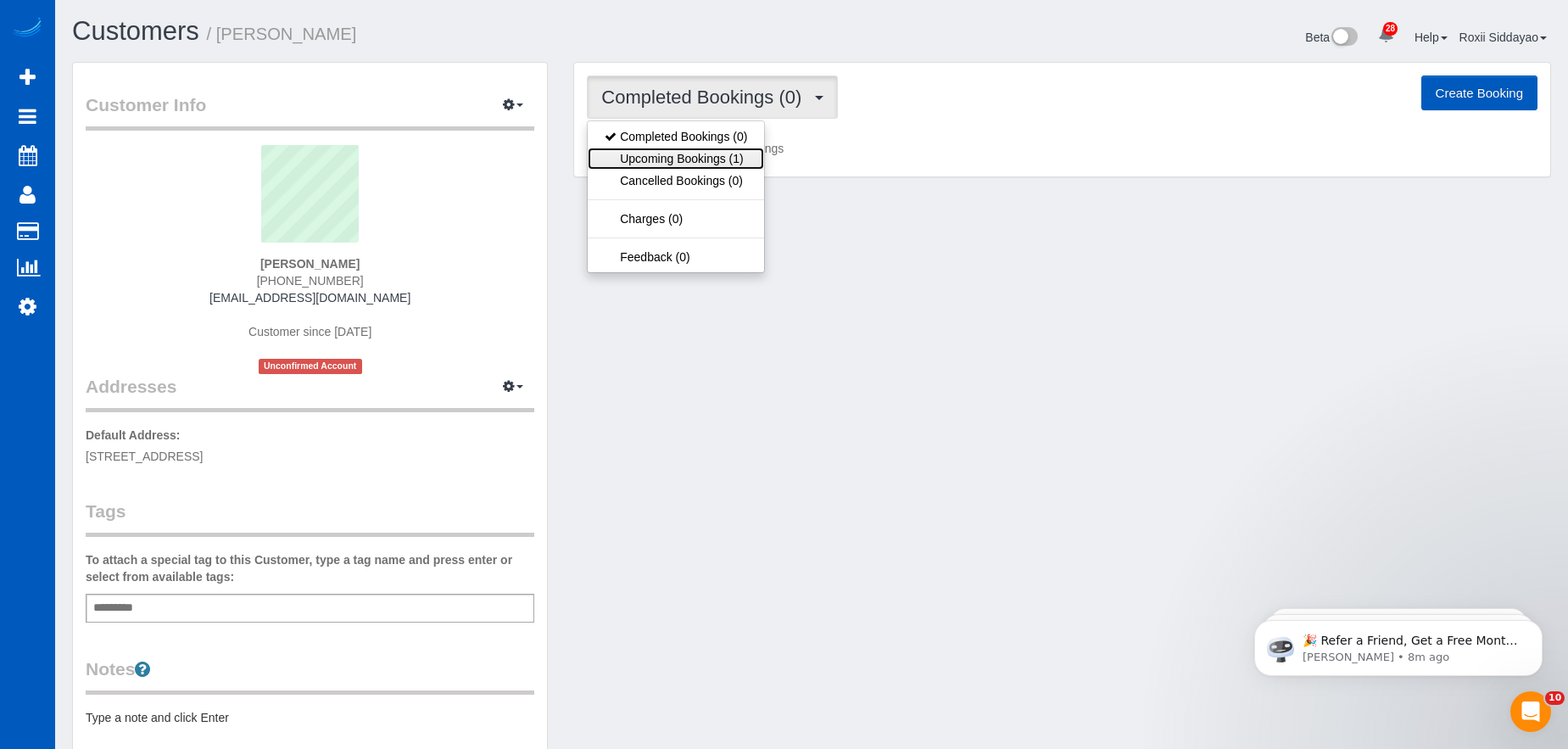
click at [682, 164] on link "Upcoming Bookings (1)" at bounding box center [676, 158] width 177 height 22
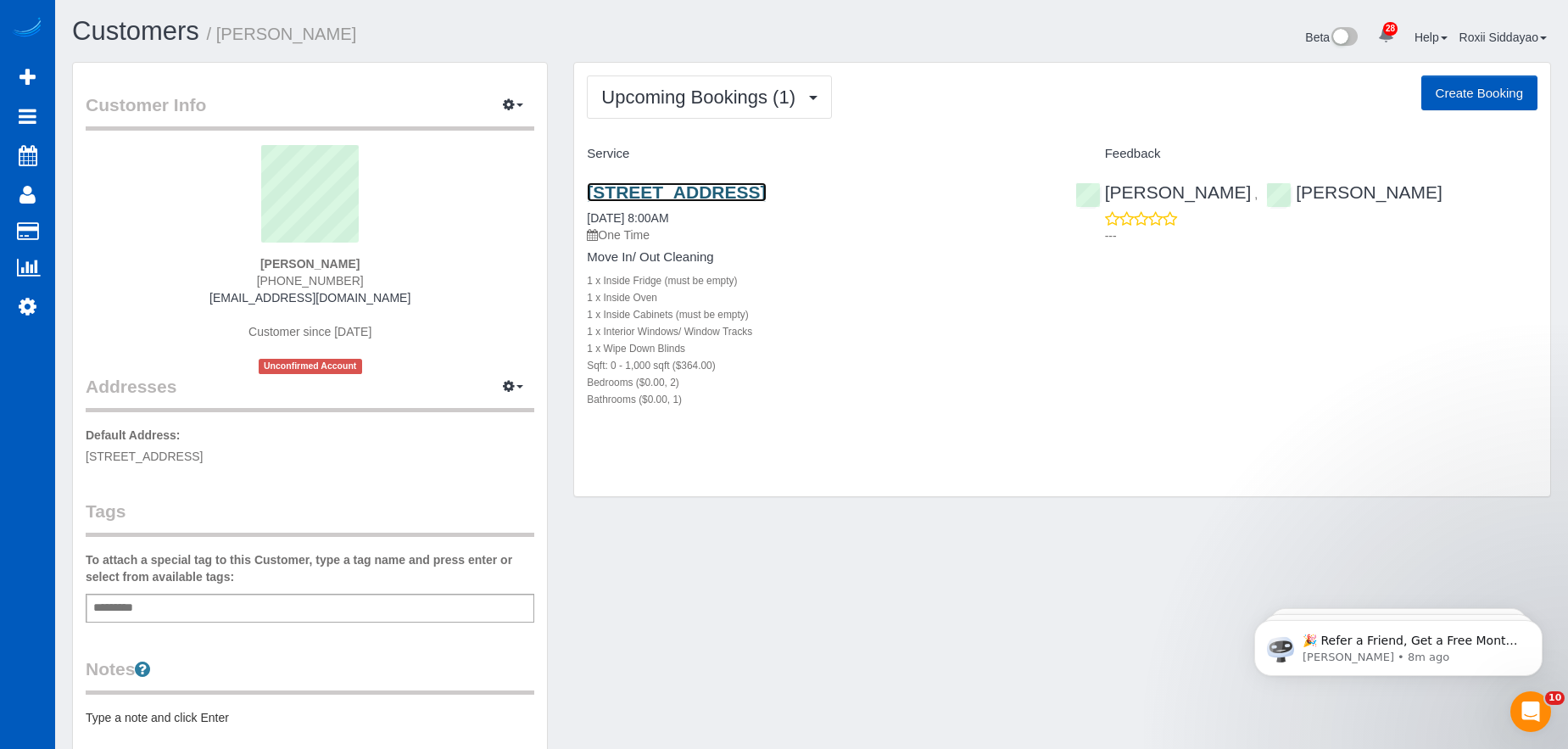
click at [766, 189] on link "11003 Ne 48th Cir, Vancouver, WA 98682" at bounding box center [676, 192] width 179 height 19
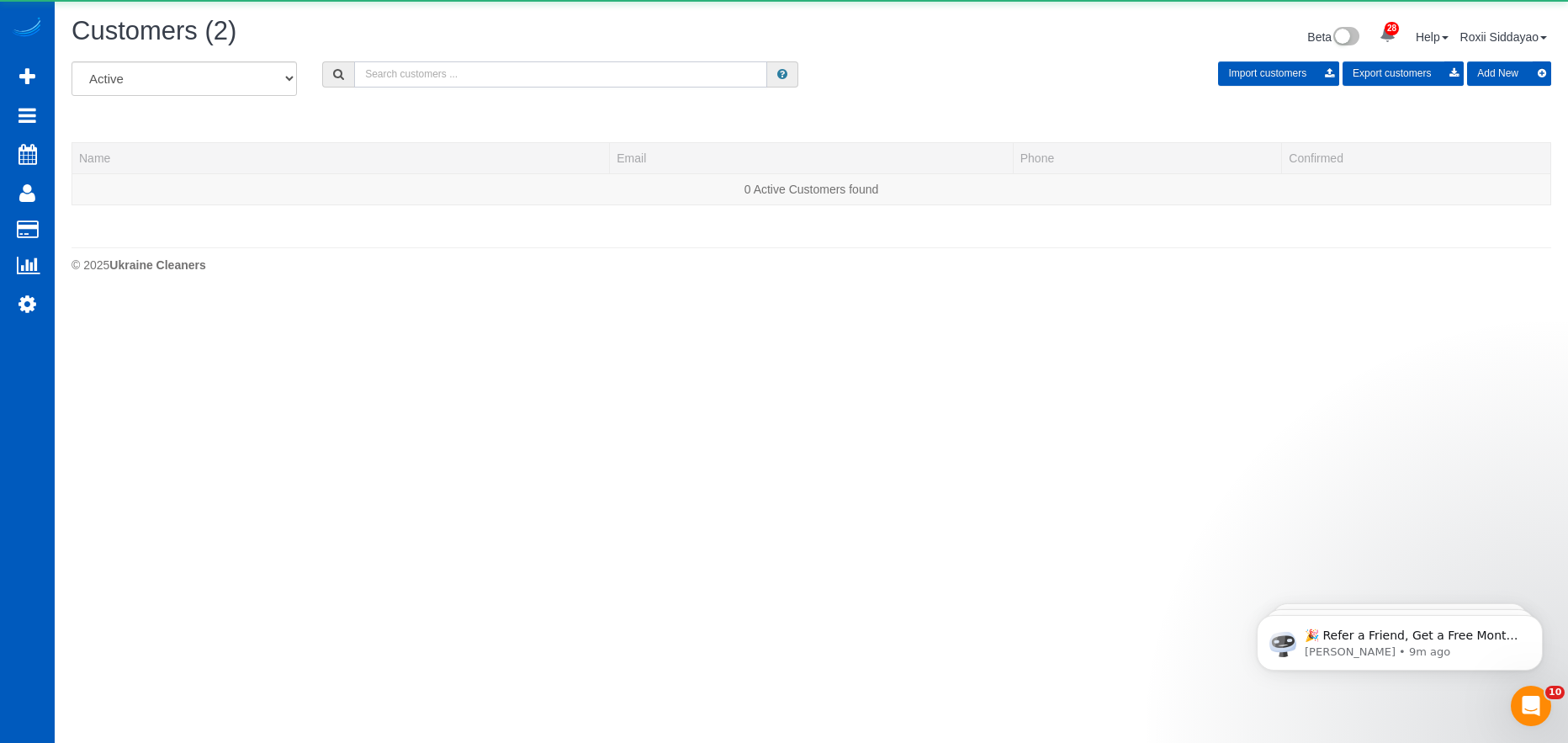
click at [685, 74] on input "text" at bounding box center [561, 74] width 413 height 26
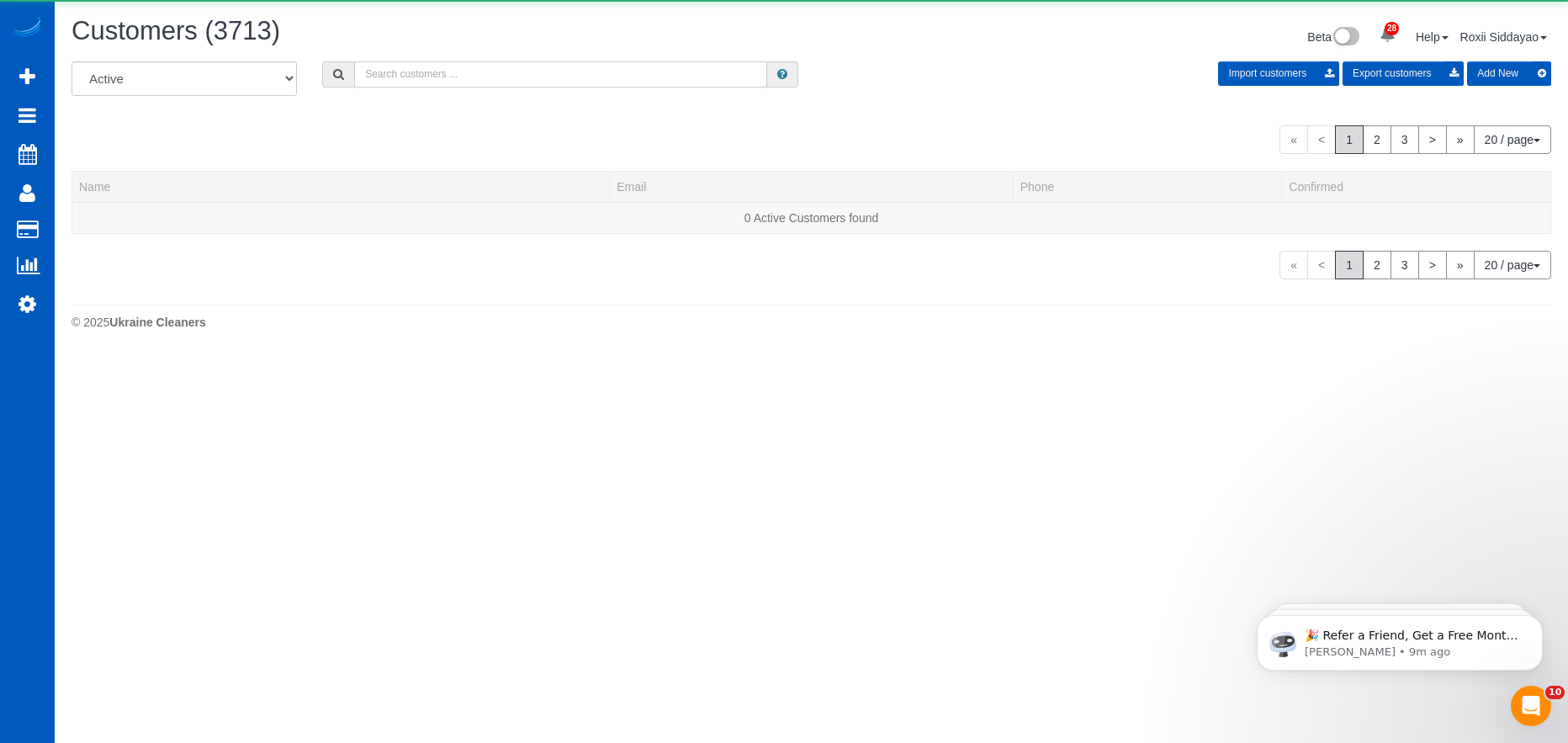
click at [685, 74] on input "text" at bounding box center [561, 74] width 413 height 26
paste
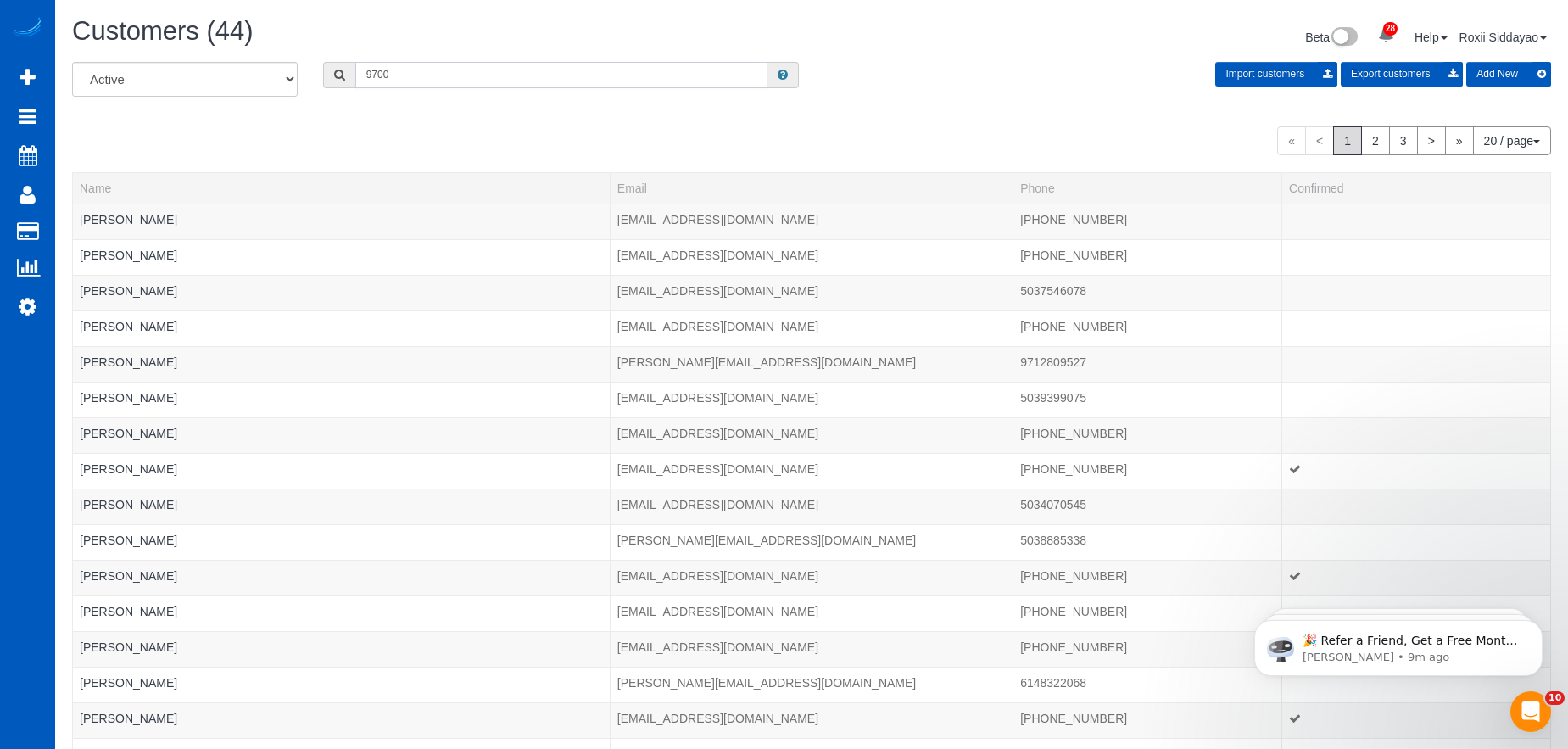
click at [423, 78] on input "9700" at bounding box center [561, 75] width 412 height 26
click at [366, 77] on input "9700" at bounding box center [561, 75] width 412 height 26
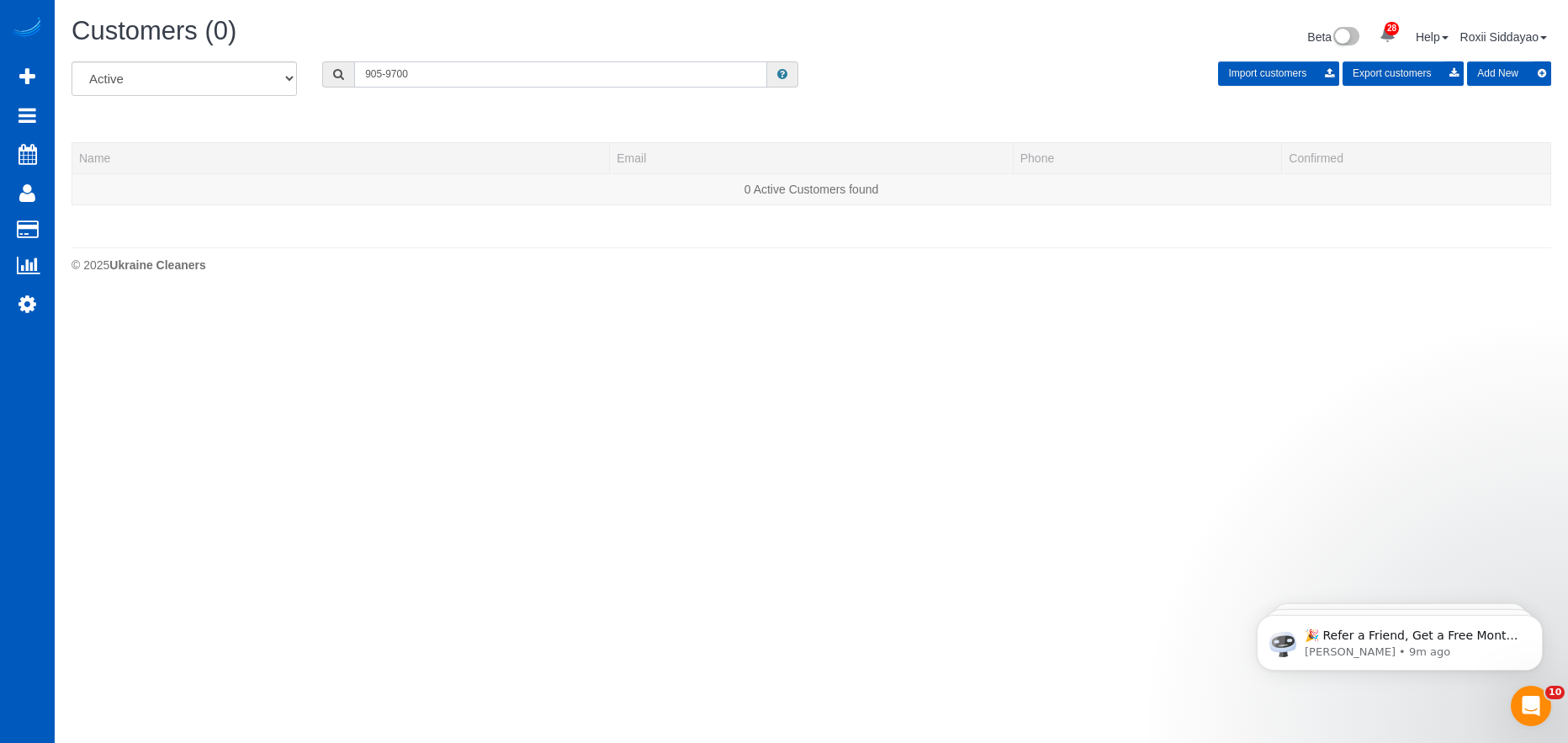
click at [386, 72] on input "905-9700" at bounding box center [561, 74] width 413 height 26
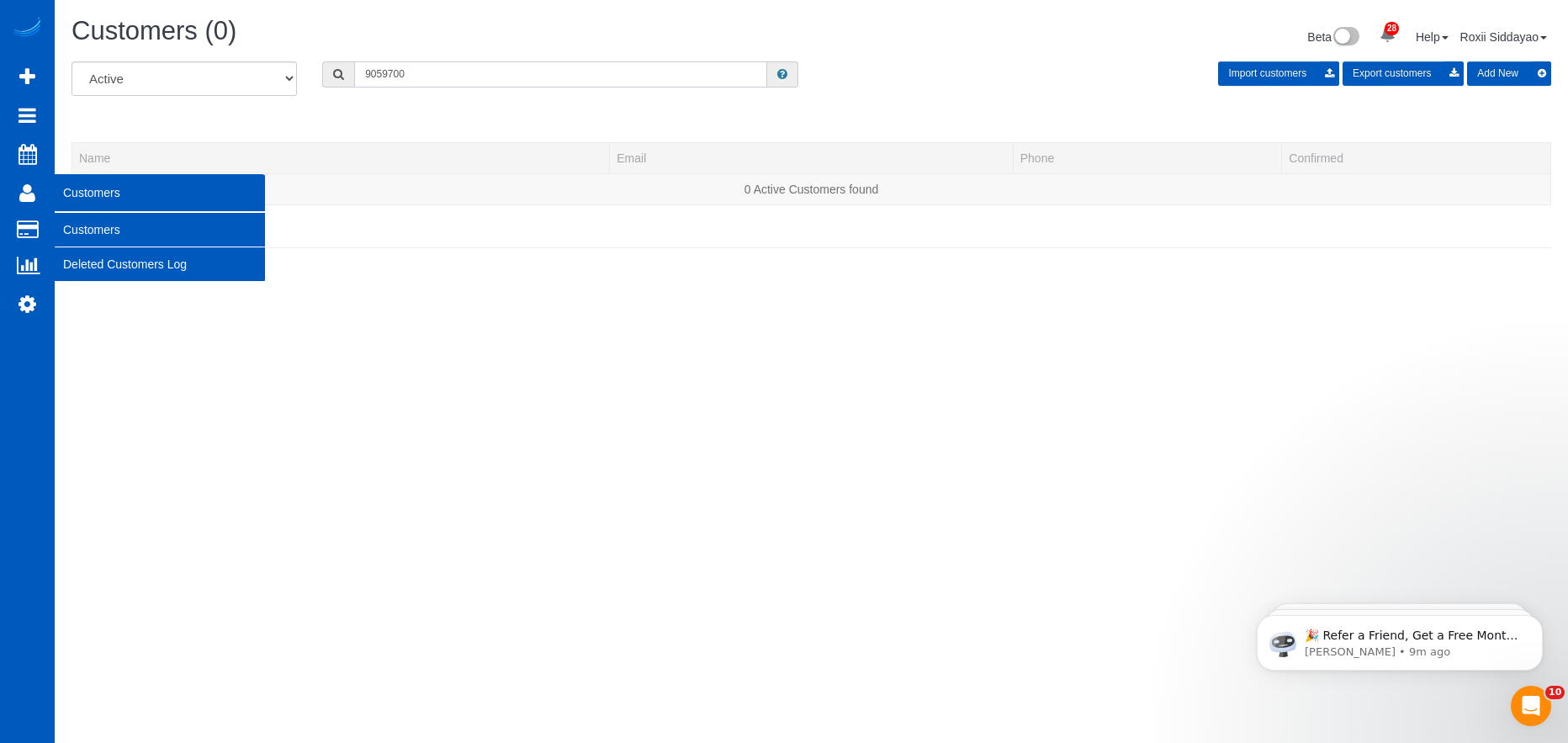
type input "9059700"
click at [91, 227] on link "Customers" at bounding box center [160, 229] width 210 height 34
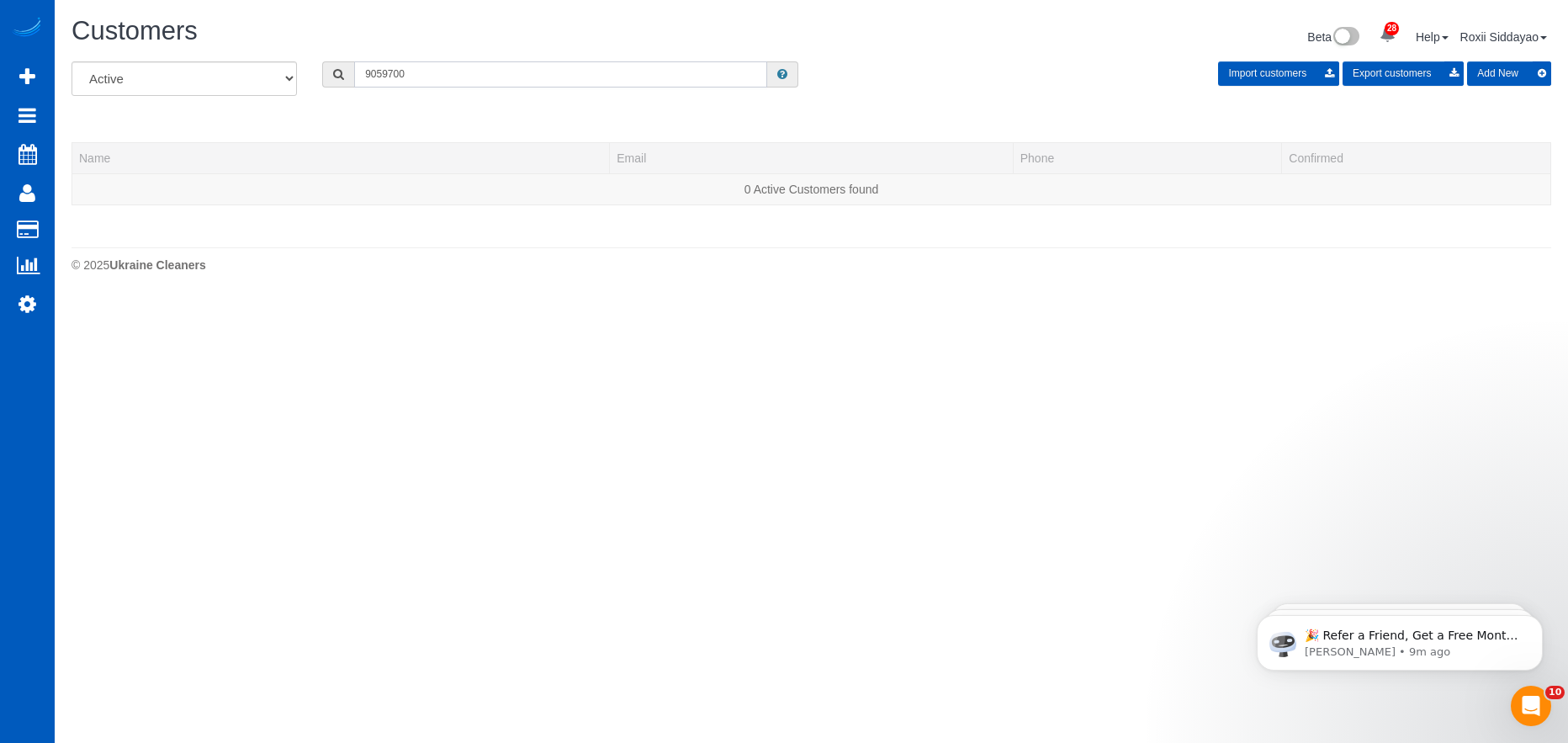
click at [687, 76] on input "9059700" at bounding box center [561, 74] width 413 height 26
click at [686, 76] on input "9059700" at bounding box center [561, 74] width 413 height 26
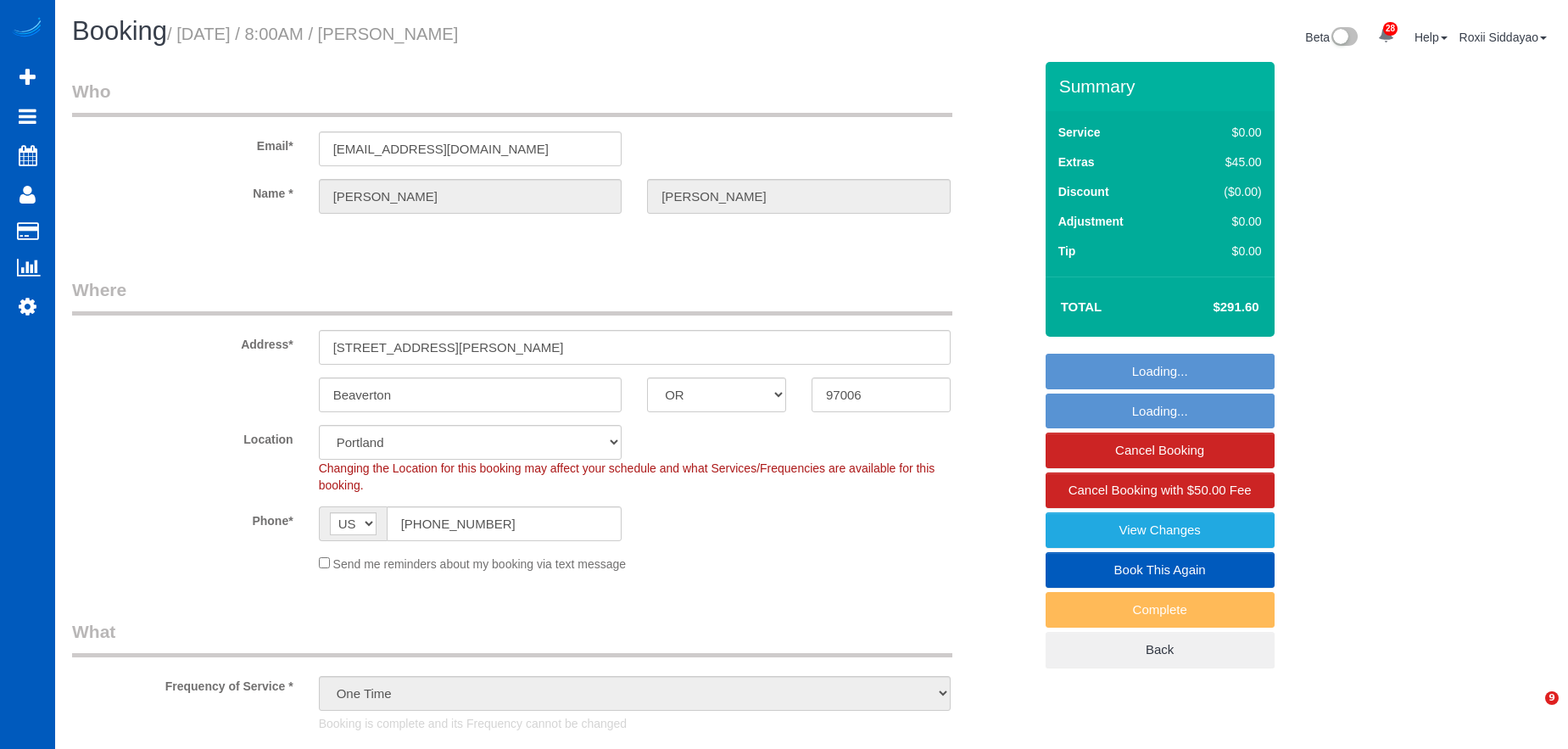
select select "OR"
select select "199"
select select "1001"
select select "3"
select select "2"
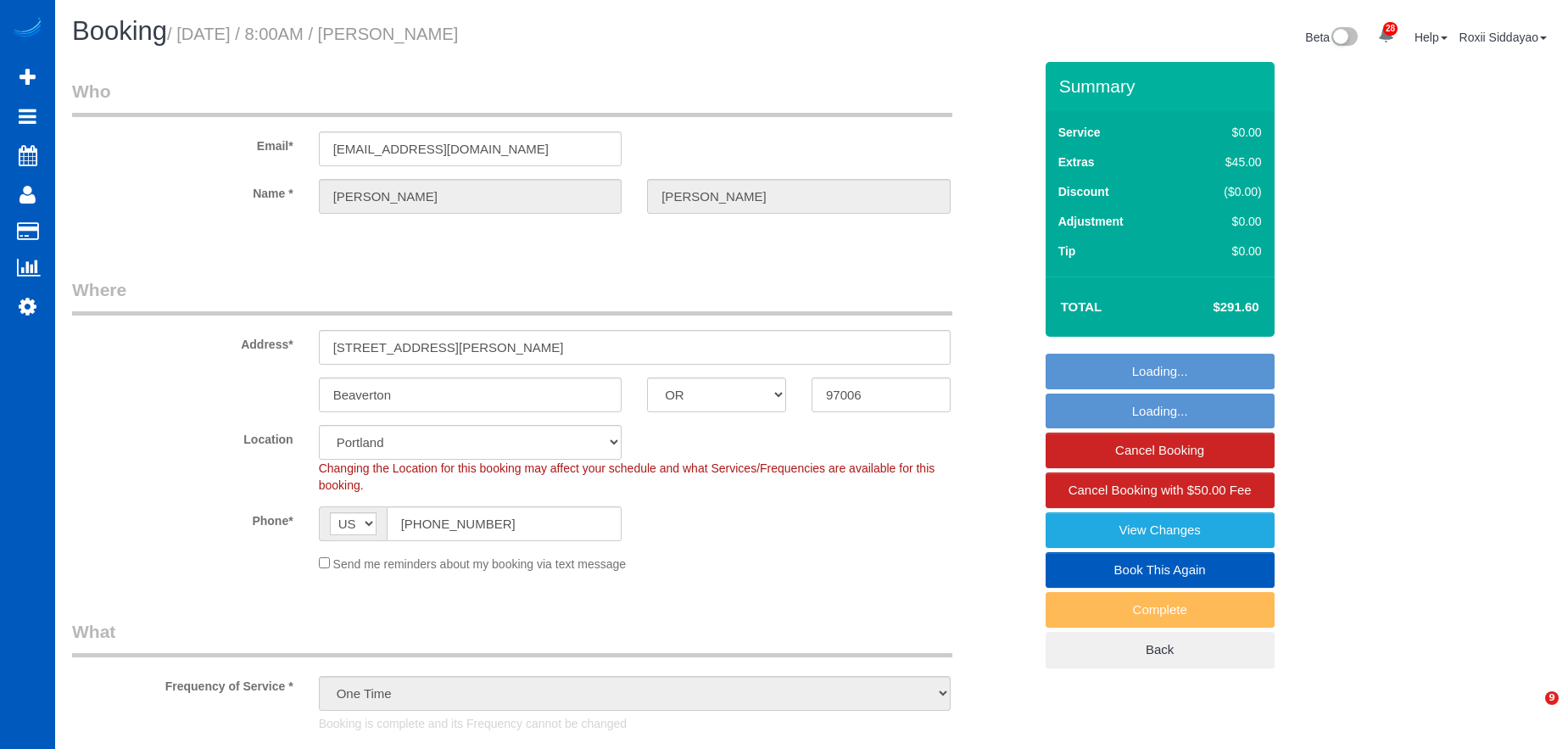
select select "spot1"
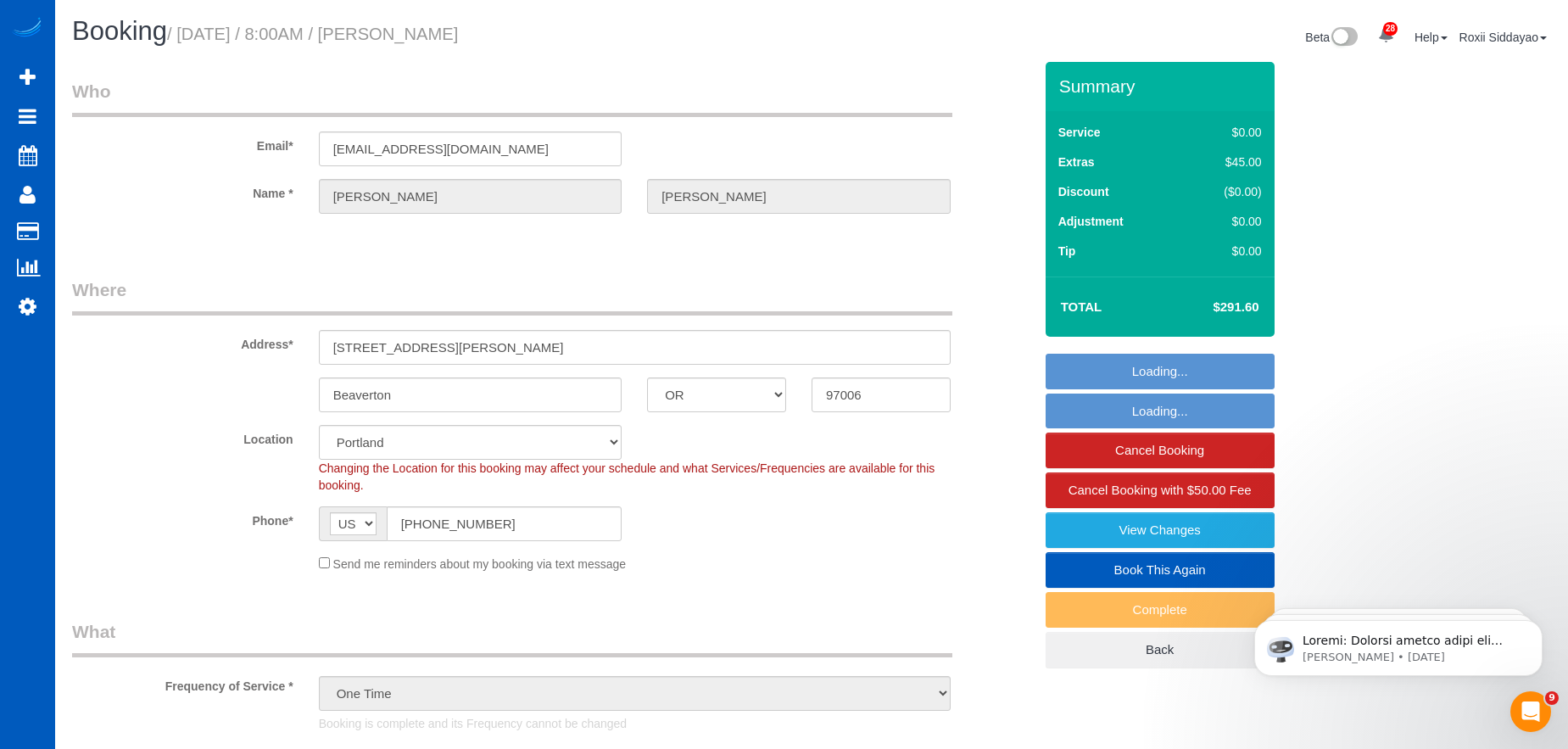
select select "1001"
select select "3"
select select "2"
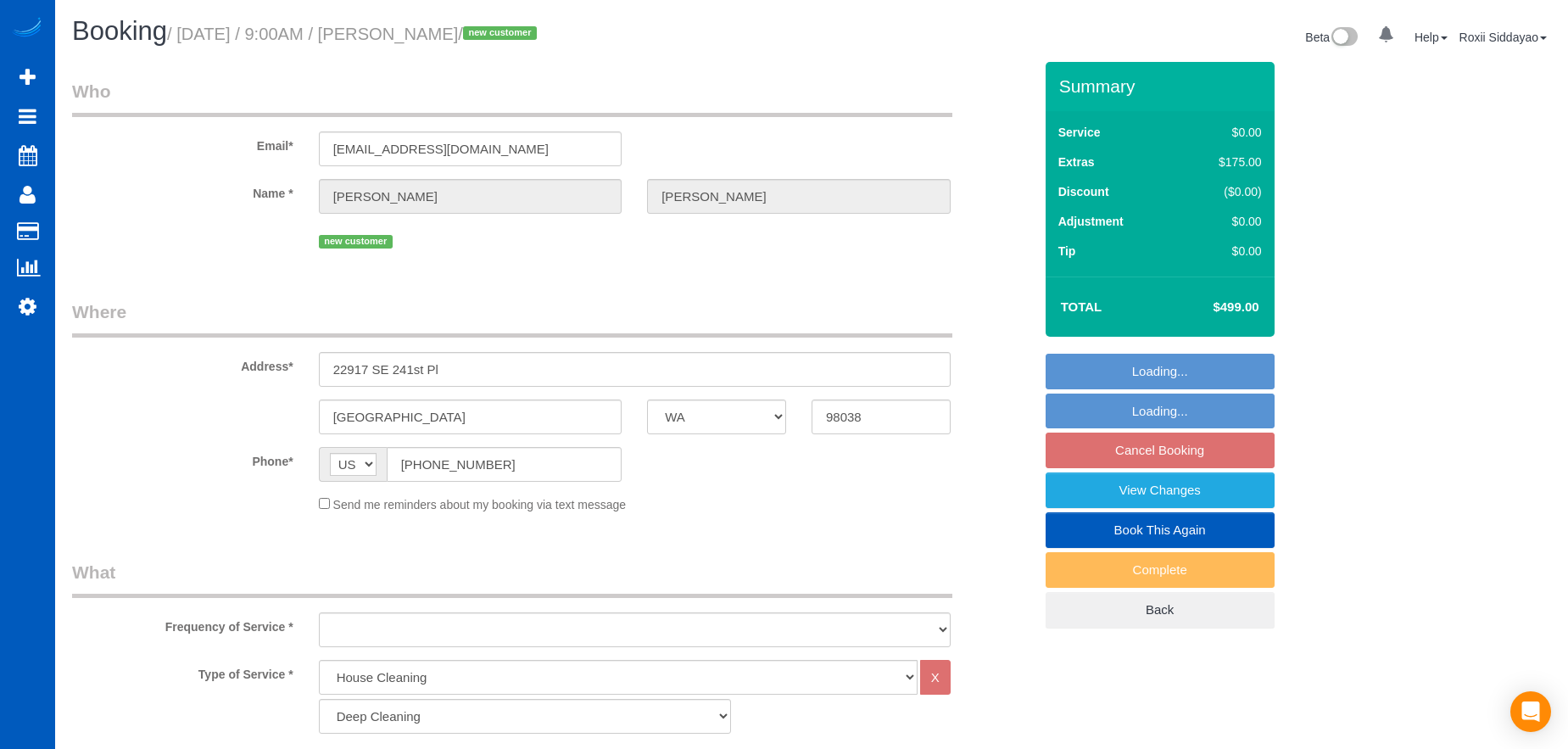
select select "WA"
select select "199"
select select "1501"
select select "3"
select select "2"
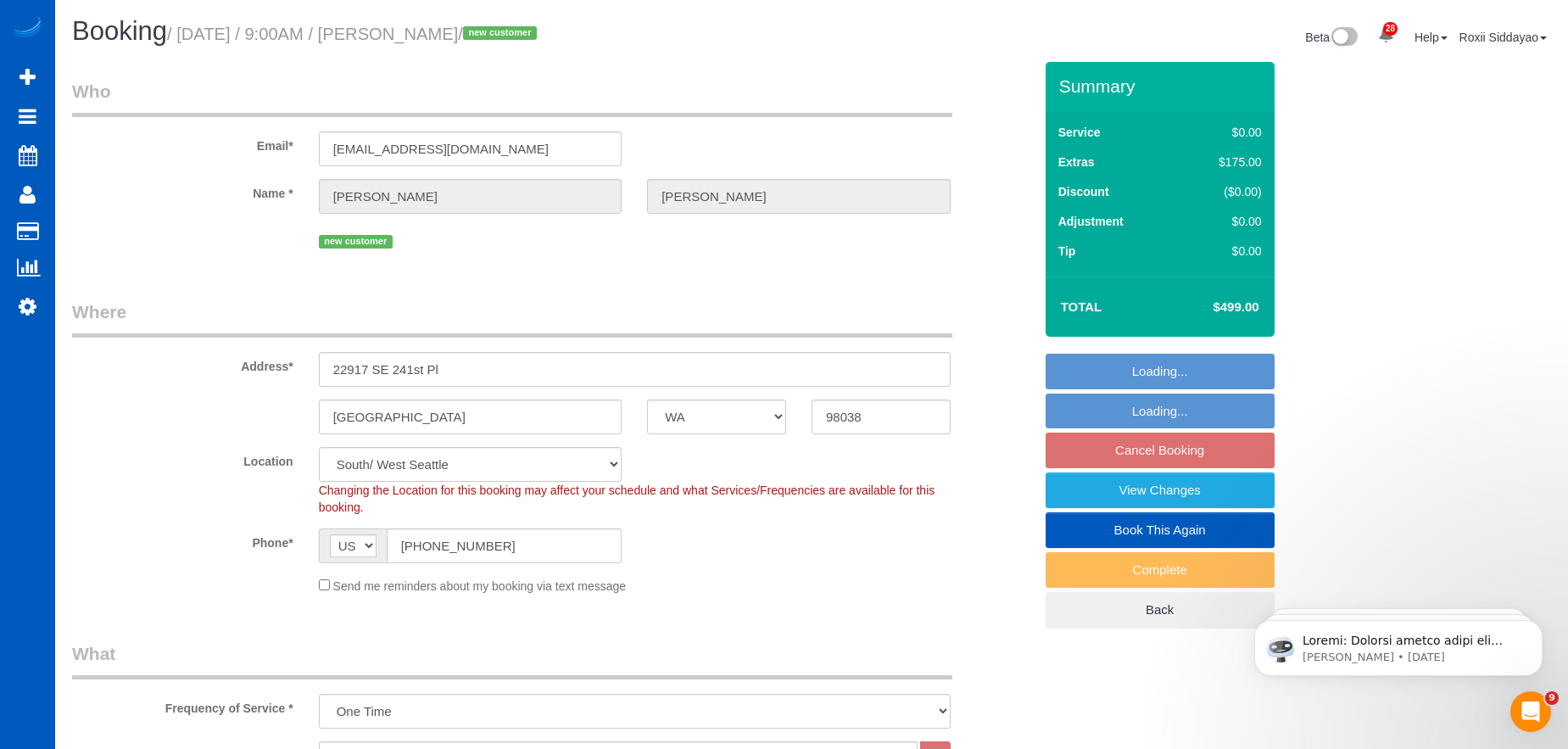
select select "object:1201"
select select "1501"
select select "3"
select select "2"
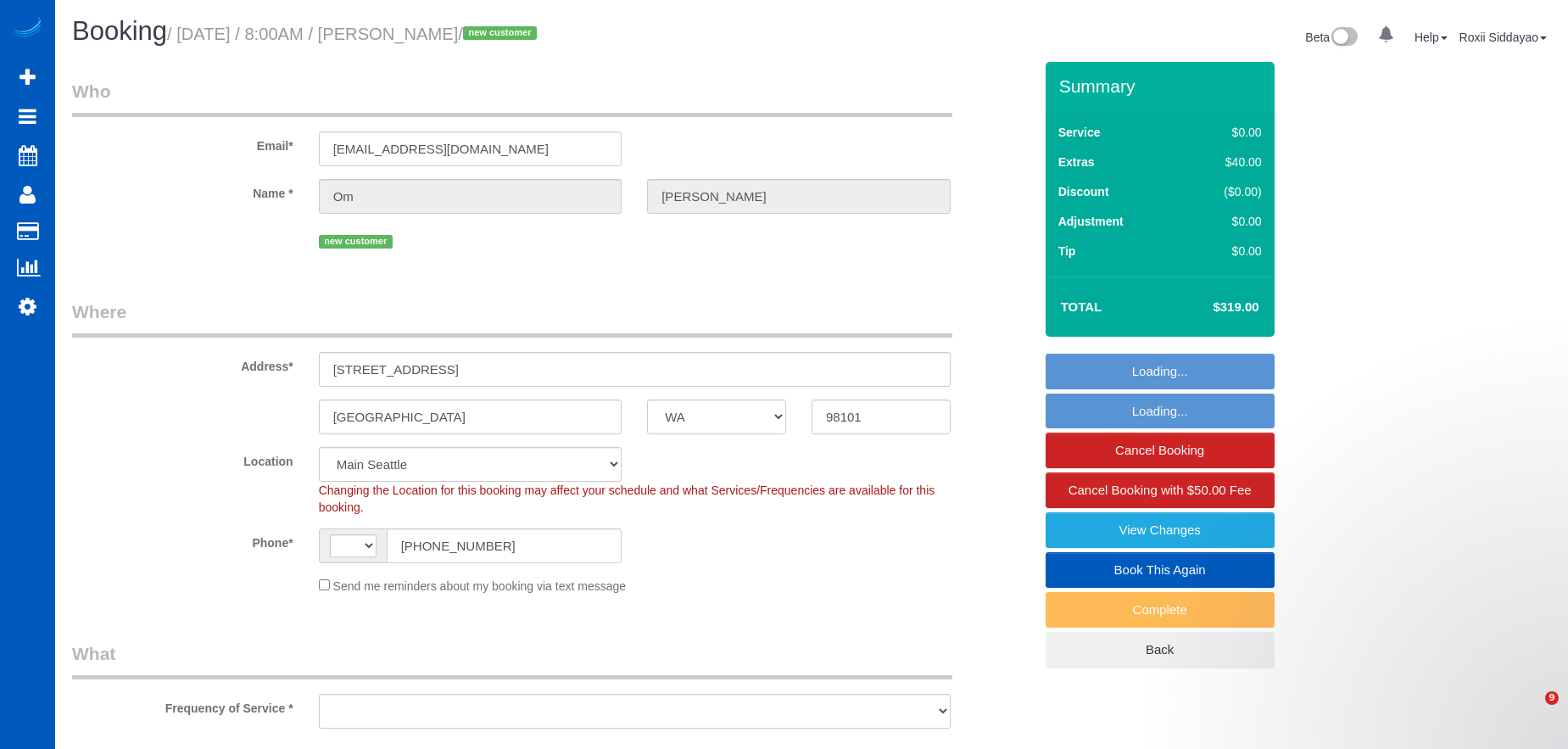
select select "WA"
select select "string:US"
select select "object:922"
select select "string:fspay-c9958ea6-7016-4504-955c-9717882f64e0"
select select "spot1"
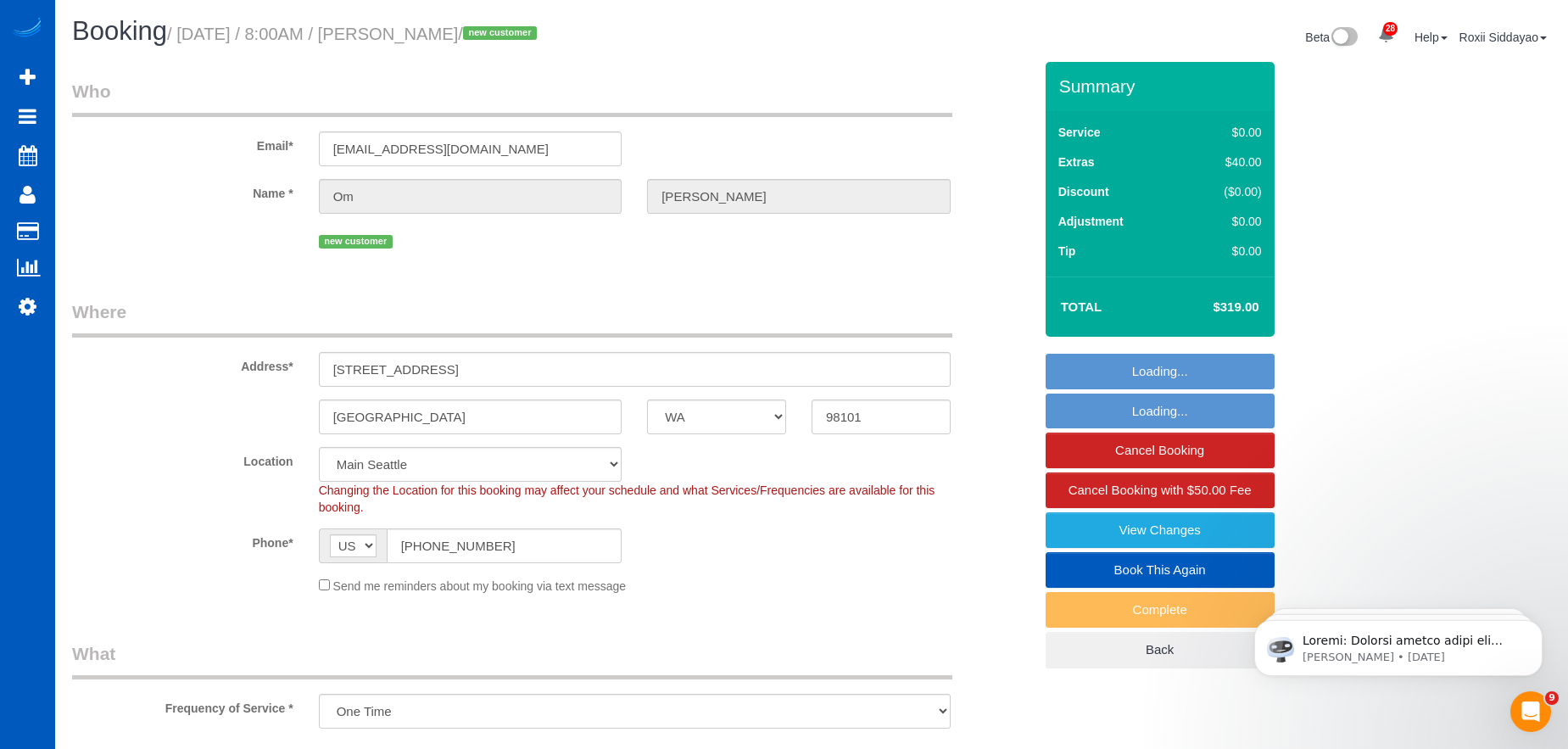
select select "object:1167"
select select "199"
select select "1001"
select select "2"
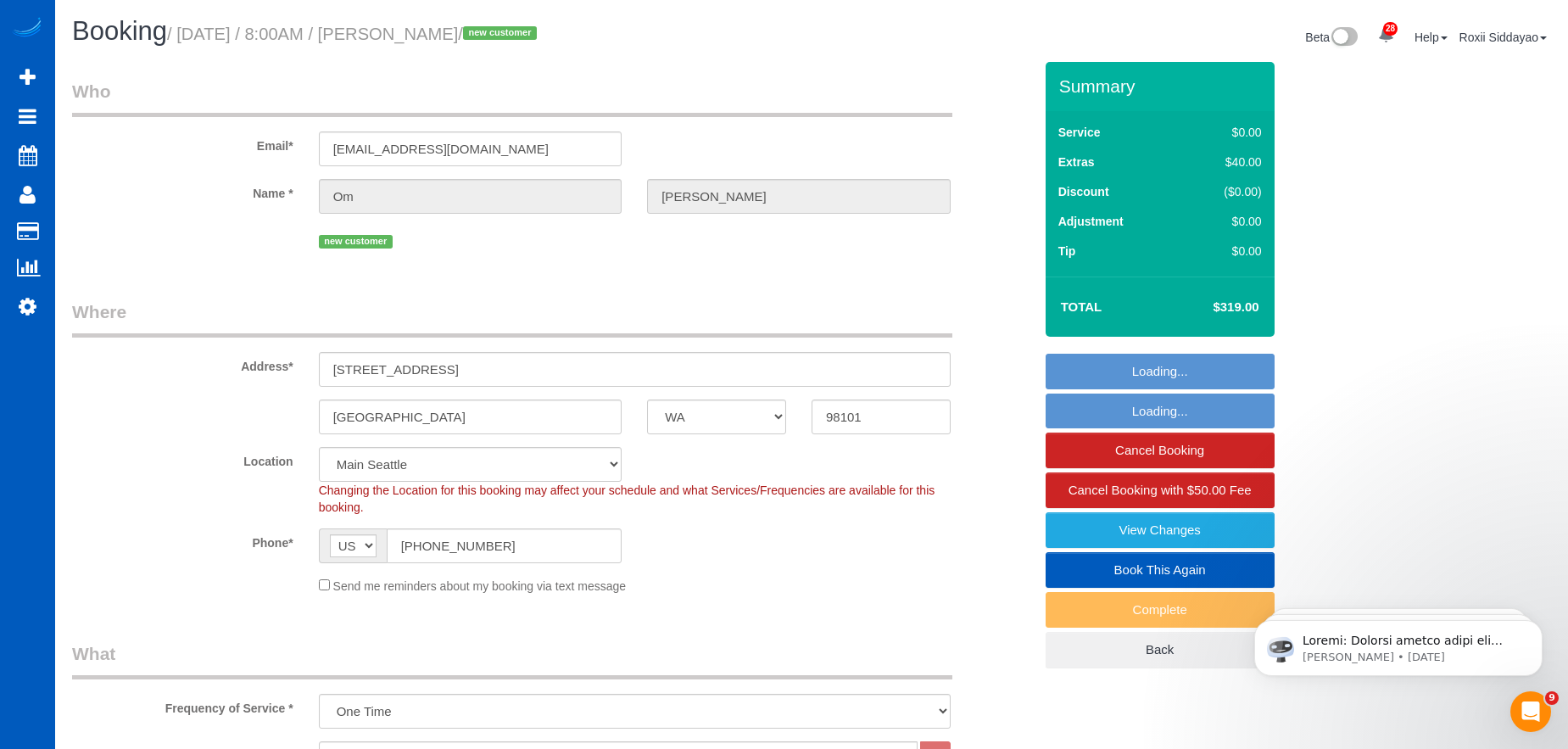
select select "1001"
select select "2"
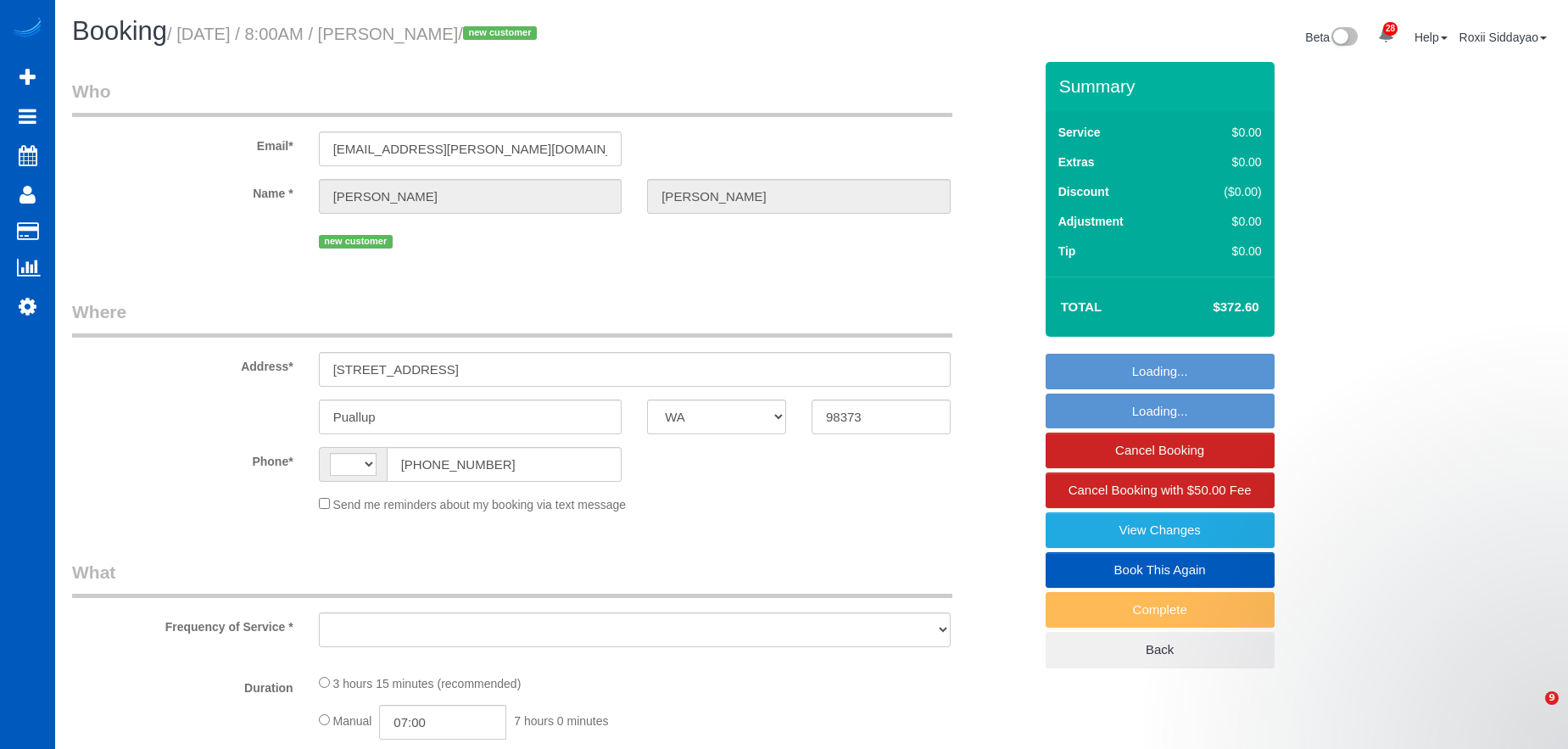
select select "WA"
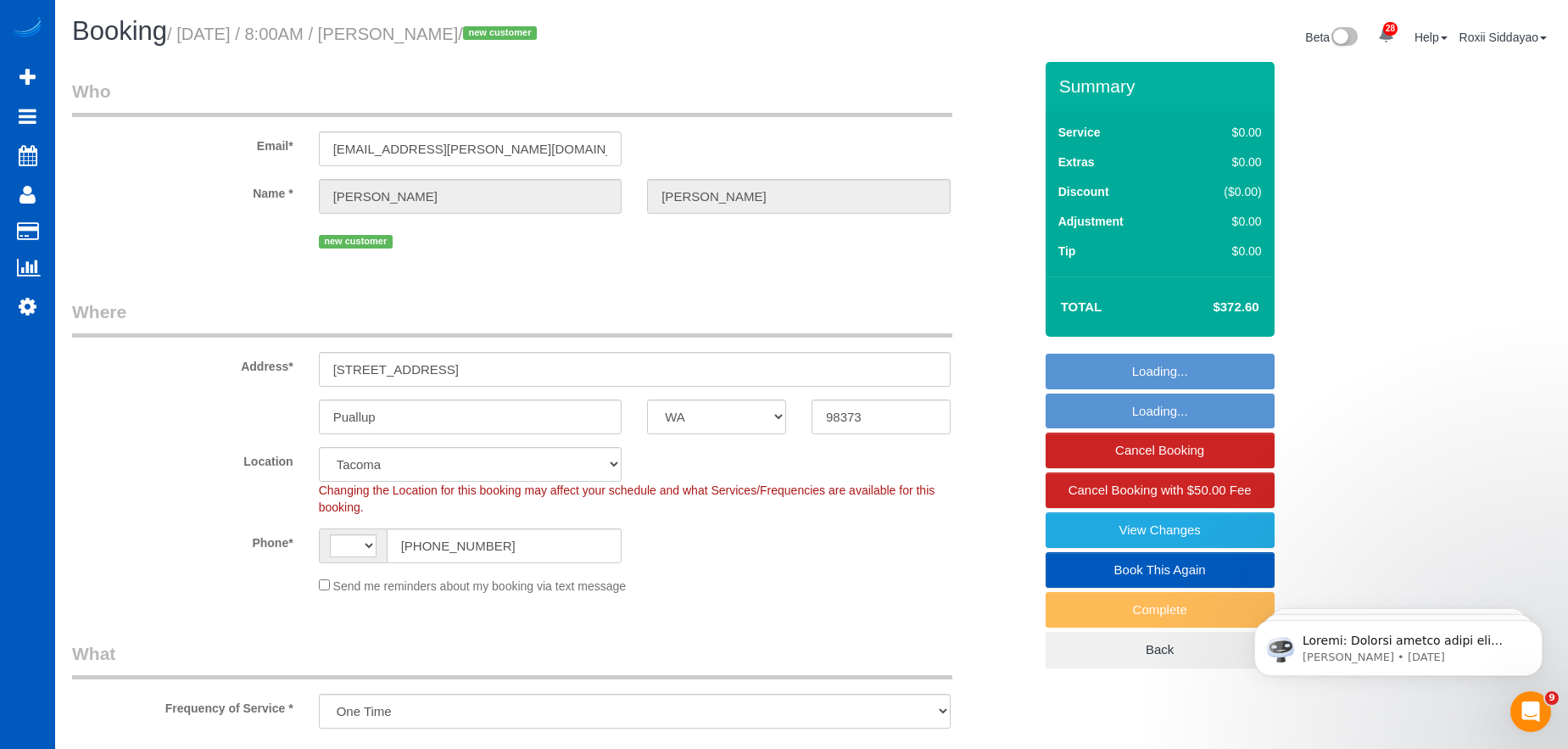
select select "object:578"
select select "string:[GEOGRAPHIC_DATA]"
select select "spot1"
select select "199"
select select "1001"
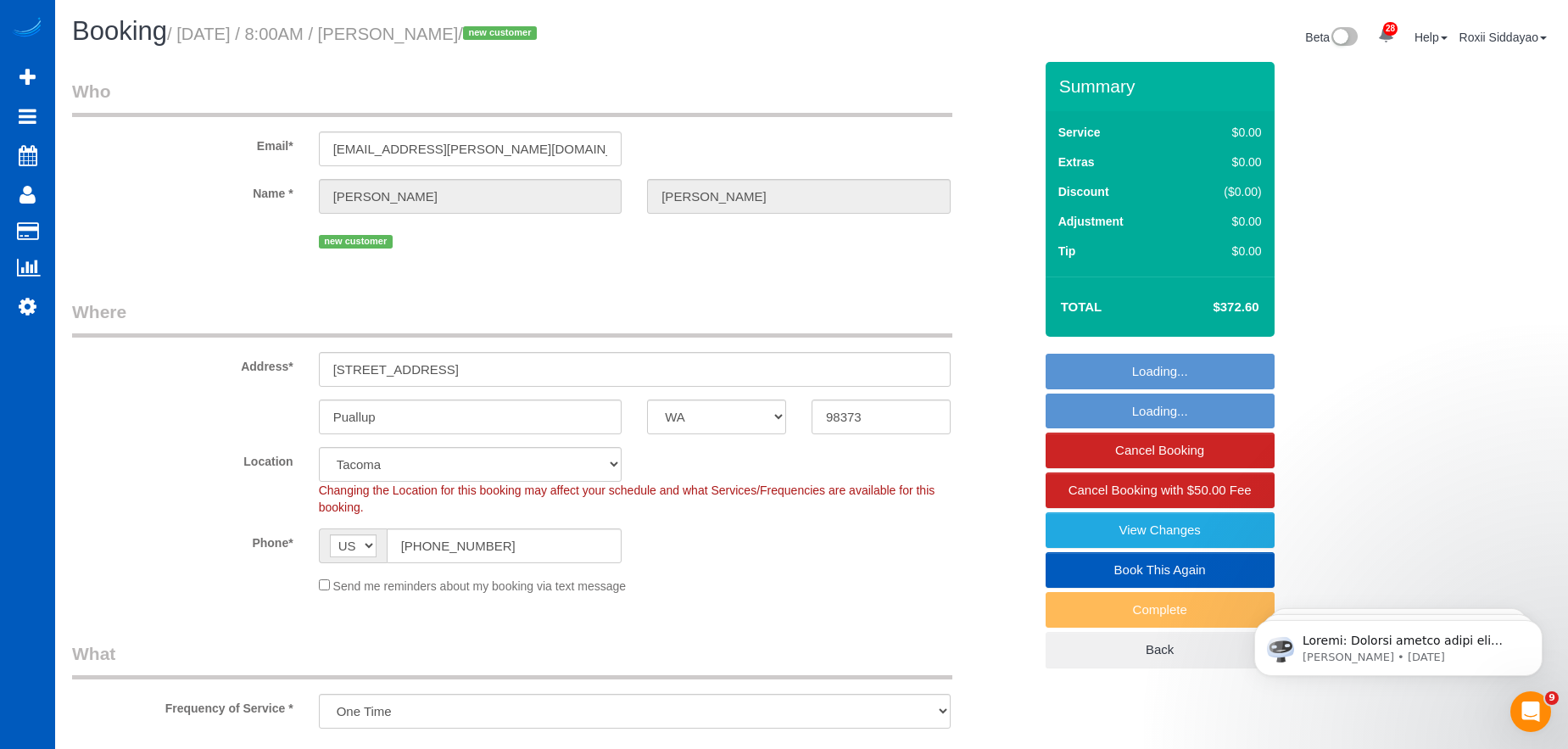
select select "2"
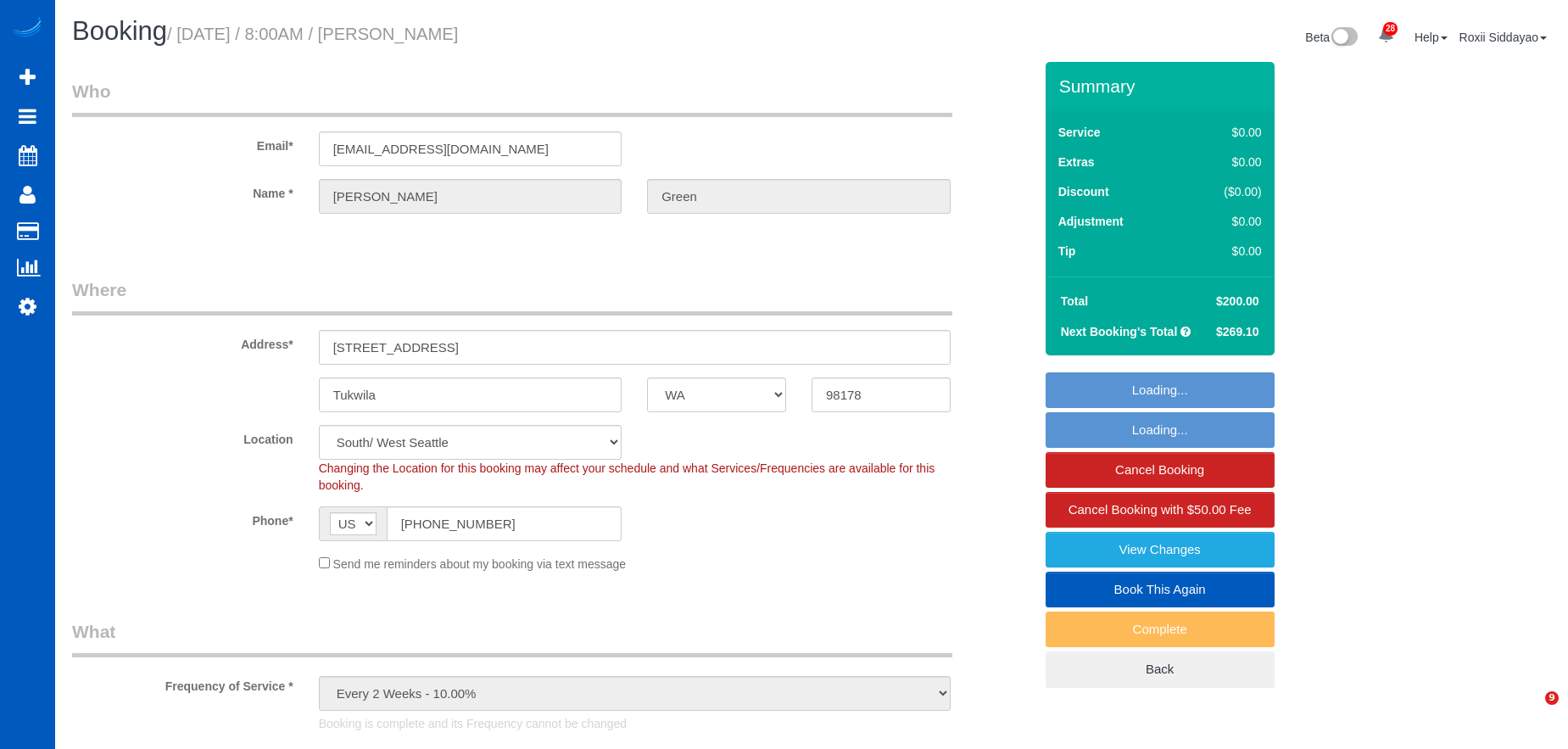
select select "WA"
select select "199"
select select "2501"
select select "5"
select select "3"
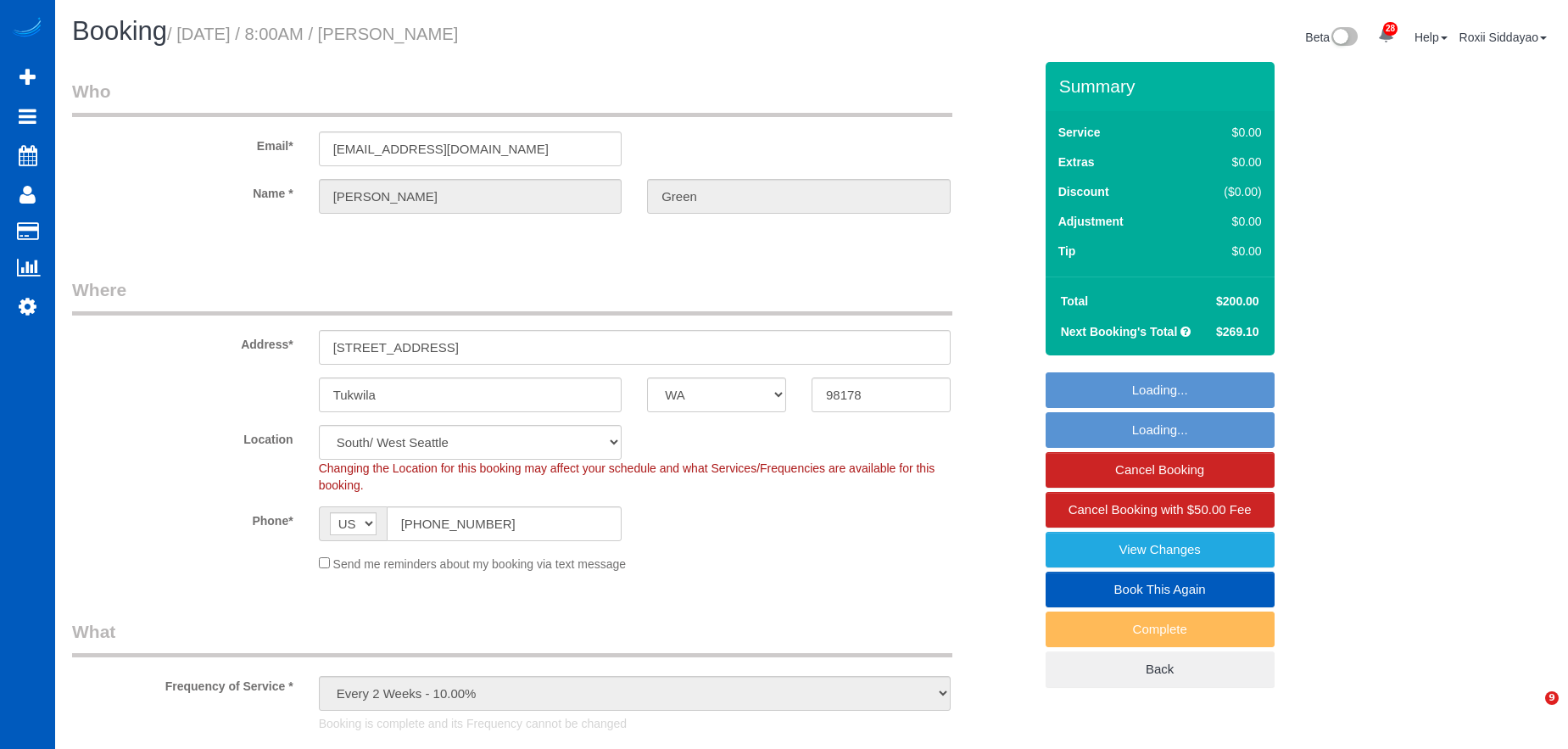
select select "spot1"
select select "number:8"
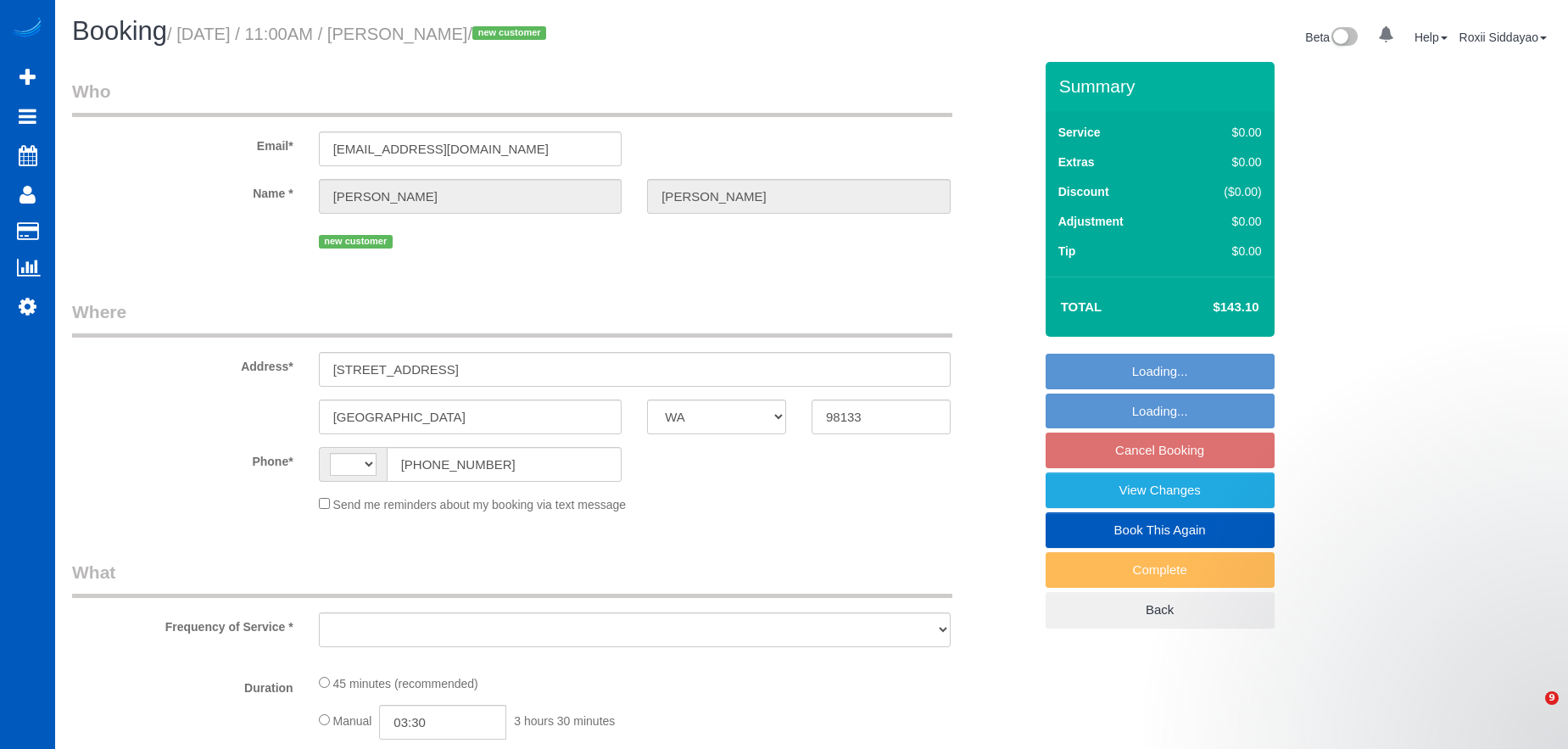
select select "WA"
select select "string:[GEOGRAPHIC_DATA]"
select select "199"
select select "number:8"
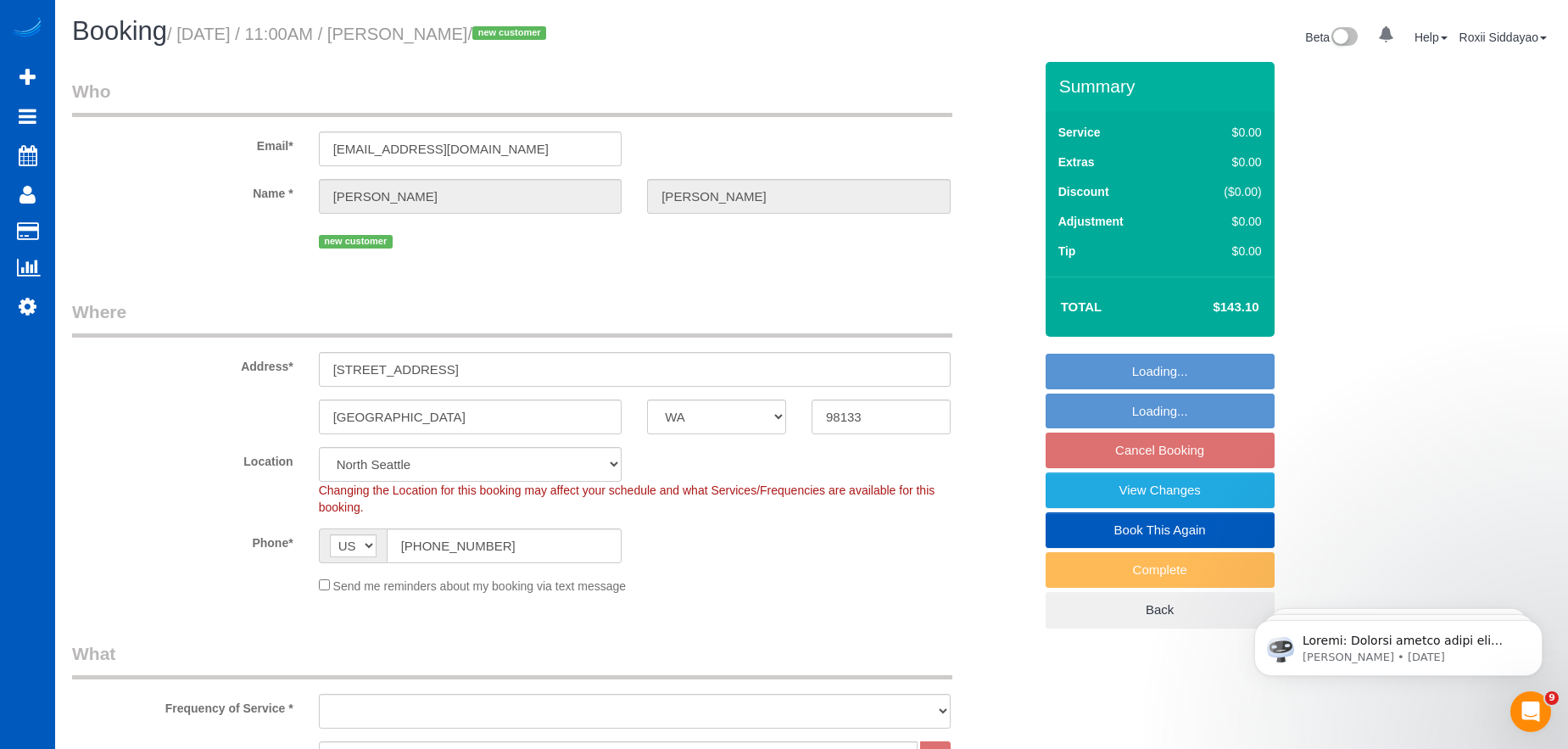
select select "object:1141"
select select "string:fspay-c7bfaf93-aa47-40e5-98da-fe57e2530eee"
select select "object:1267"
select select "spot2"
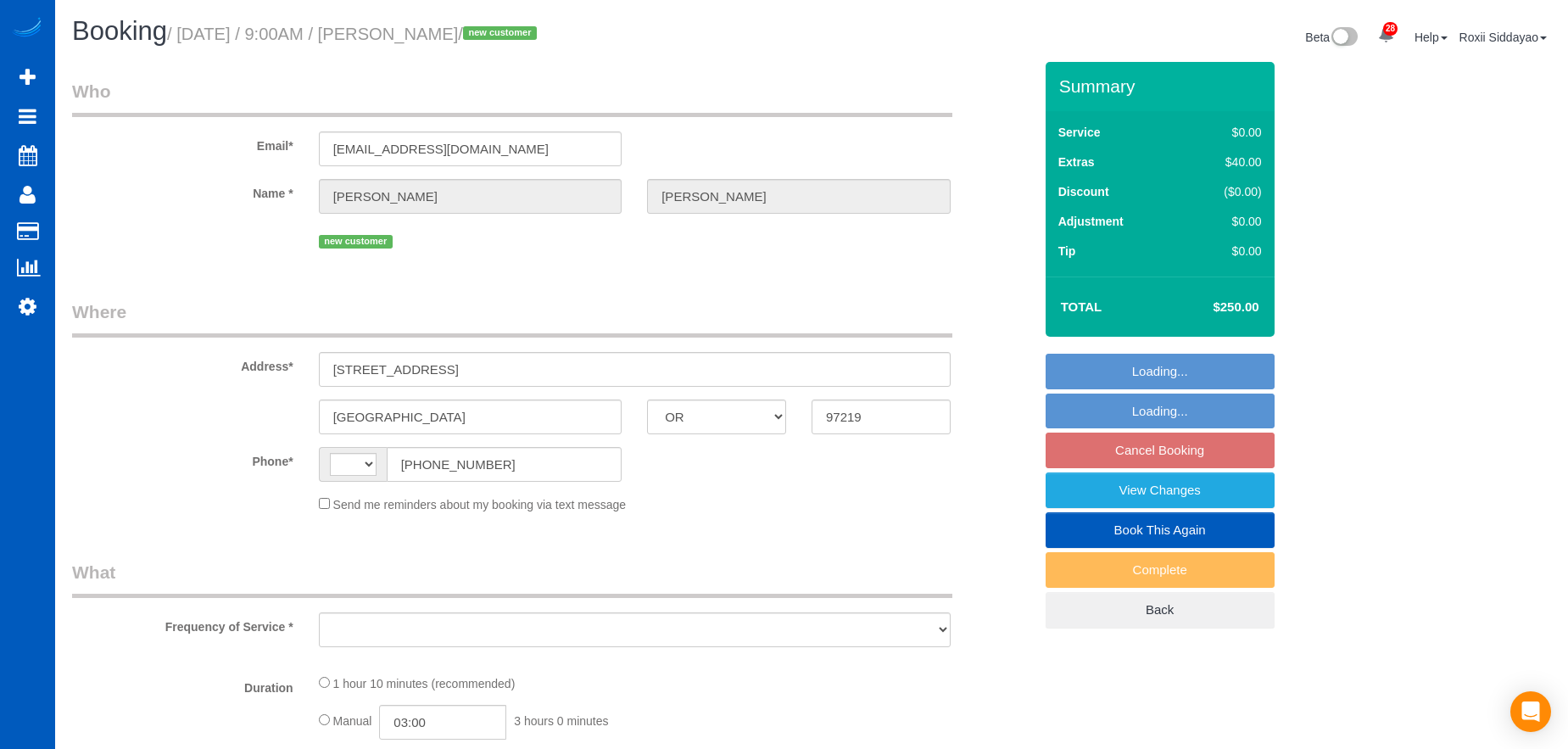
select select "OR"
select select "object:494"
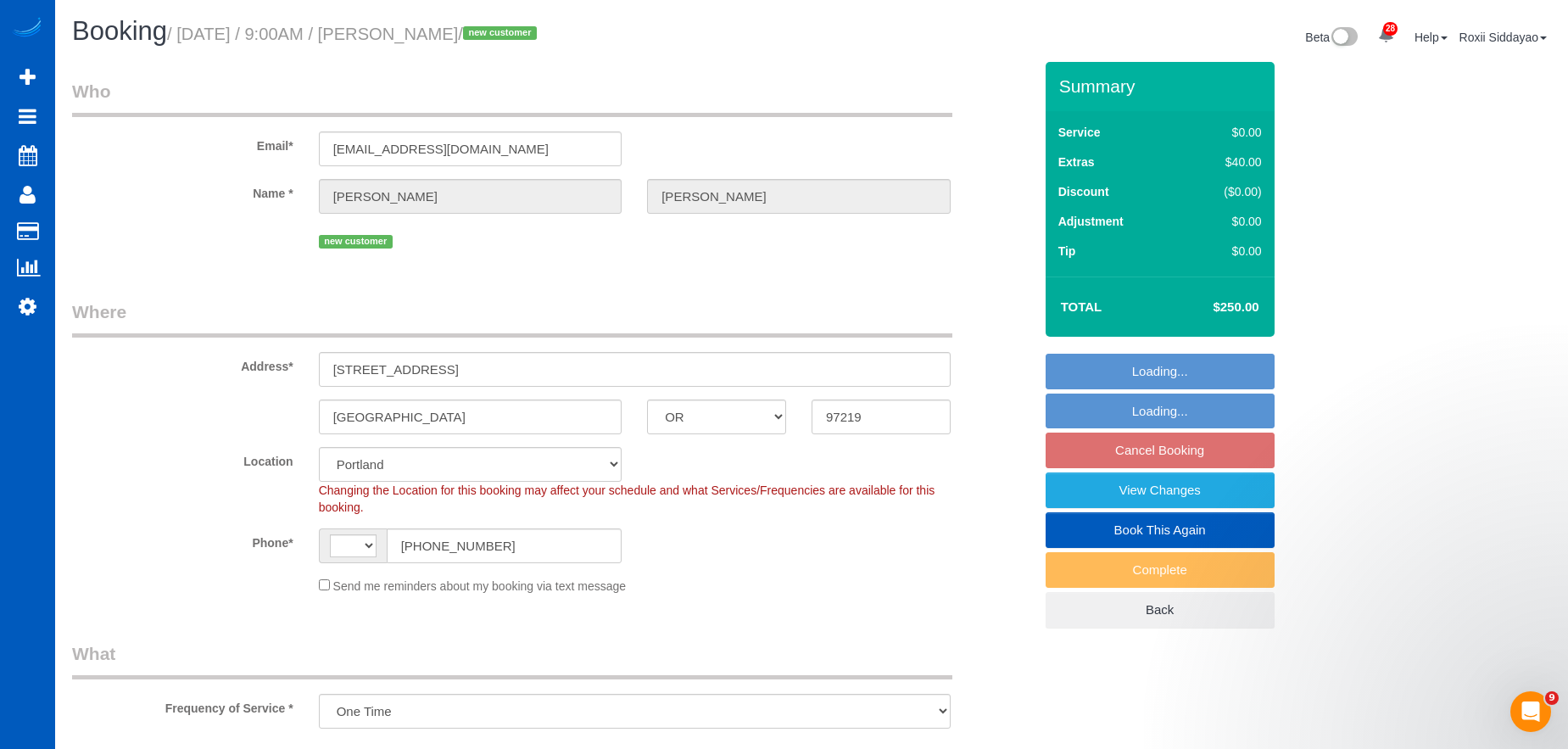
select select "string:[GEOGRAPHIC_DATA]"
select select "string:fspay-18a2f80e-13db-427e-a88b-d161736d856d"
select select "199"
select select "object:1142"
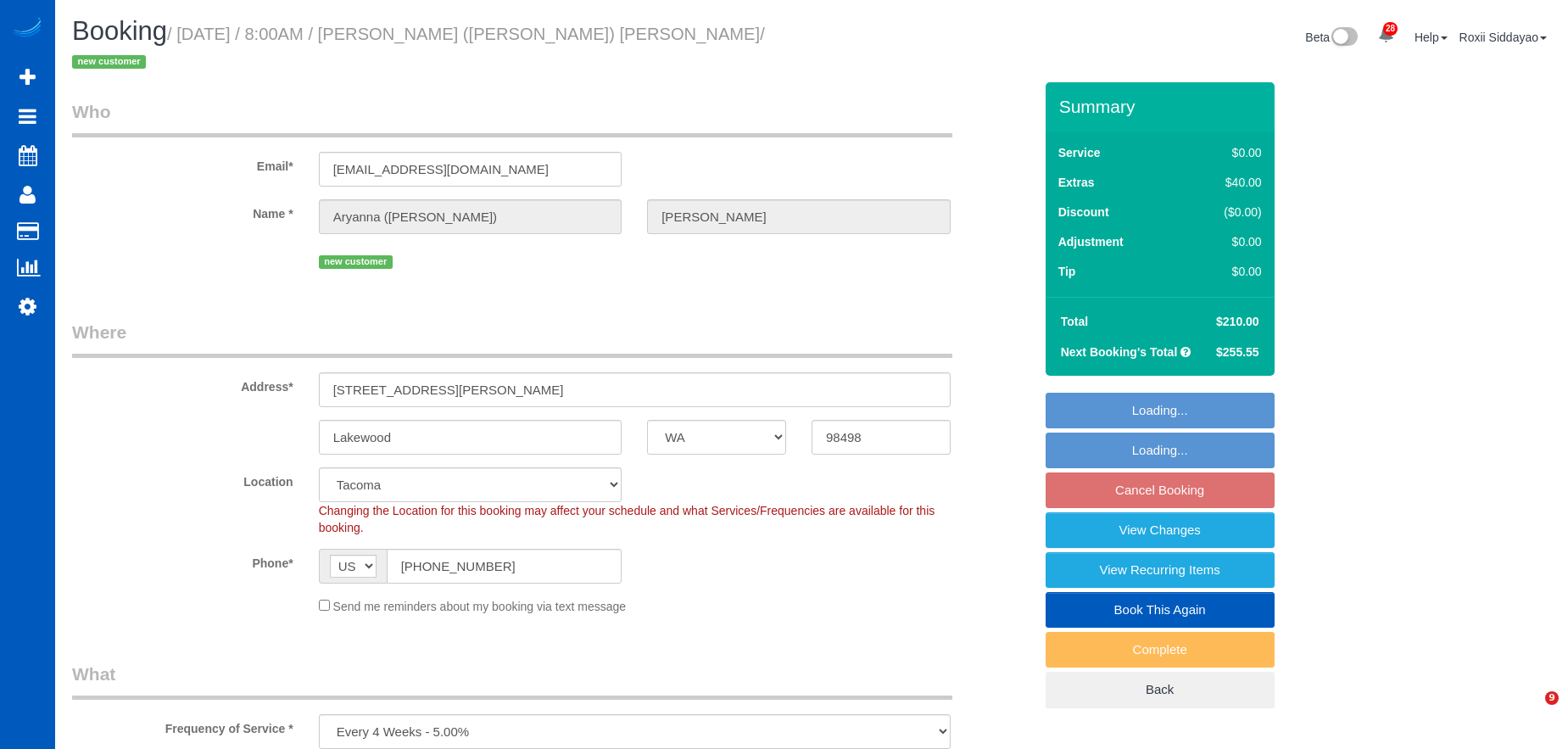
select select "WA"
select select "199"
select select "spot1"
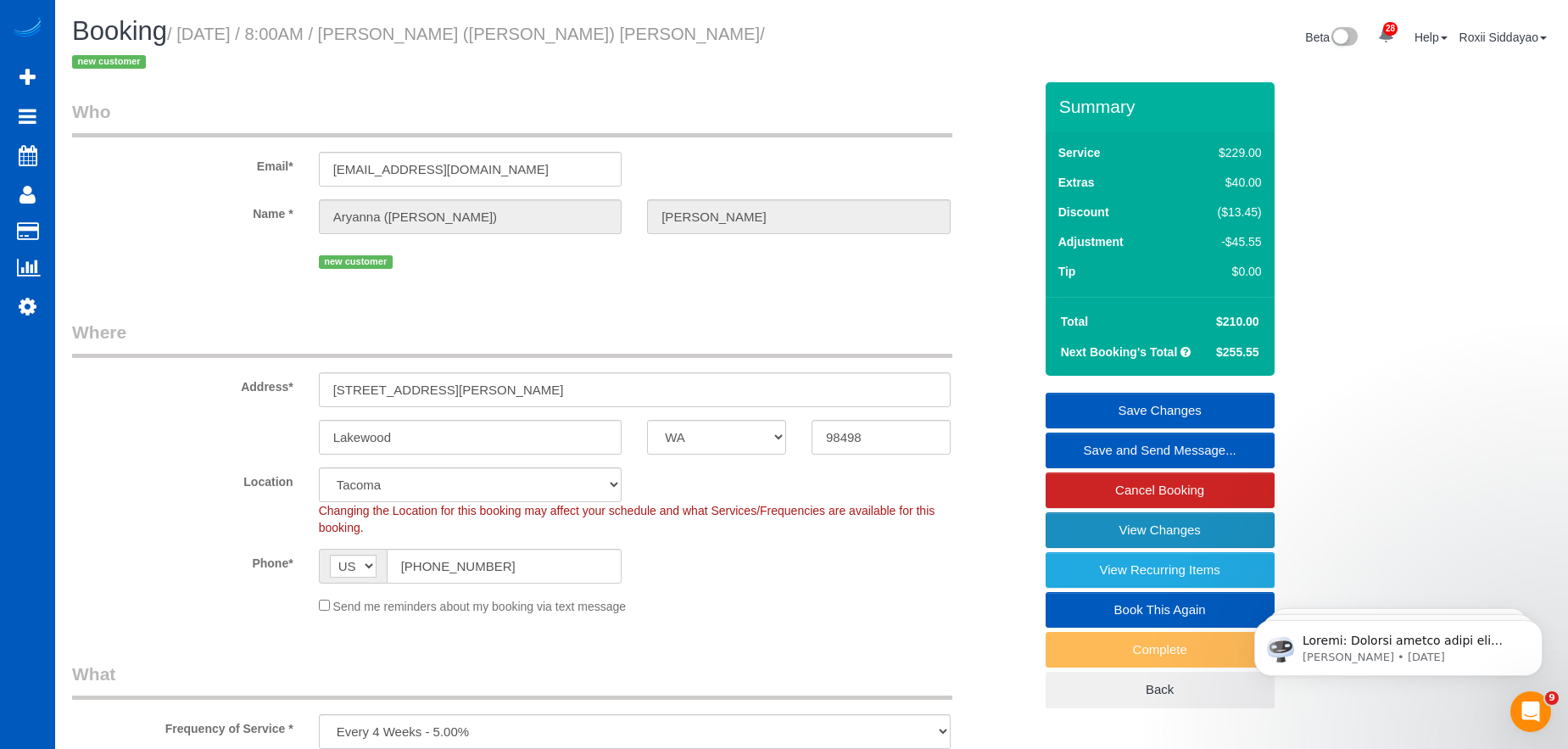
click at [1177, 515] on link "View Changes" at bounding box center [1160, 529] width 229 height 36
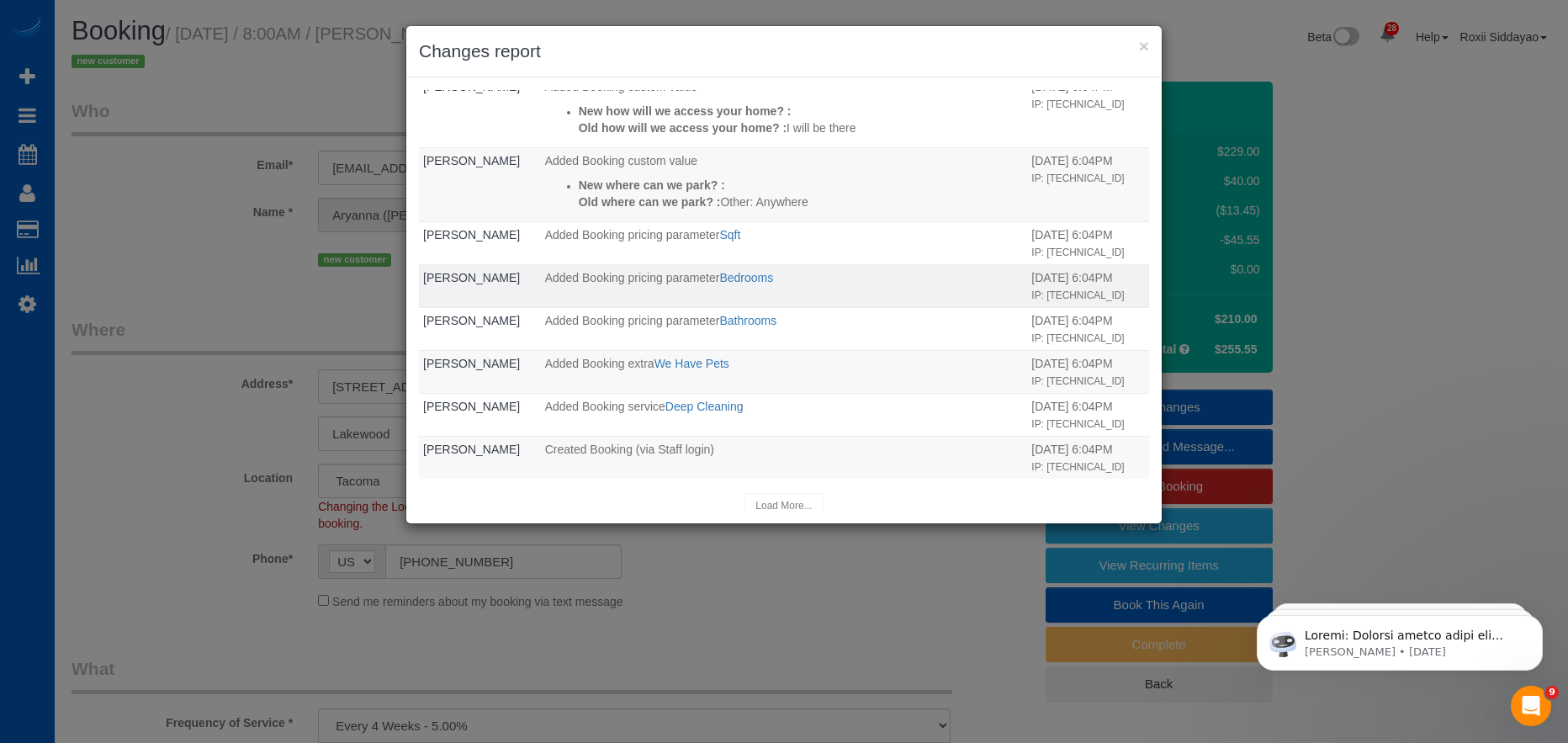
scroll to position [245, 0]
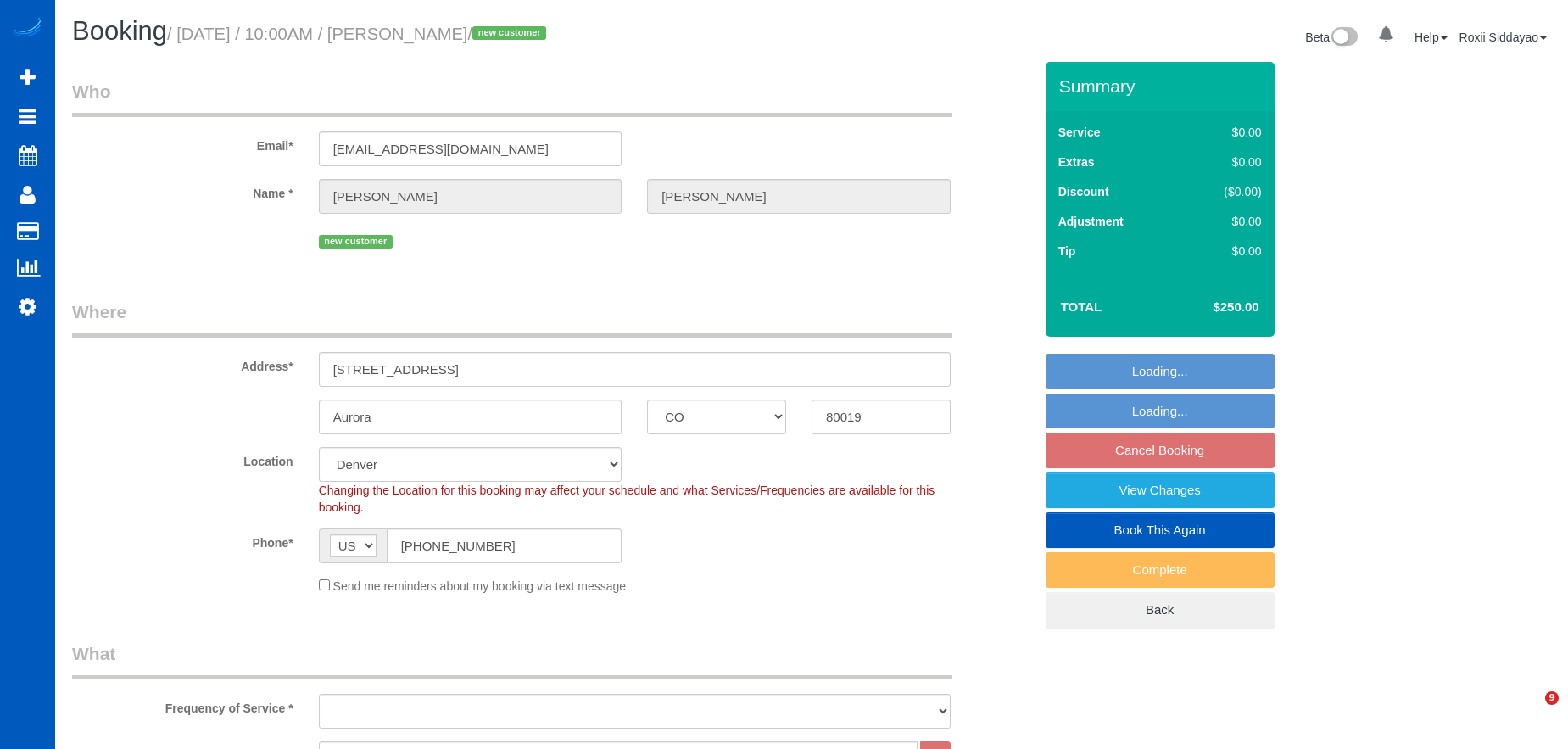
select select "CO"
select select "199"
select select "2001"
select select "3"
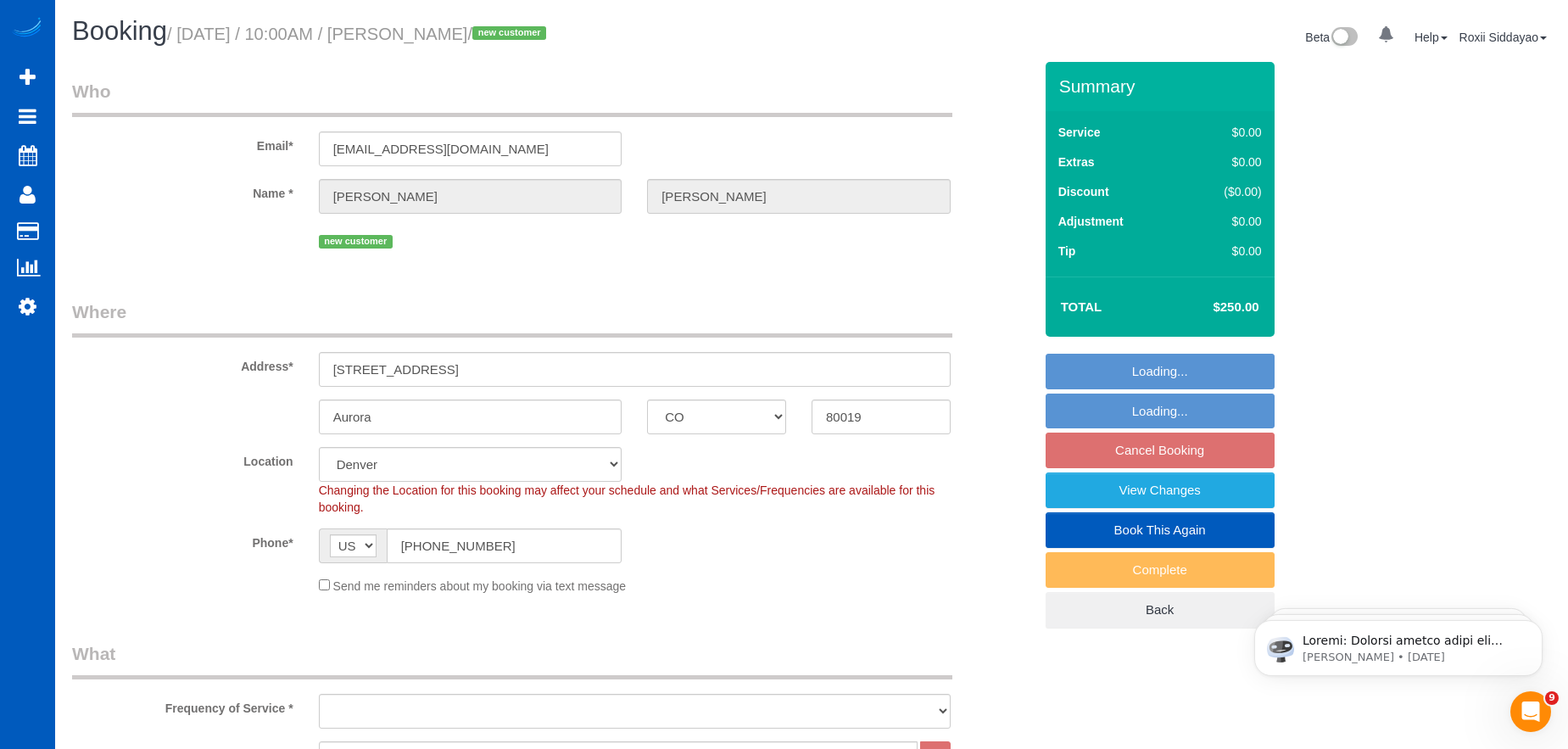
select select "object:1177"
select select "string:fspay-2bf45874-87cc-481d-abec-99a99f10de71"
select select "spot1"
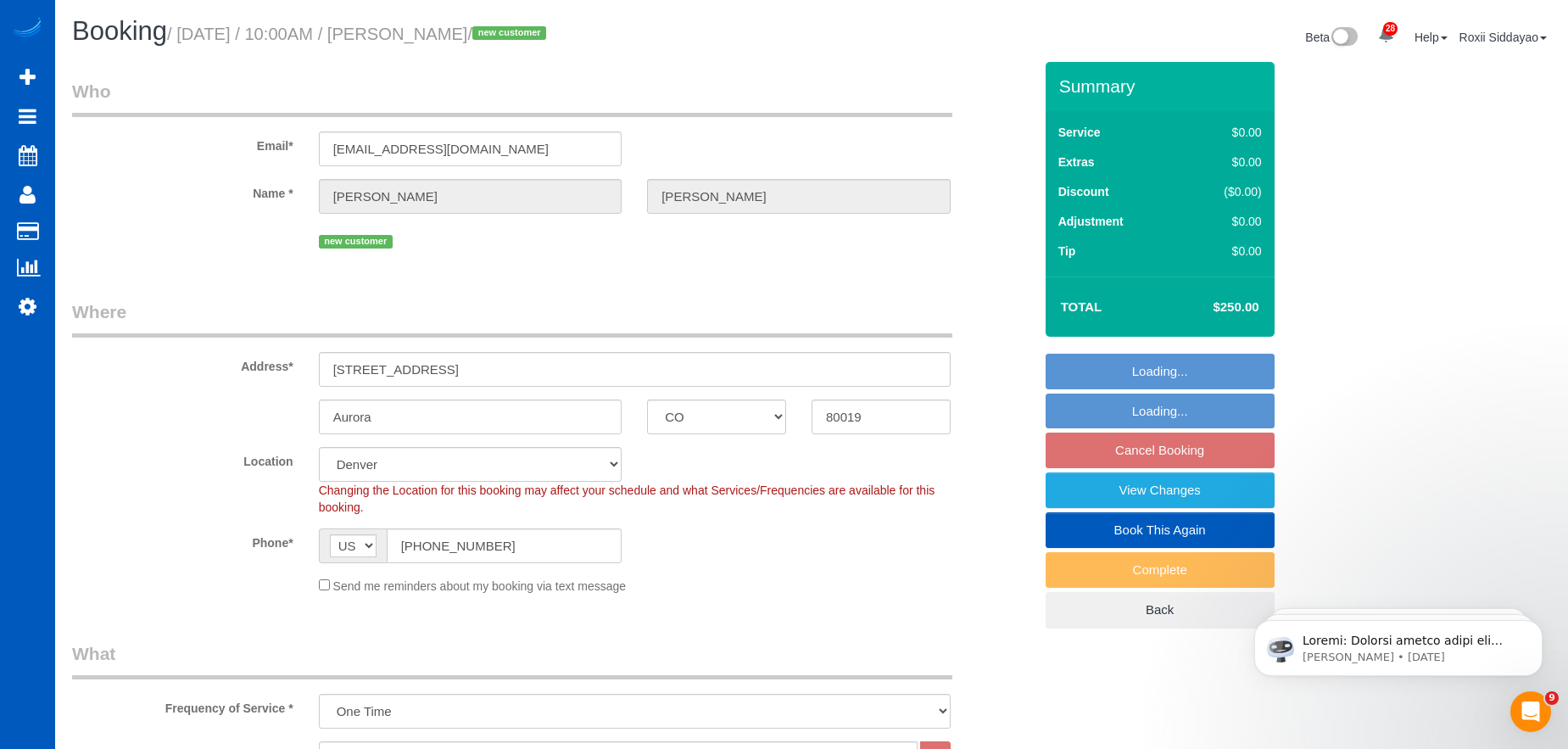
select select "object:1187"
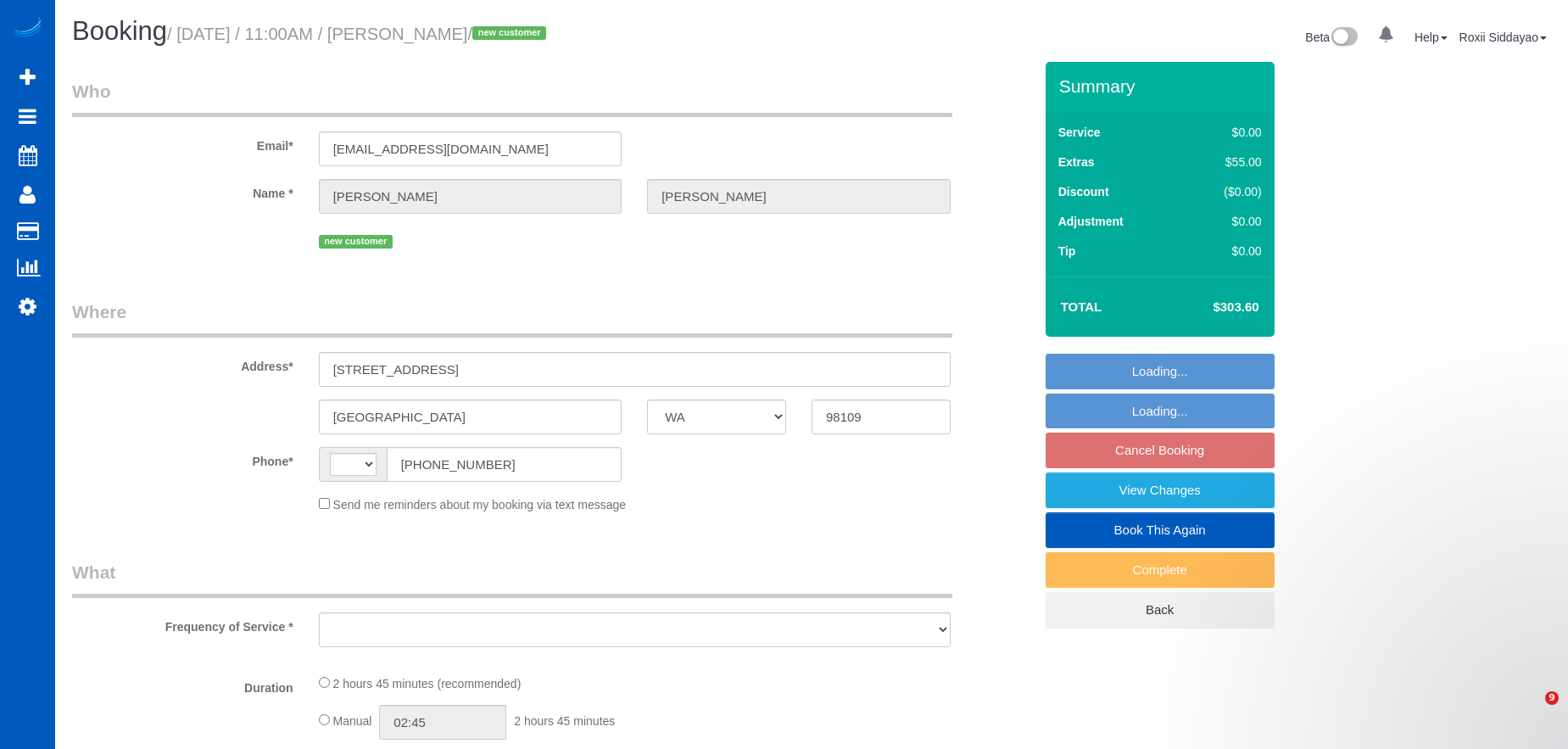
select select "WA"
select select "string:[GEOGRAPHIC_DATA]"
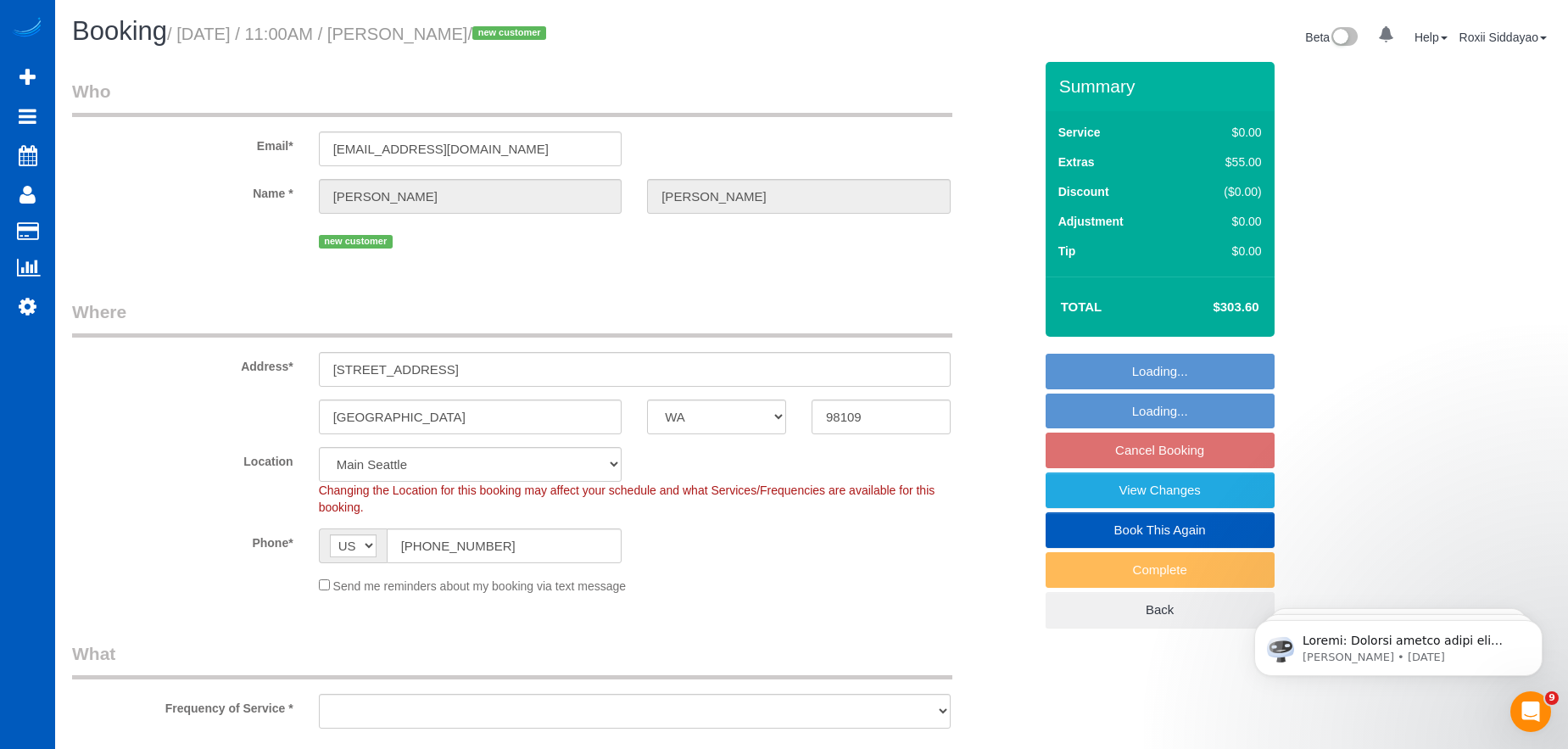
select select "object:1135"
select select "string:fspay-5f67b0d7-0347-4317-beb2-cb49b981314c"
select select "199"
select select "1001"
select select "3"
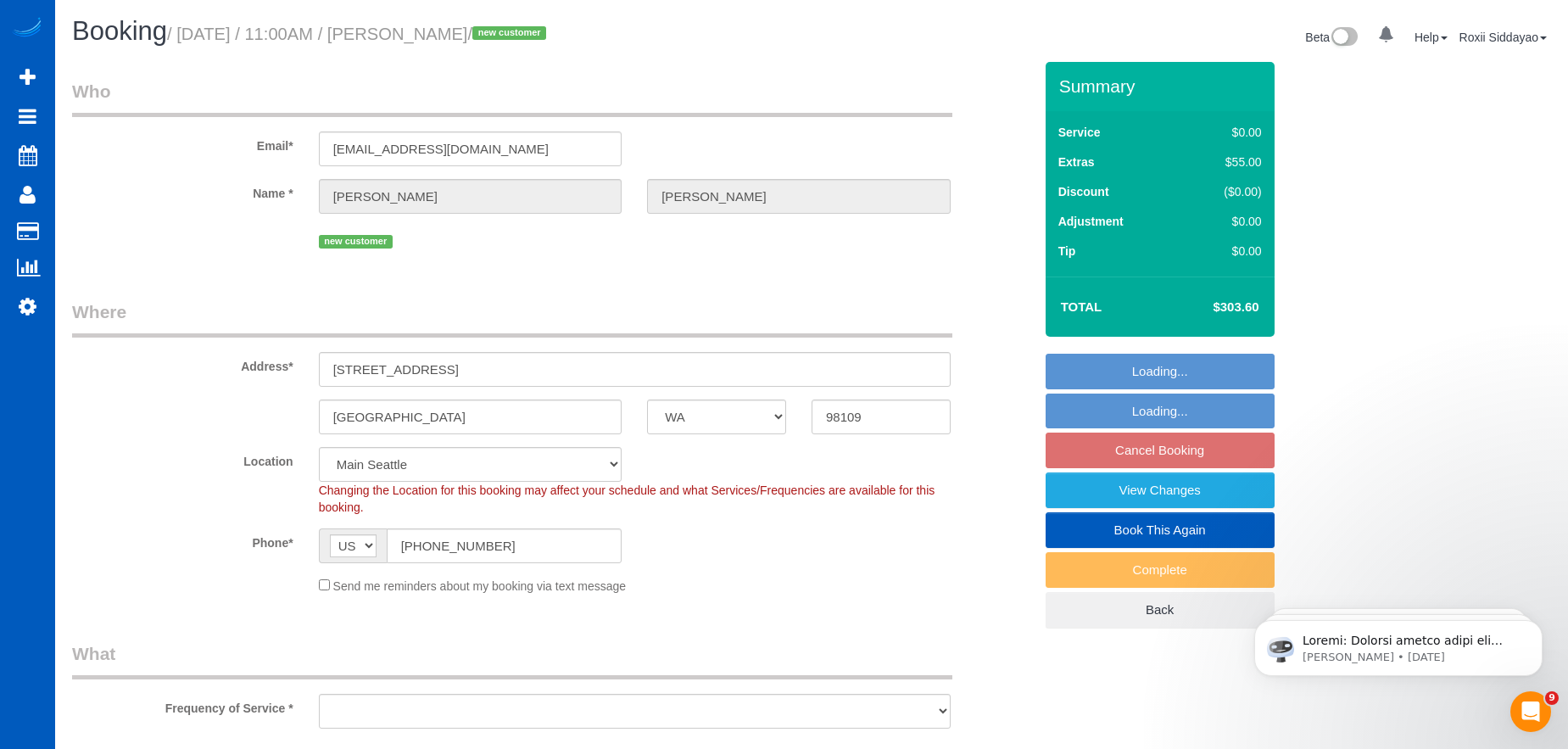
select select "2"
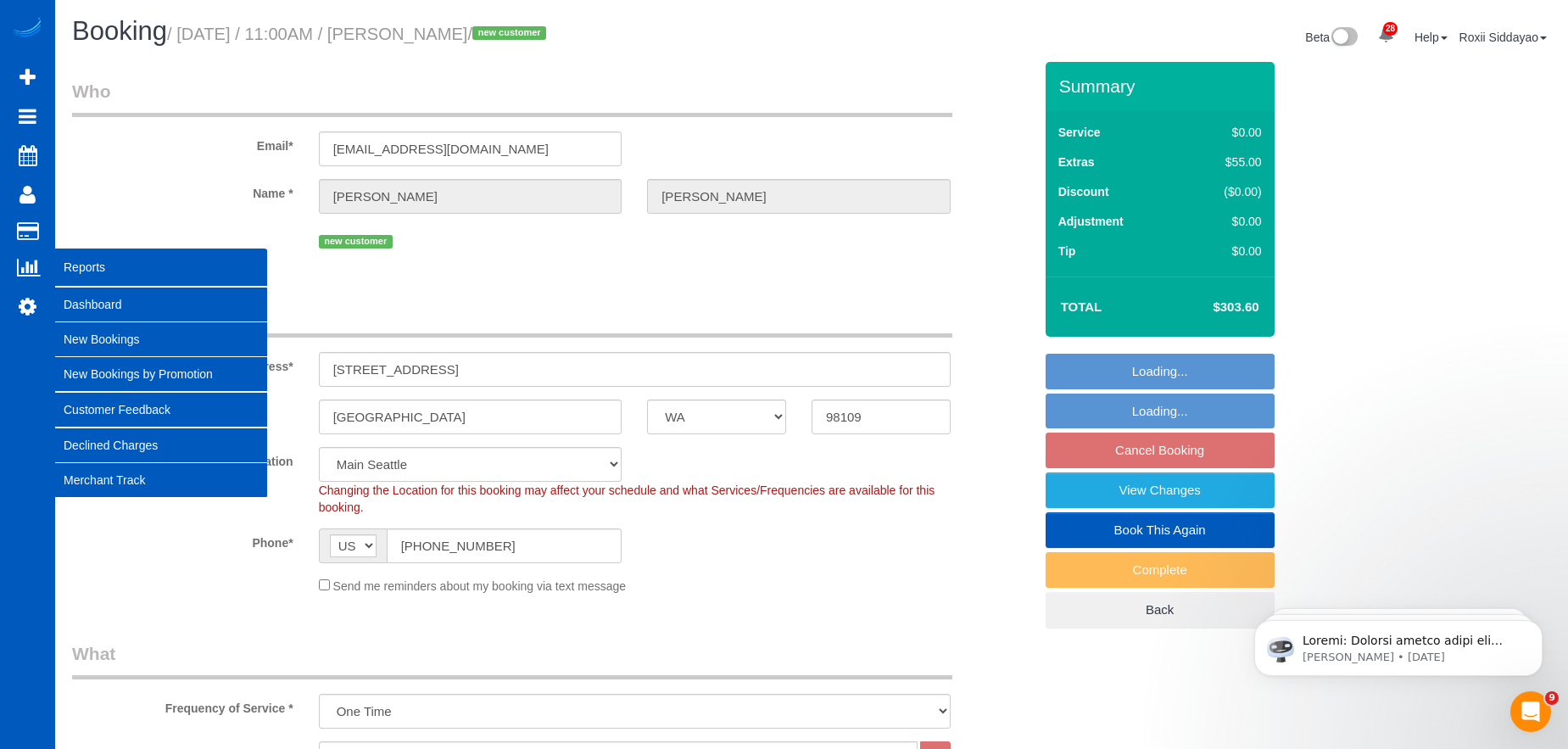
select select "object:1241"
select select "spot1"
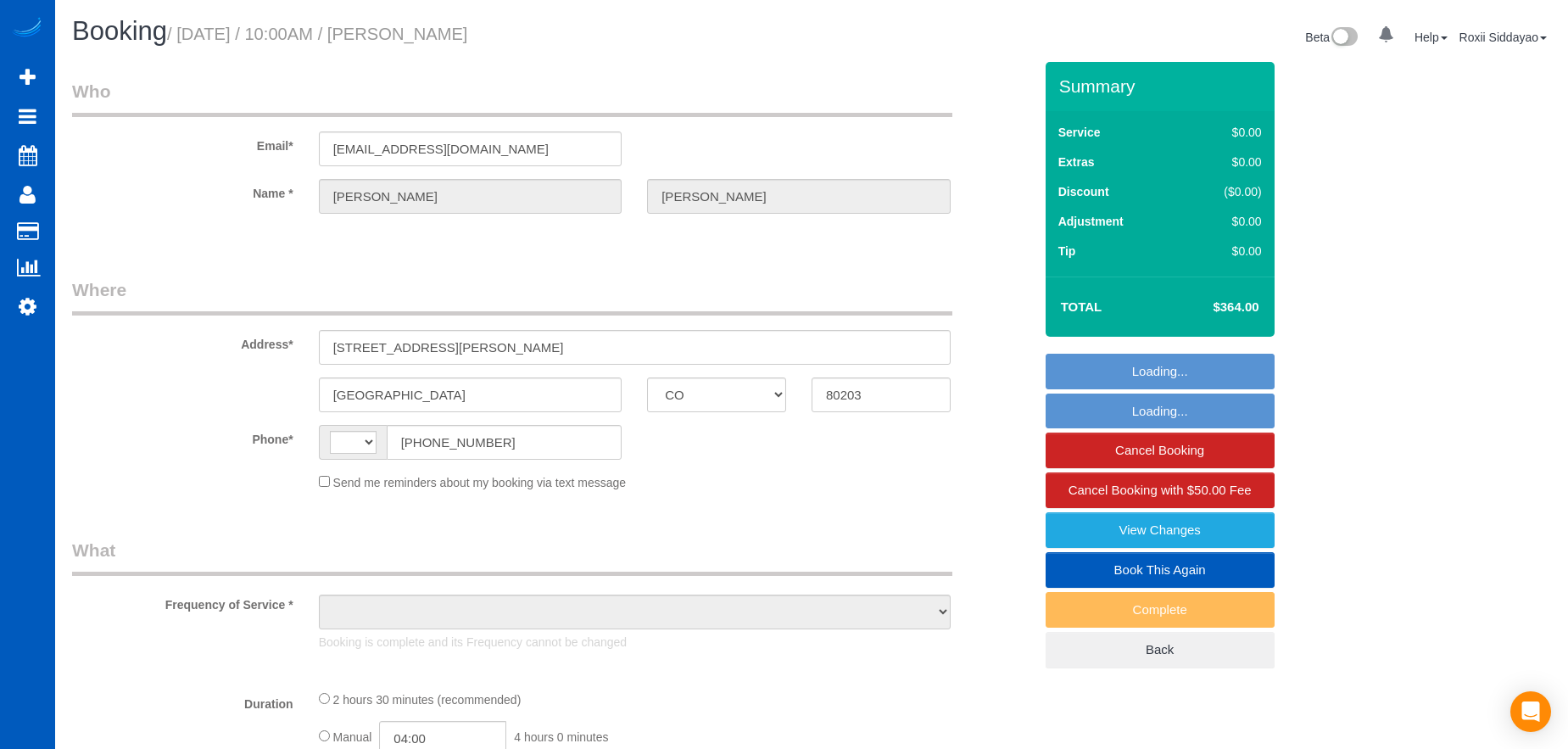
select select "CO"
select select "object:571"
select select "199"
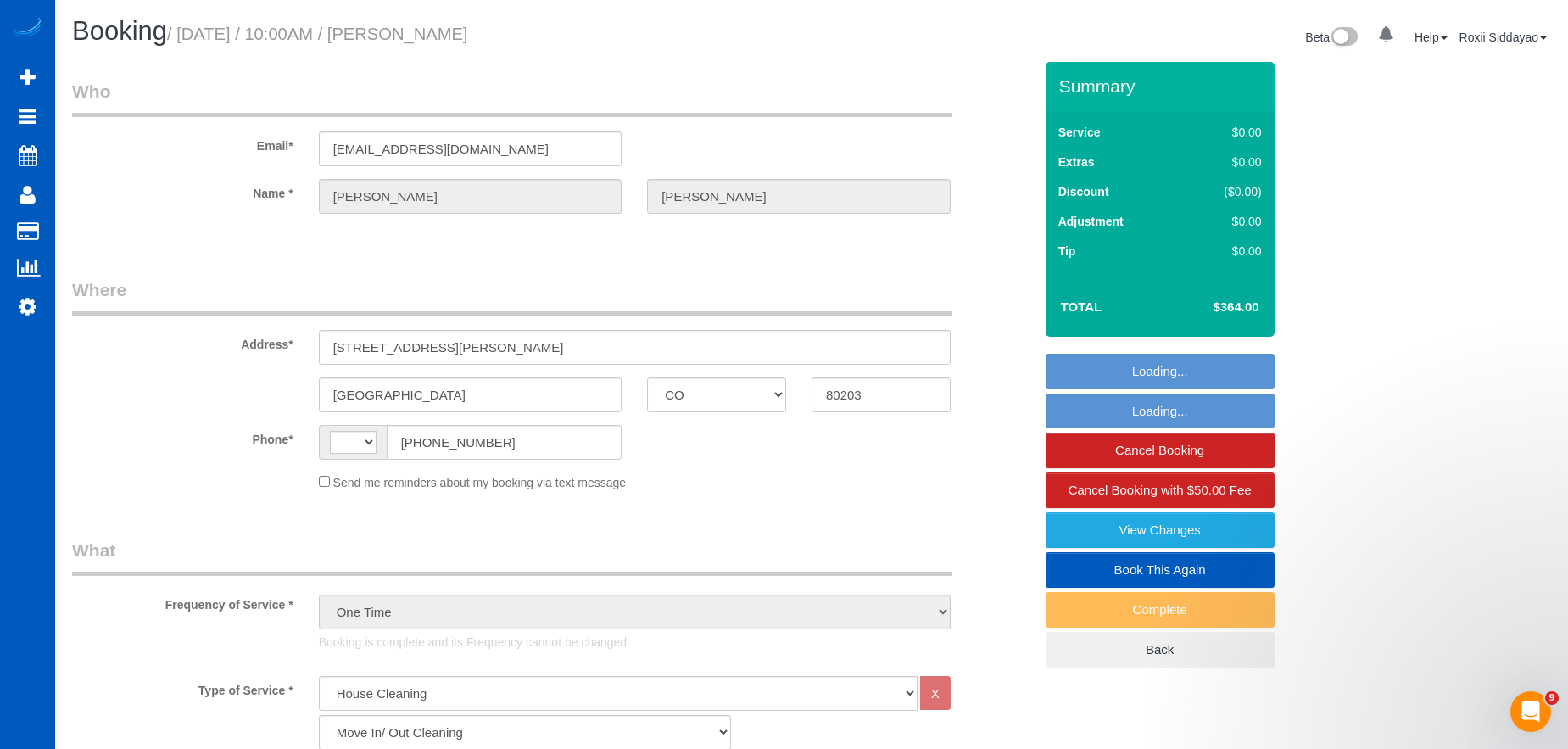
select select "string:US"
select select "number:8"
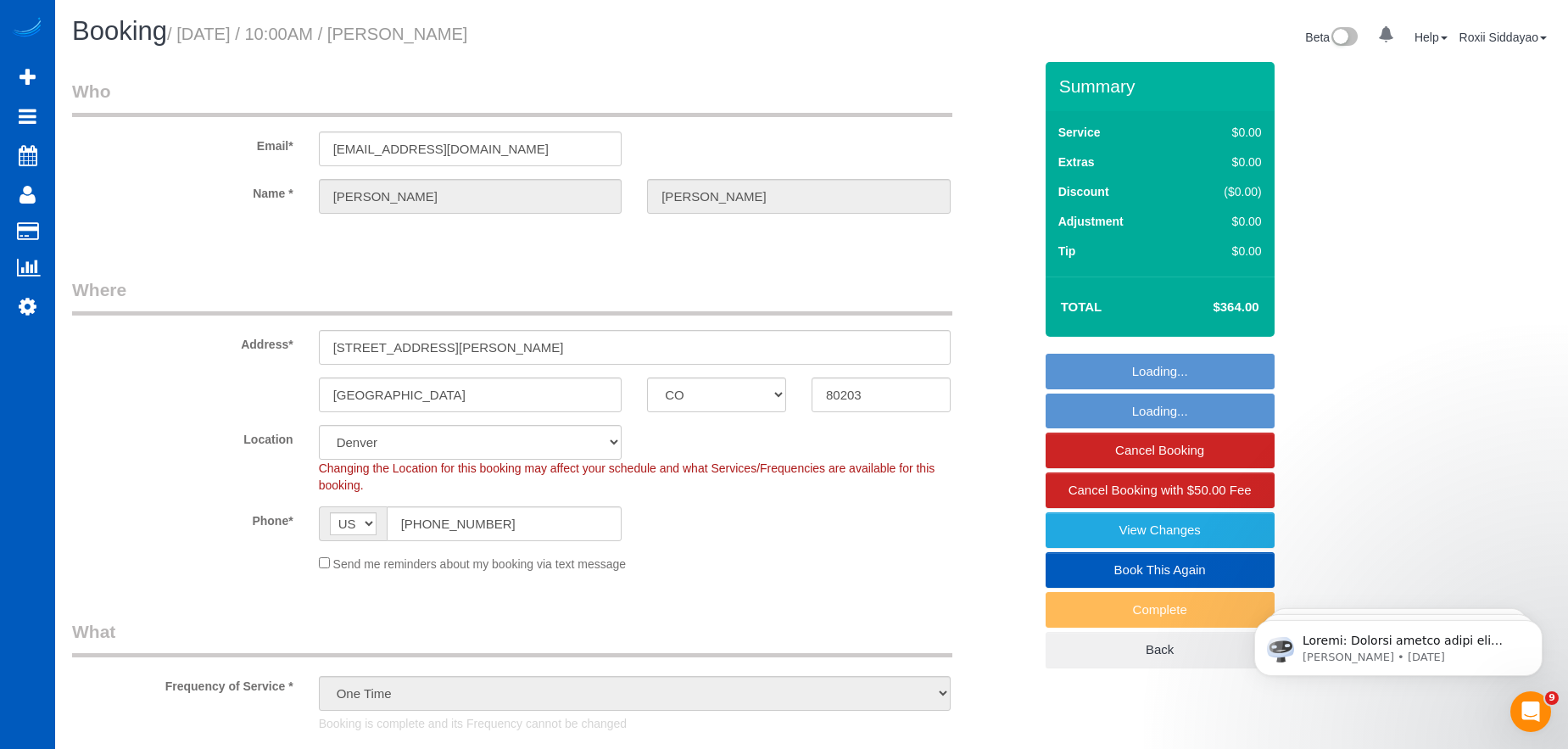
select select "object:1105"
select select "spot1"
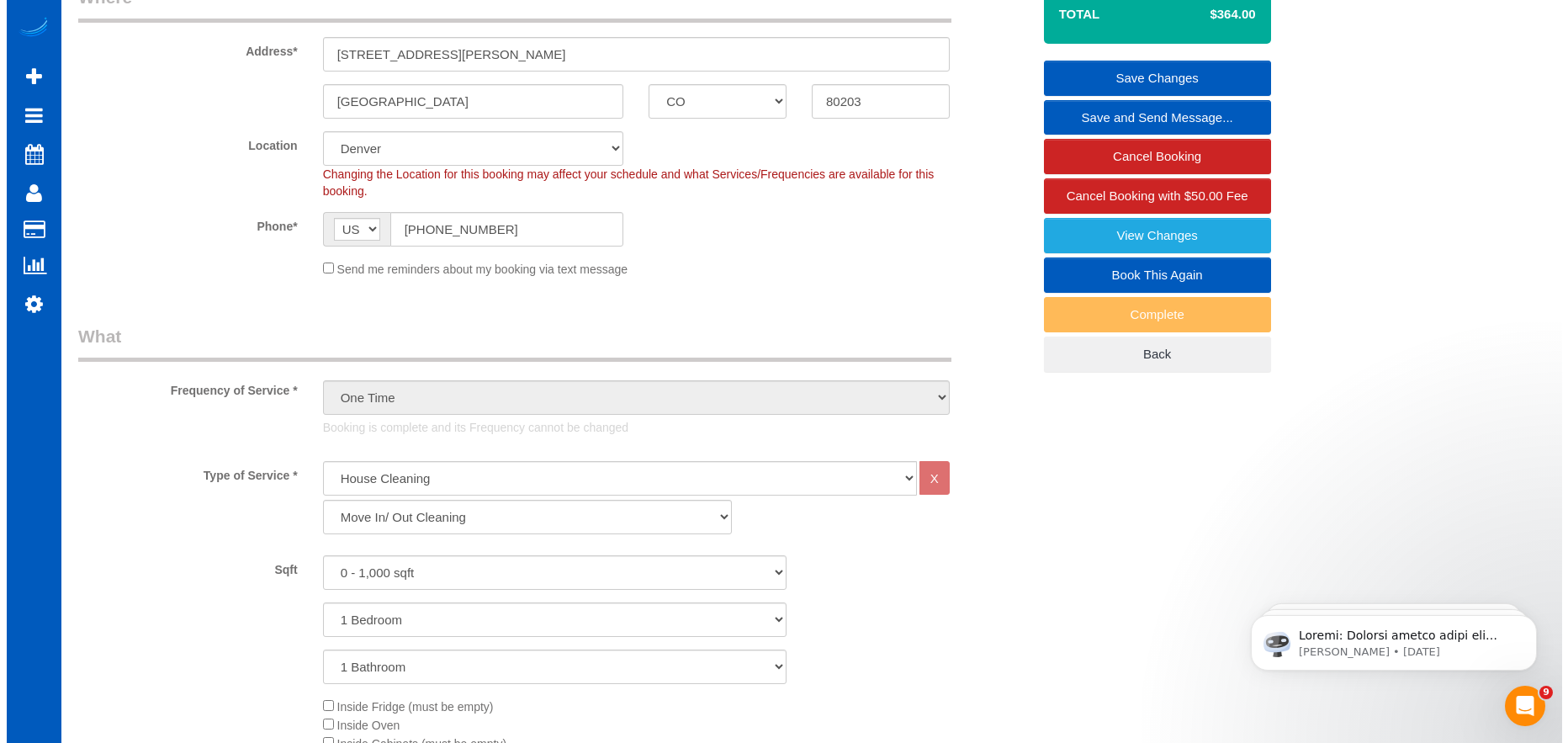
scroll to position [336, 0]
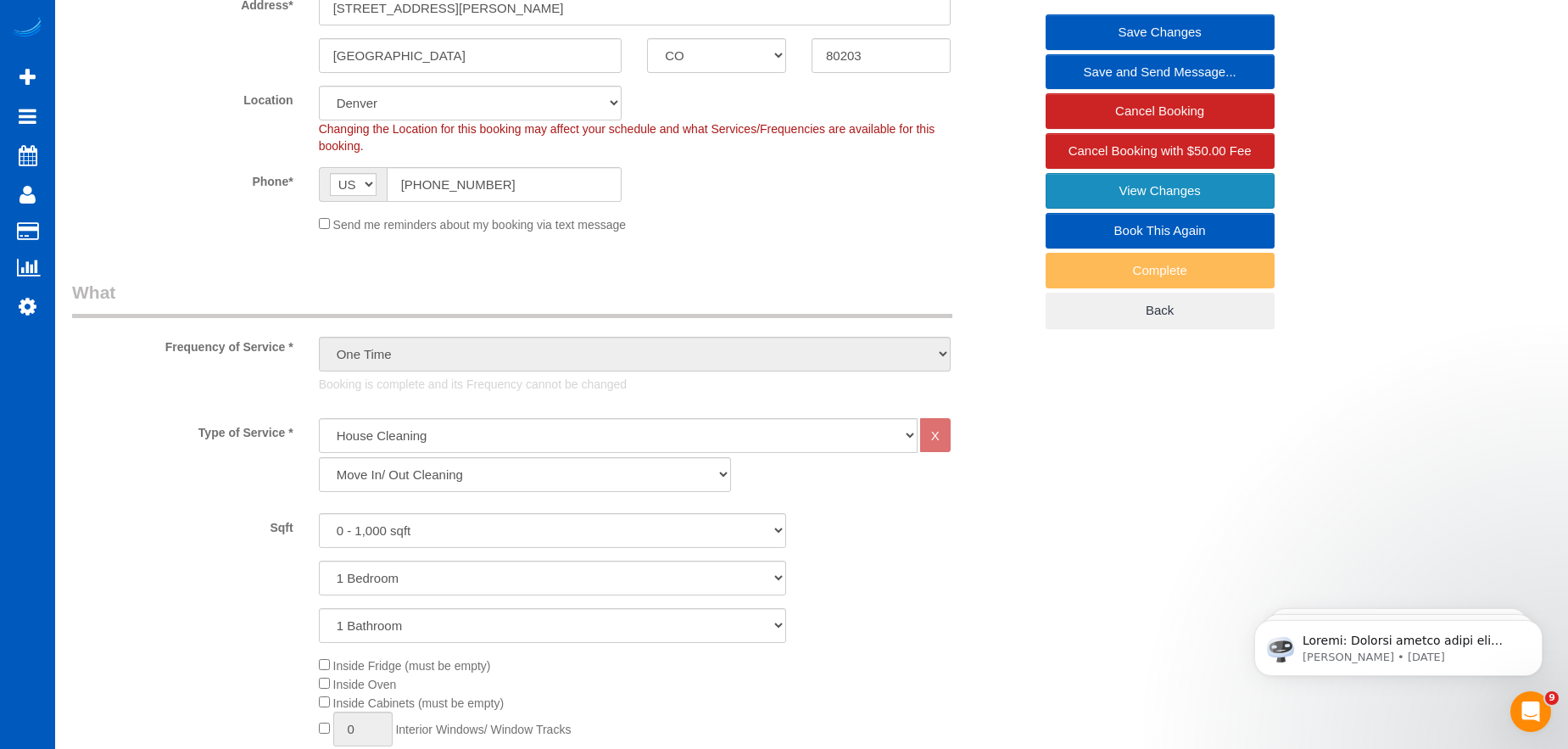
click at [1128, 190] on link "View Changes" at bounding box center [1160, 190] width 229 height 36
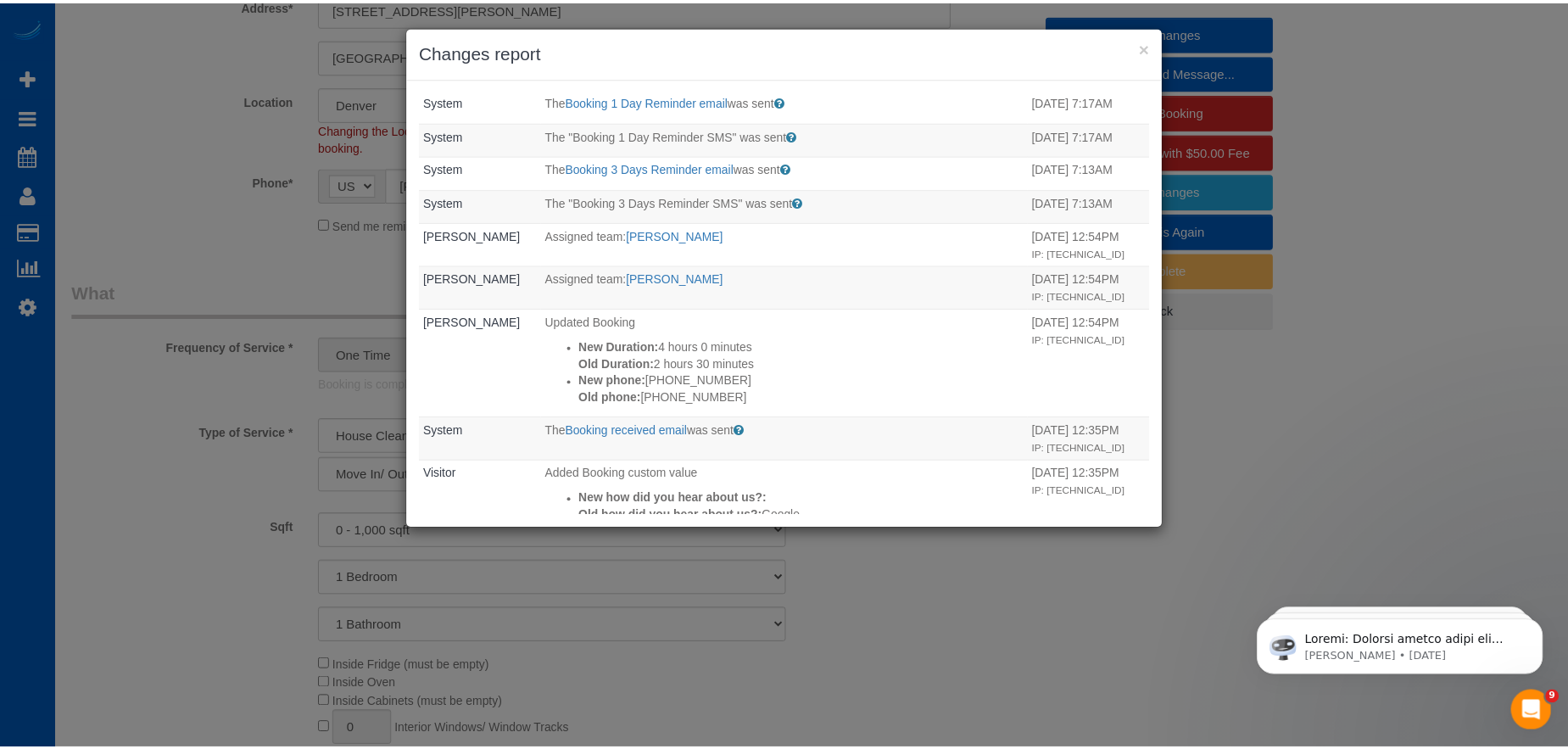
scroll to position [0, 0]
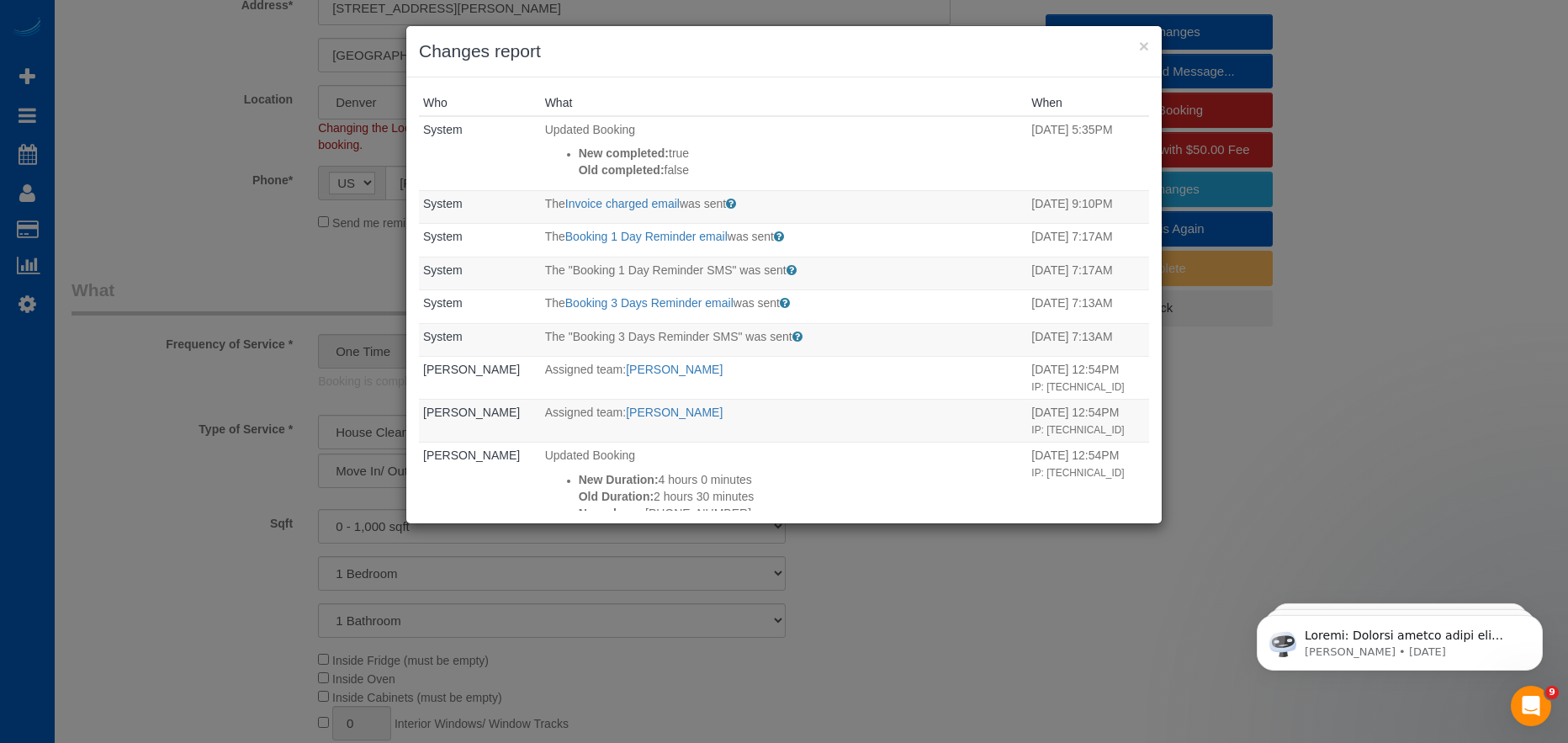
click at [140, 413] on div "× Changes report Who What When System Updated Booking New completed: true Old c…" at bounding box center [784, 371] width 1568 height 743
click at [1143, 49] on button "×" at bounding box center [1143, 45] width 10 height 17
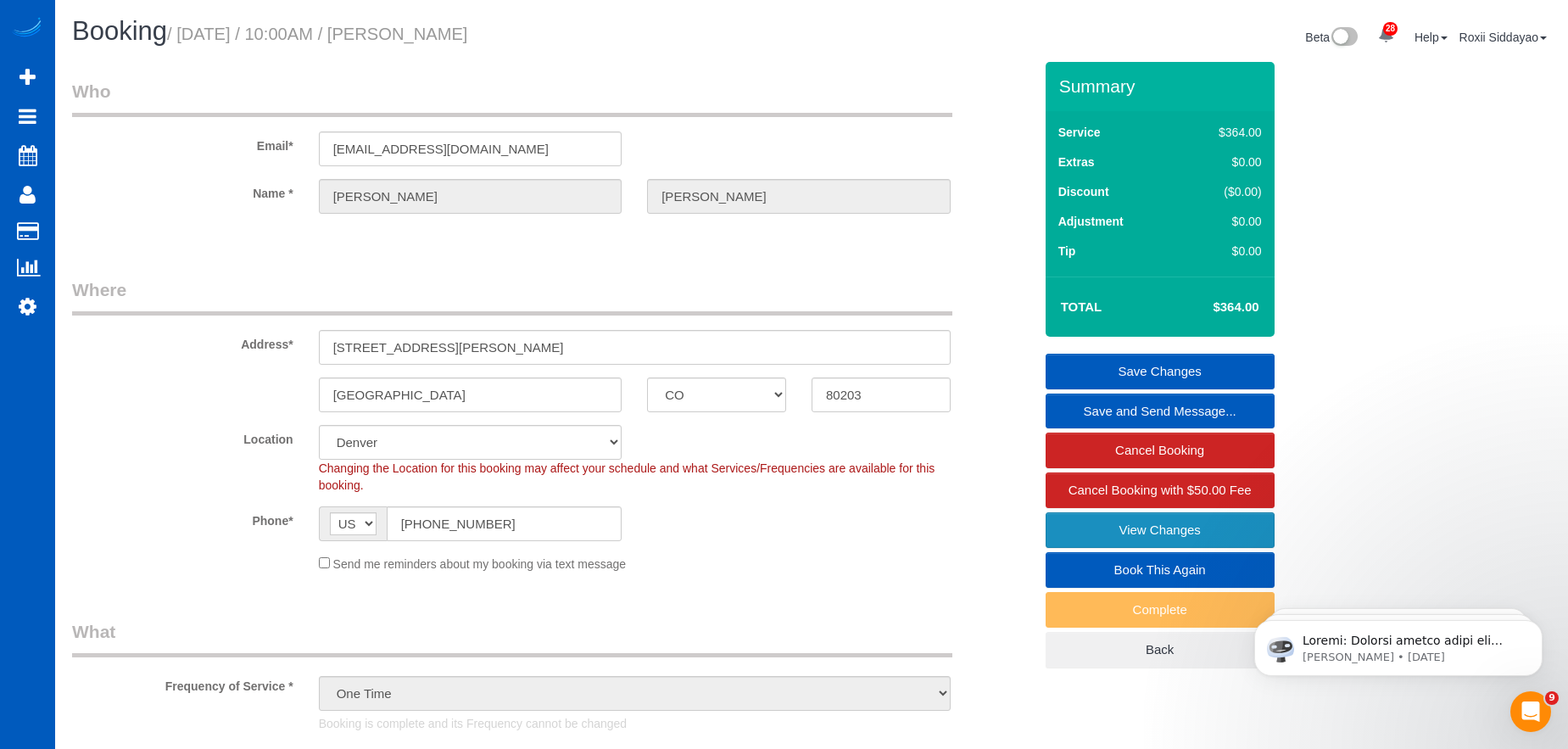
click at [1147, 526] on link "View Changes" at bounding box center [1160, 529] width 229 height 36
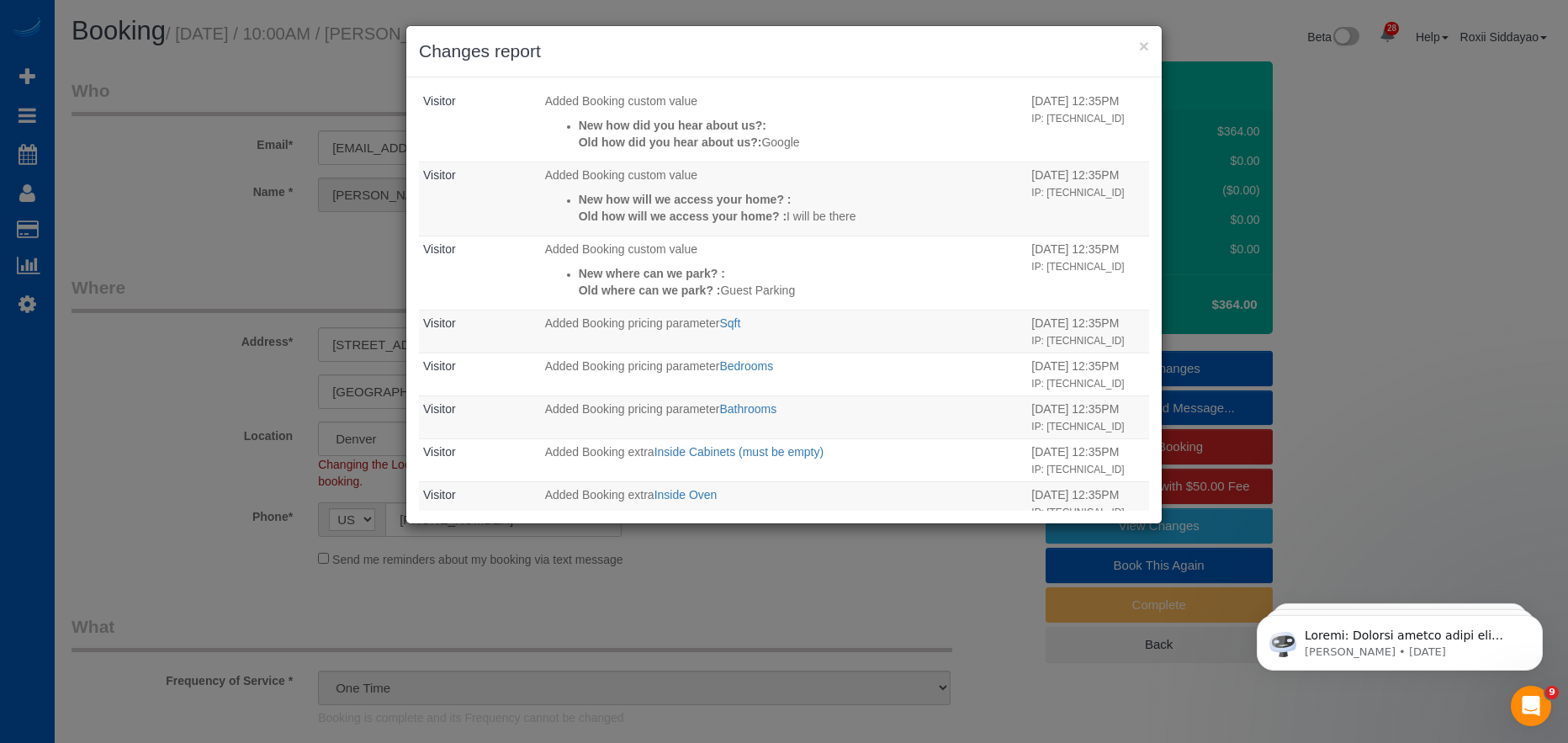
scroll to position [839, 0]
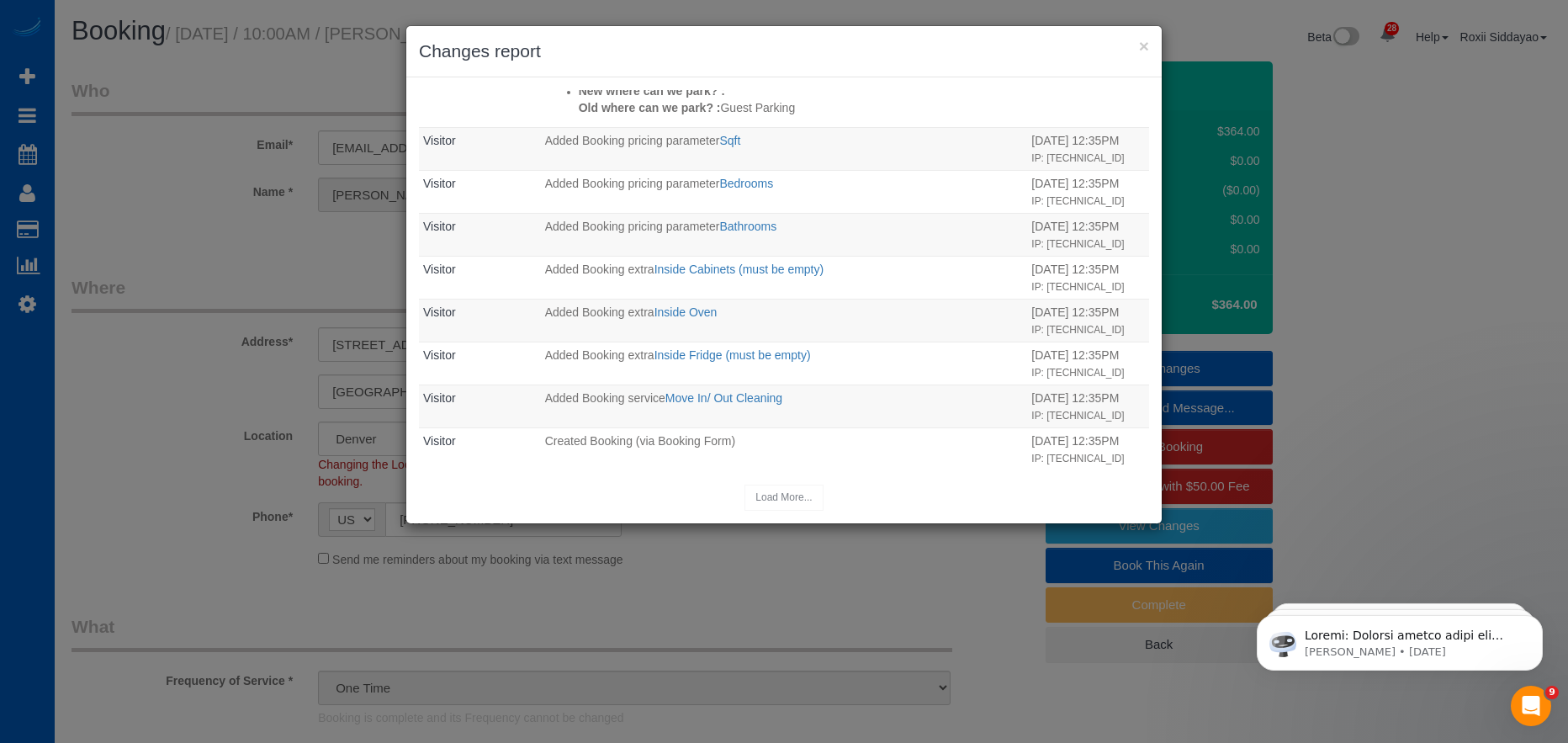
click at [695, 10] on div "× Changes report Who What When System Updated Booking New completed: true Old c…" at bounding box center [784, 371] width 1568 height 743
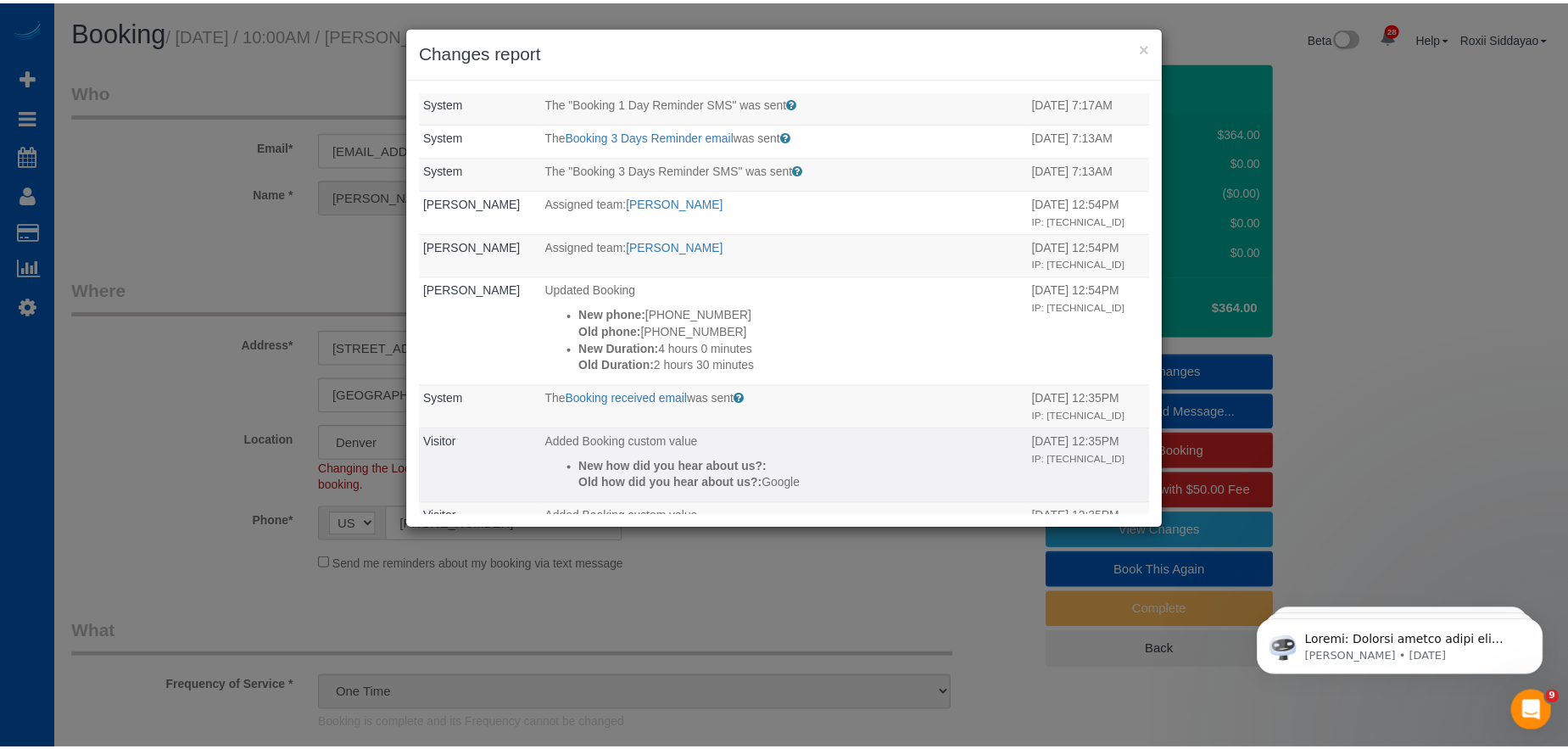
scroll to position [0, 0]
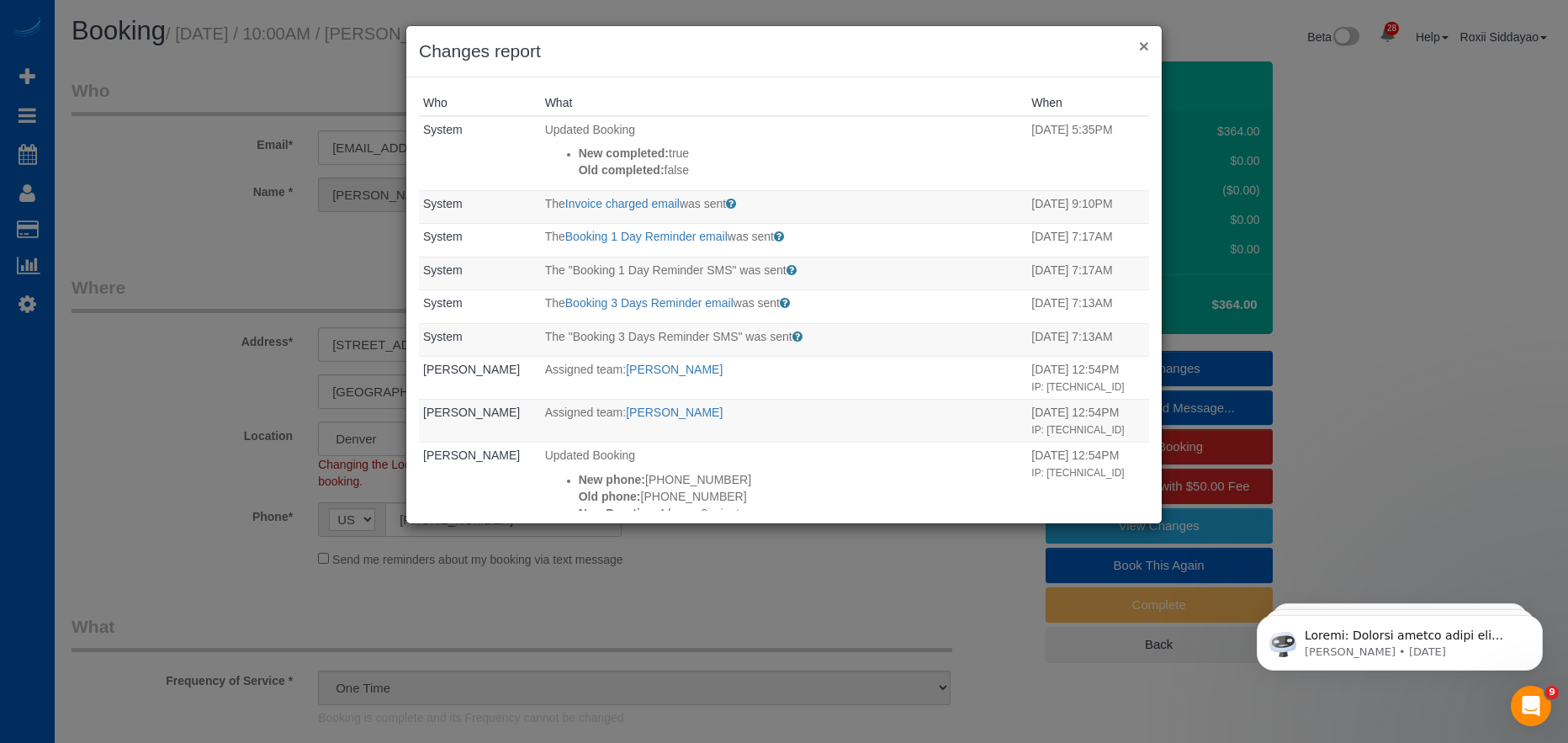
click at [1140, 45] on button "×" at bounding box center [1143, 45] width 10 height 17
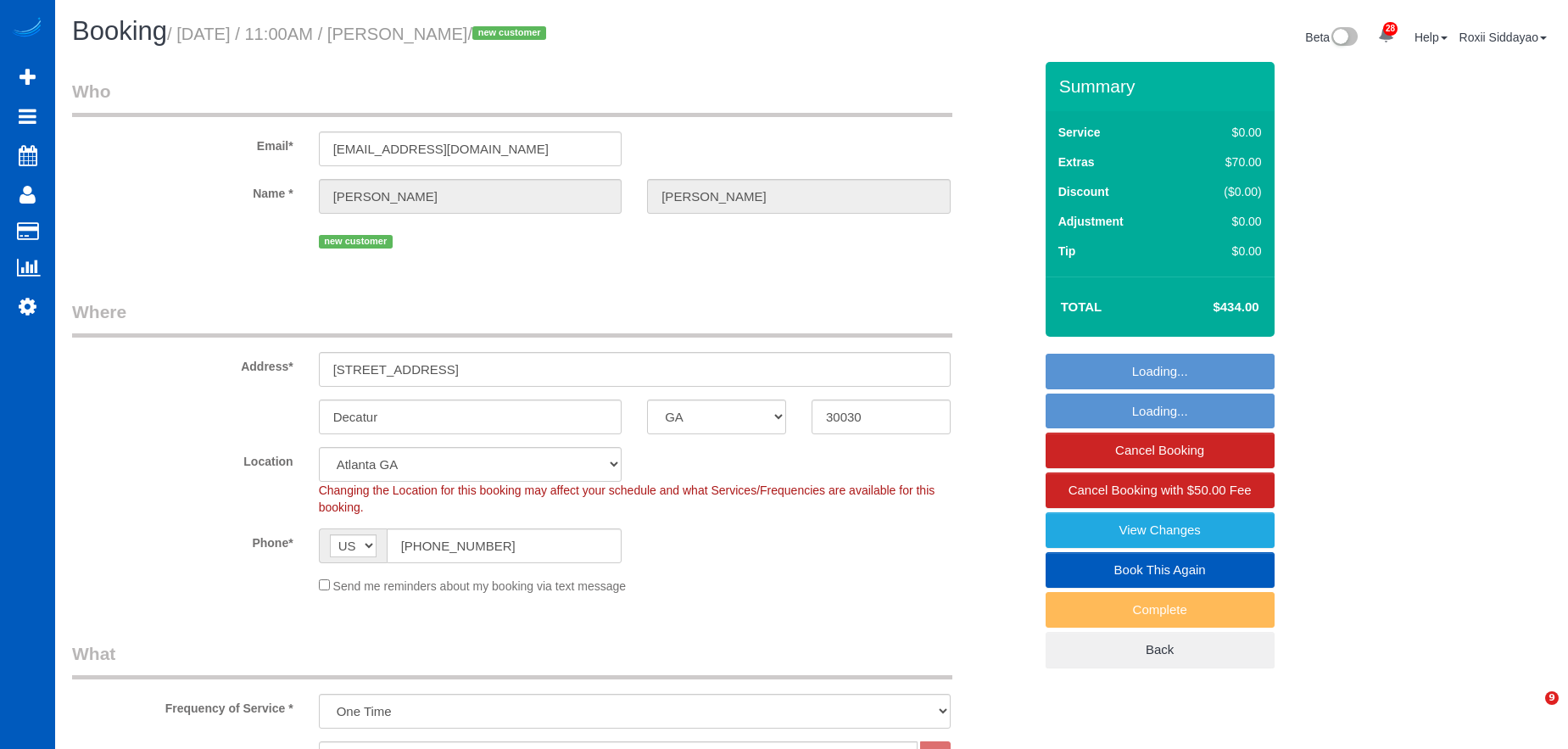
select select "GA"
select select "199"
select select "spot1"
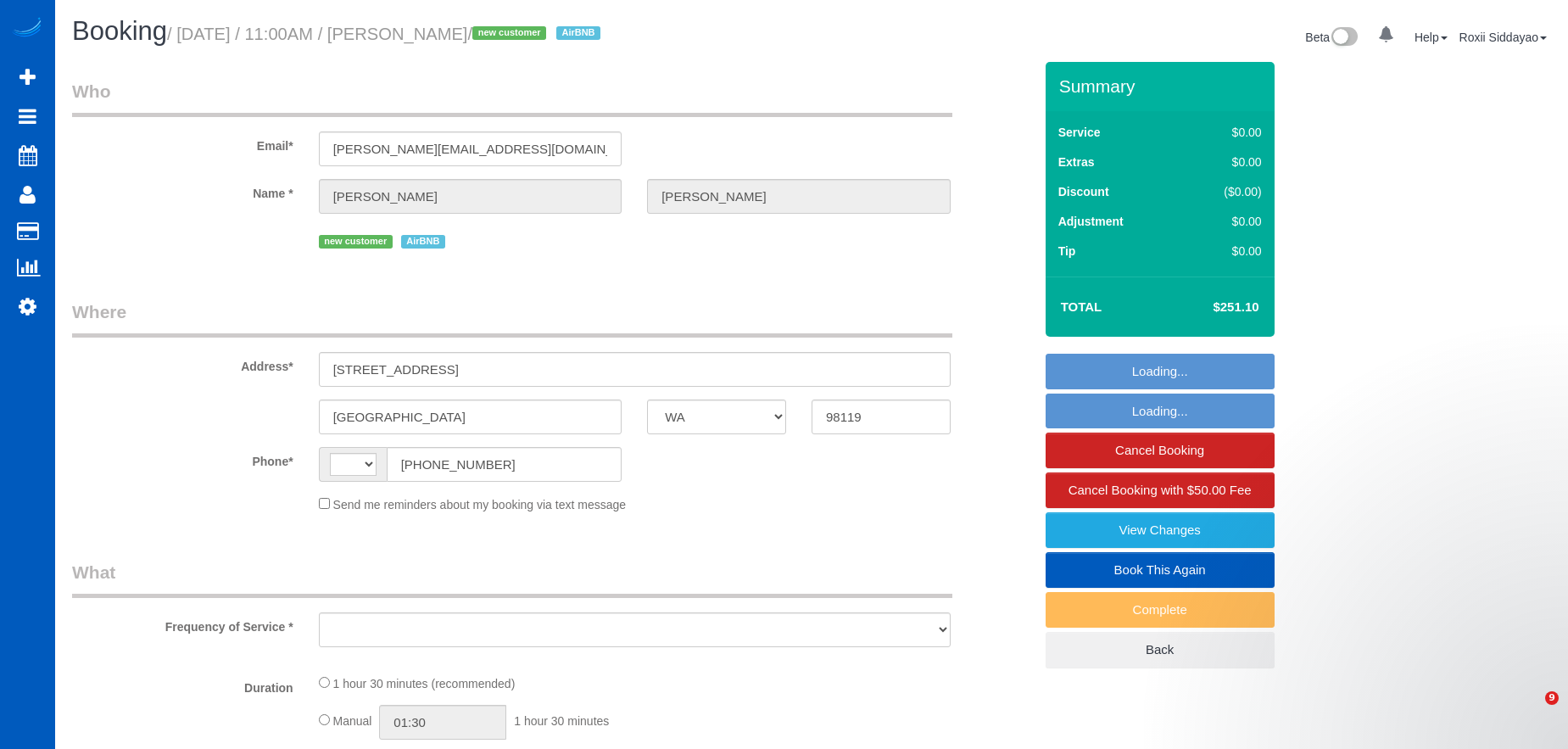
select select "WA"
select select "string:US"
select select "string:fspay-dd33106e-a153-4f39-9e29-f82974817018"
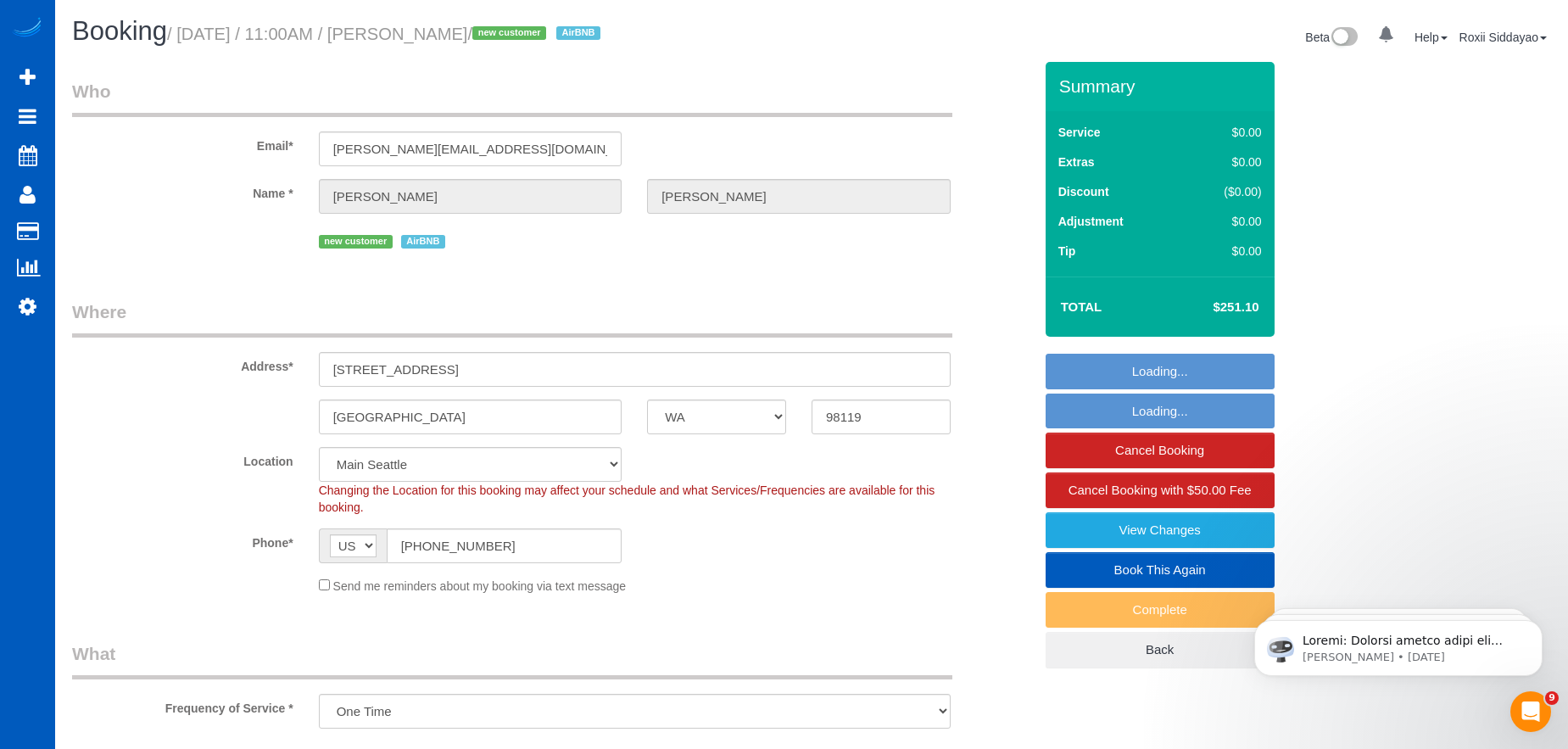
select select "object:1032"
select select "spot1"
select select "199"
select select "1001"
select select "2"
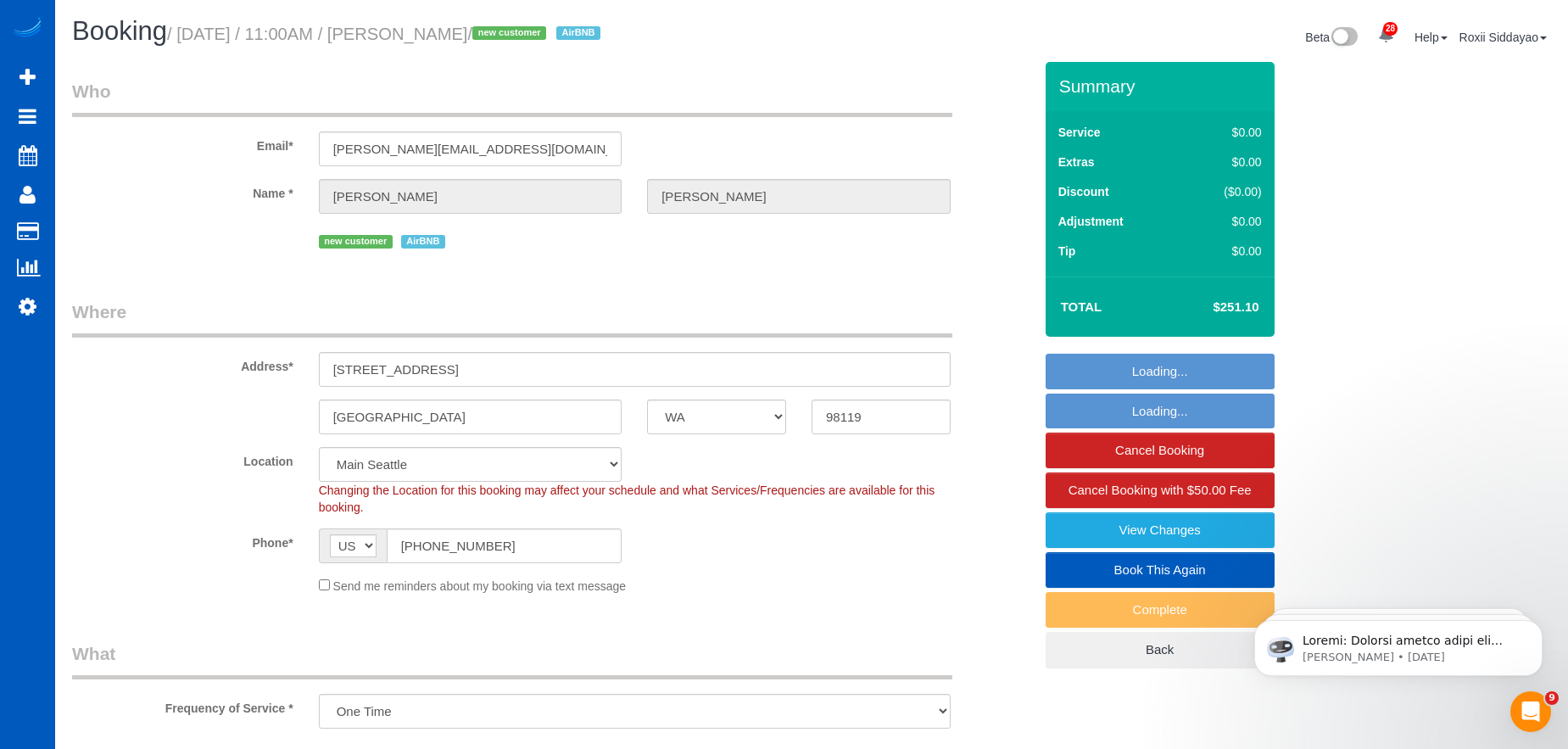
select select "2"
select select "1001"
select select "2"
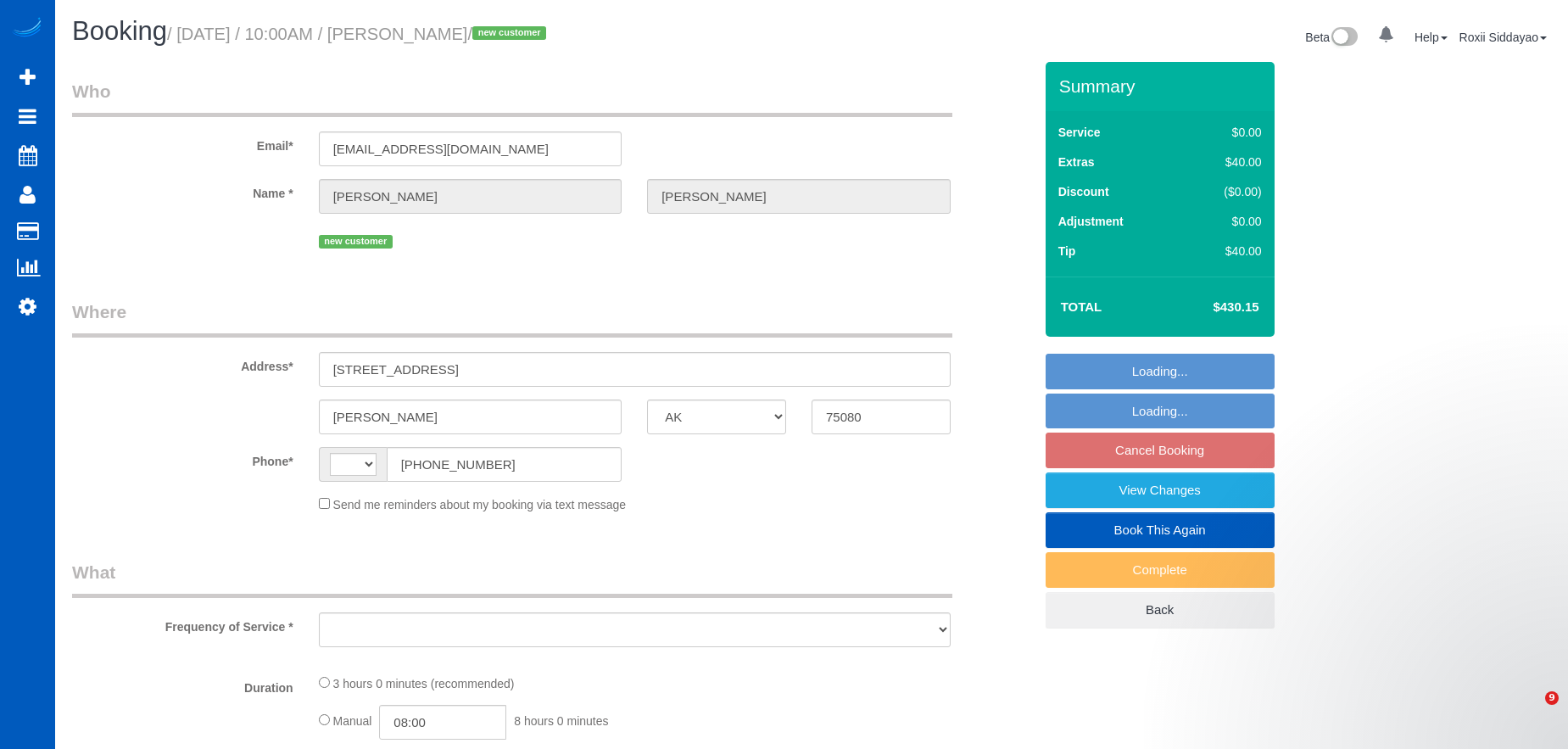
select select "[GEOGRAPHIC_DATA]"
select select "string:[GEOGRAPHIC_DATA]"
select select "string:fspay-48416074-8979-469a-acdb-f19062f302f3"
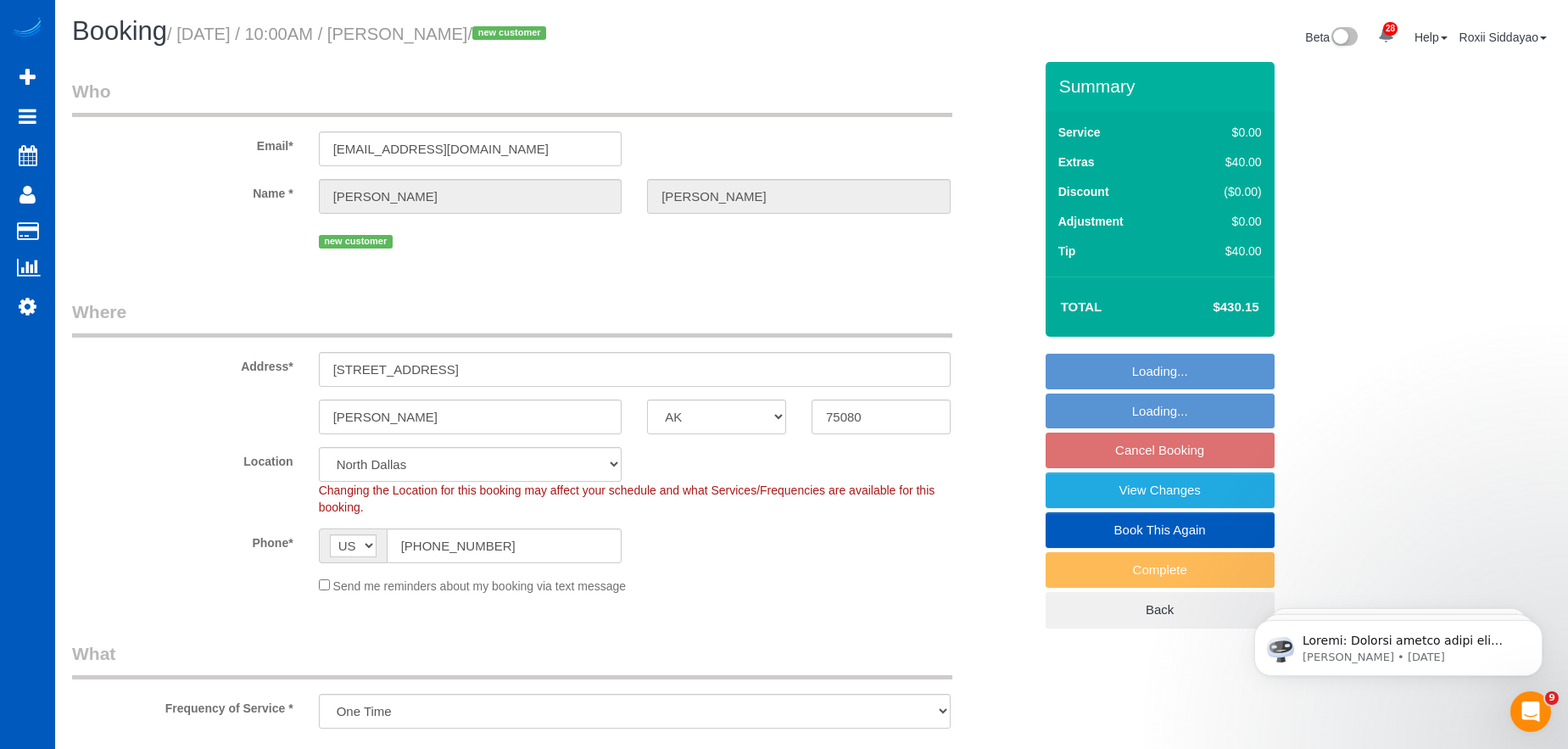
select select "object:953"
select select "199"
select select "2501"
select select "4"
select select "3"
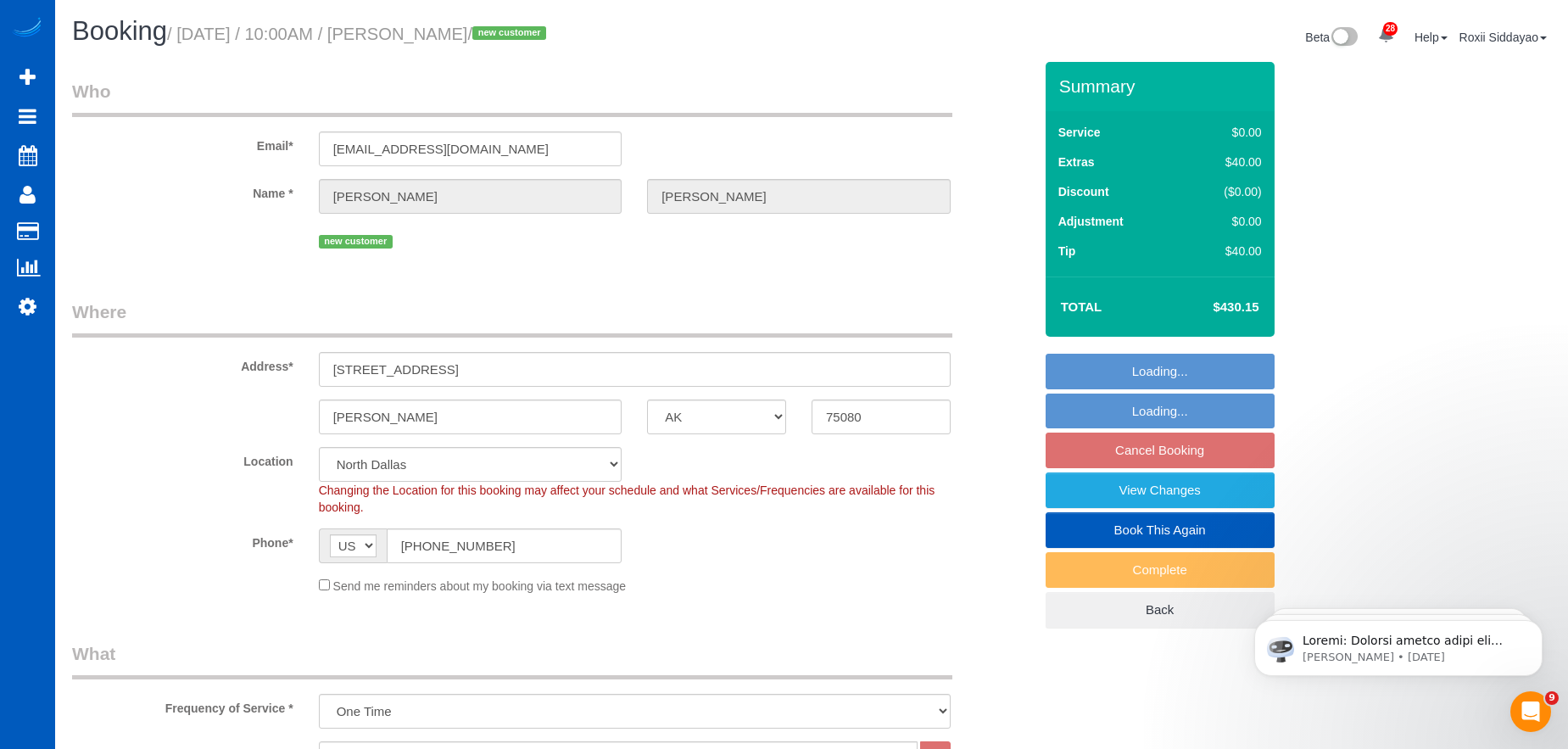
select select "2501"
select select "4"
select select "3"
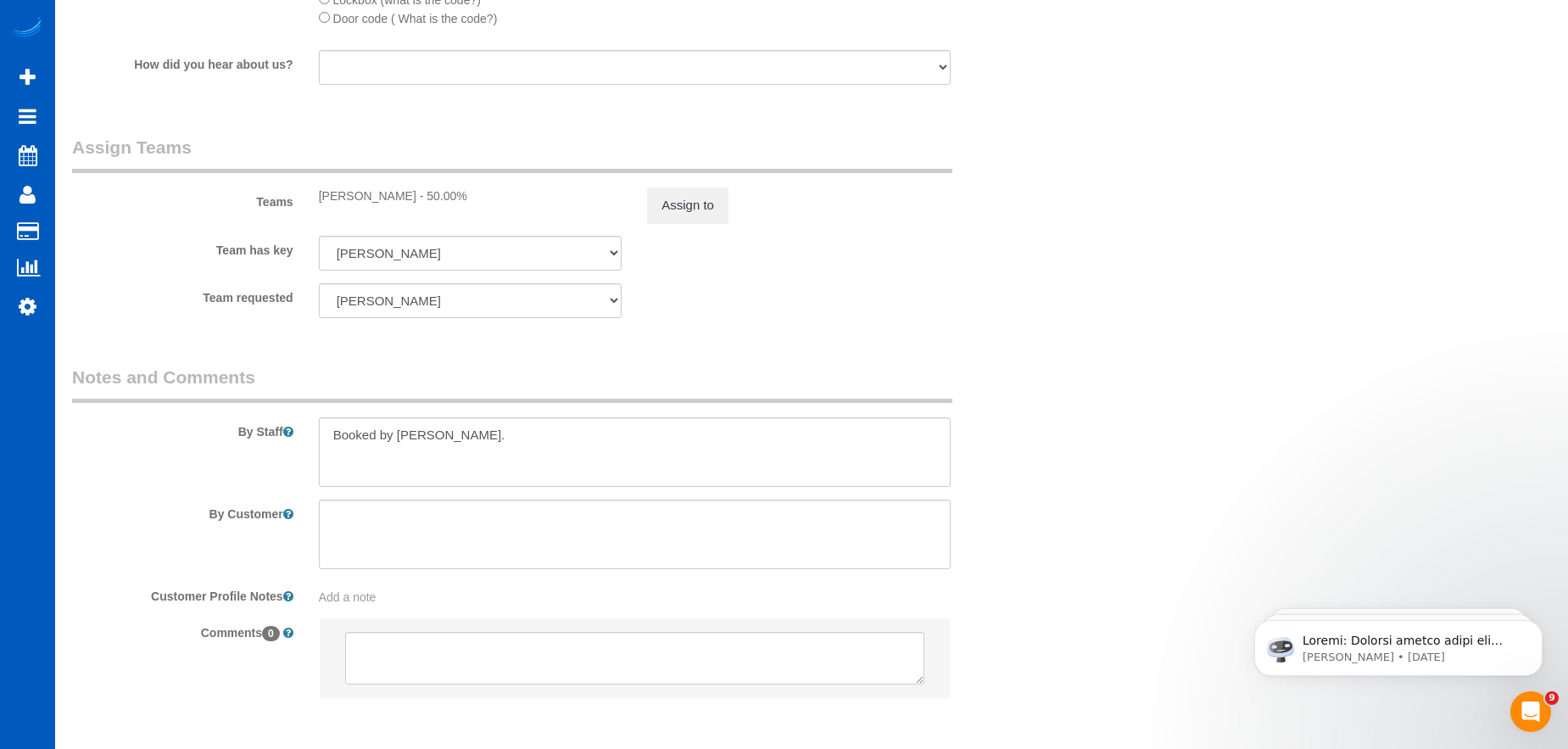
scroll to position [2301, 0]
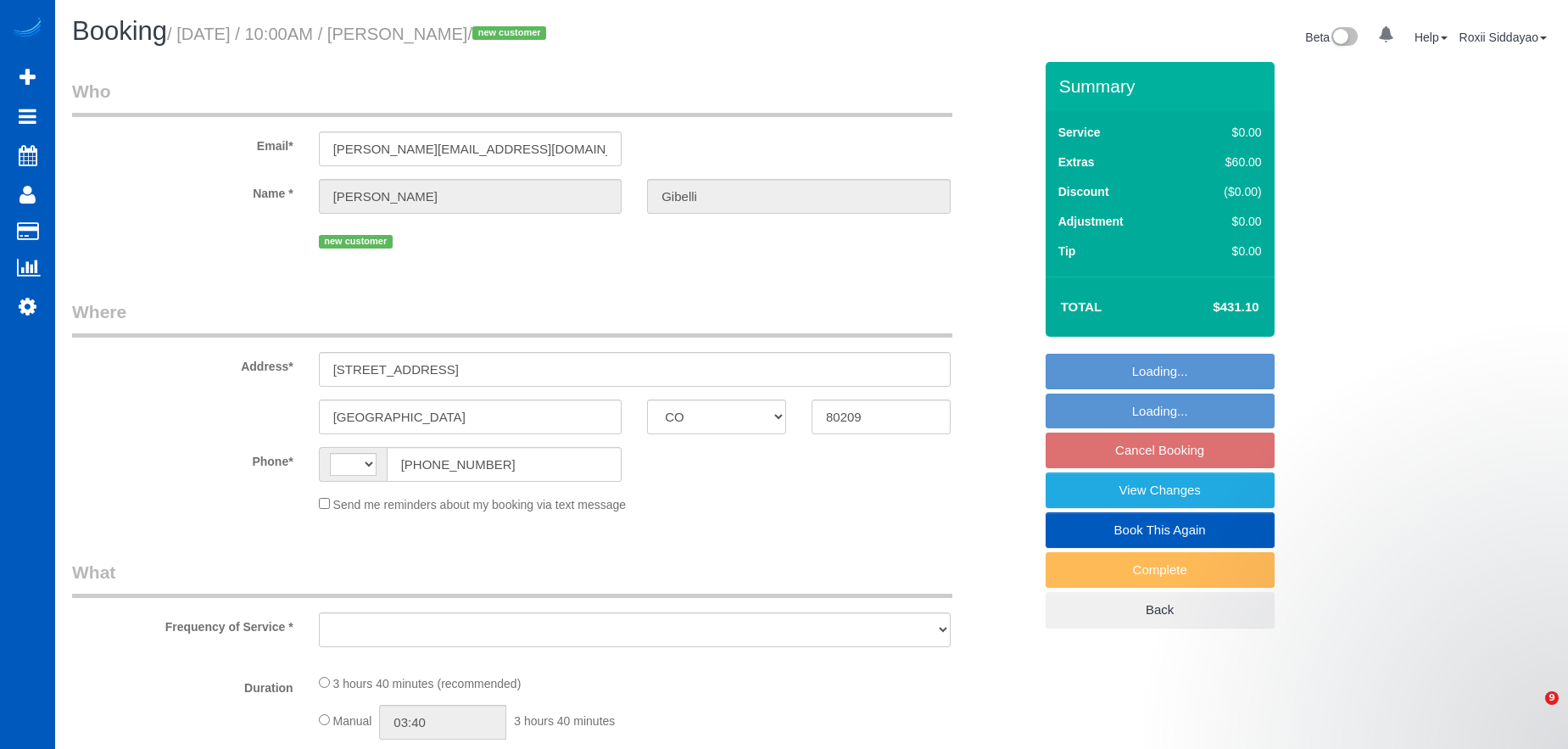
select select "CO"
select select "string:[GEOGRAPHIC_DATA]"
select select "object:743"
select select "string:fspay-78c3286c-76bc-40ae-88b9-8264661bfb0c"
select select "spot1"
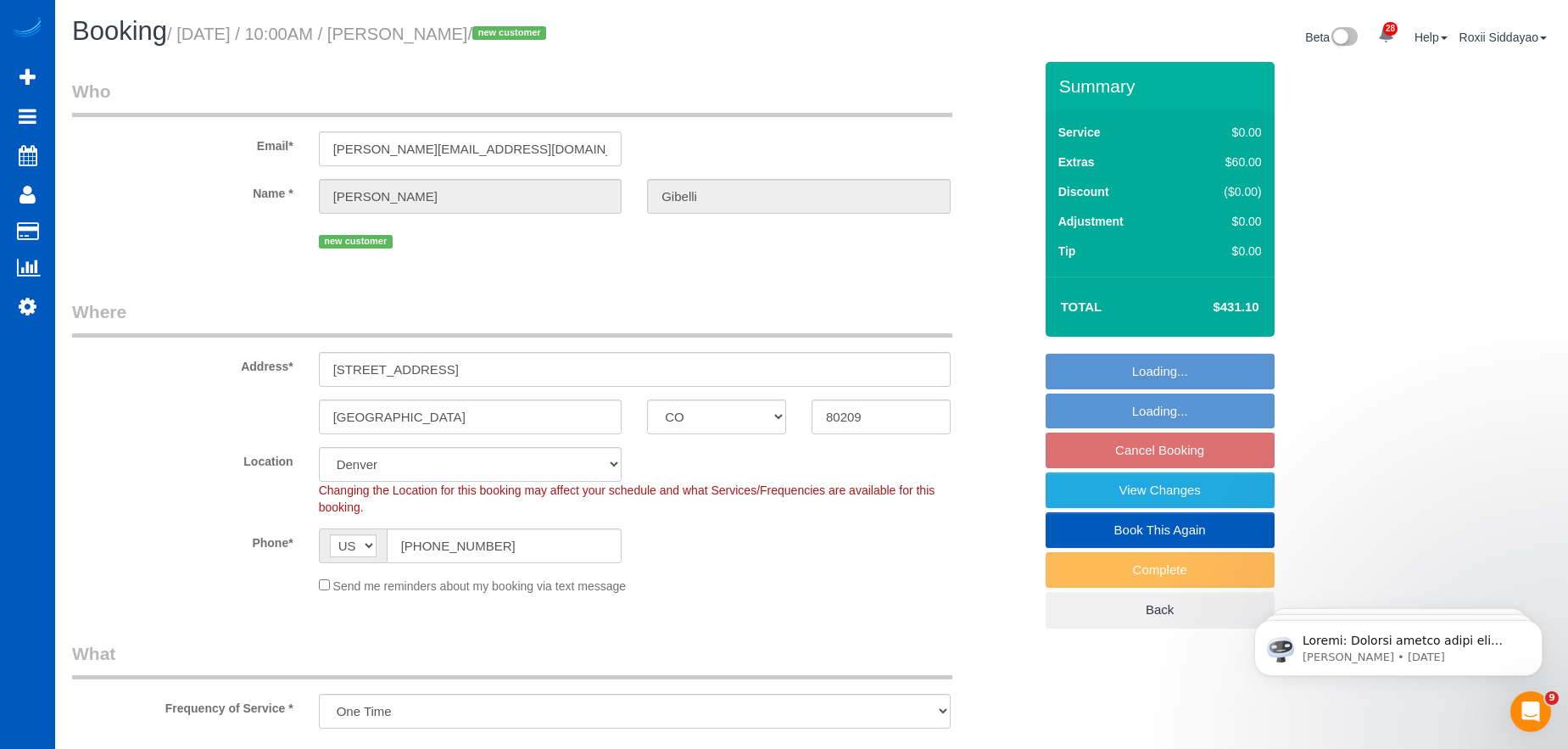
select select "object:1107"
select select "199"
select select "2501"
select select "4"
select select "3"
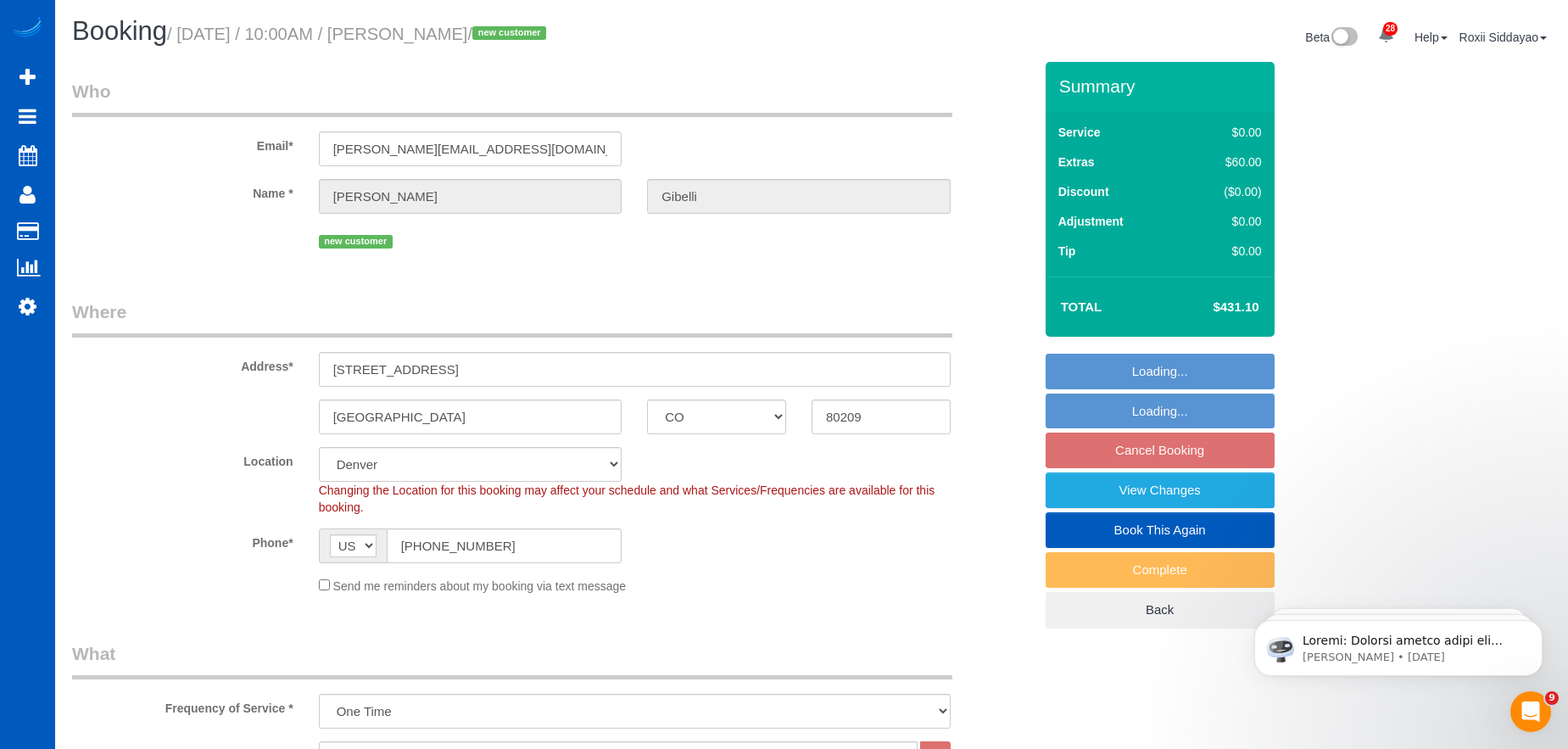
select select "2501"
select select "4"
select select "3"
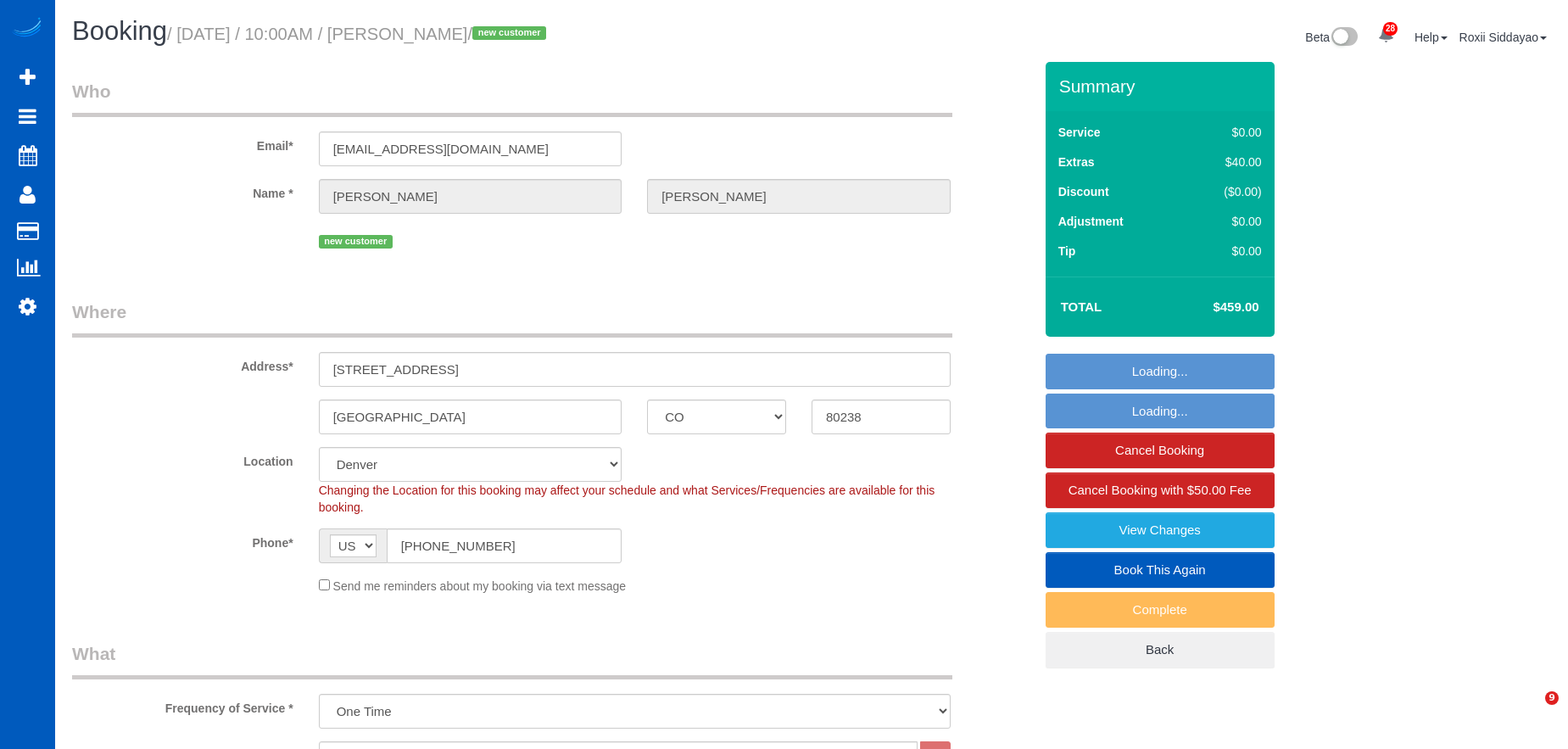
select select "CO"
select select "199"
select select "spot1"
select select "object:1107"
select select "2501"
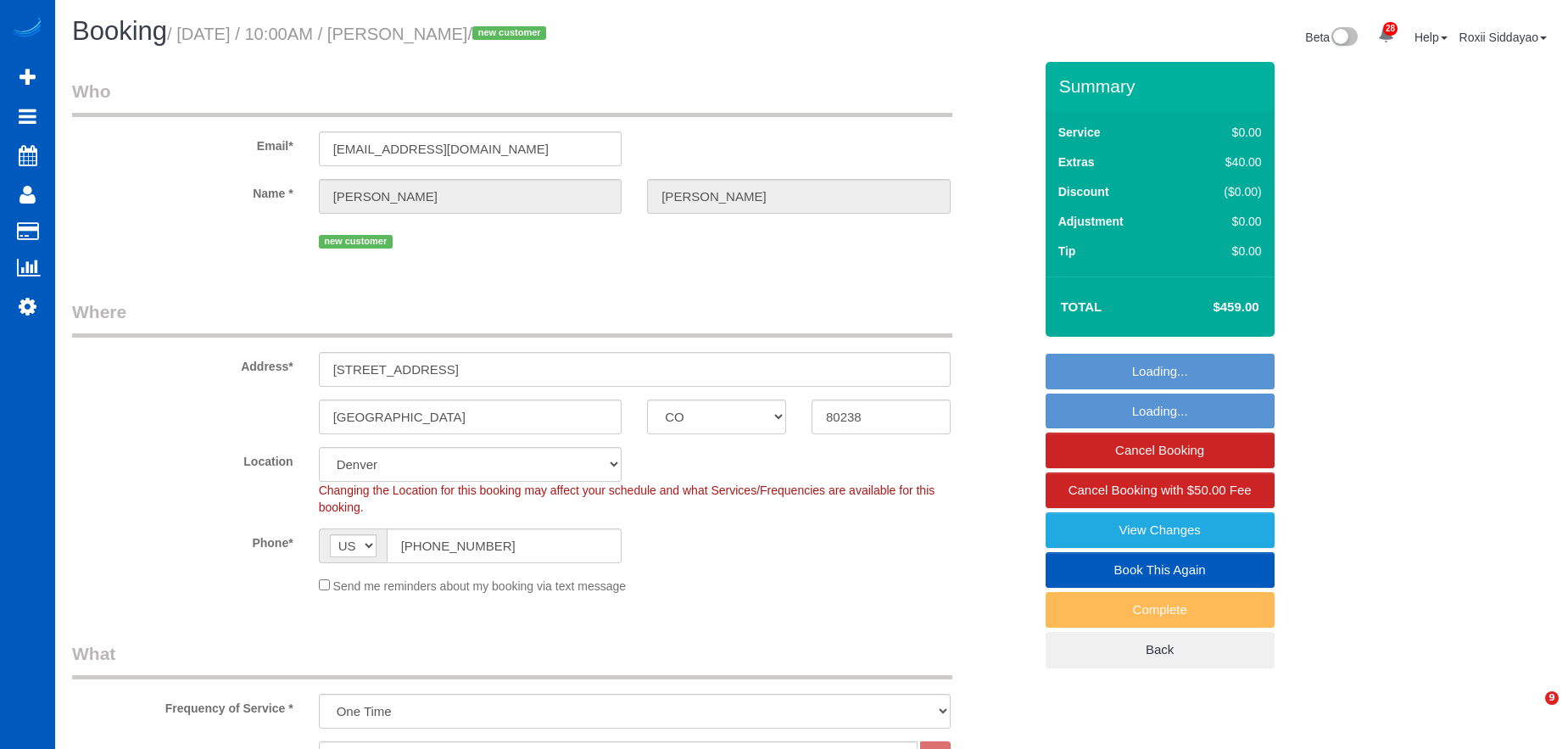
select select "3"
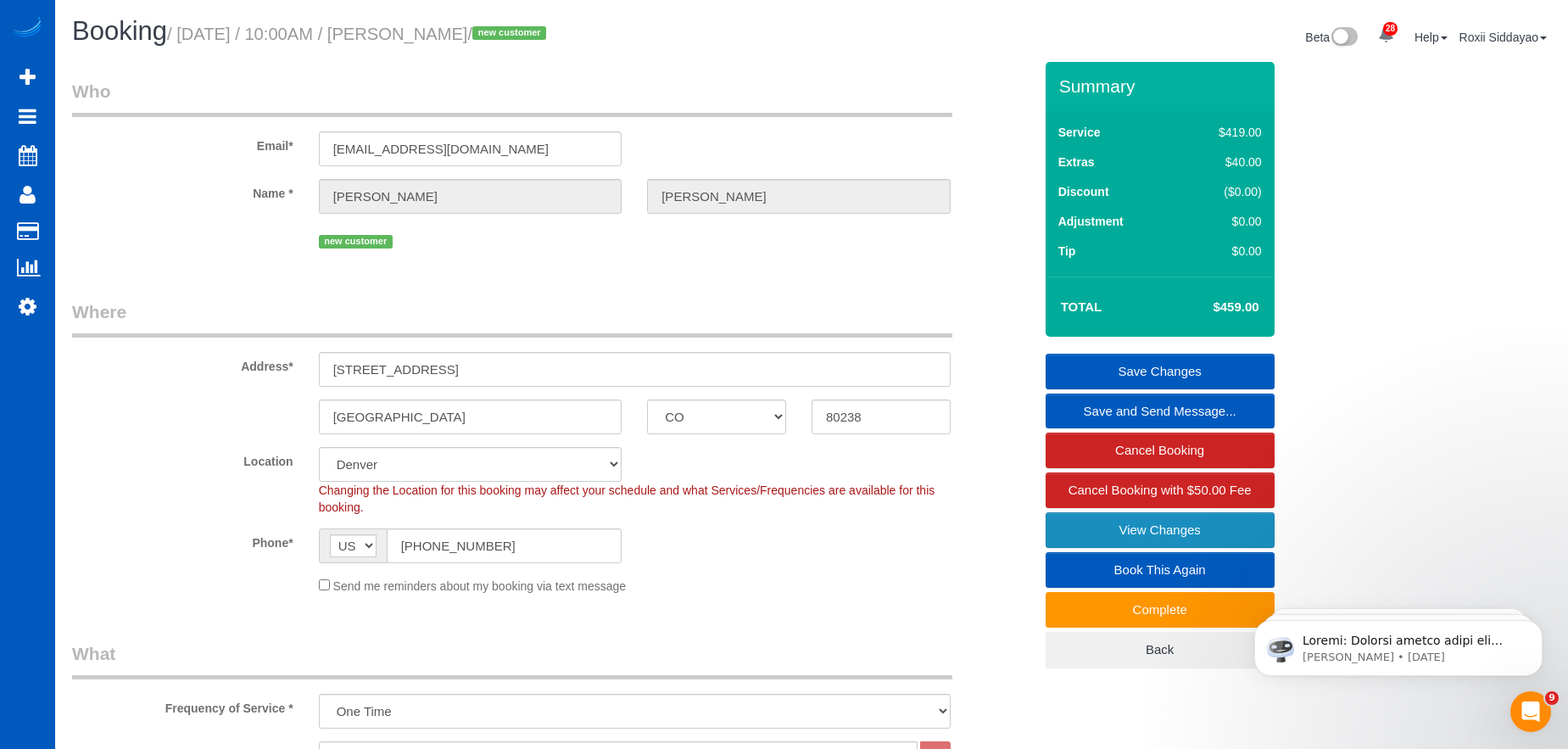
click at [1120, 533] on link "View Changes" at bounding box center [1160, 529] width 229 height 36
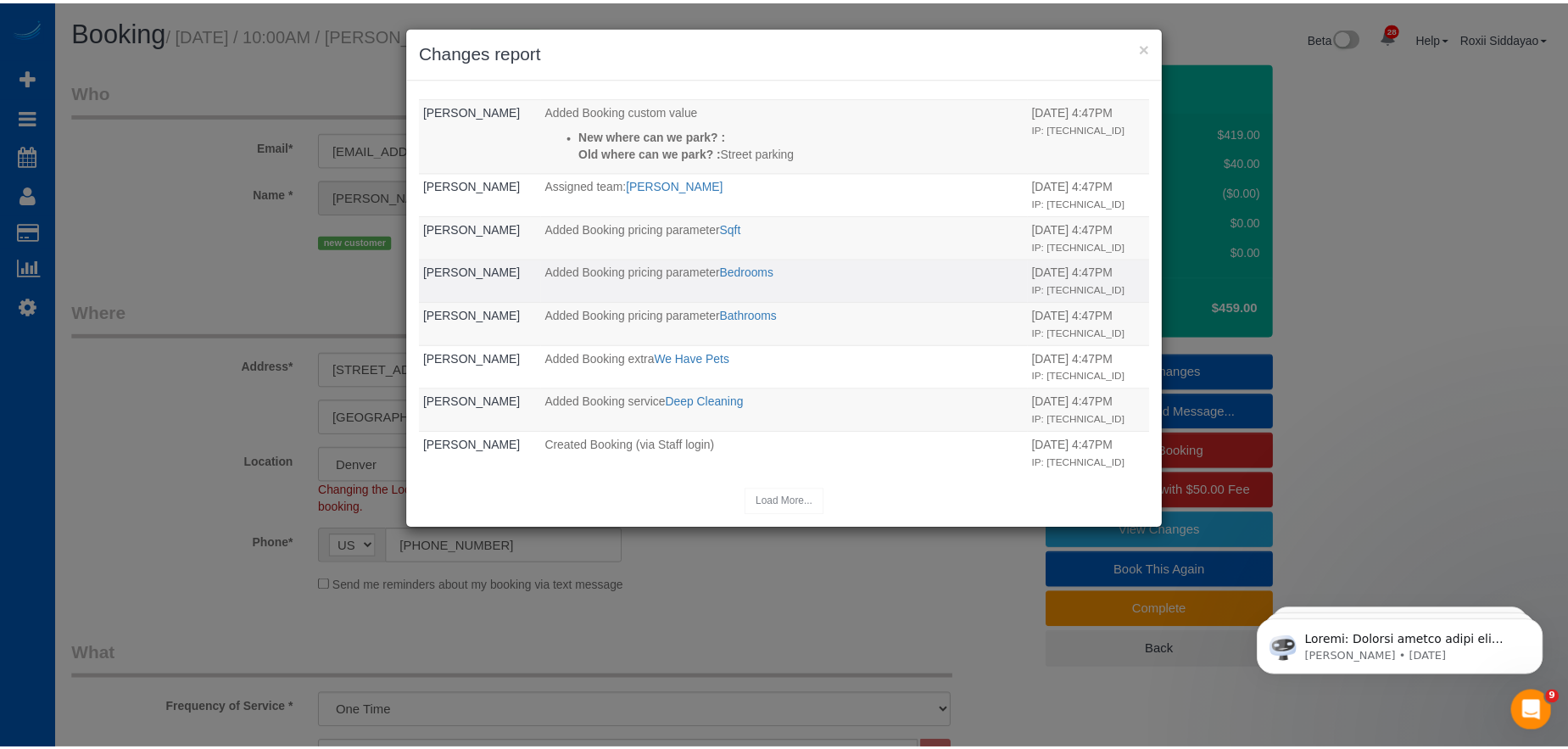
scroll to position [307, 0]
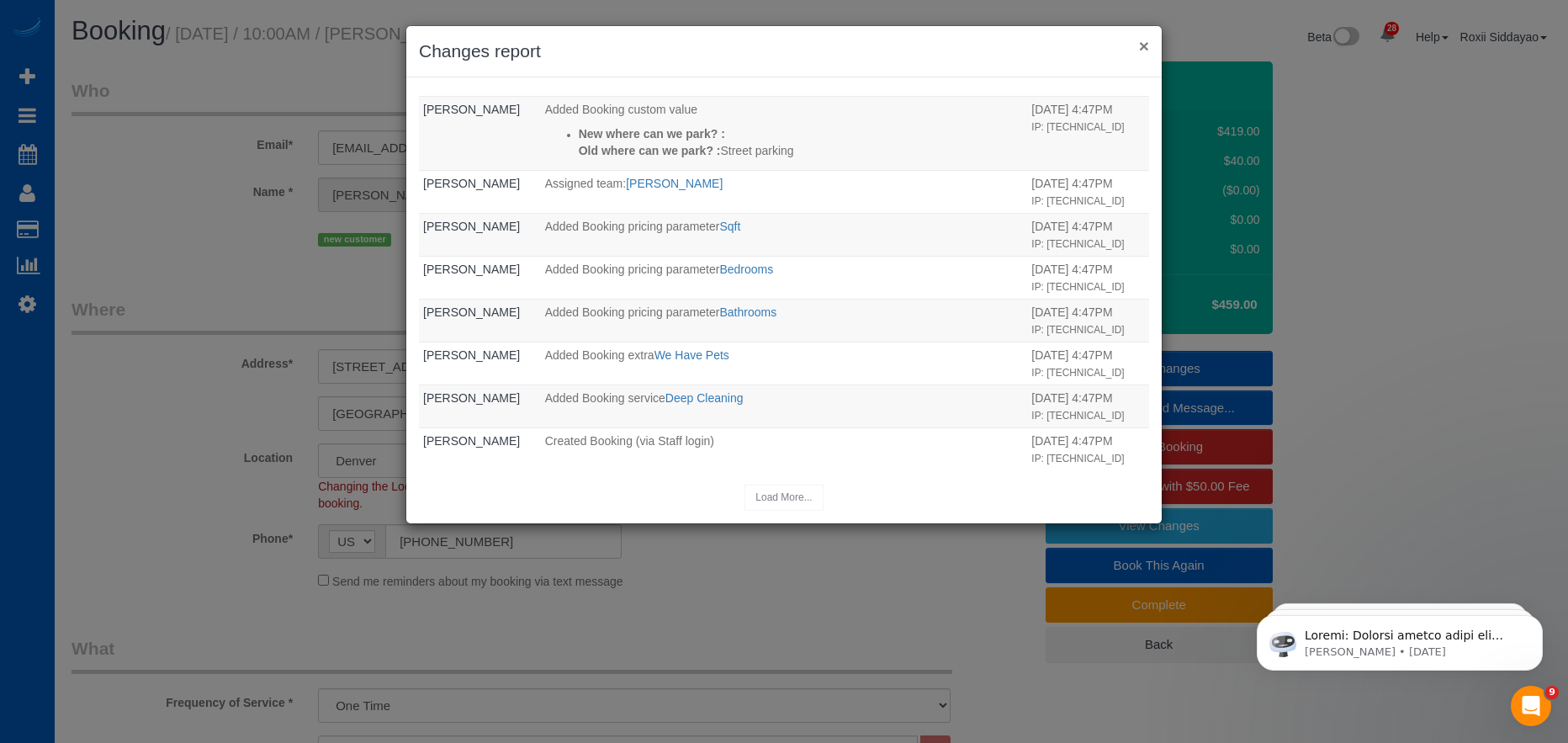
click at [1144, 46] on button "×" at bounding box center [1143, 45] width 10 height 17
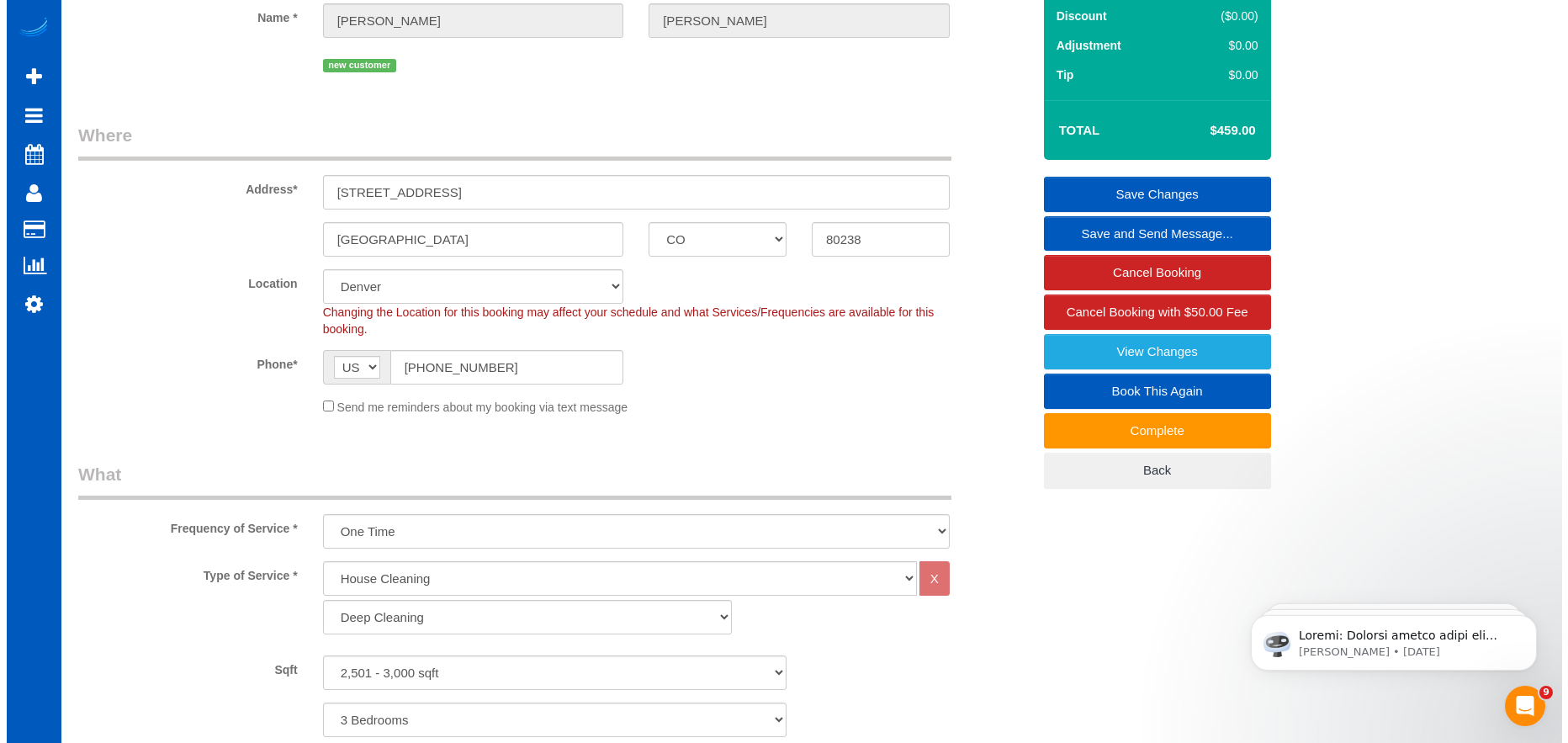
scroll to position [169, 0]
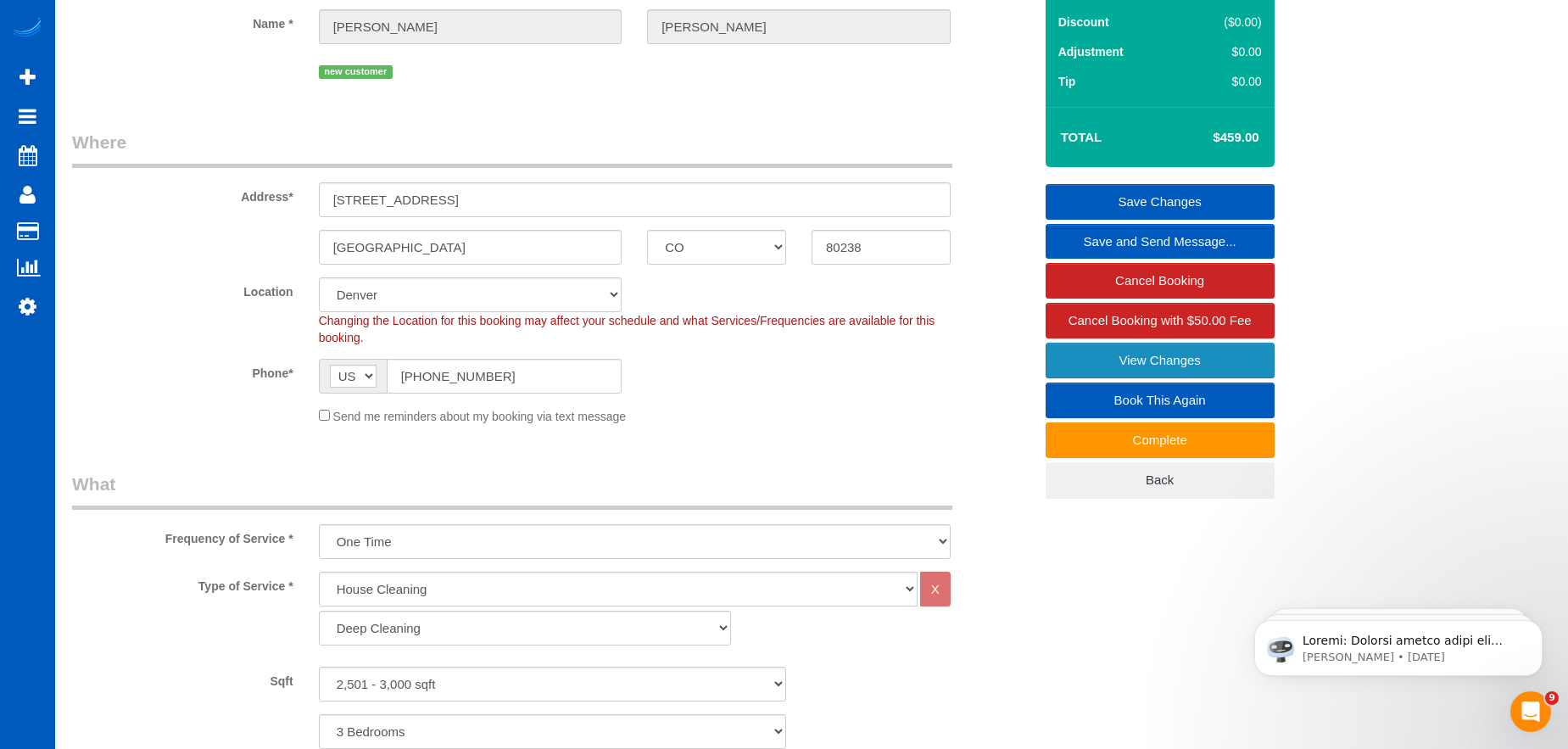
click at [1116, 367] on link "View Changes" at bounding box center [1160, 360] width 229 height 36
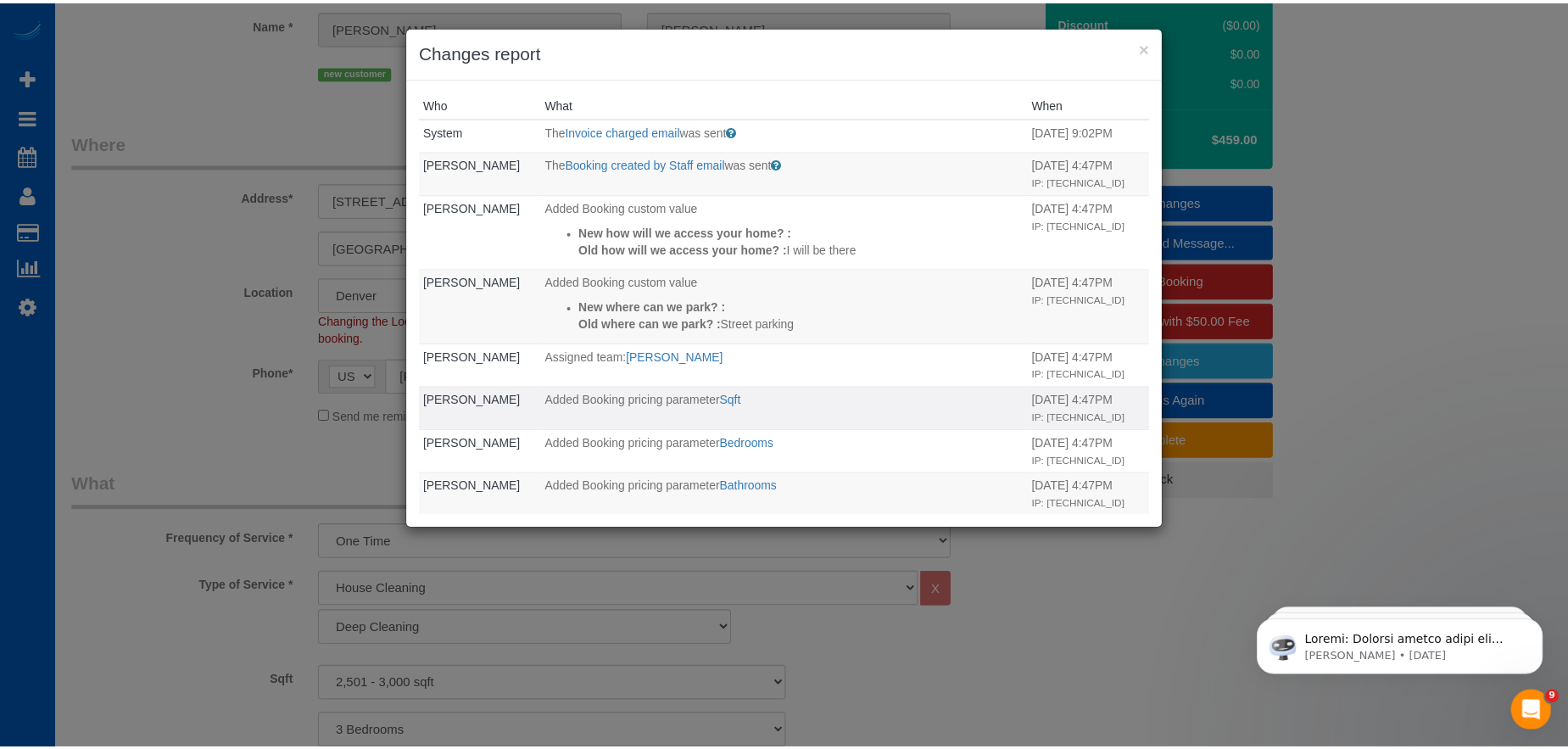
scroll to position [307, 0]
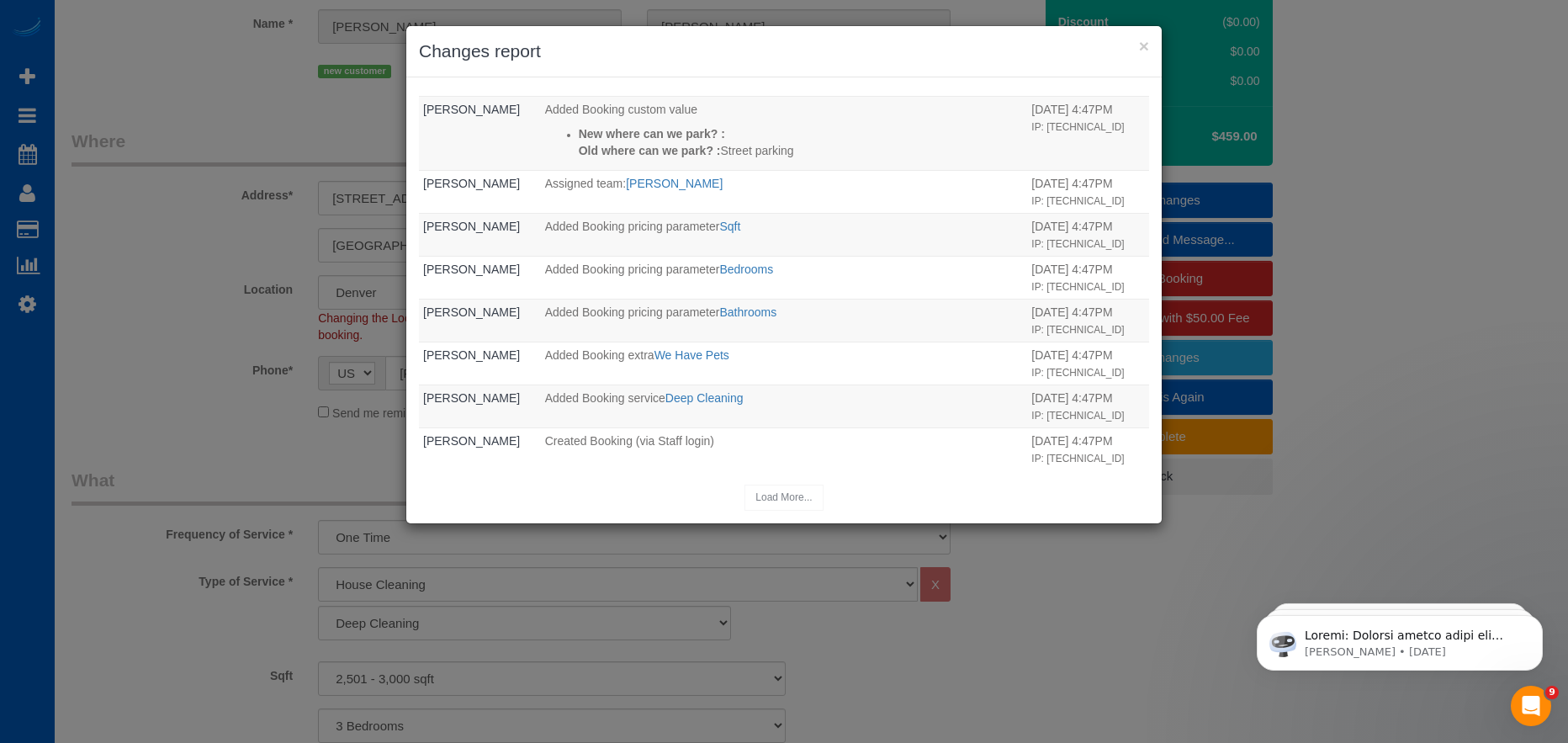
click at [1496, 319] on div "× Changes report Who What When System The Invoice charged email was sent Sent i…" at bounding box center [784, 371] width 1568 height 743
click at [1307, 297] on div "× Changes report Who What When System The Invoice charged email was sent Sent i…" at bounding box center [784, 371] width 1568 height 743
click at [1143, 49] on button "×" at bounding box center [1143, 45] width 10 height 17
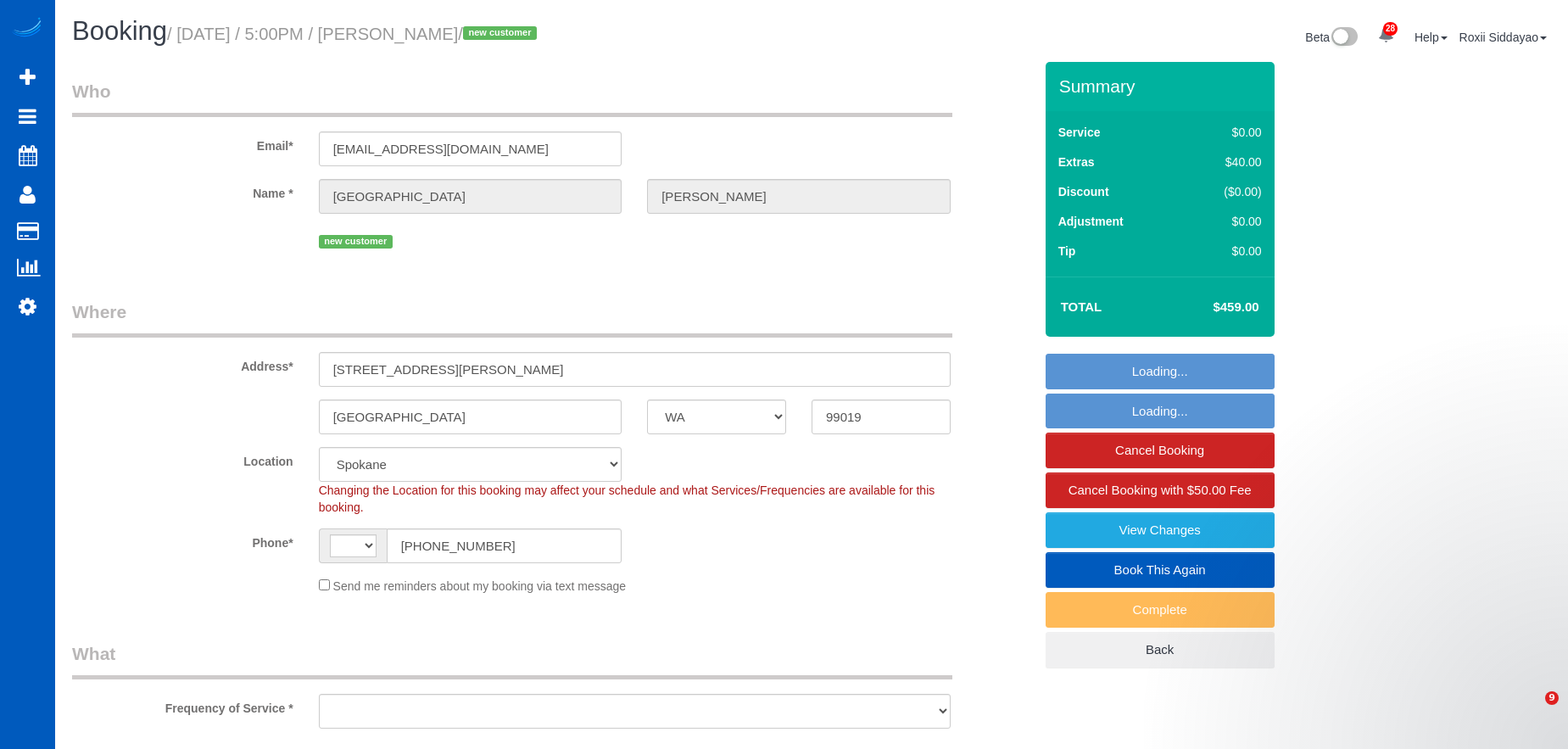
select select "WA"
select select "number:8"
select select "string:[GEOGRAPHIC_DATA]"
select select "object:926"
select select "string:fspay-33e8beda-cbd2-4267-ac93-1014a7b226b1"
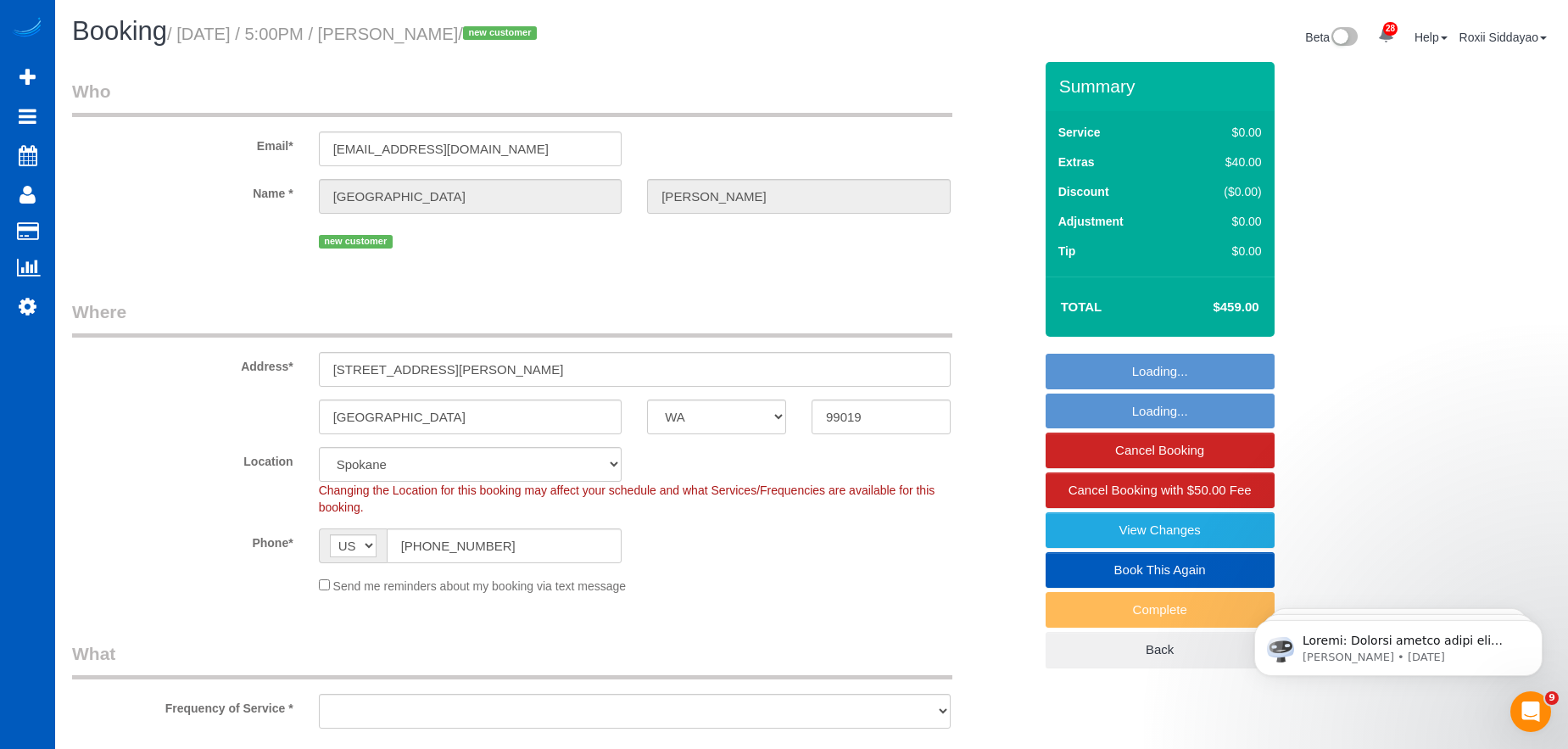
select select "spot1"
select select "object:1190"
select select "199"
select select "2501"
select select "4"
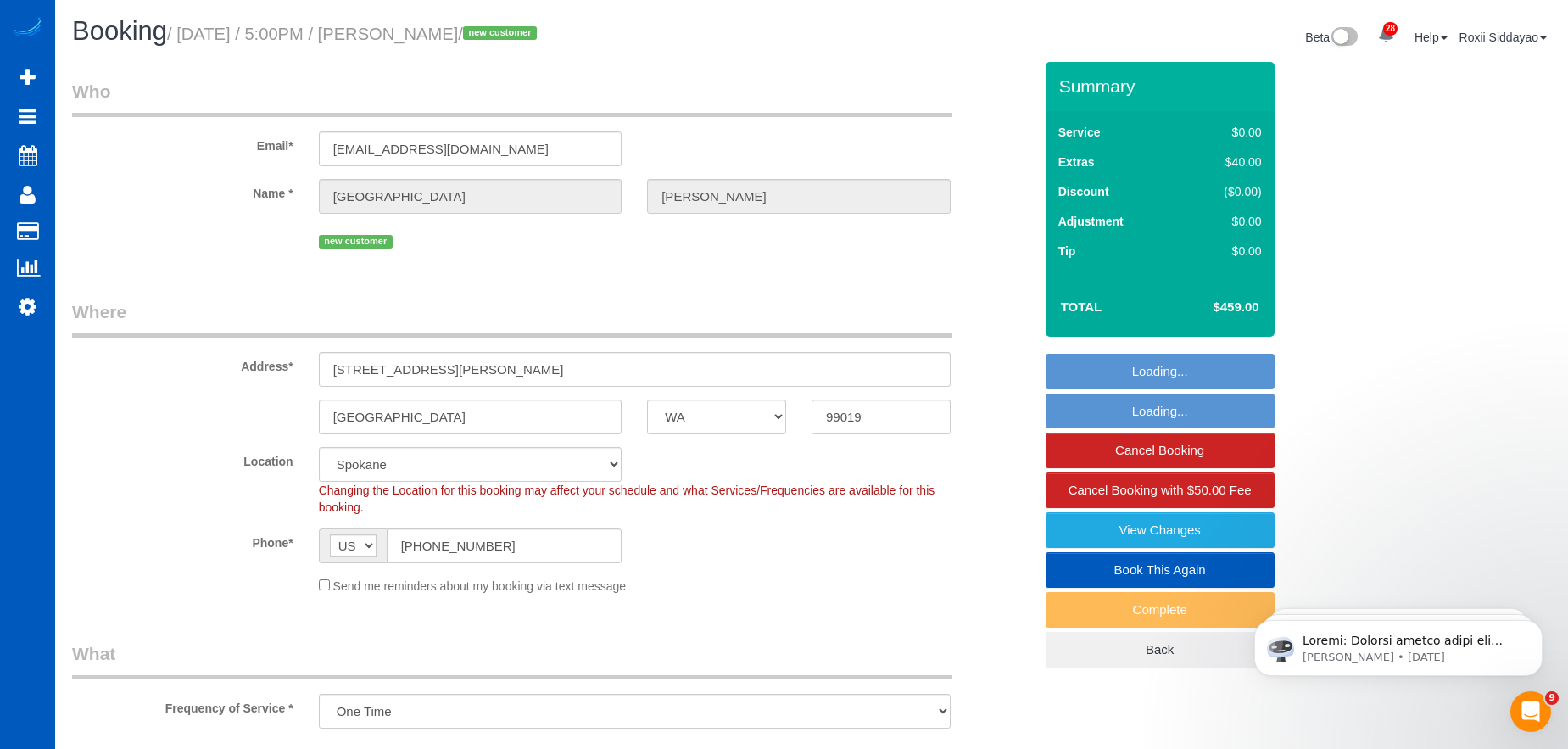
select select "4"
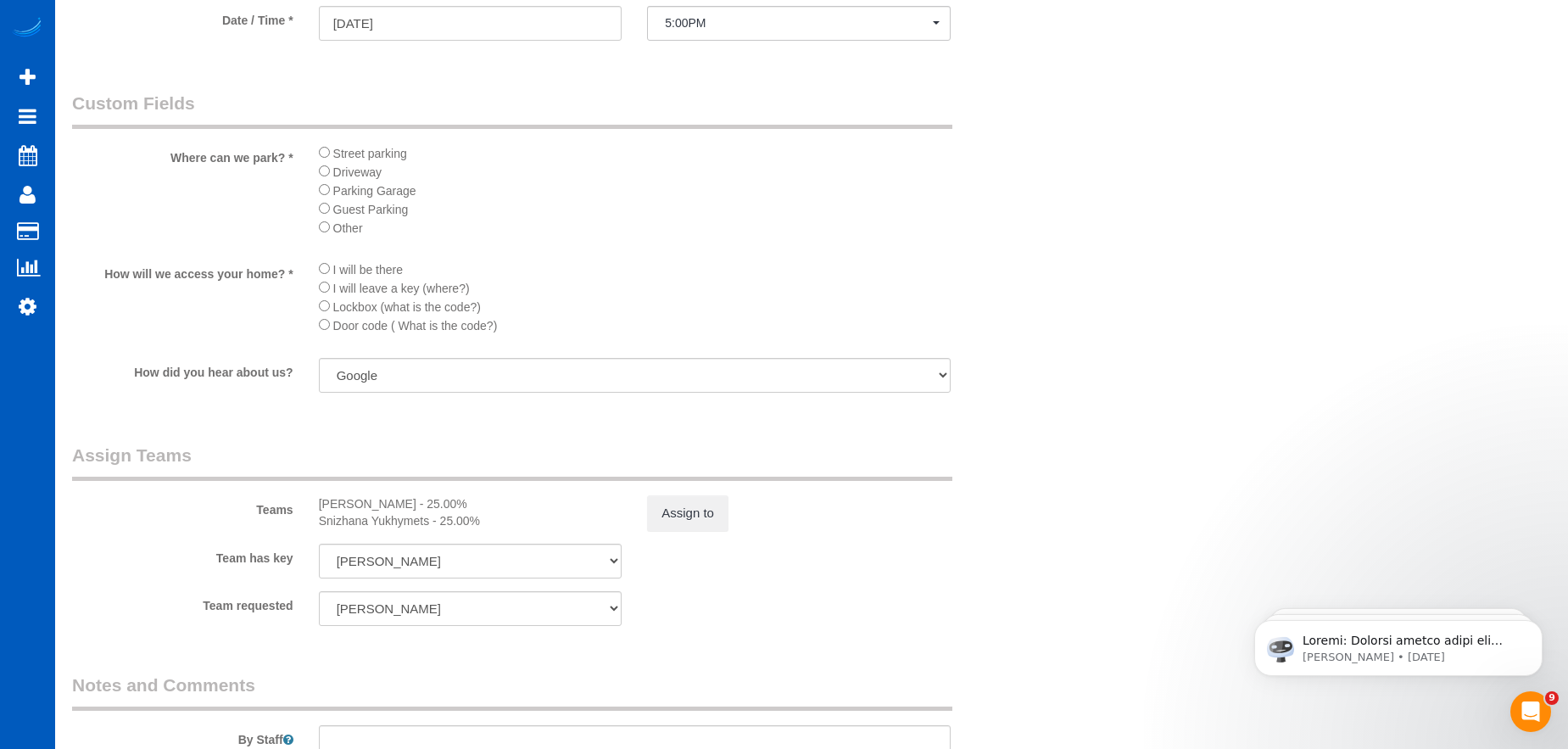
scroll to position [2036, 0]
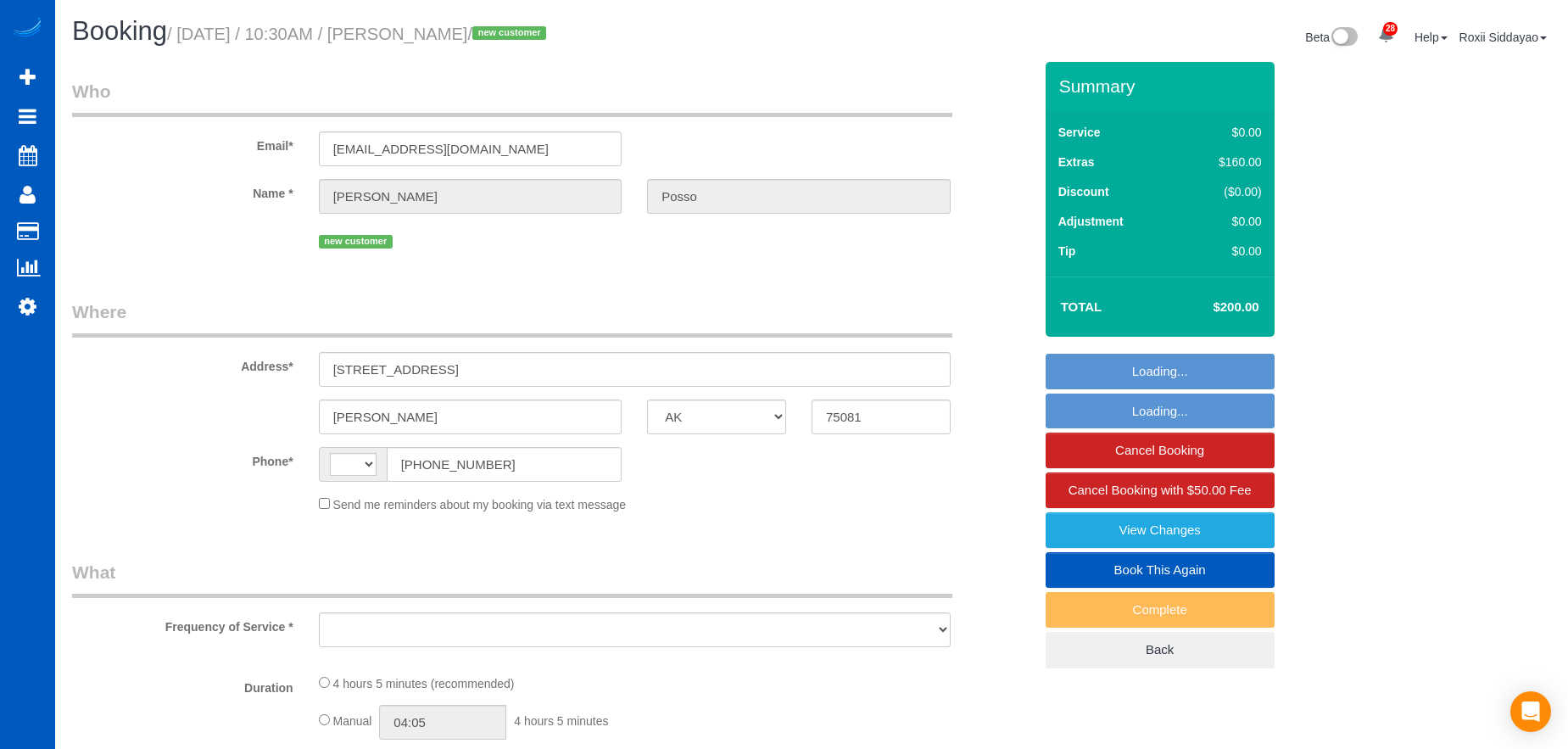
select select "[GEOGRAPHIC_DATA]"
select select "199"
select select "2"
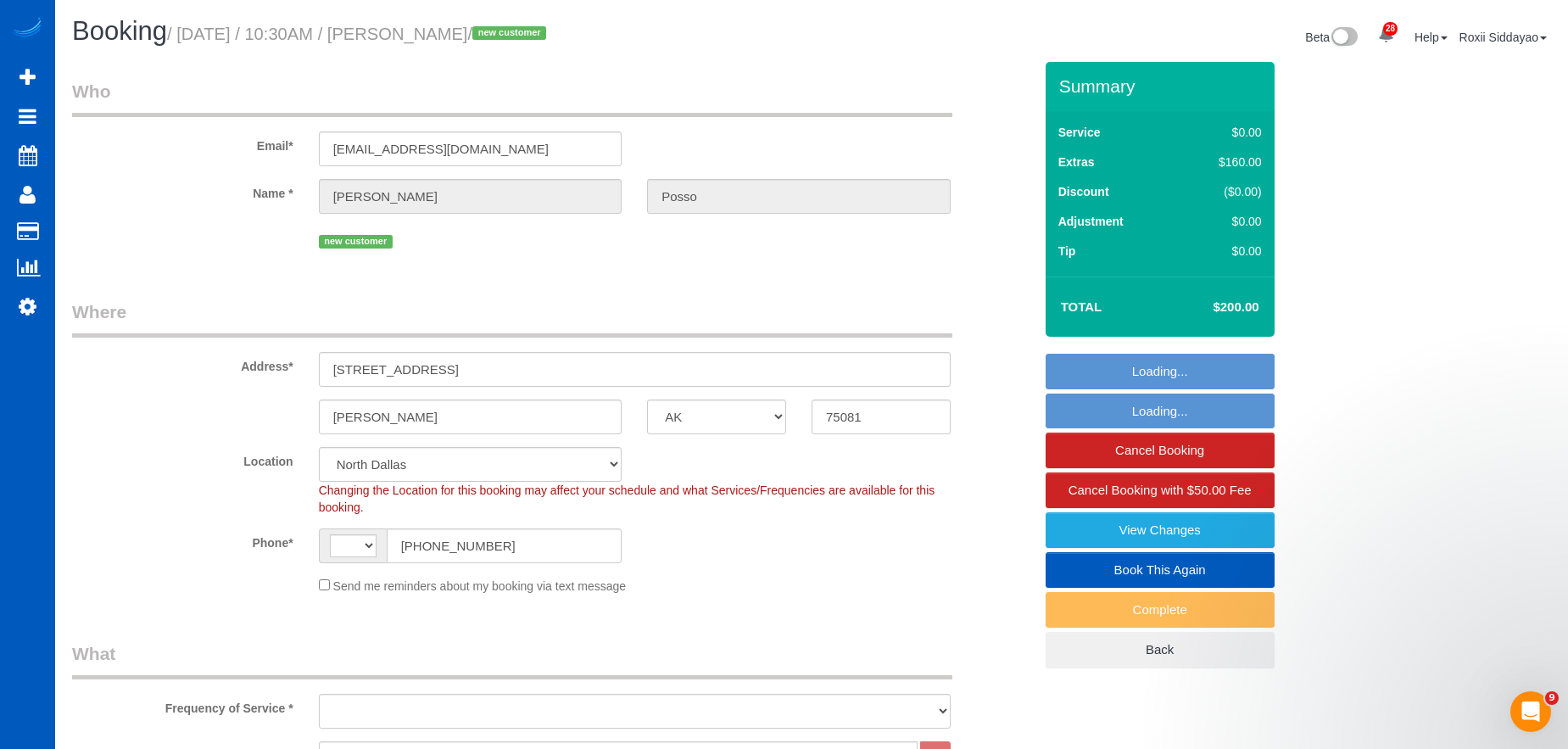
select select "string:[GEOGRAPHIC_DATA]"
select select "object:1145"
select select "2"
select select "object:1180"
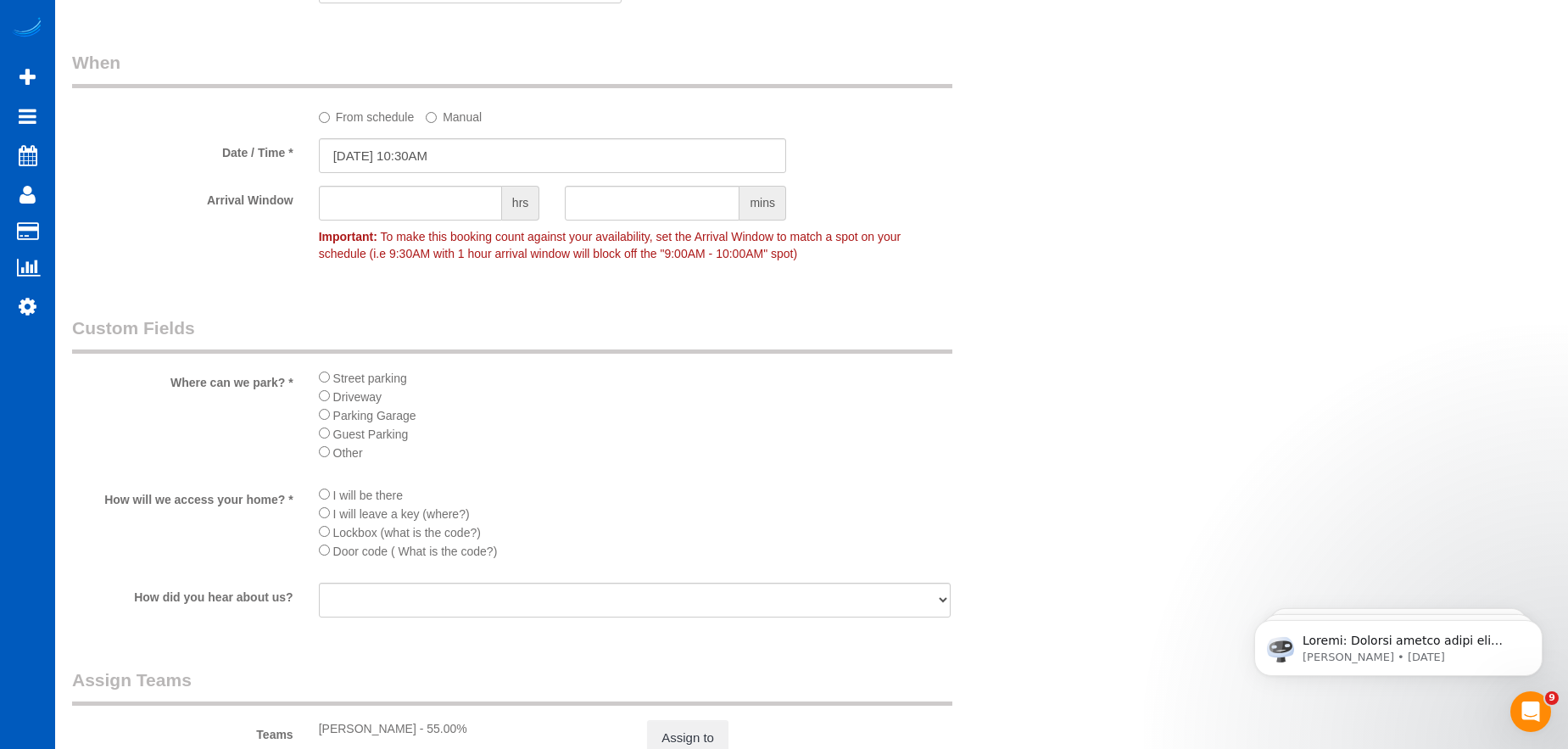
scroll to position [2036, 0]
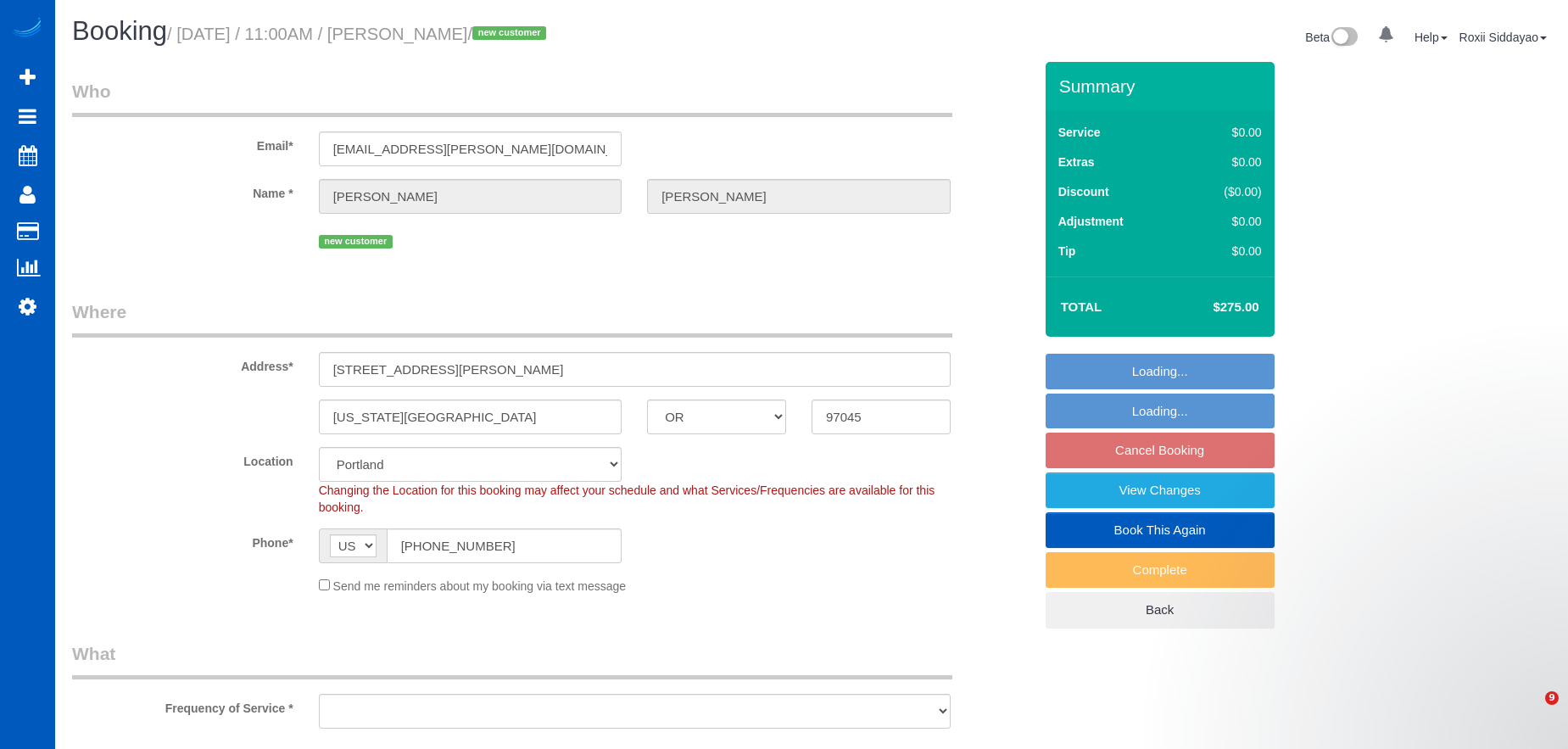
select select "OR"
select select "object:820"
select select "199"
select select "2"
select select "spot2"
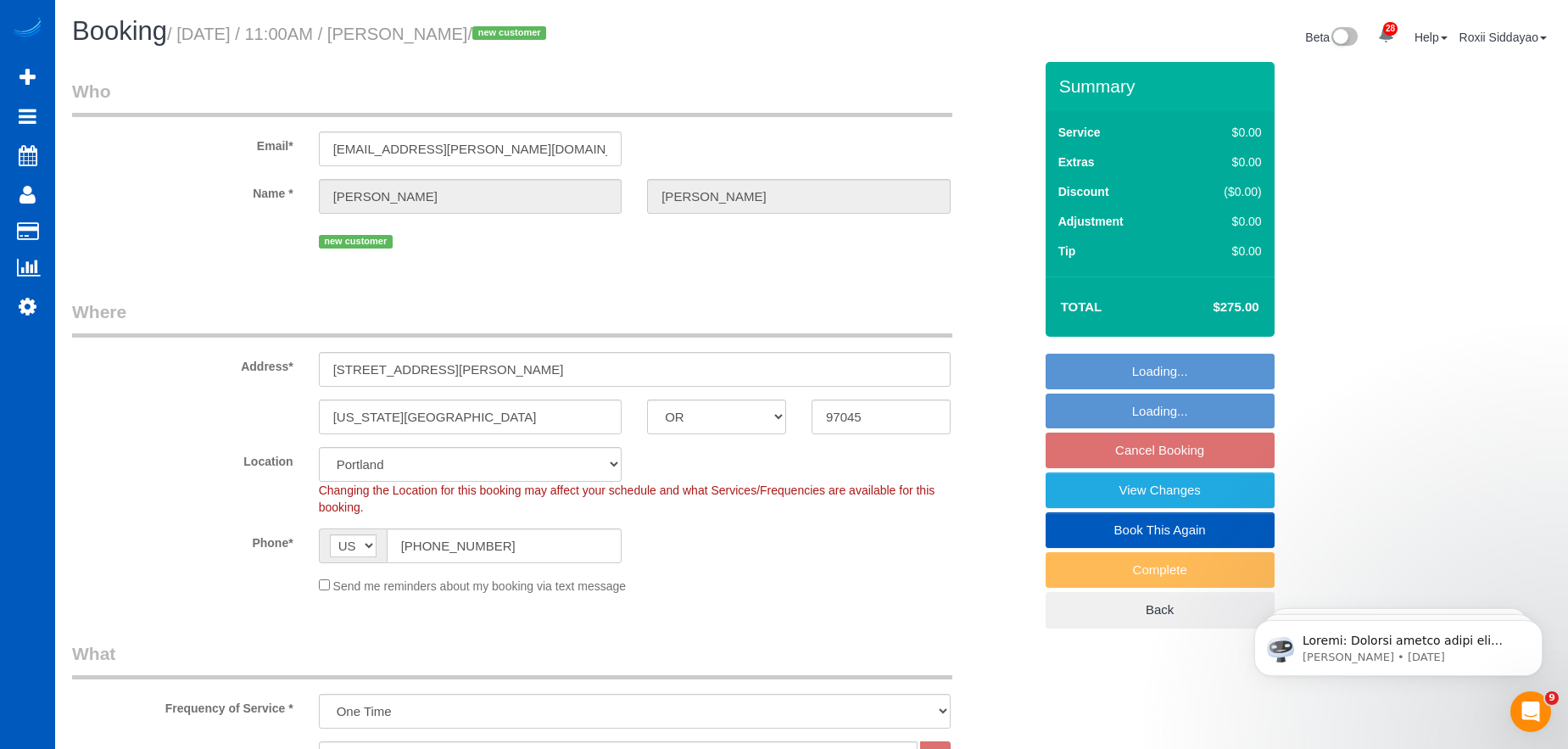
select select "object:1217"
select select "2"
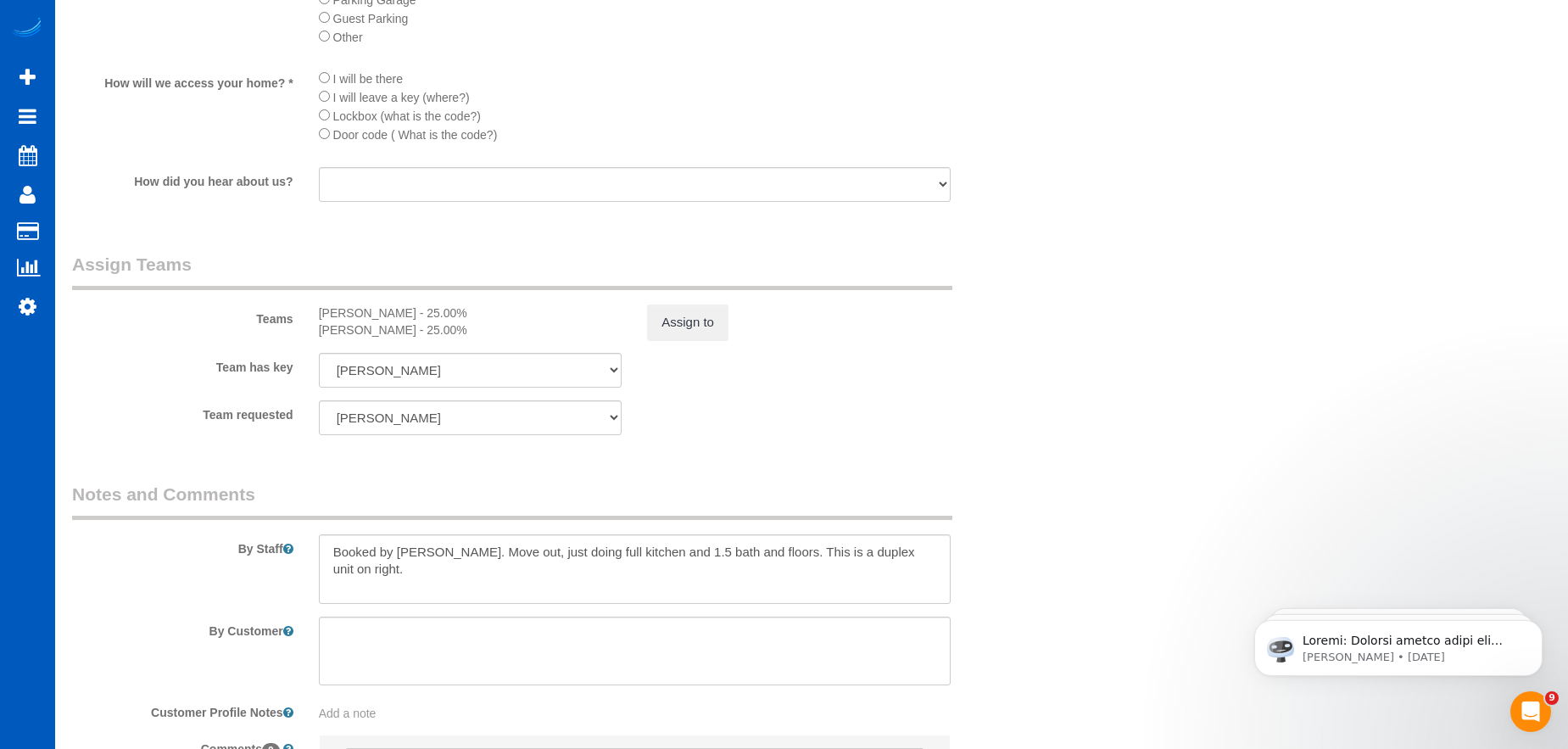
scroll to position [2159, 0]
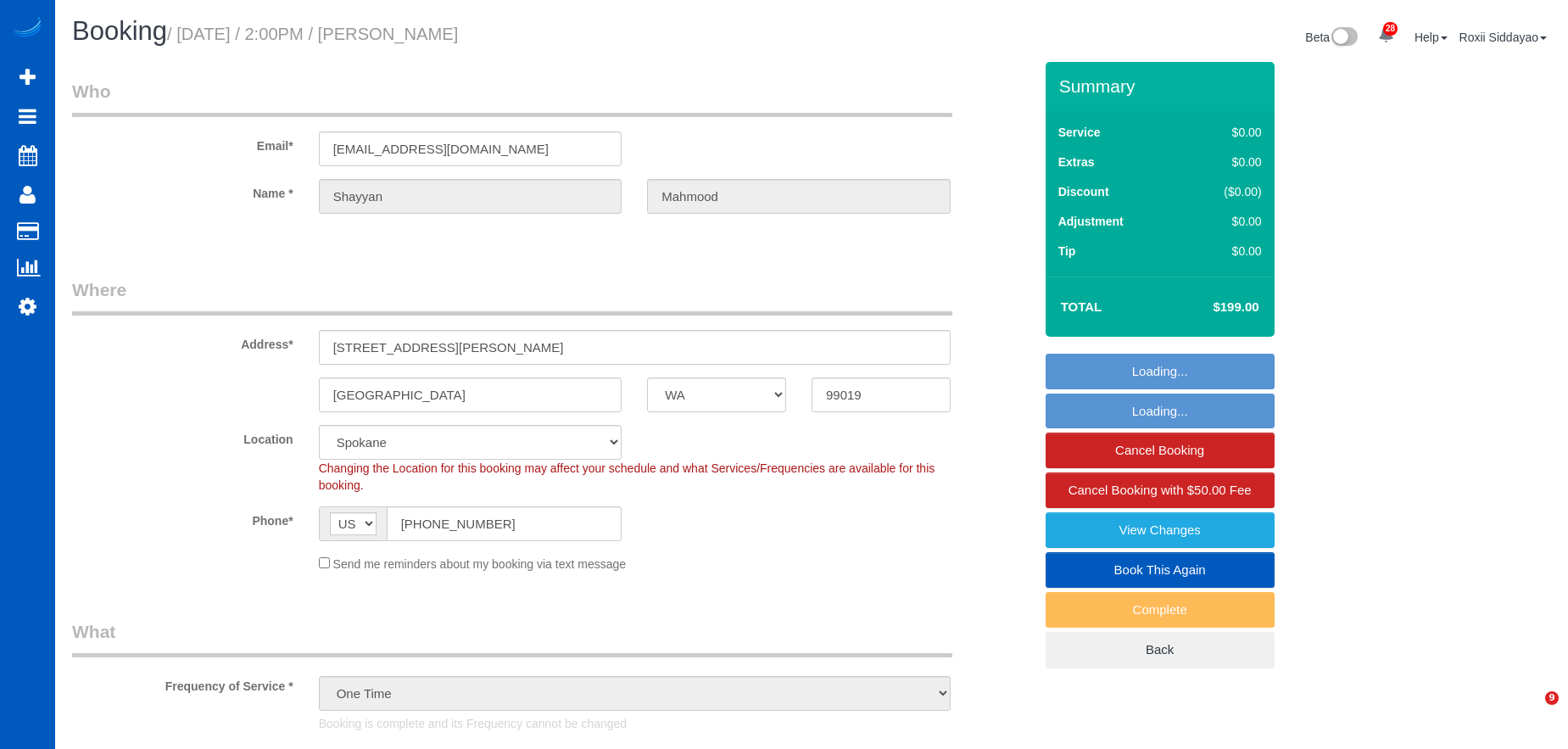
select select "WA"
select select "3"
select select "3501"
select select "spot1"
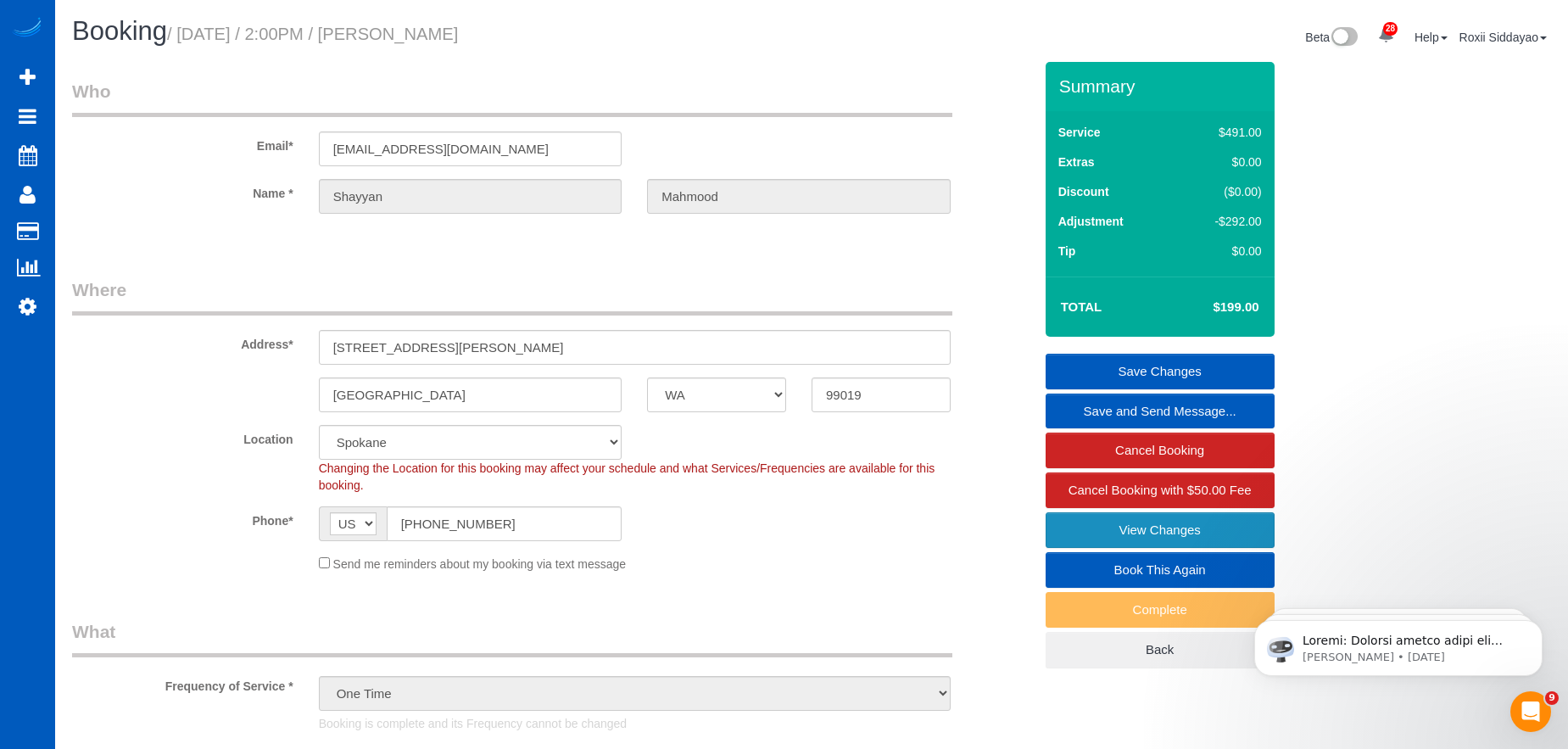
click at [1174, 535] on link "View Changes" at bounding box center [1160, 529] width 229 height 36
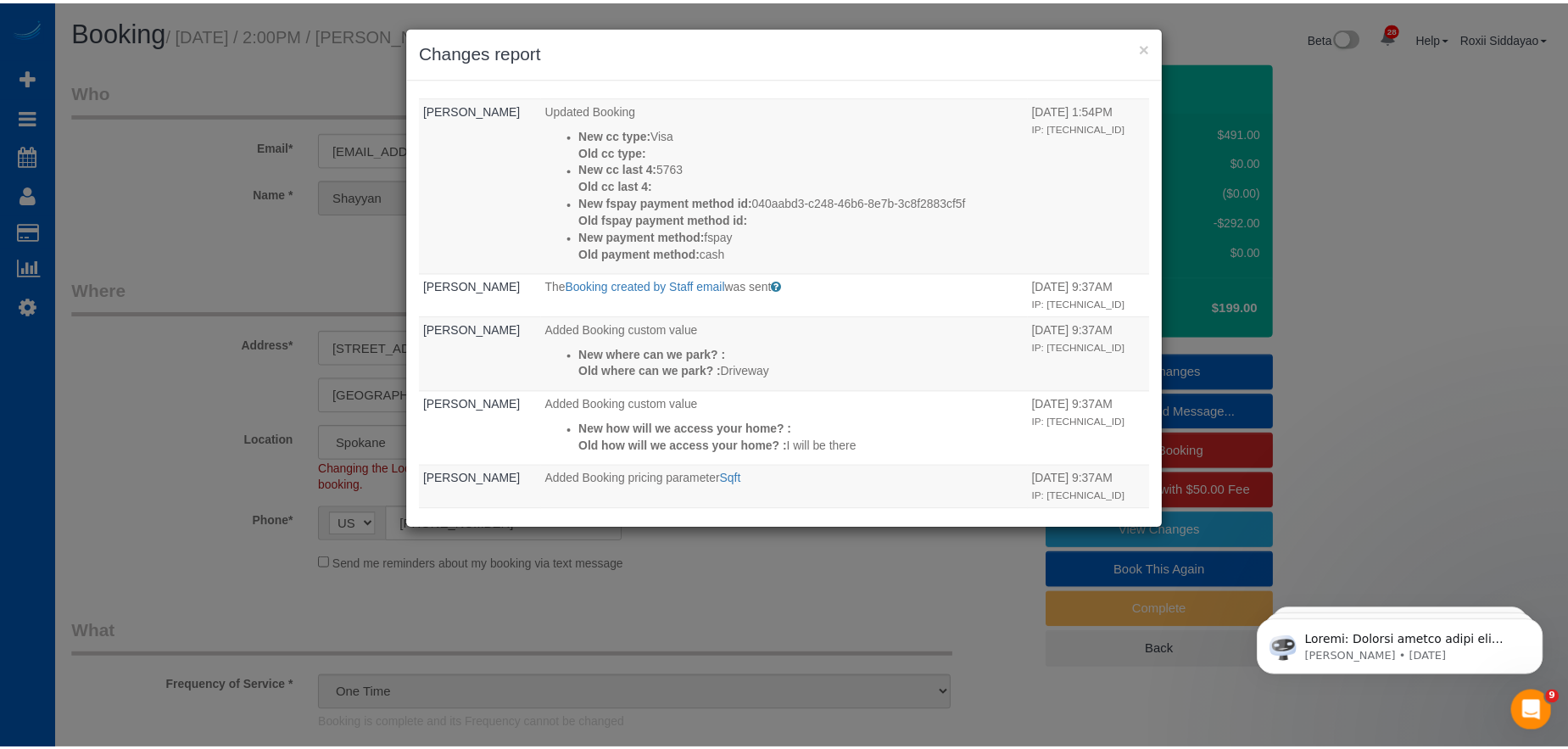
scroll to position [639, 0]
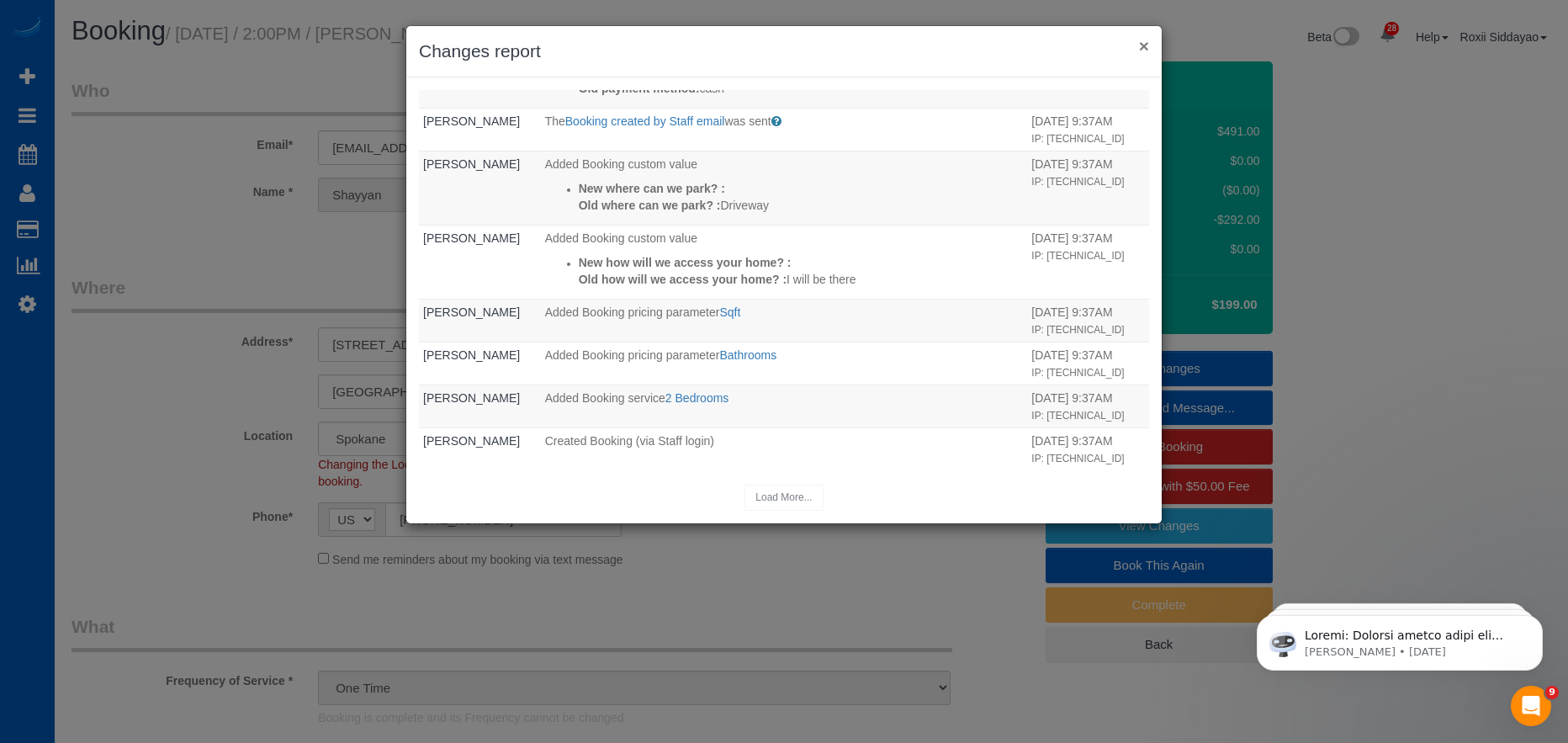
click at [1142, 44] on button "×" at bounding box center [1143, 45] width 10 height 17
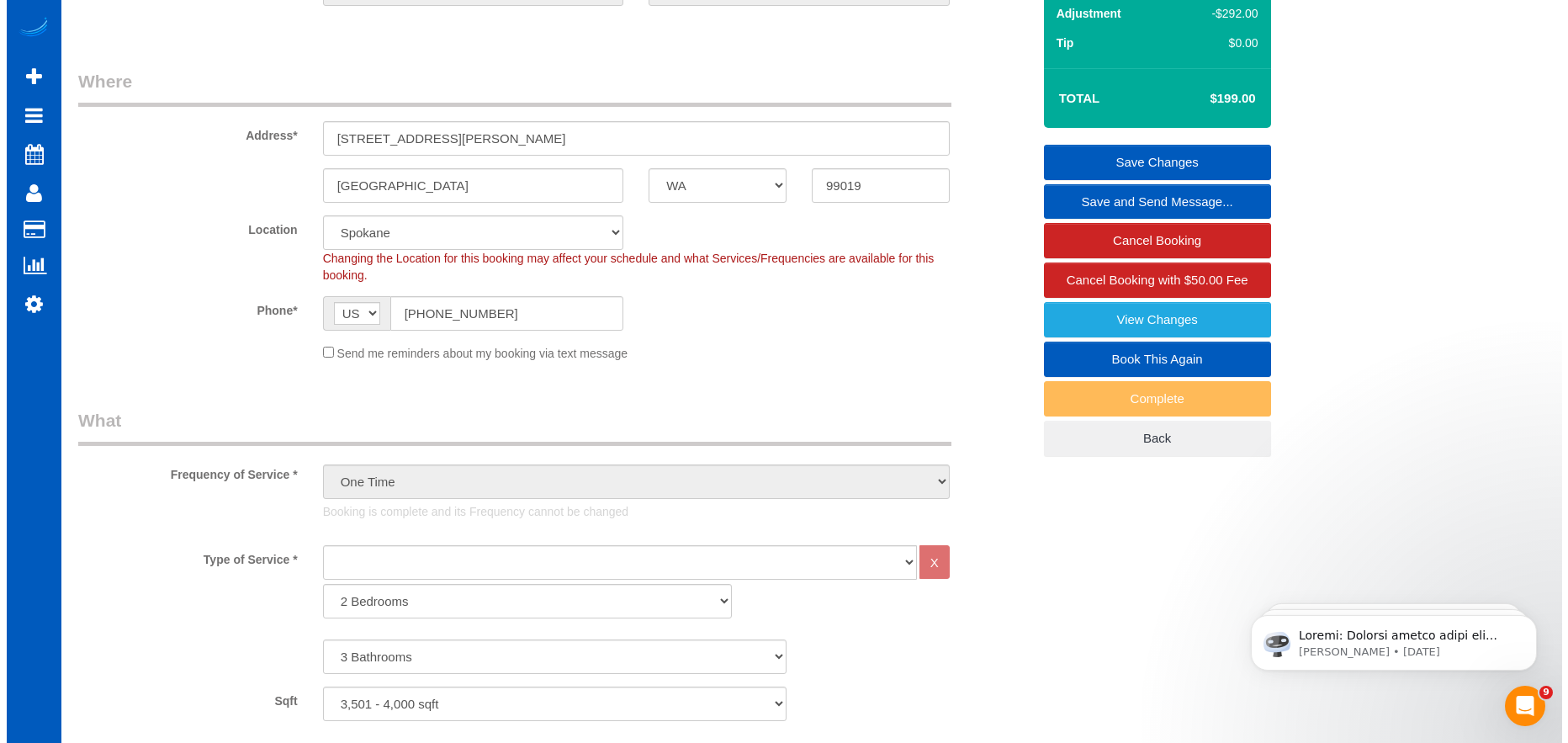
scroll to position [19, 0]
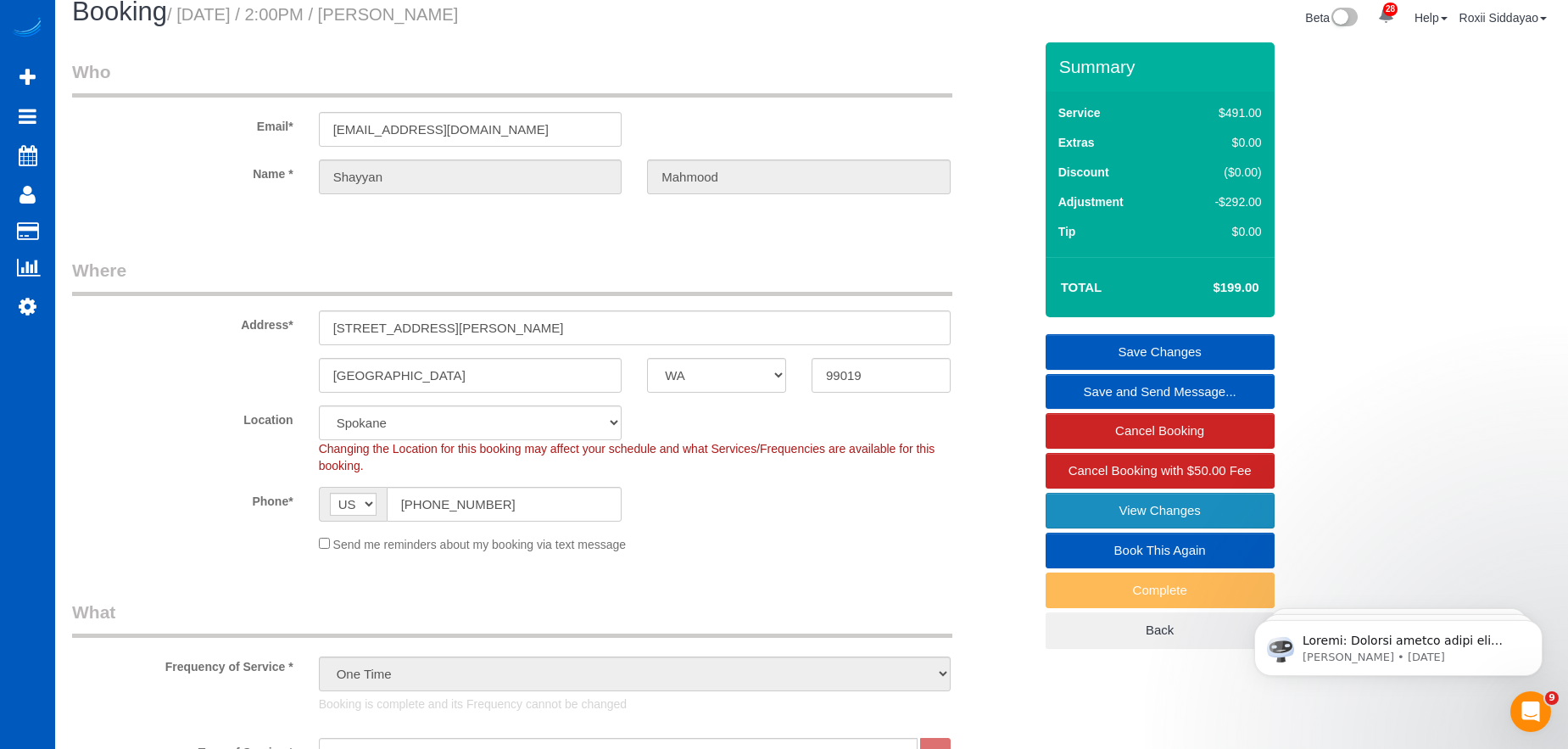
click at [1179, 515] on link "View Changes" at bounding box center [1160, 510] width 229 height 36
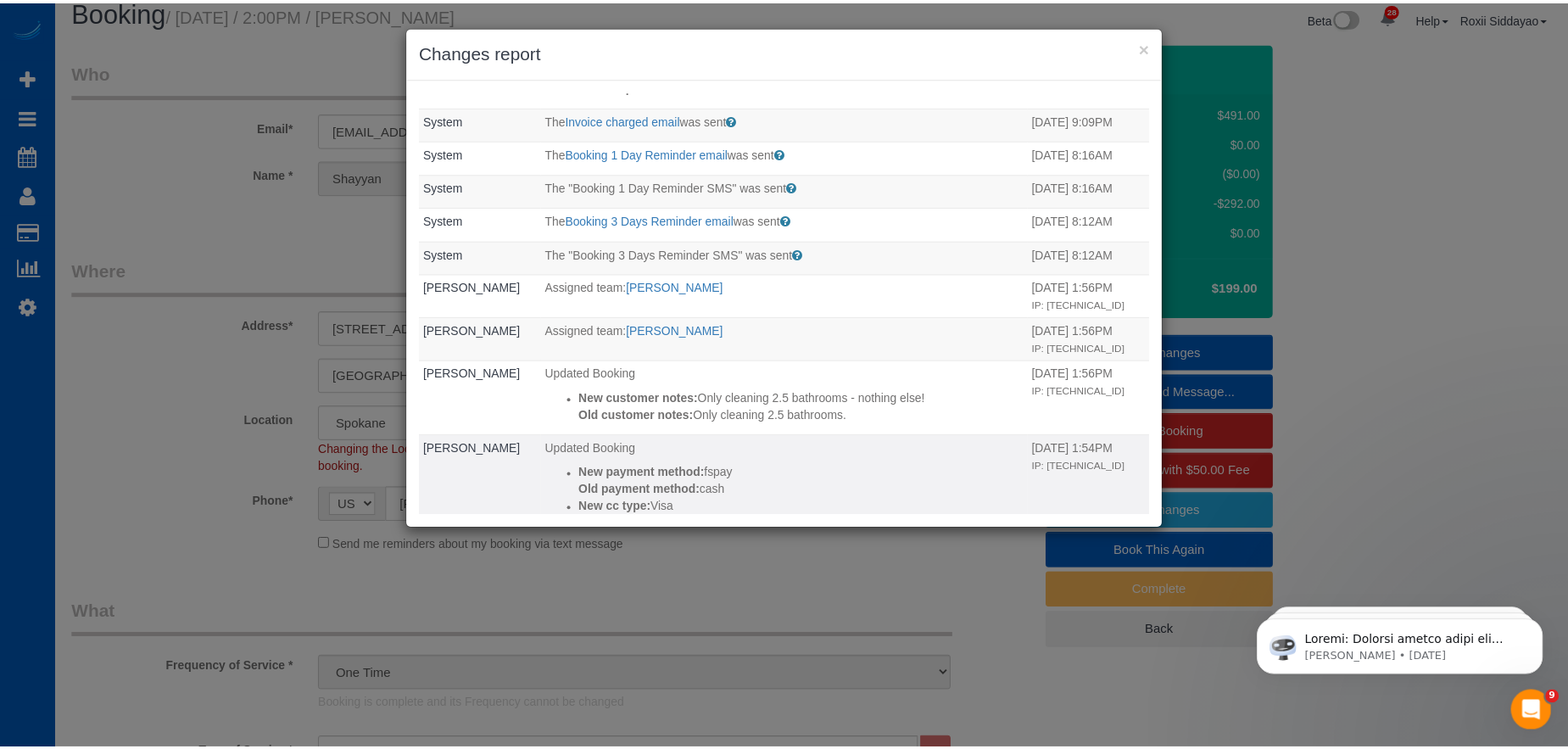
scroll to position [0, 0]
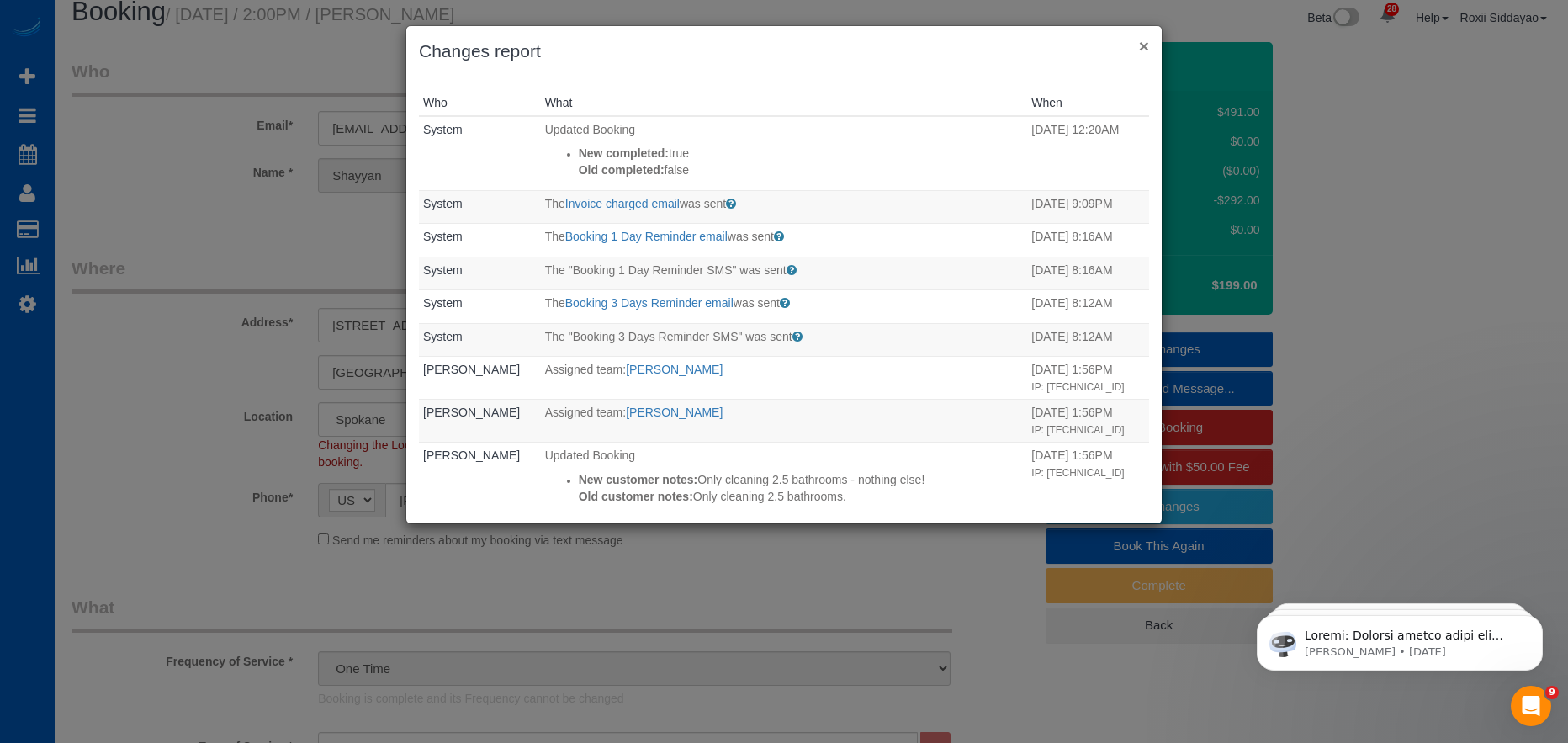
click at [1144, 46] on button "×" at bounding box center [1143, 45] width 10 height 17
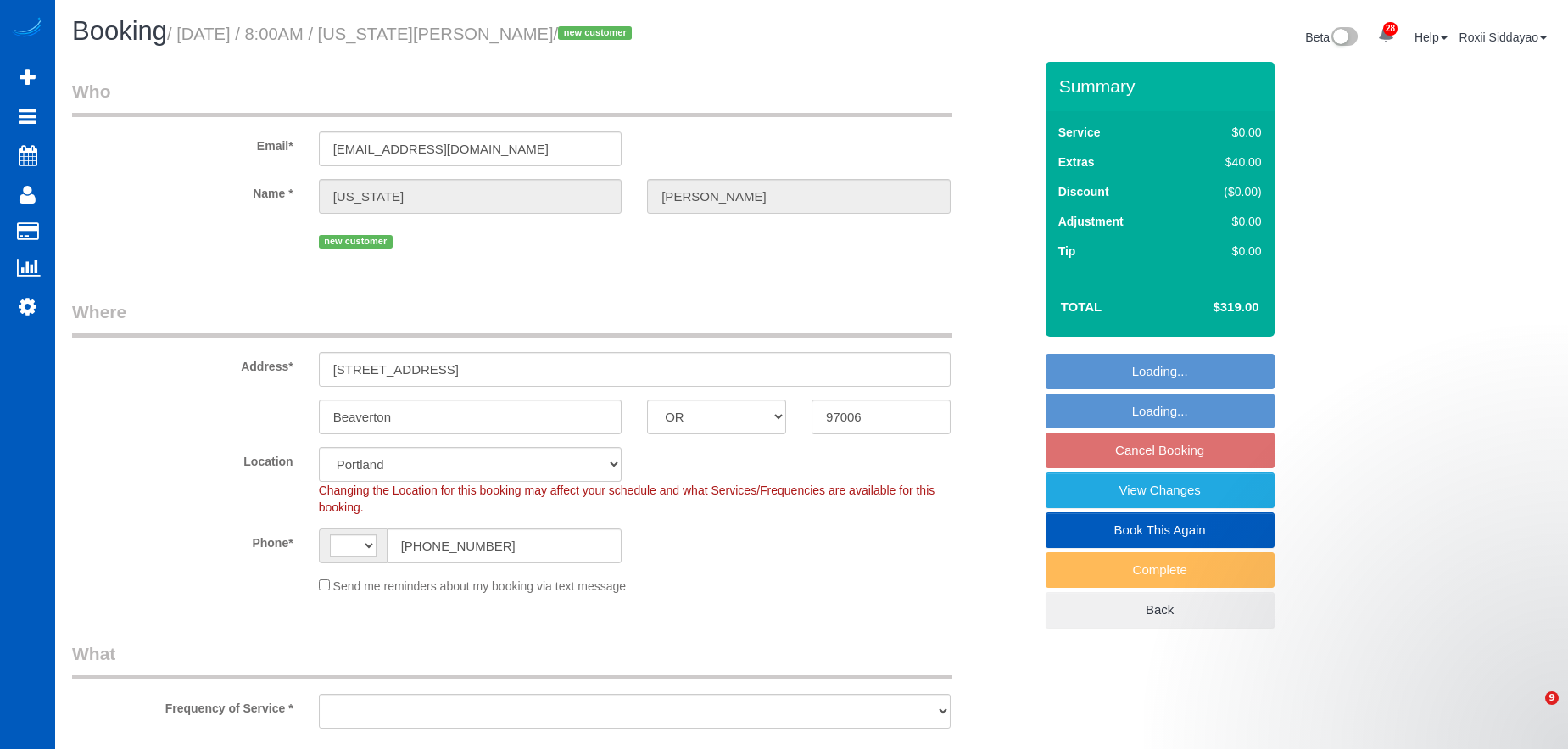
select select "OR"
select select "199"
select select "2501"
select select "4"
select select "3"
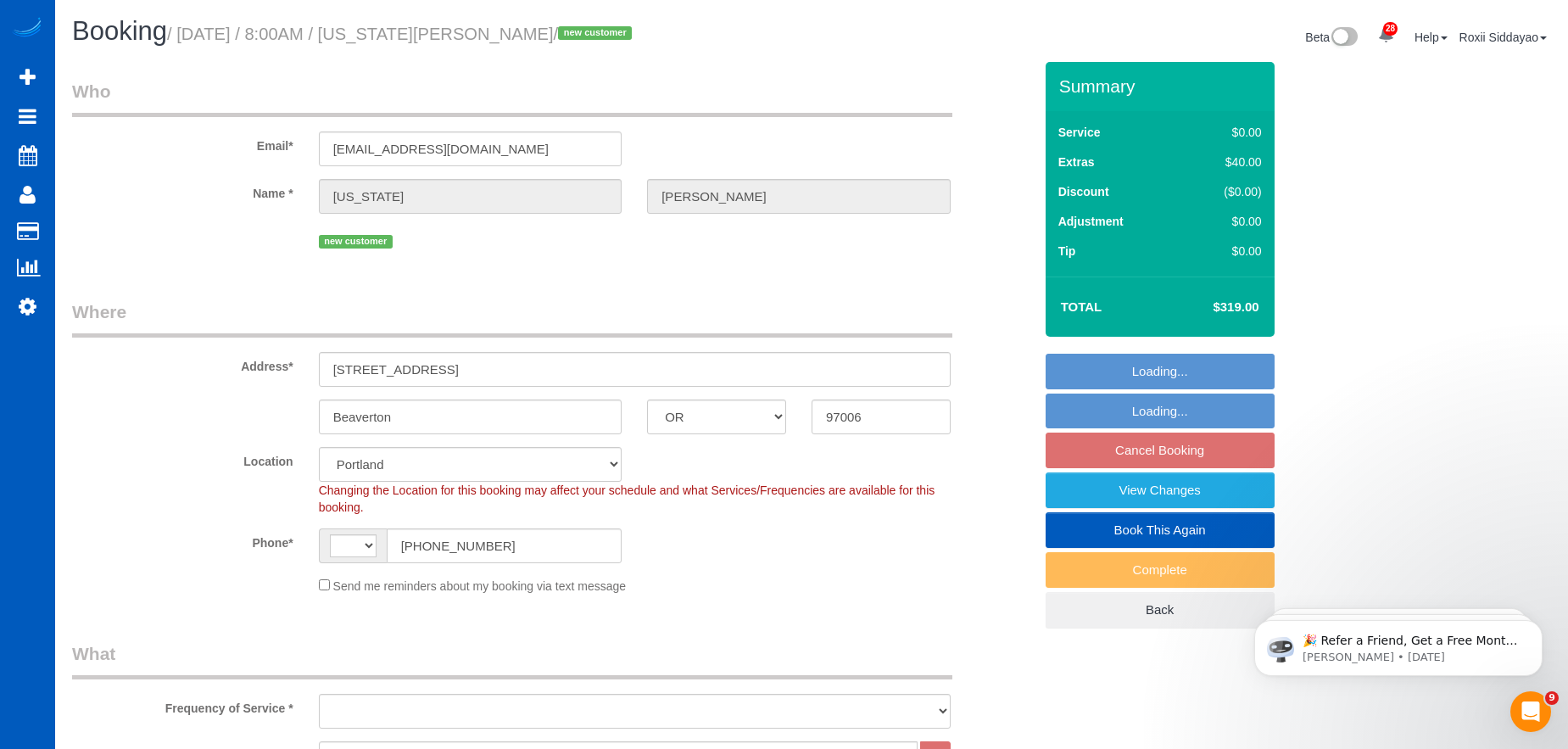
select select "string:[GEOGRAPHIC_DATA]"
select select "object:1141"
select select "2501"
select select "4"
select select "3"
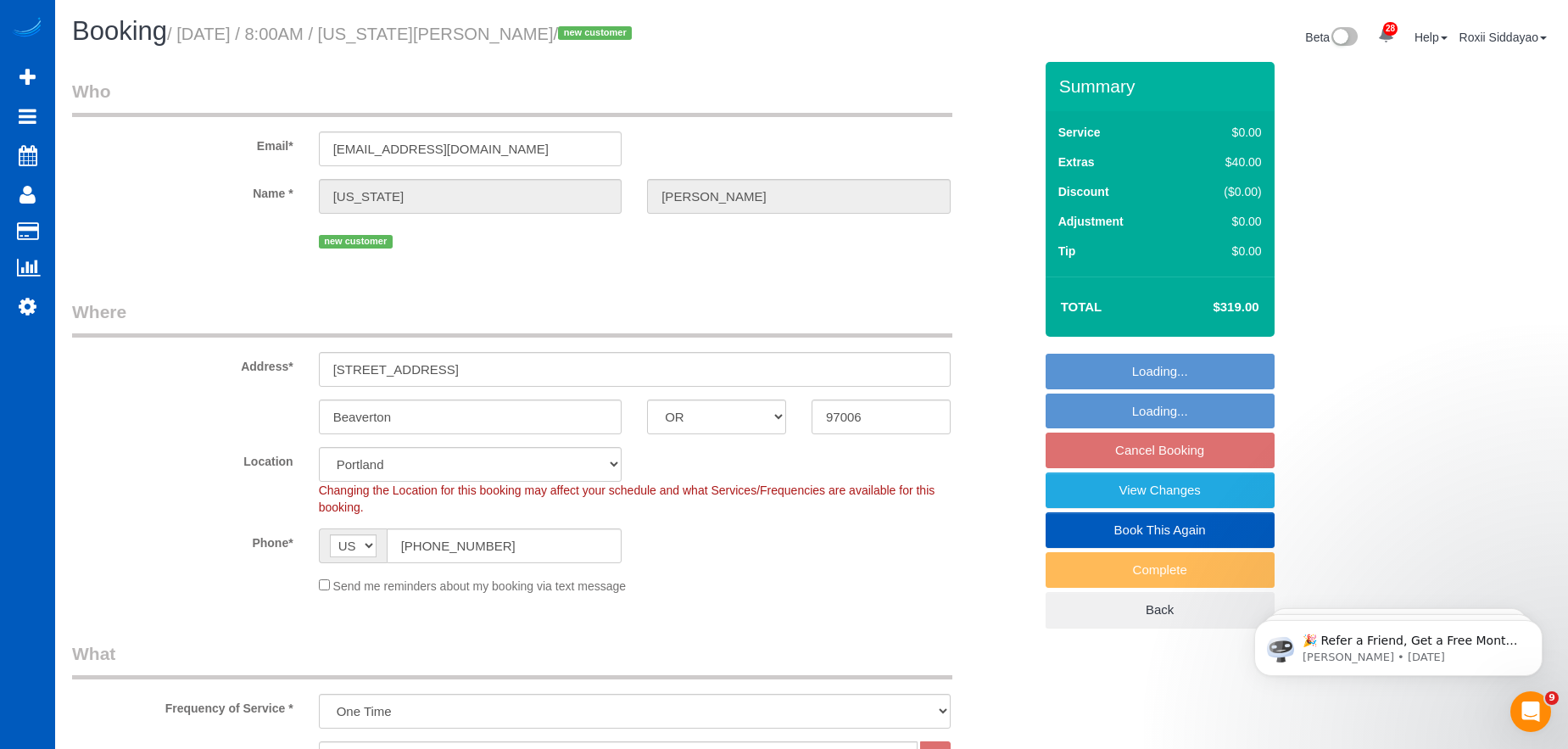
select select "object:1217"
select select "spot1"
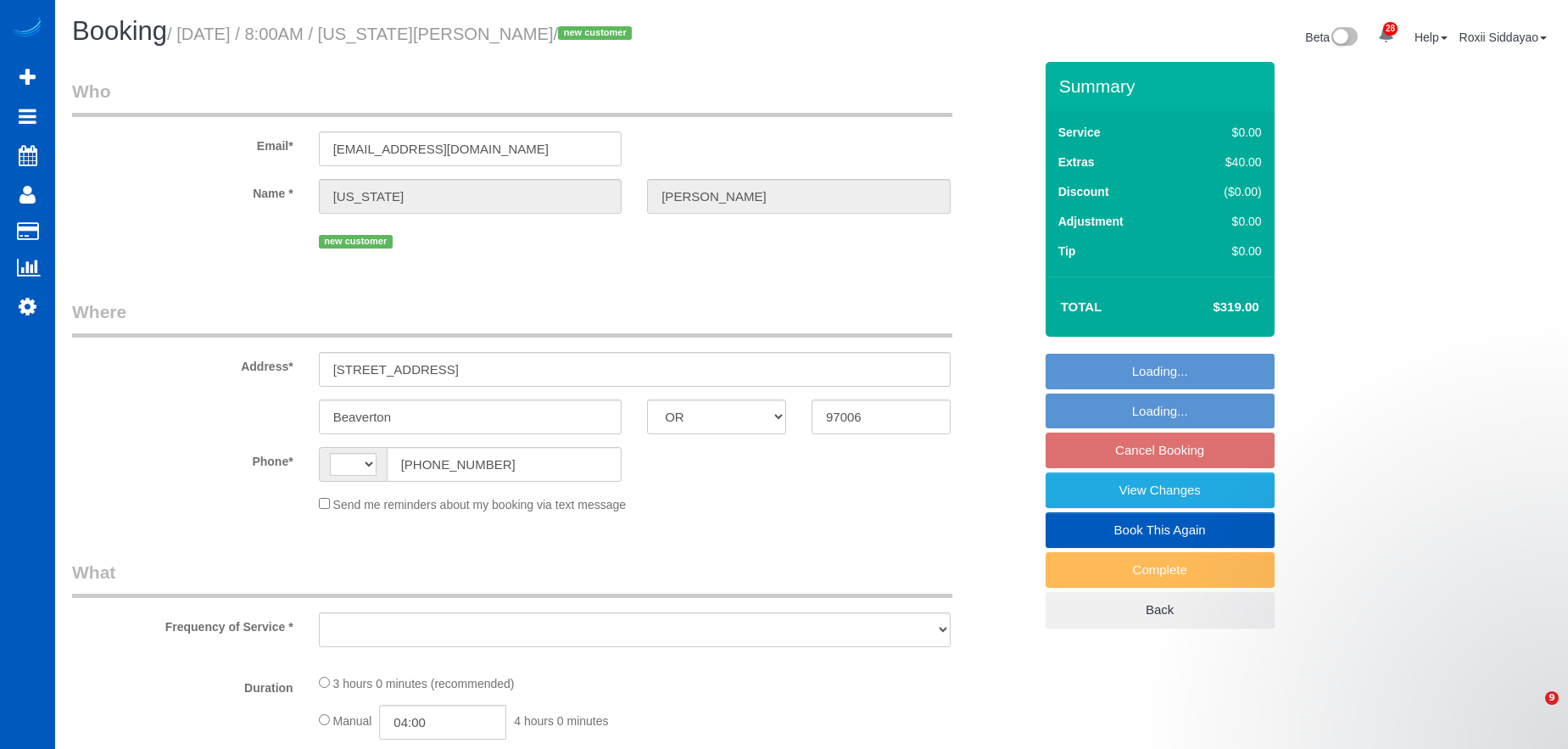
select select "OR"
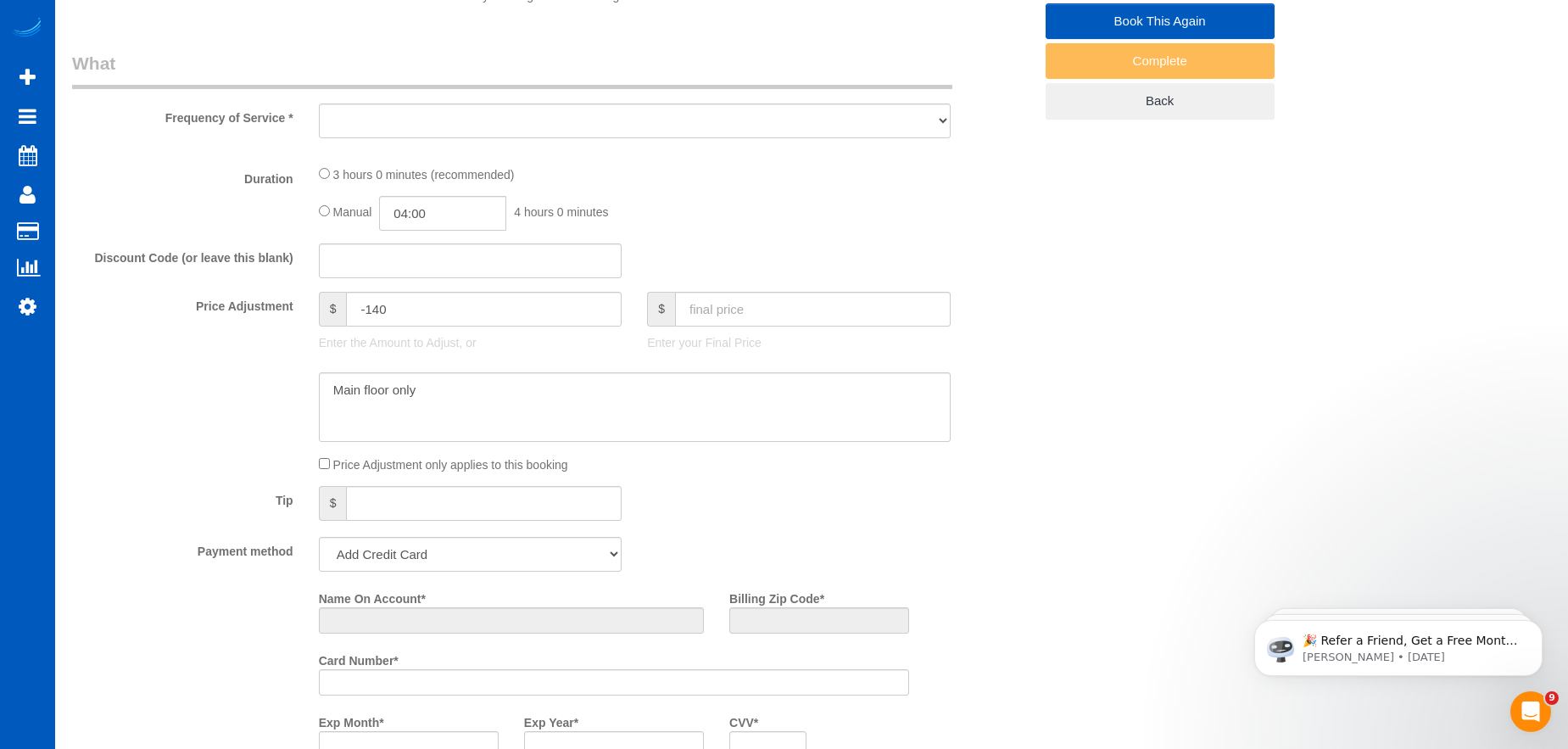
select select "object:671"
select select "string:fspay-ec21746e-f599-43b9-ae28-ee08235e8733"
select select "199"
select select "2501"
select select "4"
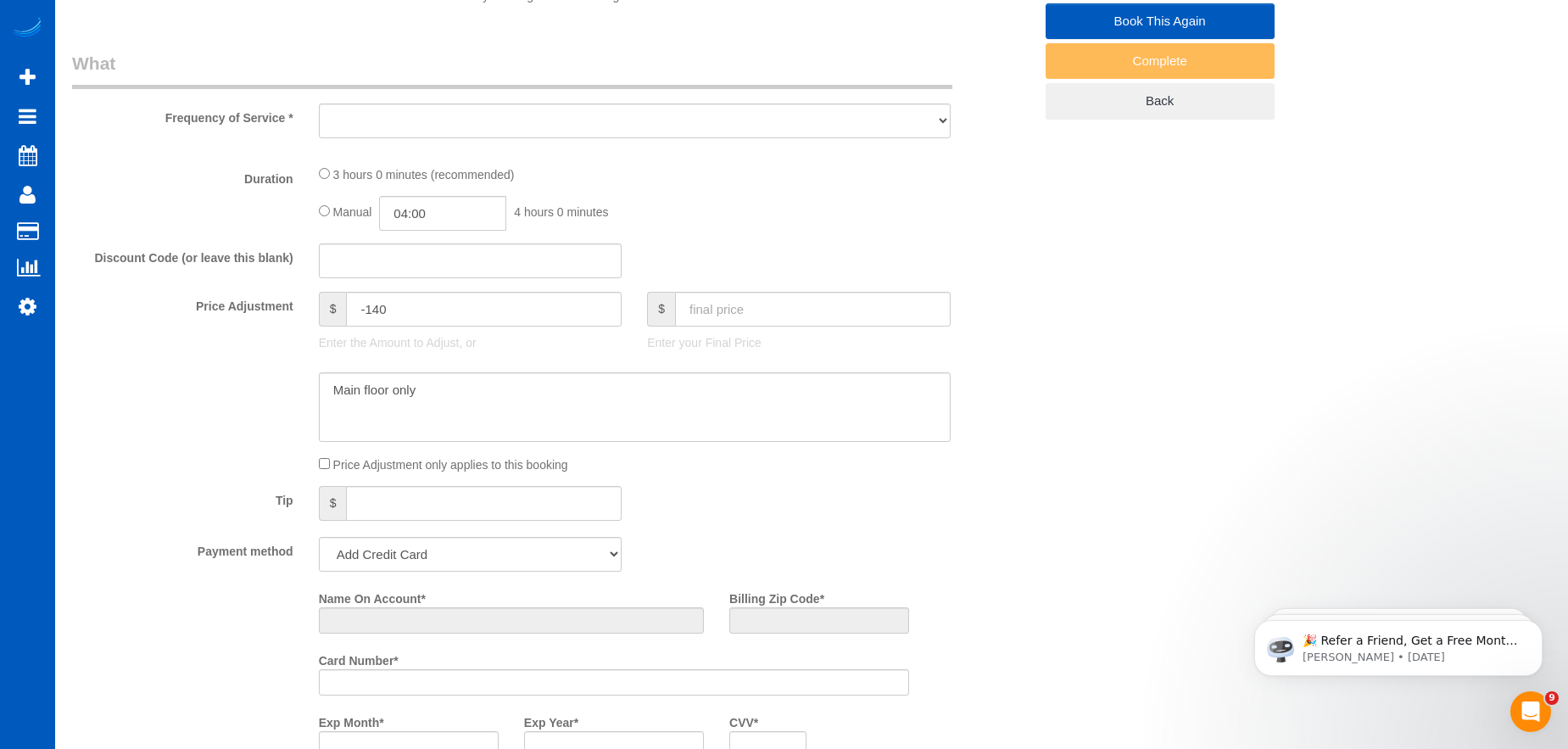
select select "3"
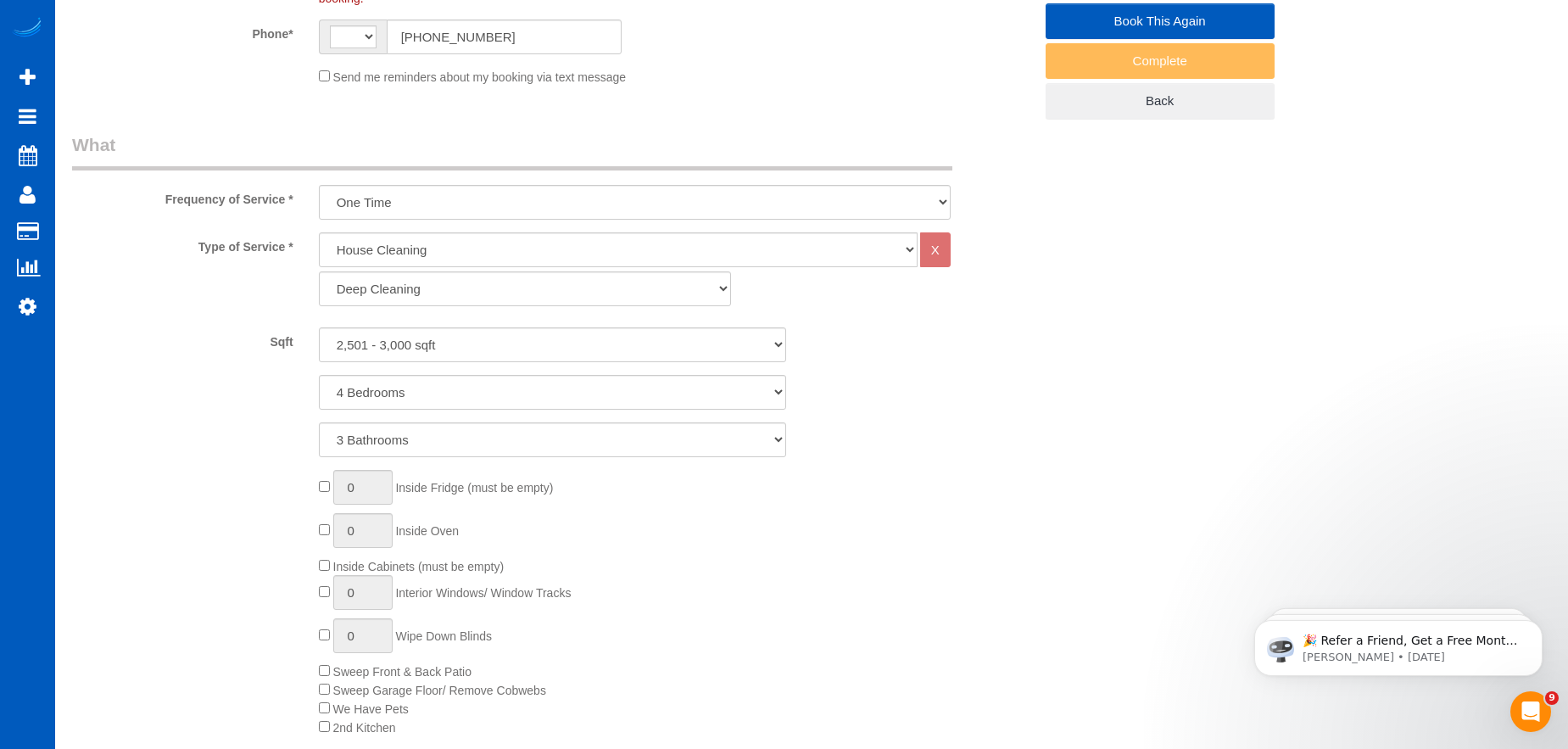
select select "object:815"
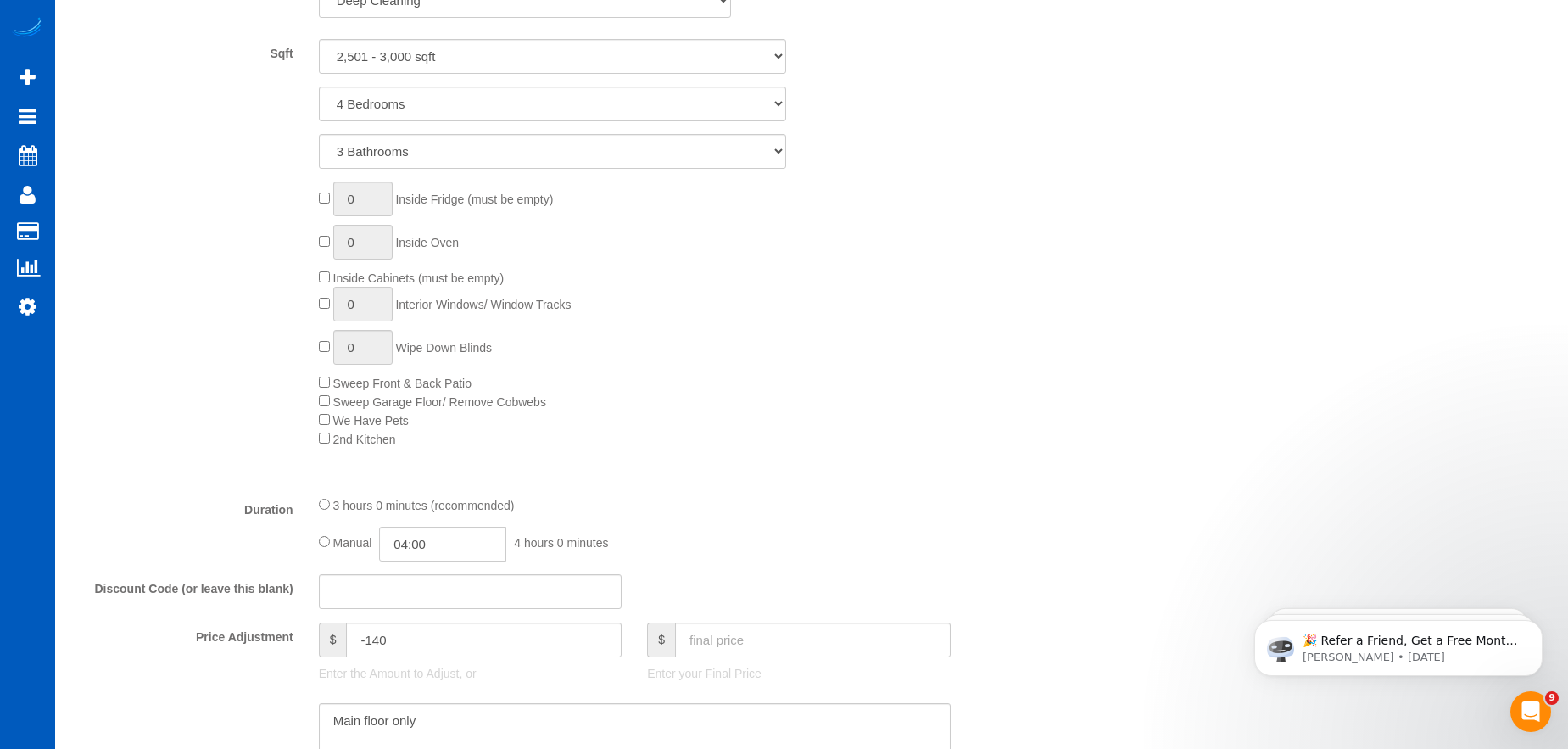
select select "string:[GEOGRAPHIC_DATA]"
select select "spot1"
select select "2501"
select select "4"
select select "3"
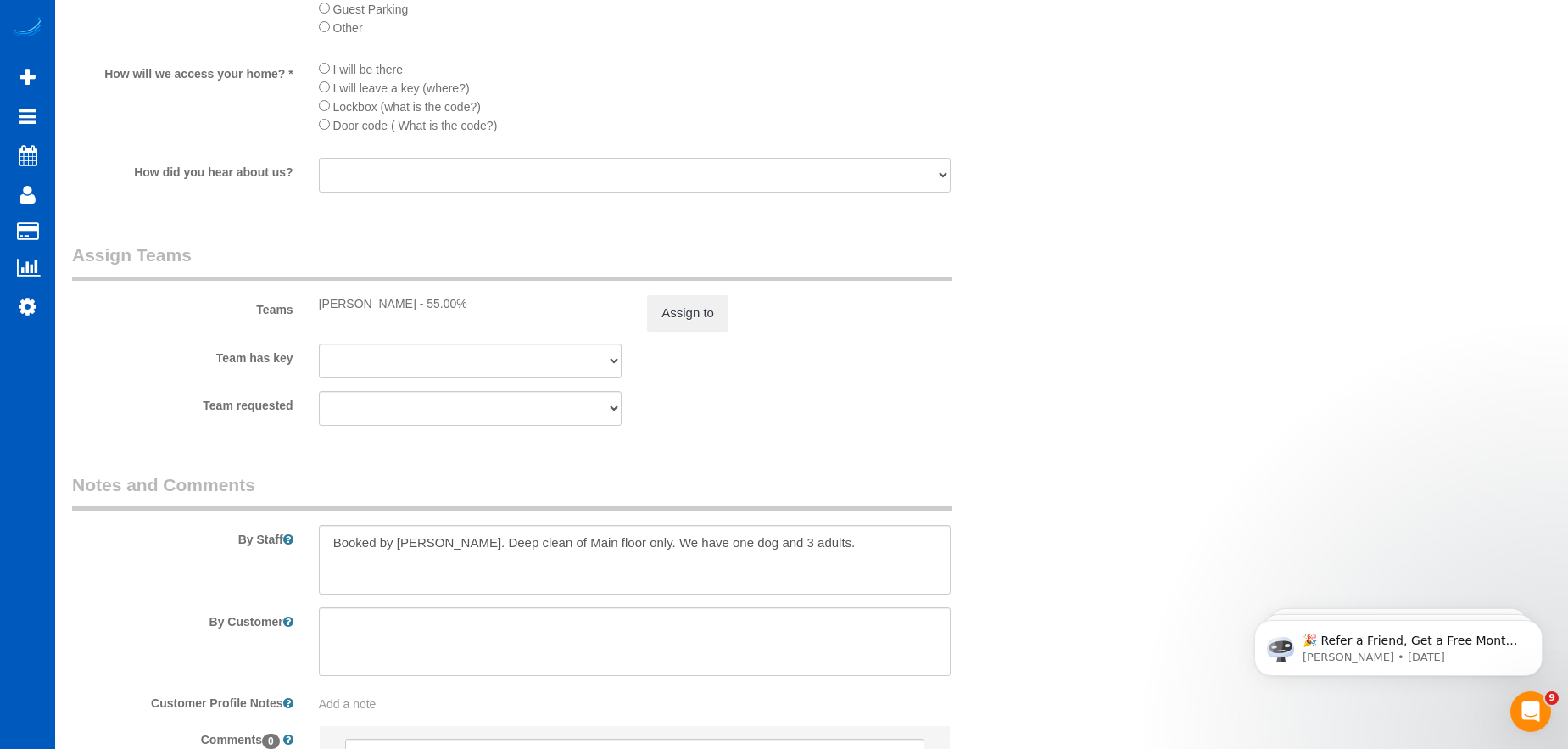
scroll to position [2121, 0]
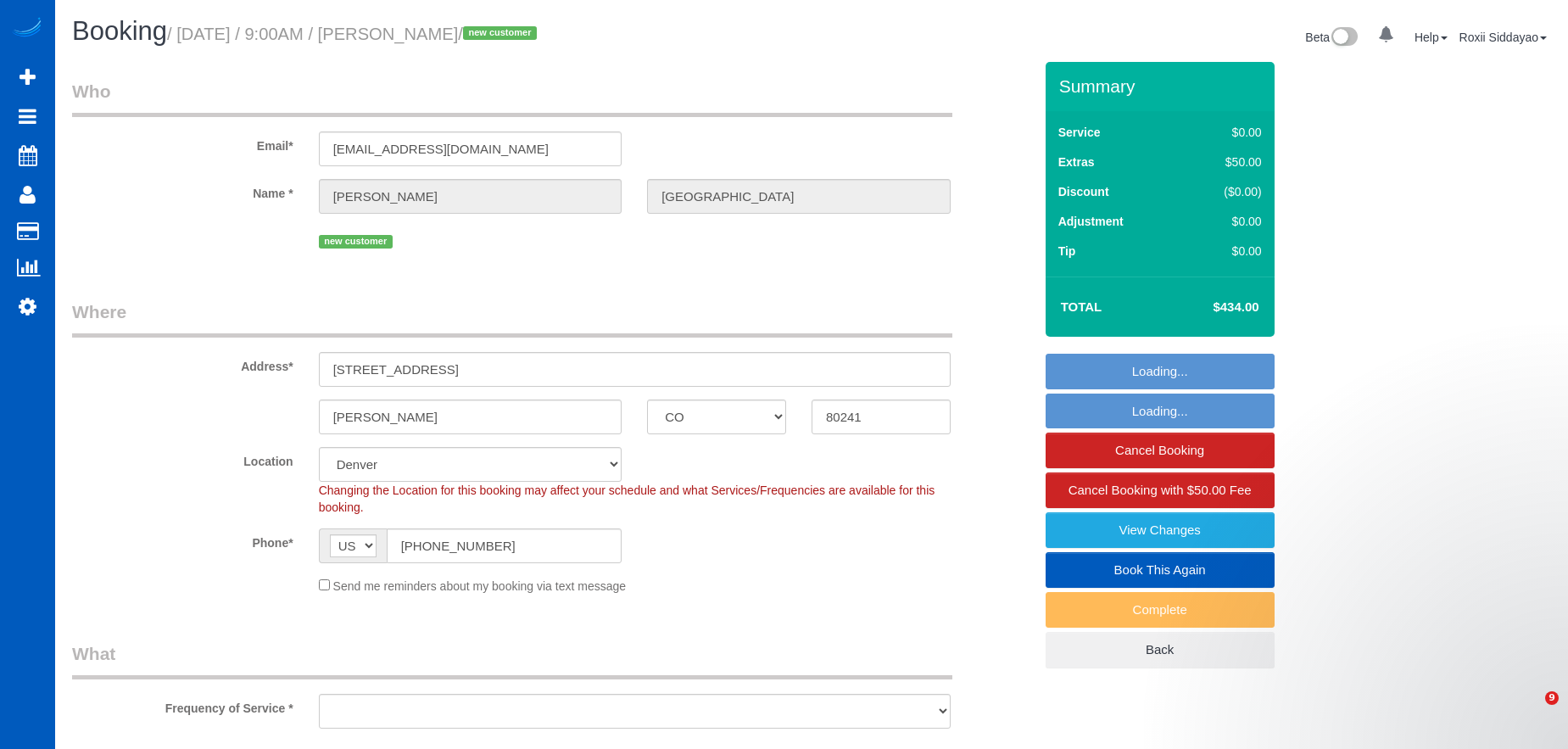
select select "CO"
select select "object:1116"
select select "199"
select select "1501"
select select "3"
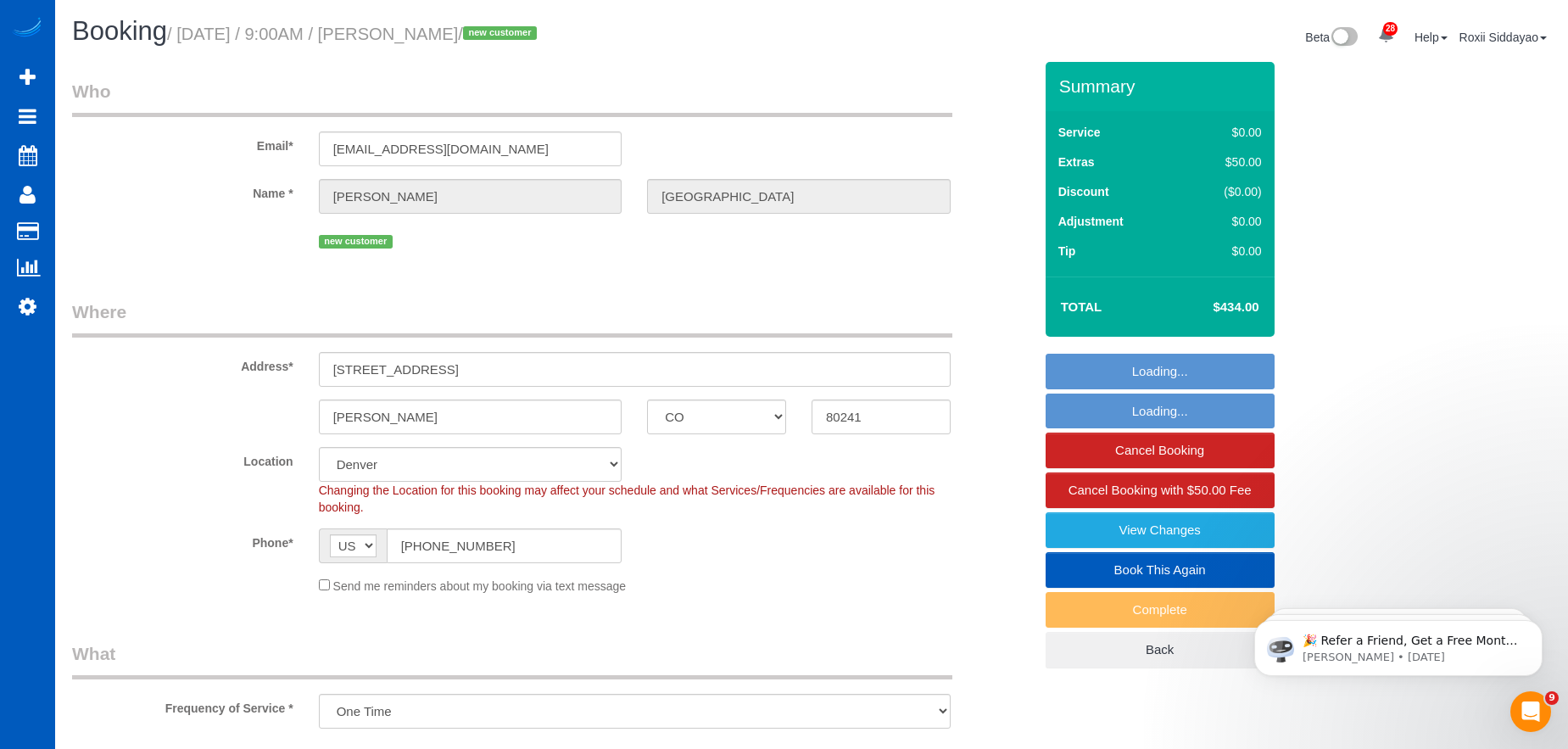
select select "2"
select select "1501"
select select "3"
select select "2"
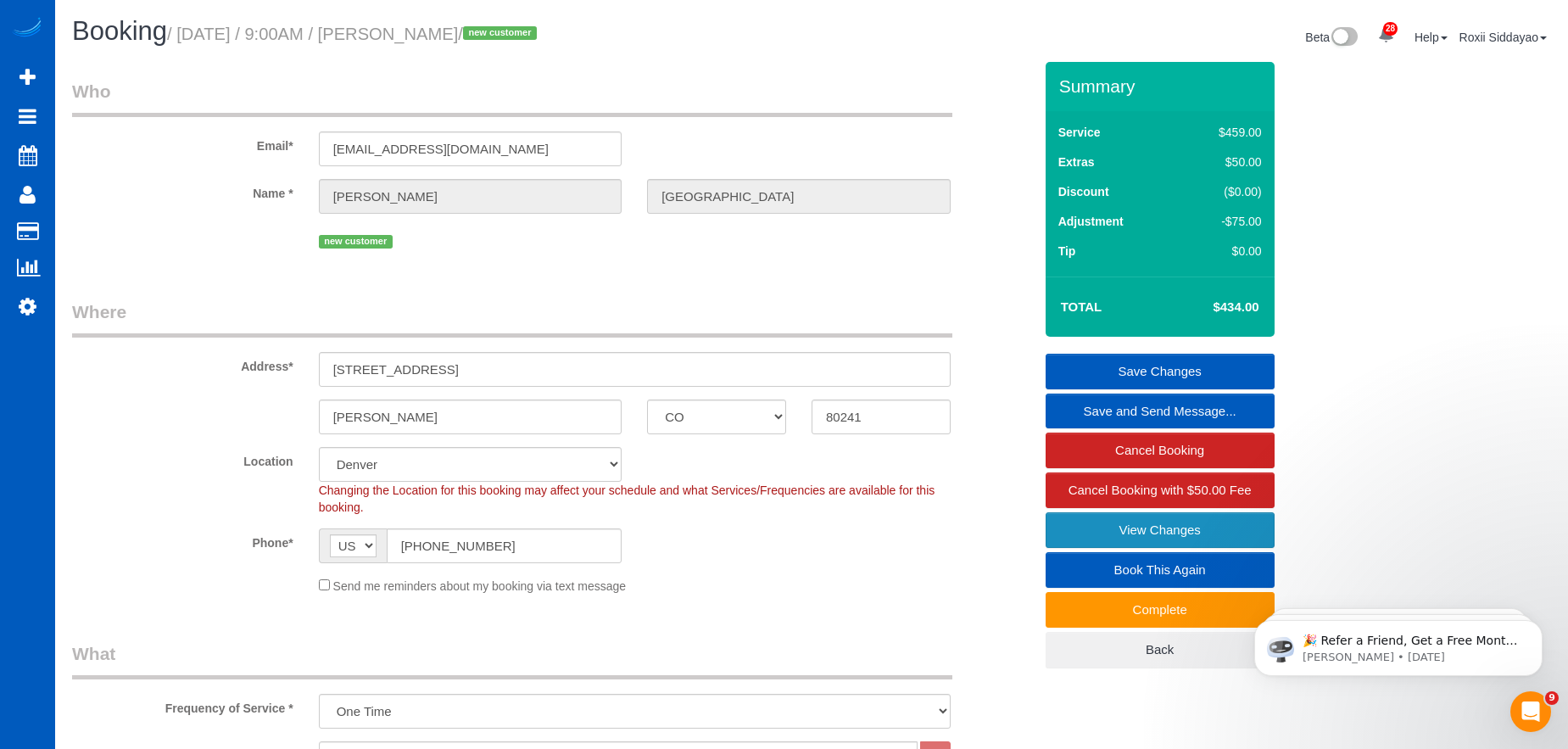
click at [1113, 532] on link "View Changes" at bounding box center [1160, 529] width 229 height 36
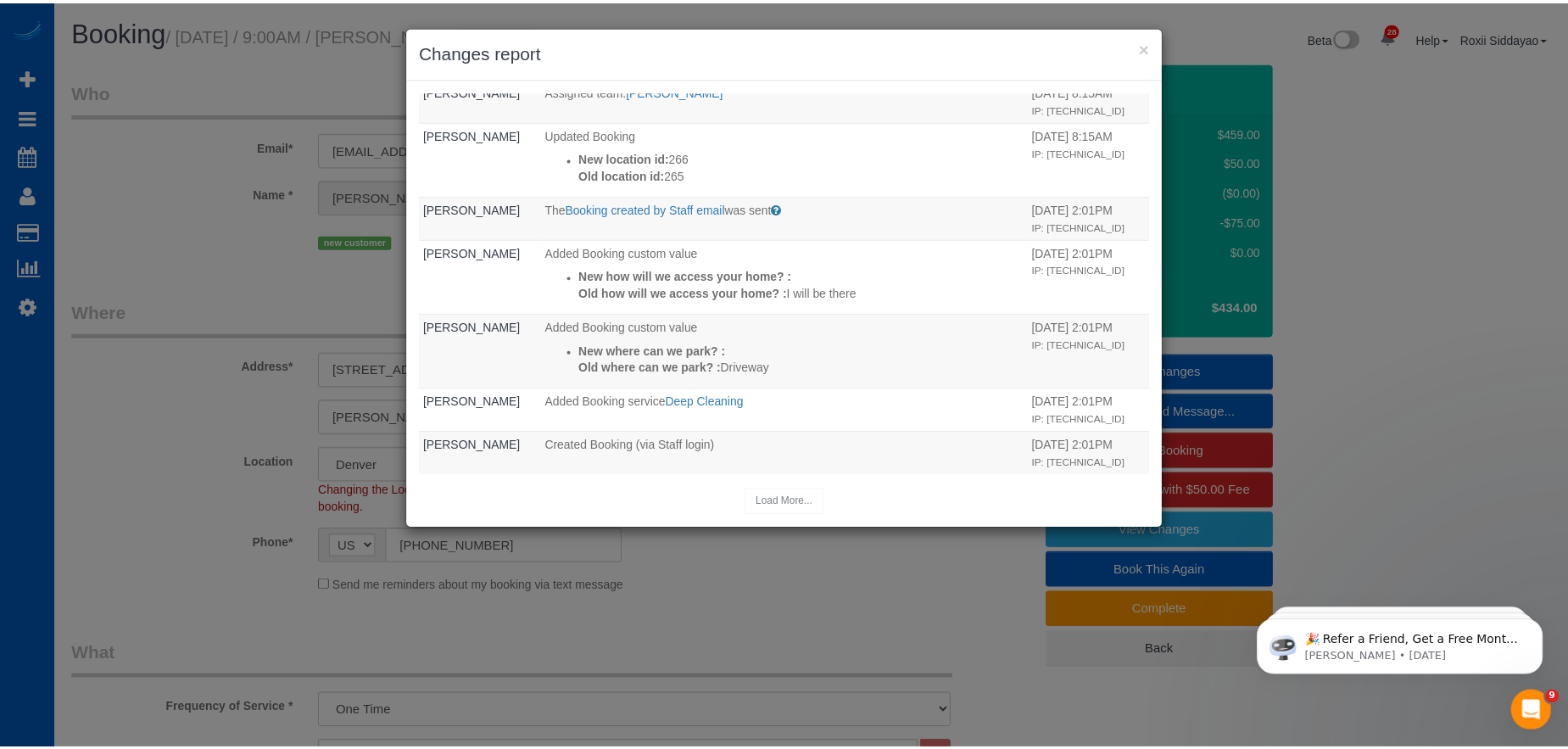
scroll to position [1235, 0]
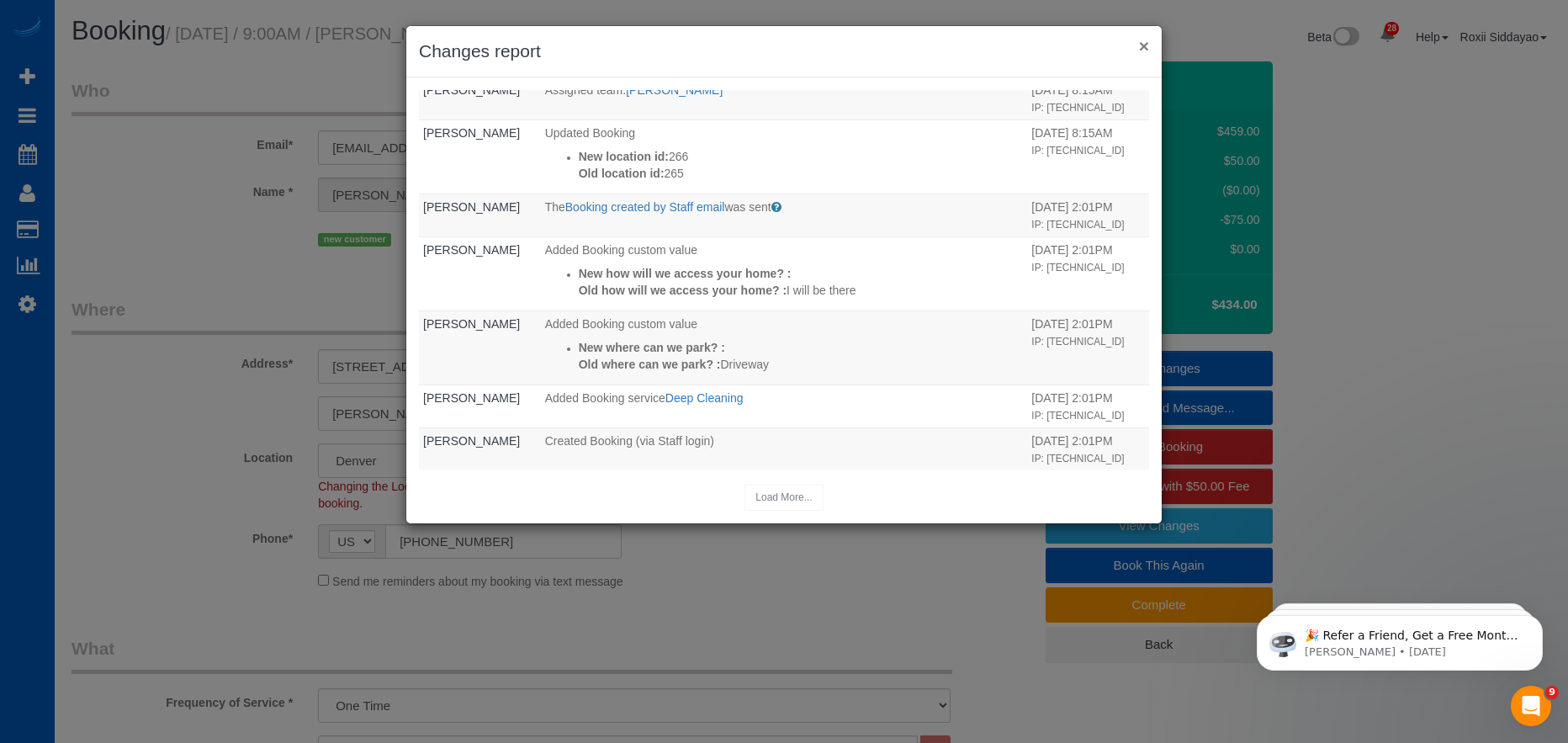
click at [1144, 50] on button "×" at bounding box center [1143, 45] width 10 height 17
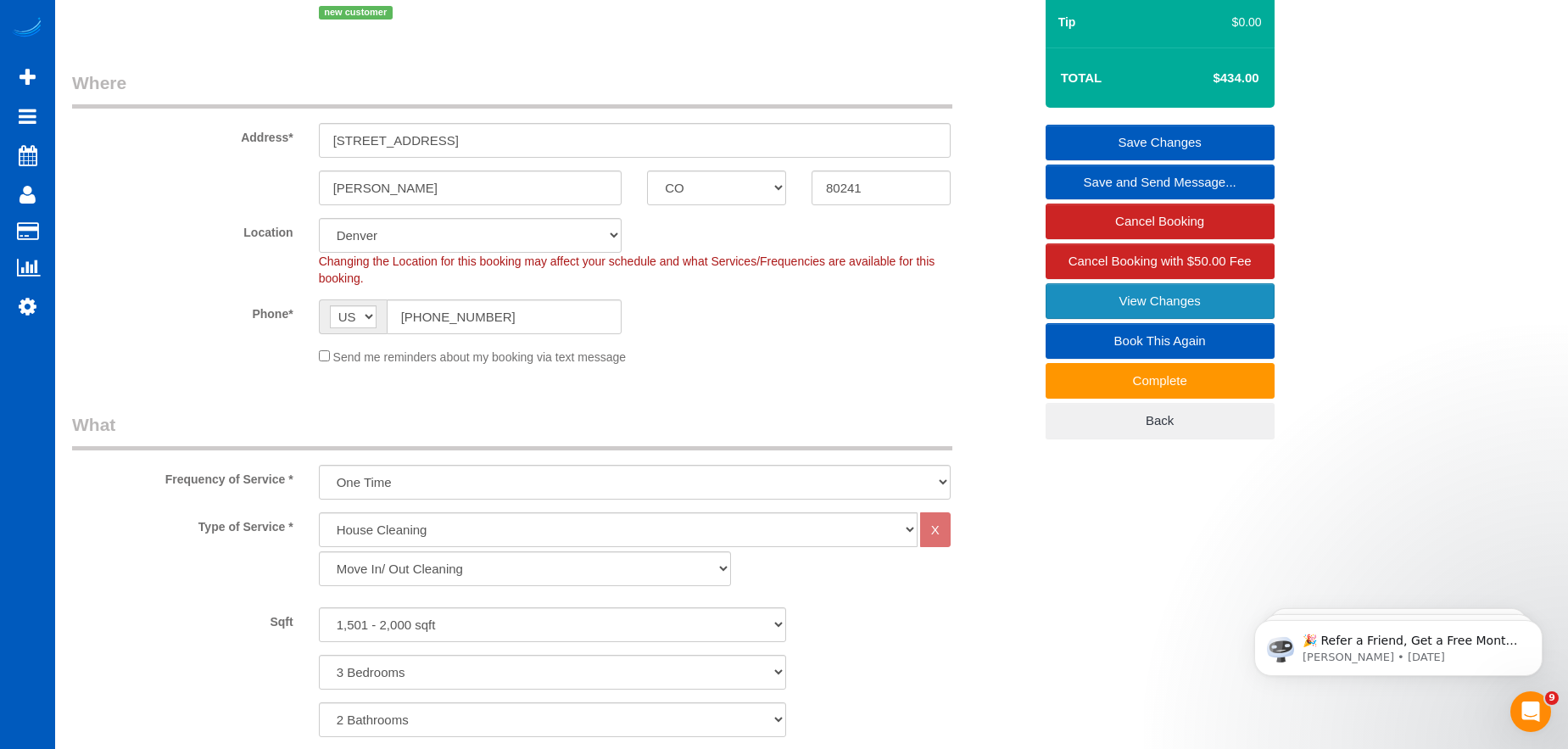
scroll to position [255, 0]
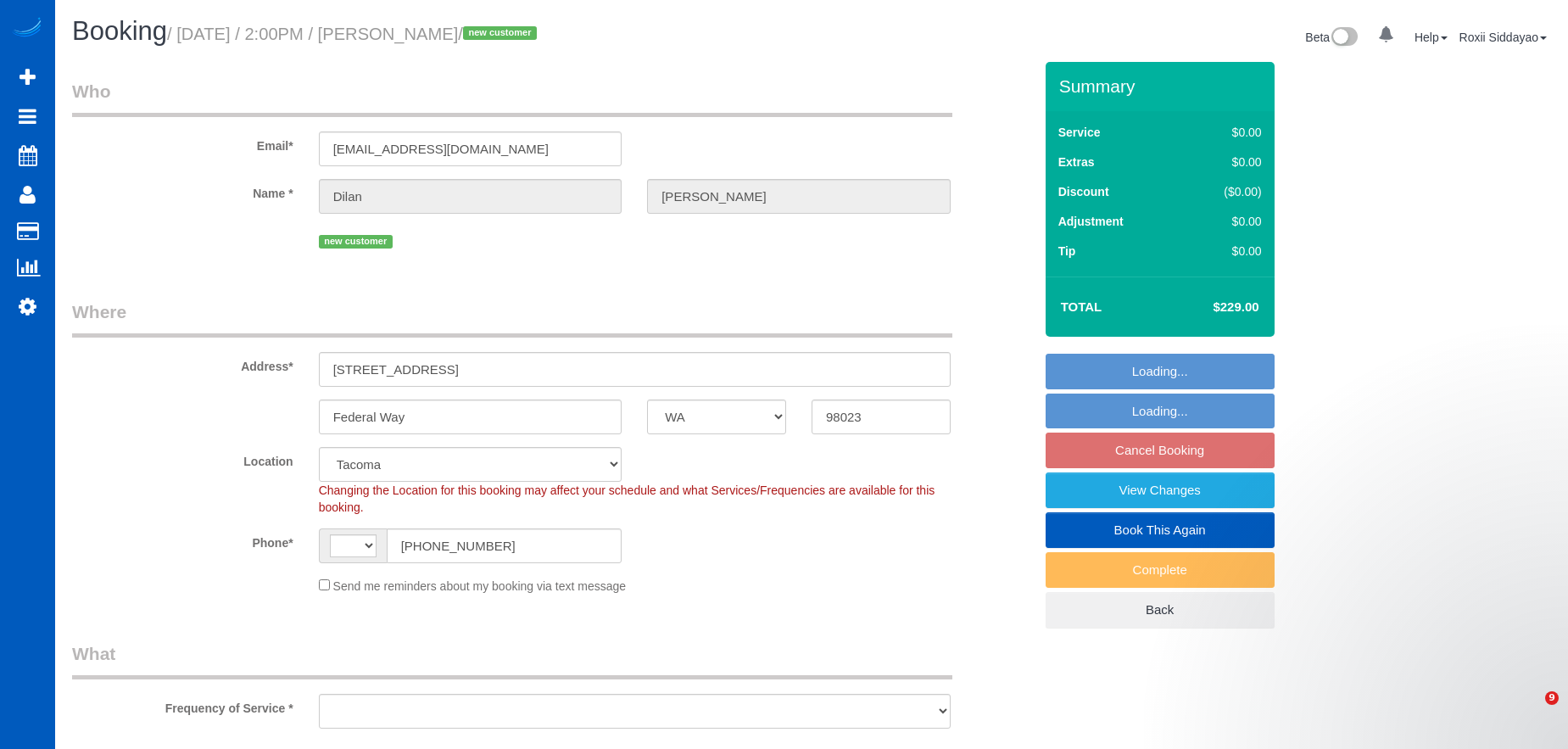
select select "WA"
select select "number:8"
select select "string:[GEOGRAPHIC_DATA]"
select select "object:1141"
select select "199"
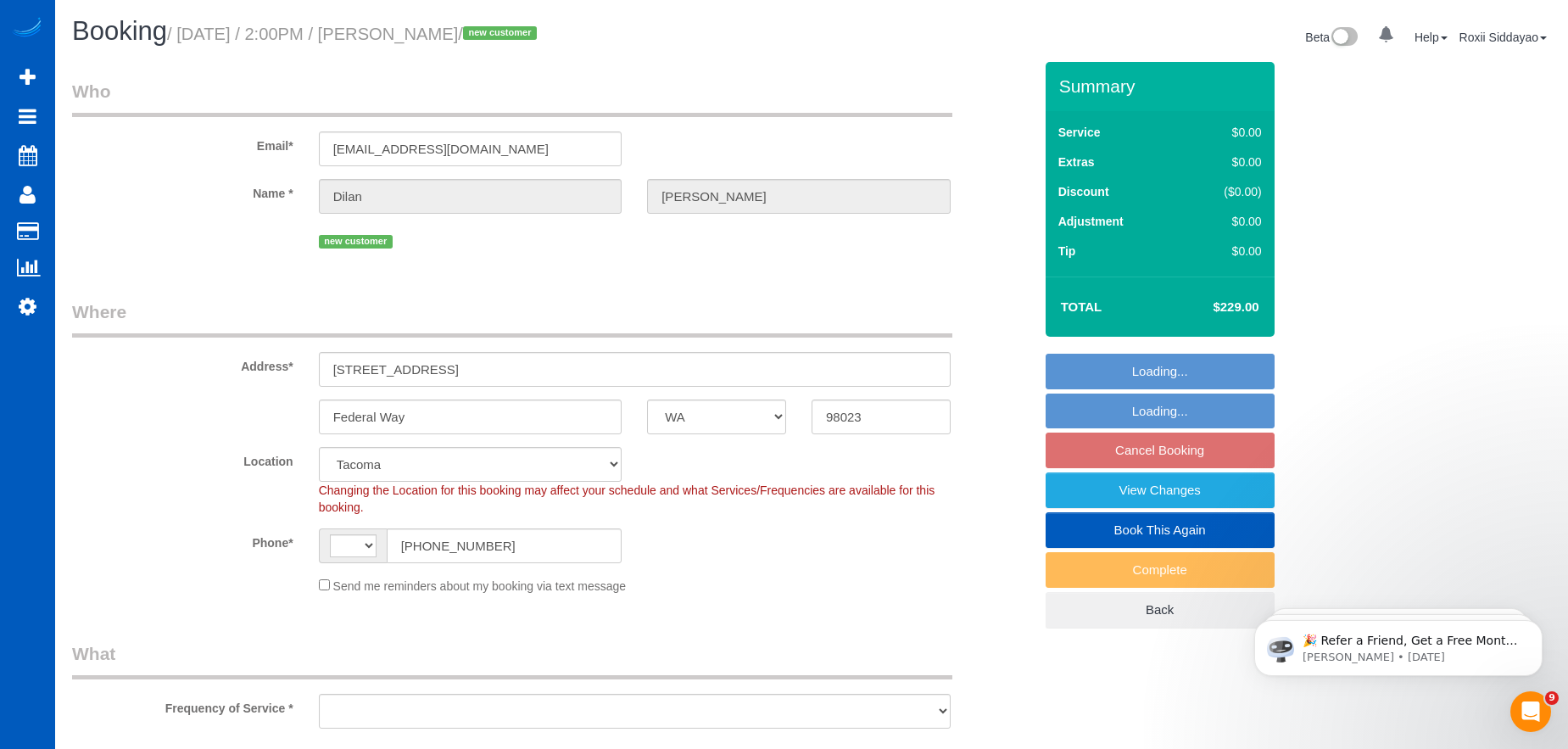
select select "2"
select select "object:1217"
select select "spot3"
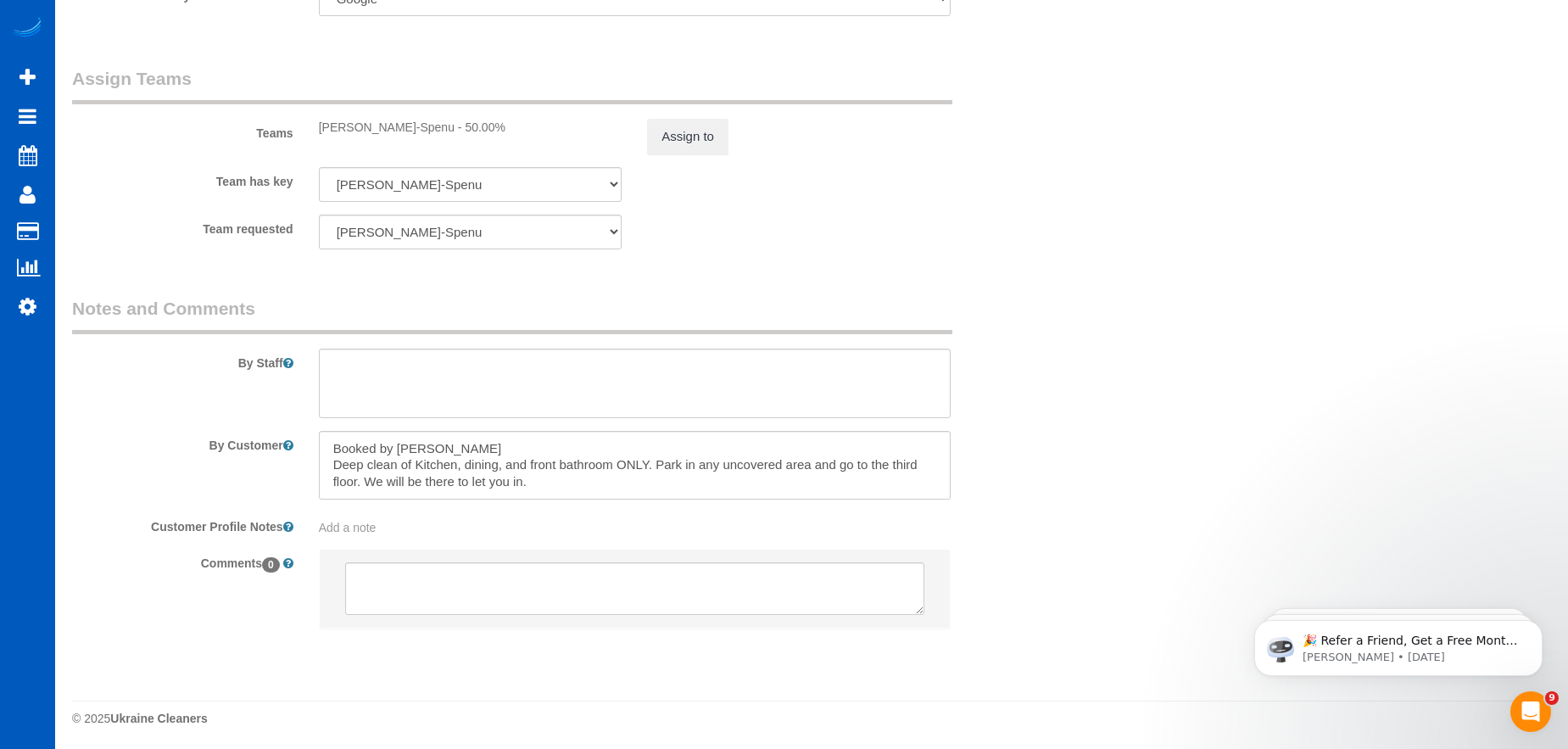
scroll to position [2208, 0]
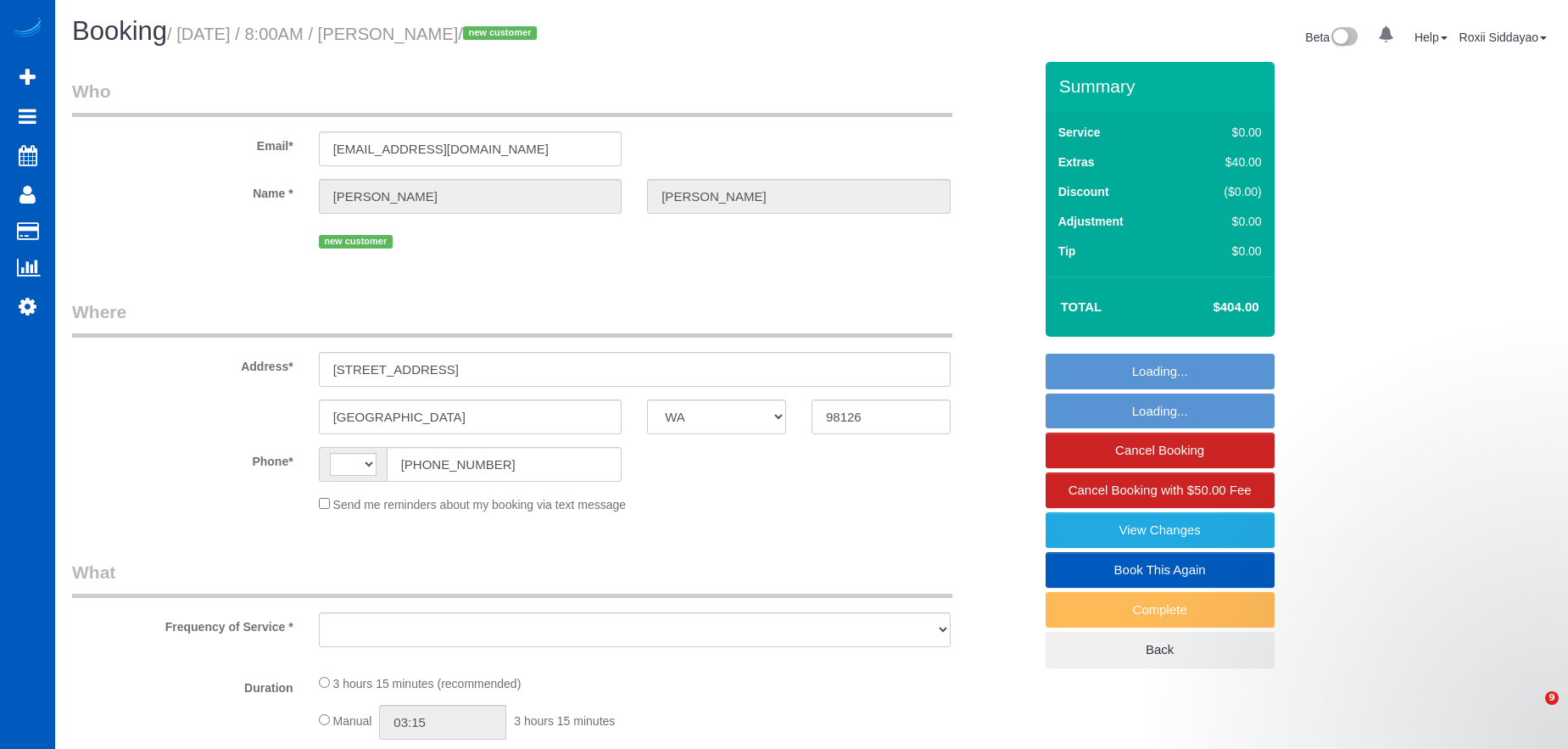
select select "WA"
select select "199"
select select "2"
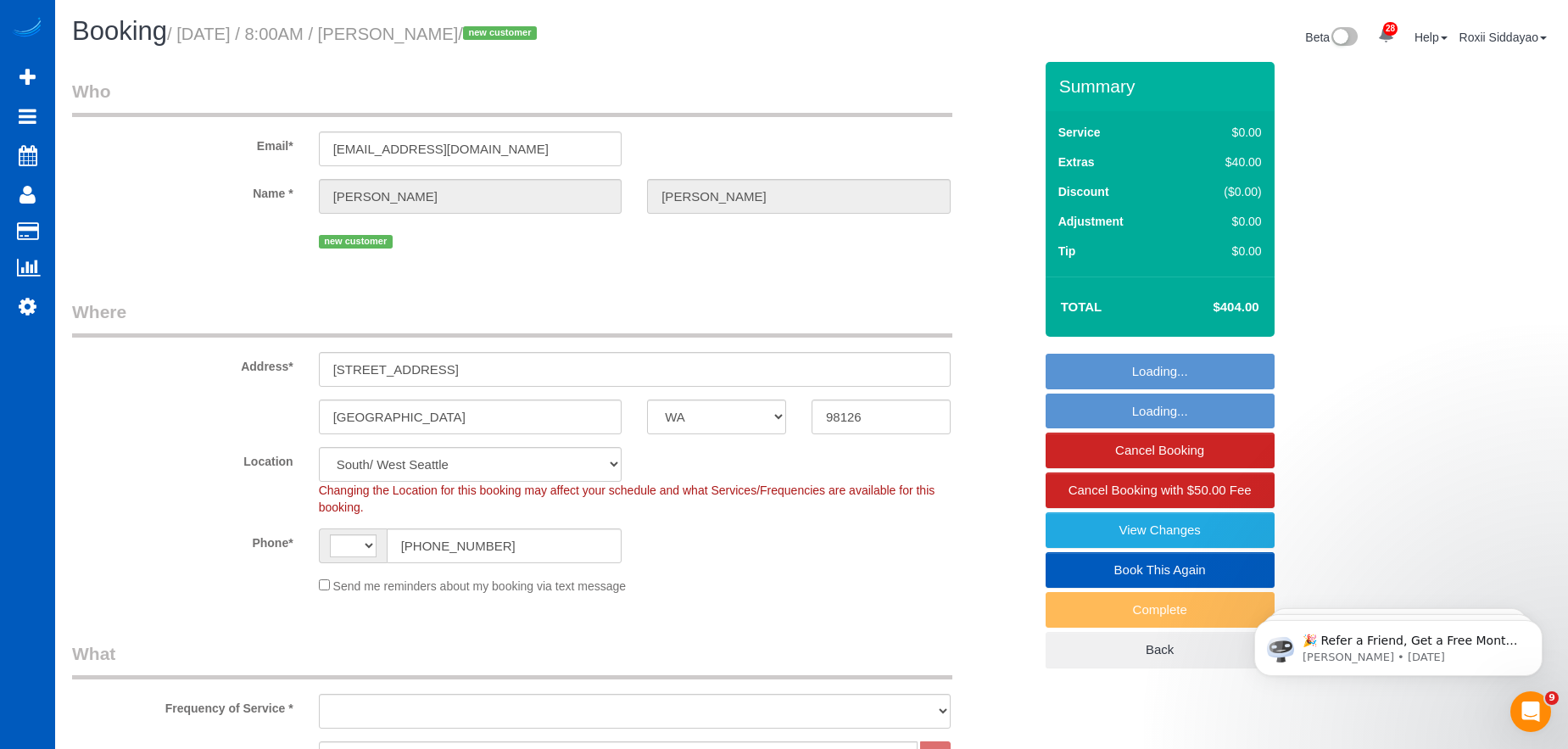
select select "string:US"
select select "object:1057"
select select "spot1"
select select "object:1202"
select select "2"
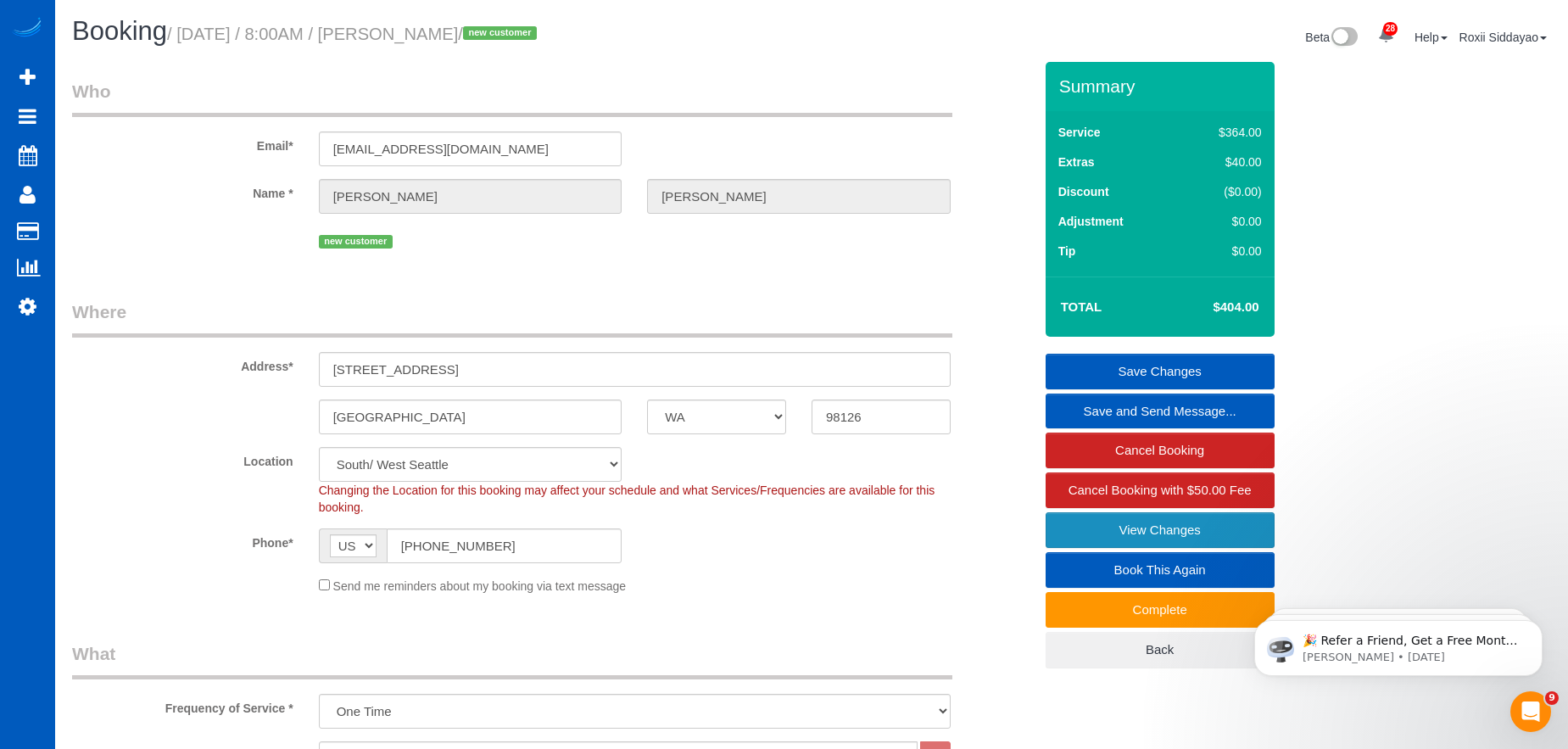
click at [1108, 526] on link "View Changes" at bounding box center [1160, 529] width 229 height 36
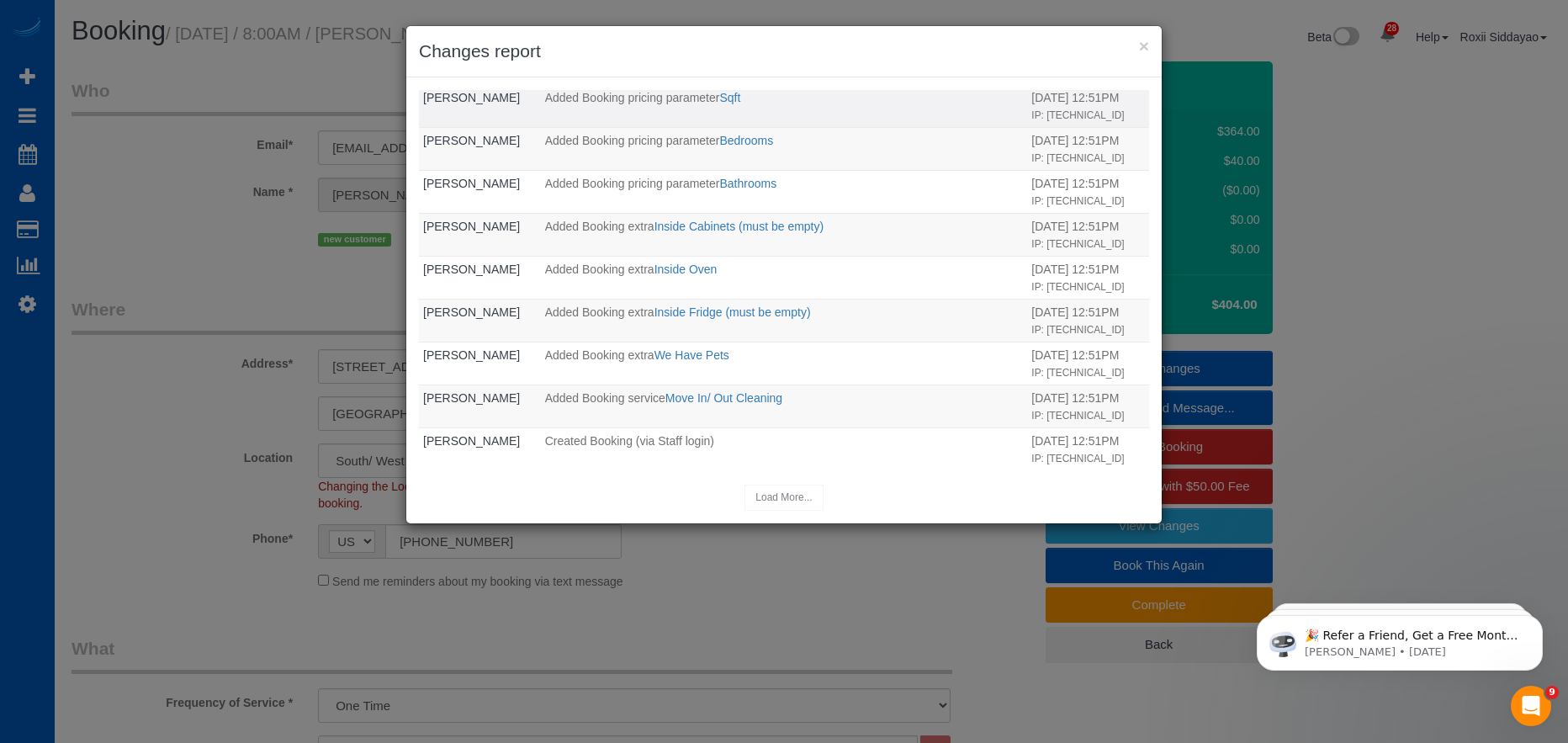
scroll to position [468, 0]
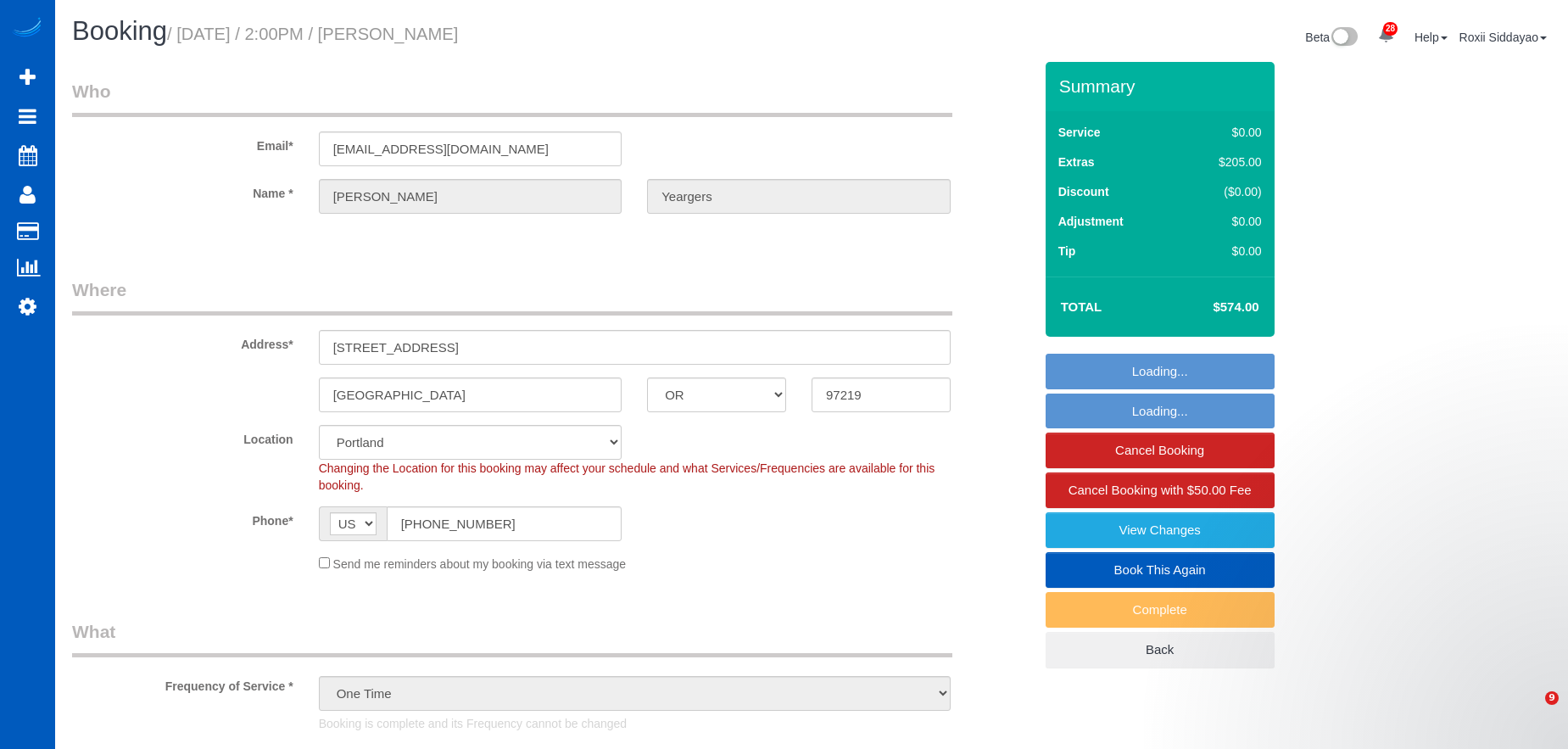
select select "OR"
select select "199"
select select "2001"
select select "4"
select select "3"
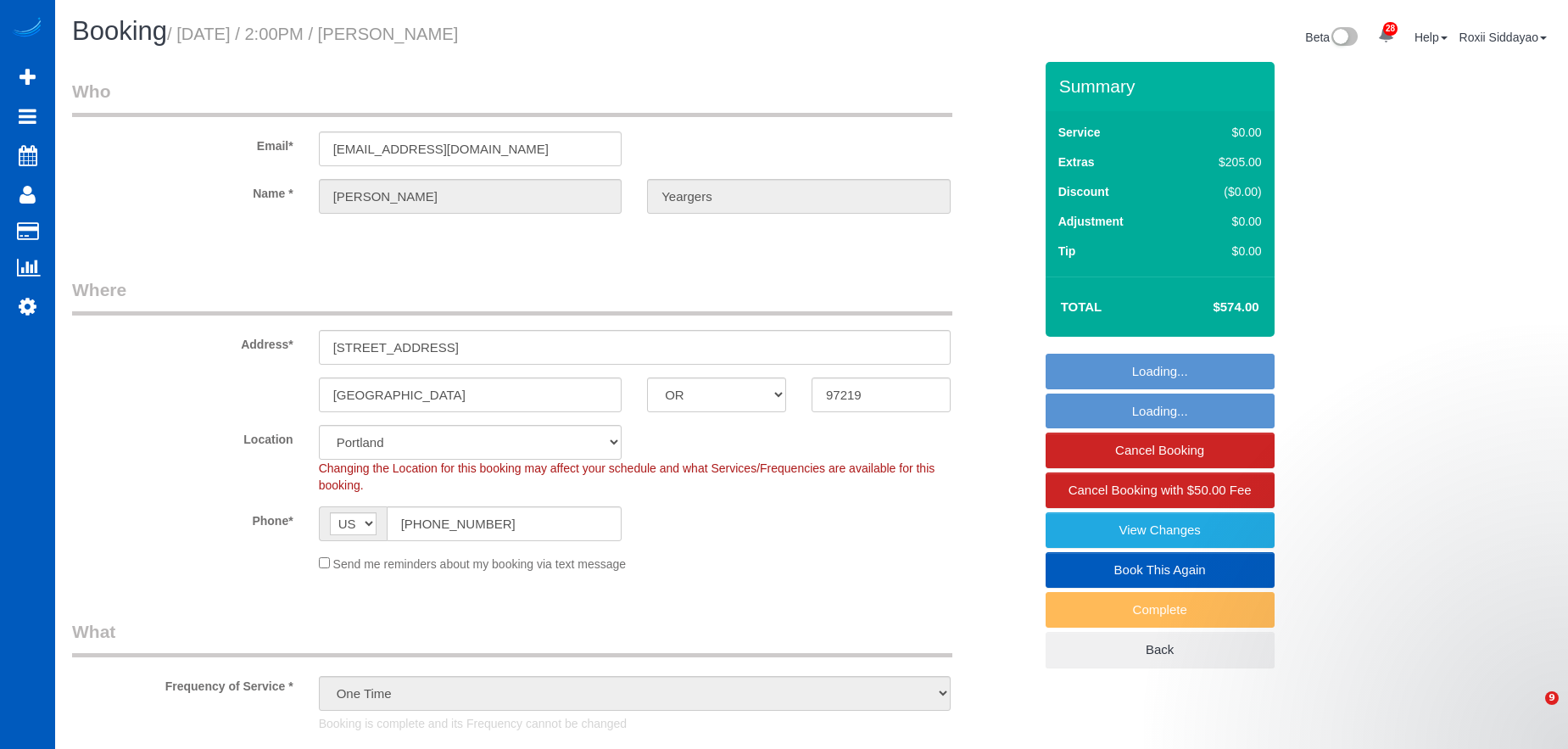
select select "spot1"
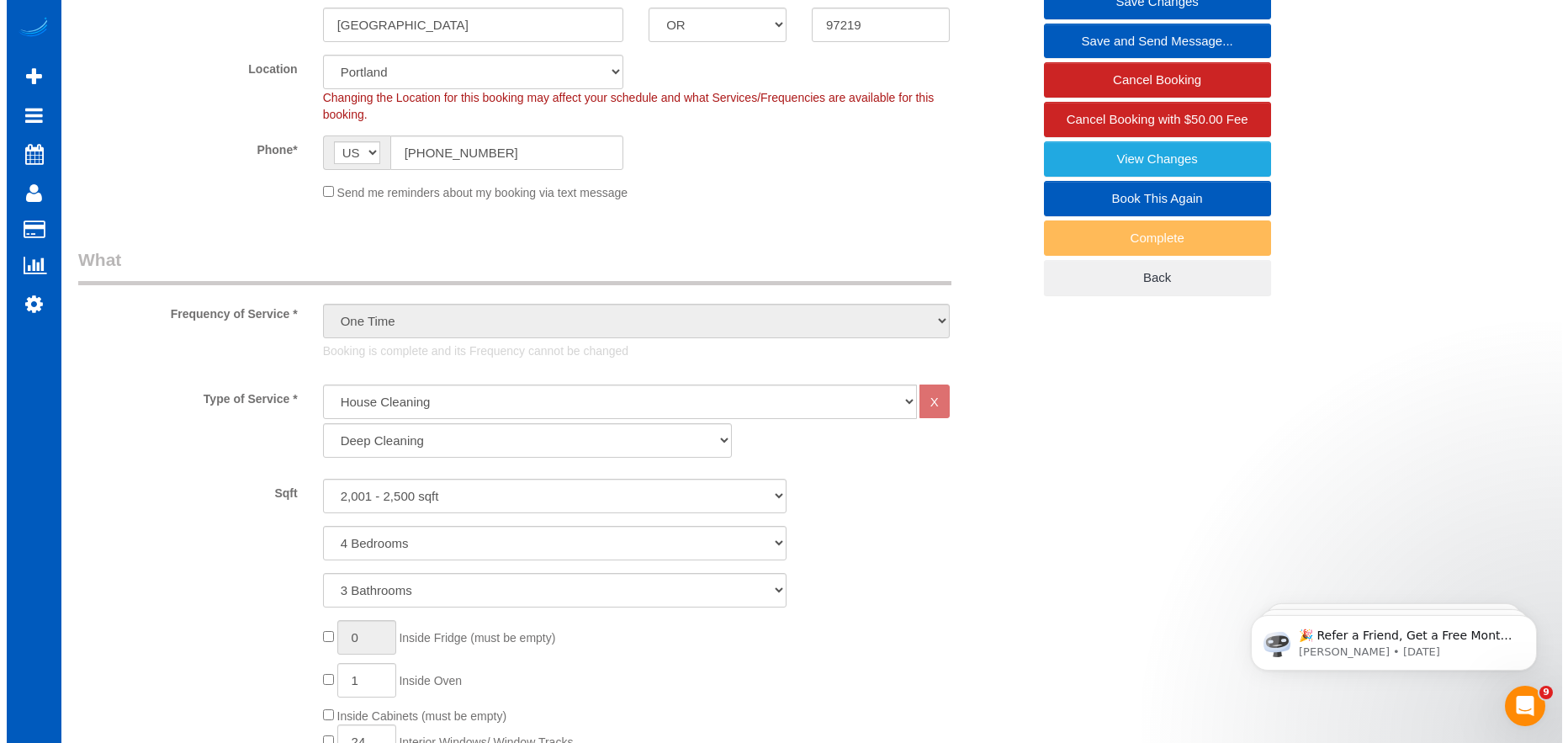
scroll to position [336, 0]
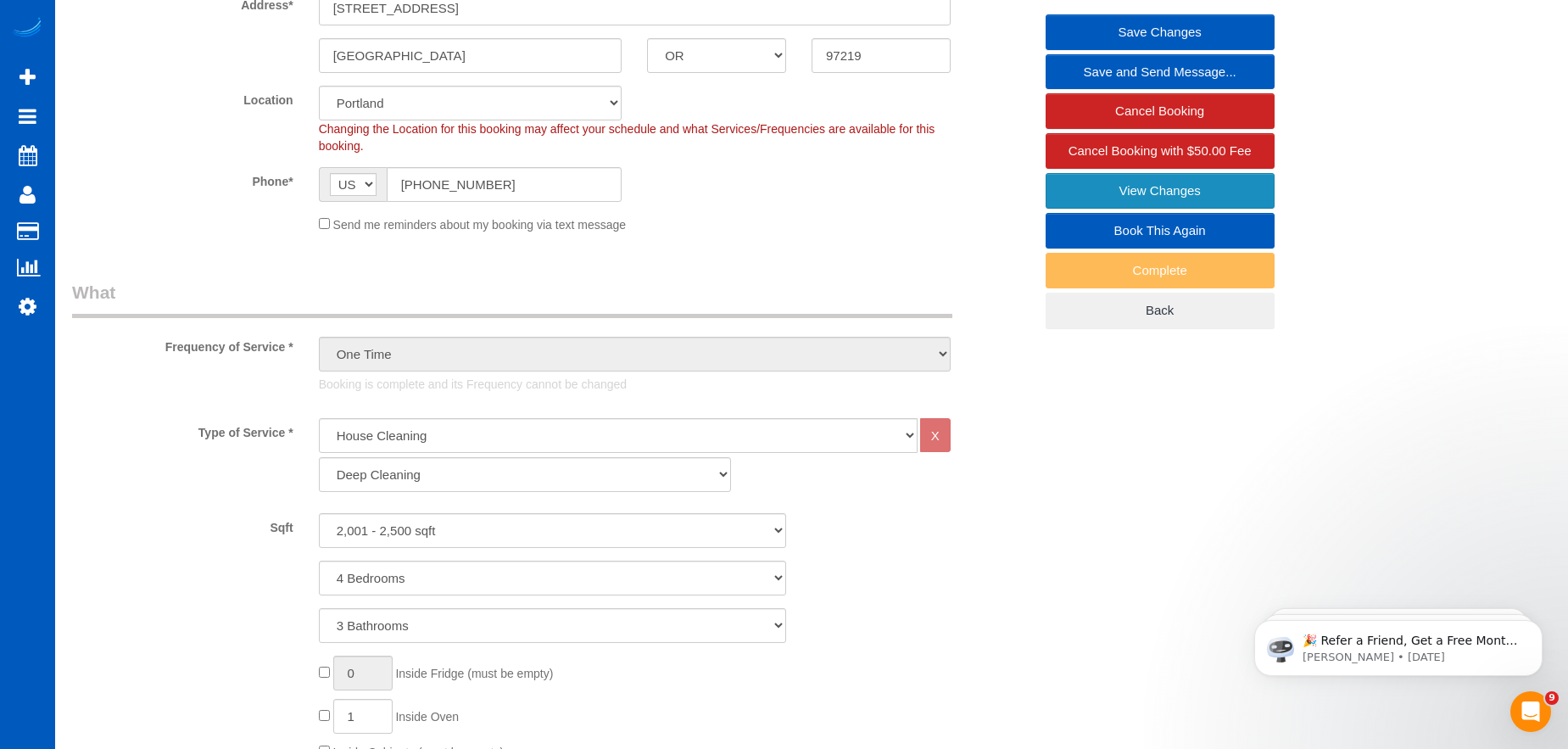
click at [1193, 193] on link "View Changes" at bounding box center [1160, 190] width 229 height 36
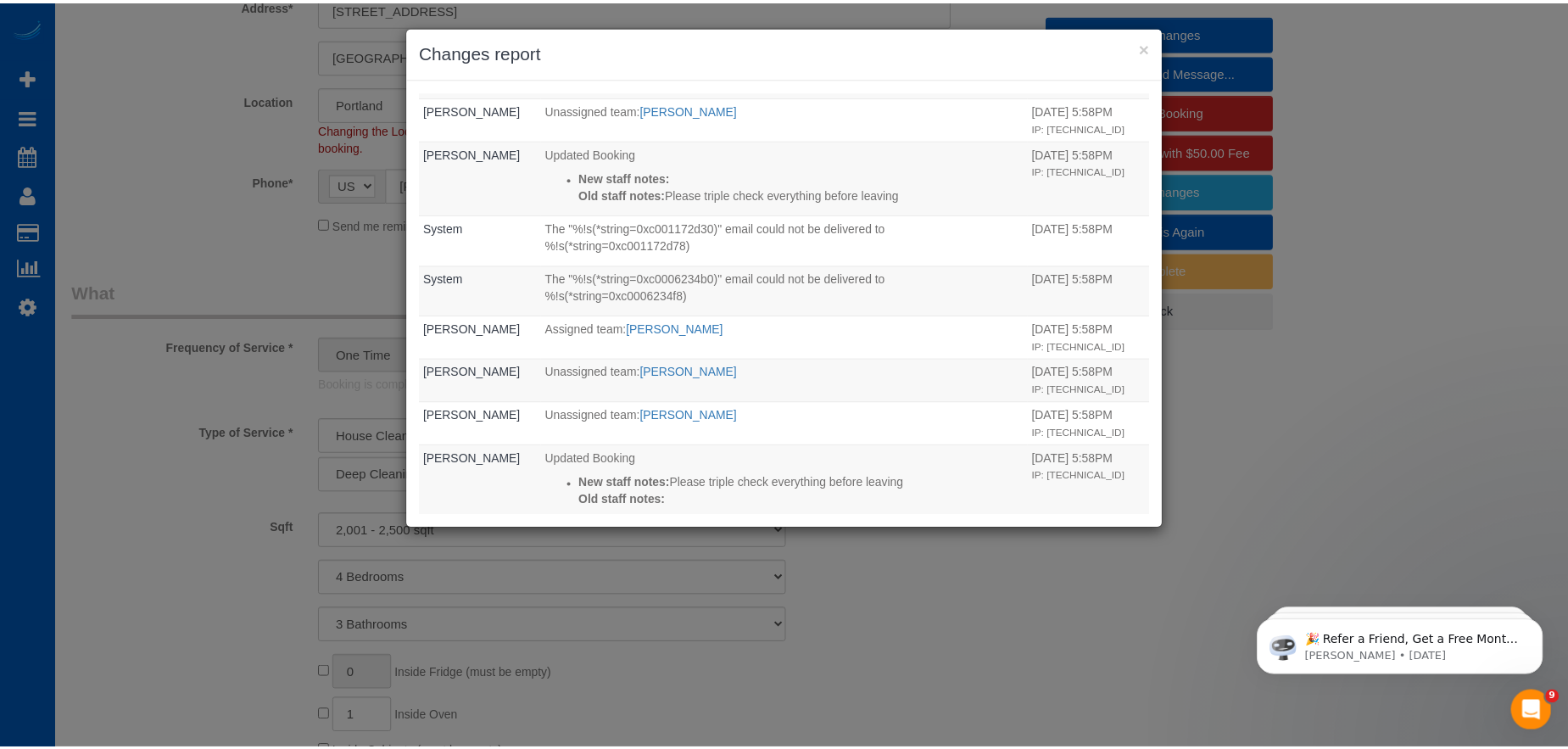
scroll to position [0, 0]
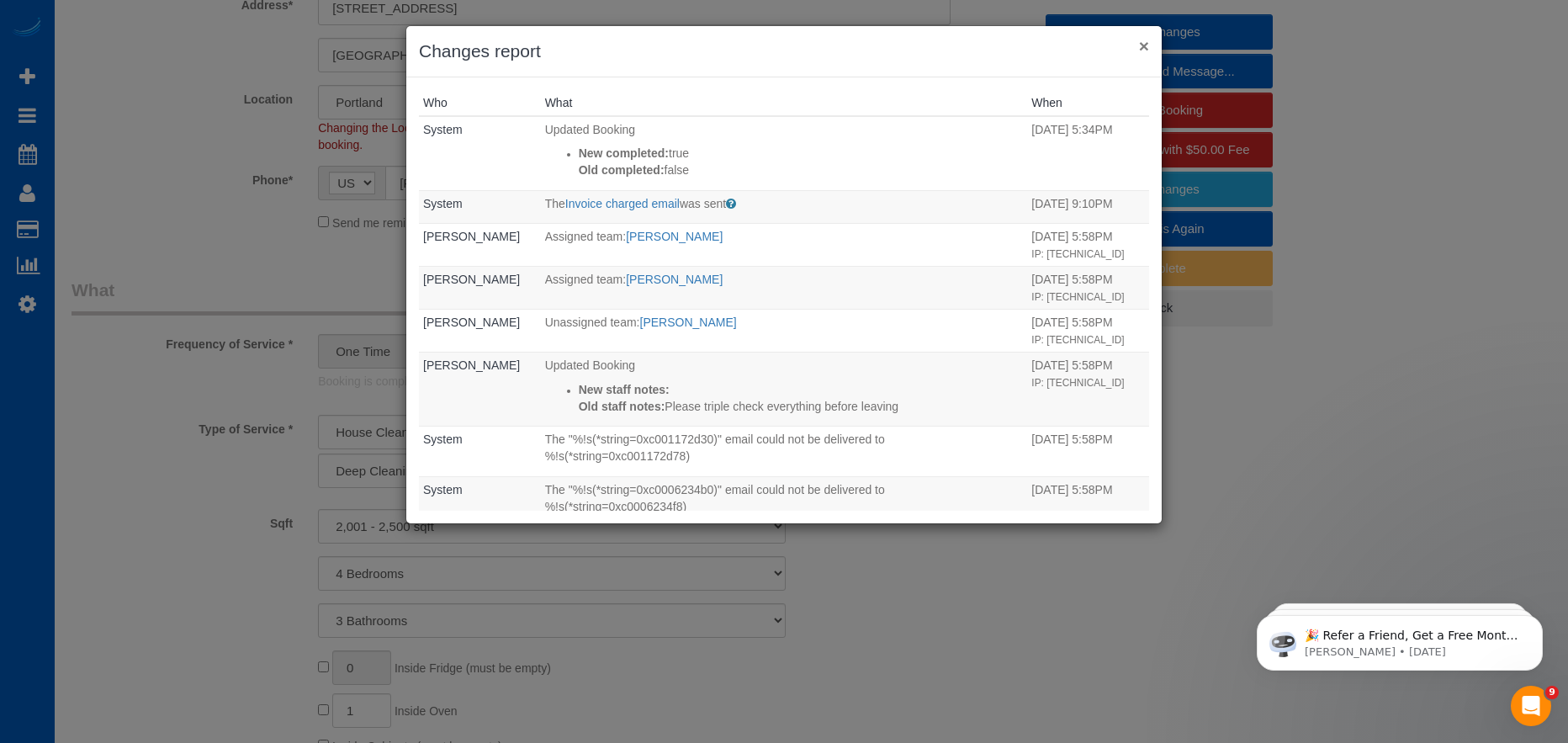
click at [1142, 45] on button "×" at bounding box center [1143, 45] width 10 height 17
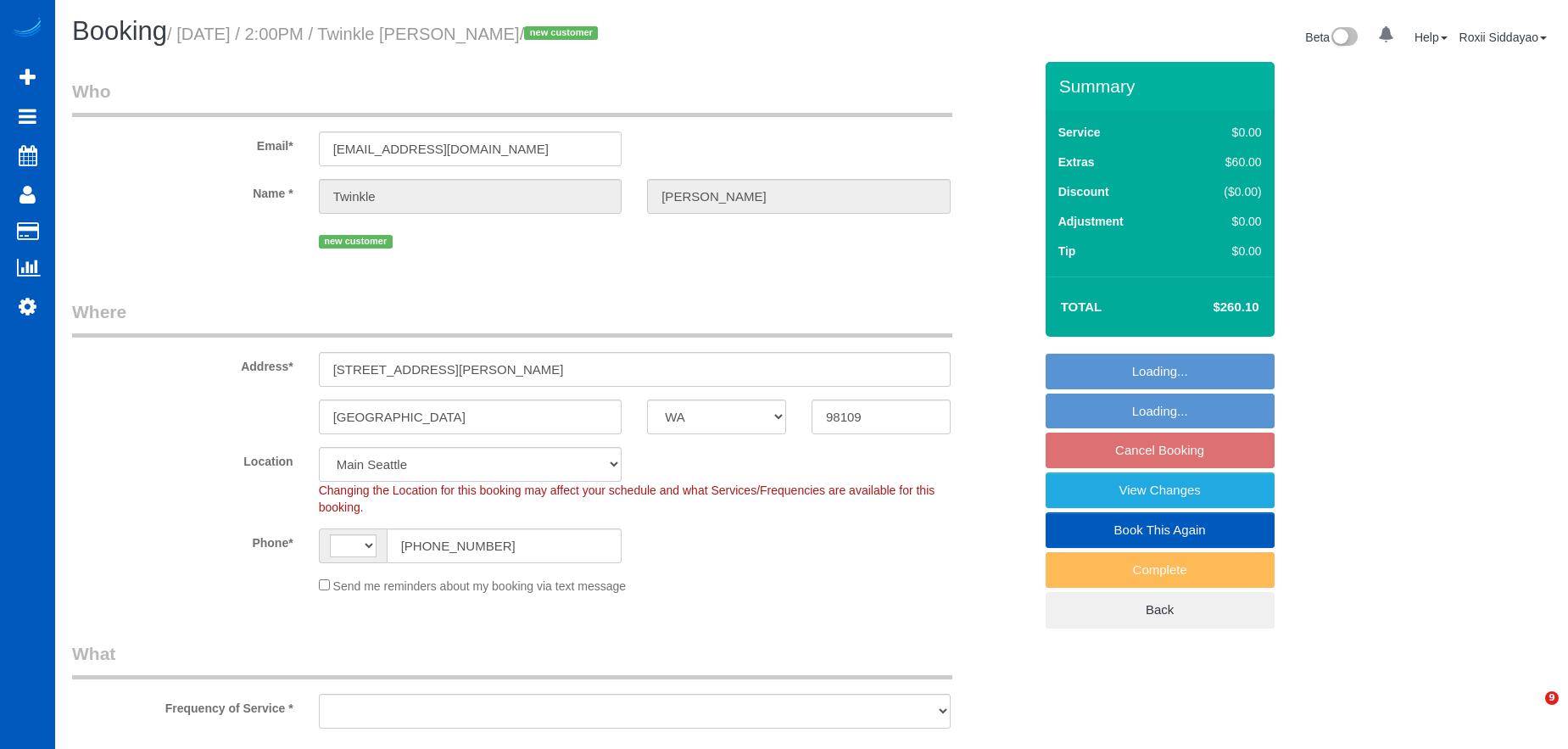
select select "WA"
select select "string:[GEOGRAPHIC_DATA]"
select select "object:1028"
select select "string:fspay-0d7abeee-4550-4f5a-8bfb-36af5285eedd"
select select "199"
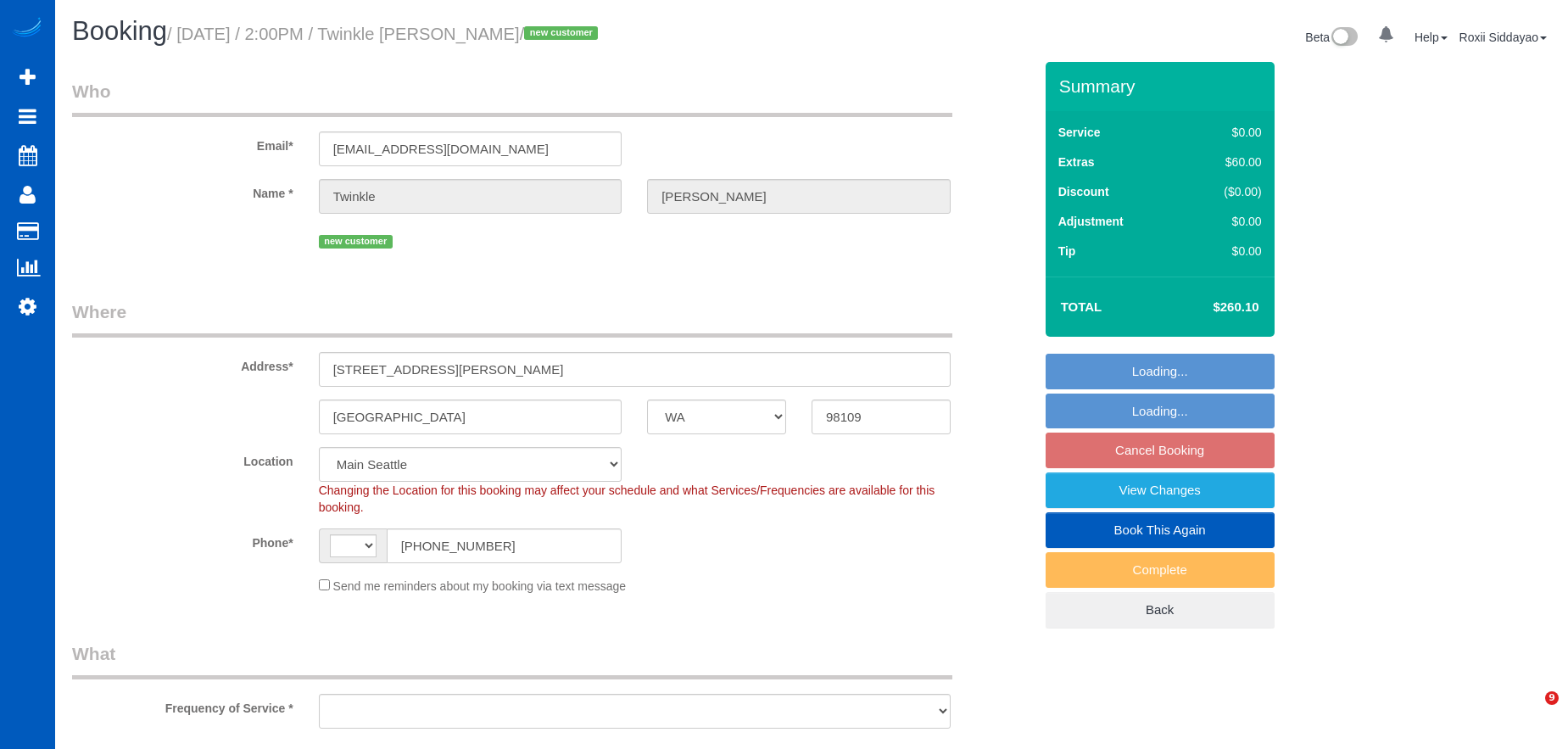
select select "2"
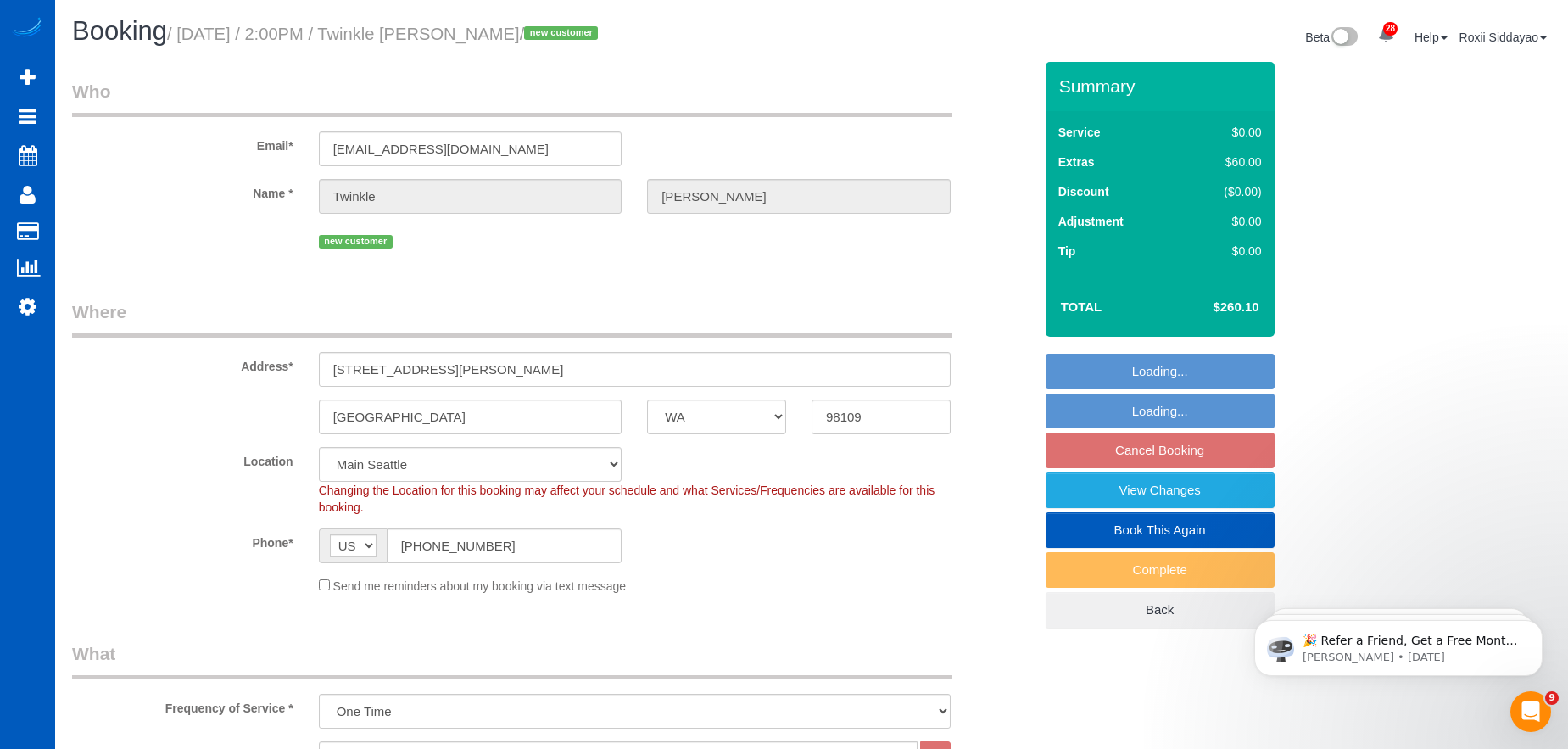
select select "spot3"
select select "2"
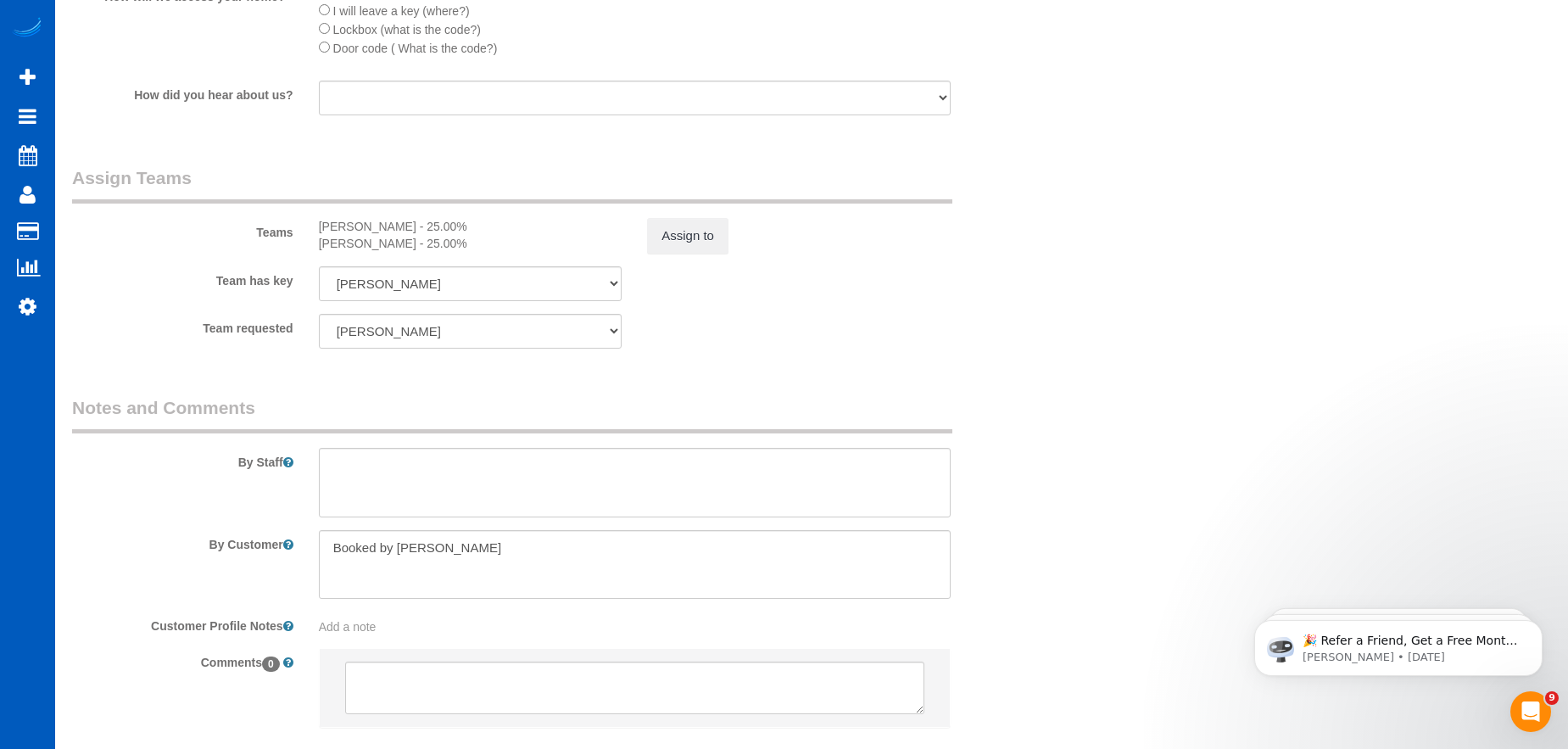
scroll to position [2121, 0]
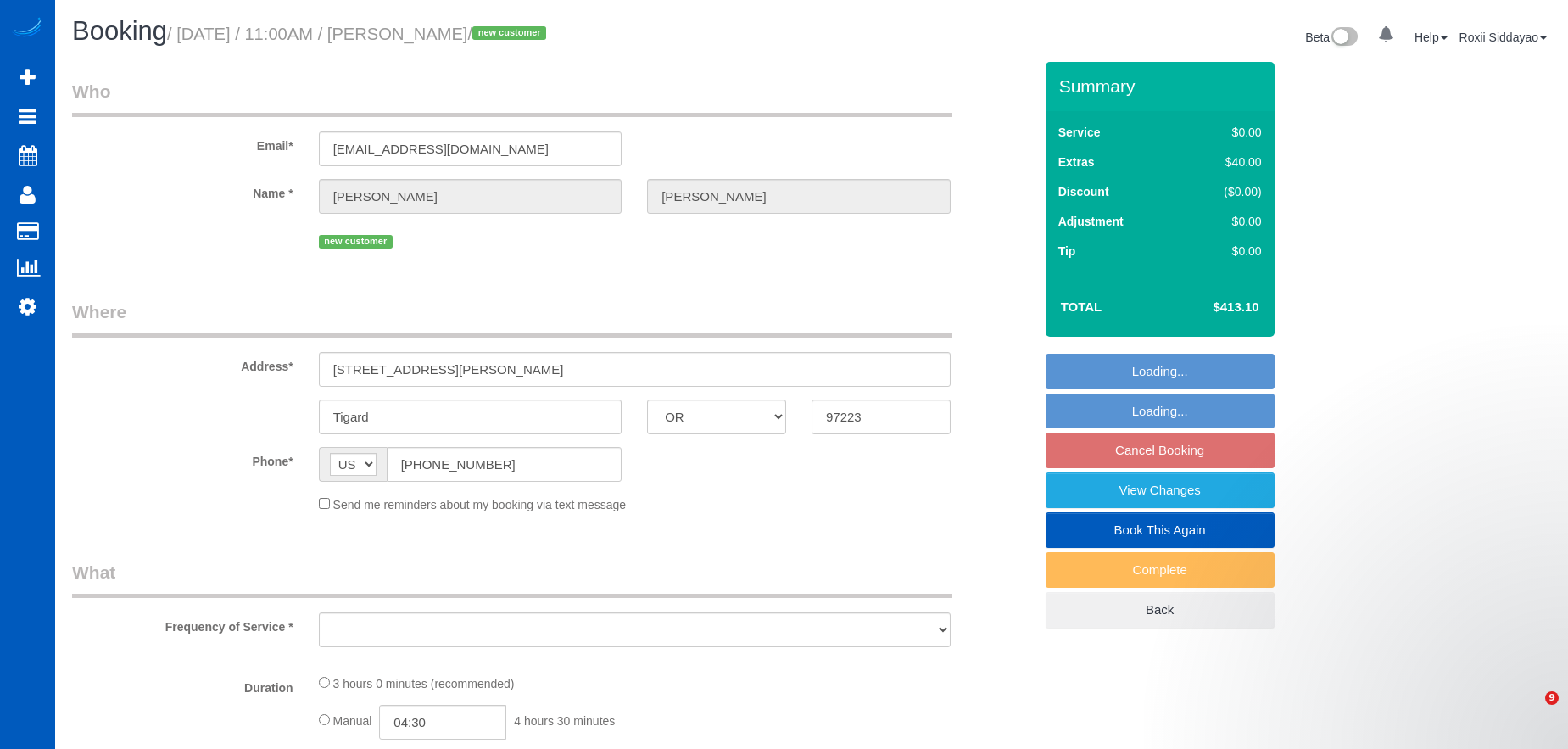
select select "OR"
select select "199"
select select "2501"
select select "4"
select select "3"
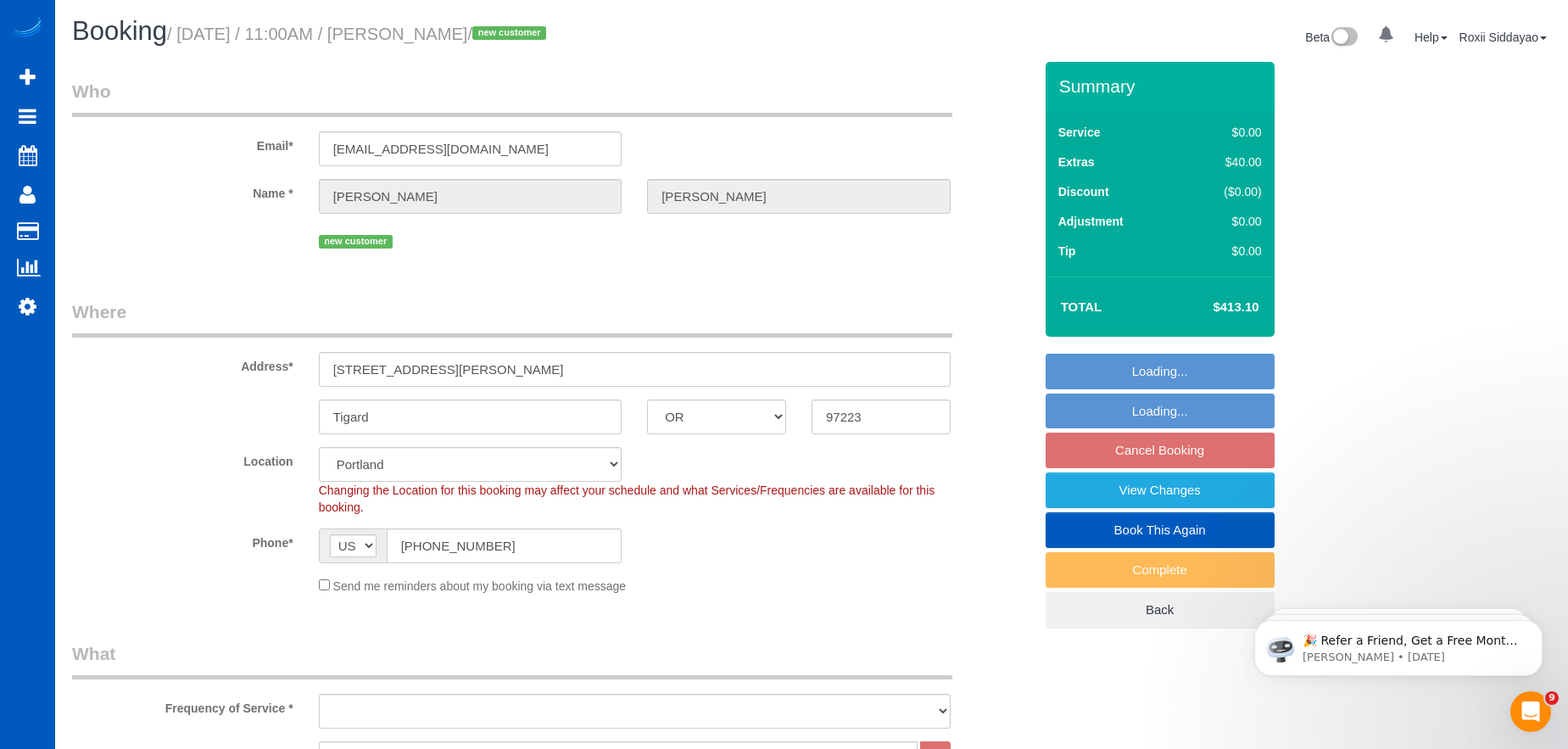
select select "object:1061"
select select "string:fspay-78b06694-eed6-4c24-9fbf-74be0fb9017b"
select select "spot2"
select select "object:1137"
select select "2501"
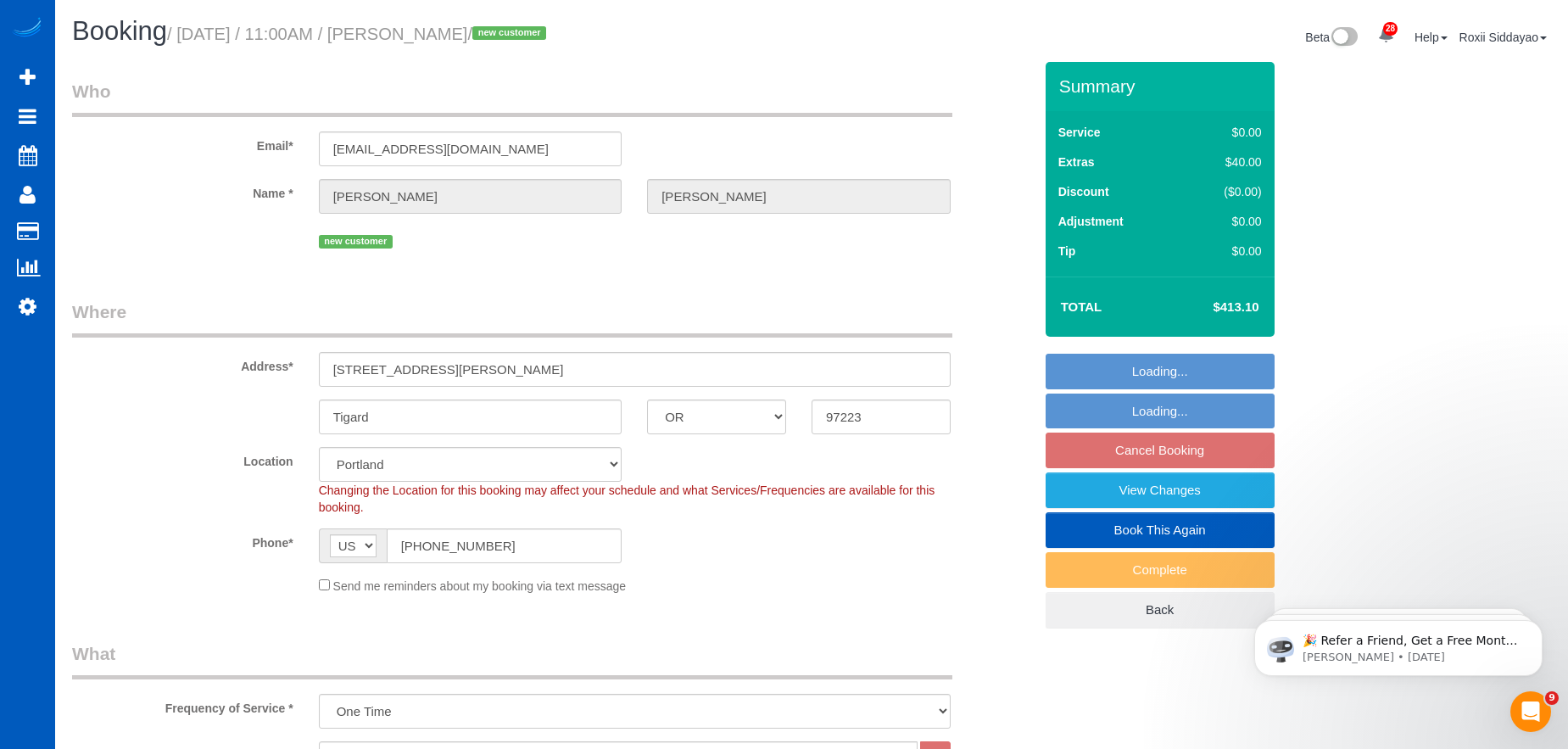
select select "4"
select select "3"
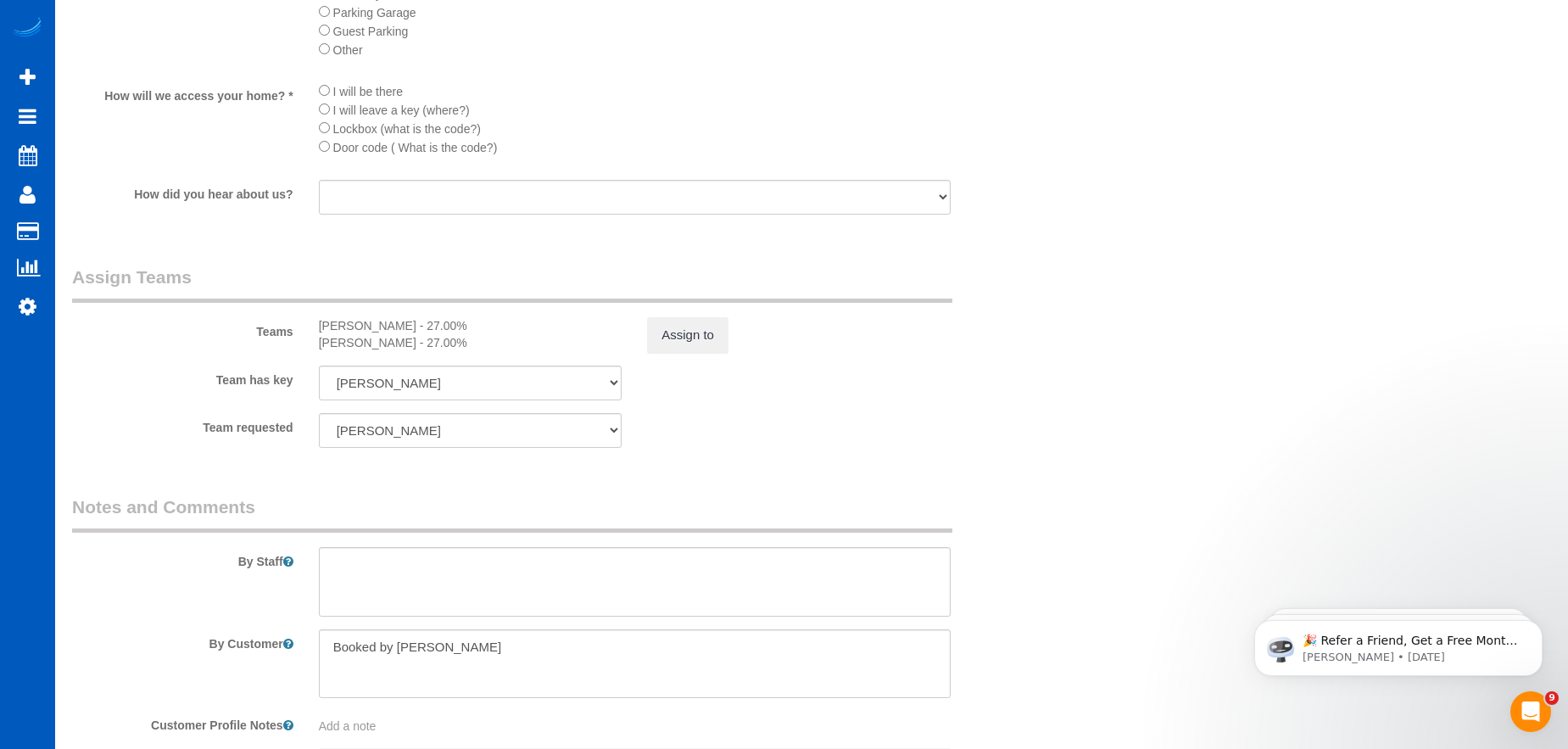
scroll to position [2036, 0]
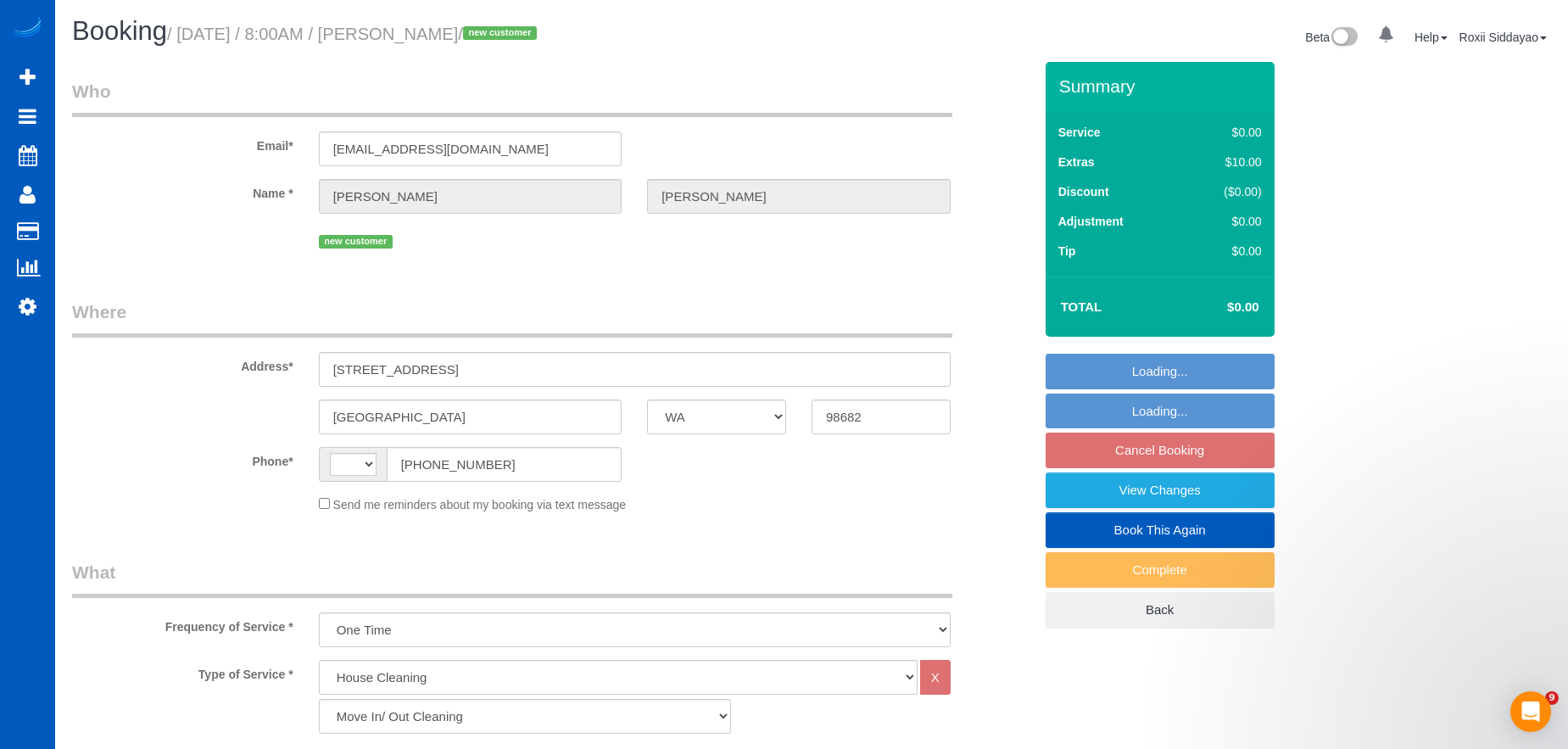
select select "WA"
select select "199"
select select "2"
select select "string:[GEOGRAPHIC_DATA]"
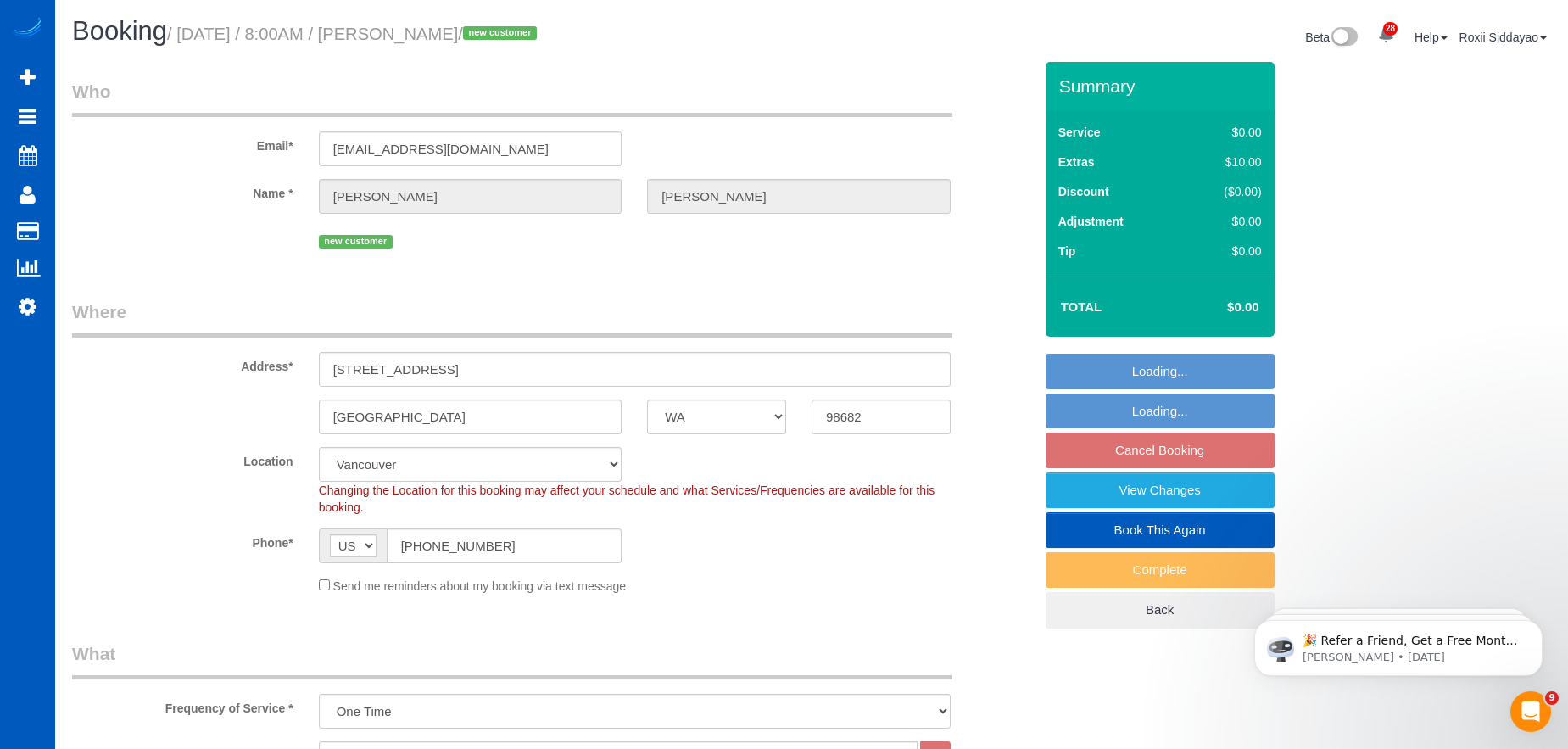
select select "object:1114"
select select "2"
select select "spot1"
